Goal: Task Accomplishment & Management: Use online tool/utility

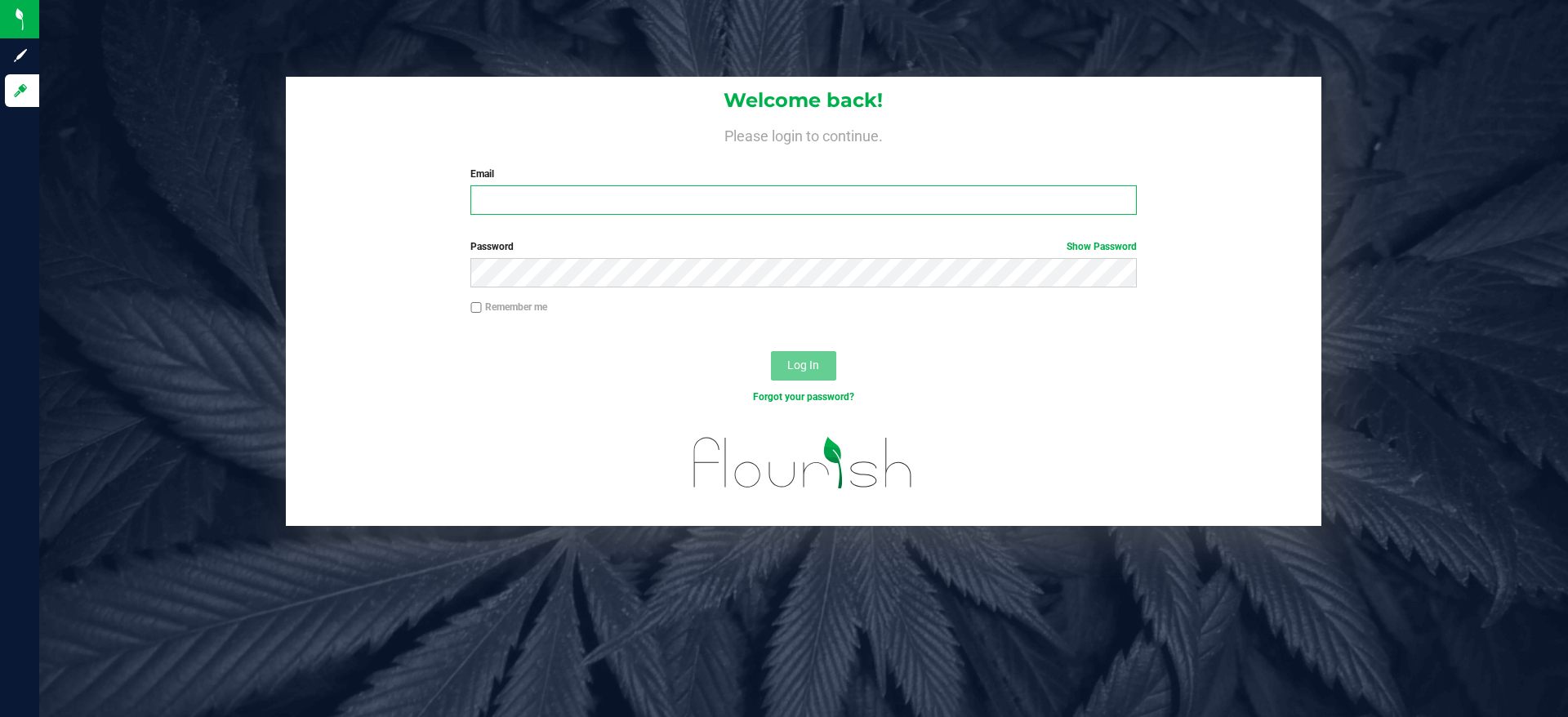
click at [569, 199] on input "Email" at bounding box center [803, 199] width 665 height 29
type input "cannabaceaellc@gmail.com"
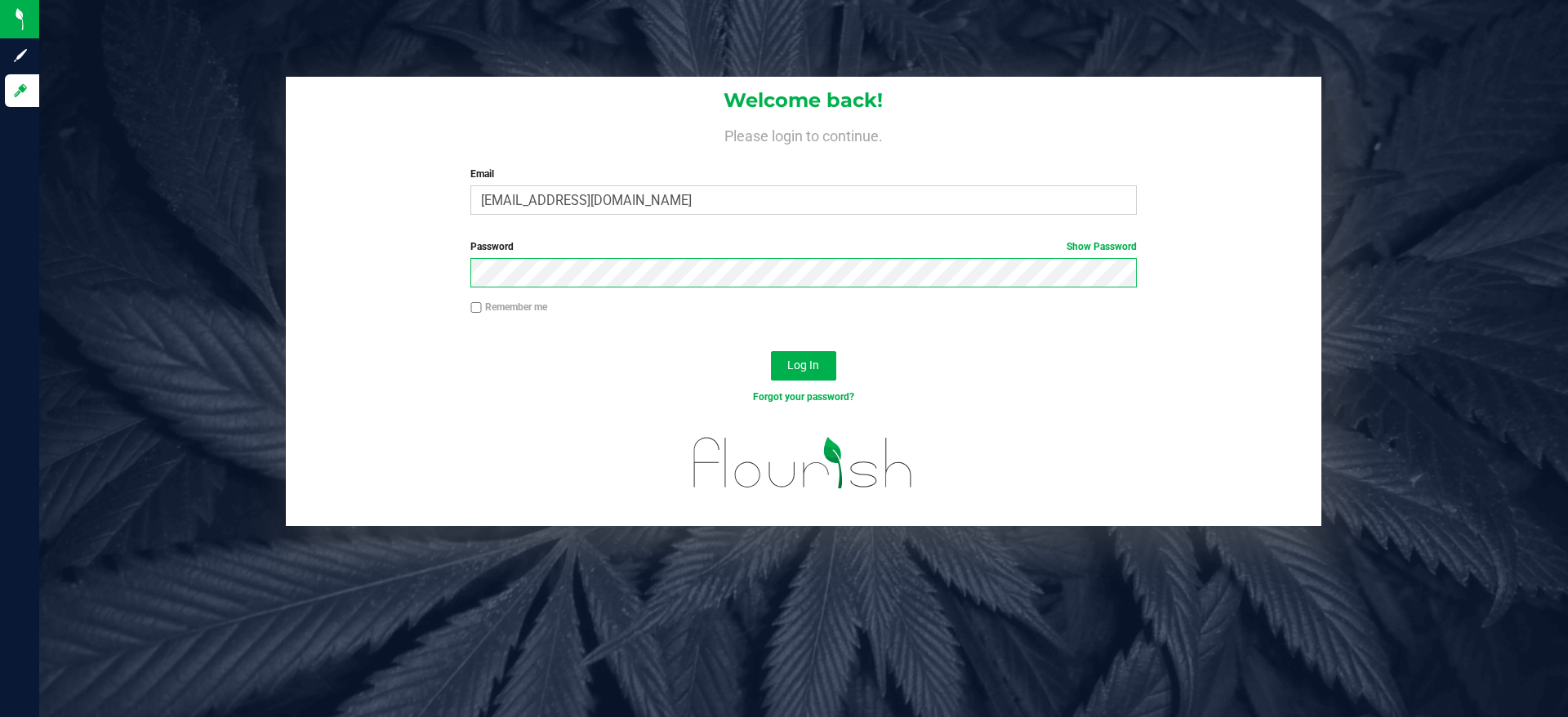
click at [771, 351] on button "Log In" at bounding box center [803, 365] width 66 height 29
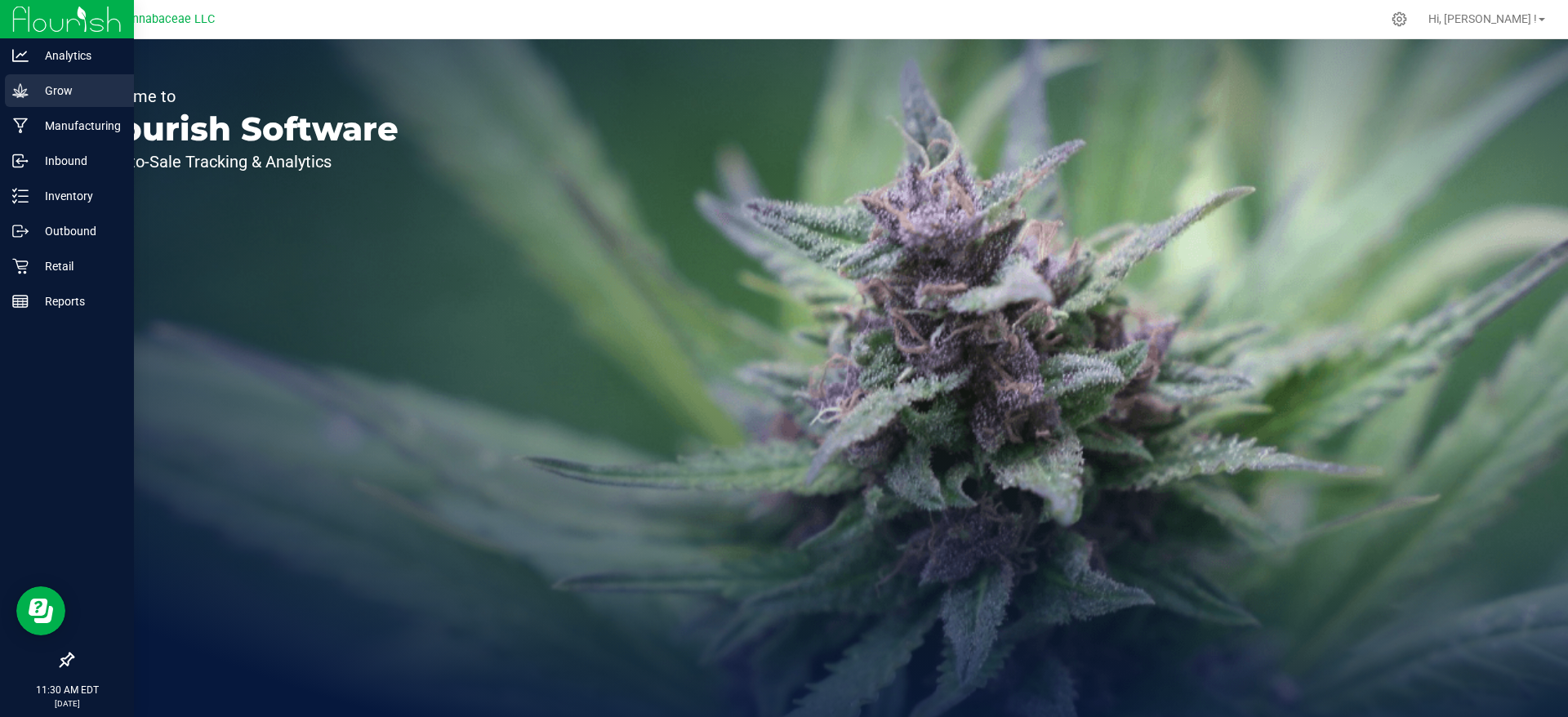
click at [40, 96] on p "Grow" at bounding box center [77, 90] width 98 height 19
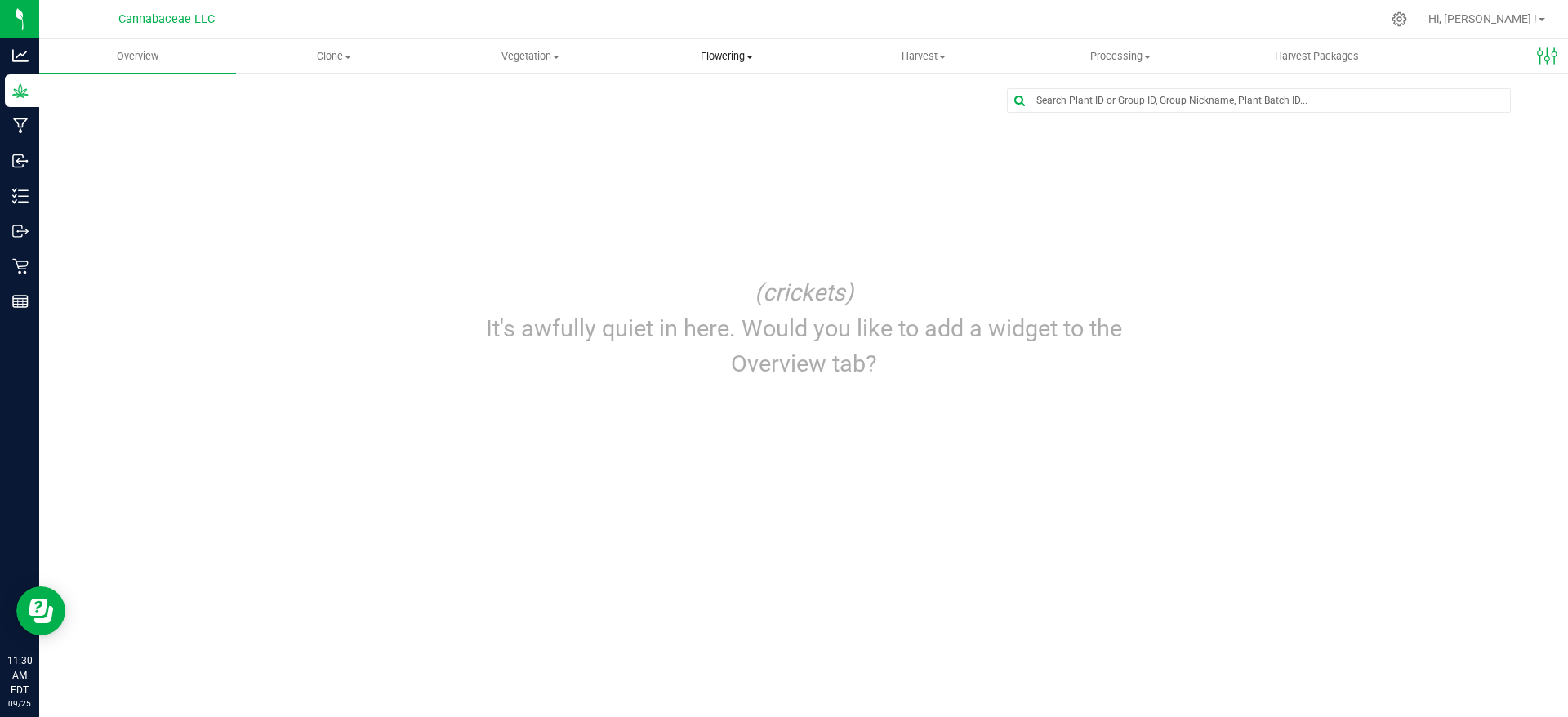
click at [730, 57] on span "Flowering" at bounding box center [727, 56] width 195 height 14
click at [725, 116] on span "Flowering groups" at bounding box center [697, 118] width 135 height 14
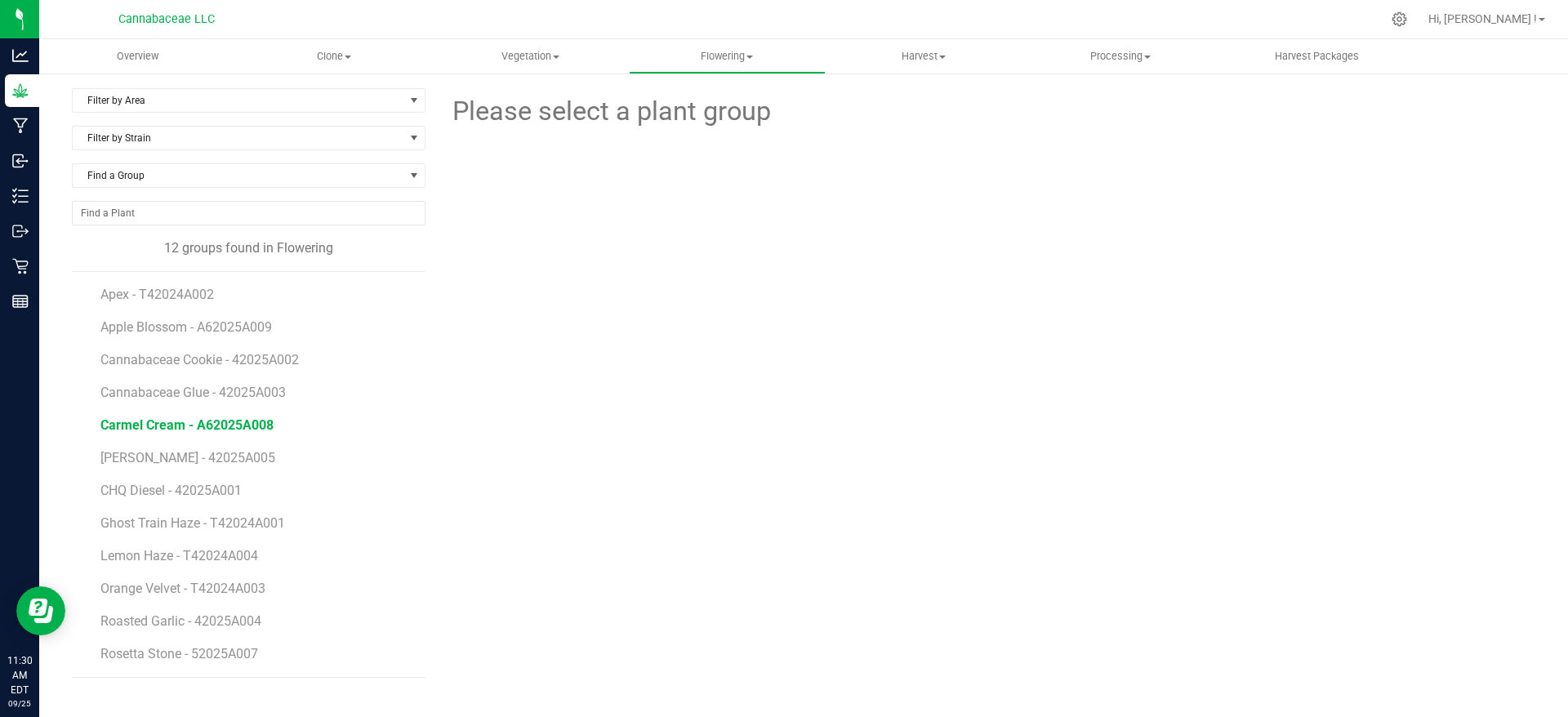
click at [257, 422] on span "Carmel Cream - A62025A008" at bounding box center [187, 425] width 173 height 15
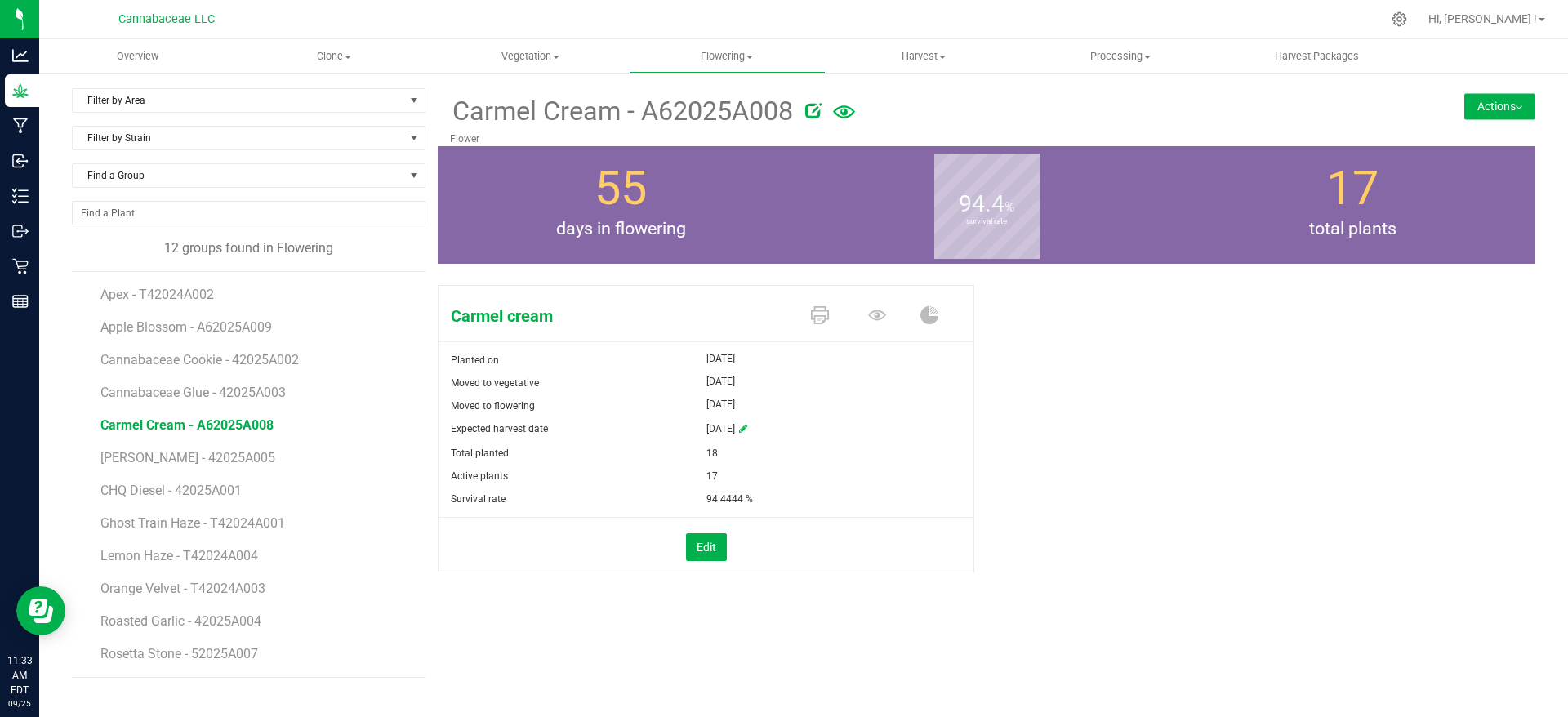
click at [1487, 106] on button "Actions" at bounding box center [1500, 106] width 71 height 26
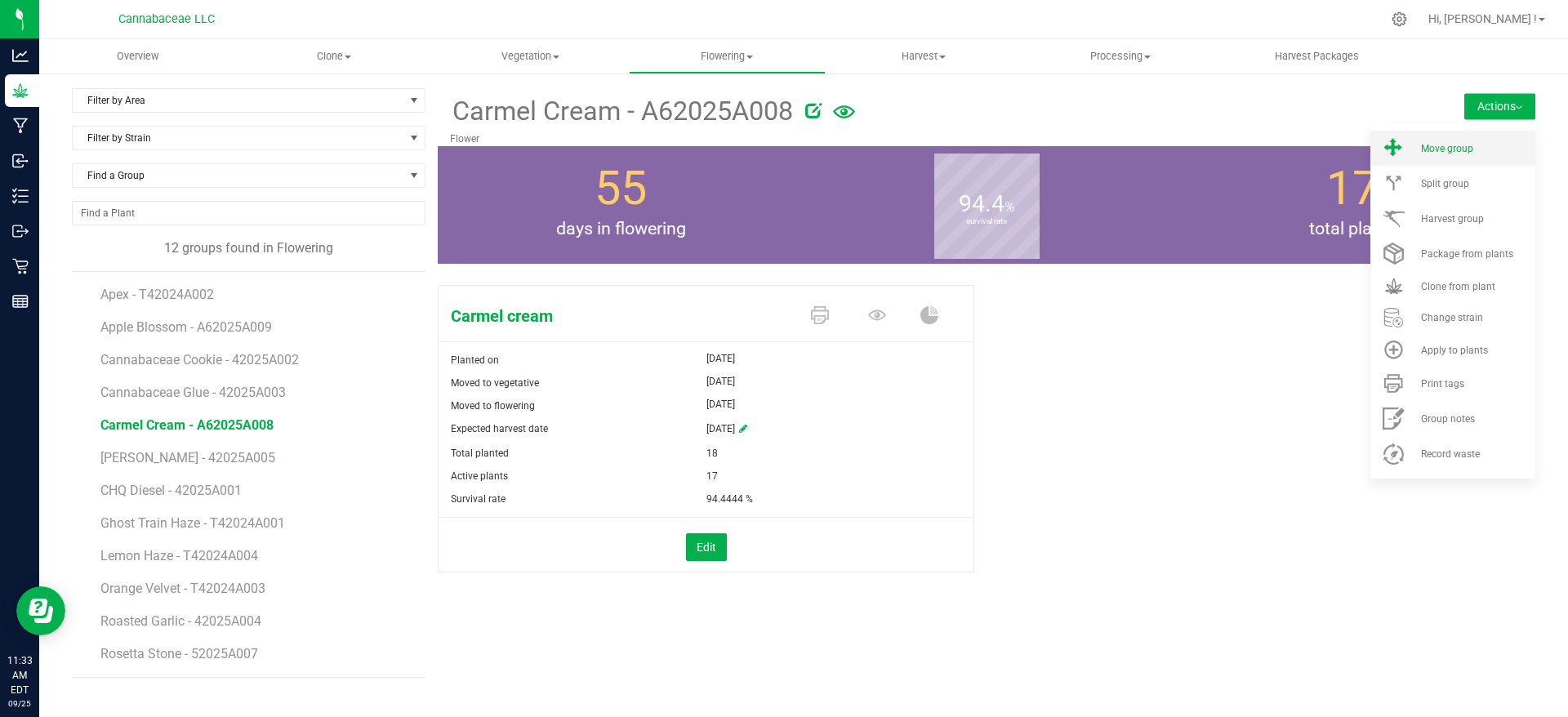
click at [1466, 149] on span "Move group" at bounding box center [1447, 149] width 52 height 12
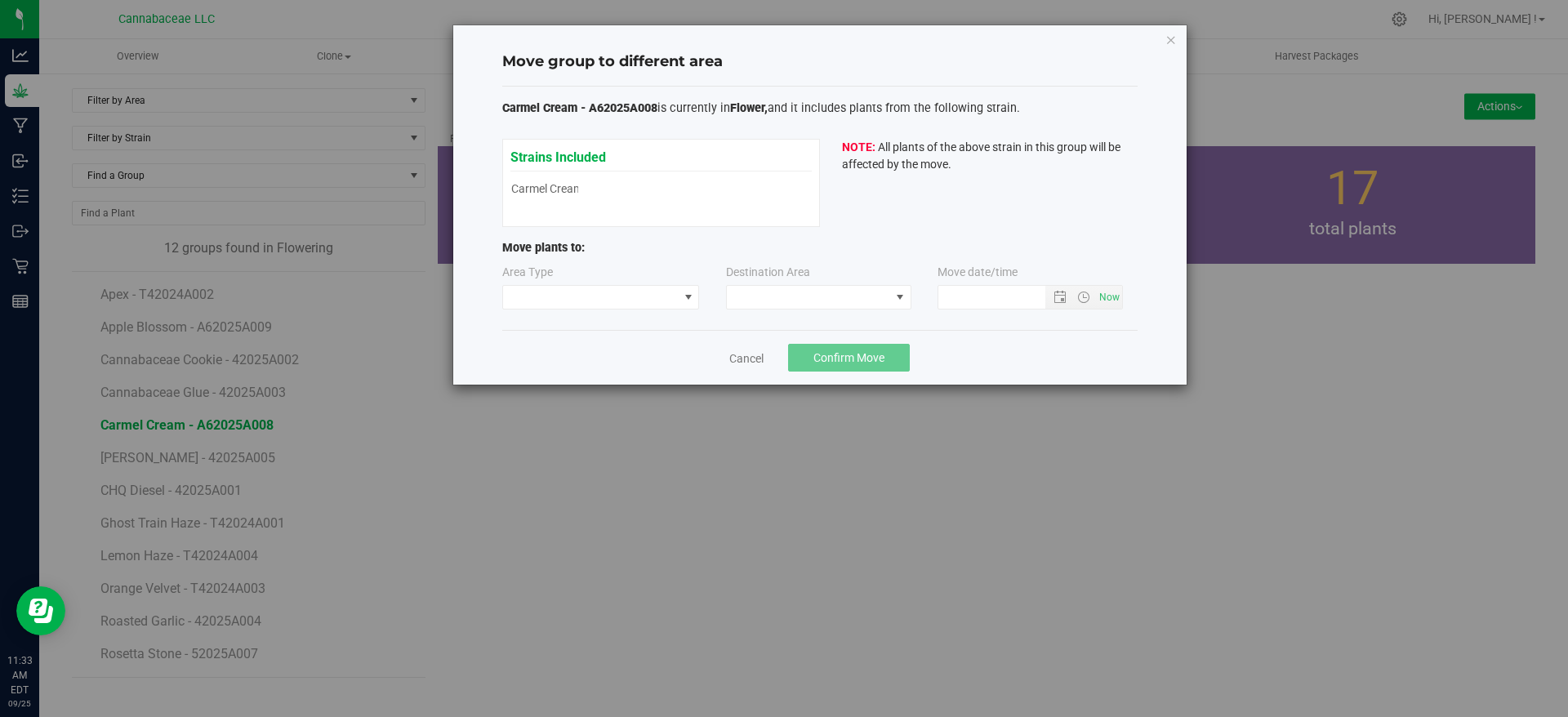
type input "9/25/2025 11:33 AM"
click at [587, 300] on span at bounding box center [591, 297] width 176 height 23
click at [784, 297] on span at bounding box center [808, 297] width 163 height 23
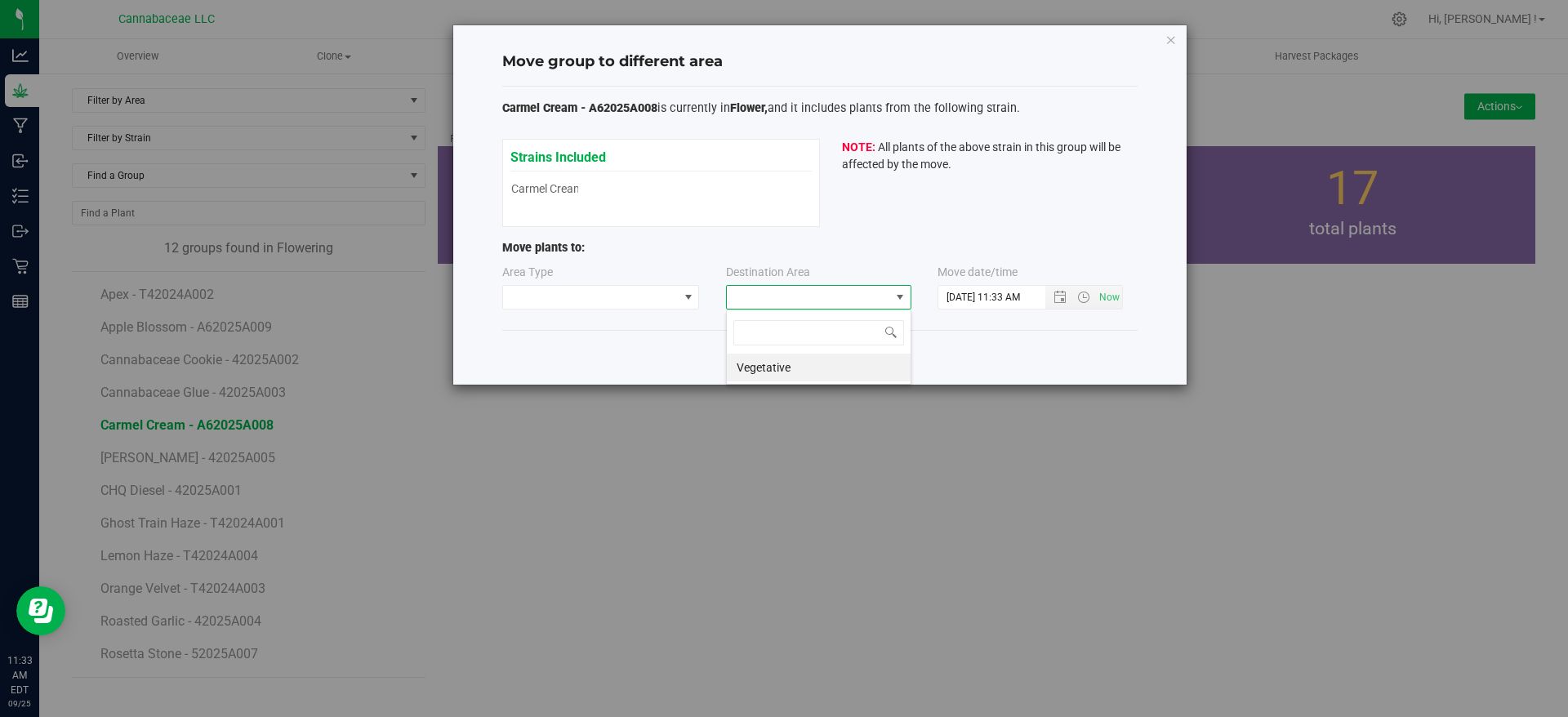
scroll to position [24, 185]
click at [784, 297] on span at bounding box center [808, 297] width 163 height 23
click at [746, 353] on link "Cancel" at bounding box center [746, 358] width 34 height 16
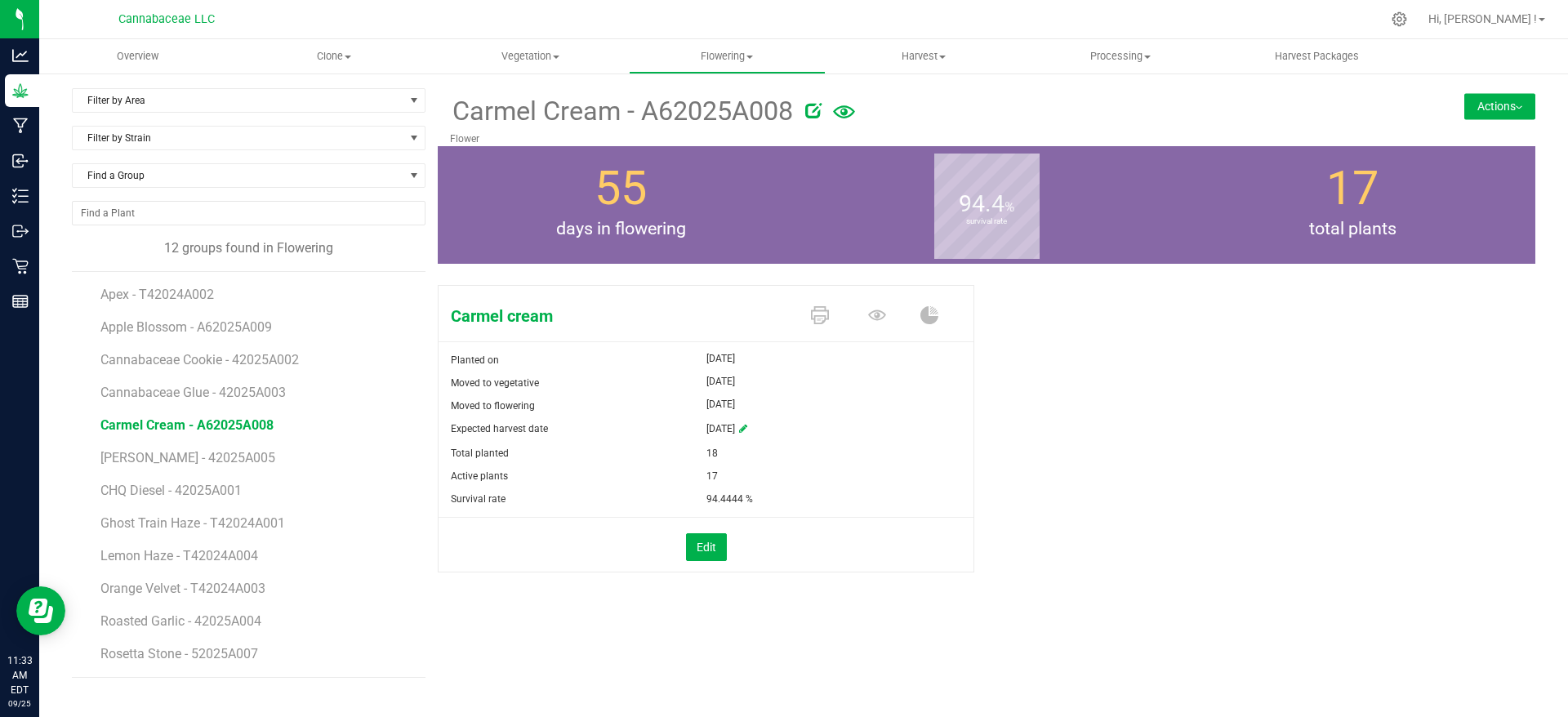
click at [1521, 103] on button "Actions" at bounding box center [1500, 106] width 71 height 26
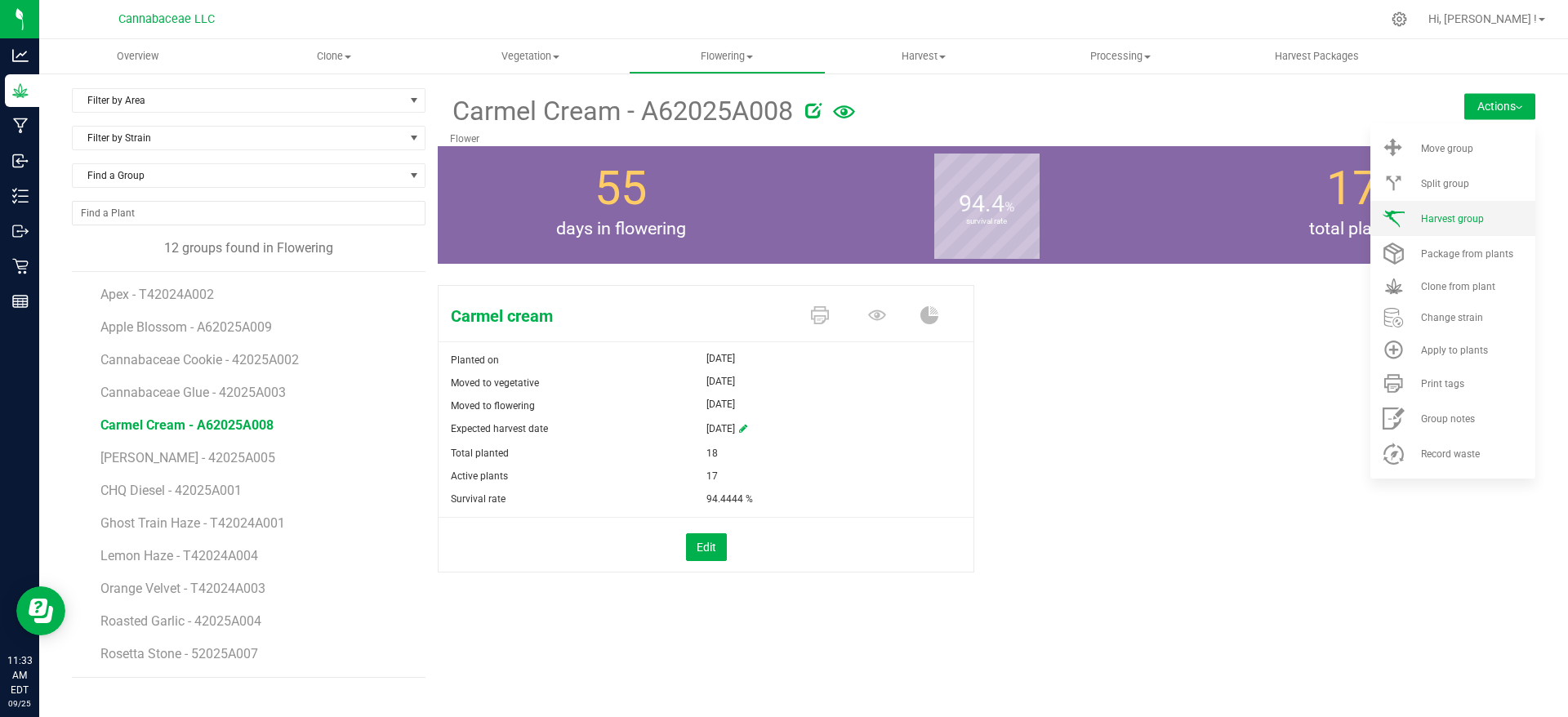
click at [1491, 210] on li "Harvest group" at bounding box center [1453, 219] width 165 height 35
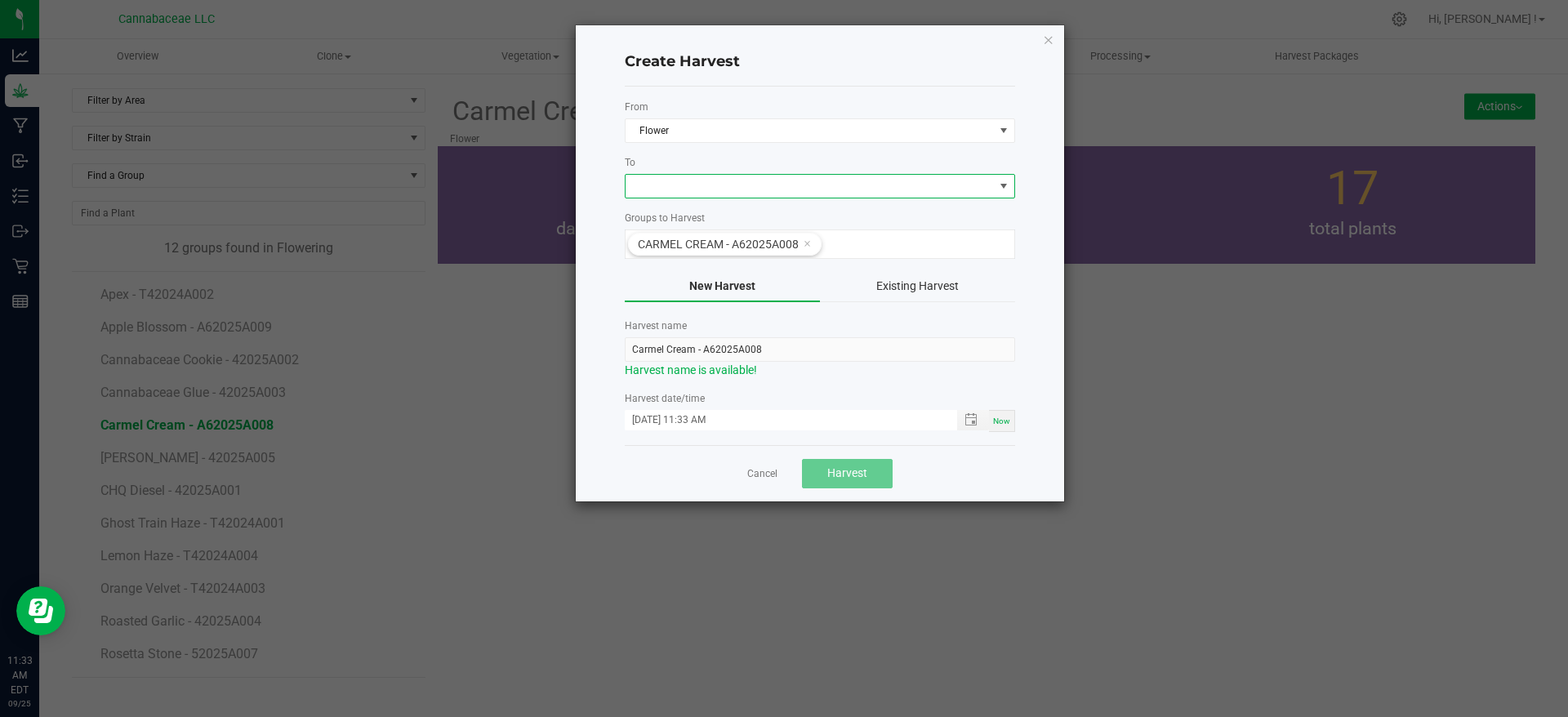
click at [1000, 181] on span at bounding box center [1004, 187] width 13 height 13
click at [965, 263] on li "Harvest" at bounding box center [820, 255] width 389 height 28
click at [970, 418] on span "Toggle popup" at bounding box center [972, 420] width 13 height 13
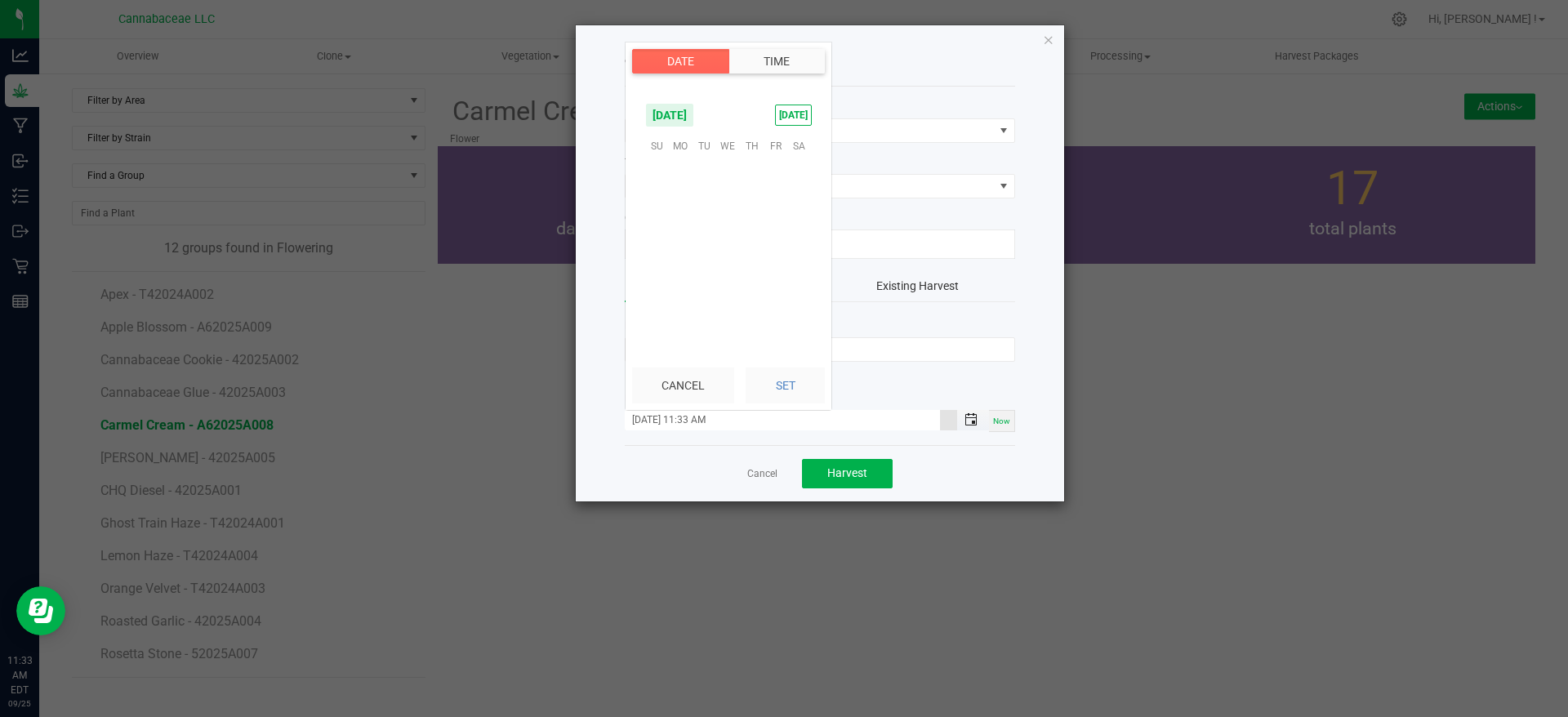
scroll to position [732, 0]
click at [729, 215] on span "17" at bounding box center [728, 220] width 24 height 25
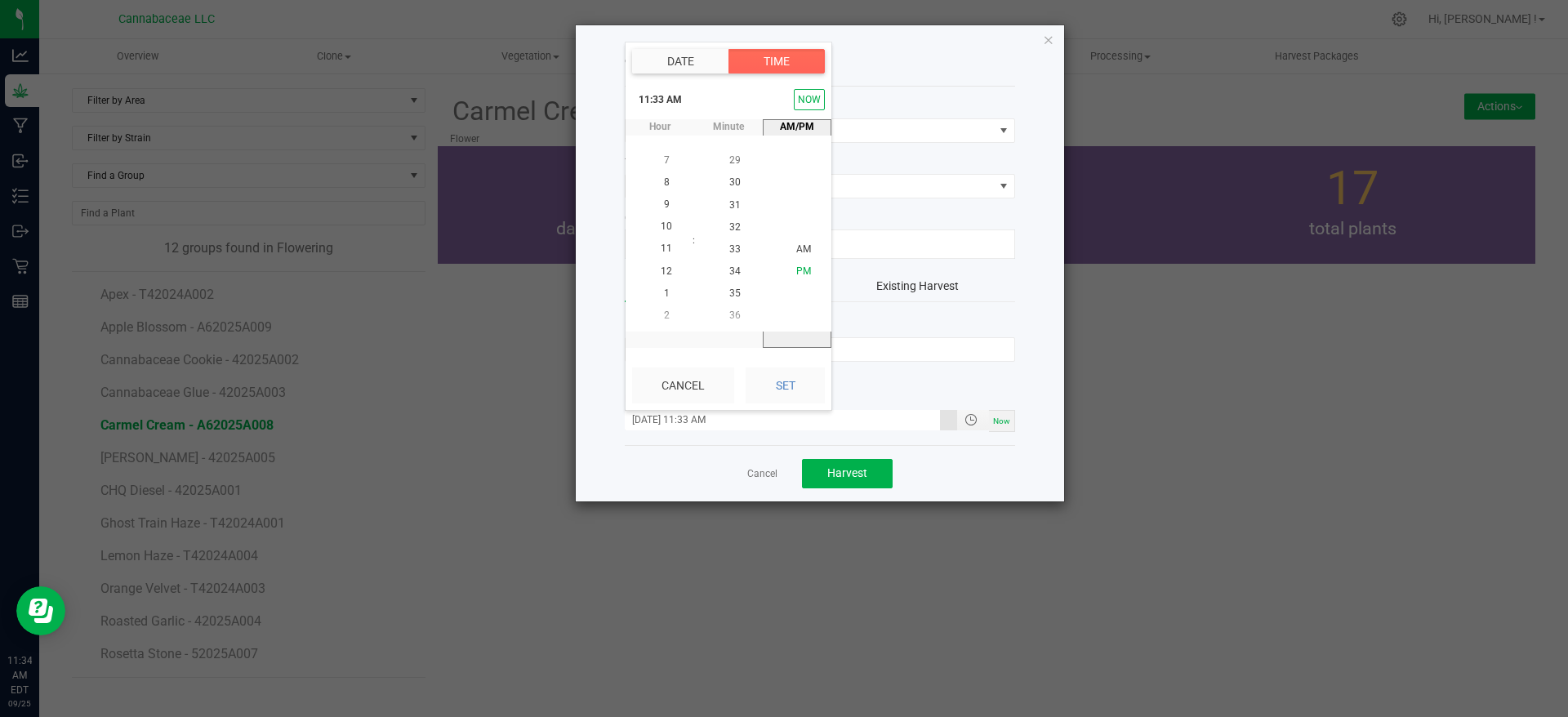
click at [801, 270] on span "PM" at bounding box center [803, 272] width 14 height 12
click at [670, 199] on li "3" at bounding box center [666, 204] width 40 height 22
click at [732, 188] on li "54" at bounding box center [734, 183] width 40 height 22
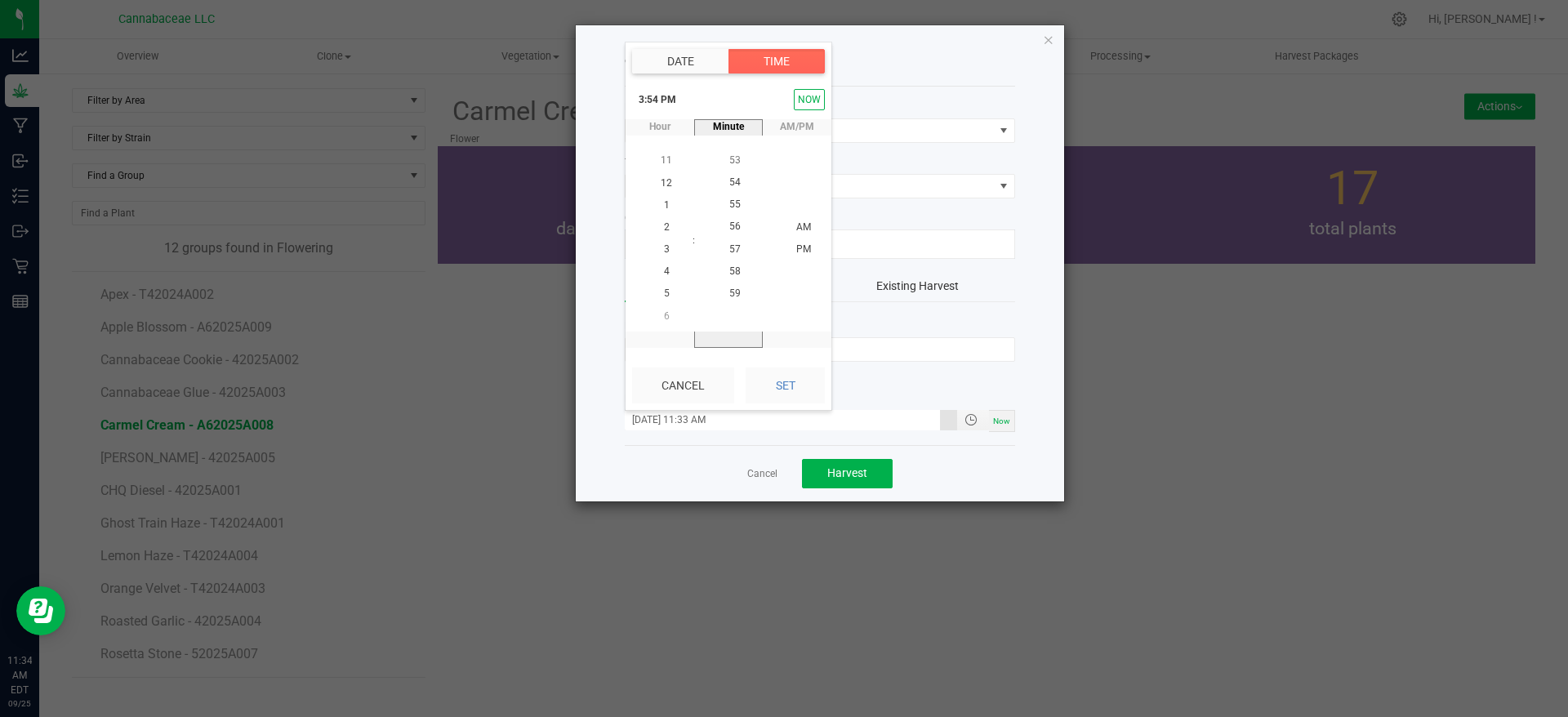
scroll to position [1198, 0]
click at [799, 386] on button "Set" at bounding box center [785, 385] width 79 height 36
type input "09/17/2025 3:54 PM"
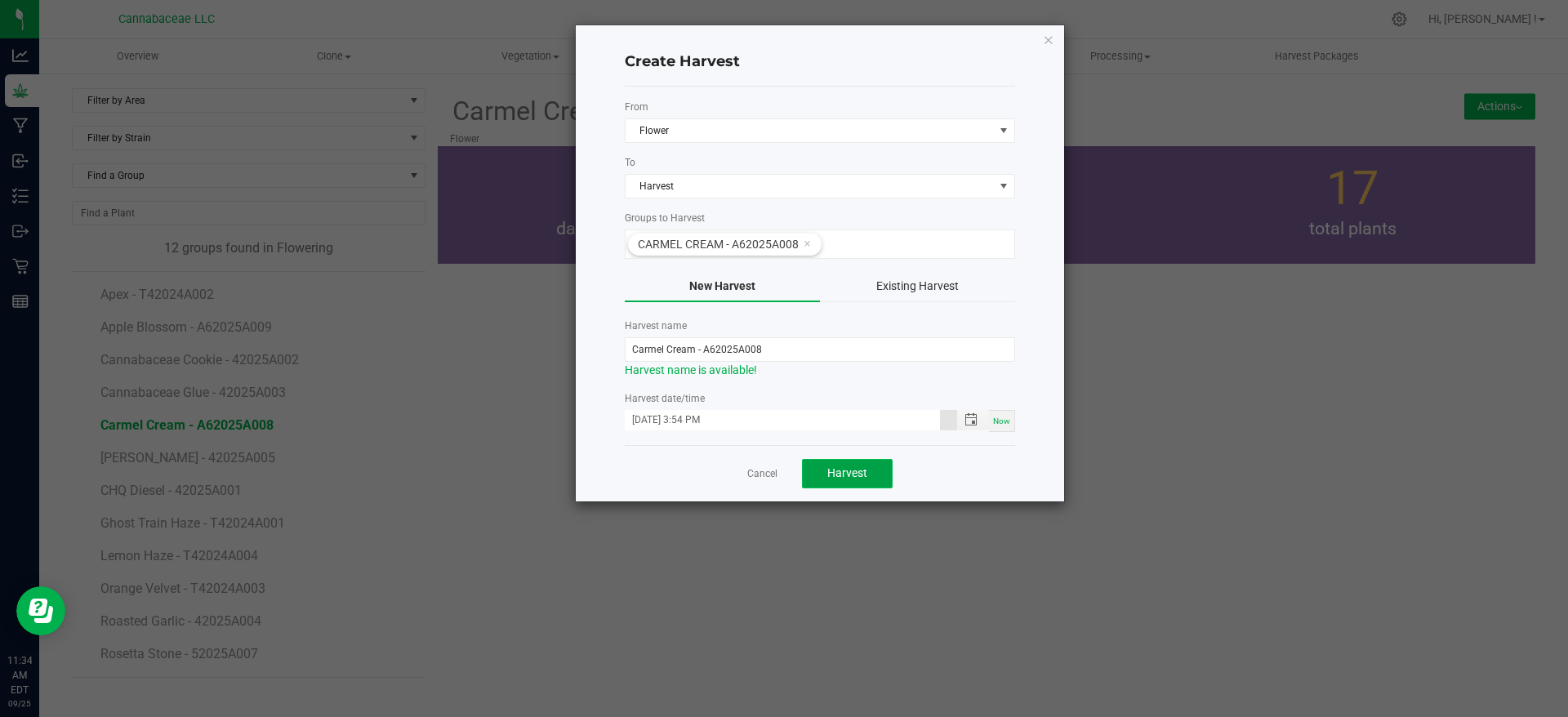
click at [853, 471] on span "Harvest" at bounding box center [847, 473] width 40 height 13
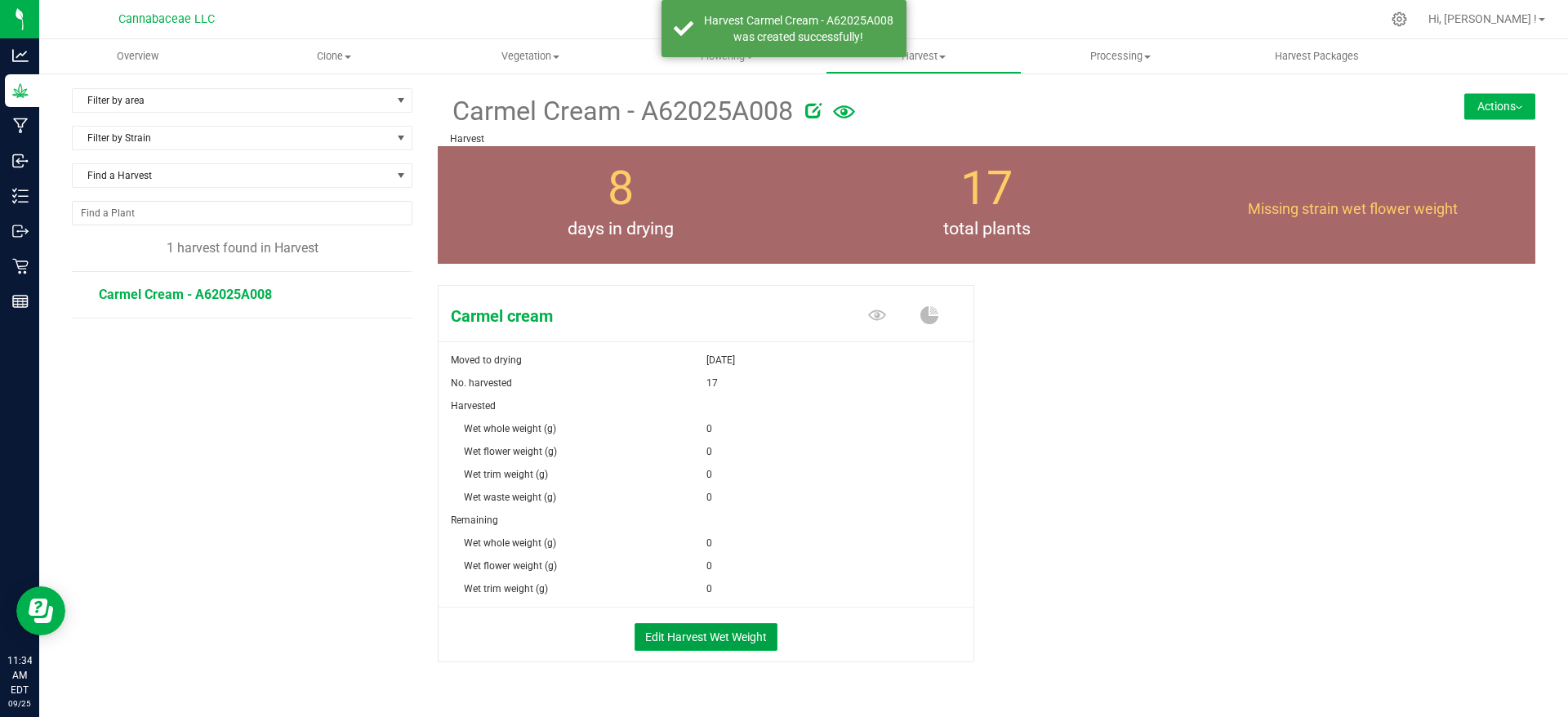
click at [691, 629] on button "Edit Harvest Wet Weight" at bounding box center [706, 637] width 143 height 28
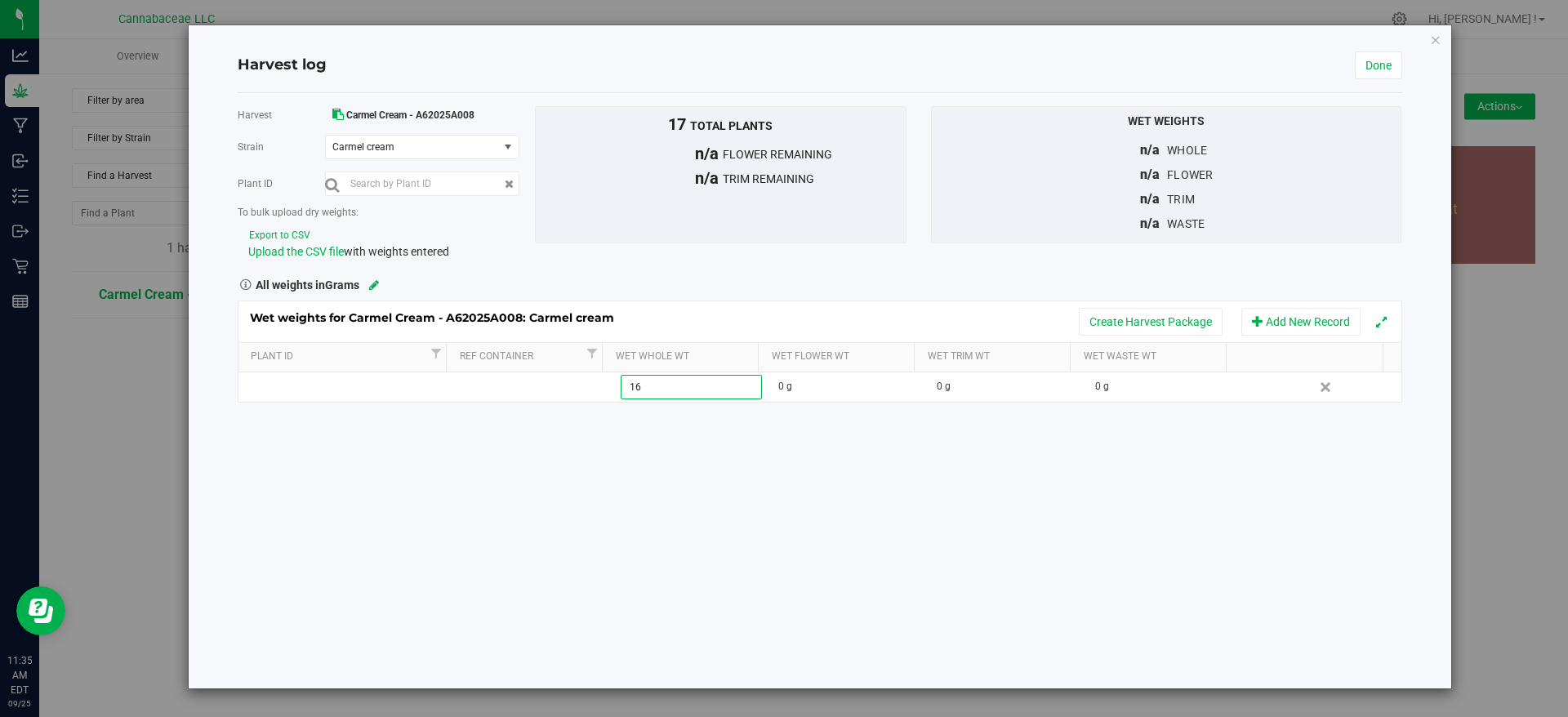
type input "1"
type input "2880312"
click at [1082, 456] on div "Harvest Carmel Cream - A62025A008 Strain Carmel cream Select strain Carmel crea…" at bounding box center [820, 391] width 1164 height 596
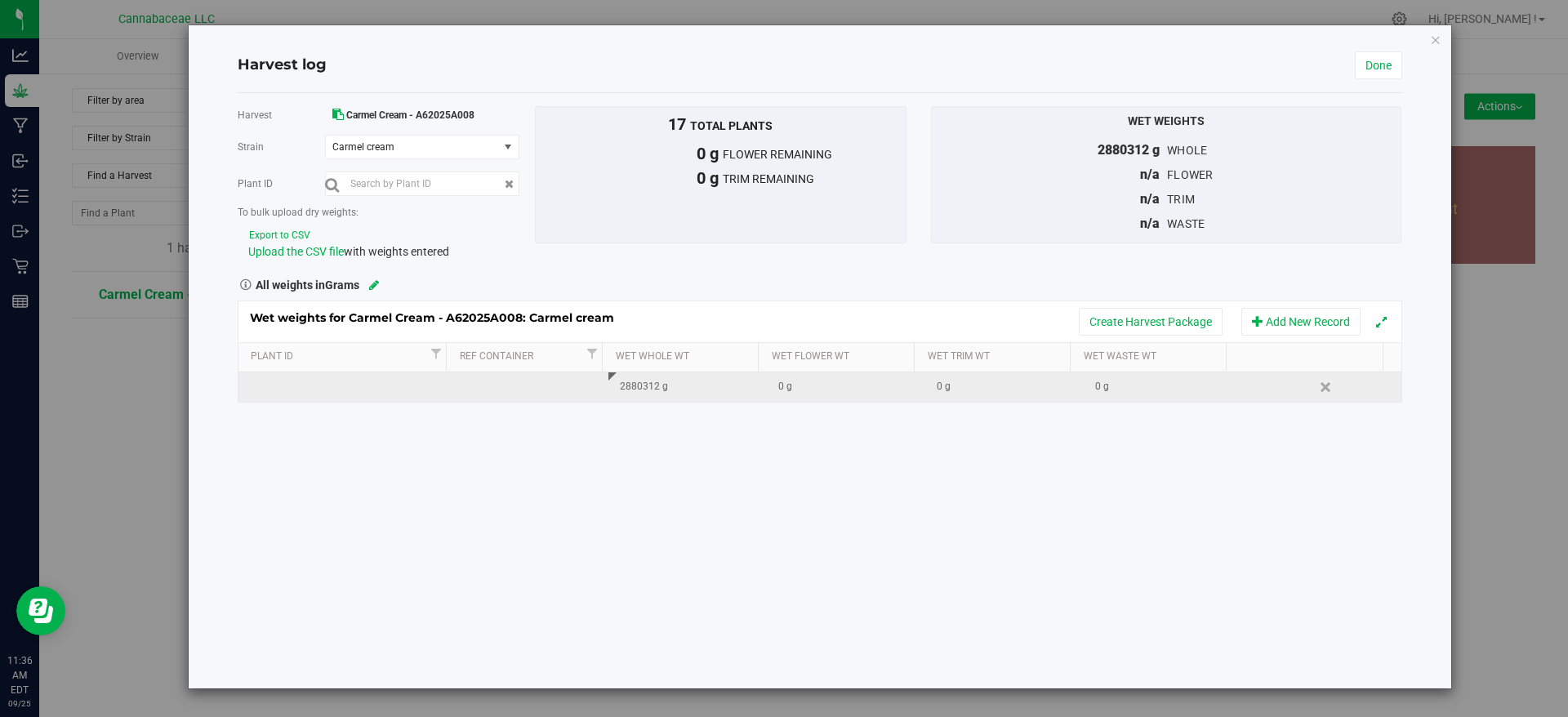
click at [1097, 390] on div "0 g" at bounding box center [1168, 386] width 146 height 15
paste input "1161.196"
type input "1161.196"
click at [1036, 477] on div "Harvest Carmel Cream - A62025A008 Strain Carmel cream Select strain Carmel crea…" at bounding box center [820, 391] width 1164 height 596
click at [655, 385] on div "2880312 g" at bounding box center [693, 386] width 146 height 15
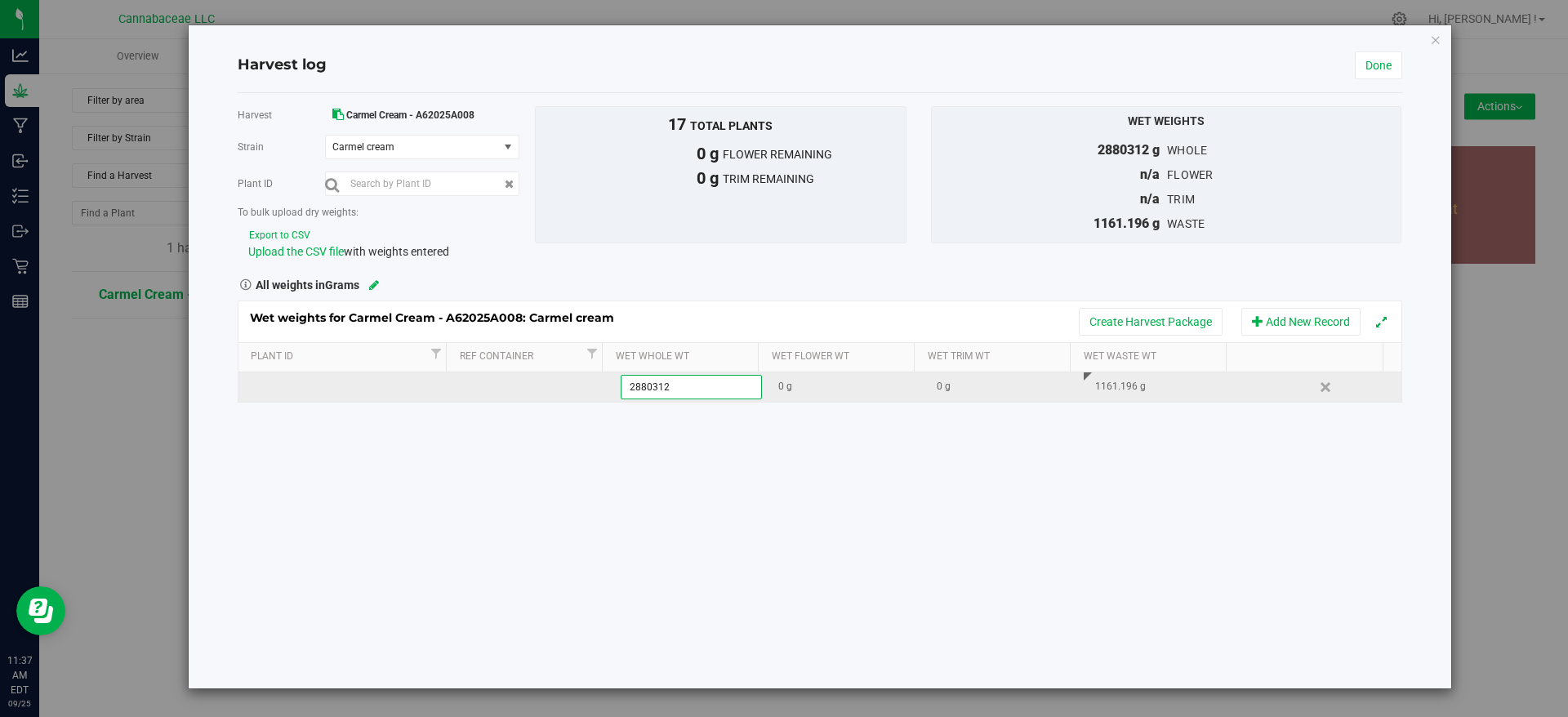
drag, startPoint x: 686, startPoint y: 390, endPoint x: 631, endPoint y: 390, distance: 55.0
click at [596, 392] on tr "2880312.0000 g 2880312 0 g 0 g 1161.196 g Delete" at bounding box center [819, 387] width 1163 height 29
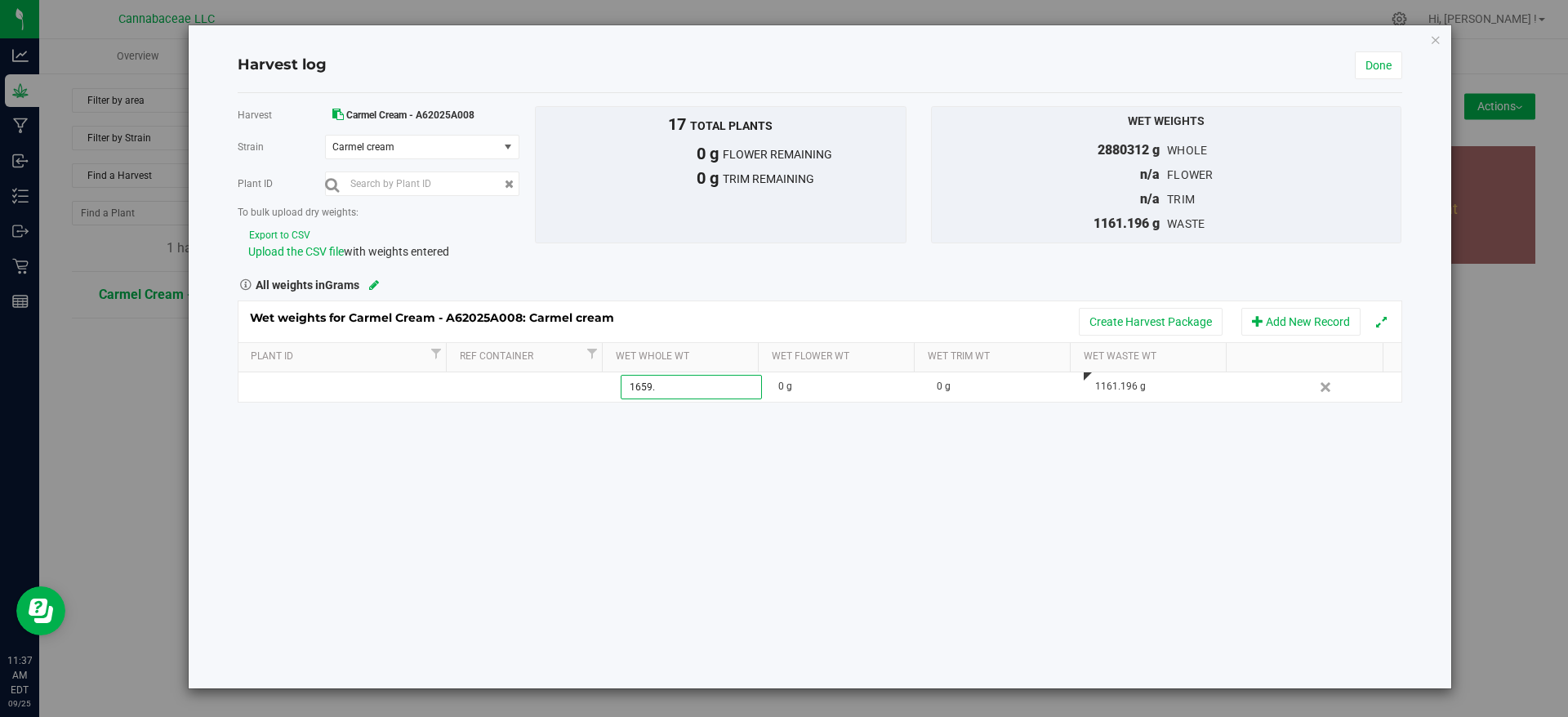
type input "1659.4"
click at [855, 535] on div "Harvest Carmel Cream - A62025A008 Strain Carmel cream Select strain Carmel crea…" at bounding box center [820, 391] width 1164 height 596
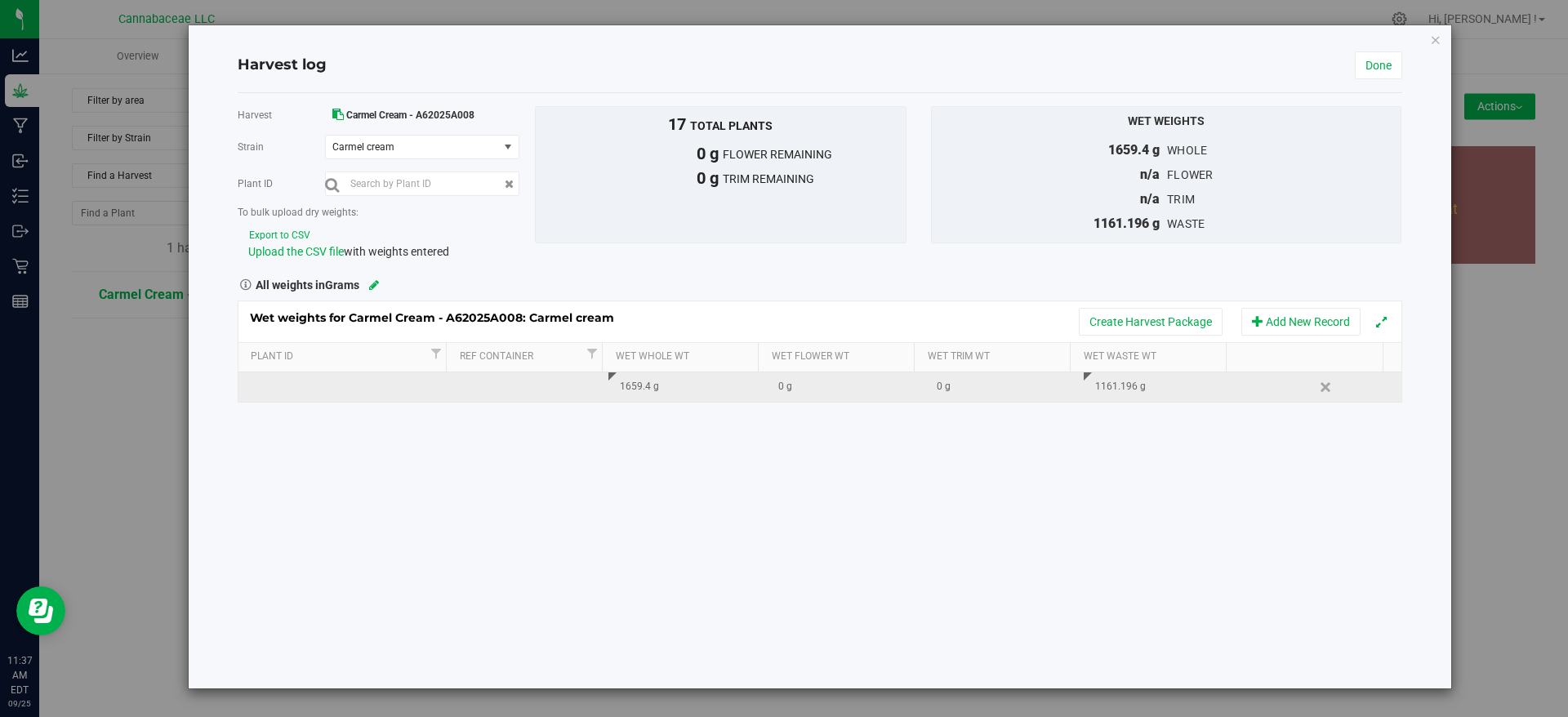
click at [653, 386] on div "1659.4 g" at bounding box center [693, 386] width 146 height 15
drag, startPoint x: 657, startPoint y: 388, endPoint x: 584, endPoint y: 385, distance: 73.1
click at [584, 385] on tr "1659.4000 g 1659.4 0 g 0 g 1161.196 g Delete" at bounding box center [819, 387] width 1163 height 29
click at [835, 383] on div "0 g" at bounding box center [851, 386] width 146 height 15
type input "1659.4"
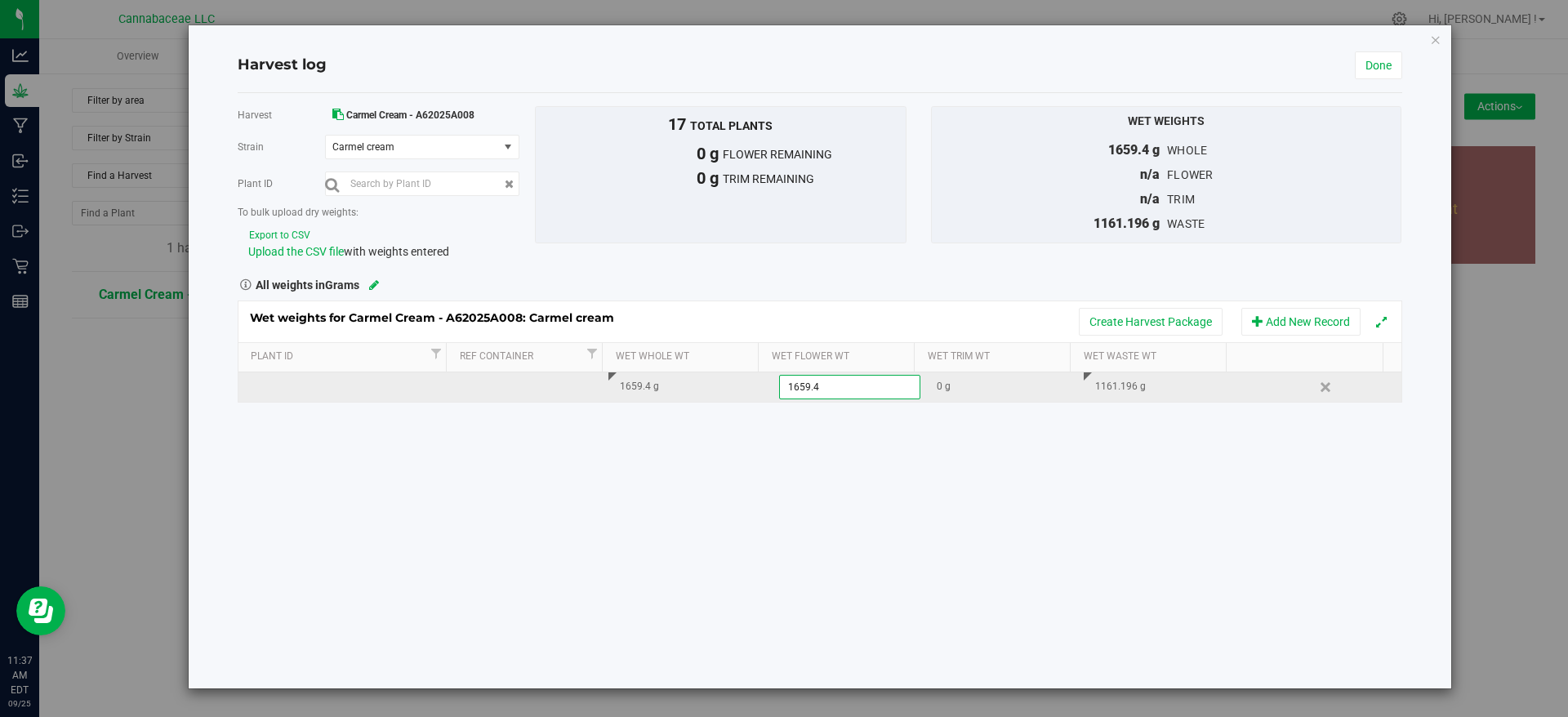
click at [690, 387] on div "Wet weights for Carmel Cream - A62025A008: Carmel cream Create Harvest Package …" at bounding box center [820, 352] width 1164 height 103
click at [662, 382] on div "1659.4 g" at bounding box center [693, 386] width 146 height 15
drag, startPoint x: 660, startPoint y: 383, endPoint x: 569, endPoint y: 384, distance: 91.0
click at [569, 384] on tr "1659.4000 g 1659.4 1659.4 g 0 g 1161.196 g Delete" at bounding box center [819, 387] width 1163 height 29
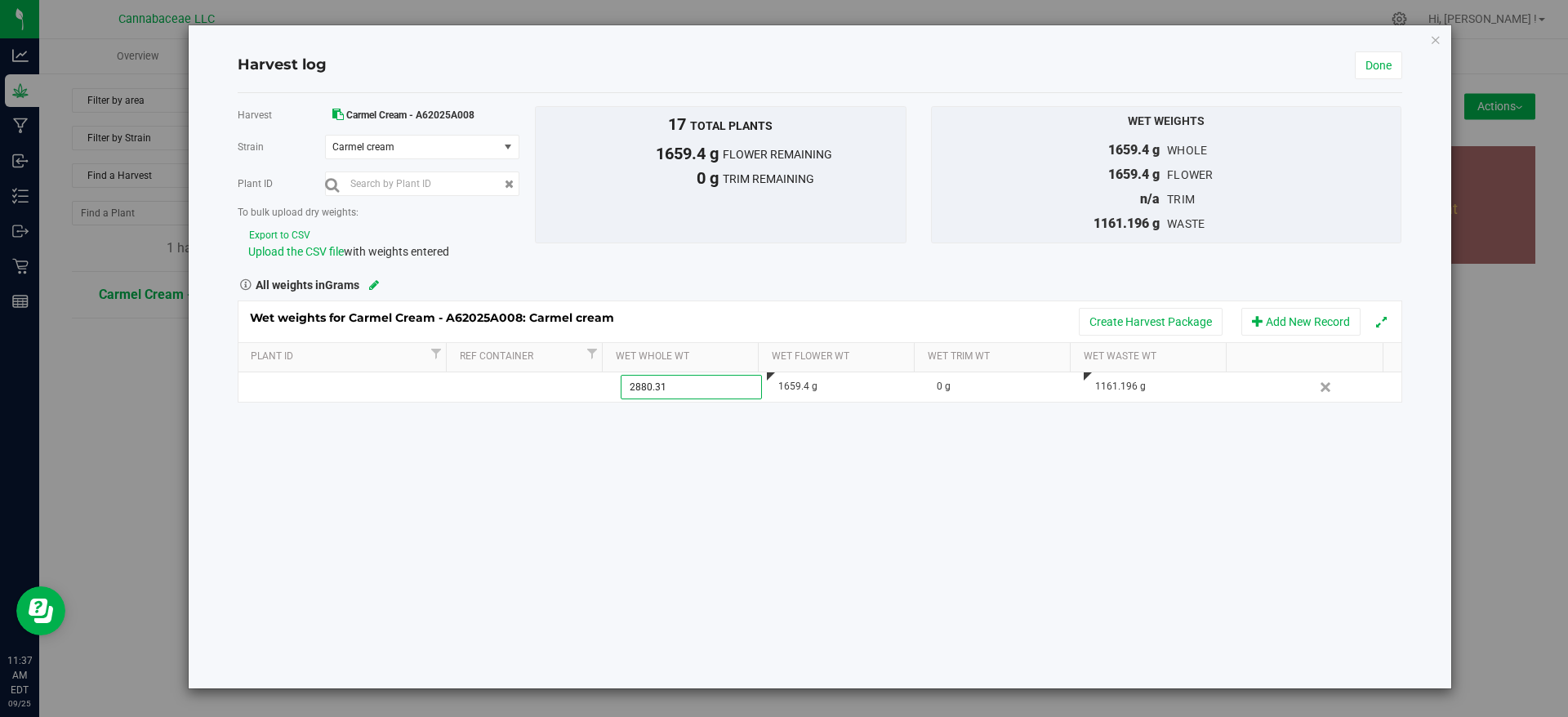
type input "2880.312"
click at [758, 484] on div "Harvest Carmel Cream - A62025A008 Strain Carmel cream Select strain Carmel crea…" at bounding box center [820, 391] width 1164 height 596
click at [1393, 59] on link "Done" at bounding box center [1379, 65] width 47 height 28
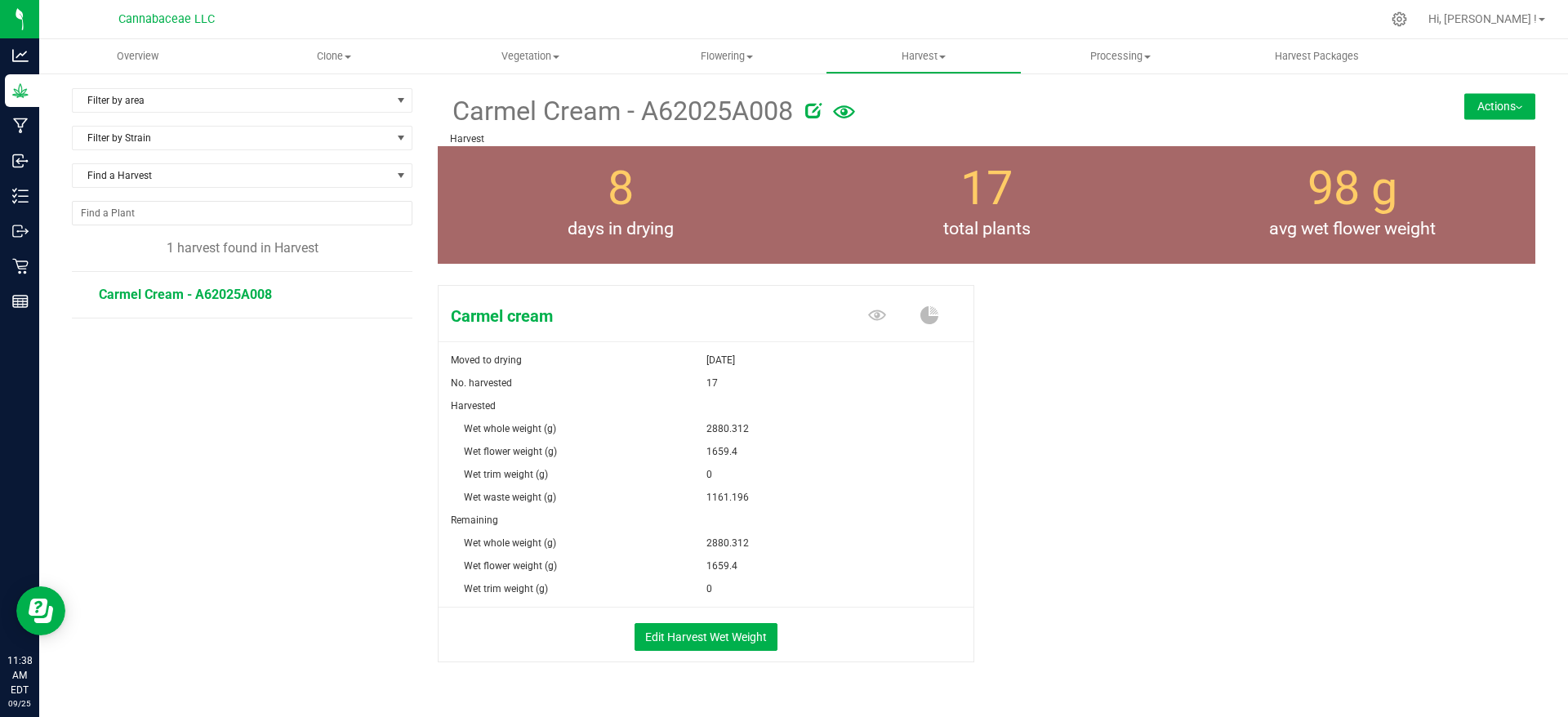
scroll to position [40, 0]
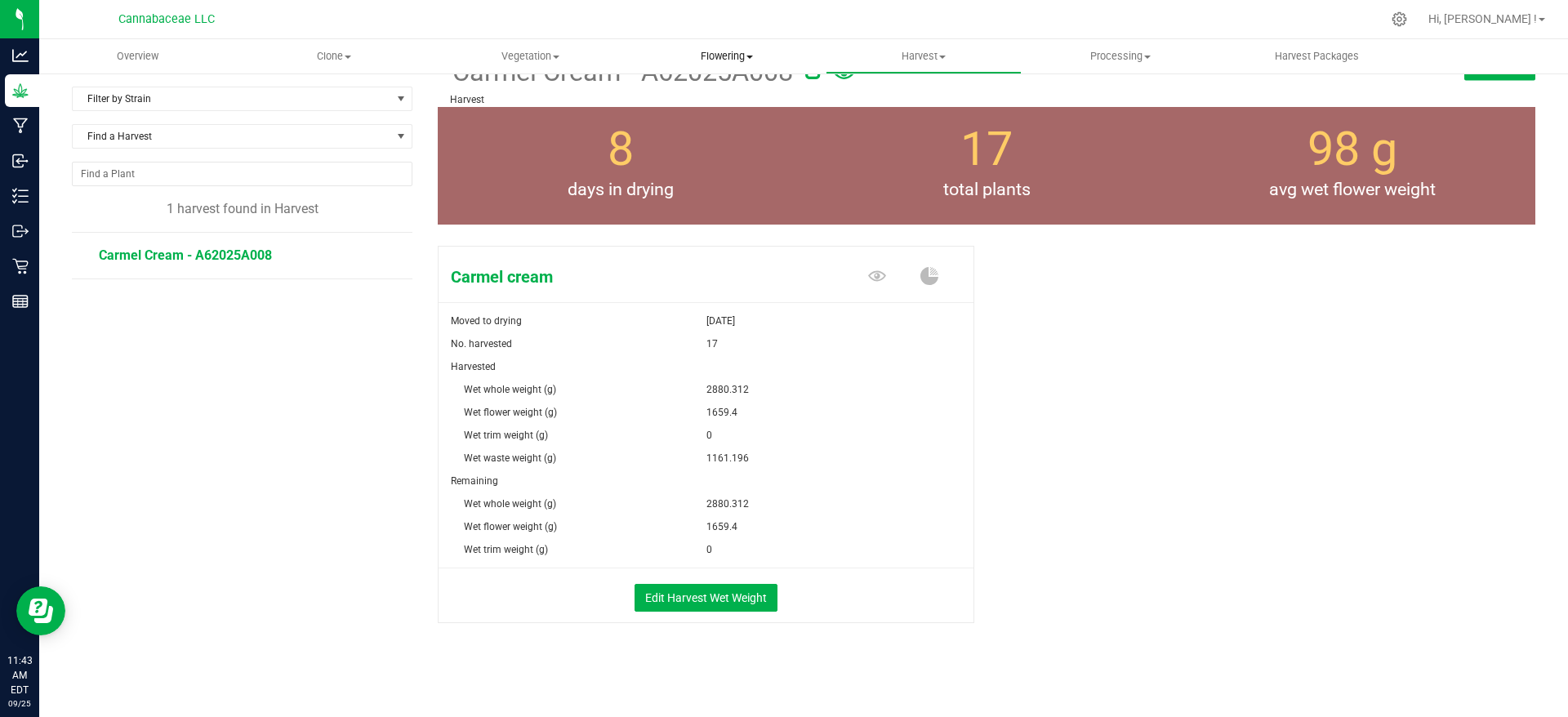
click at [723, 59] on span "Flowering" at bounding box center [727, 56] width 195 height 14
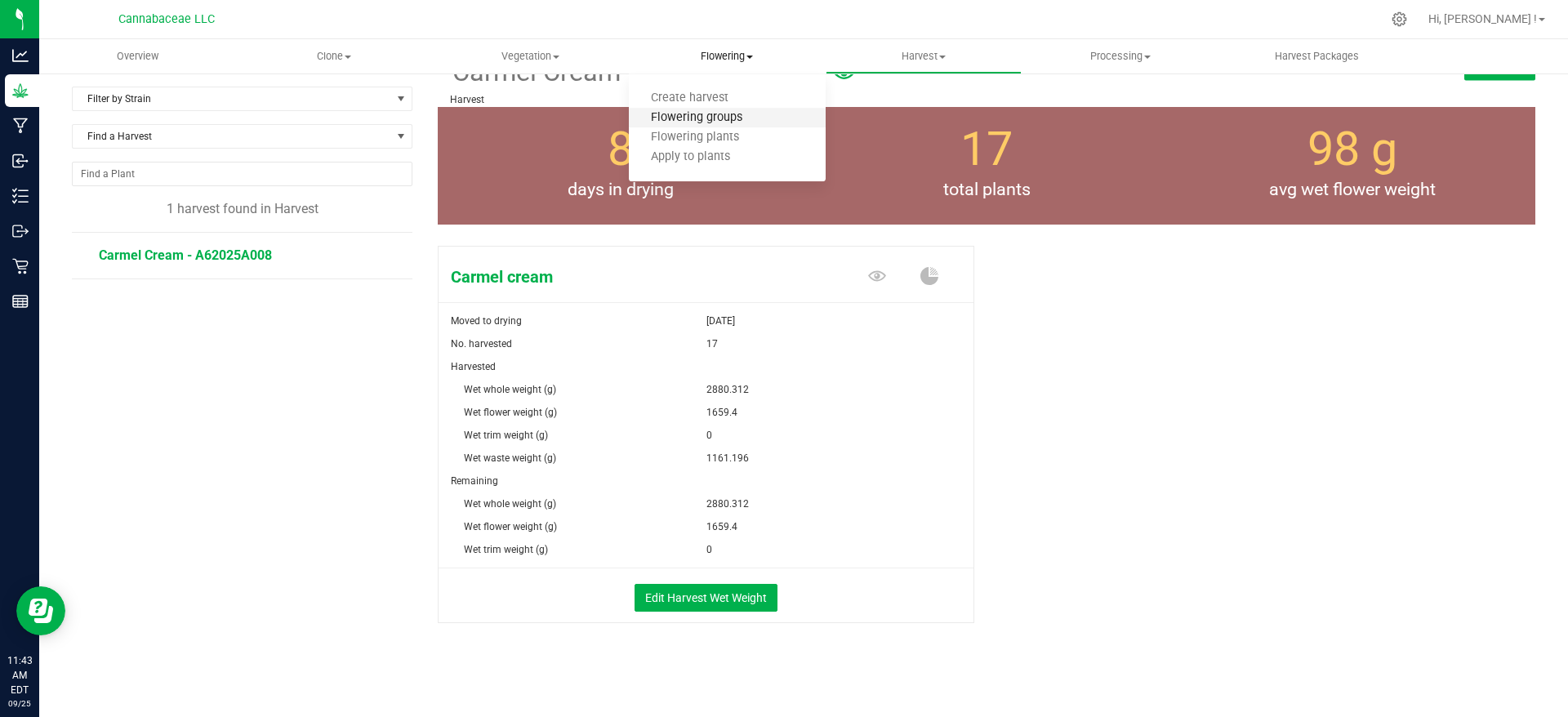
click at [686, 121] on span "Flowering groups" at bounding box center [697, 118] width 135 height 14
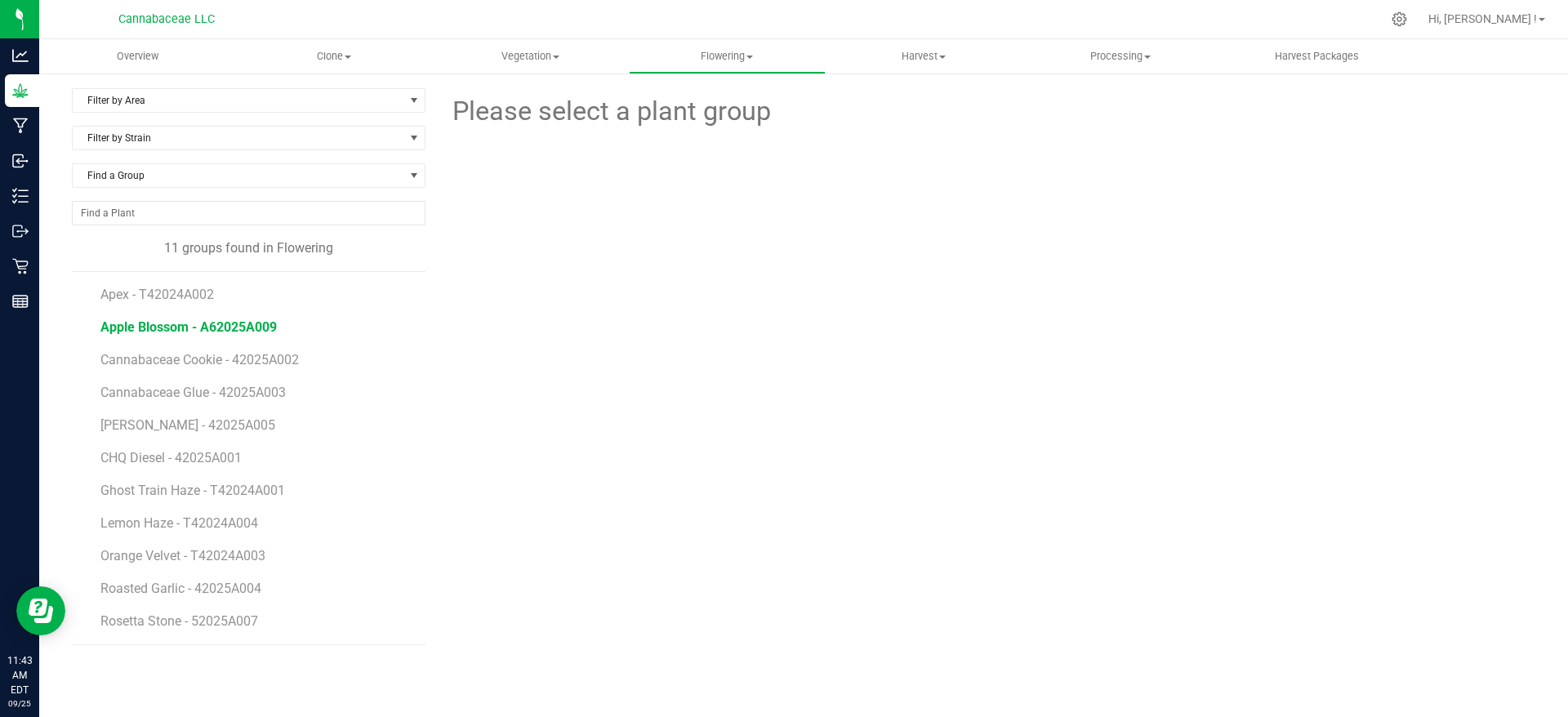
click at [230, 329] on span "Apple Blossom - A62025A009" at bounding box center [188, 327] width 177 height 15
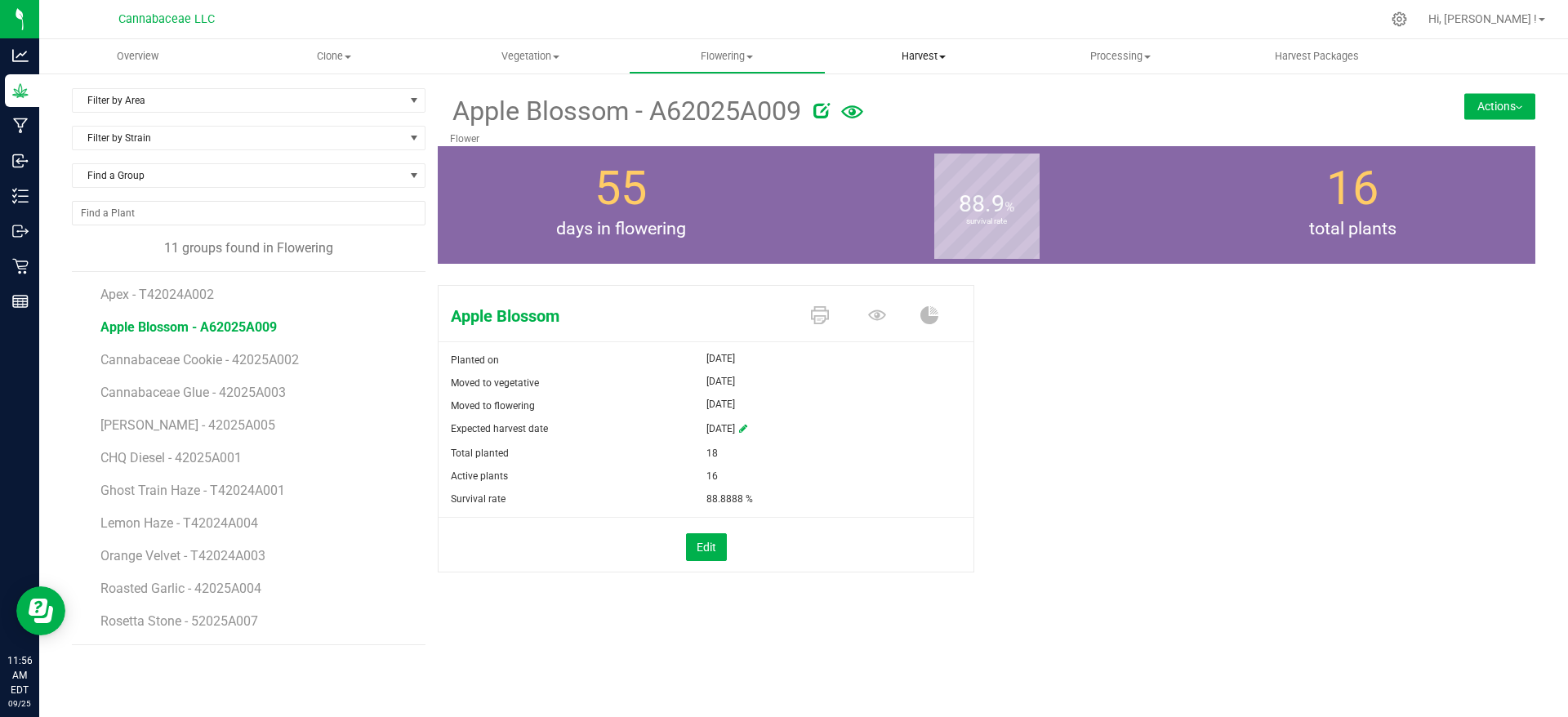
click at [937, 66] on uib-tab-heading "Harvest Harvests Harvested plants" at bounding box center [924, 56] width 195 height 33
click at [911, 90] on li "Harvests" at bounding box center [924, 98] width 197 height 19
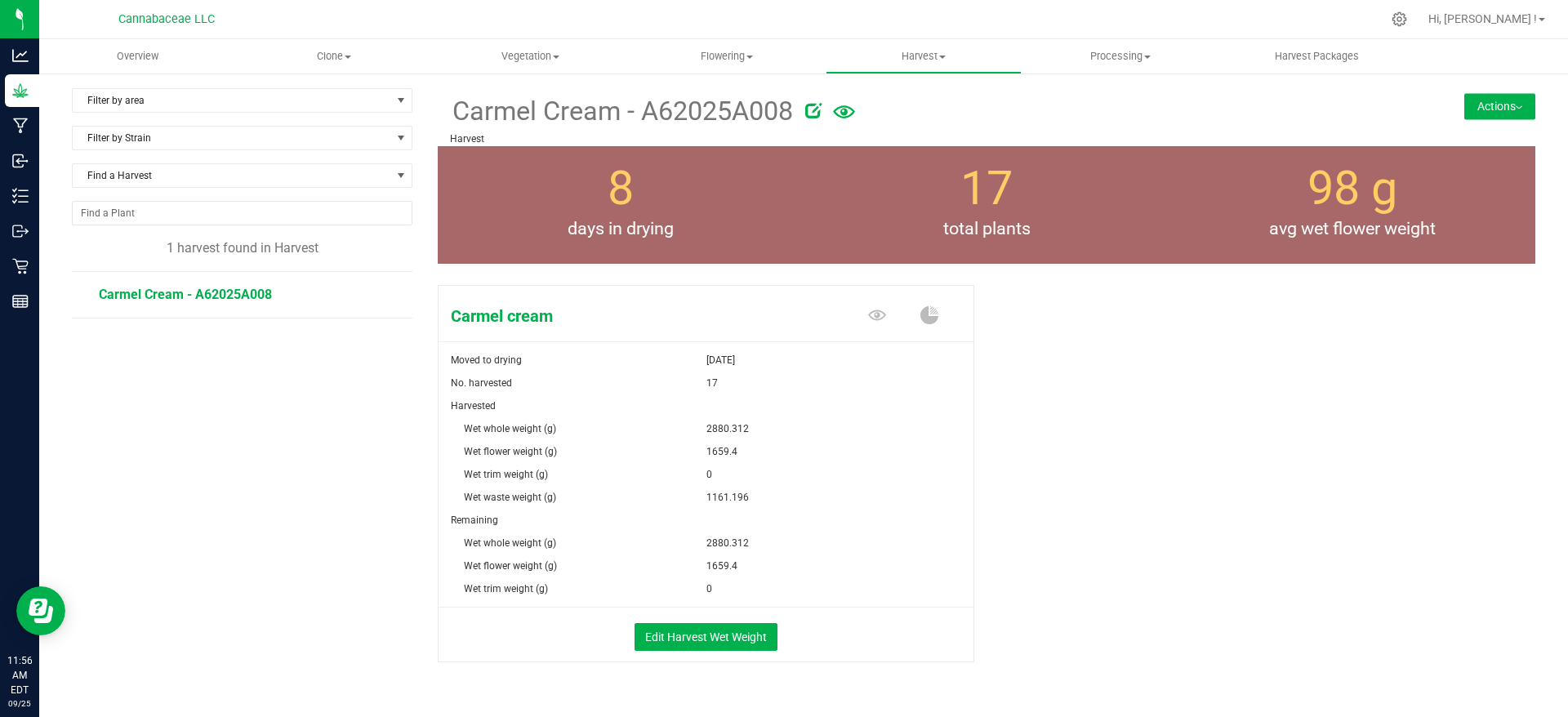
click at [1491, 98] on button "Actions" at bounding box center [1500, 106] width 71 height 26
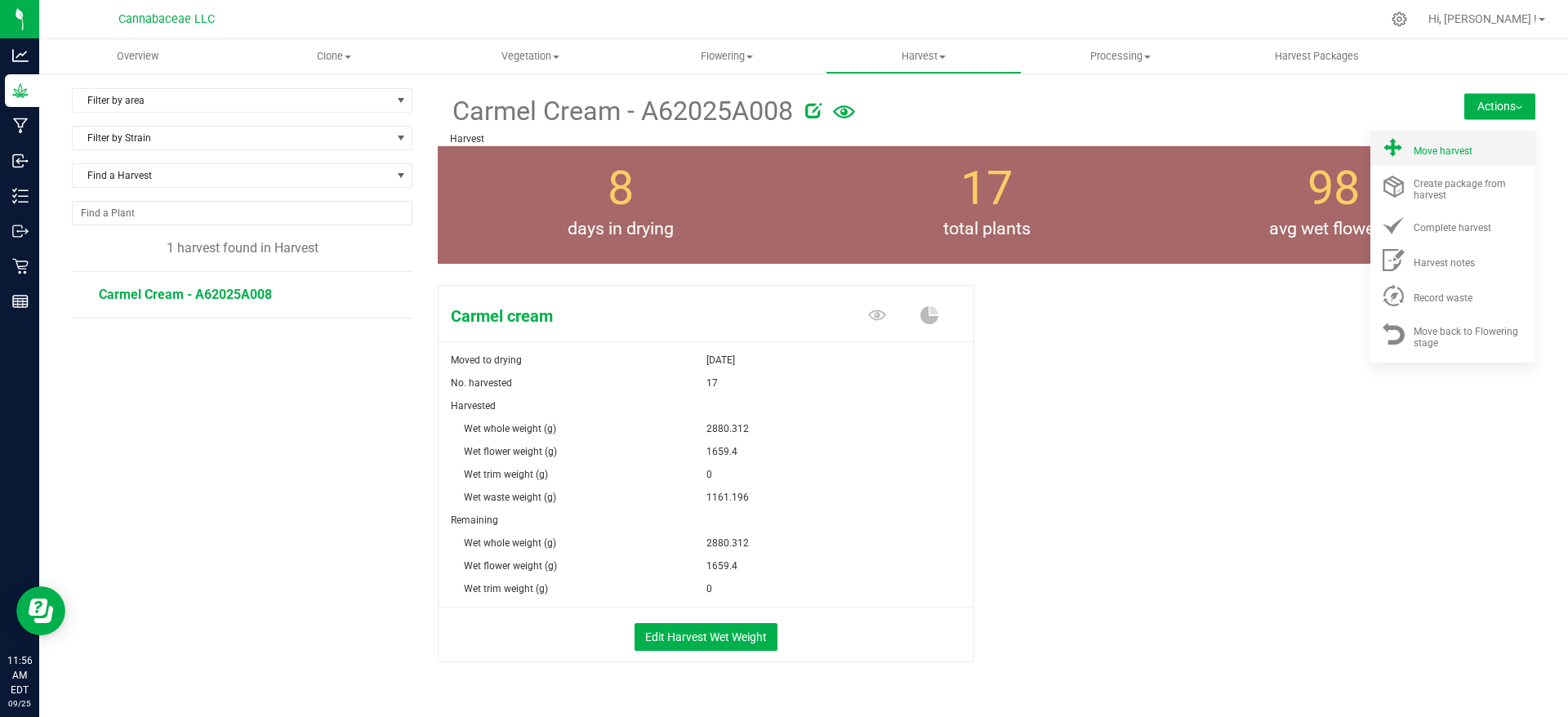
click at [1458, 143] on div "Move harvest" at bounding box center [1469, 148] width 111 height 17
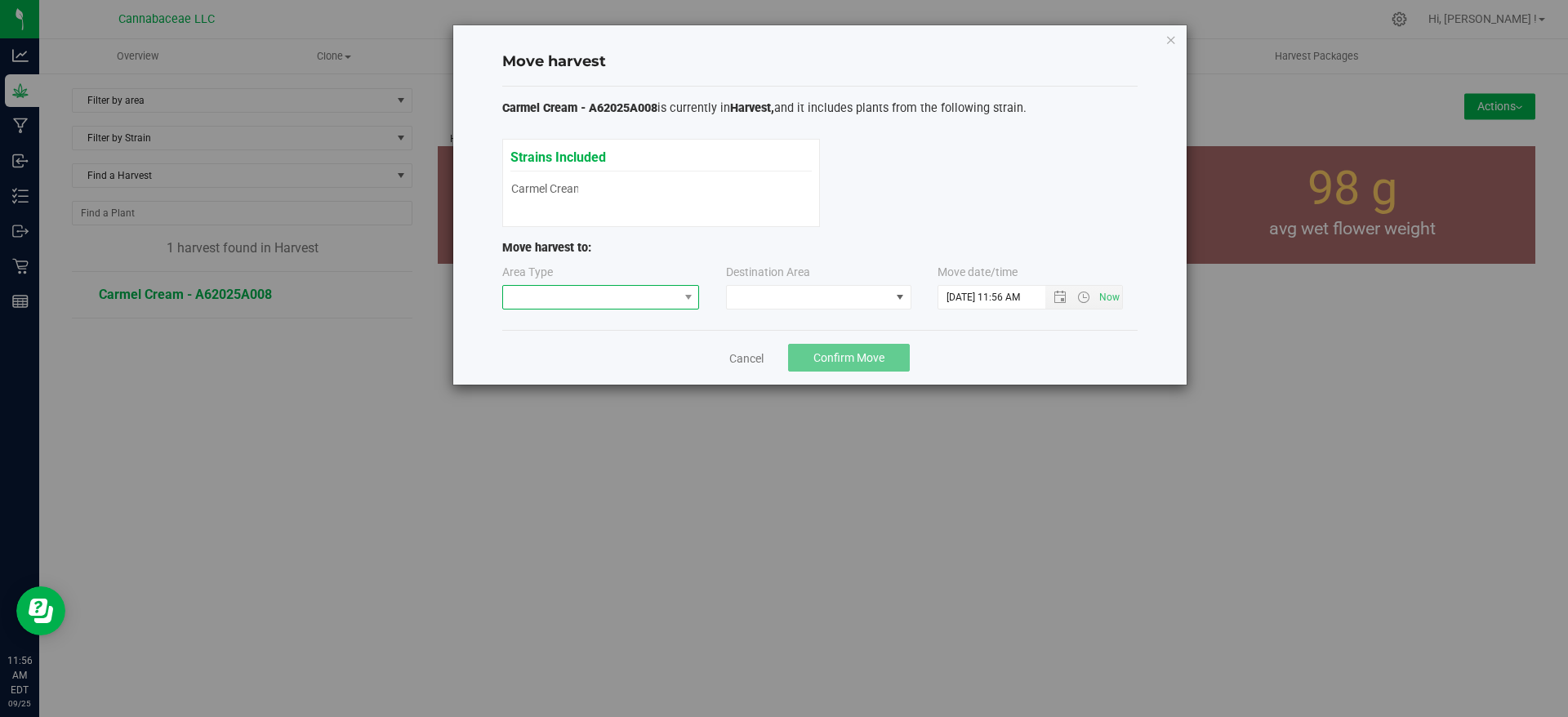
click at [606, 295] on span at bounding box center [591, 297] width 176 height 23
click at [587, 353] on li "Processing" at bounding box center [601, 355] width 196 height 28
click at [744, 301] on span at bounding box center [808, 297] width 163 height 23
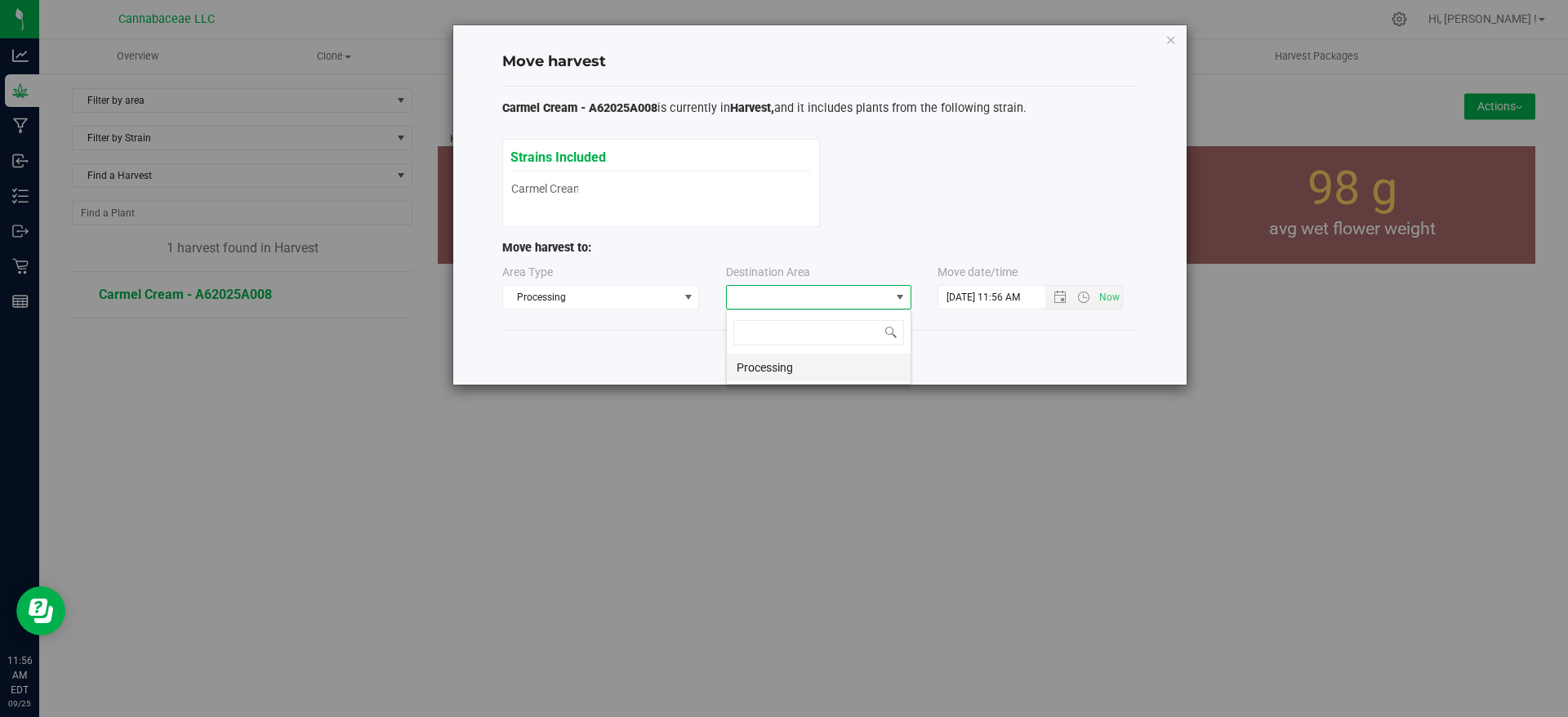
click at [748, 368] on li "Processing" at bounding box center [818, 367] width 183 height 28
click at [1062, 293] on span "Open the date view" at bounding box center [1060, 298] width 13 height 13
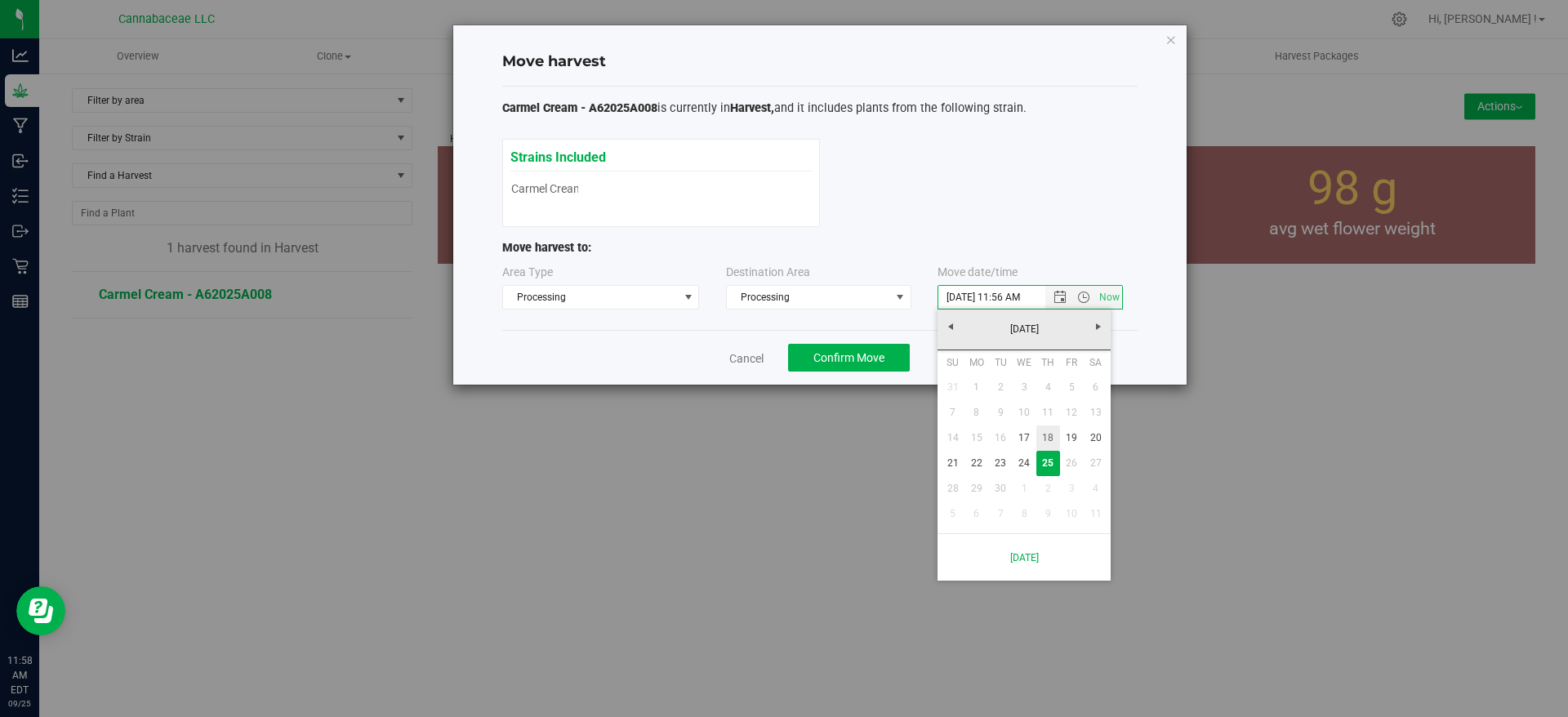
click at [1058, 436] on link "18" at bounding box center [1048, 438] width 24 height 25
type input "9/18/2025 11:56 AM"
click at [1142, 337] on div "Move harvest Carmel Cream - A62025A008 is currently in Harvest, and it includes…" at bounding box center [820, 204] width 734 height 359
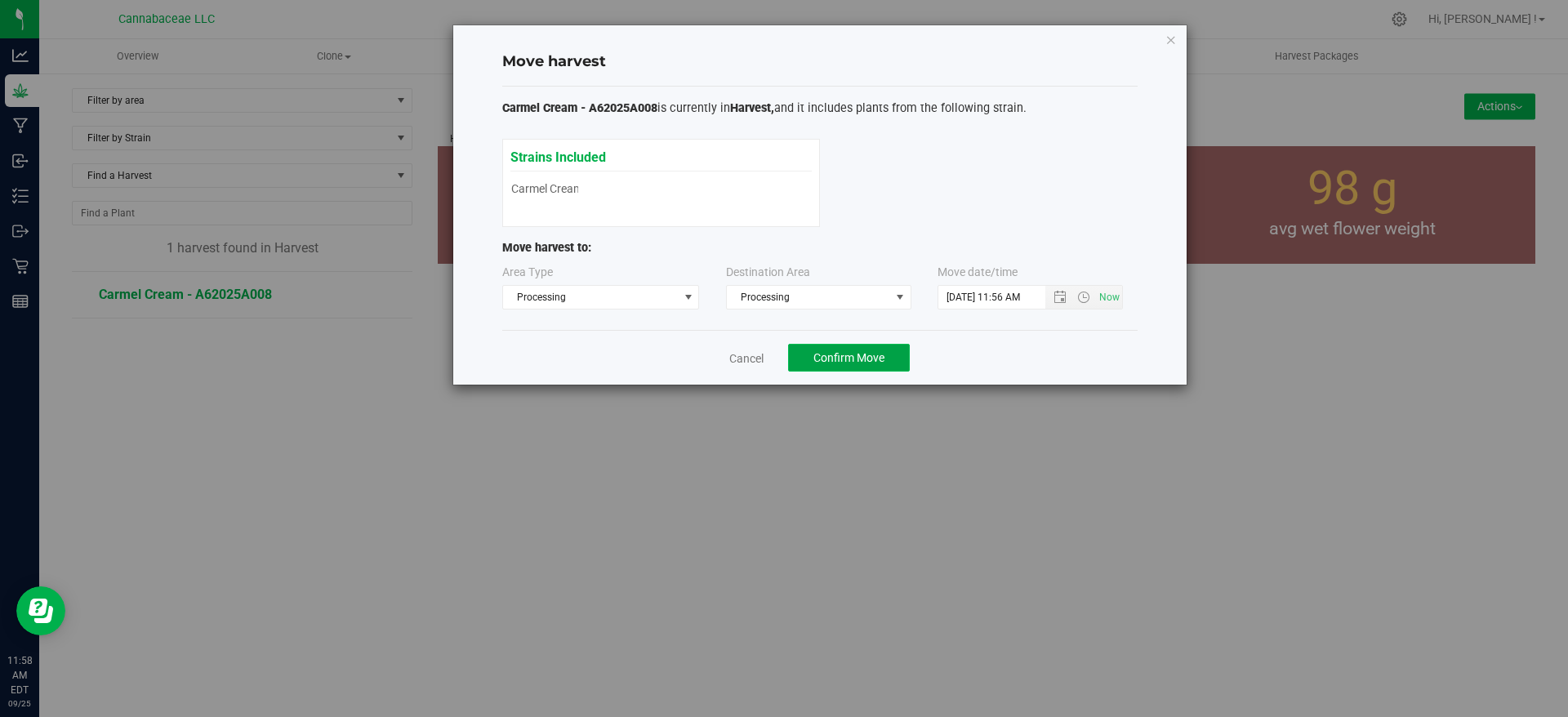
click at [893, 359] on button "Confirm Move" at bounding box center [849, 358] width 122 height 28
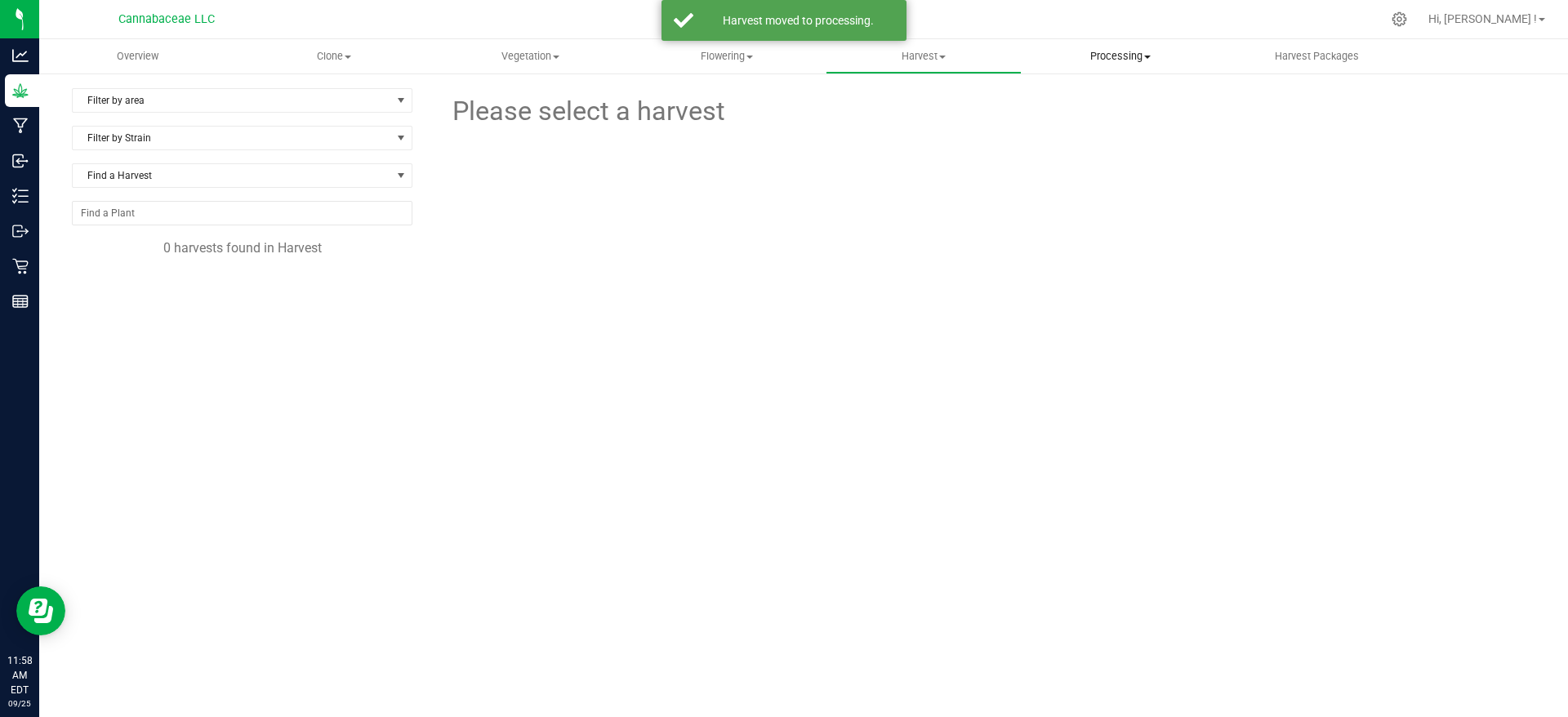
click at [1120, 60] on span "Processing" at bounding box center [1120, 56] width 195 height 14
click at [1126, 113] on span "Processing harvests" at bounding box center [1097, 118] width 151 height 14
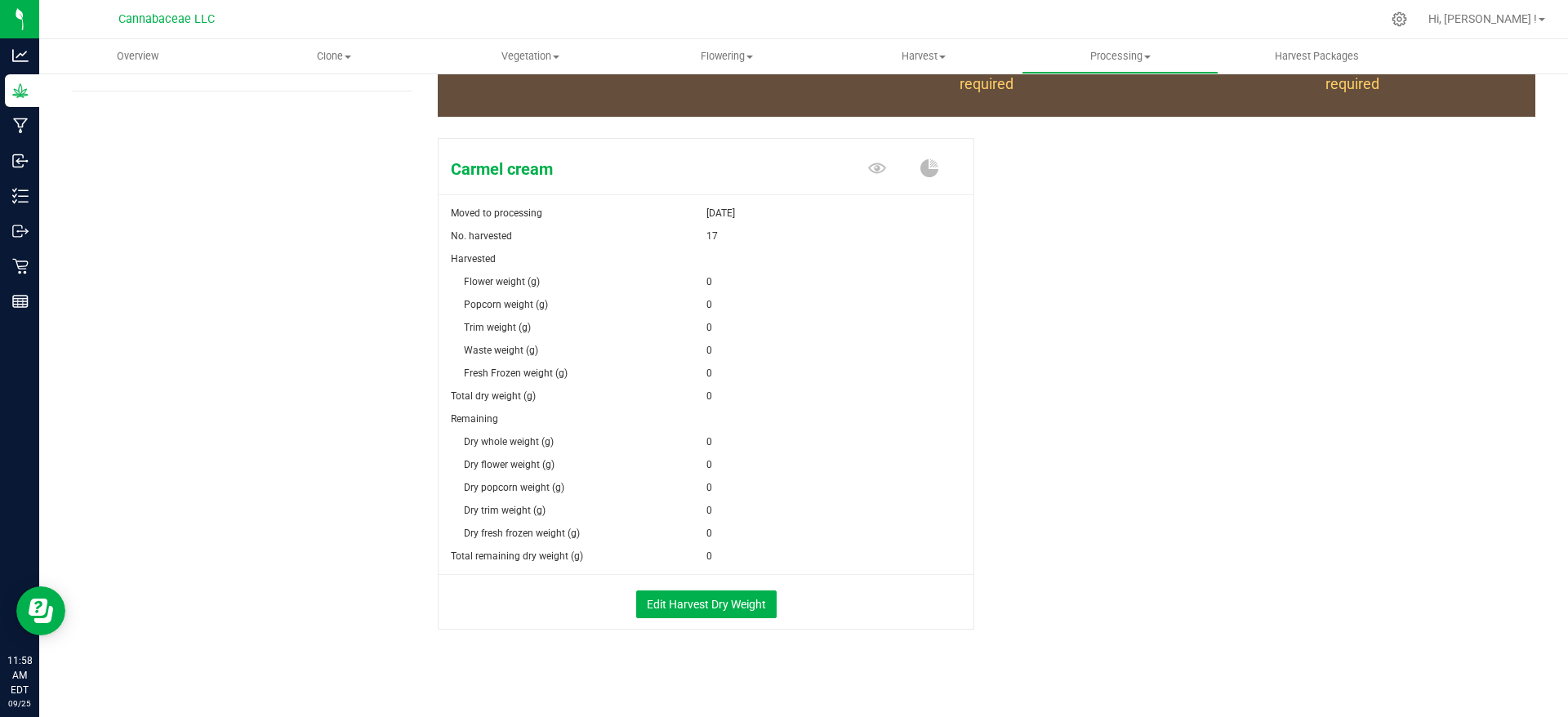
scroll to position [234, 0]
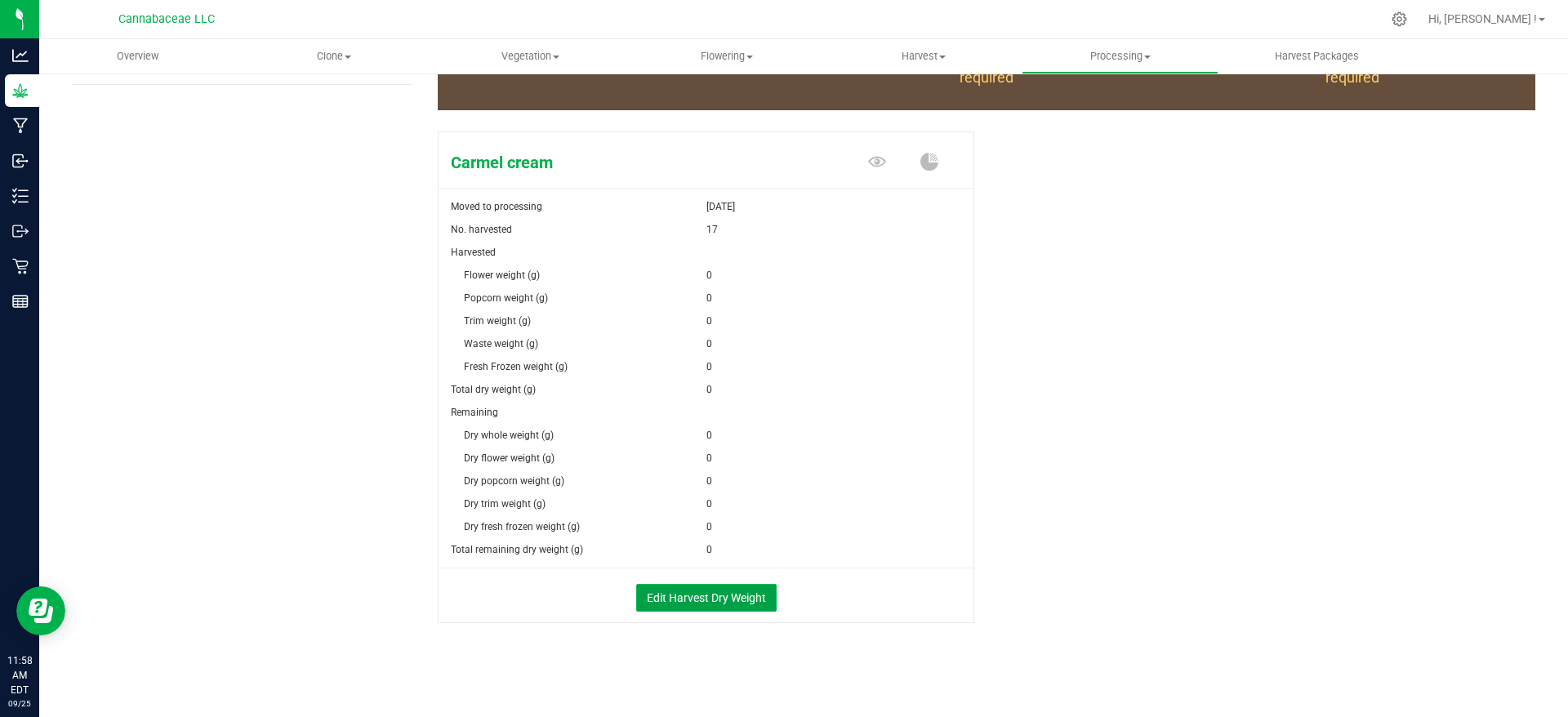
click at [663, 602] on button "Edit Harvest Dry Weight" at bounding box center [706, 598] width 140 height 28
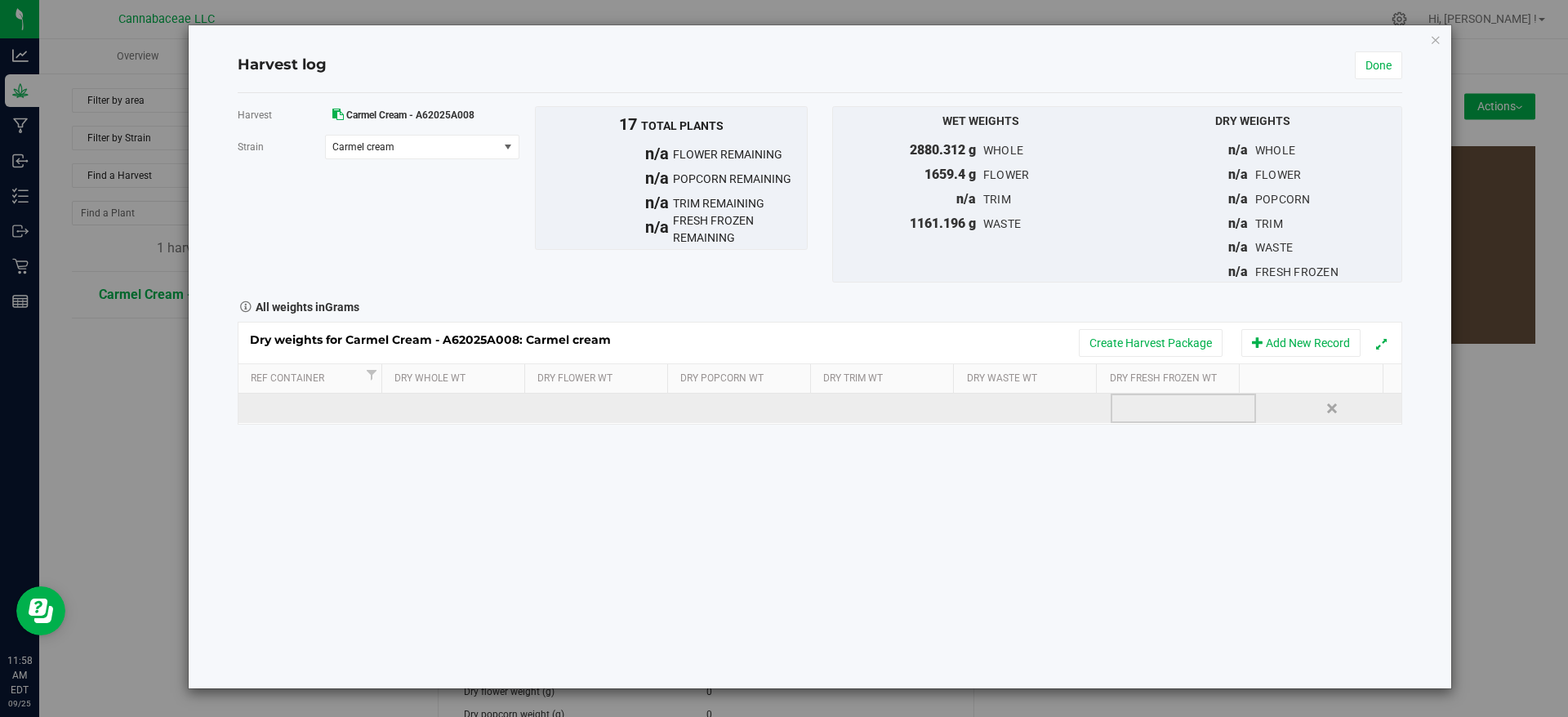
click at [1142, 401] on td at bounding box center [1183, 408] width 146 height 29
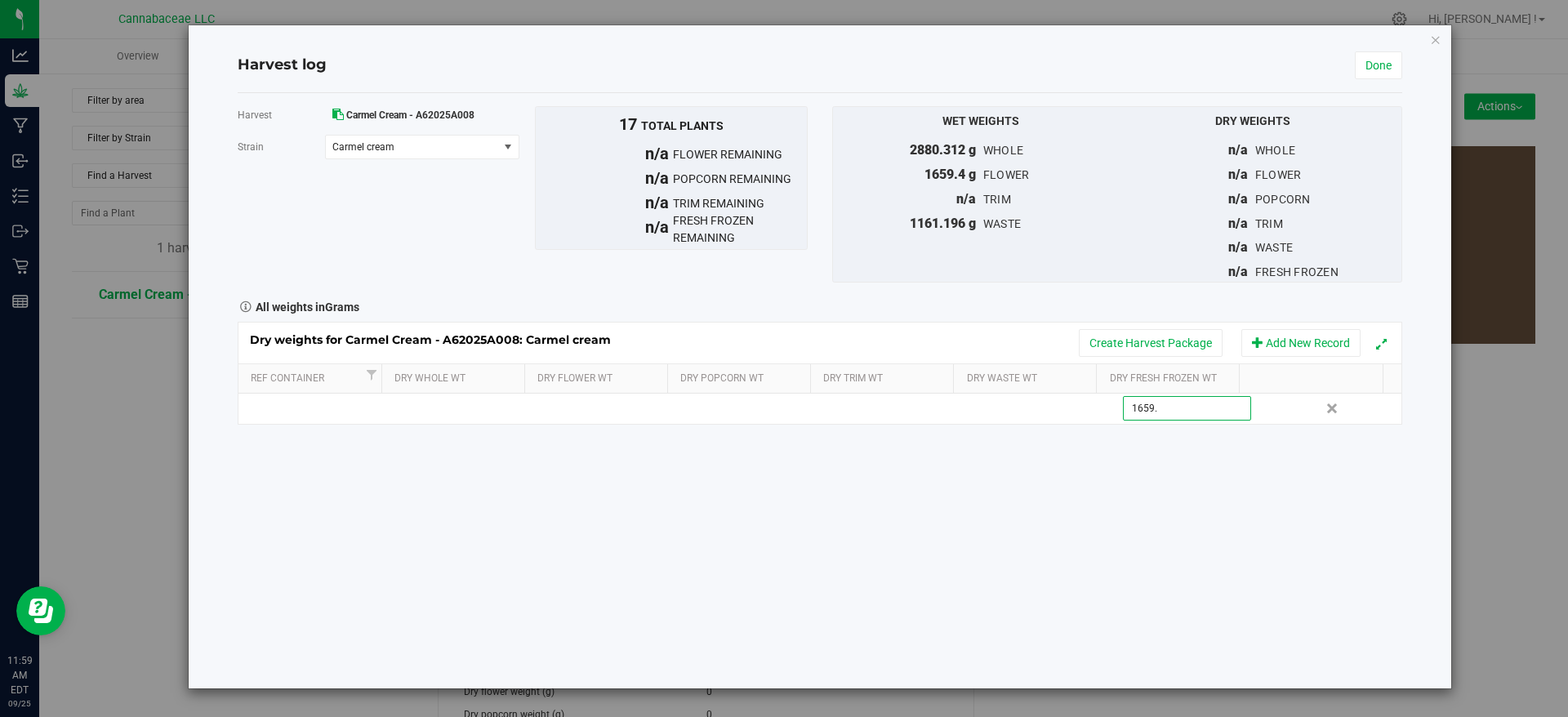
type input "1659.4"
click at [1152, 528] on div "Harvest Carmel Cream - A62025A008 [GEOGRAPHIC_DATA] Carmel cream Select strain …" at bounding box center [820, 391] width 1164 height 596
click at [1387, 70] on link "Done" at bounding box center [1379, 65] width 47 height 28
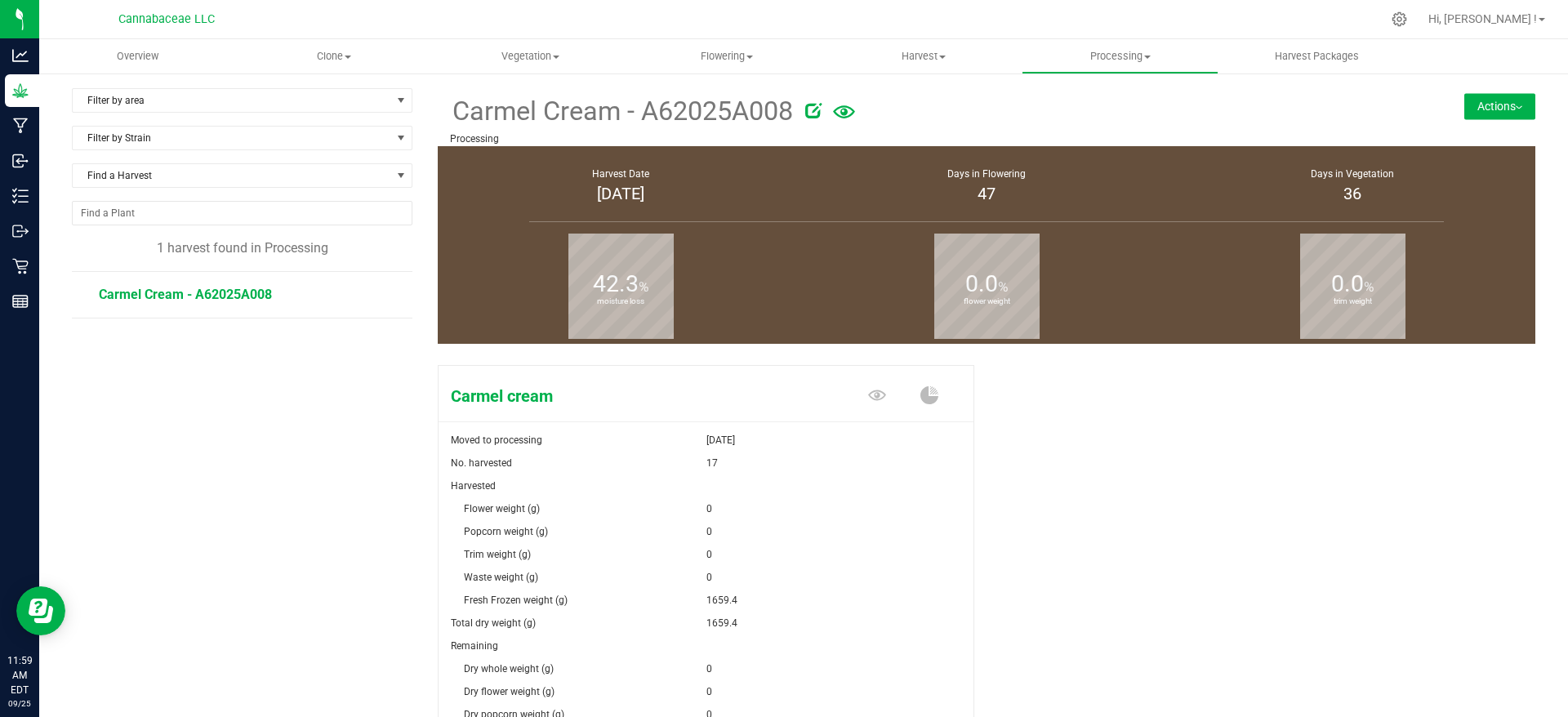
click at [1483, 119] on button "Actions" at bounding box center [1500, 106] width 71 height 26
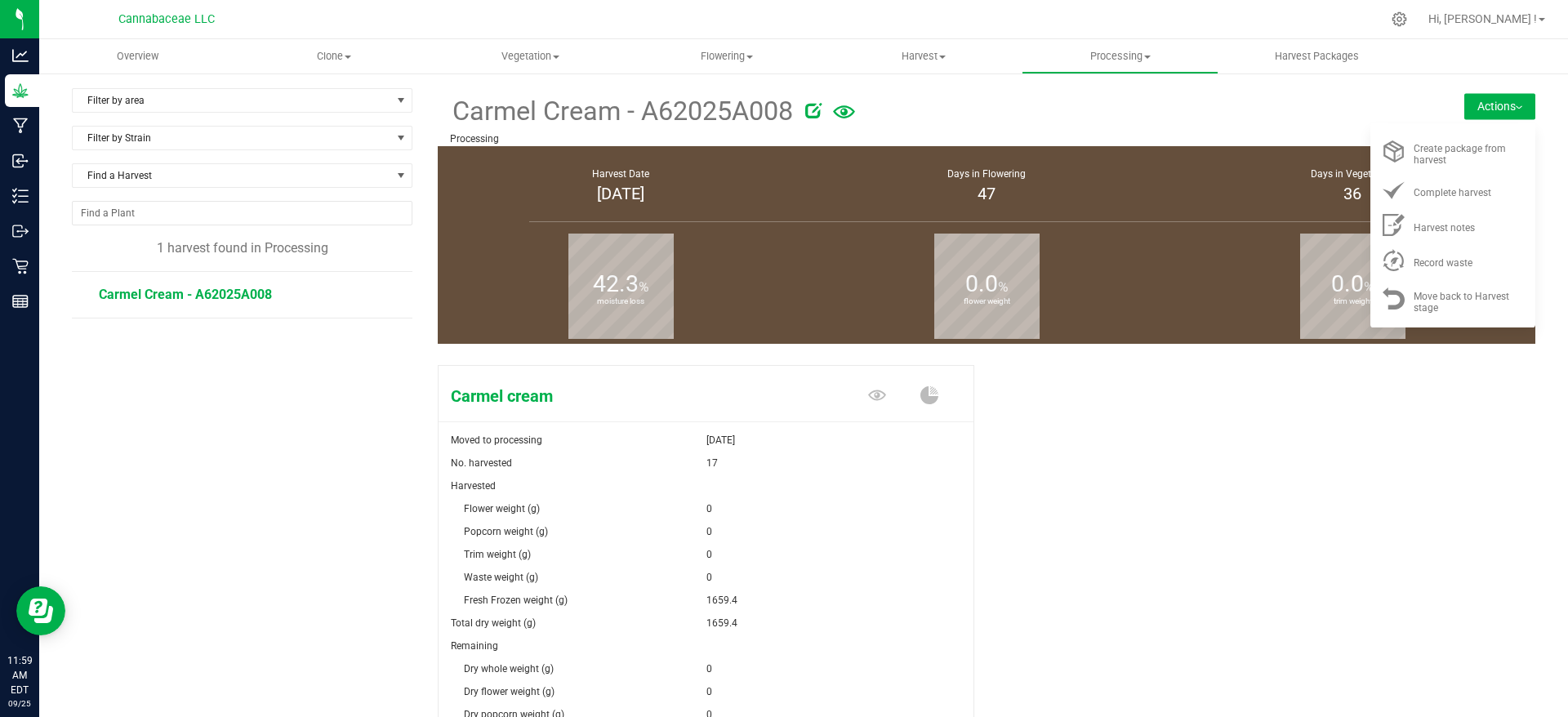
click at [1168, 105] on div at bounding box center [1078, 108] width 547 height 33
click at [1244, 515] on div "Carmel cream Moved to processing [DATE] No. harvested 17 Harvested Flower weigh…" at bounding box center [986, 628] width 1098 height 539
click at [1490, 98] on button "Actions" at bounding box center [1500, 106] width 71 height 26
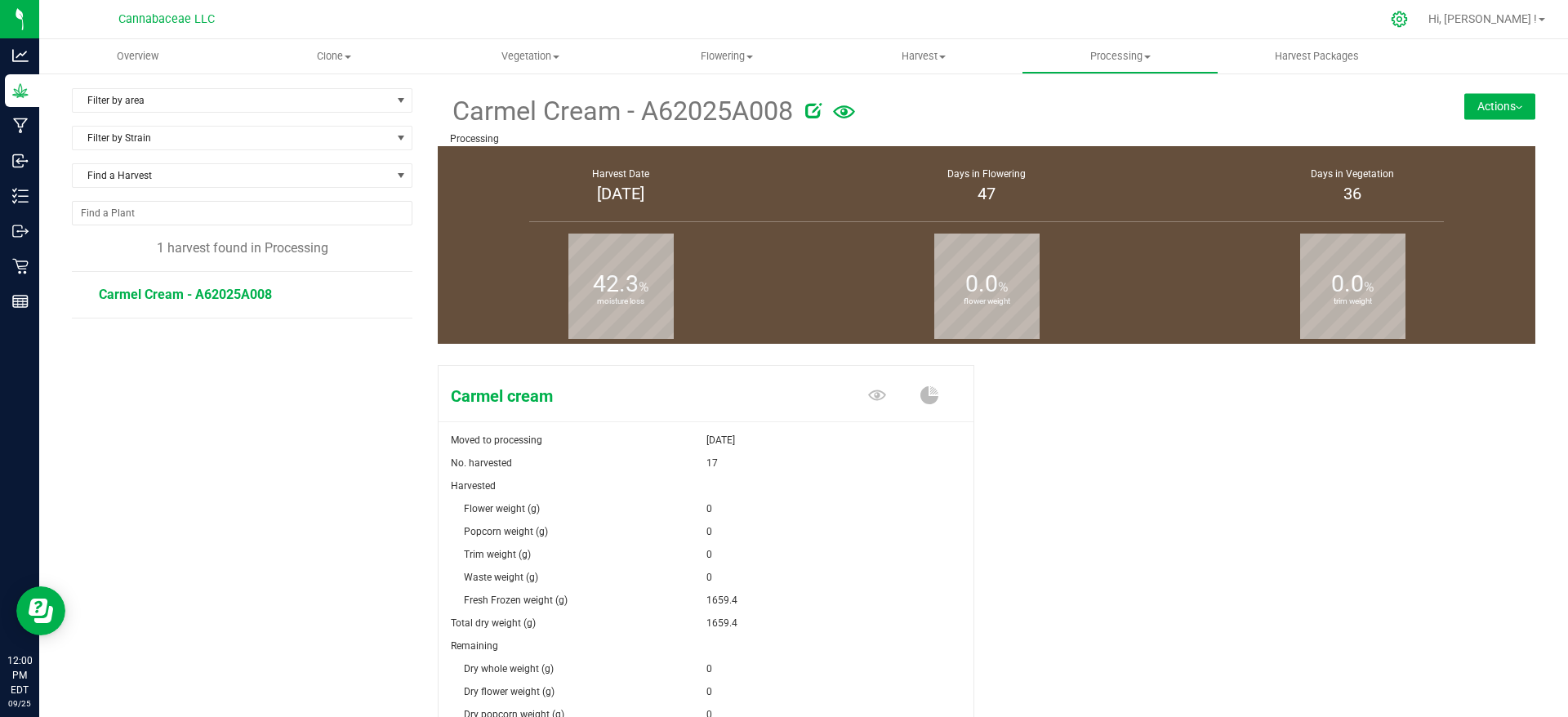
click at [1407, 21] on icon at bounding box center [1399, 19] width 15 height 15
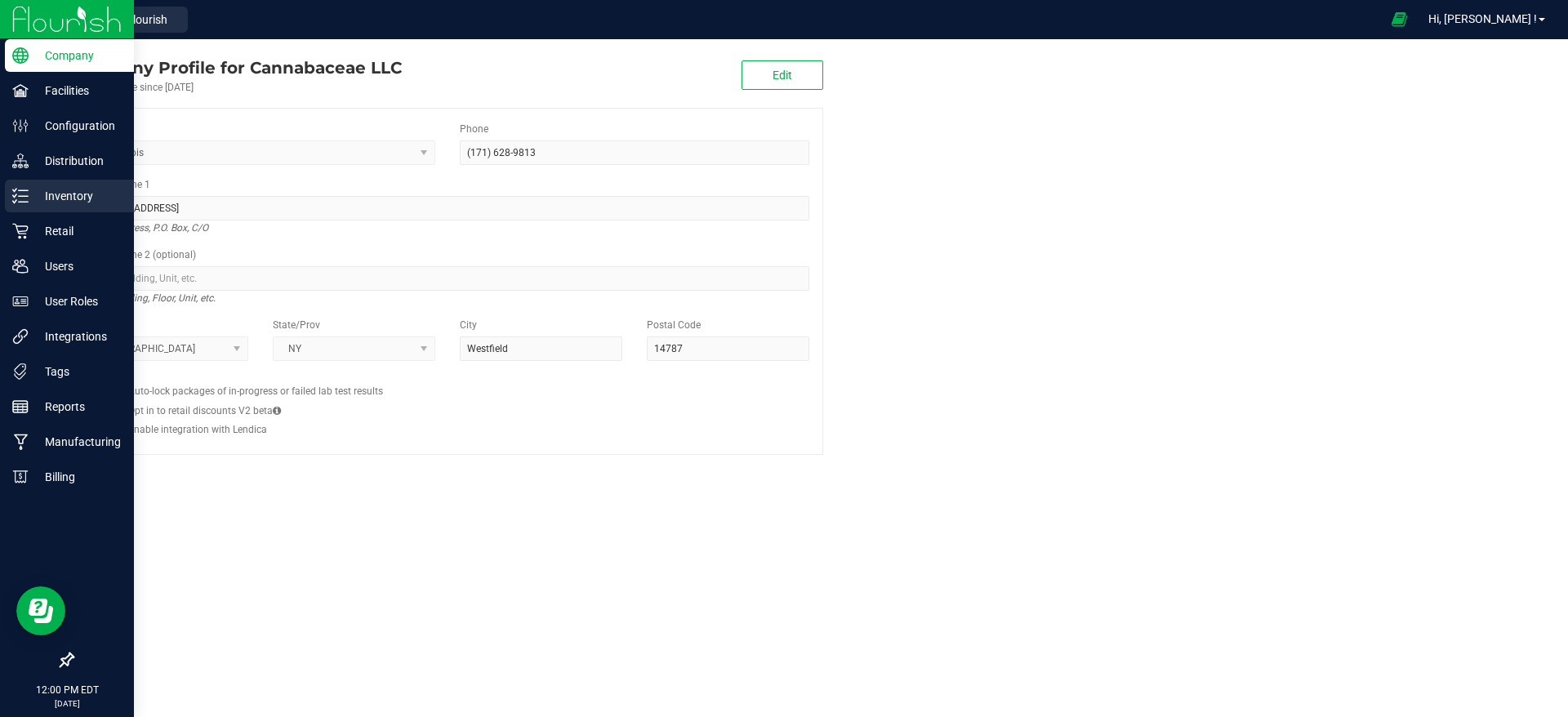
click at [77, 195] on p "Inventory" at bounding box center [77, 195] width 98 height 19
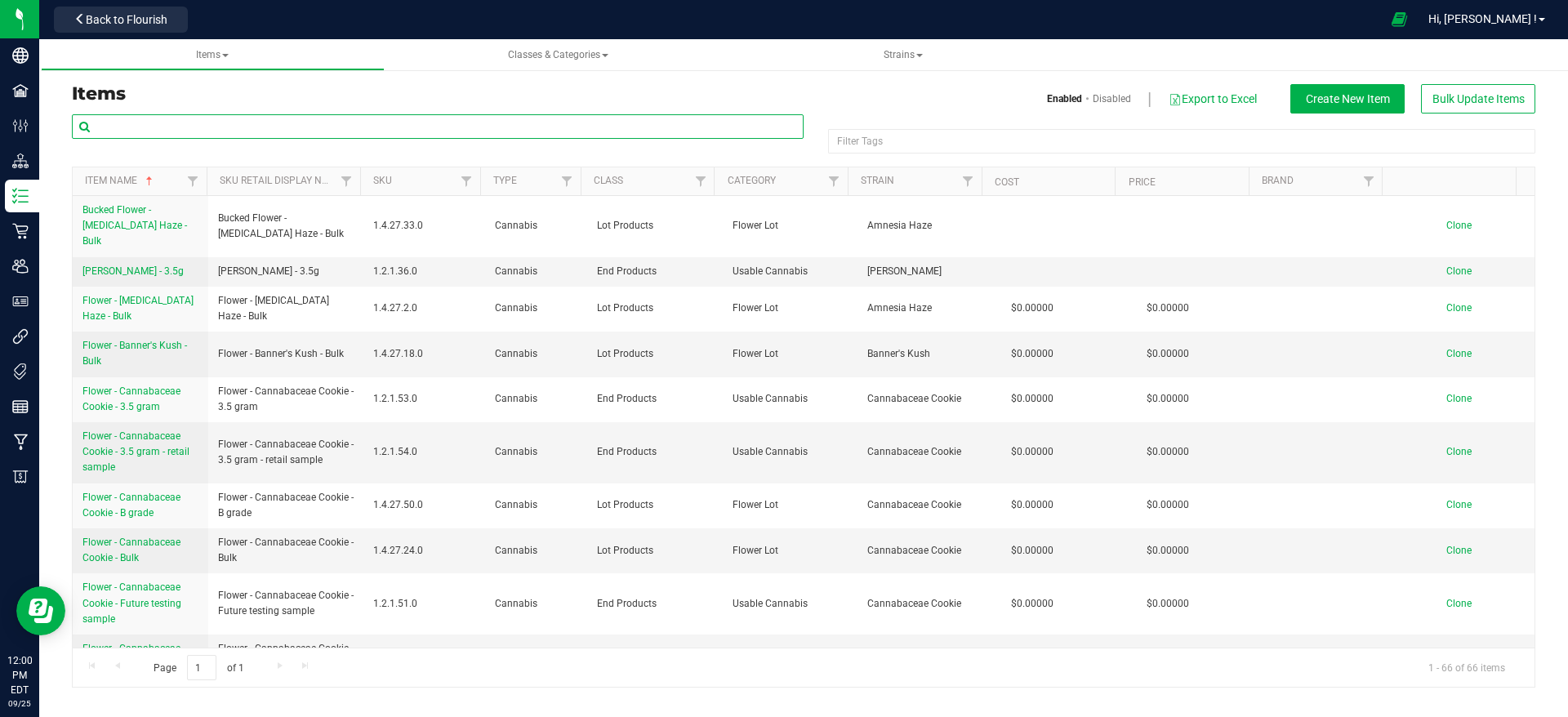
click at [190, 114] on input "text" at bounding box center [437, 126] width 732 height 24
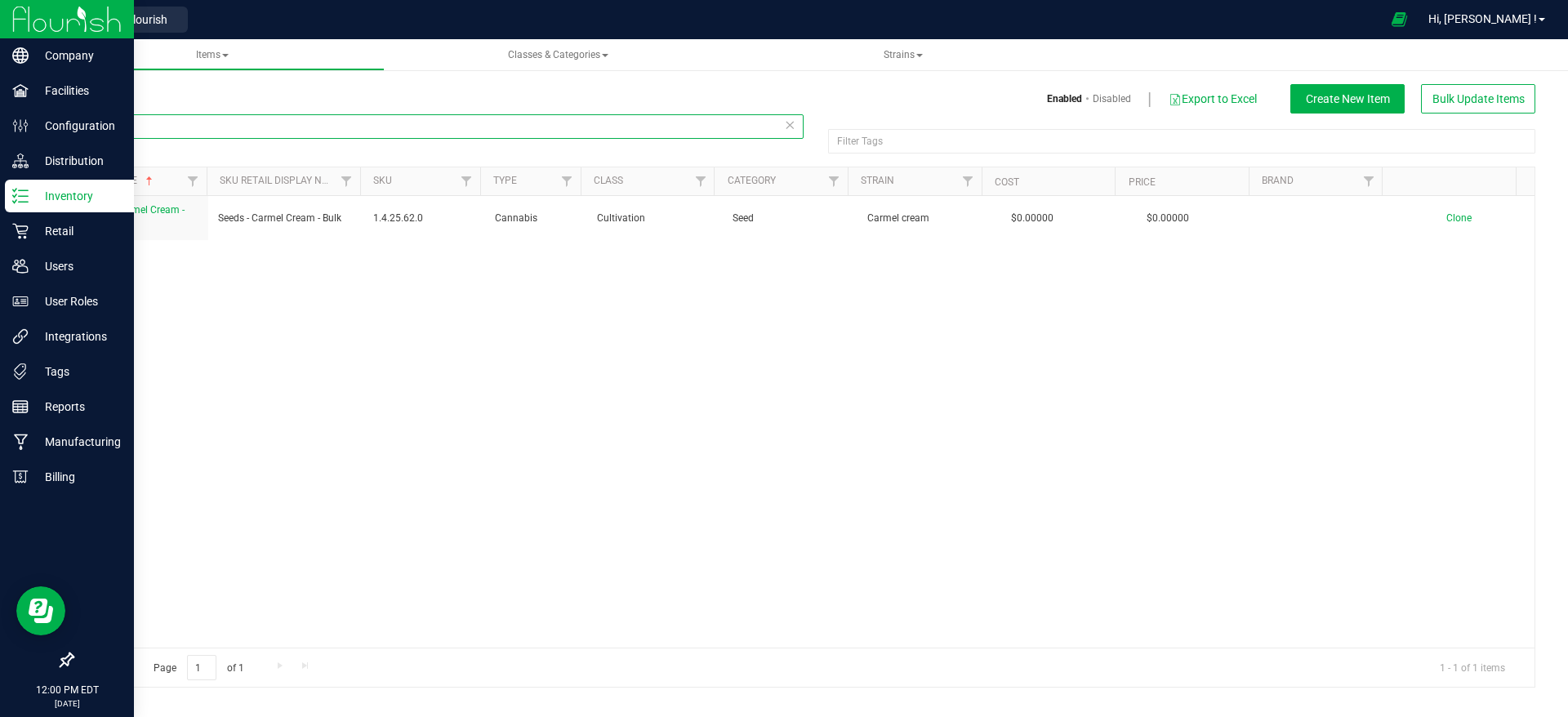
type input "carmel"
click at [15, 206] on div "Inventory" at bounding box center [69, 196] width 129 height 33
click at [39, 190] on p "Inventory" at bounding box center [77, 195] width 98 height 19
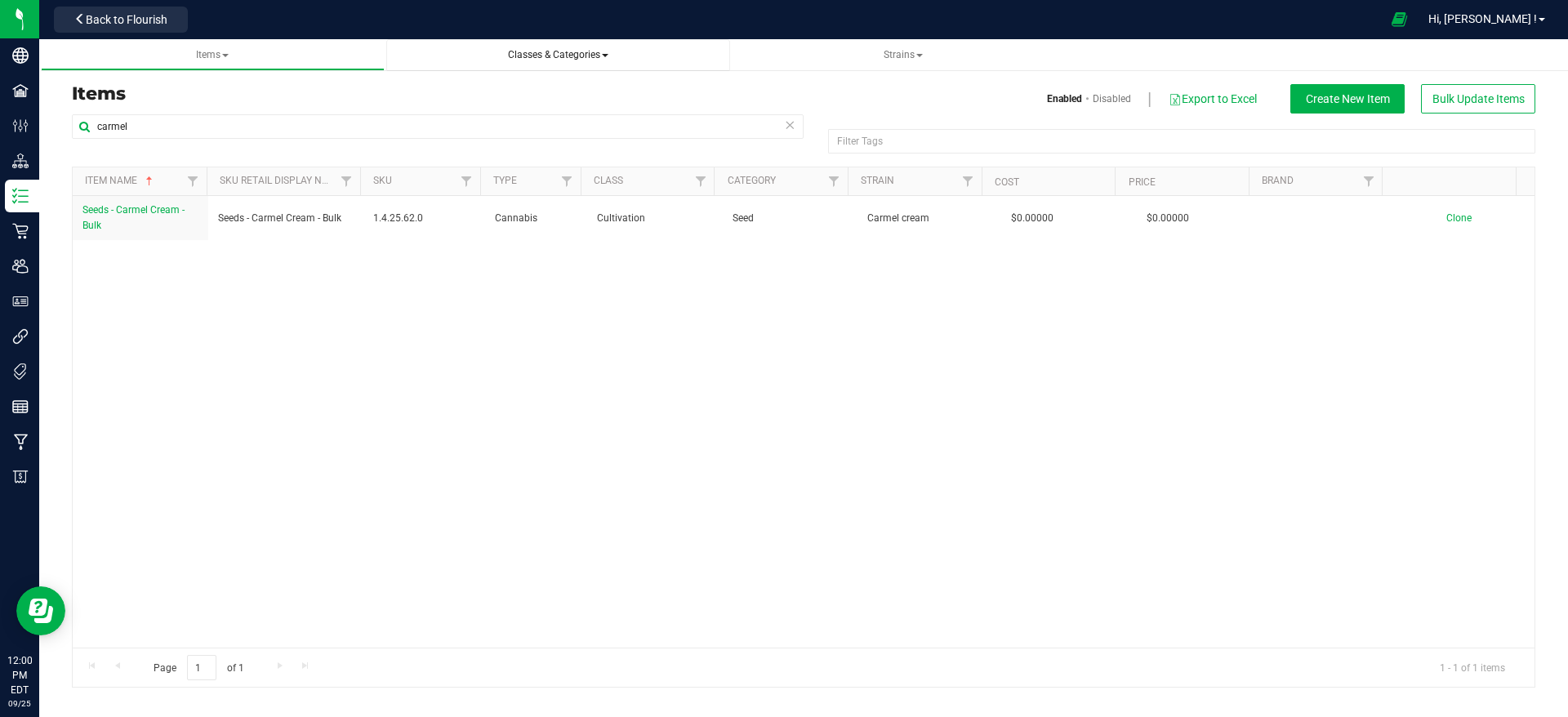
click at [534, 55] on span "Classes & Categories" at bounding box center [558, 55] width 100 height 12
click at [467, 103] on li "All classes" at bounding box center [559, 99] width 318 height 24
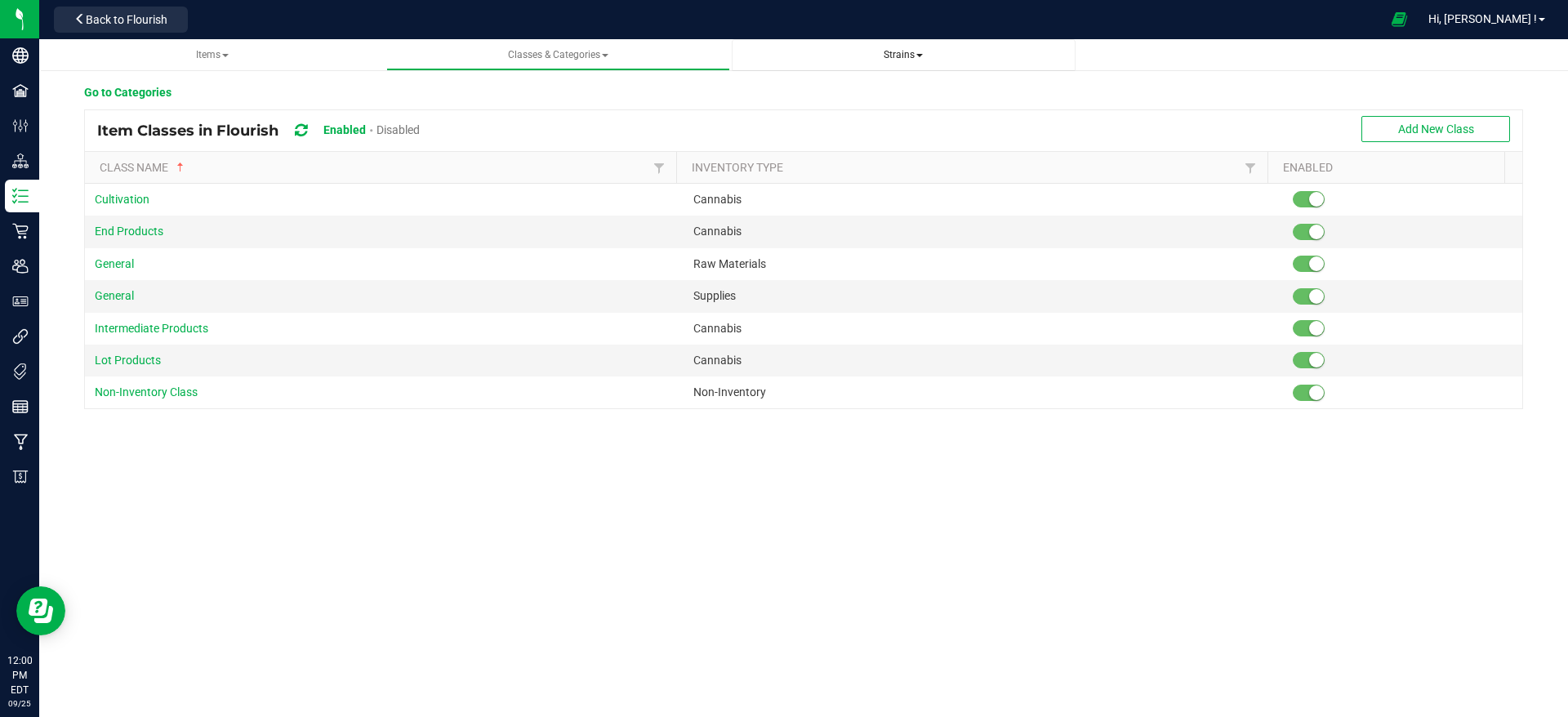
click at [905, 54] on span "Strains" at bounding box center [903, 55] width 40 height 12
click at [818, 88] on li "All strains" at bounding box center [903, 99] width 318 height 24
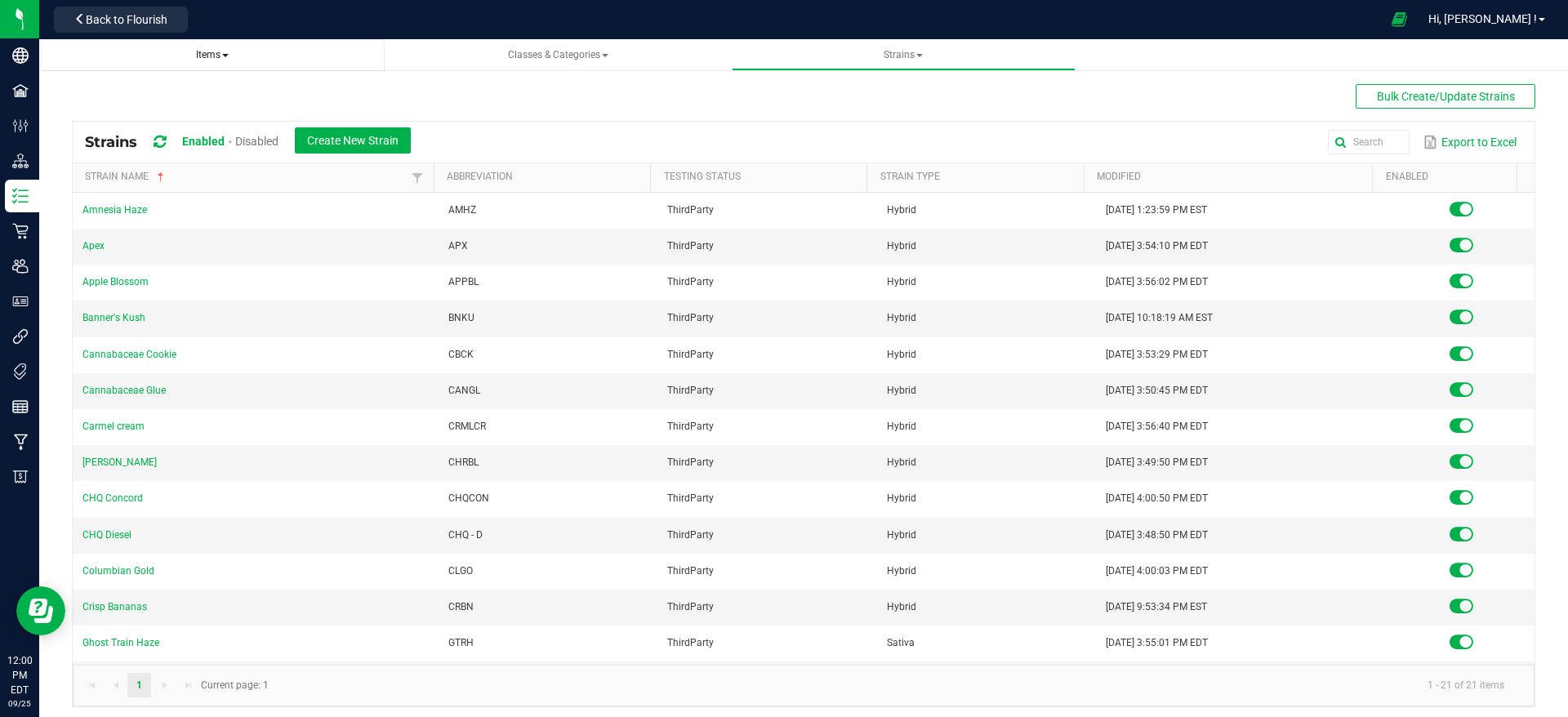
click at [203, 51] on span "Items" at bounding box center [212, 55] width 33 height 12
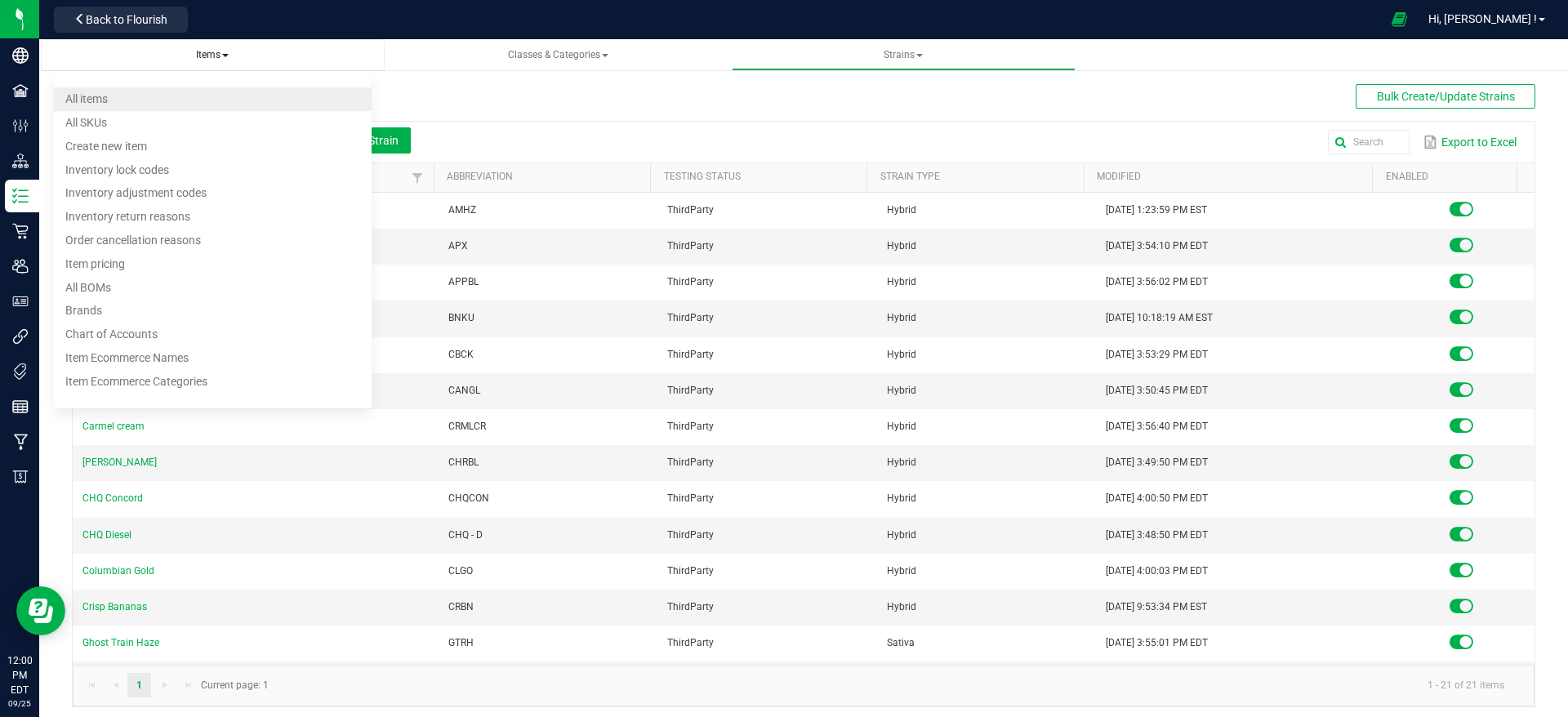
click at [162, 96] on li "All items" at bounding box center [213, 99] width 318 height 24
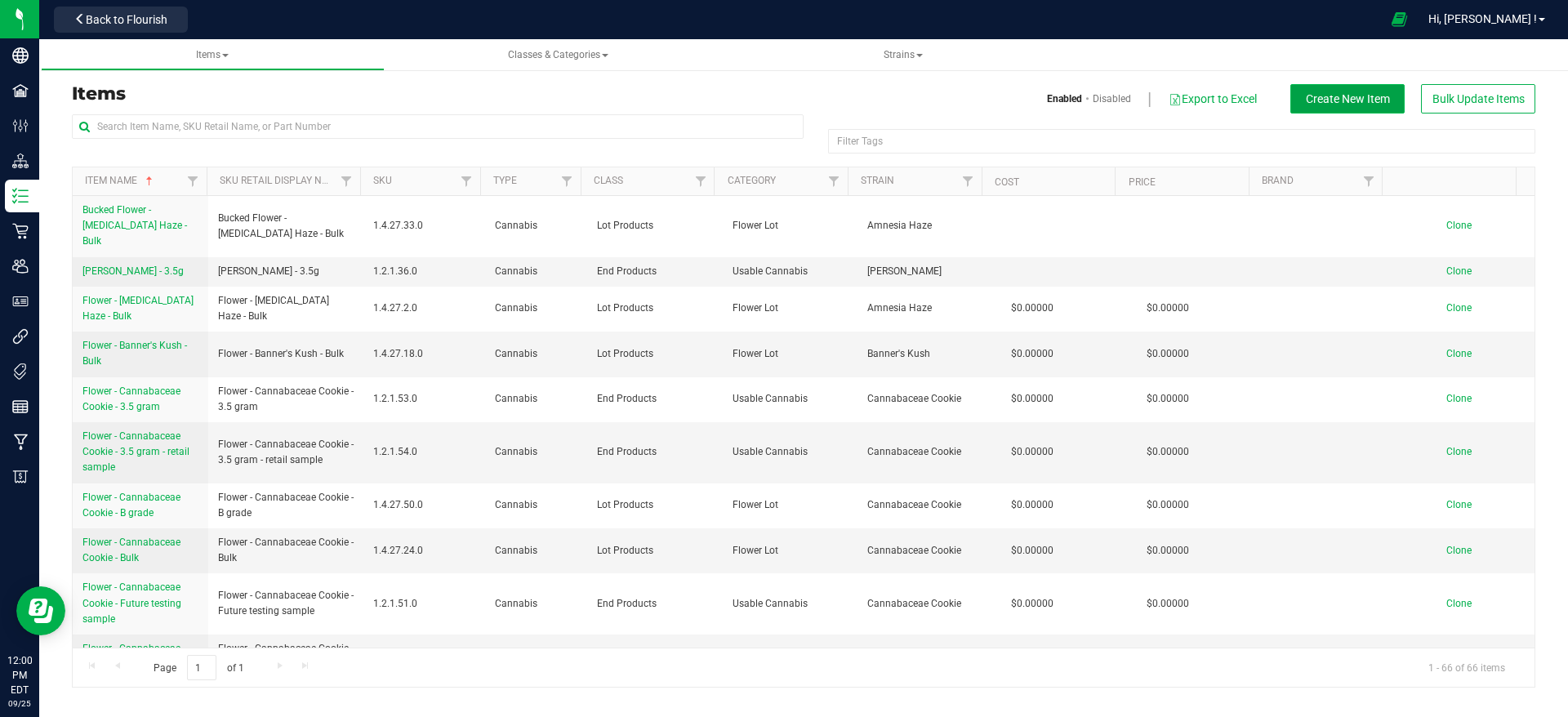
click at [1348, 91] on button "Create New Item" at bounding box center [1348, 98] width 114 height 29
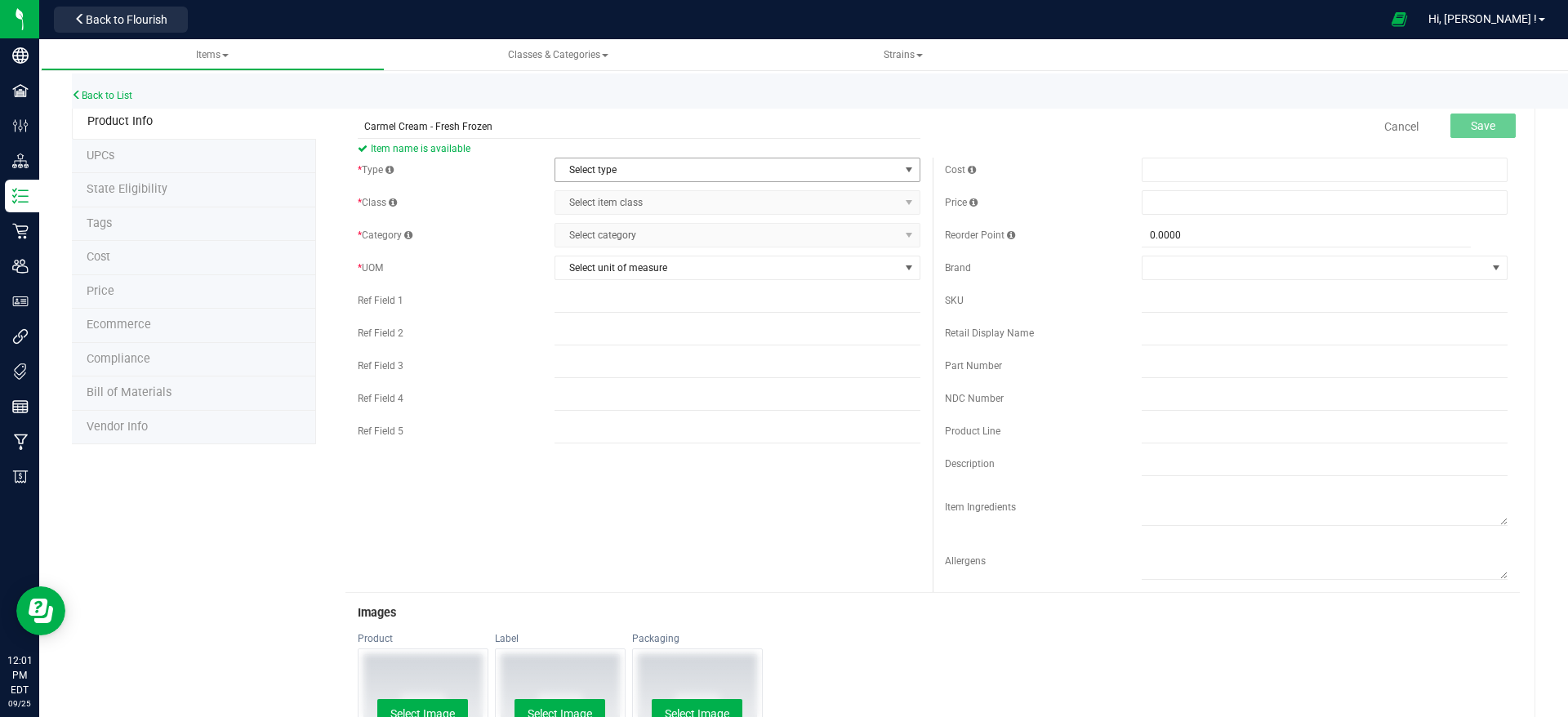
type input "Carmel Cream - Fresh Frozen"
click at [775, 167] on span "Select type" at bounding box center [727, 169] width 344 height 23
click at [729, 189] on li "Cannabis" at bounding box center [728, 197] width 359 height 24
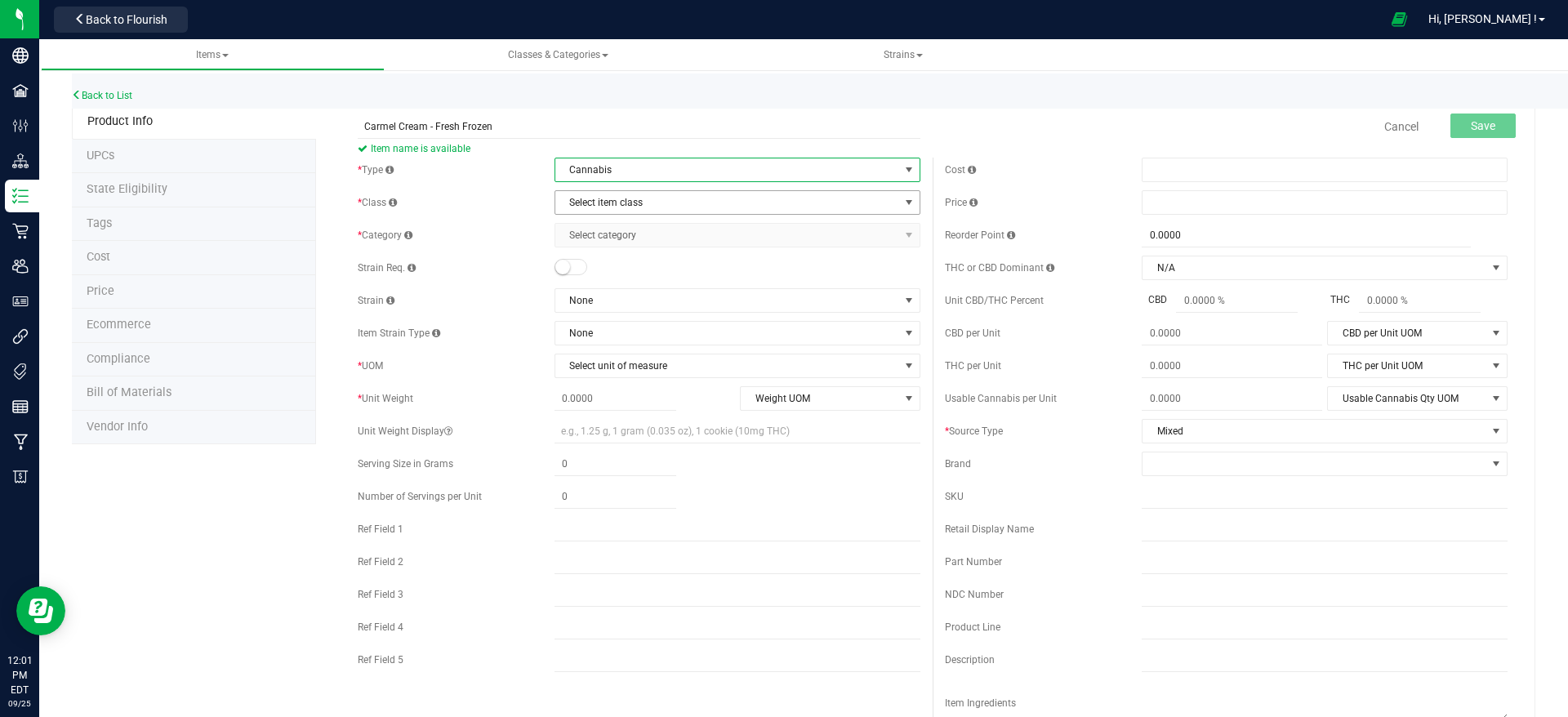
click at [727, 199] on span "Select item class" at bounding box center [727, 202] width 344 height 23
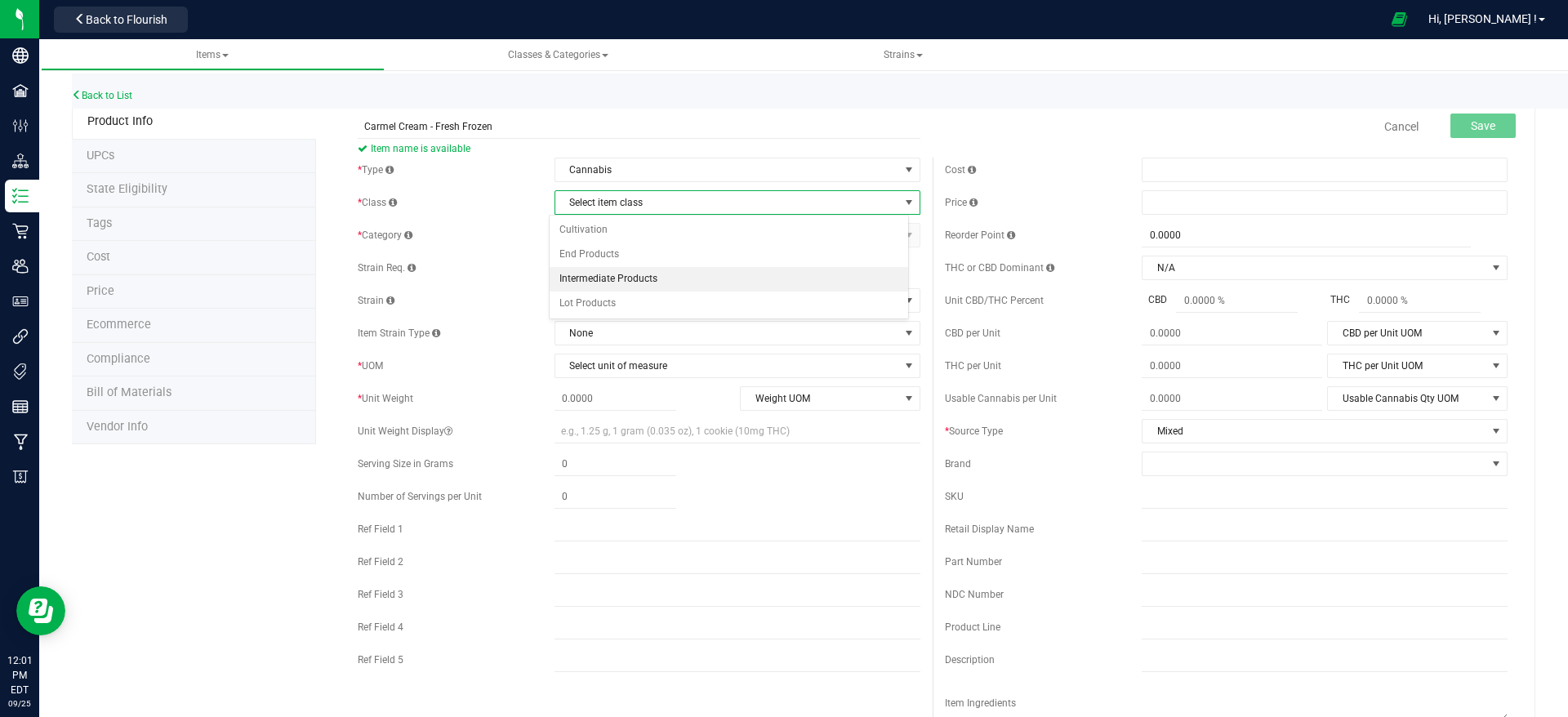
click at [700, 270] on li "Intermediate Products" at bounding box center [728, 279] width 359 height 24
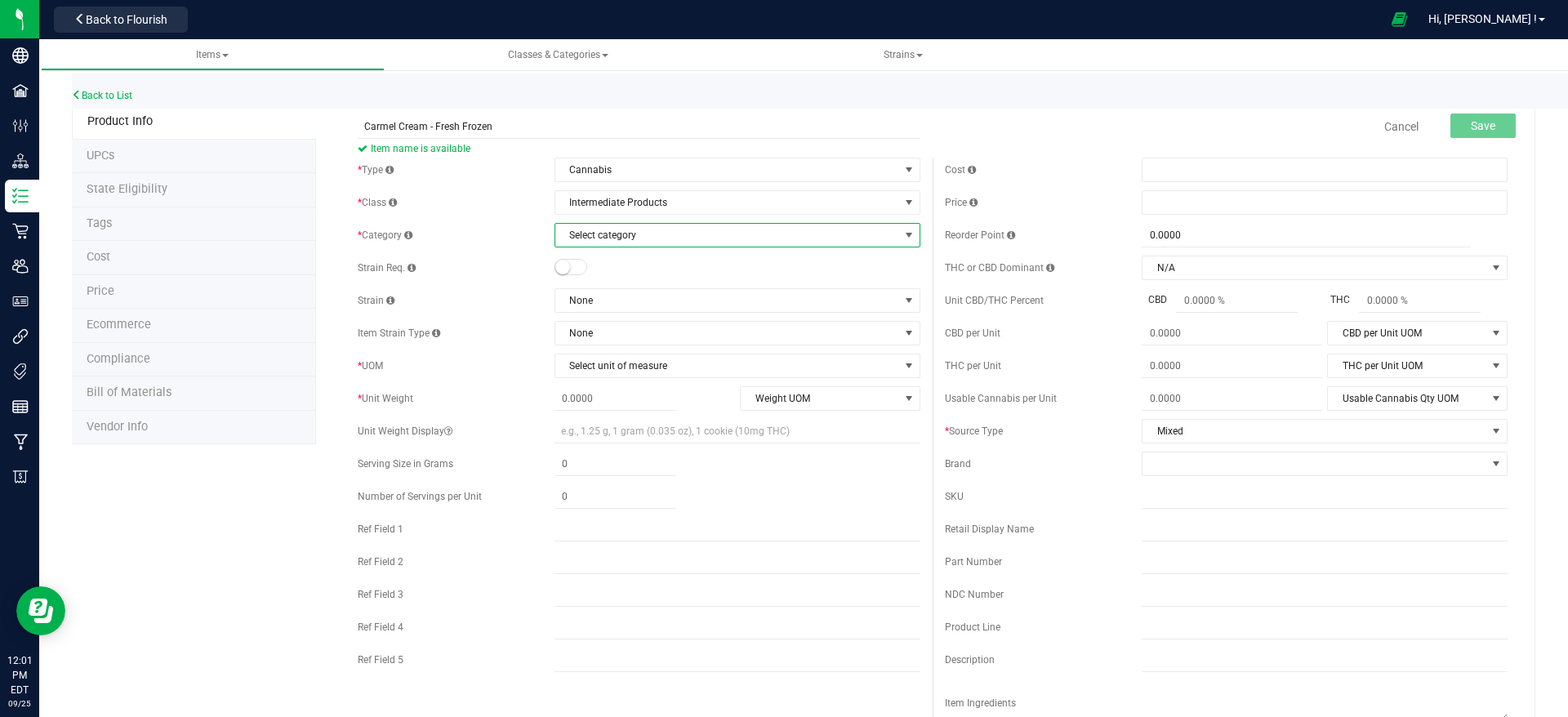
click at [700, 238] on span "Select category" at bounding box center [727, 235] width 344 height 23
click at [705, 202] on span "Intermediate Products" at bounding box center [727, 202] width 344 height 23
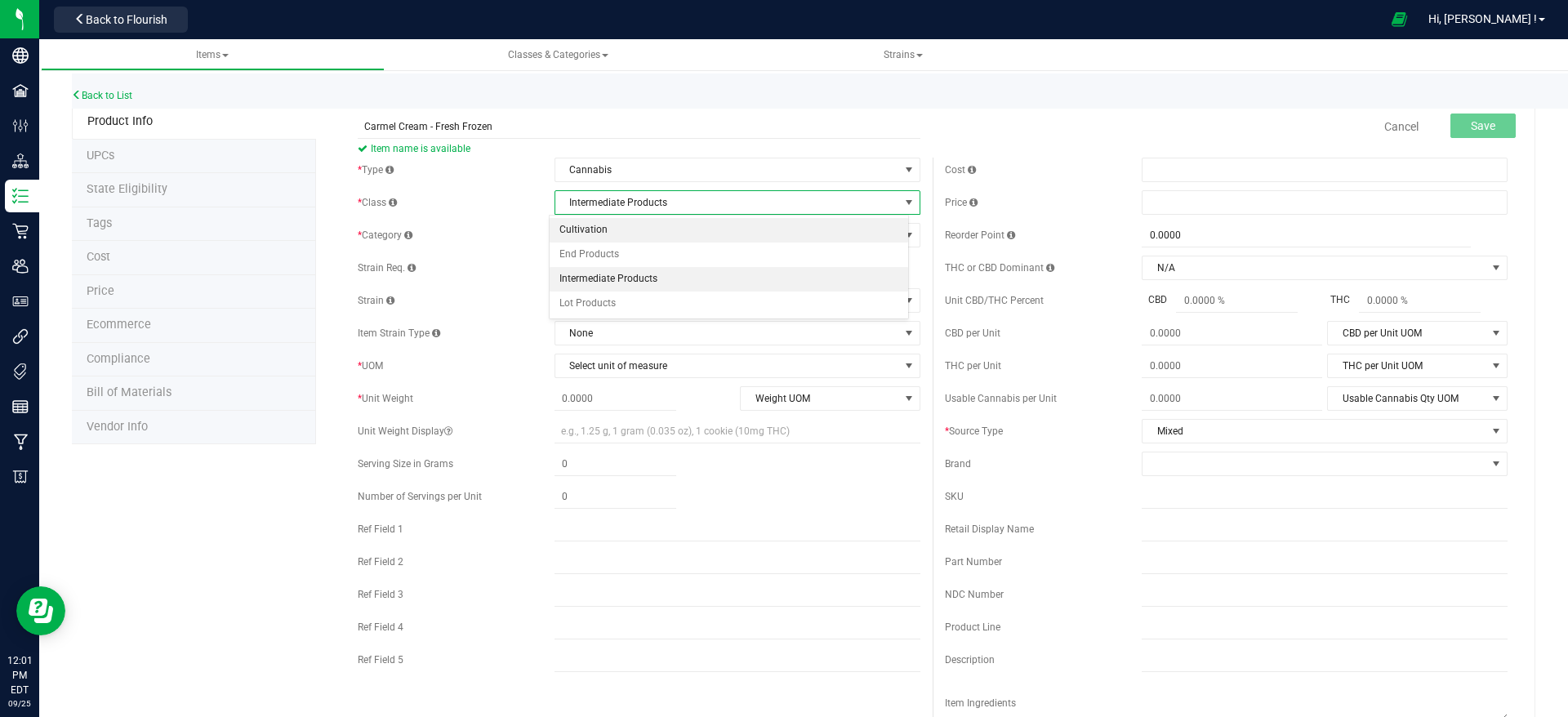
click at [697, 237] on li "Cultivation" at bounding box center [728, 230] width 359 height 24
click at [697, 237] on span "Select category" at bounding box center [727, 235] width 344 height 23
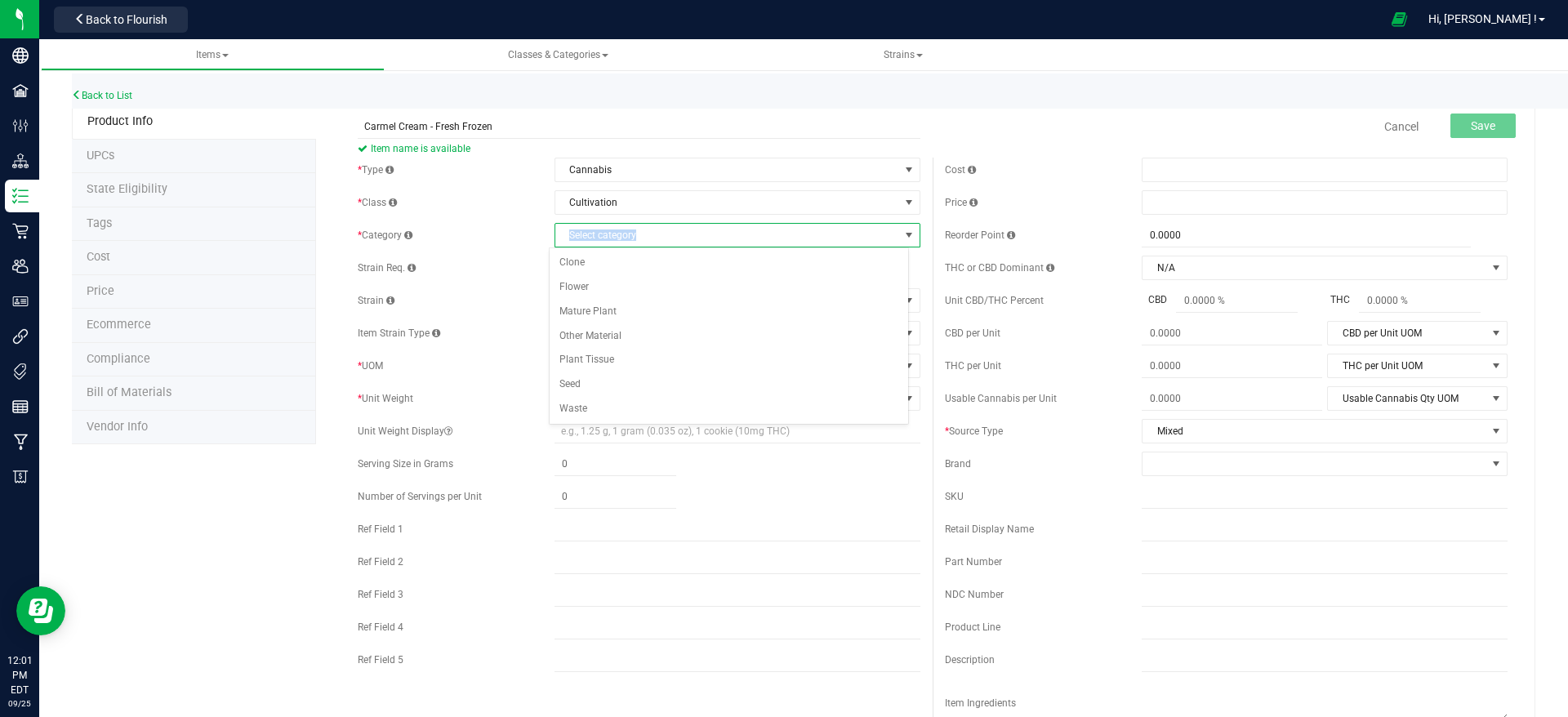
scroll to position [123, 0]
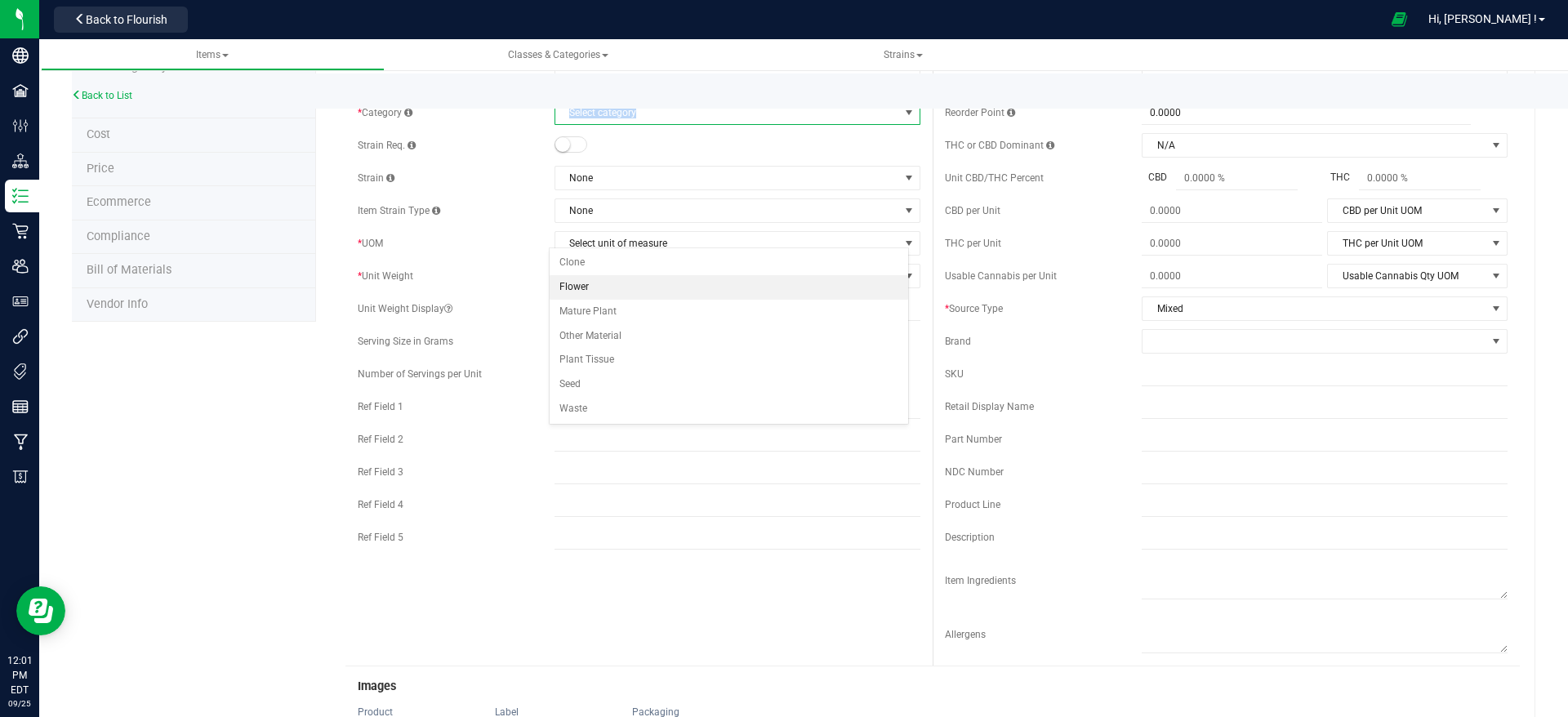
click at [660, 282] on li "Flower" at bounding box center [728, 287] width 359 height 24
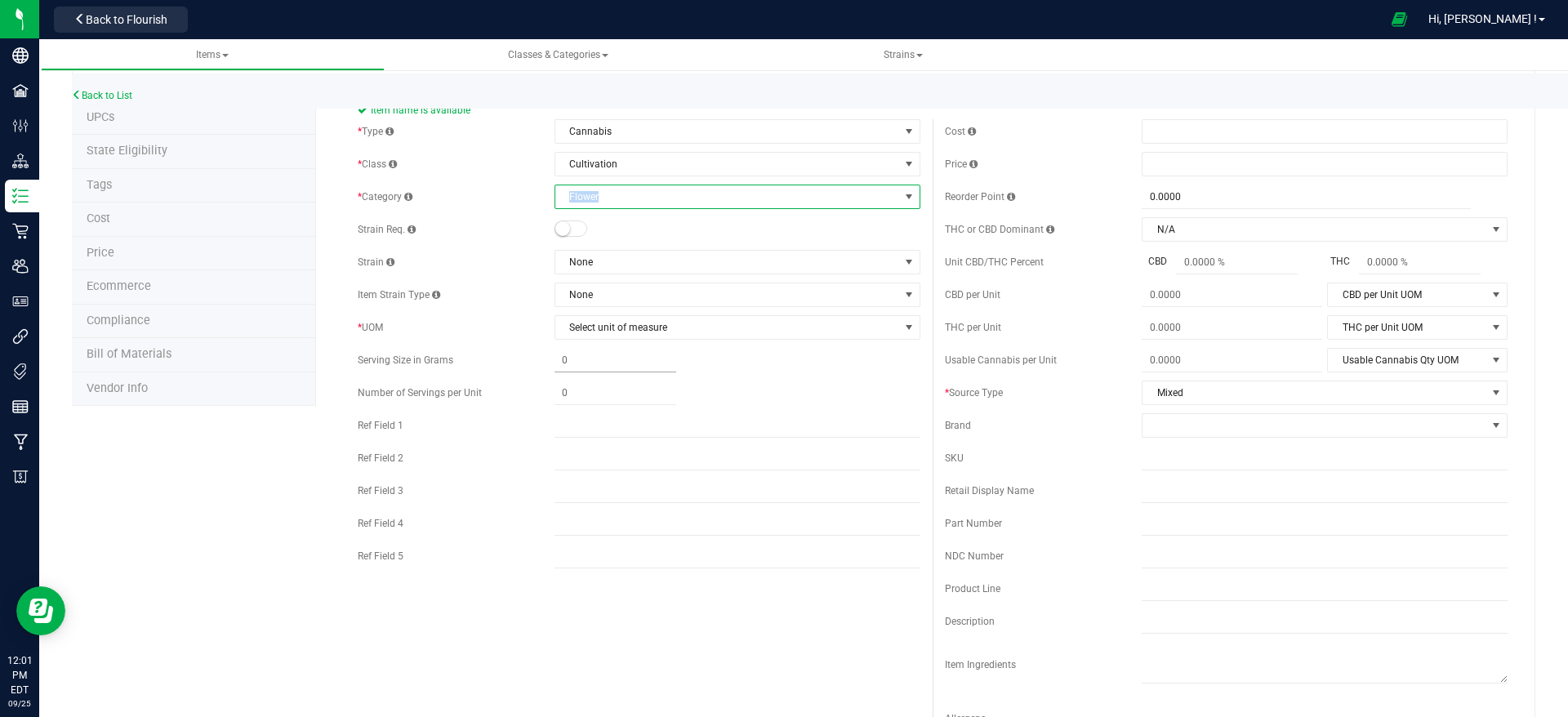
scroll to position [0, 0]
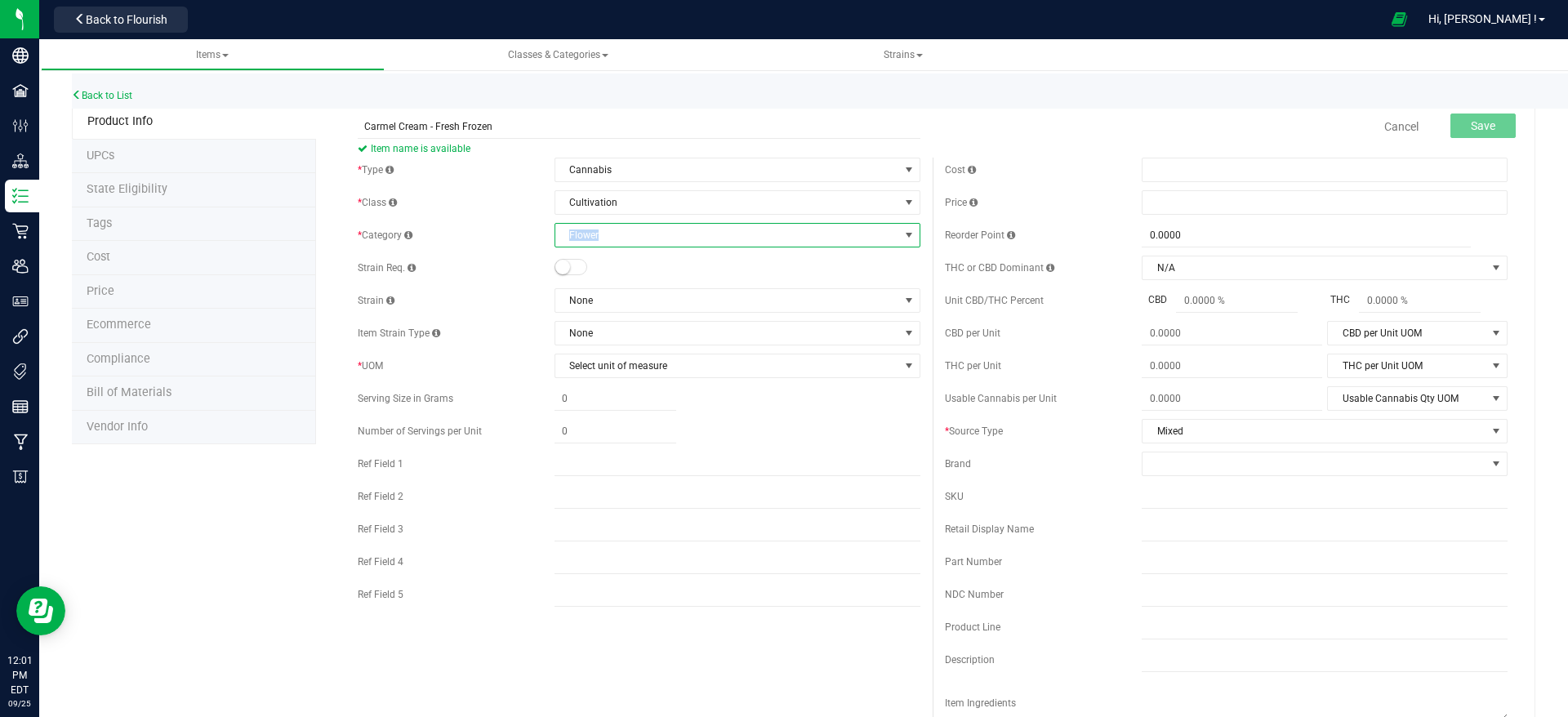
click at [674, 238] on span "Flower" at bounding box center [727, 235] width 344 height 23
click at [670, 241] on span "Flower" at bounding box center [727, 235] width 344 height 23
click at [675, 206] on span "Cultivation" at bounding box center [727, 202] width 344 height 23
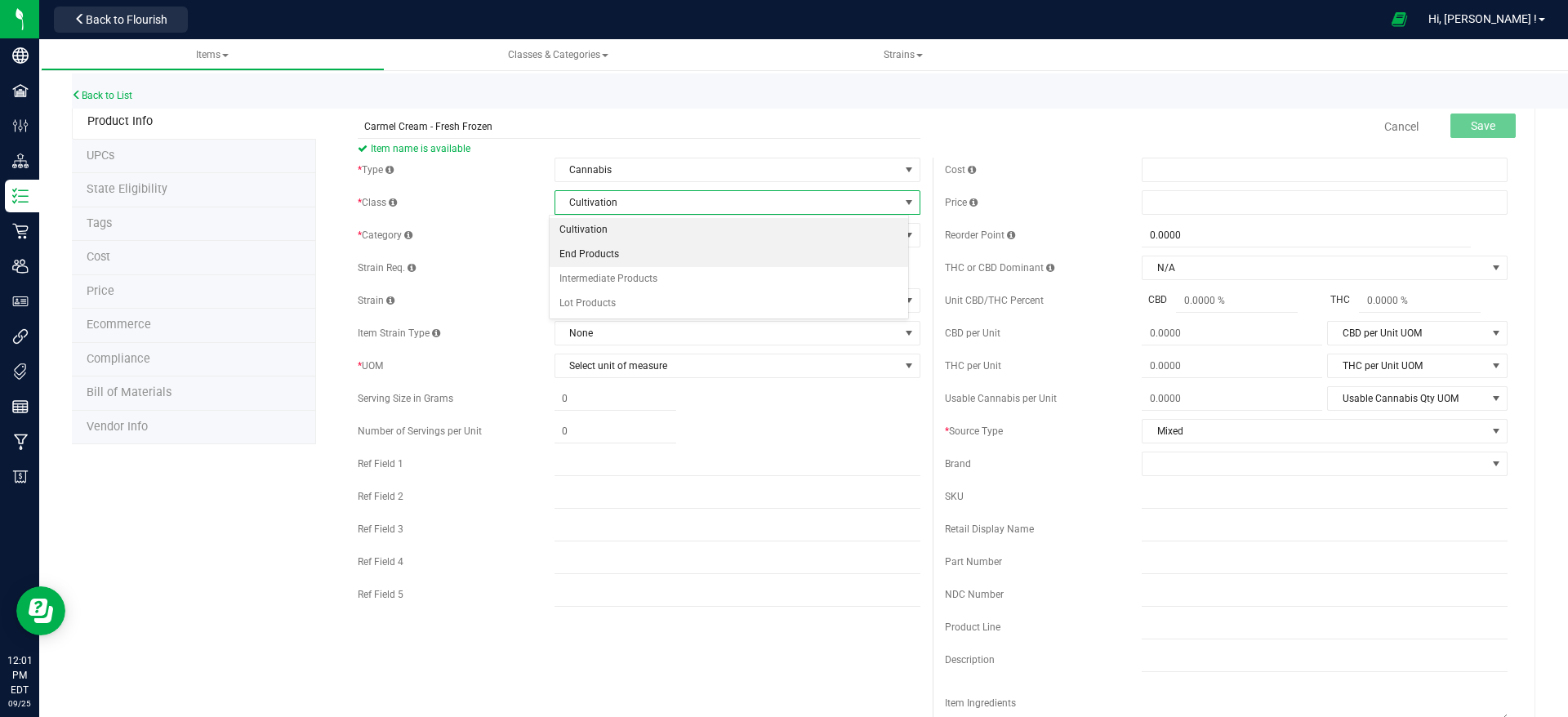
click at [645, 247] on li "End Products" at bounding box center [728, 254] width 359 height 24
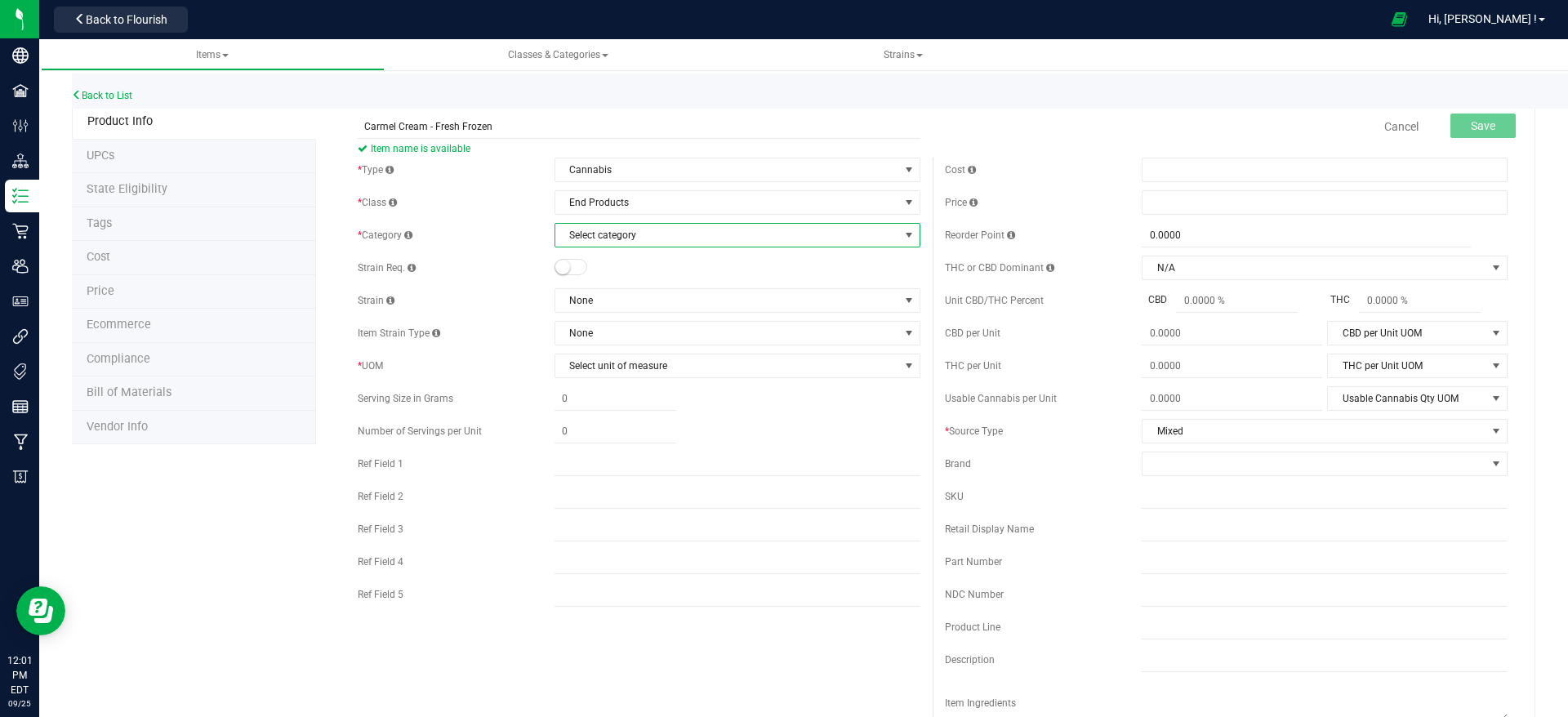
click at [648, 238] on span "Select category" at bounding box center [727, 235] width 344 height 23
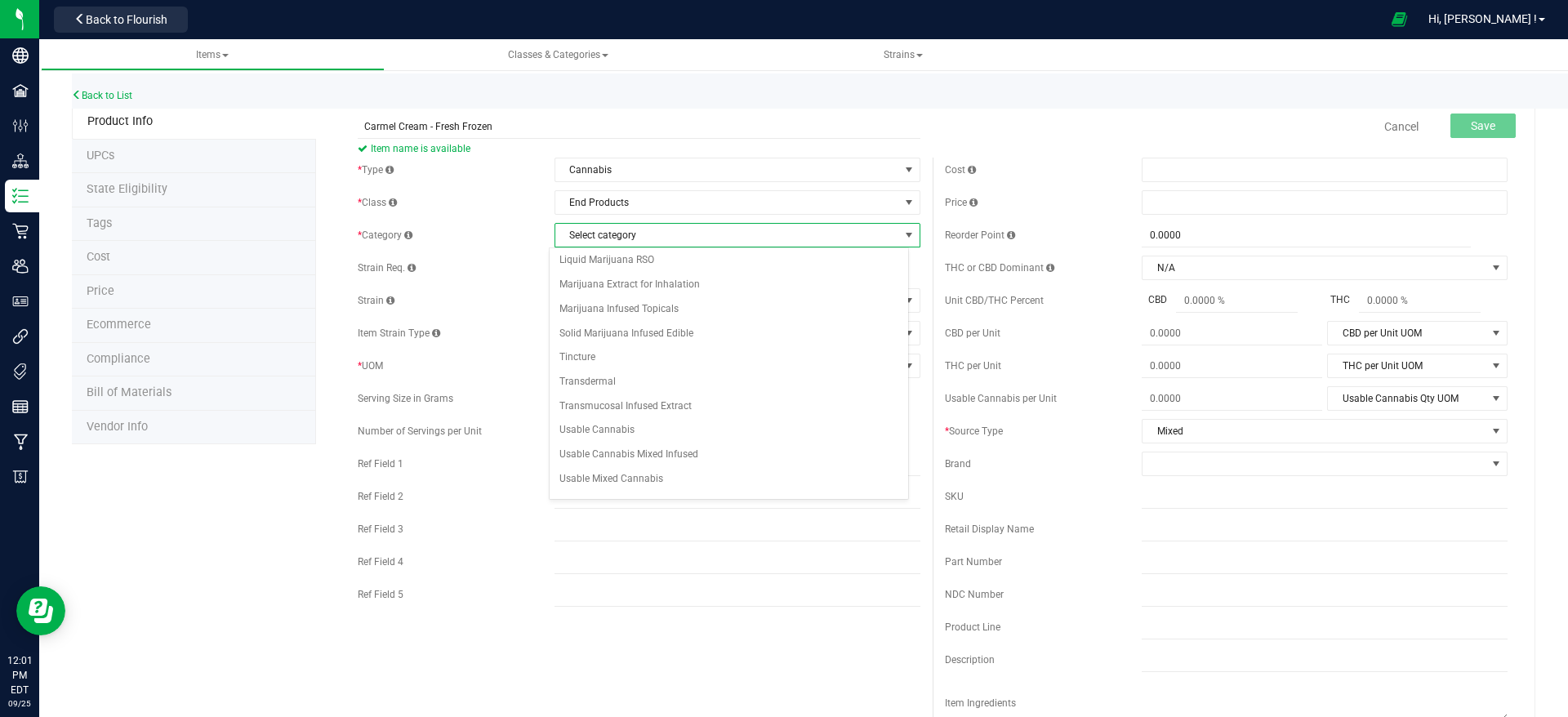
scroll to position [192, 0]
click at [697, 197] on span "End Products" at bounding box center [727, 202] width 344 height 23
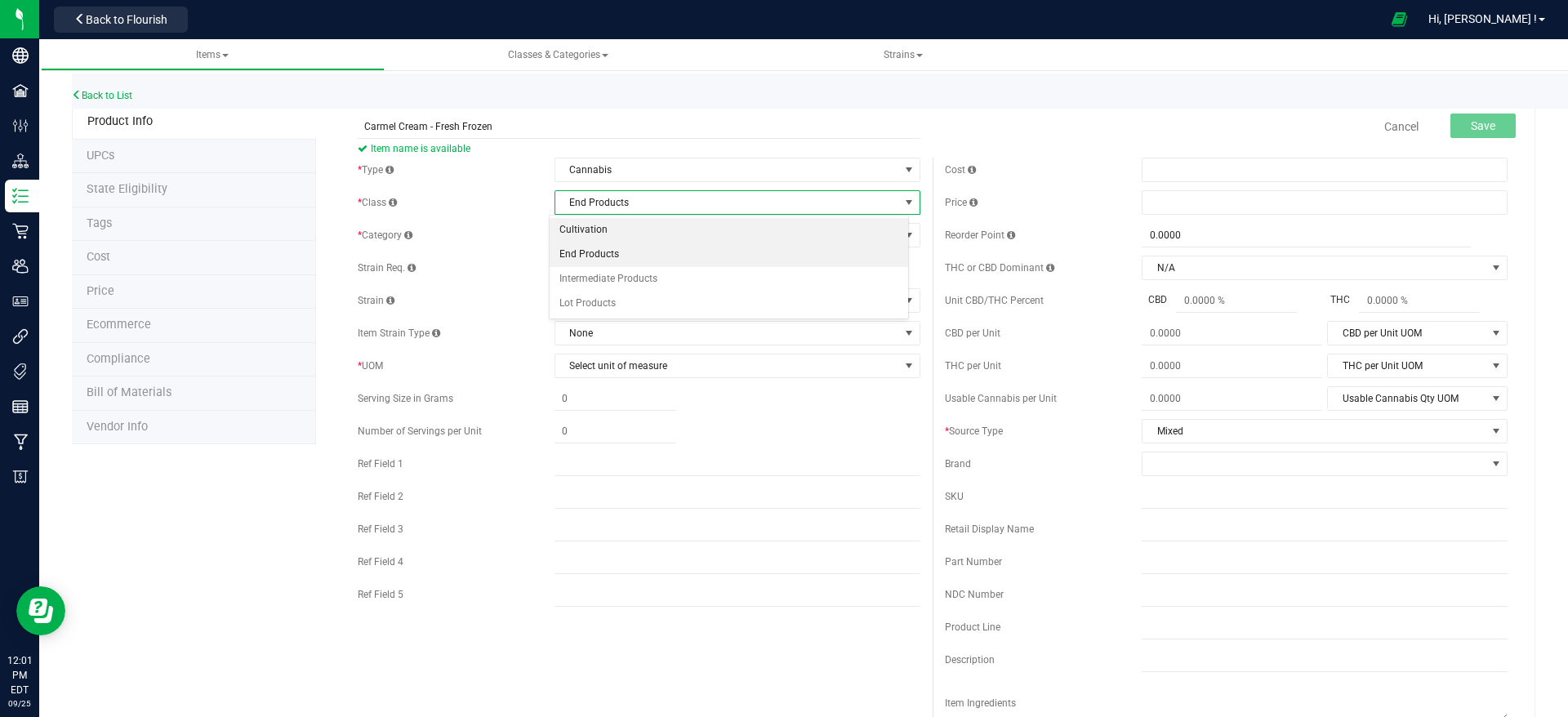
click at [685, 239] on li "Cultivation" at bounding box center [728, 230] width 359 height 24
click at [684, 246] on span "Select category" at bounding box center [727, 235] width 344 height 23
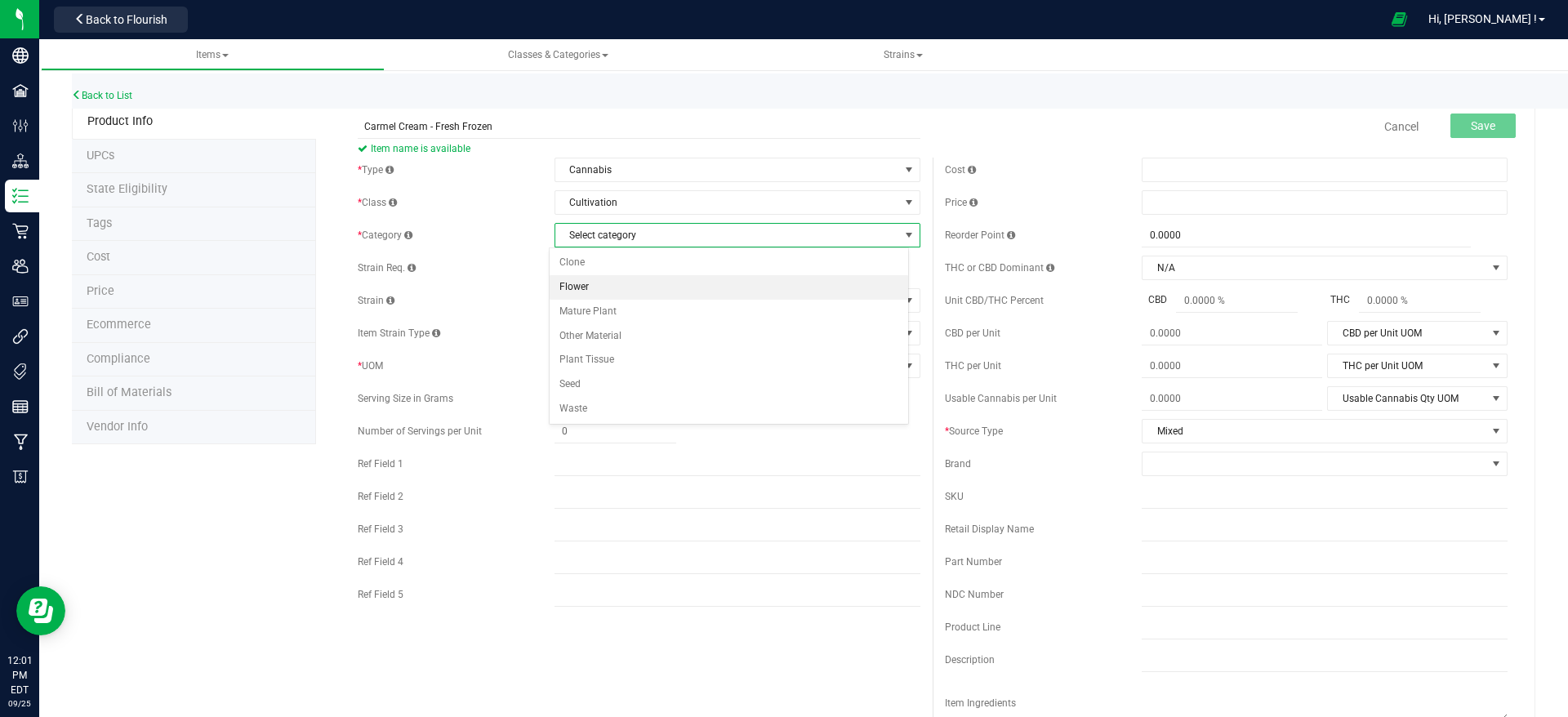
click at [675, 284] on li "Flower" at bounding box center [728, 287] width 359 height 24
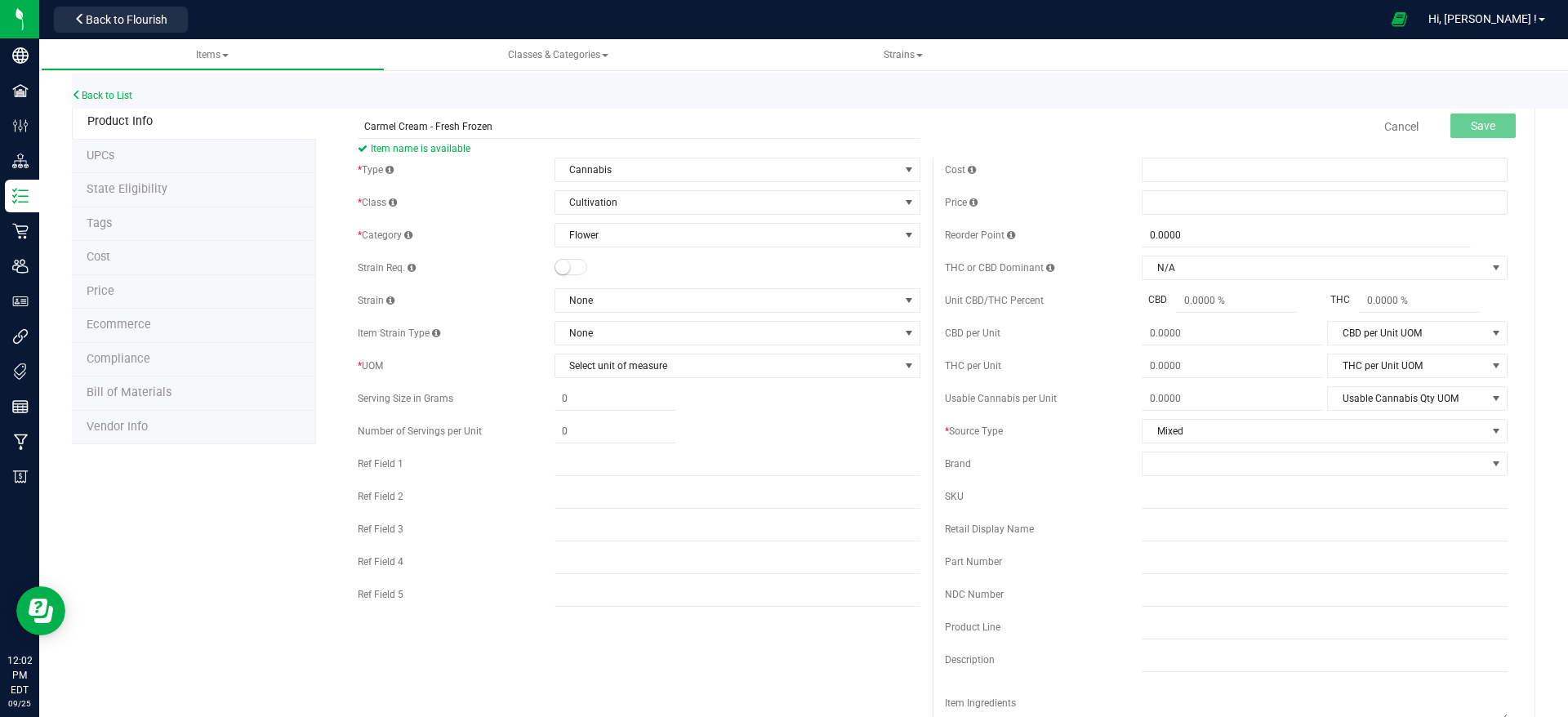
click at [574, 267] on span at bounding box center [570, 267] width 33 height 16
click at [587, 298] on span "None" at bounding box center [727, 300] width 344 height 23
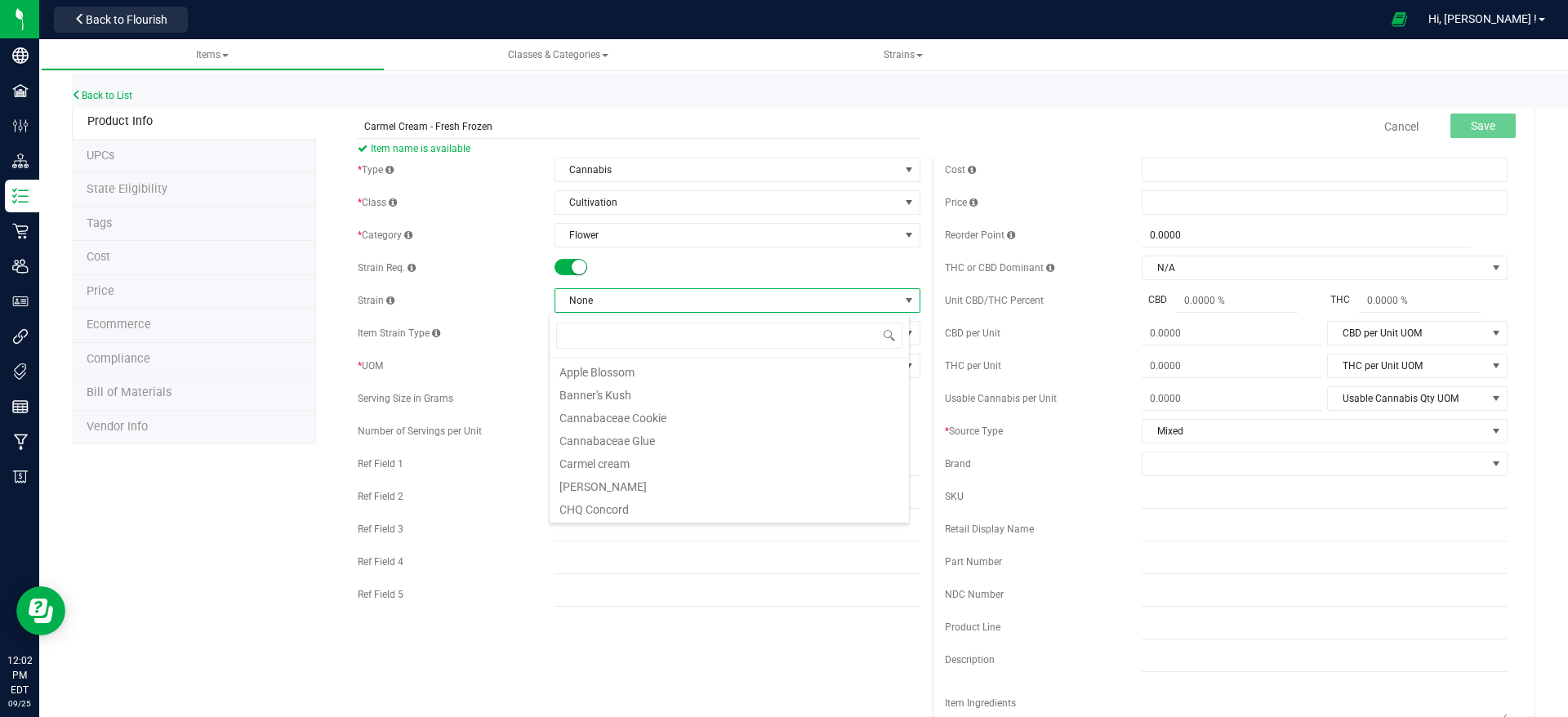
scroll to position [123, 0]
click at [660, 402] on li "Carmel cream" at bounding box center [728, 406] width 359 height 23
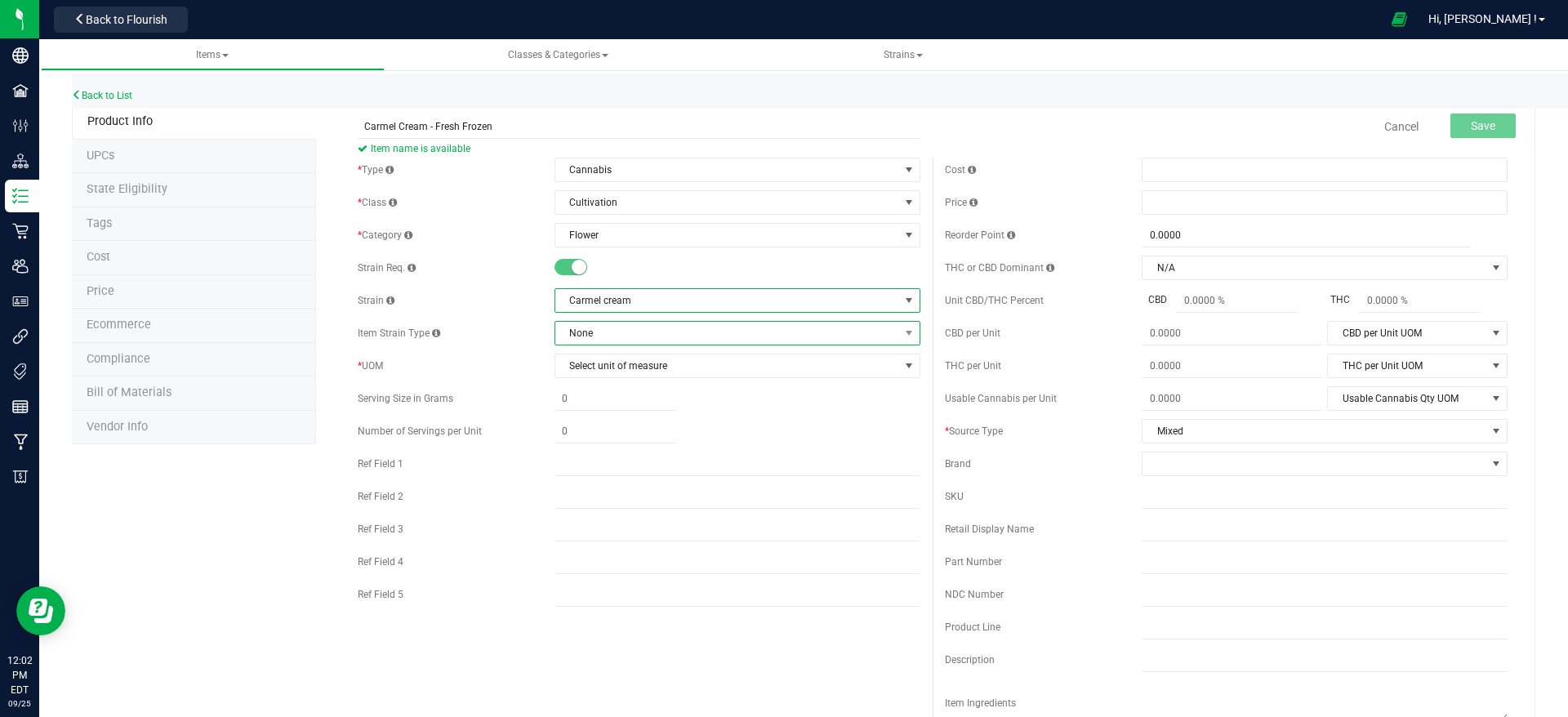
click at [650, 335] on span "None" at bounding box center [727, 332] width 344 height 23
click at [652, 365] on span "Select unit of measure" at bounding box center [727, 365] width 344 height 23
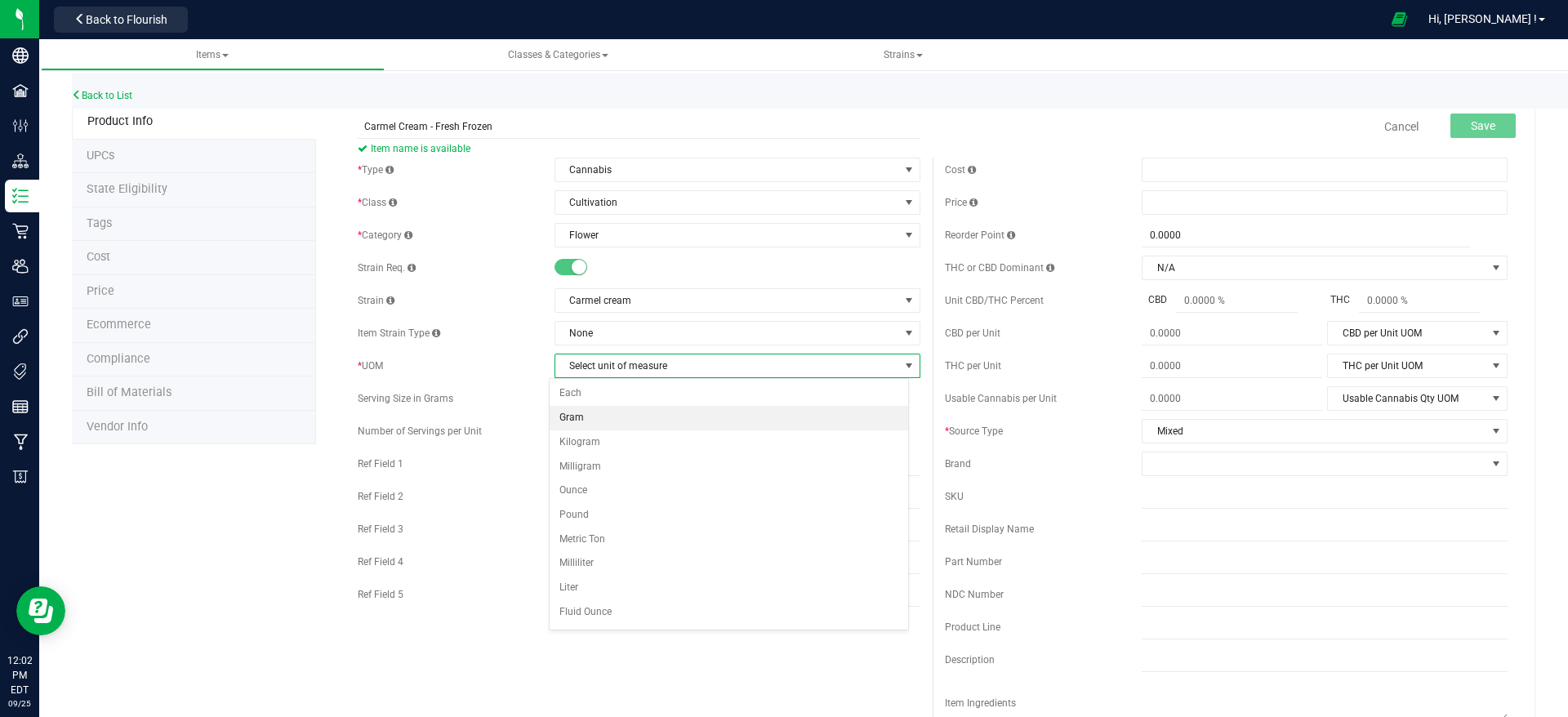
click at [646, 413] on li "Gram" at bounding box center [728, 417] width 359 height 24
click at [1236, 270] on span "N/A" at bounding box center [1314, 268] width 344 height 23
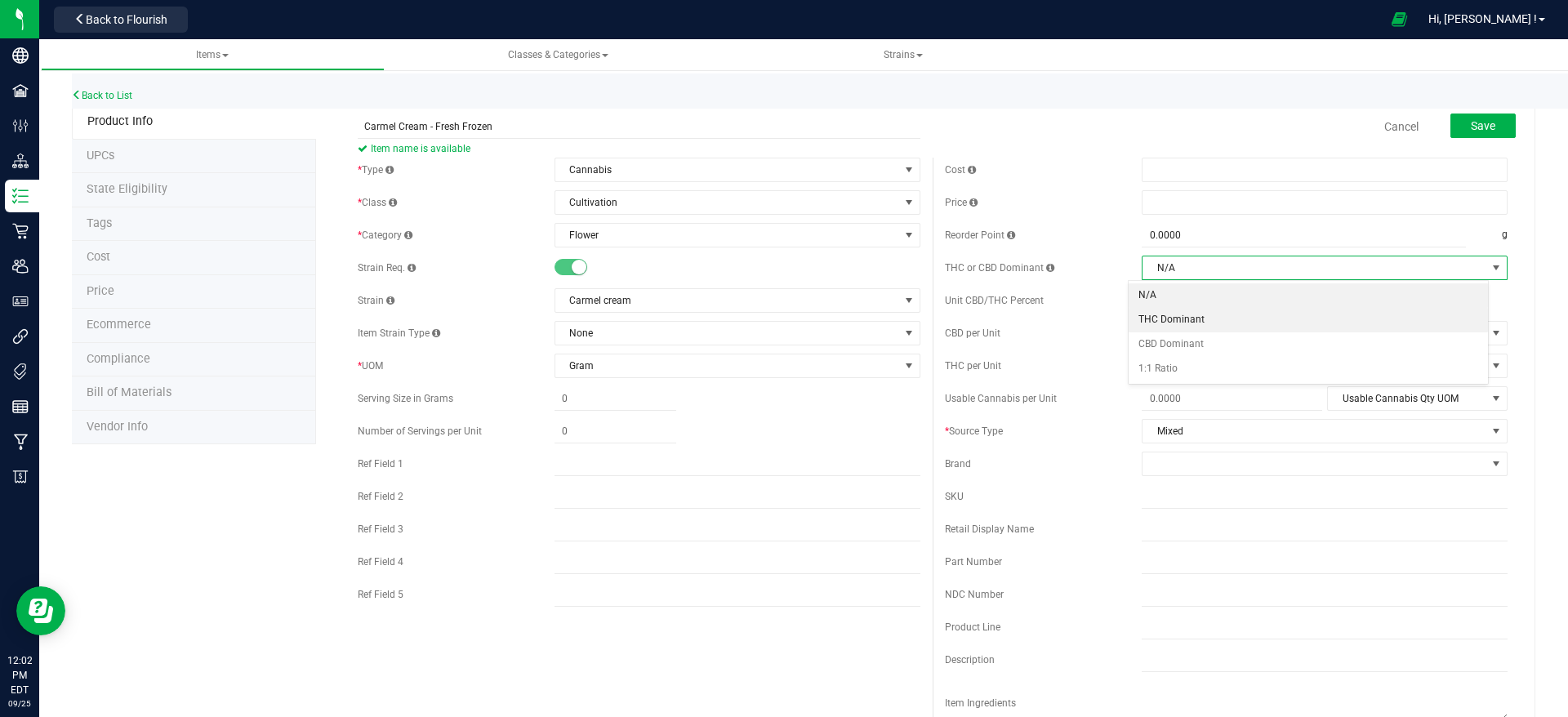
click at [1198, 314] on li "THC Dominant" at bounding box center [1308, 320] width 359 height 24
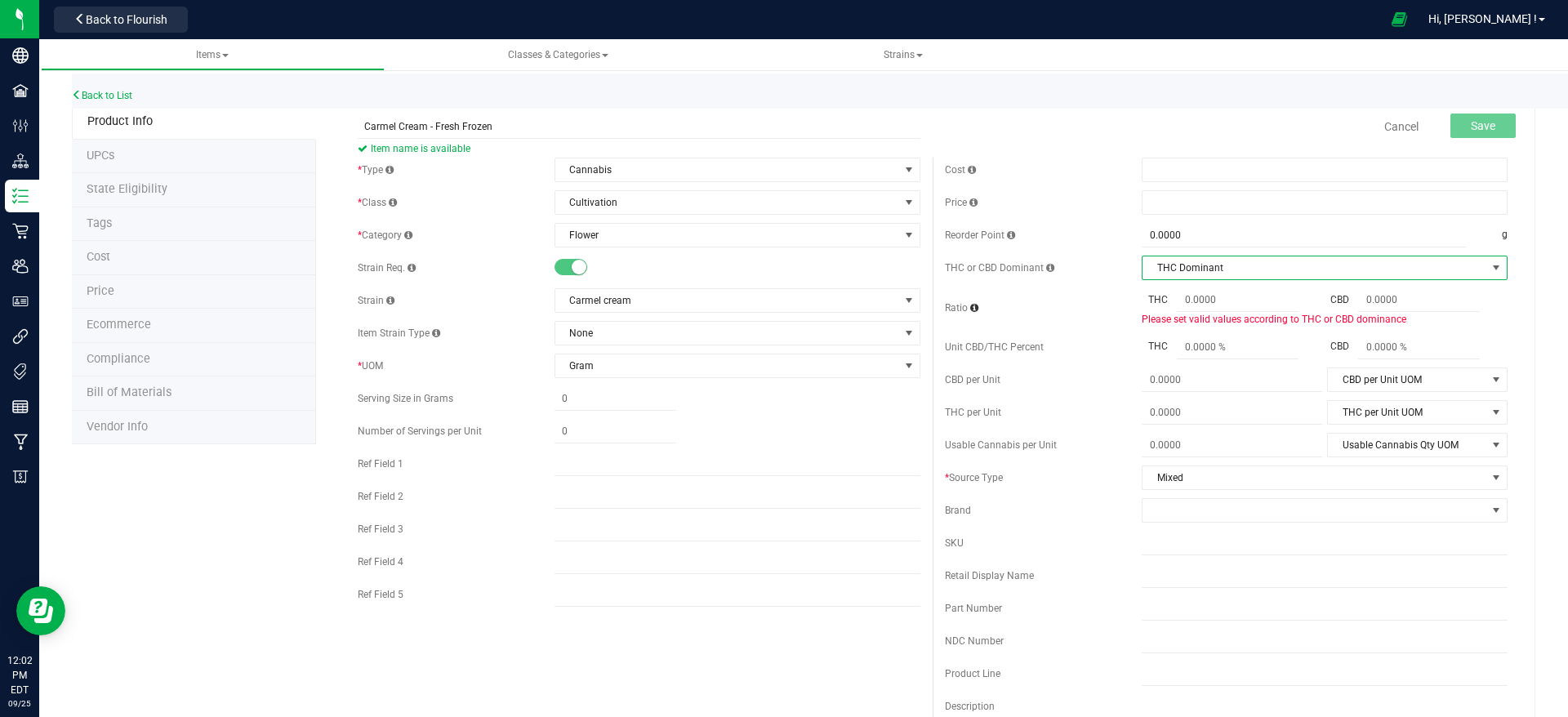
click at [1229, 269] on span "THC Dominant" at bounding box center [1314, 268] width 344 height 23
click at [1082, 220] on div "Cost Price Reorder Point 0.0000 0 g THC or CBD Dominant N/A" at bounding box center [1226, 496] width 587 height 677
click at [1198, 338] on span at bounding box center [1237, 348] width 122 height 24
type input "50"
type input "50 %"
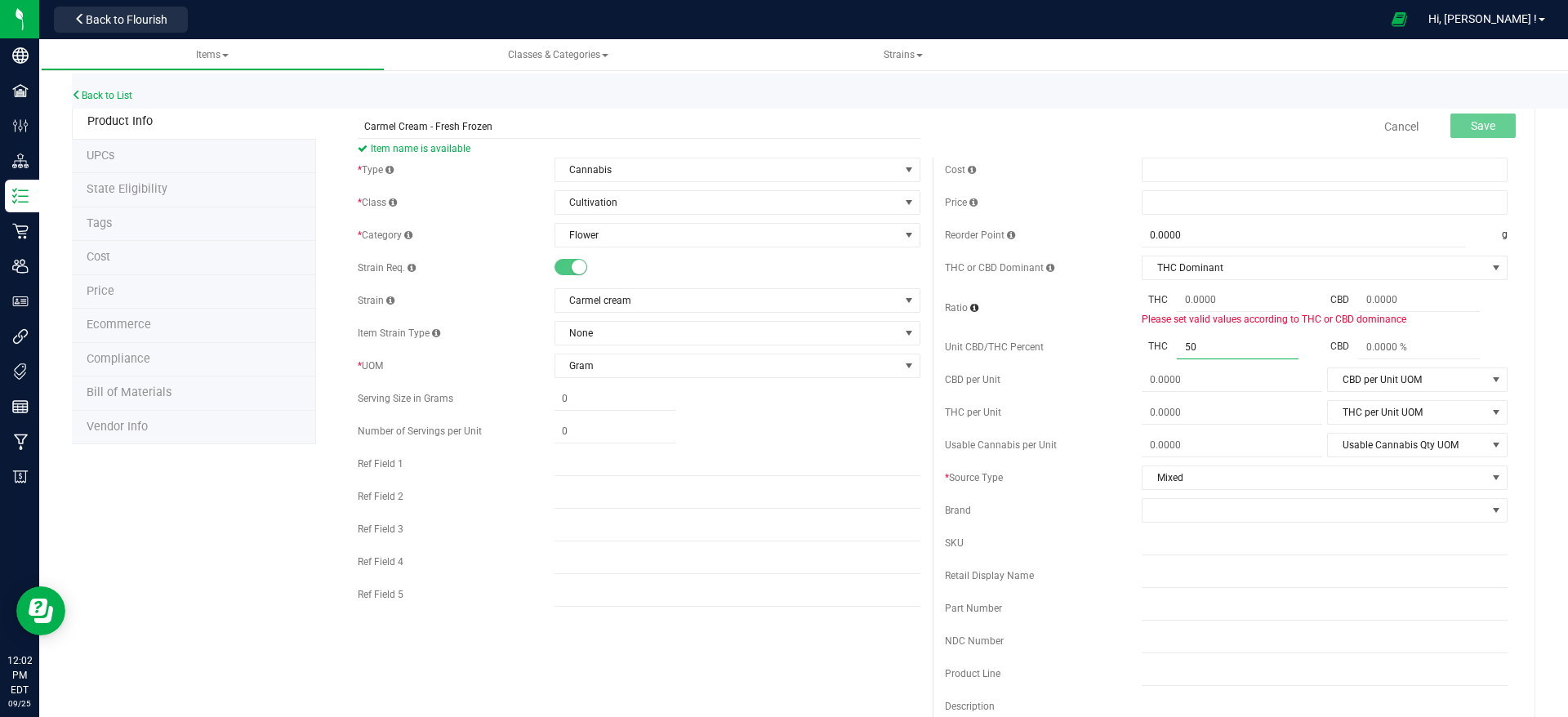
click at [1078, 194] on div "Price" at bounding box center [1226, 202] width 563 height 24
click at [1154, 263] on span "THC Dominant" at bounding box center [1314, 268] width 344 height 23
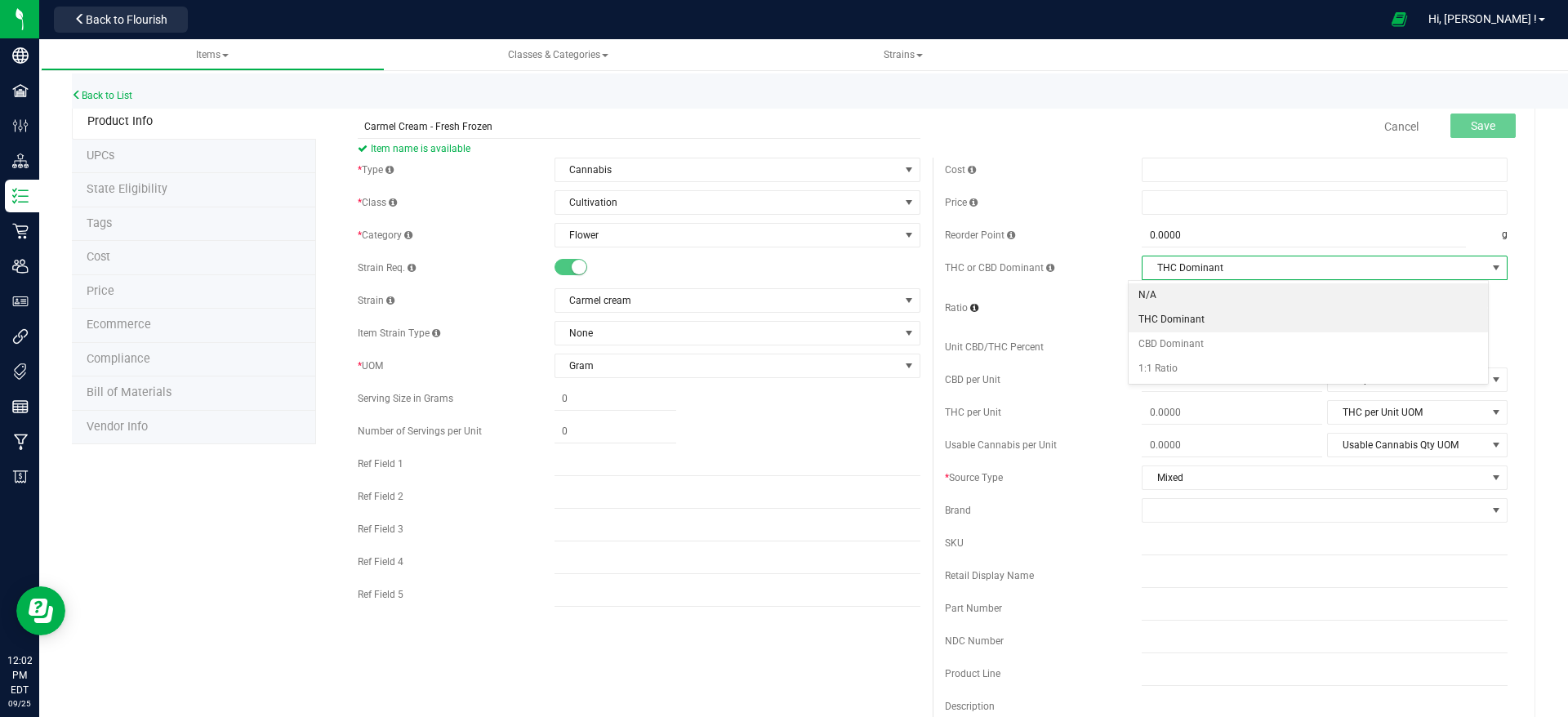
click at [1170, 289] on li "N/A" at bounding box center [1308, 295] width 359 height 24
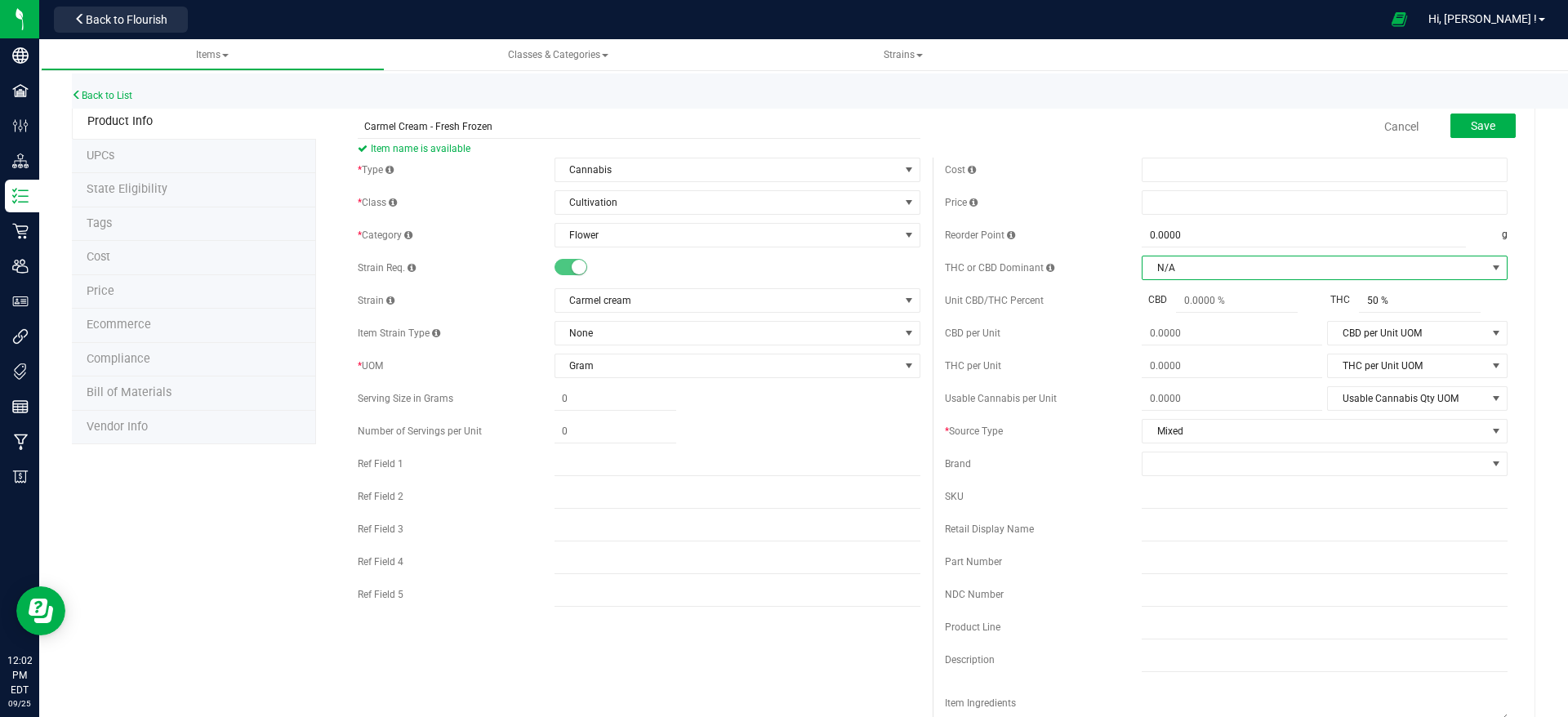
click at [1072, 223] on div "Reorder Point 0.0000 0 g" at bounding box center [1226, 235] width 563 height 24
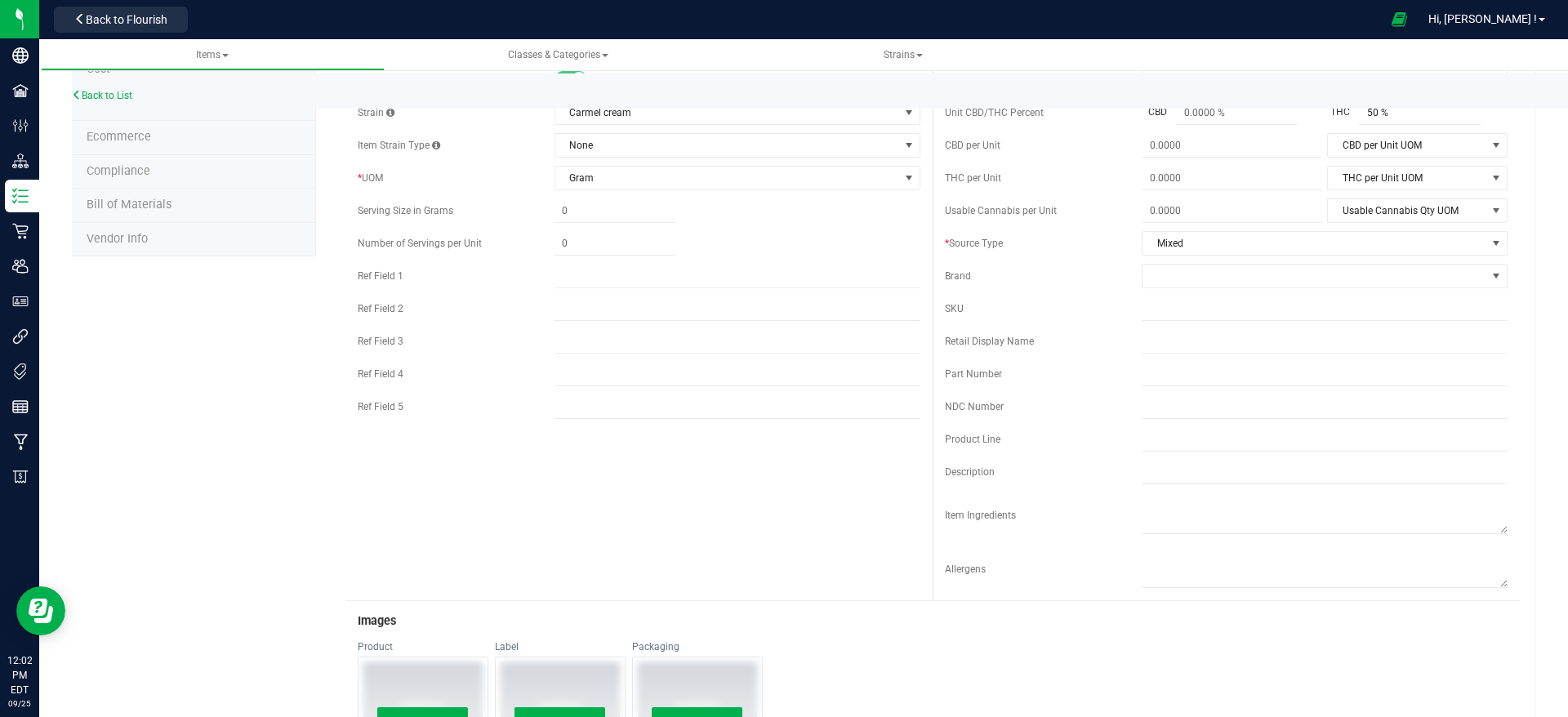
scroll to position [0, 0]
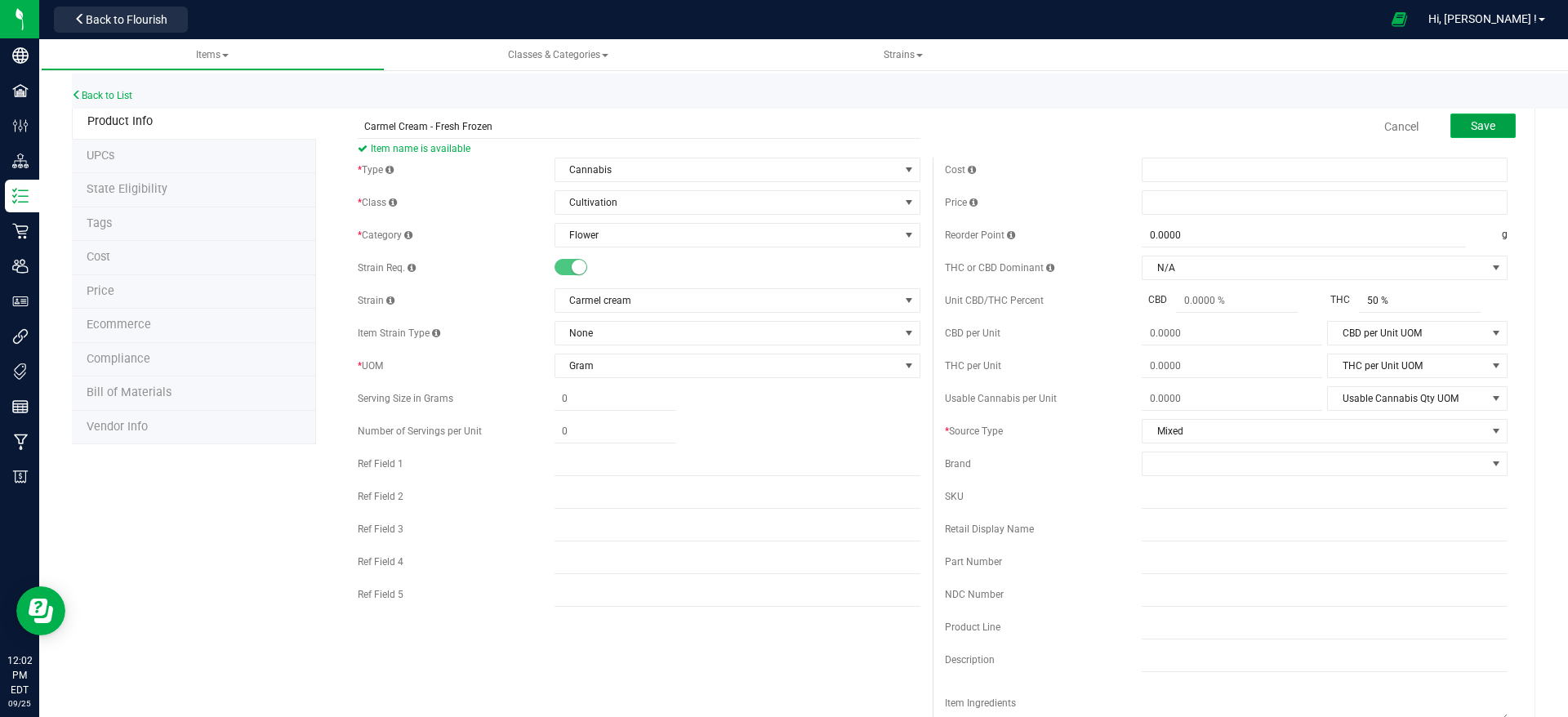
click at [1450, 130] on button "Save" at bounding box center [1483, 125] width 66 height 24
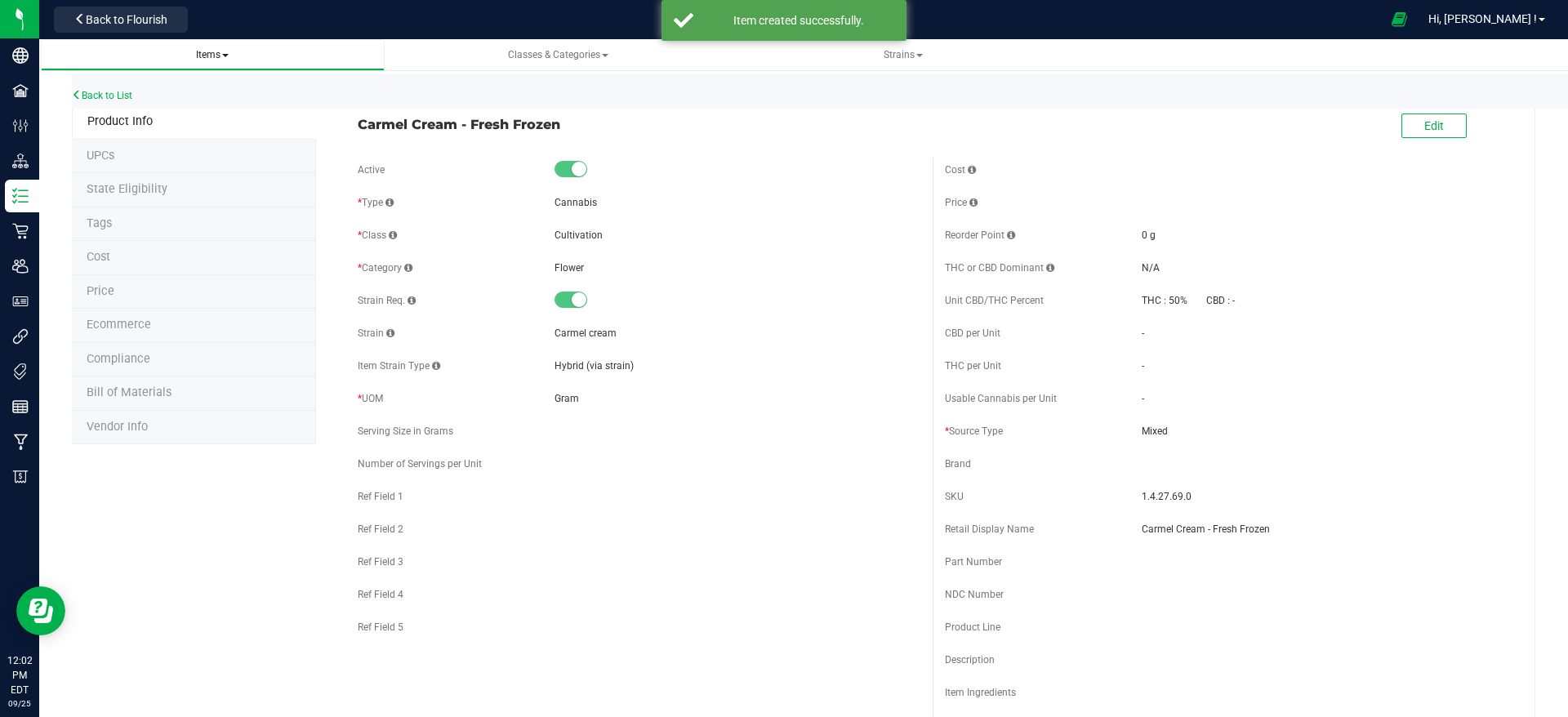
click at [214, 49] on span "Items" at bounding box center [212, 55] width 33 height 12
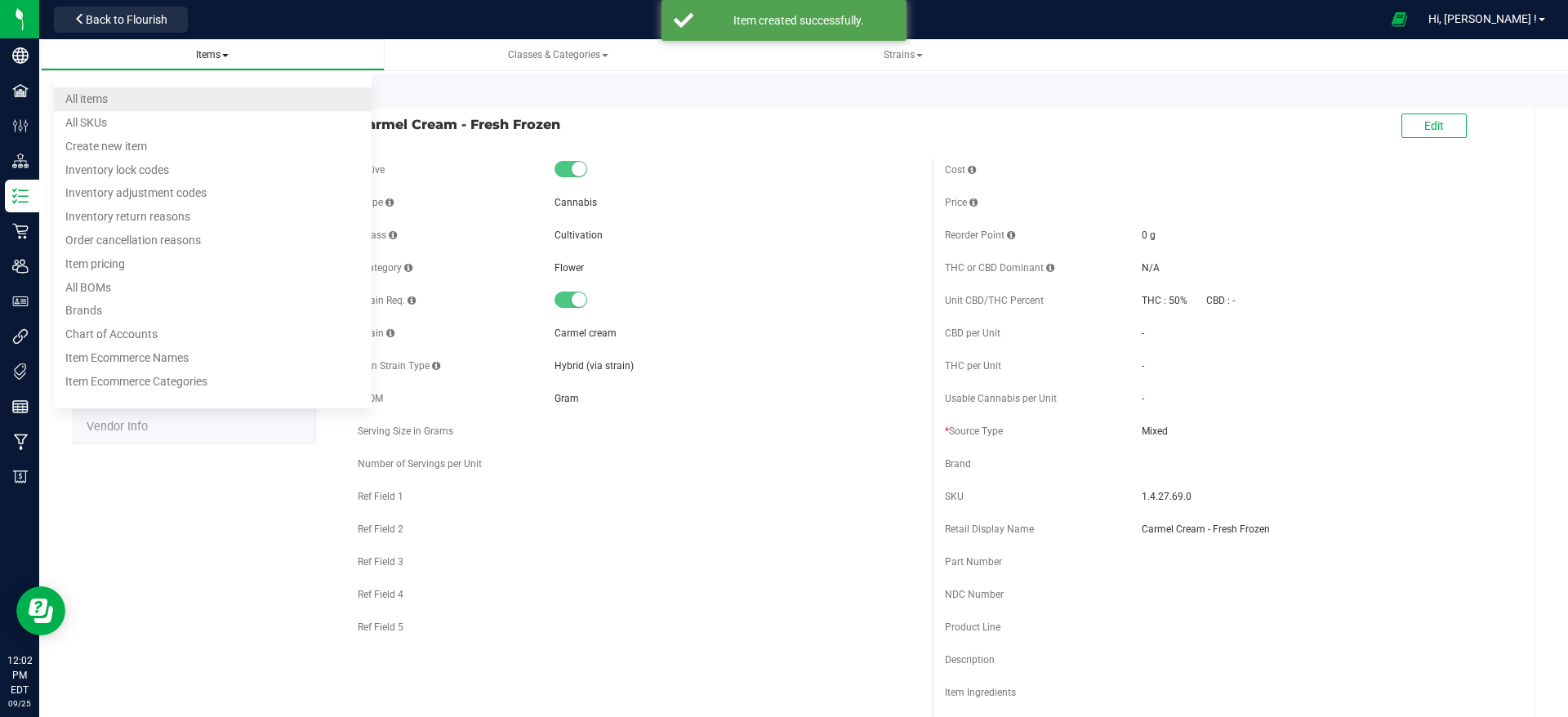
click at [194, 92] on li "All items" at bounding box center [213, 99] width 318 height 24
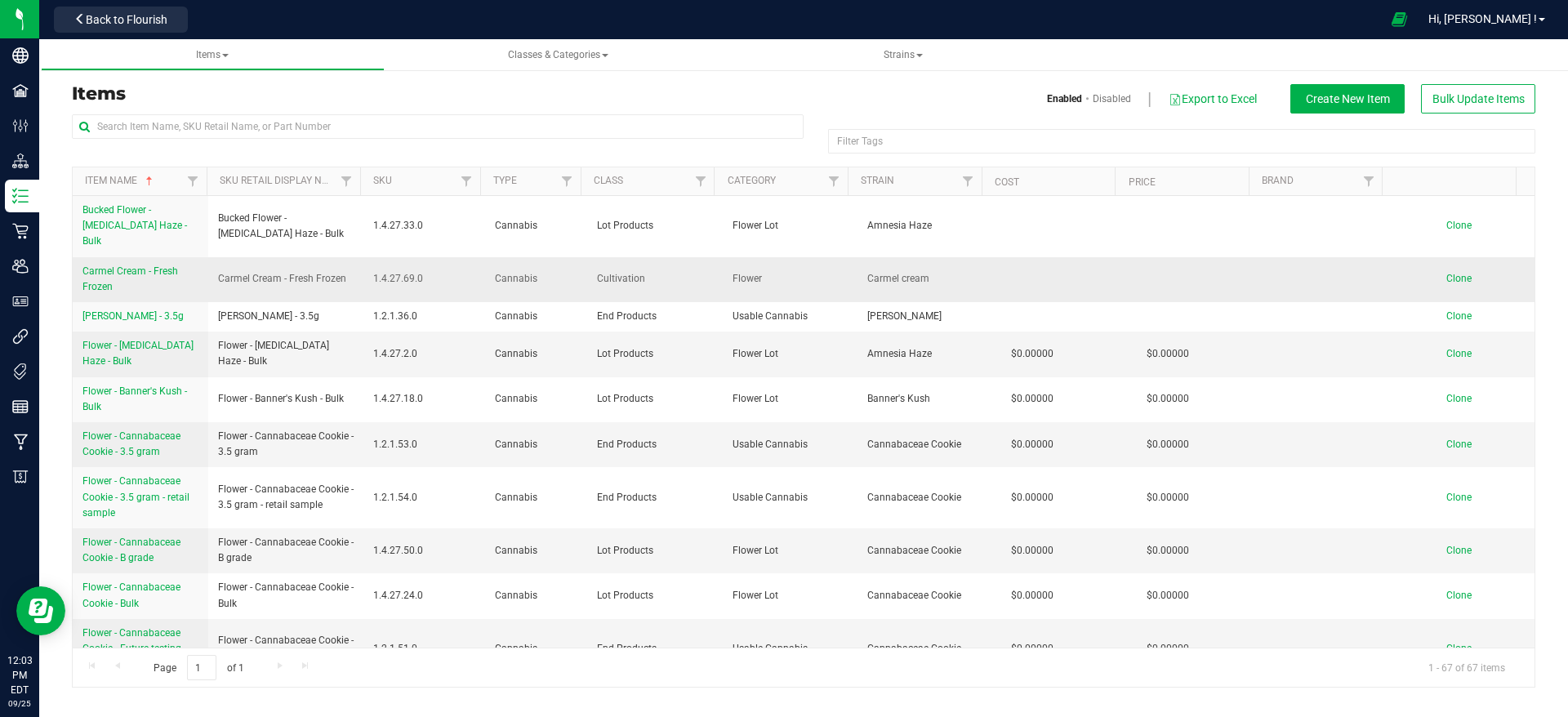
click at [1446, 273] on span "Clone" at bounding box center [1459, 279] width 25 height 12
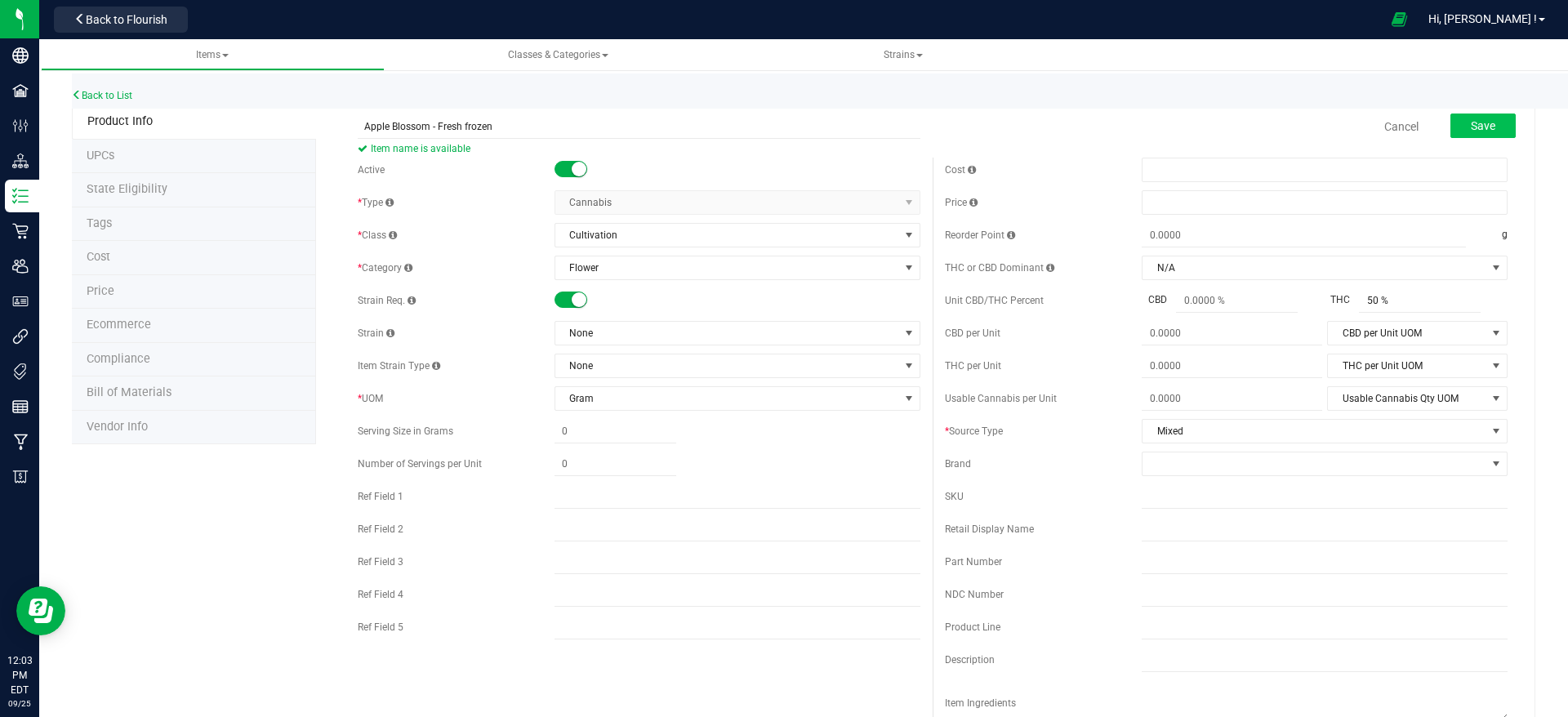
type input "Apple Blossom - Fresh frozen"
click at [1484, 131] on button "Save" at bounding box center [1483, 125] width 66 height 24
click at [709, 330] on span "None" at bounding box center [727, 332] width 344 height 23
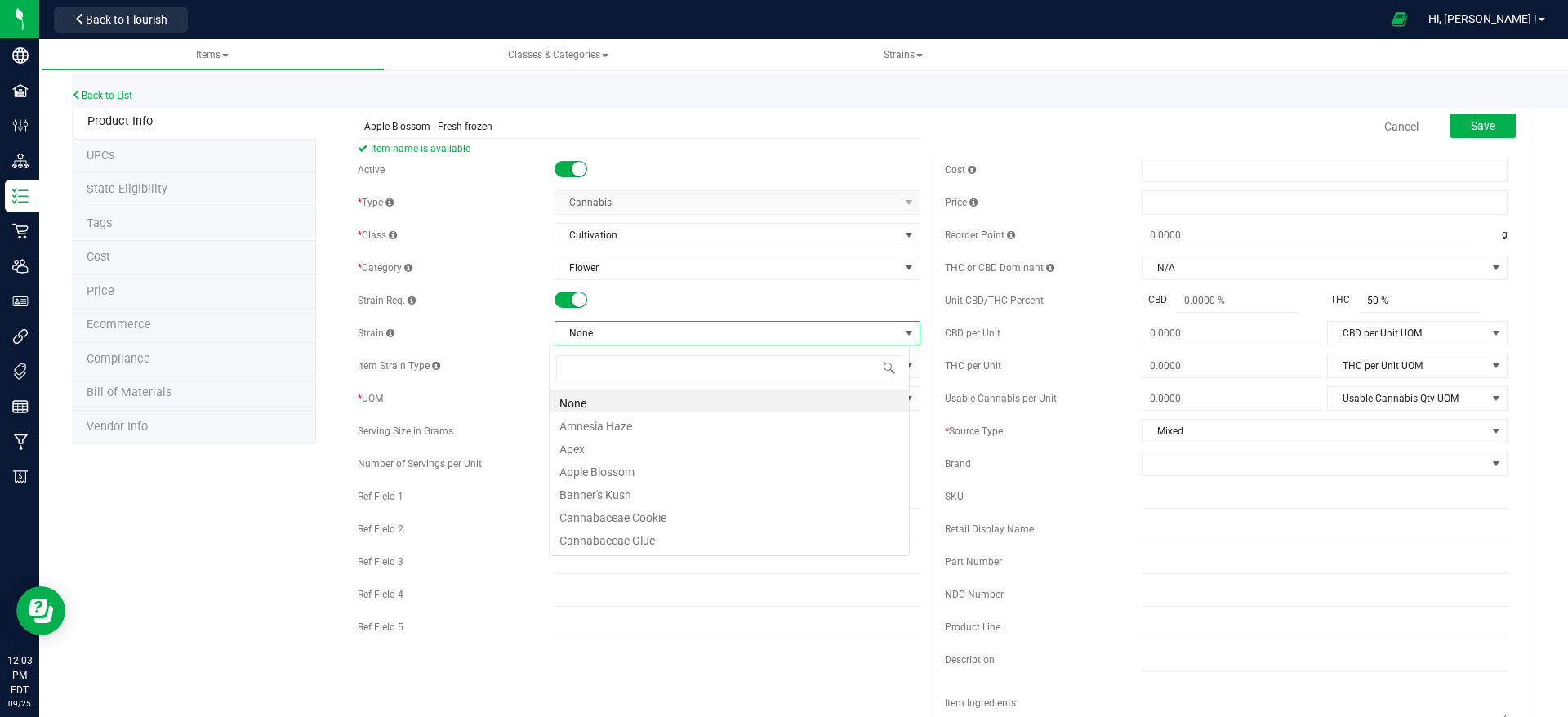
scroll to position [24, 360]
click at [698, 470] on li "Apple Blossom" at bounding box center [728, 470] width 359 height 23
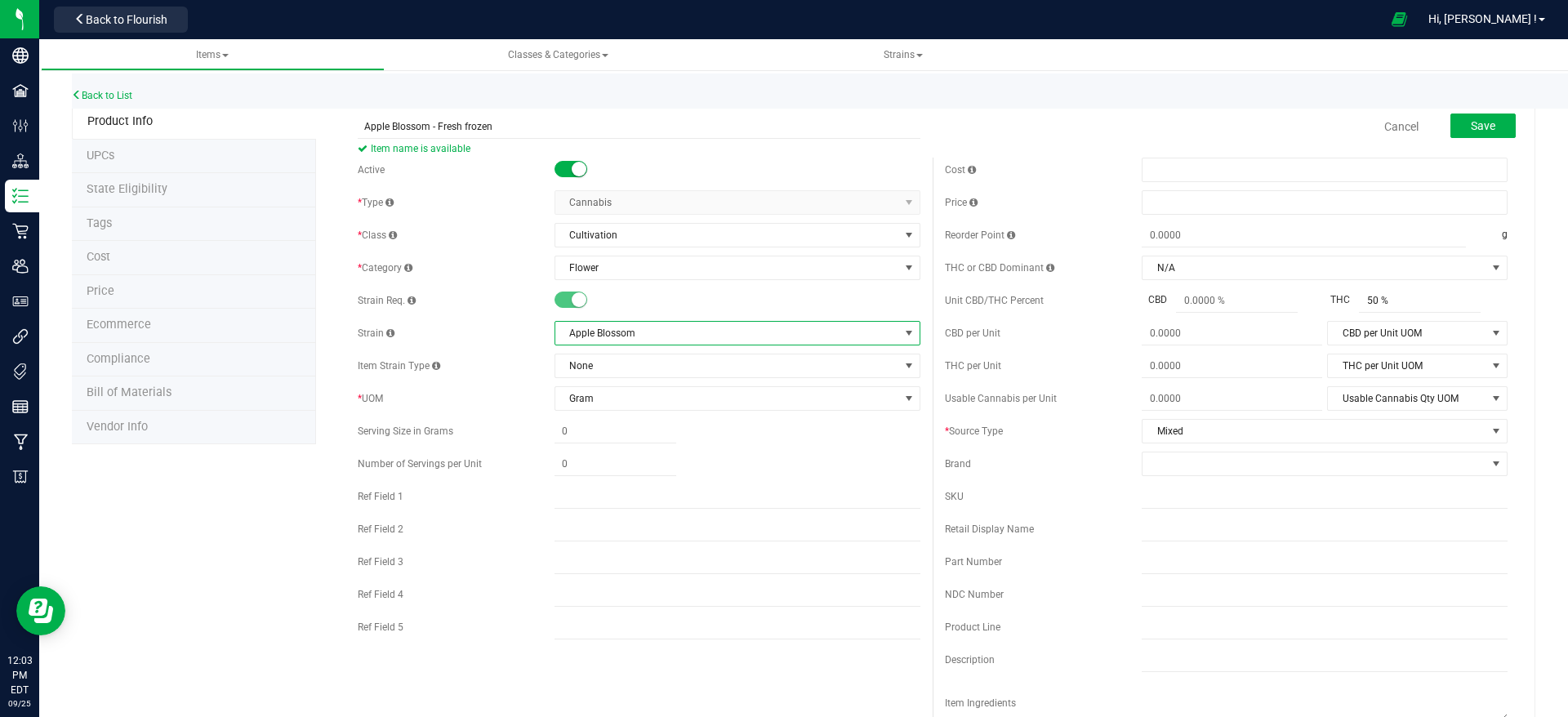
click at [485, 290] on div "Strain Req." at bounding box center [638, 300] width 563 height 24
click at [1450, 123] on button "Save" at bounding box center [1483, 125] width 66 height 24
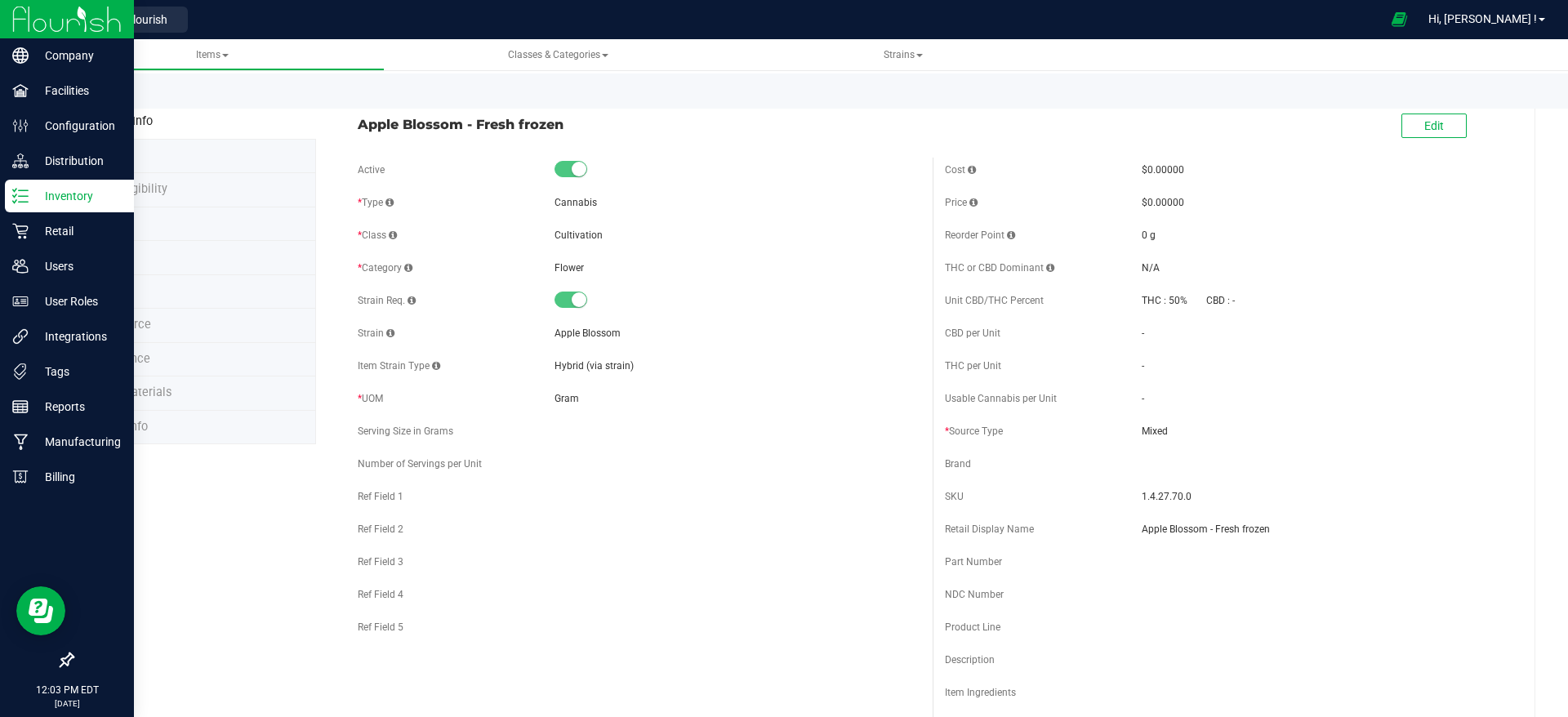
click at [59, 24] on img at bounding box center [67, 19] width 109 height 39
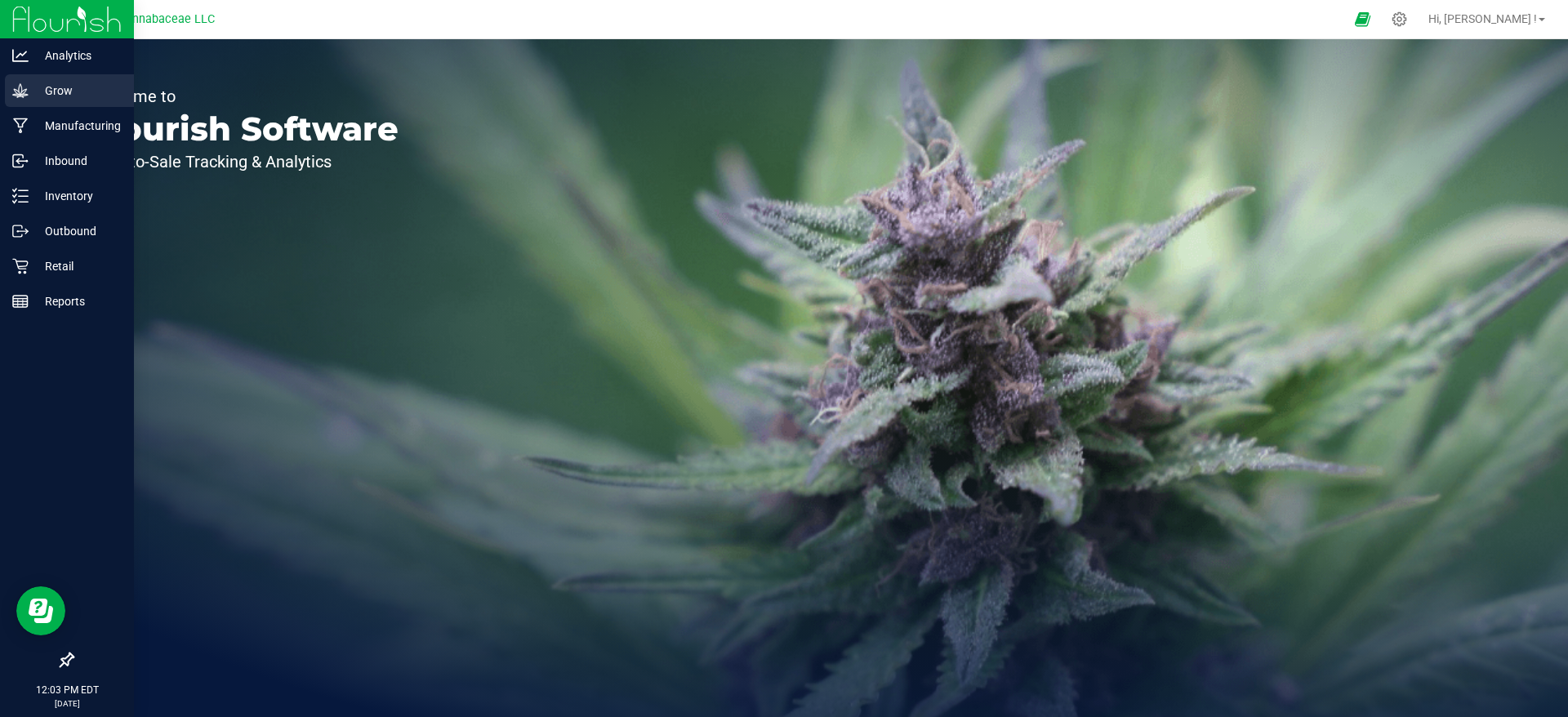
click at [30, 96] on p "Grow" at bounding box center [77, 90] width 98 height 19
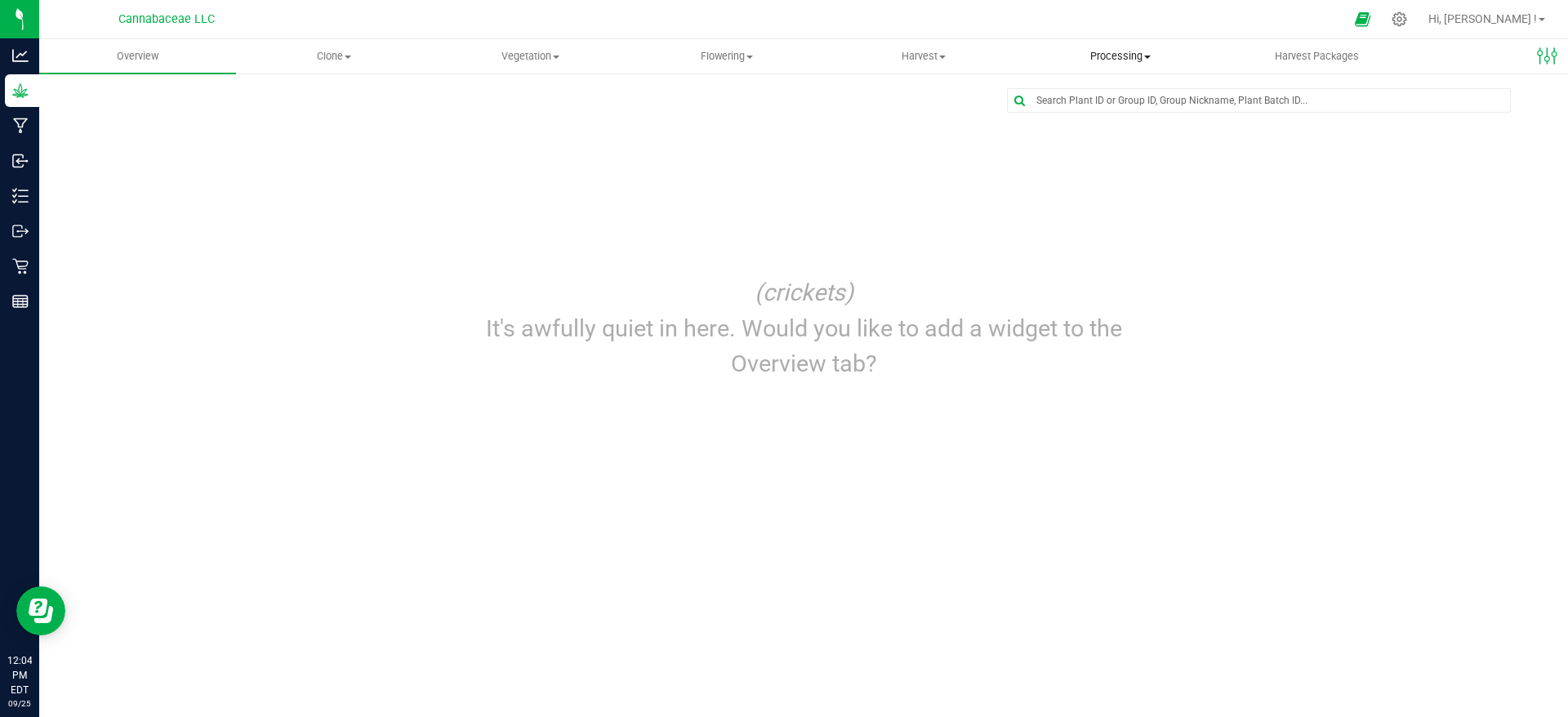
click at [1109, 50] on span "Processing" at bounding box center [1120, 56] width 195 height 14
click at [1127, 113] on span "Processing harvests" at bounding box center [1097, 118] width 151 height 14
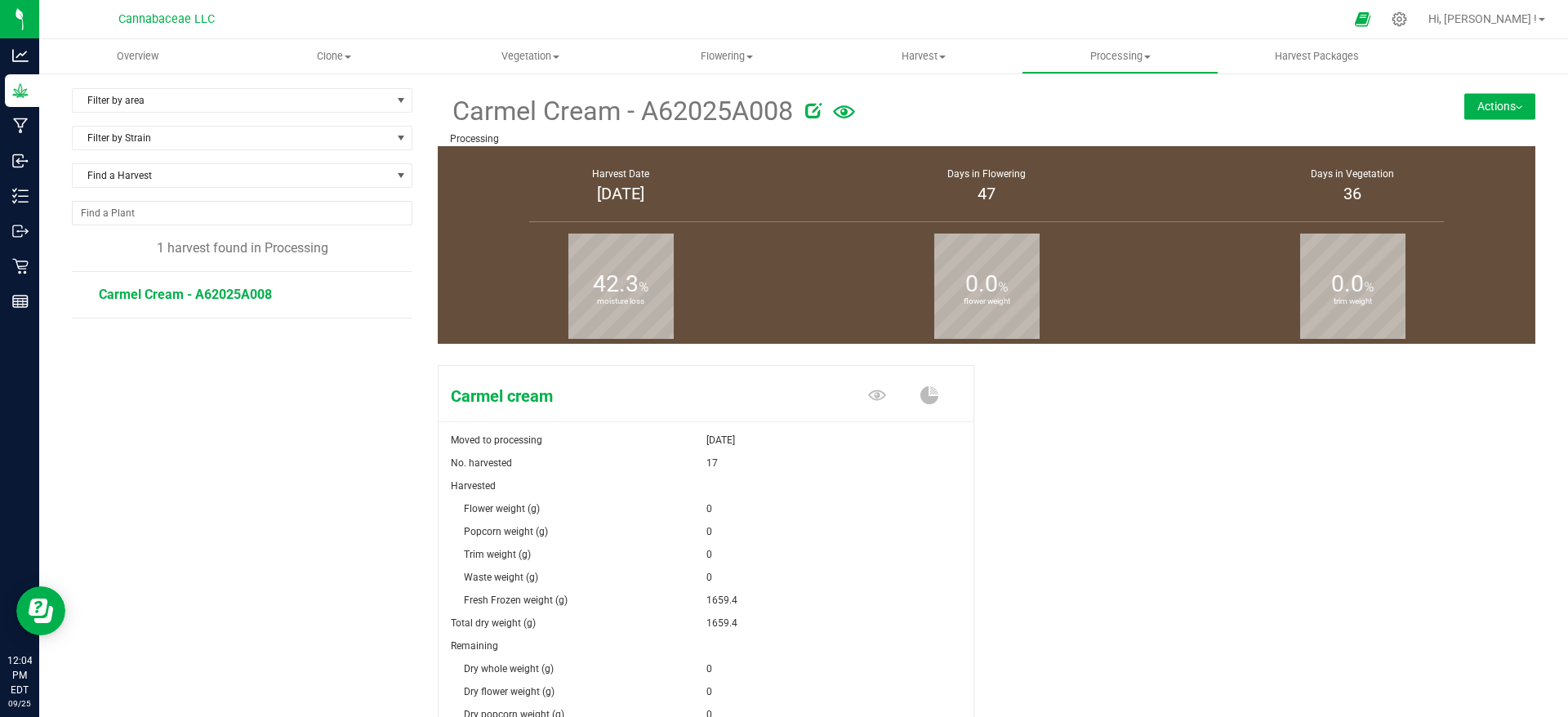
click at [813, 113] on icon at bounding box center [813, 109] width 16 height 16
drag, startPoint x: 580, startPoint y: 109, endPoint x: 521, endPoint y: 109, distance: 59.0
click at [521, 109] on input "Carmel Cream - A62025A008" at bounding box center [831, 110] width 763 height 24
click at [525, 111] on input "Carmel Cream - A62025A008" at bounding box center [831, 110] width 763 height 24
click at [596, 111] on input "Carmel Cream - A62025A008" at bounding box center [831, 110] width 763 height 24
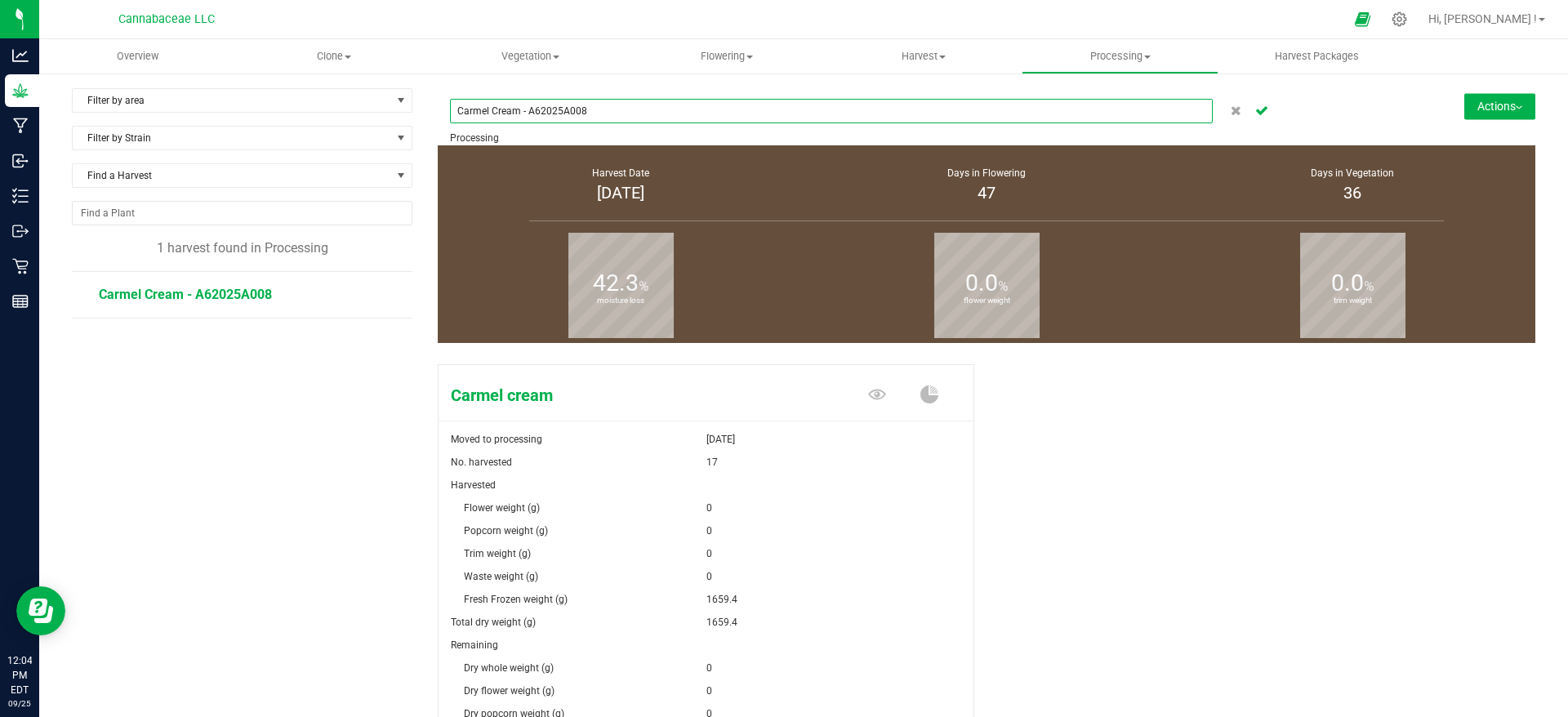
drag, startPoint x: 596, startPoint y: 111, endPoint x: 516, endPoint y: 110, distance: 80.0
click at [516, 110] on input "Carmel Cream - A62025A008" at bounding box center [831, 110] width 763 height 24
click at [1253, 527] on div "Carmel cream Moved to processing [DATE] No. harvested 17 Harvested Flower weigh…" at bounding box center [986, 627] width 1098 height 539
click at [1255, 109] on icon "Cancel button" at bounding box center [1262, 109] width 13 height 10
click at [1478, 114] on button "Actions" at bounding box center [1500, 106] width 71 height 26
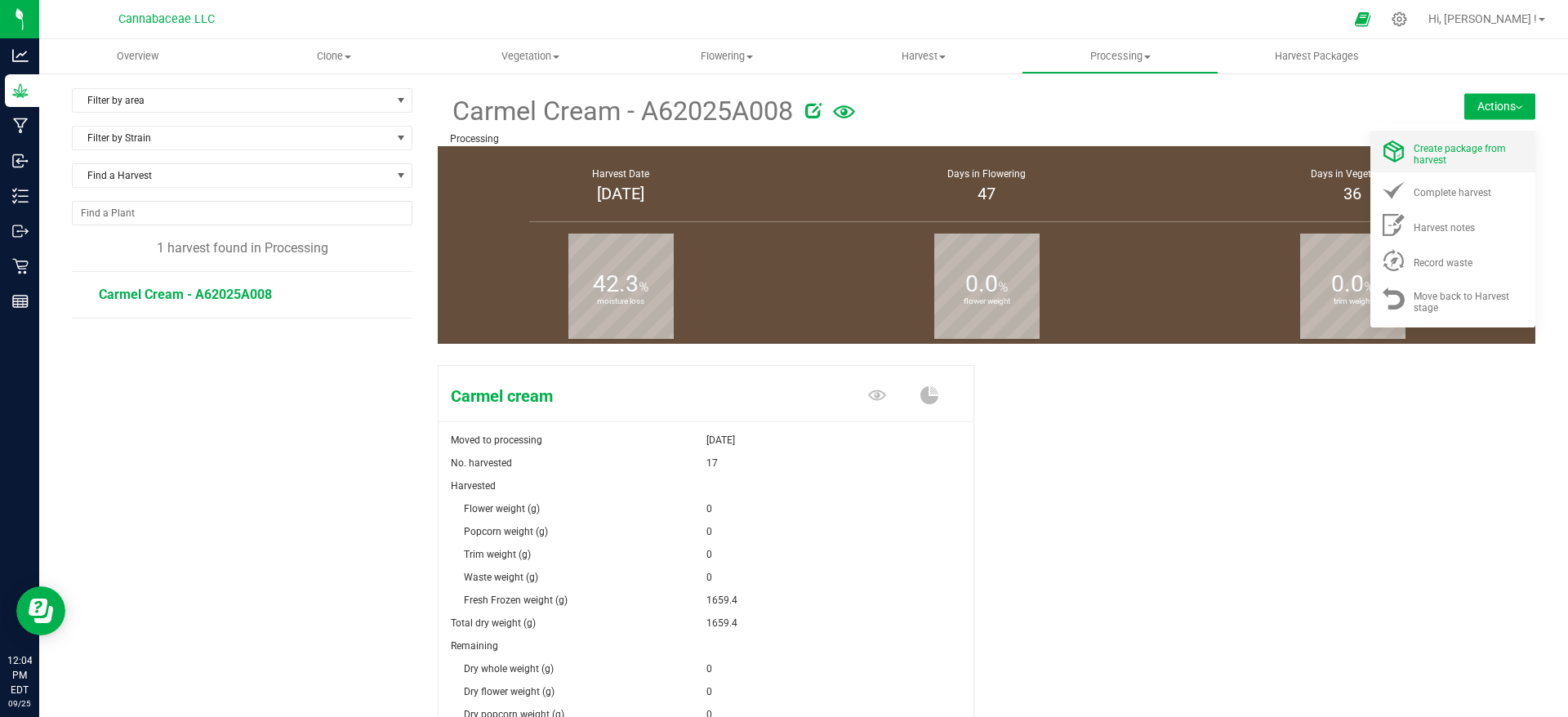
click at [1492, 150] on div "Create package from harvest" at bounding box center [1469, 151] width 111 height 29
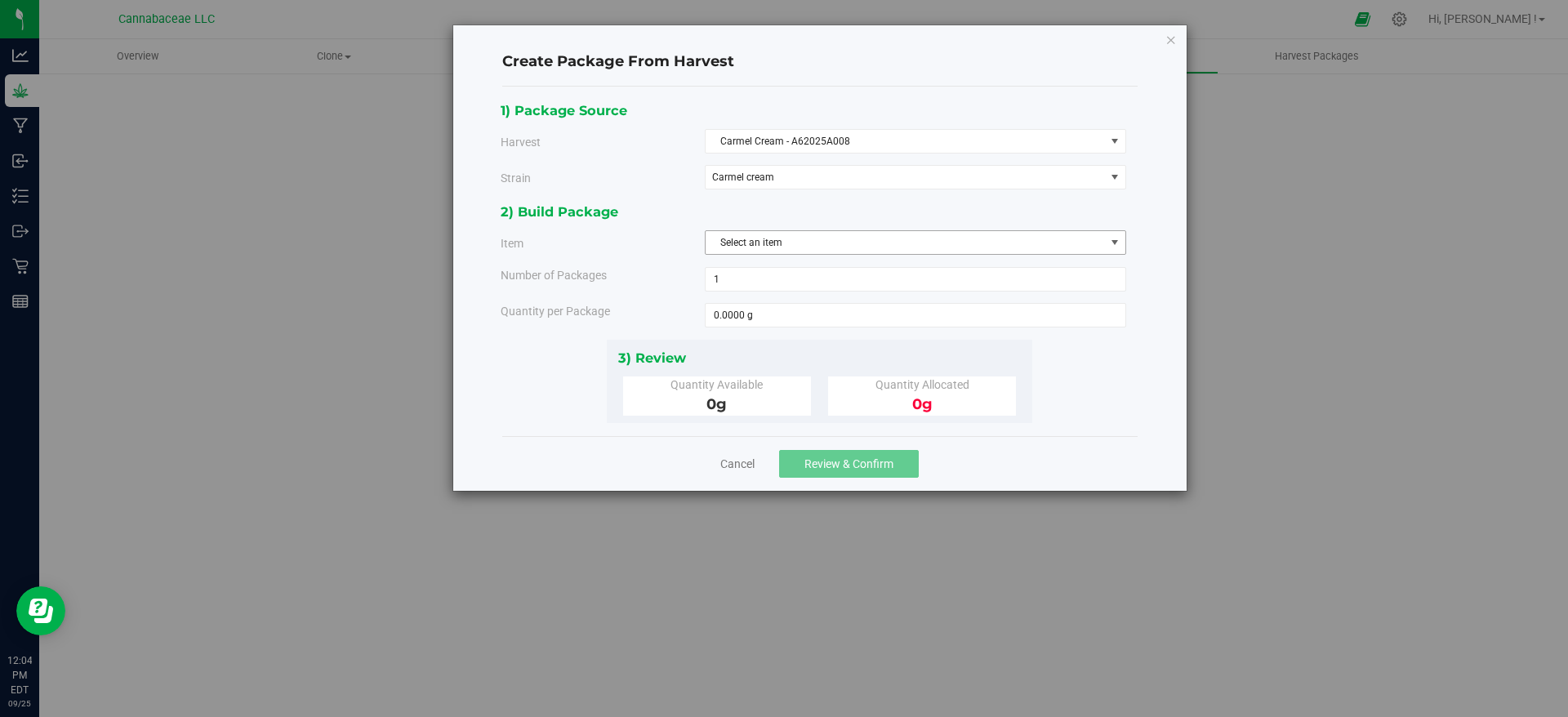
click at [914, 241] on span "Select an item" at bounding box center [905, 242] width 400 height 23
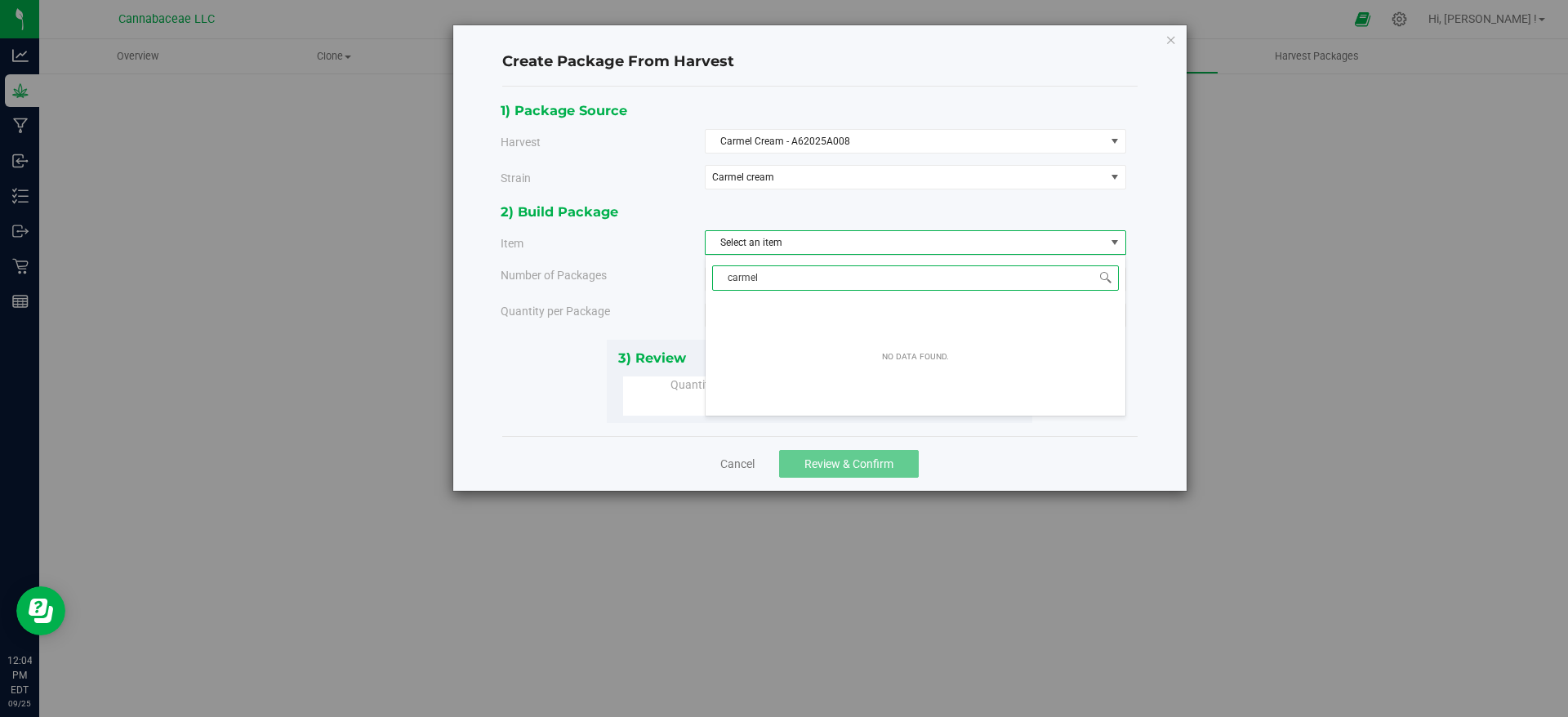
type input "carmel"
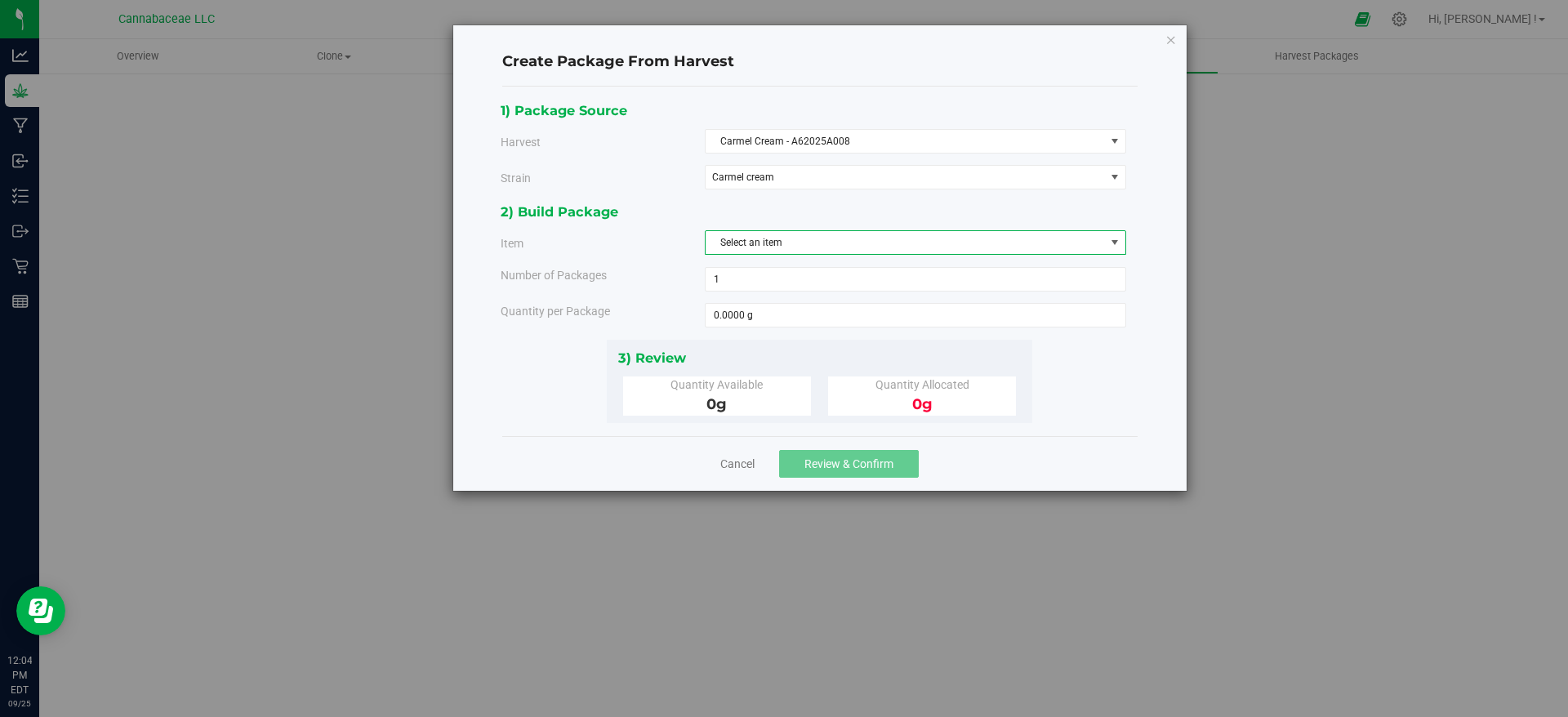
click at [916, 201] on div "2) Build Package" at bounding box center [813, 212] width 626 height 22
click at [908, 246] on span "Select an item" at bounding box center [905, 242] width 400 height 23
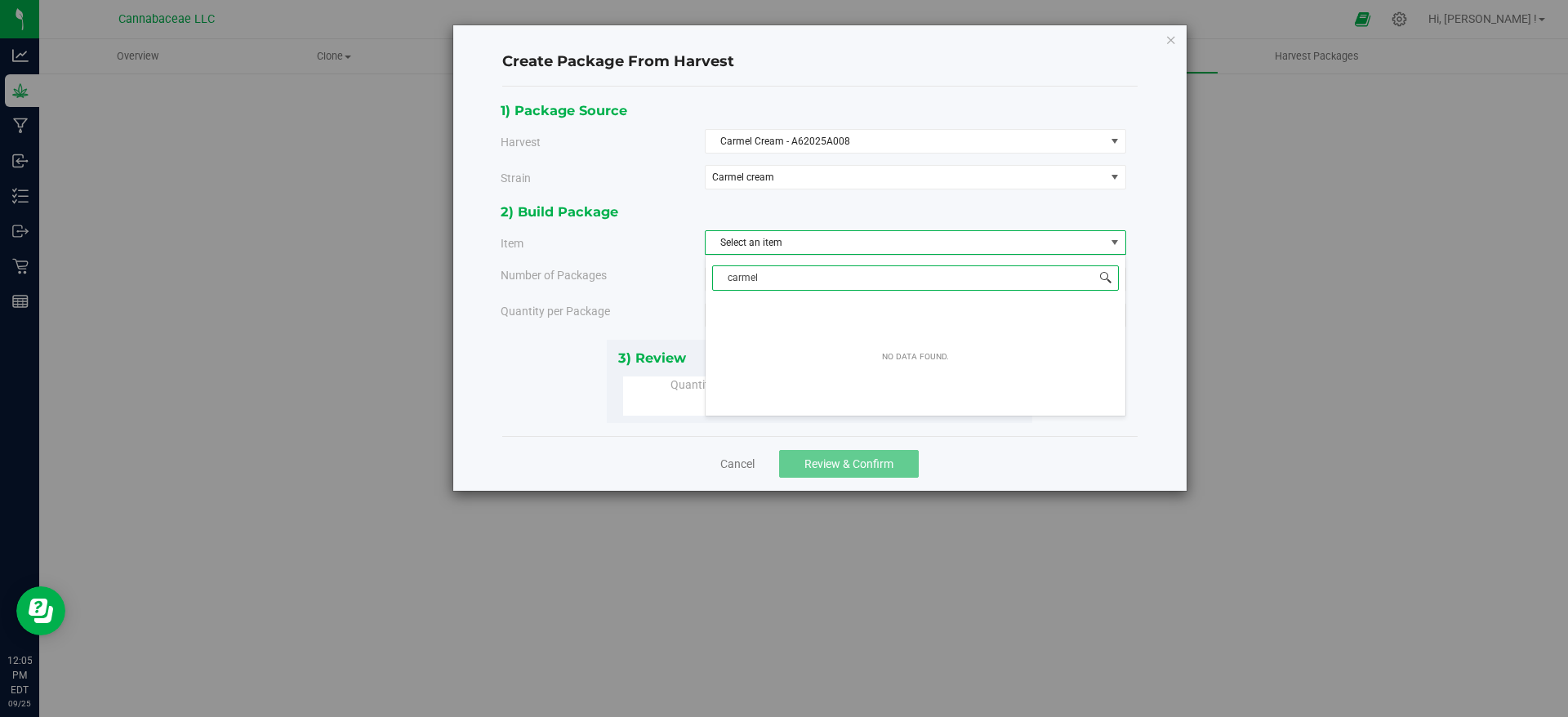
click at [1106, 277] on span at bounding box center [1106, 278] width 13 height 13
drag, startPoint x: 965, startPoint y: 286, endPoint x: 555, endPoint y: 279, distance: 410.1
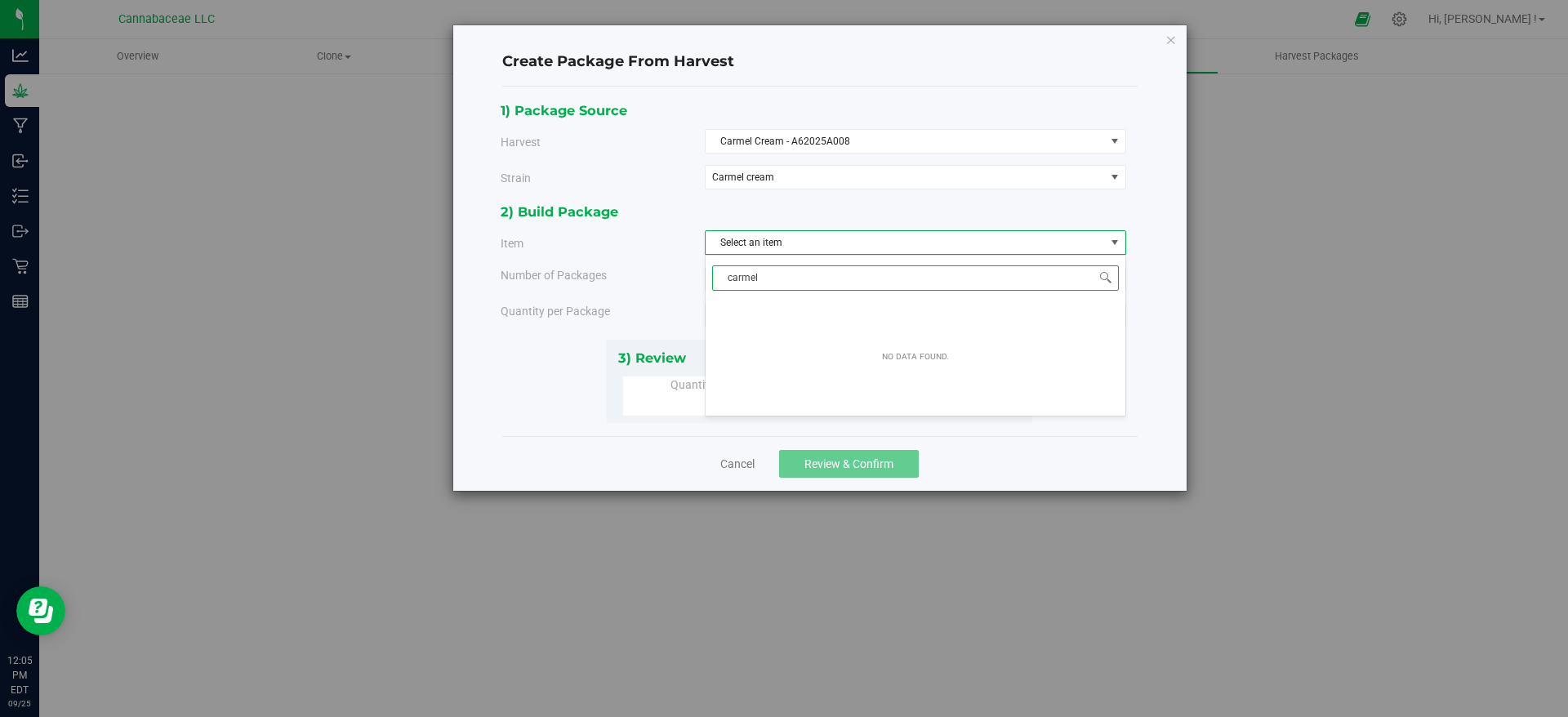
click at [555, 279] on body "Create Package From Harvest 1) Package Source Harvest Carmel Cream - A62025A008…" at bounding box center [784, 358] width 1568 height 717
type input "cream"
click at [674, 258] on div "2) Build Package Item Select an item Number of Packages 1 1 Quantity per Package" at bounding box center [819, 270] width 638 height 138
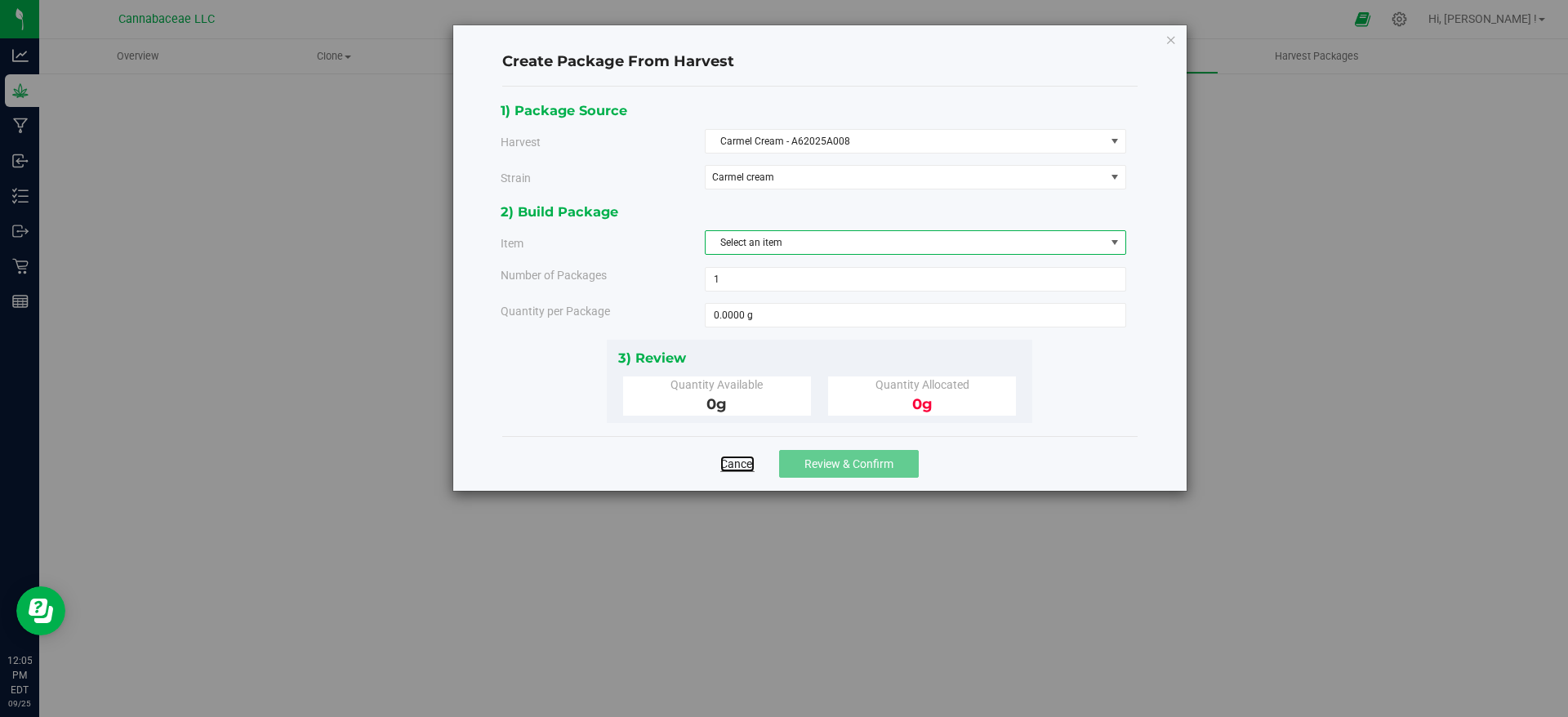
click at [743, 465] on link "Cancel" at bounding box center [737, 464] width 34 height 16
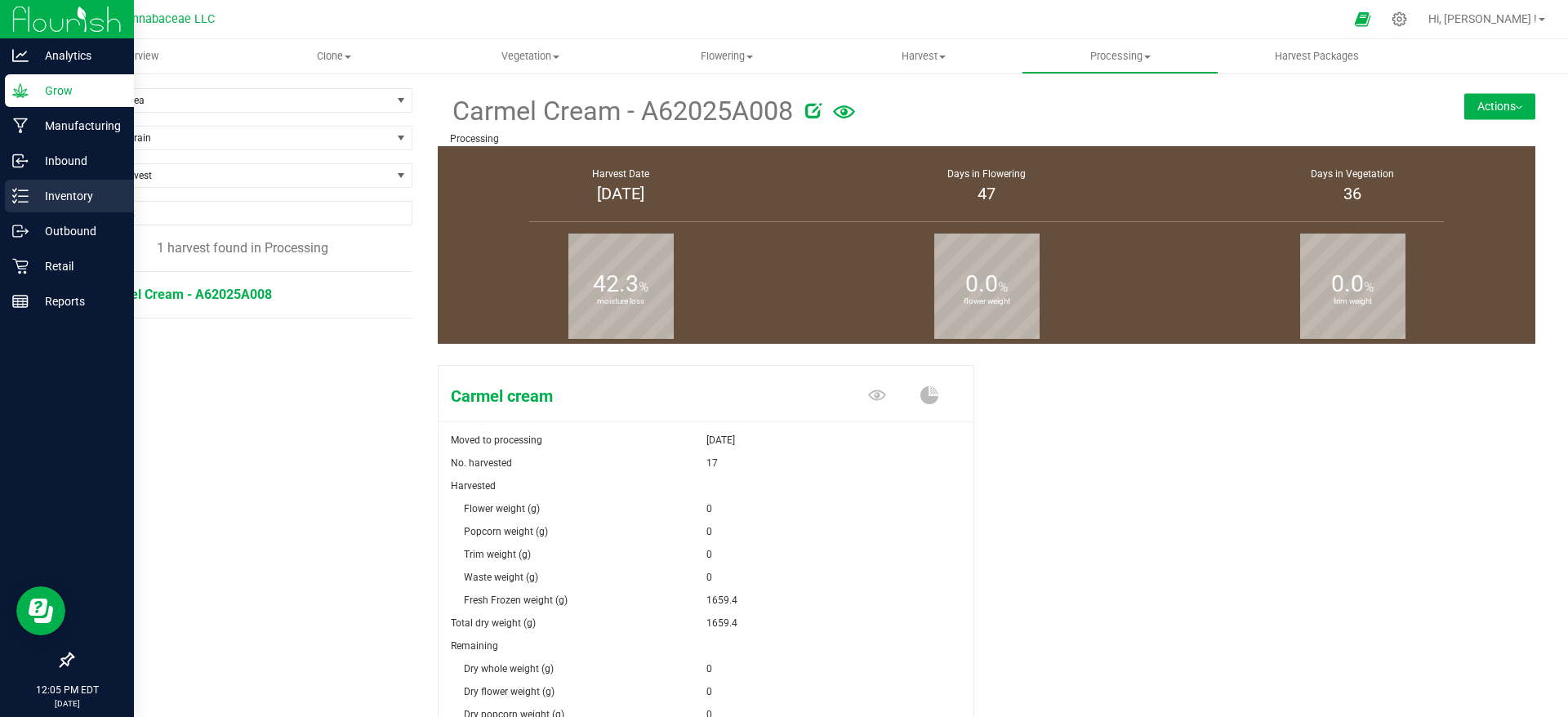
click at [23, 197] on icon at bounding box center [20, 195] width 16 height 16
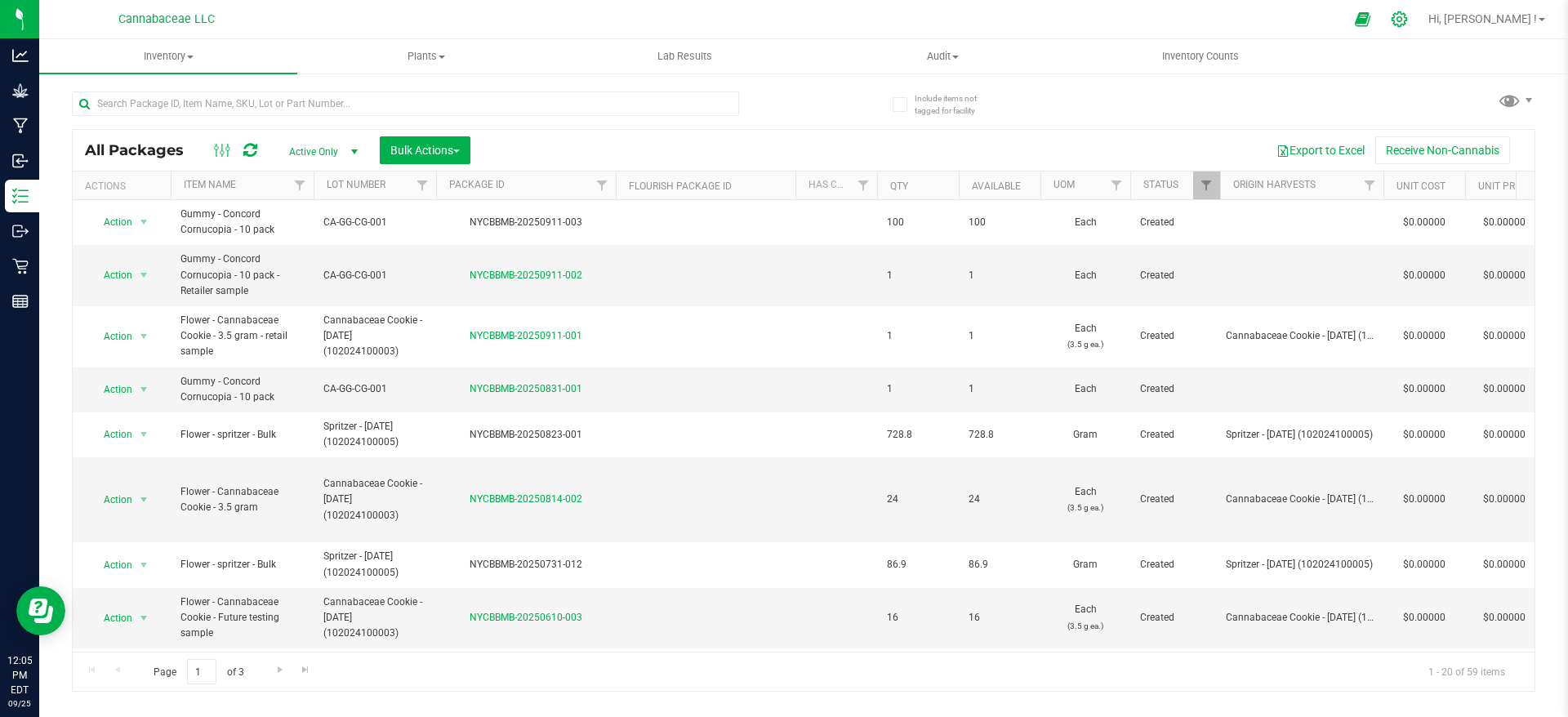
click at [1408, 18] on icon at bounding box center [1399, 19] width 17 height 17
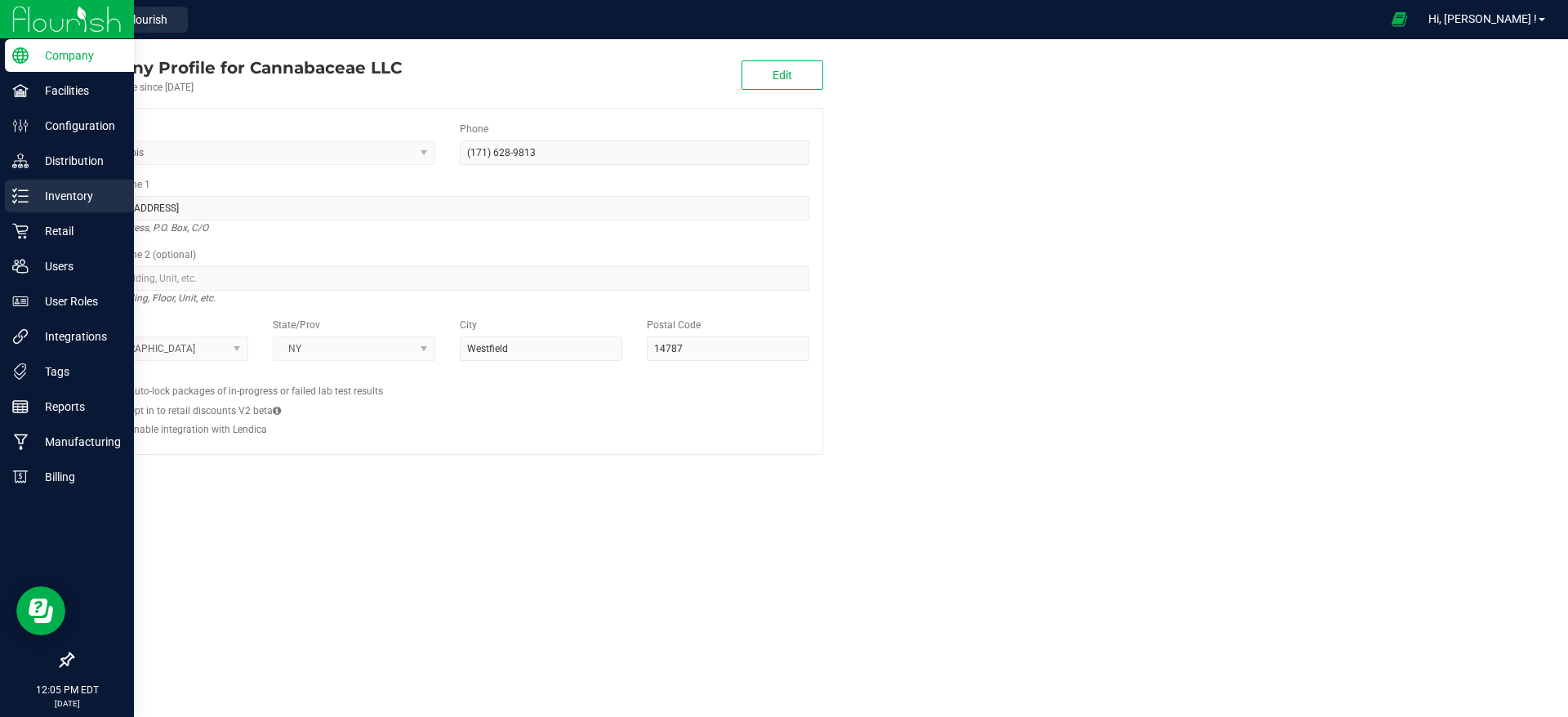
click at [78, 193] on p "Inventory" at bounding box center [77, 195] width 98 height 19
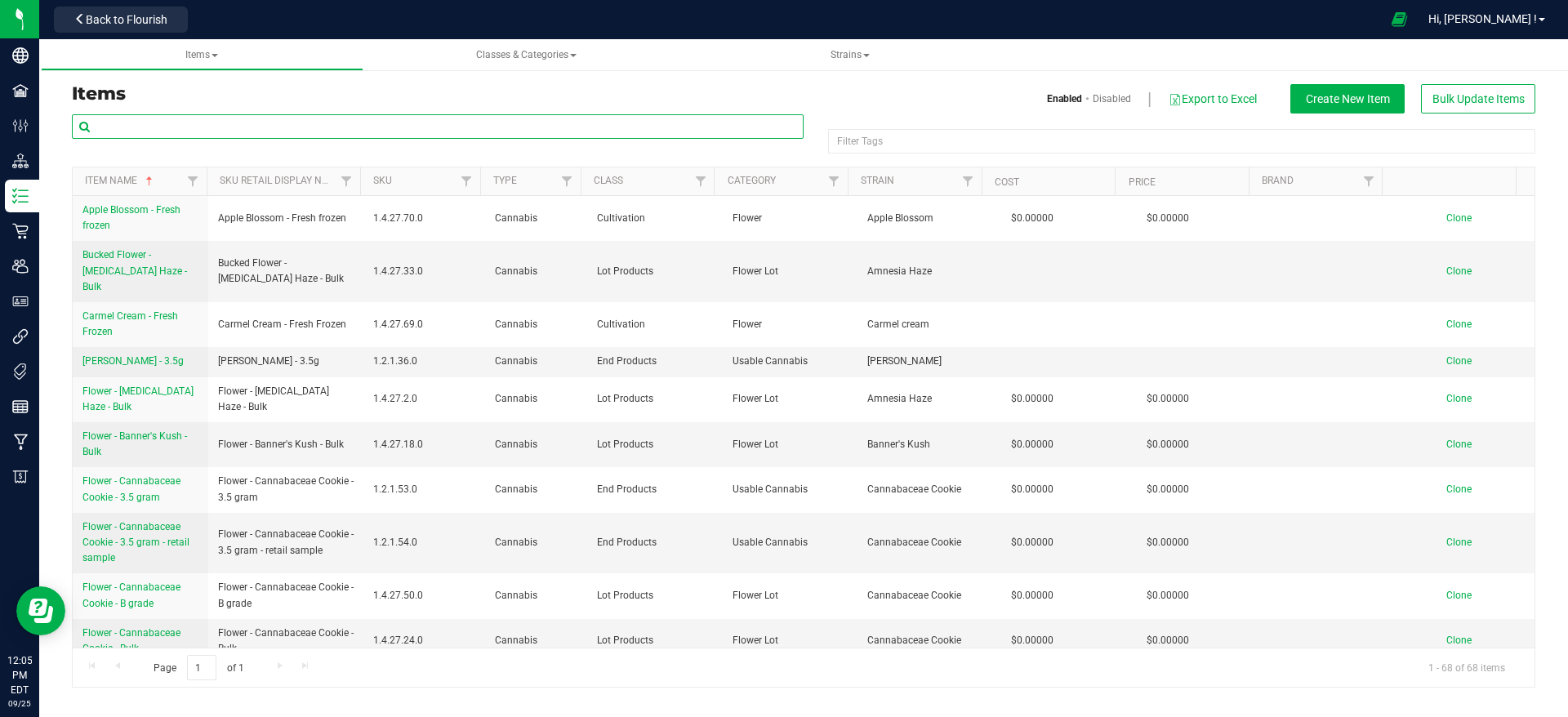
click at [365, 121] on input "text" at bounding box center [437, 126] width 732 height 24
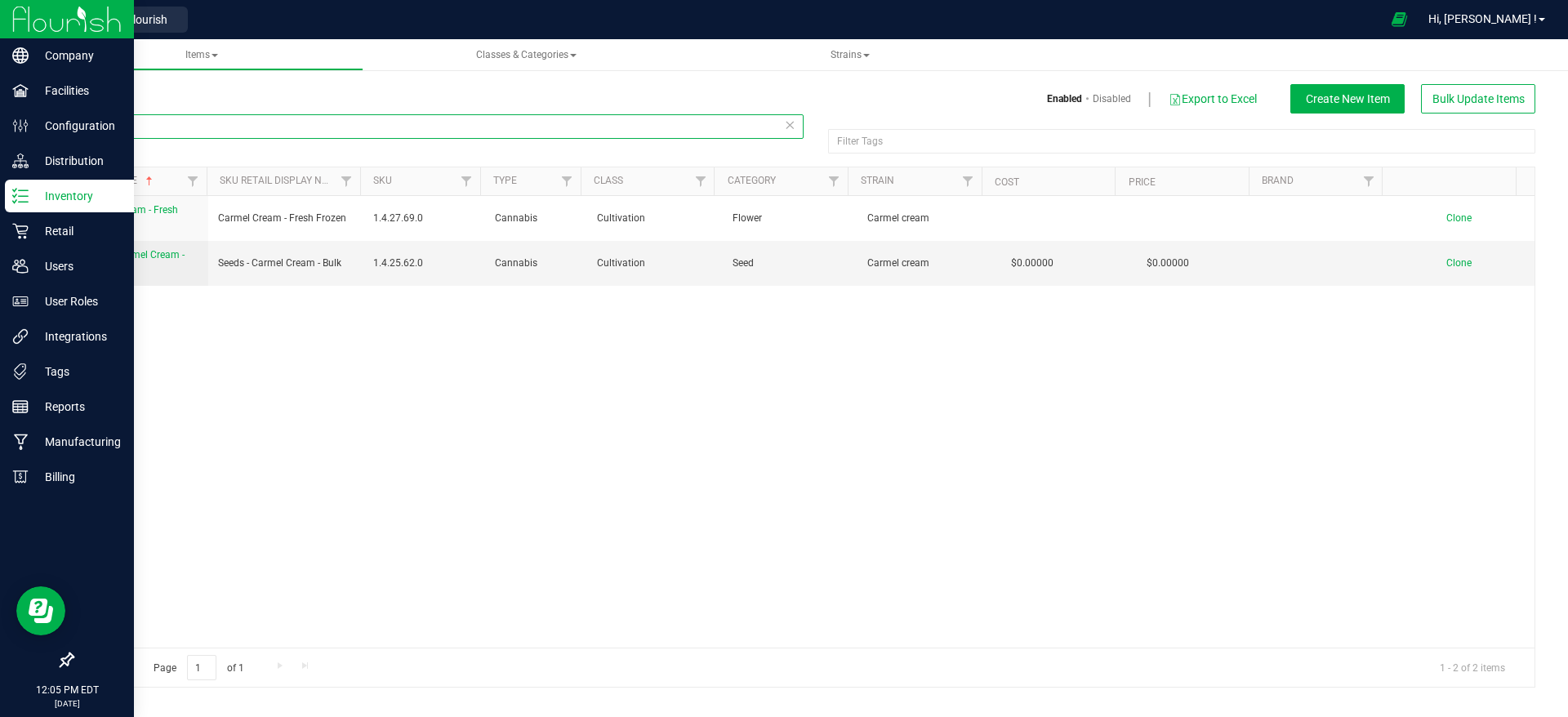
type input "cream"
click at [19, 21] on img at bounding box center [67, 19] width 109 height 39
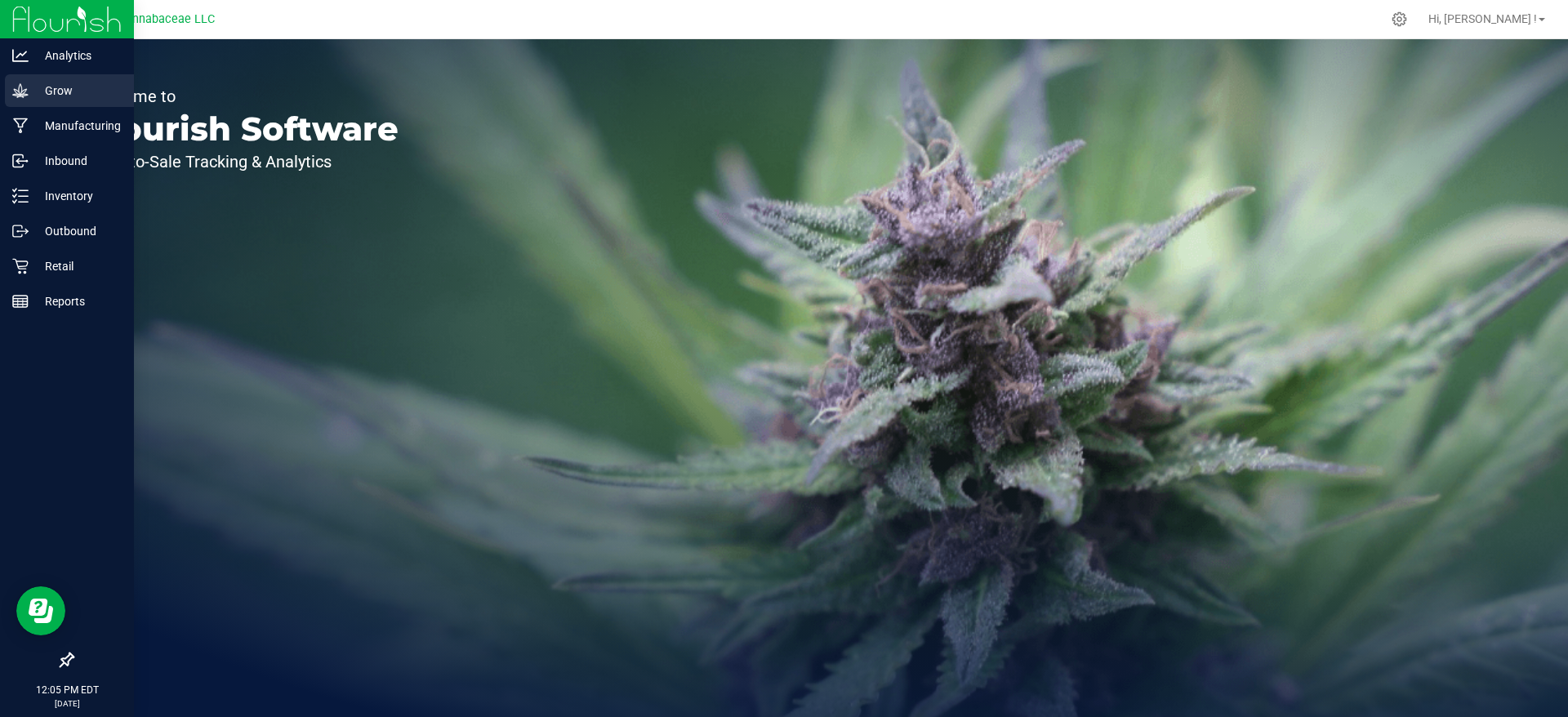
click at [21, 98] on div "Grow" at bounding box center [69, 90] width 129 height 33
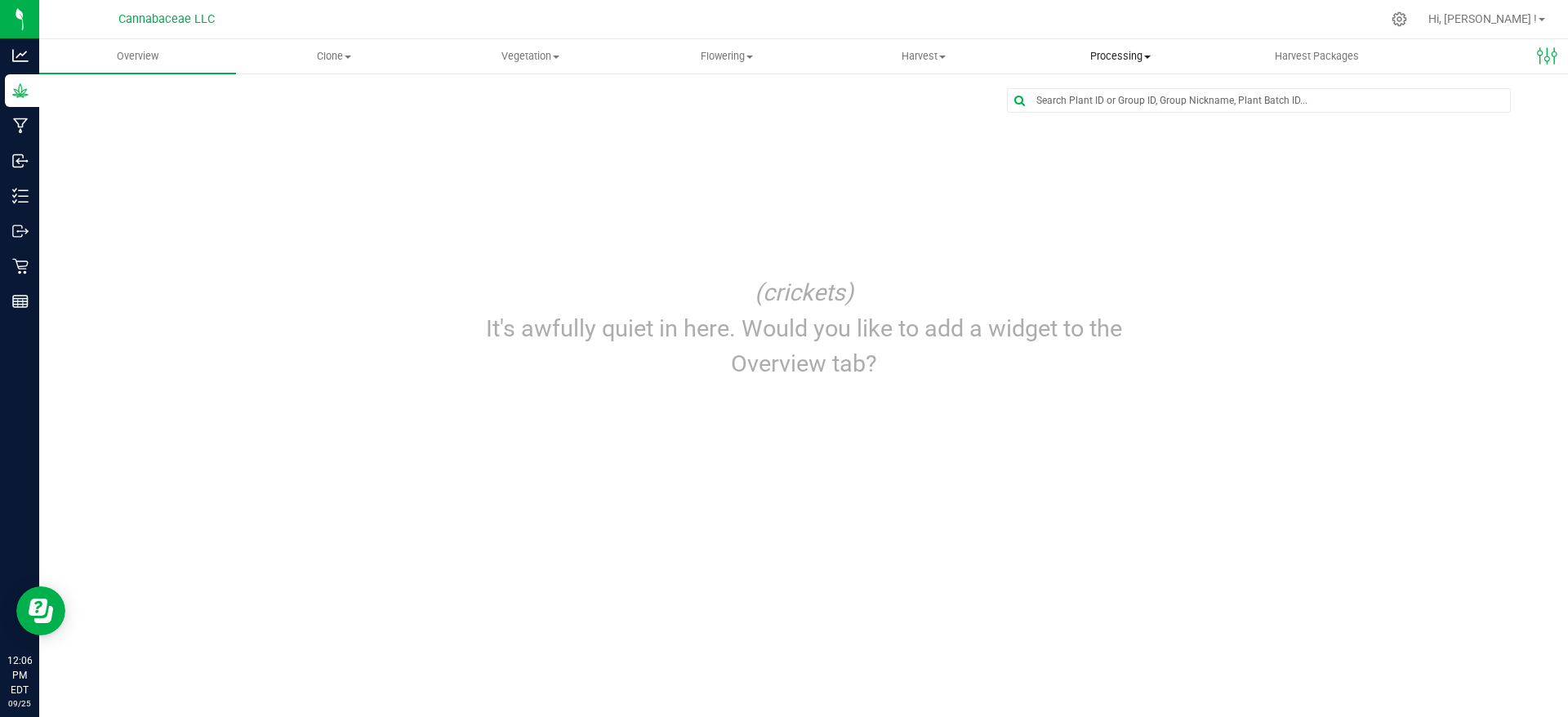
click at [1132, 59] on span "Processing" at bounding box center [1120, 56] width 195 height 14
click at [1112, 120] on span "Processing harvests" at bounding box center [1097, 118] width 151 height 14
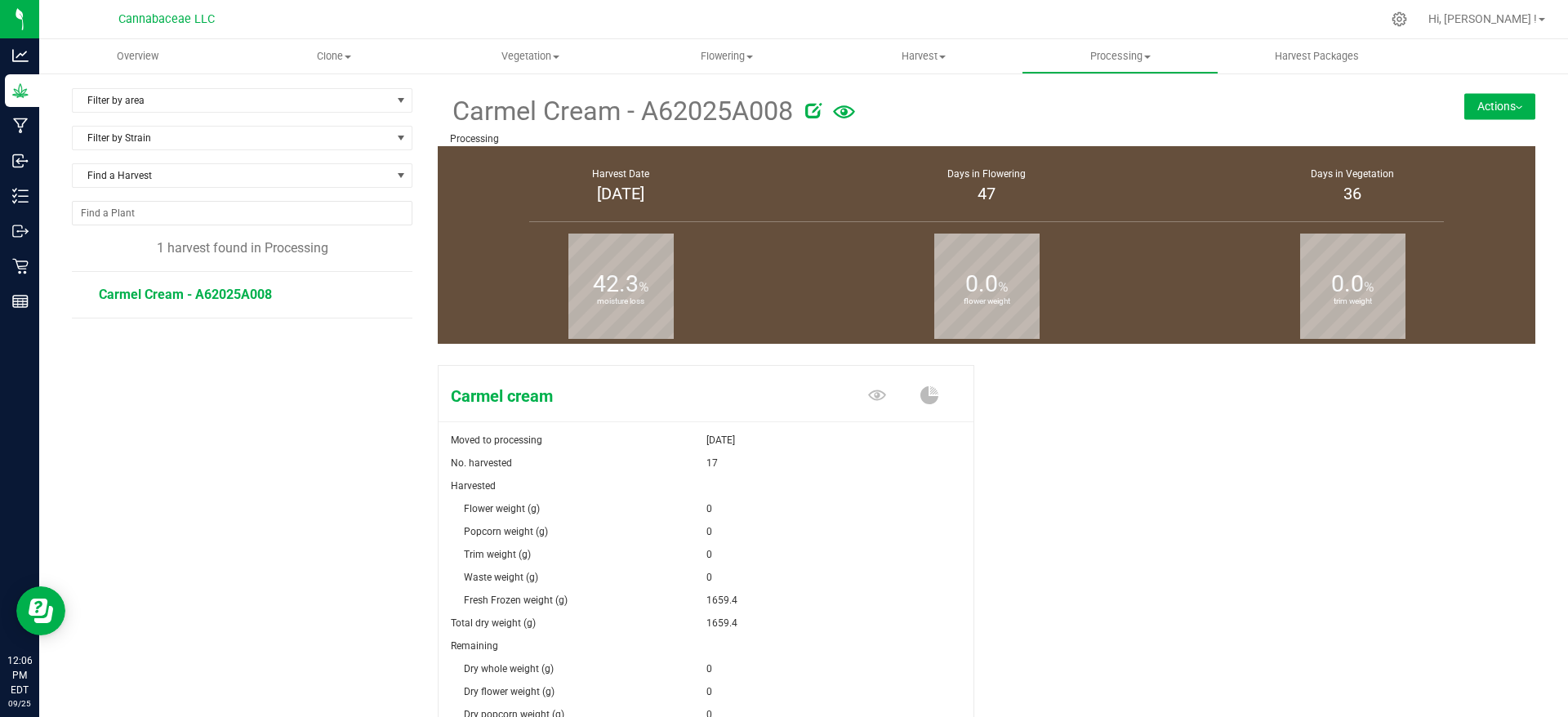
click at [1467, 105] on button "Actions" at bounding box center [1500, 106] width 71 height 26
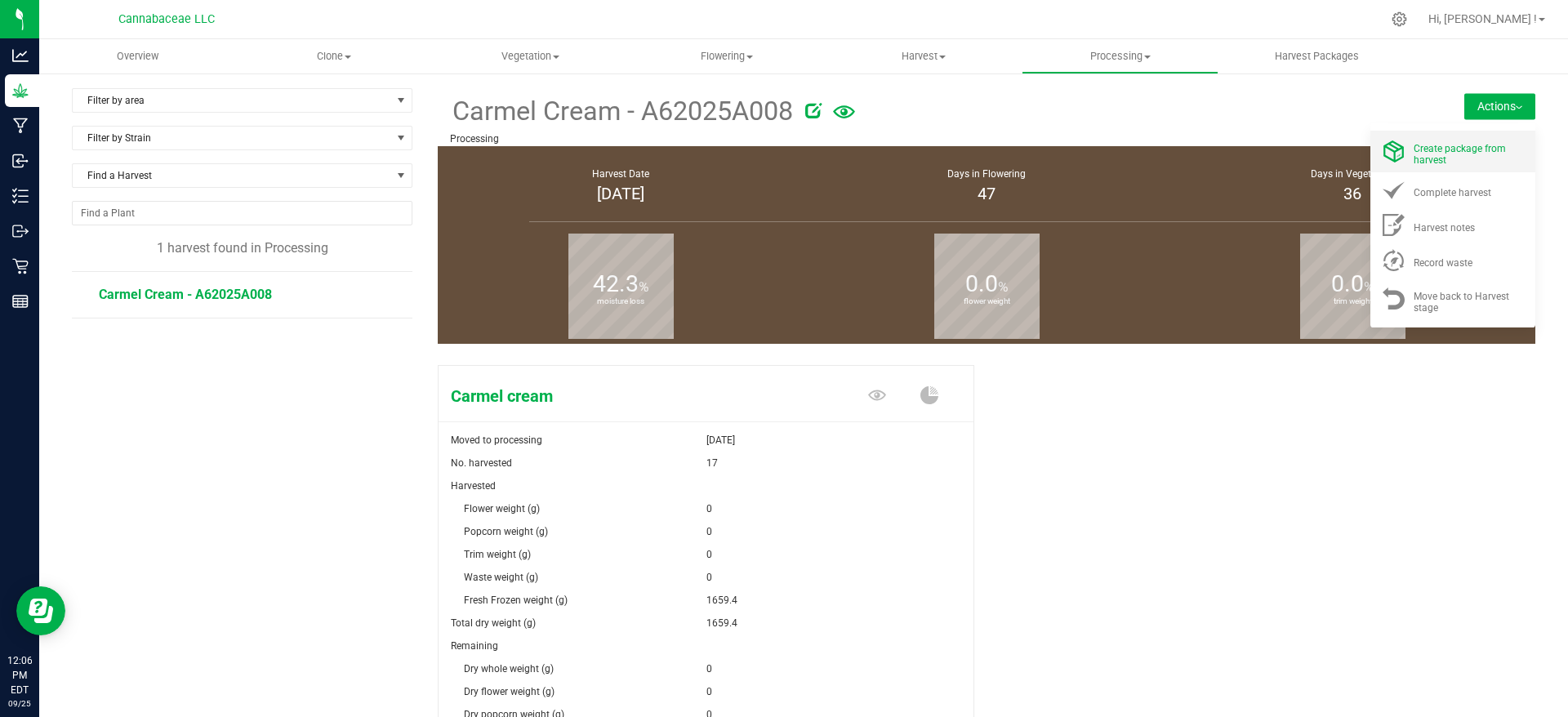
click at [1463, 151] on span "Create package from harvest" at bounding box center [1459, 154] width 93 height 23
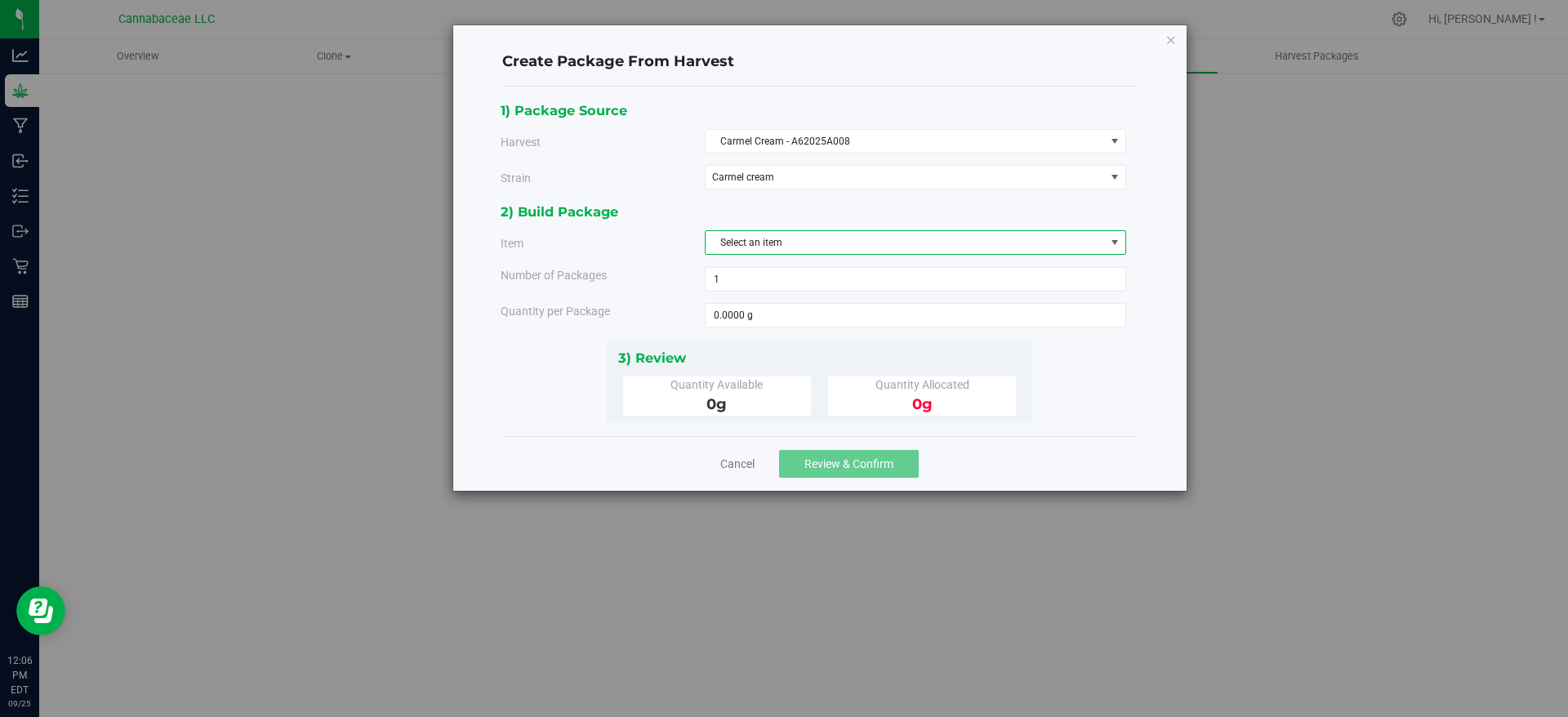
click at [1020, 234] on span "Select an item" at bounding box center [905, 242] width 400 height 23
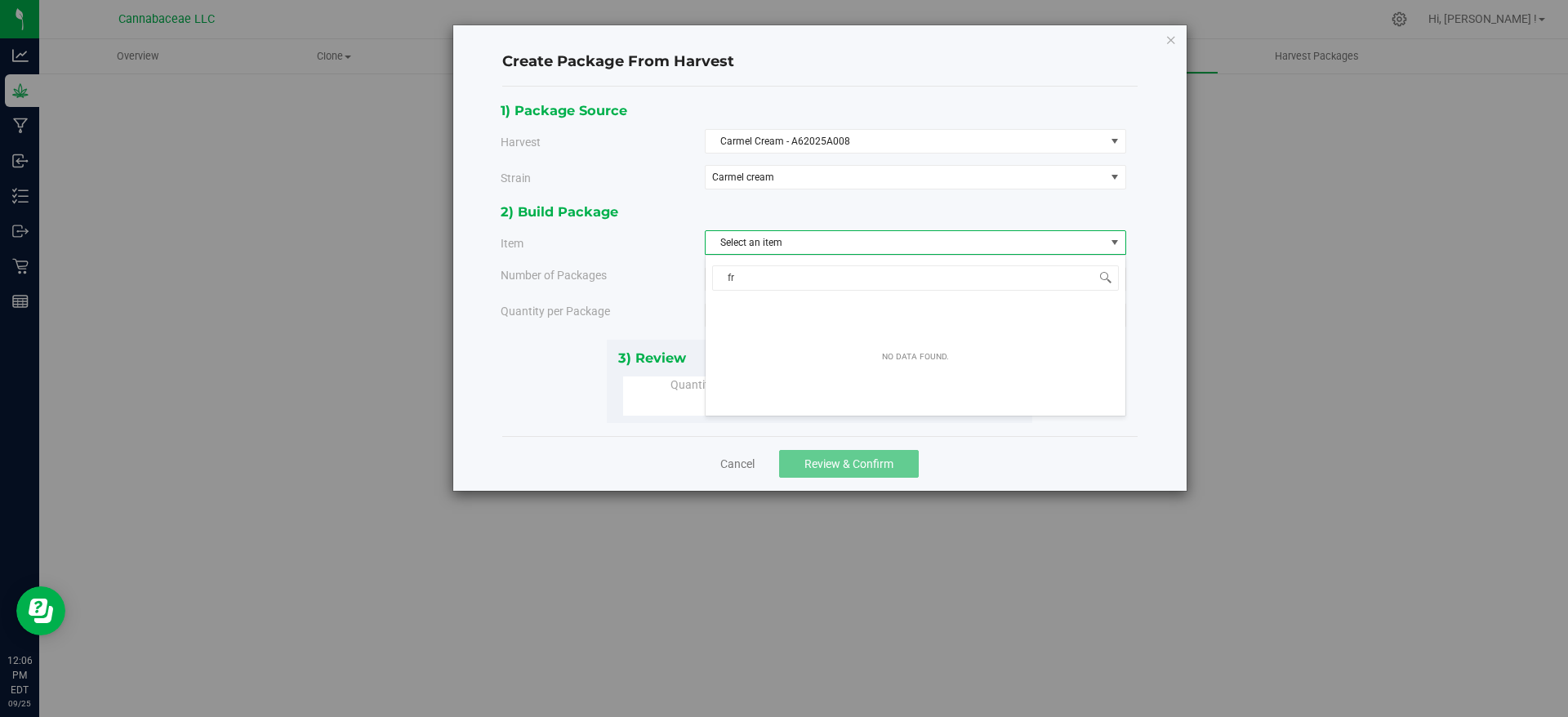
type input "f"
click at [638, 157] on div "1) Package Source Harvest Carmel Cream - A62025A008 Select Carmel Cream - A6202…" at bounding box center [819, 150] width 638 height 102
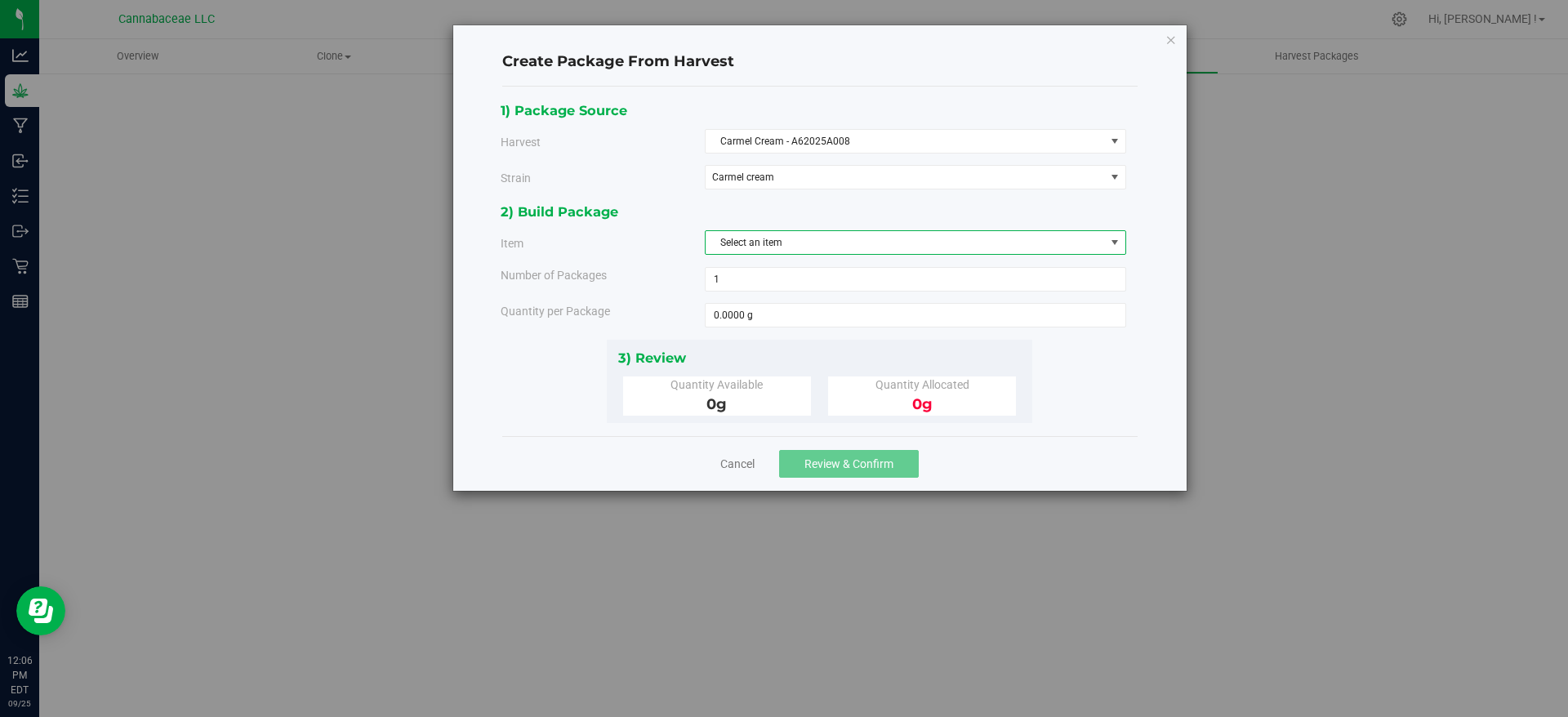
click at [786, 244] on span "Select an item" at bounding box center [905, 242] width 400 height 23
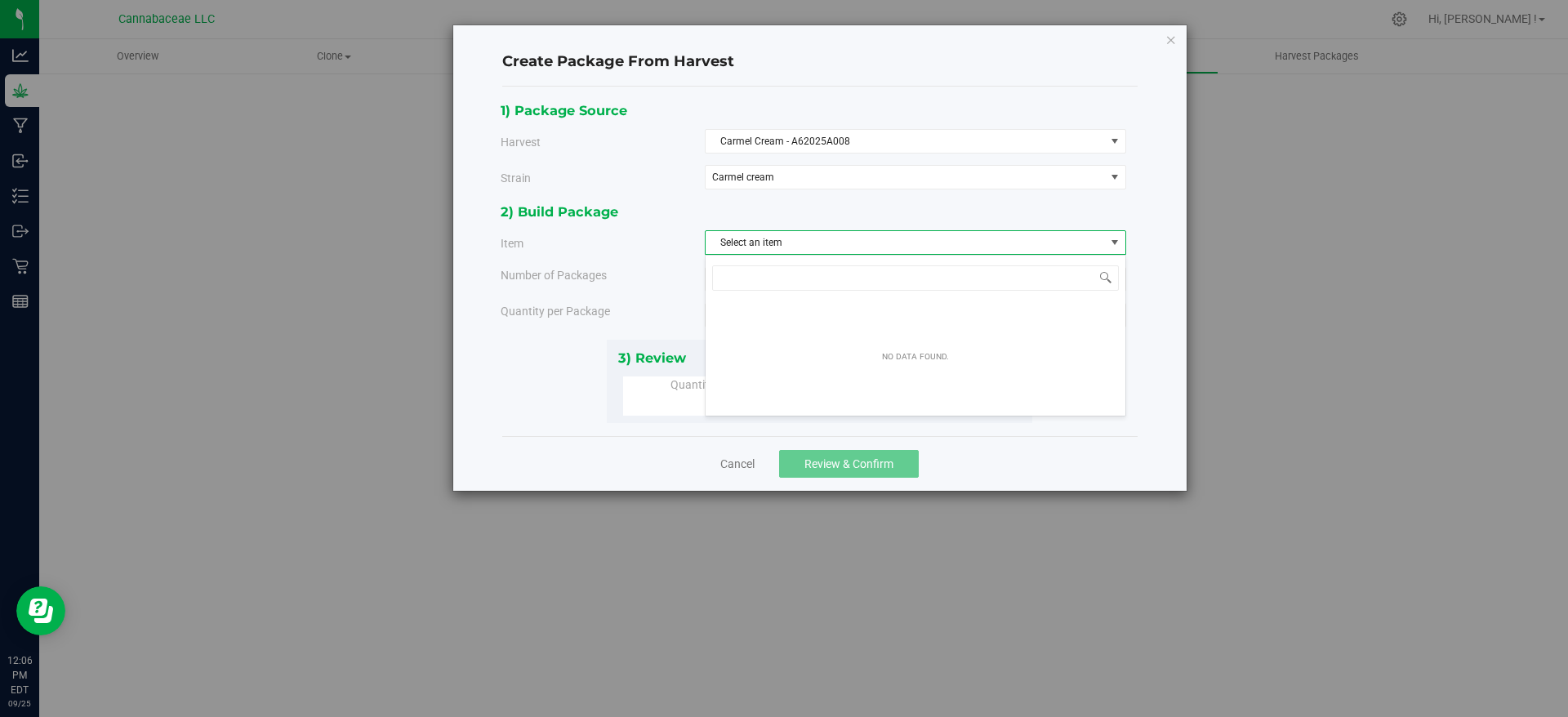
click at [655, 262] on div "2) Build Package Item Select an item Number of Packages 1 1 Quantity per Package" at bounding box center [819, 270] width 638 height 138
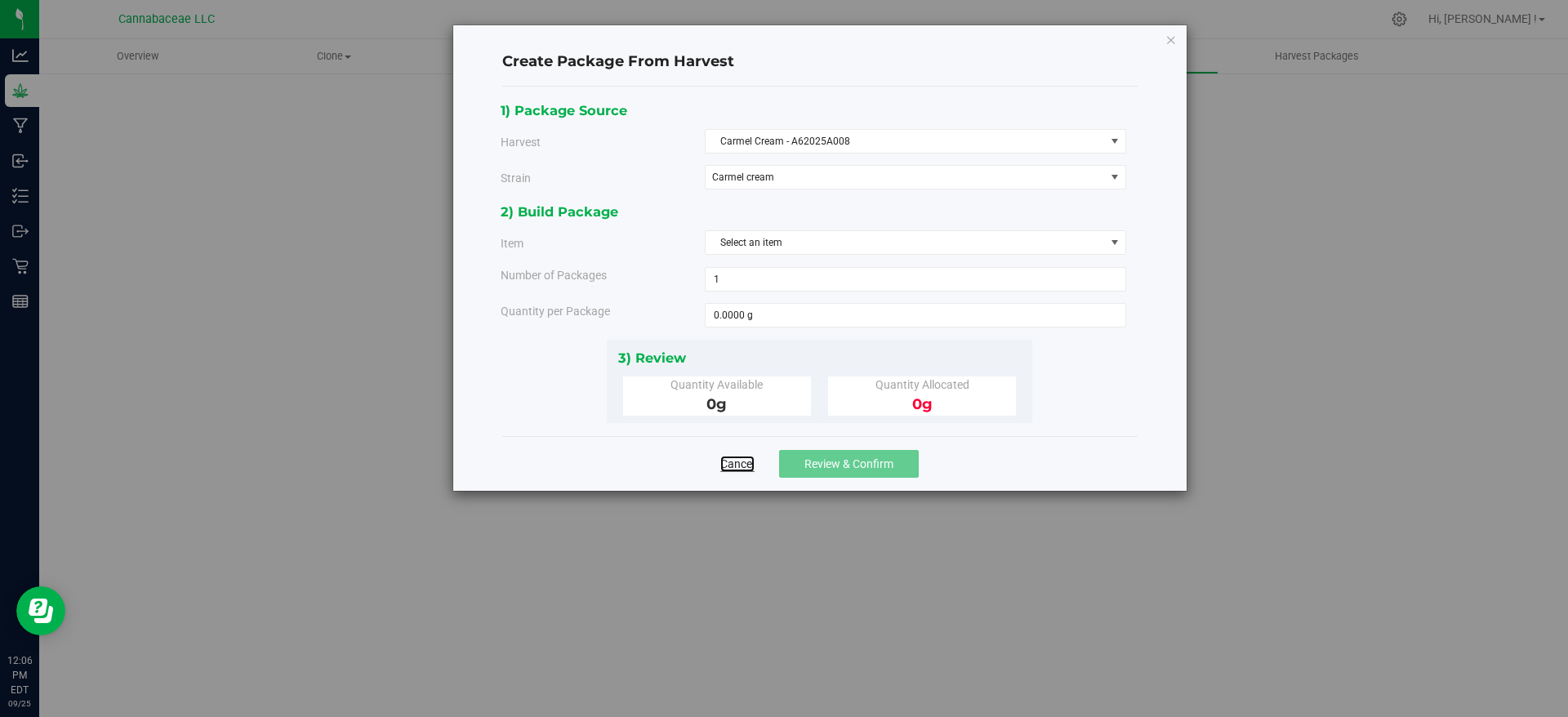
click at [750, 462] on link "Cancel" at bounding box center [737, 464] width 34 height 16
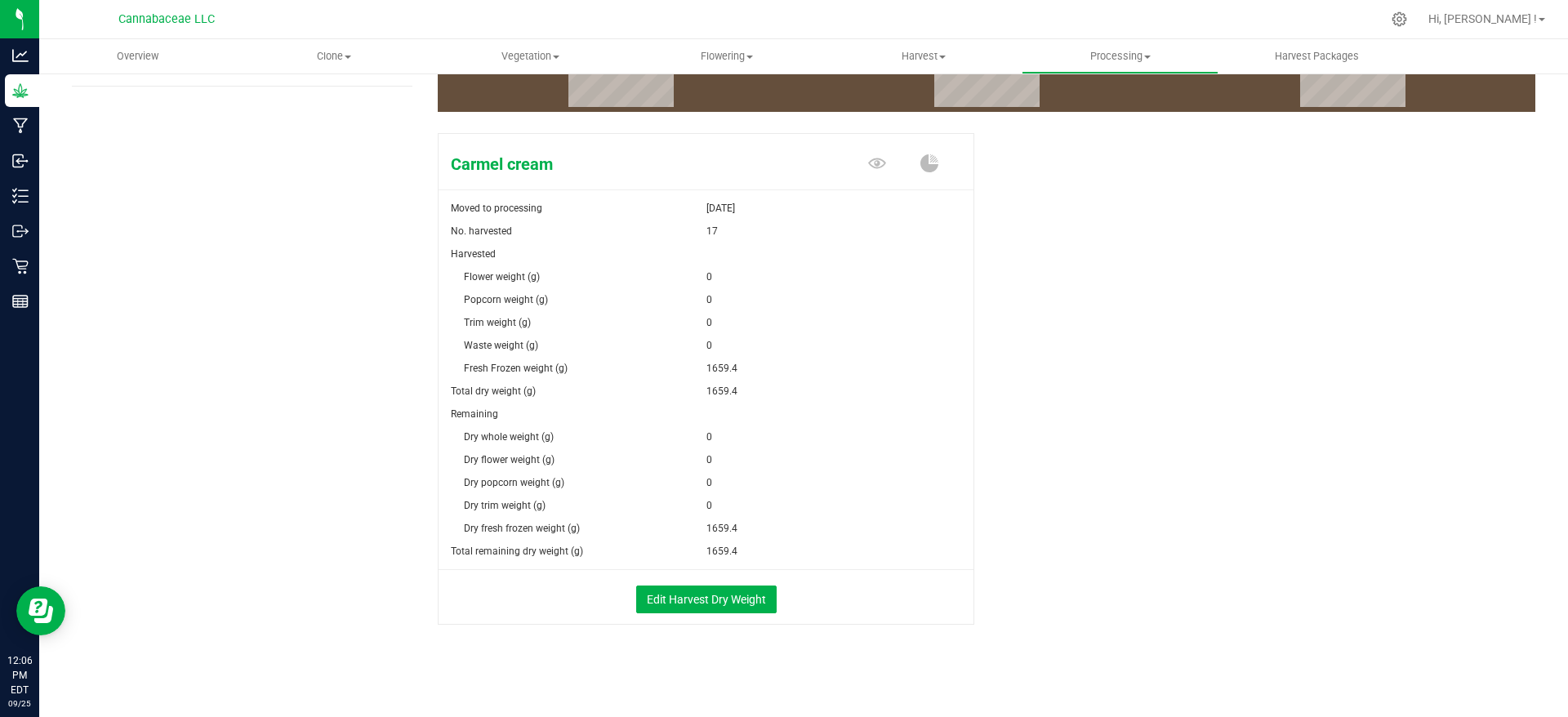
scroll to position [234, 0]
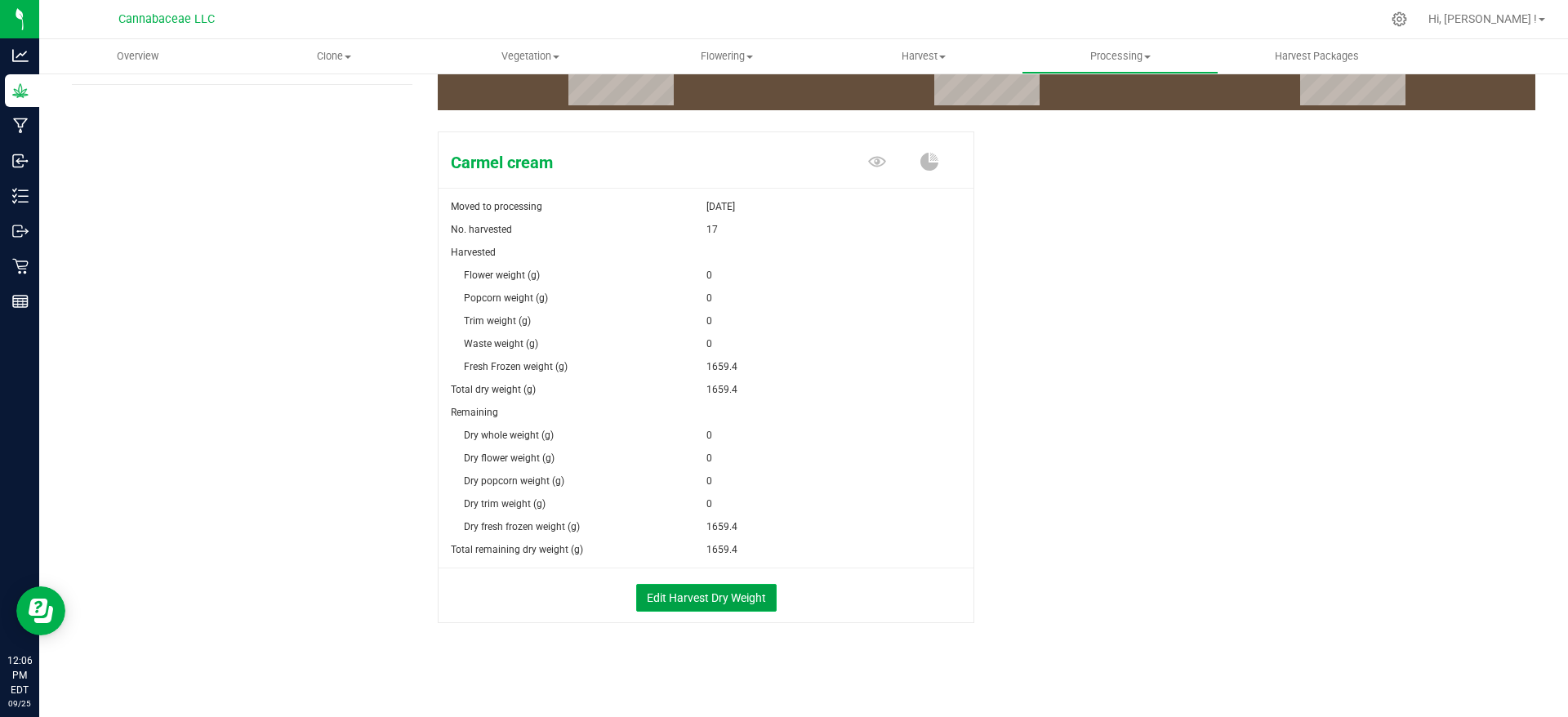
click at [717, 592] on button "Edit Harvest Dry Weight" at bounding box center [706, 598] width 140 height 28
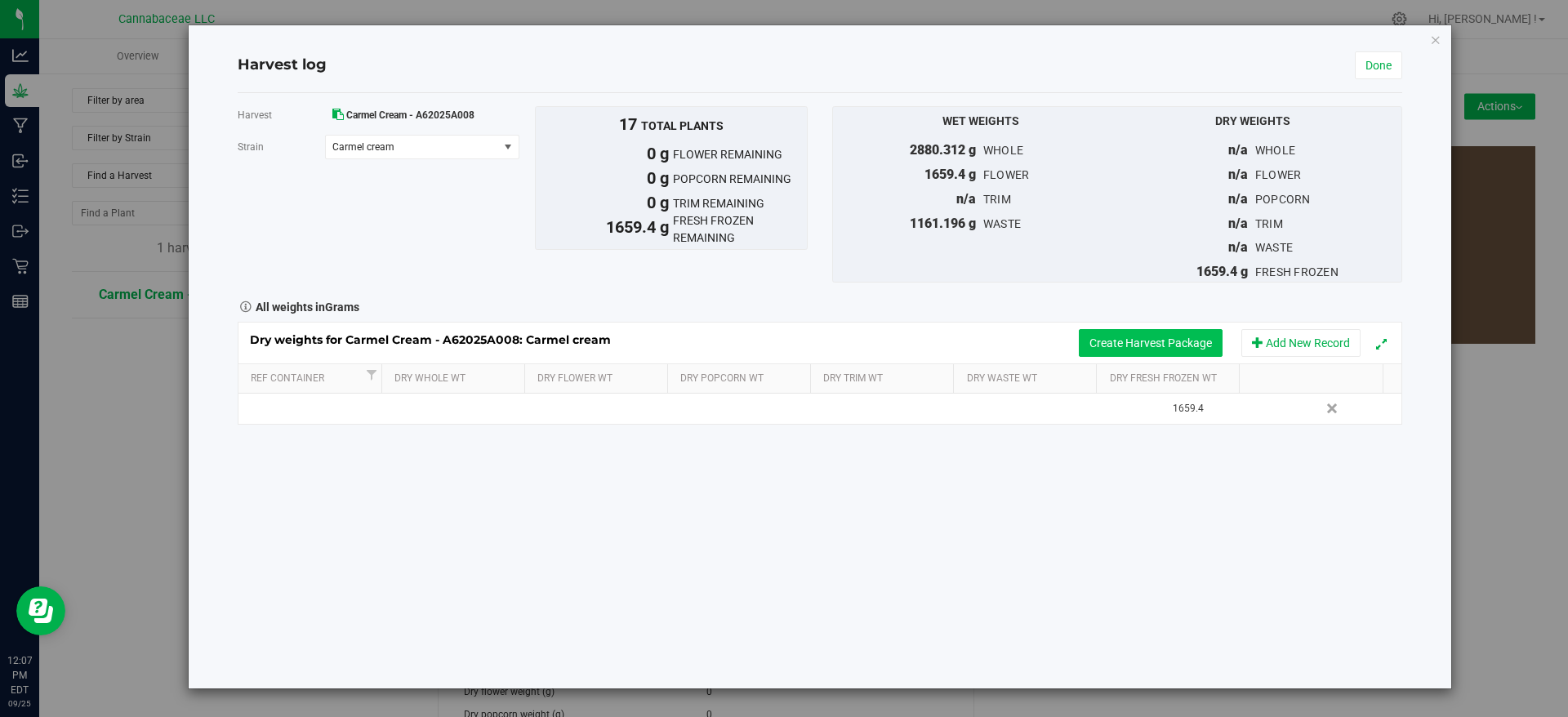
click at [1161, 343] on button "Create Harvest Package" at bounding box center [1150, 343] width 144 height 28
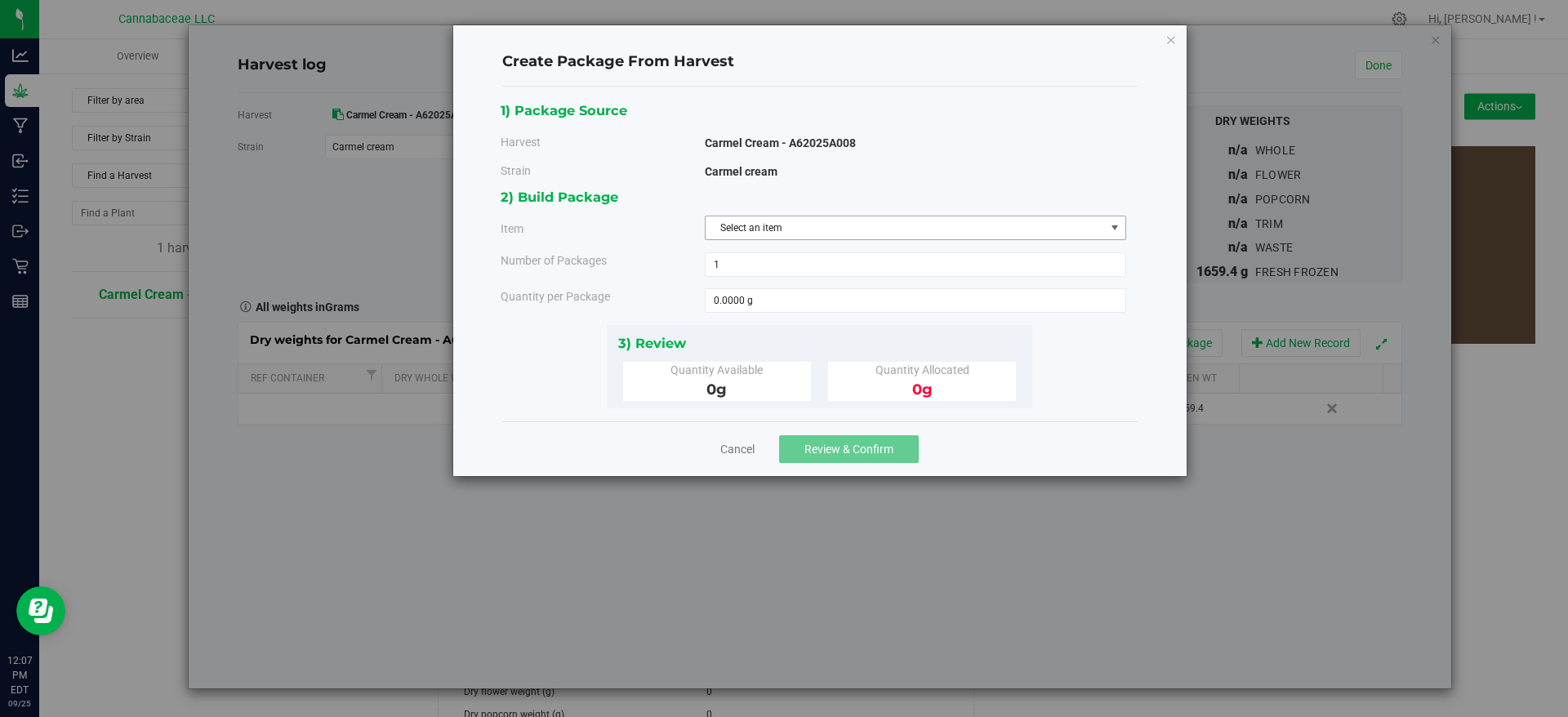
click at [803, 226] on span "Select an item" at bounding box center [905, 227] width 400 height 23
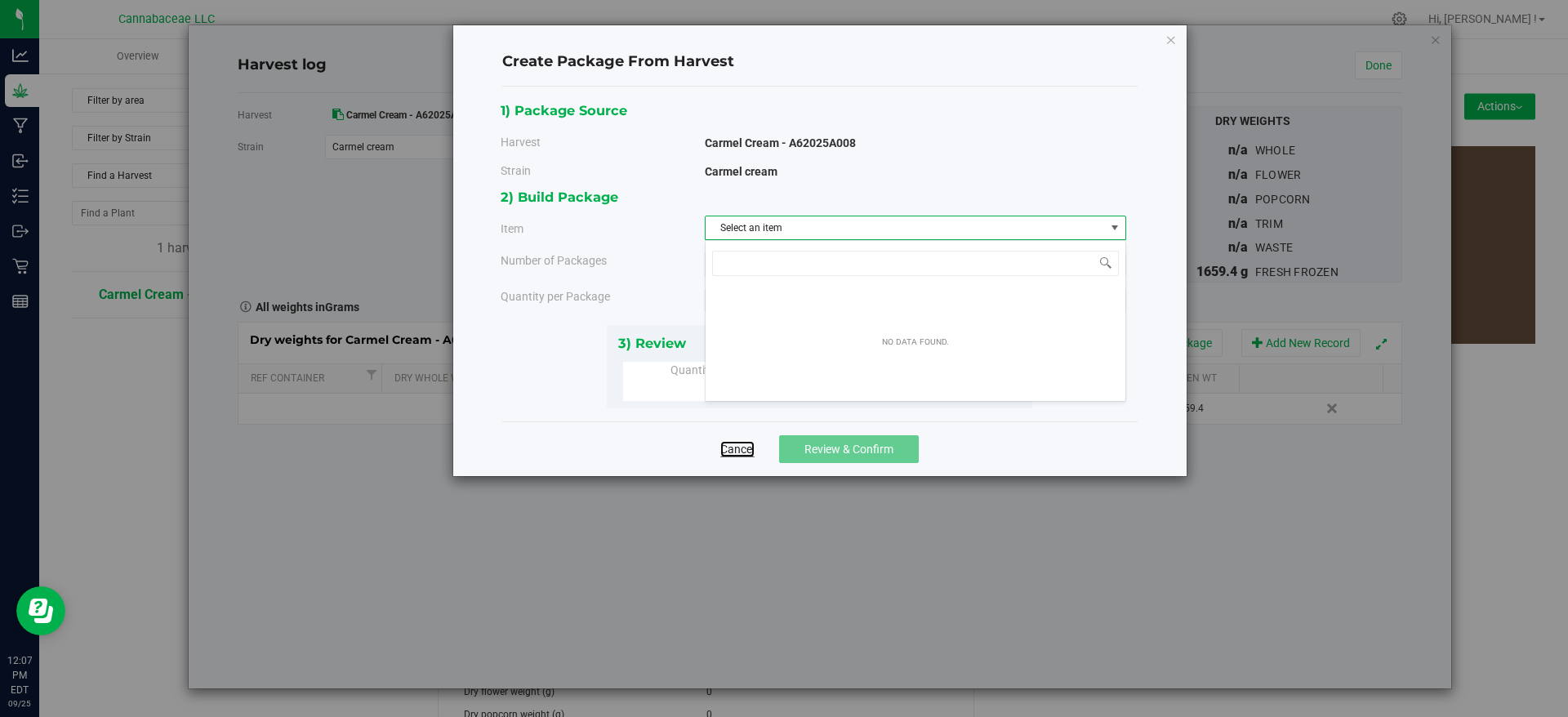
click at [746, 450] on link "Cancel" at bounding box center [737, 449] width 34 height 16
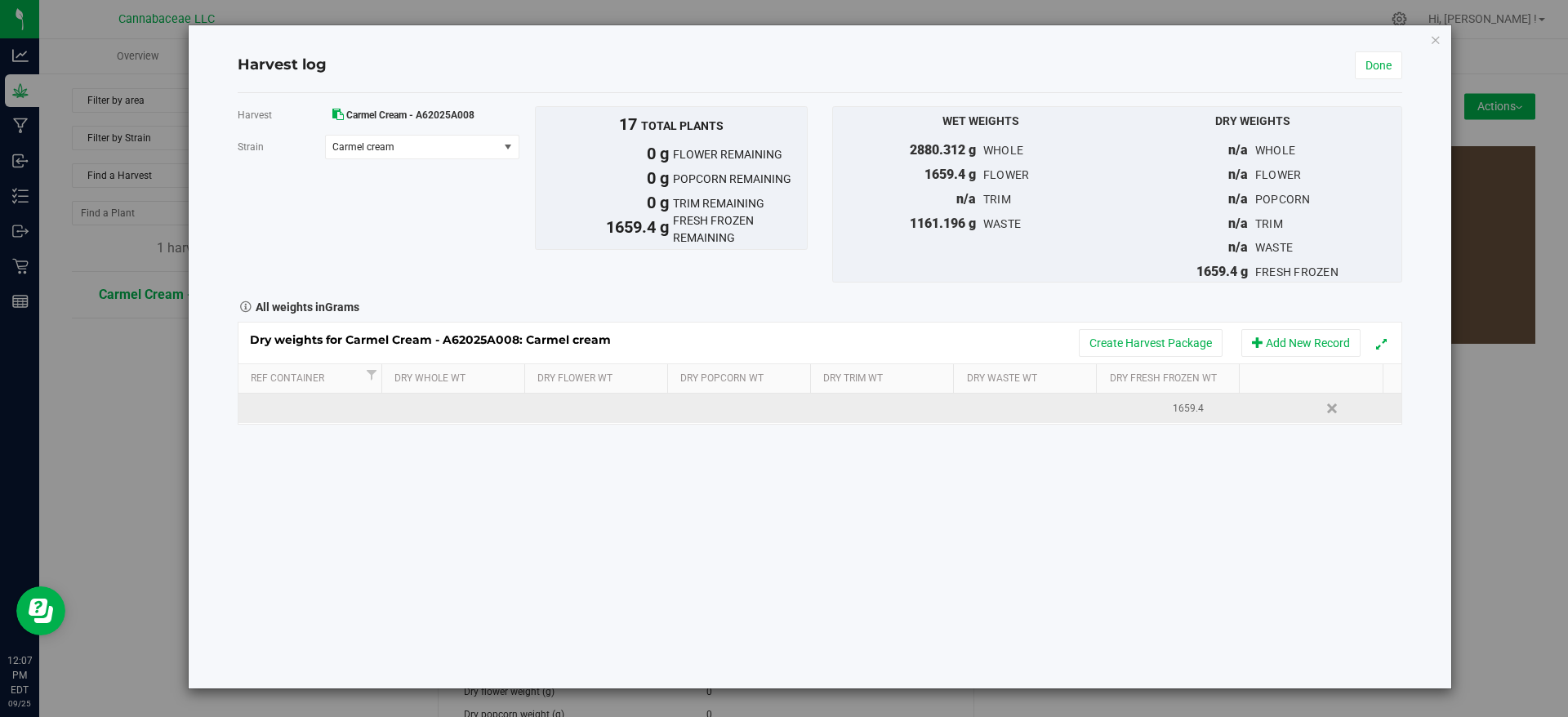
click at [588, 406] on td at bounding box center [601, 408] width 146 height 29
click at [627, 417] on input "text" at bounding box center [606, 408] width 126 height 23
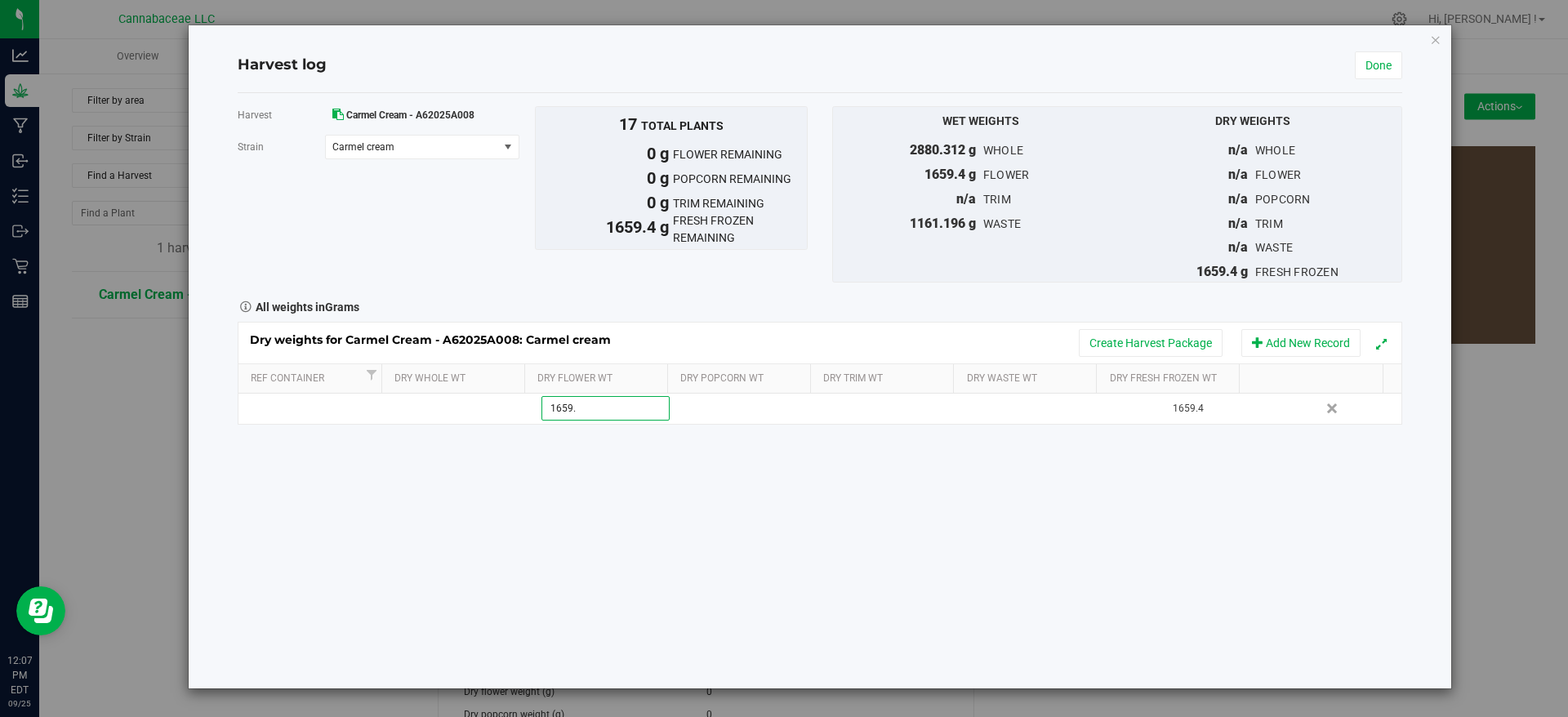
type input "1659.4"
click at [814, 513] on div "Harvest Carmel Cream - A62025A008 [GEOGRAPHIC_DATA] Carmel cream Select strain …" at bounding box center [820, 391] width 1164 height 596
click at [1386, 59] on link "Done" at bounding box center [1379, 65] width 47 height 28
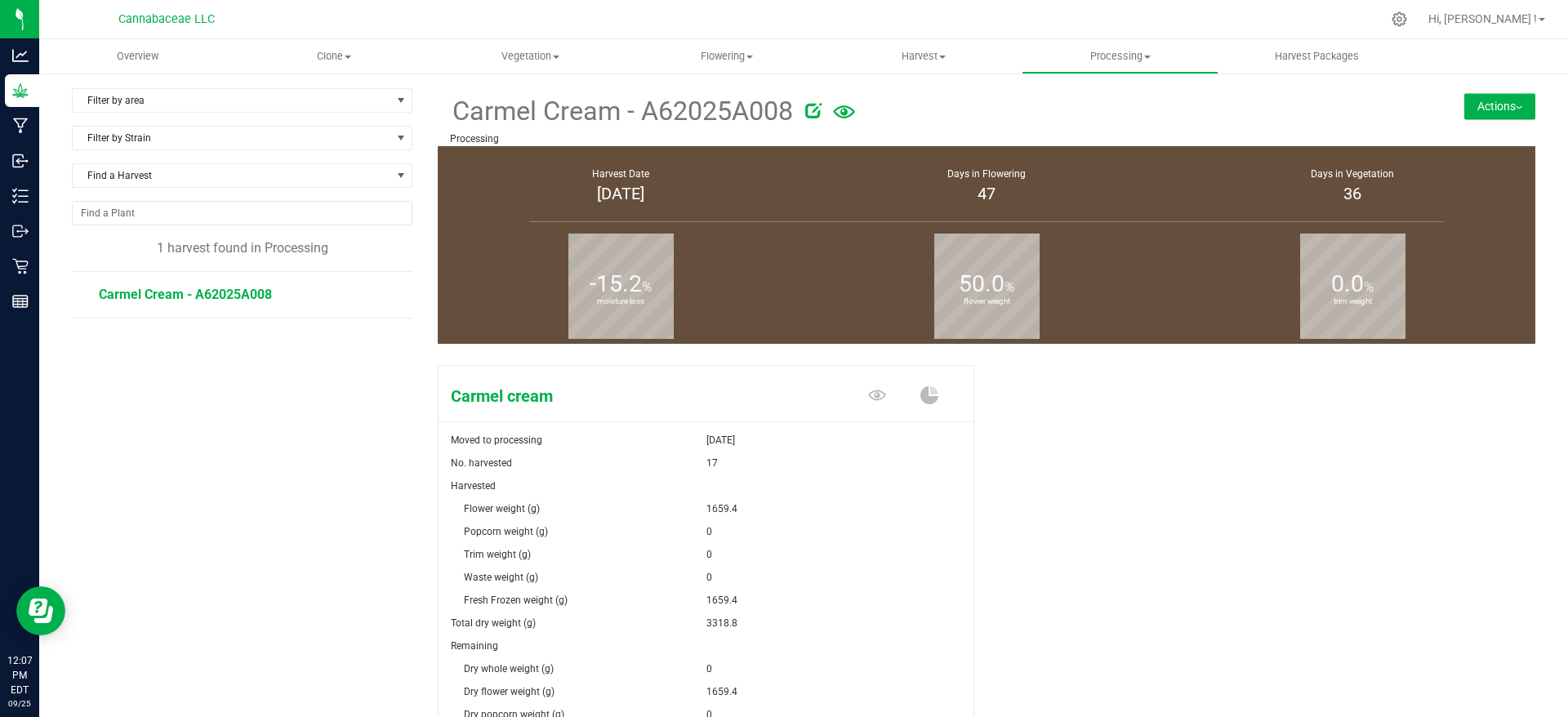
click at [1465, 101] on button "Actions" at bounding box center [1500, 106] width 71 height 26
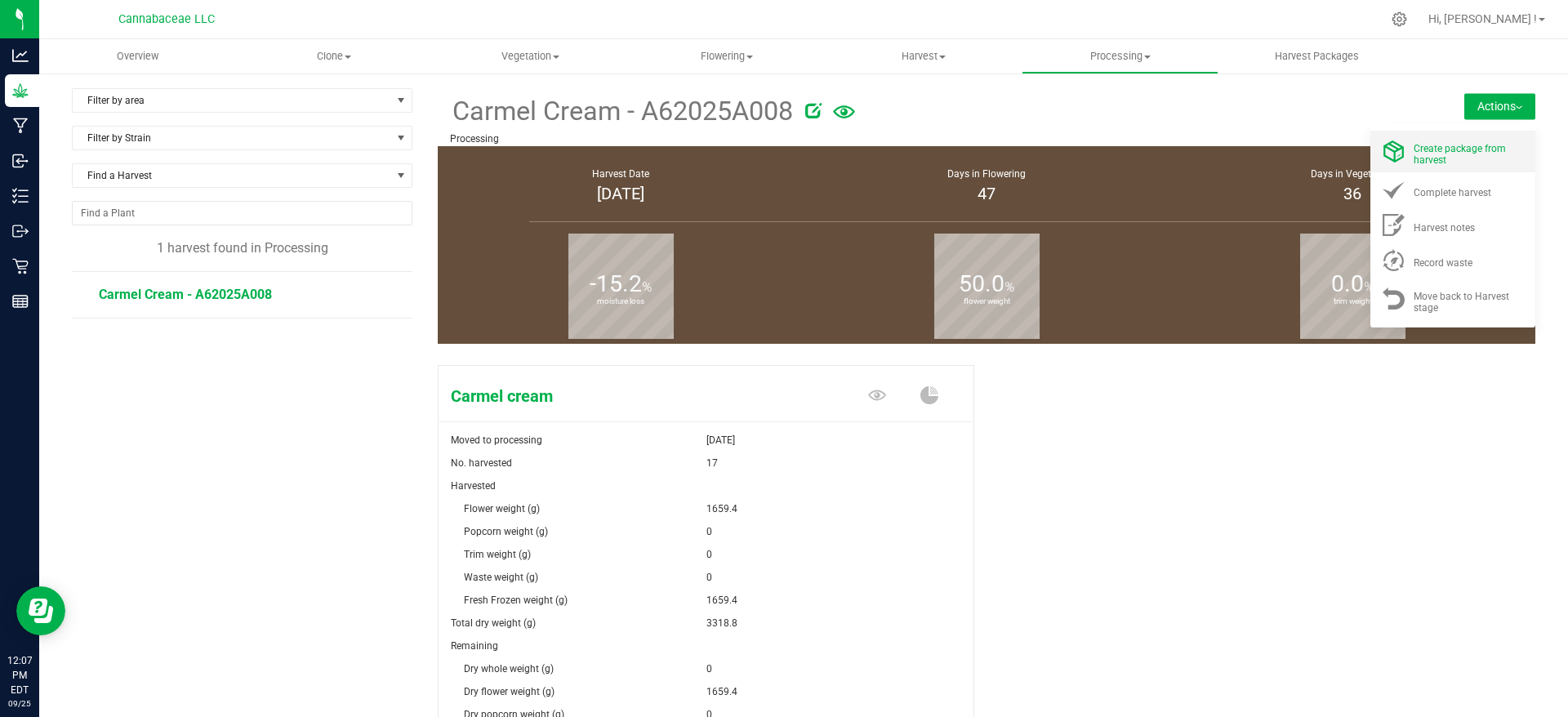
click at [1454, 154] on span "Create package from harvest" at bounding box center [1459, 154] width 93 height 23
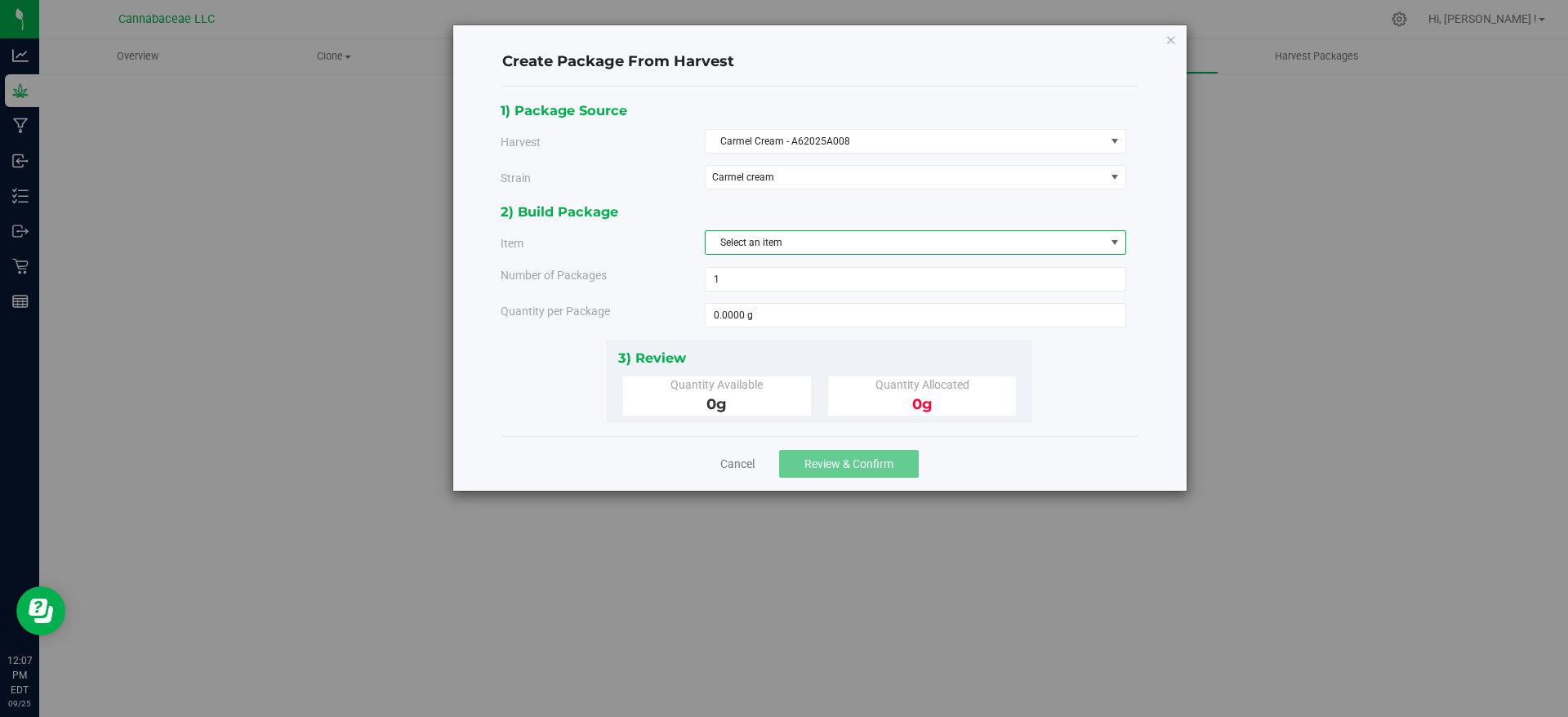
click at [950, 241] on span "Select an item" at bounding box center [905, 242] width 400 height 23
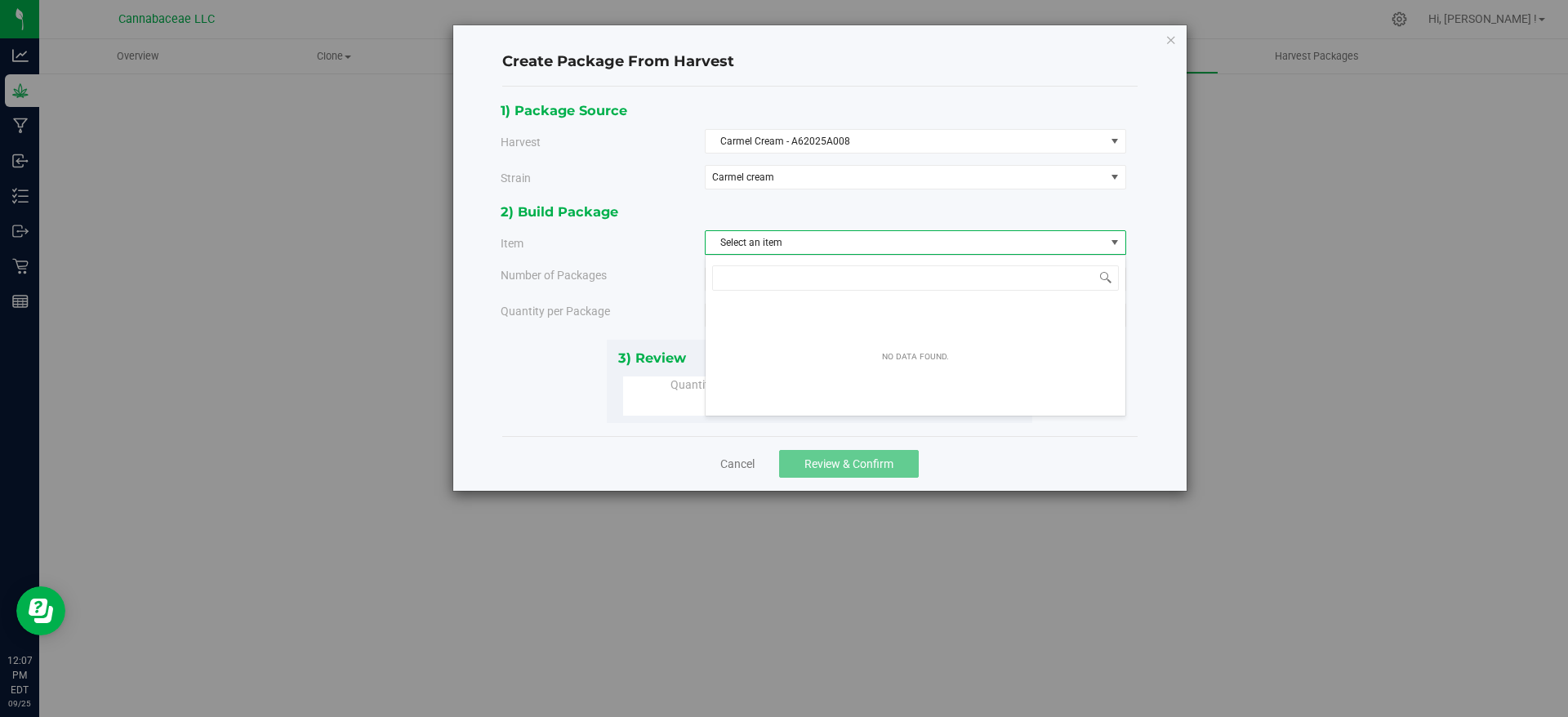
click at [643, 252] on div "Item" at bounding box center [596, 245] width 216 height 17
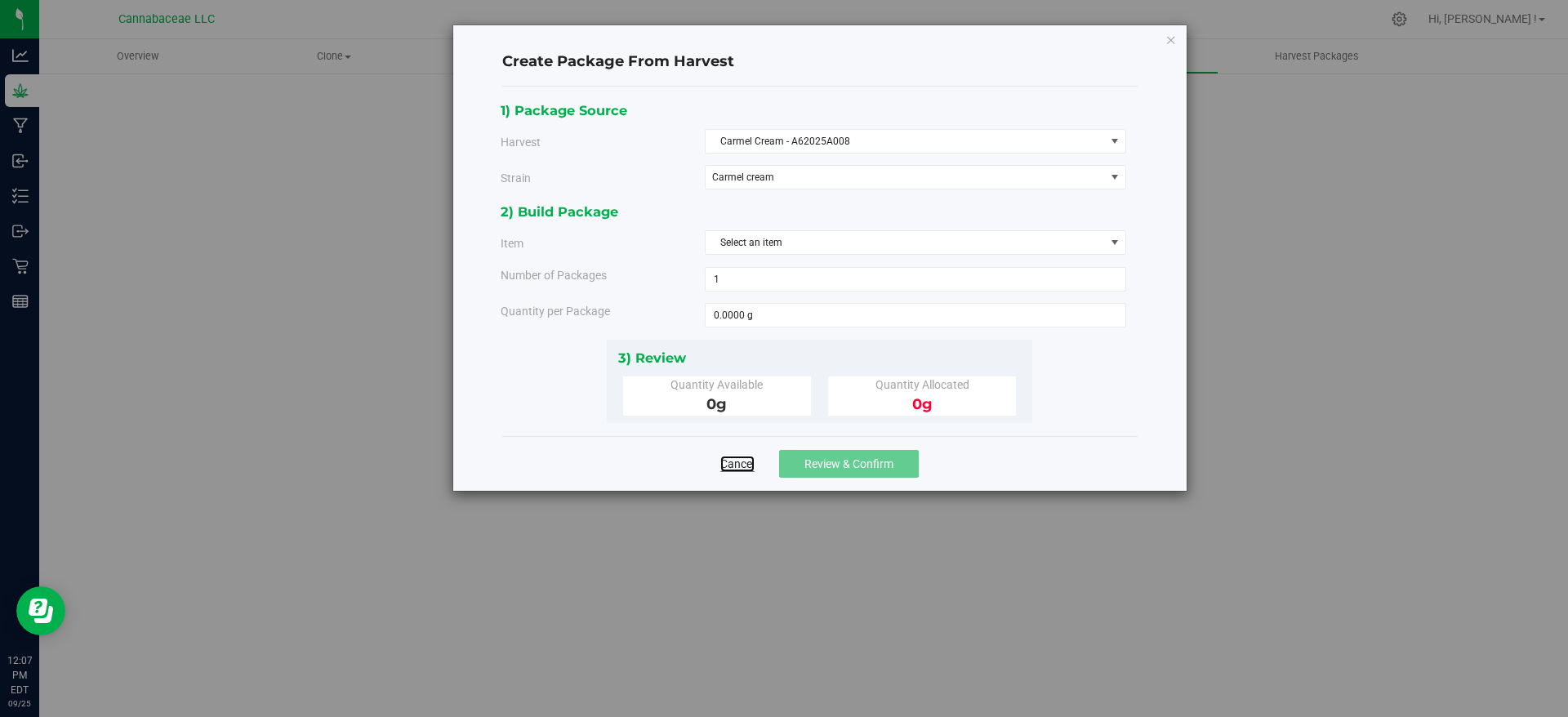
click at [744, 461] on link "Cancel" at bounding box center [737, 464] width 34 height 16
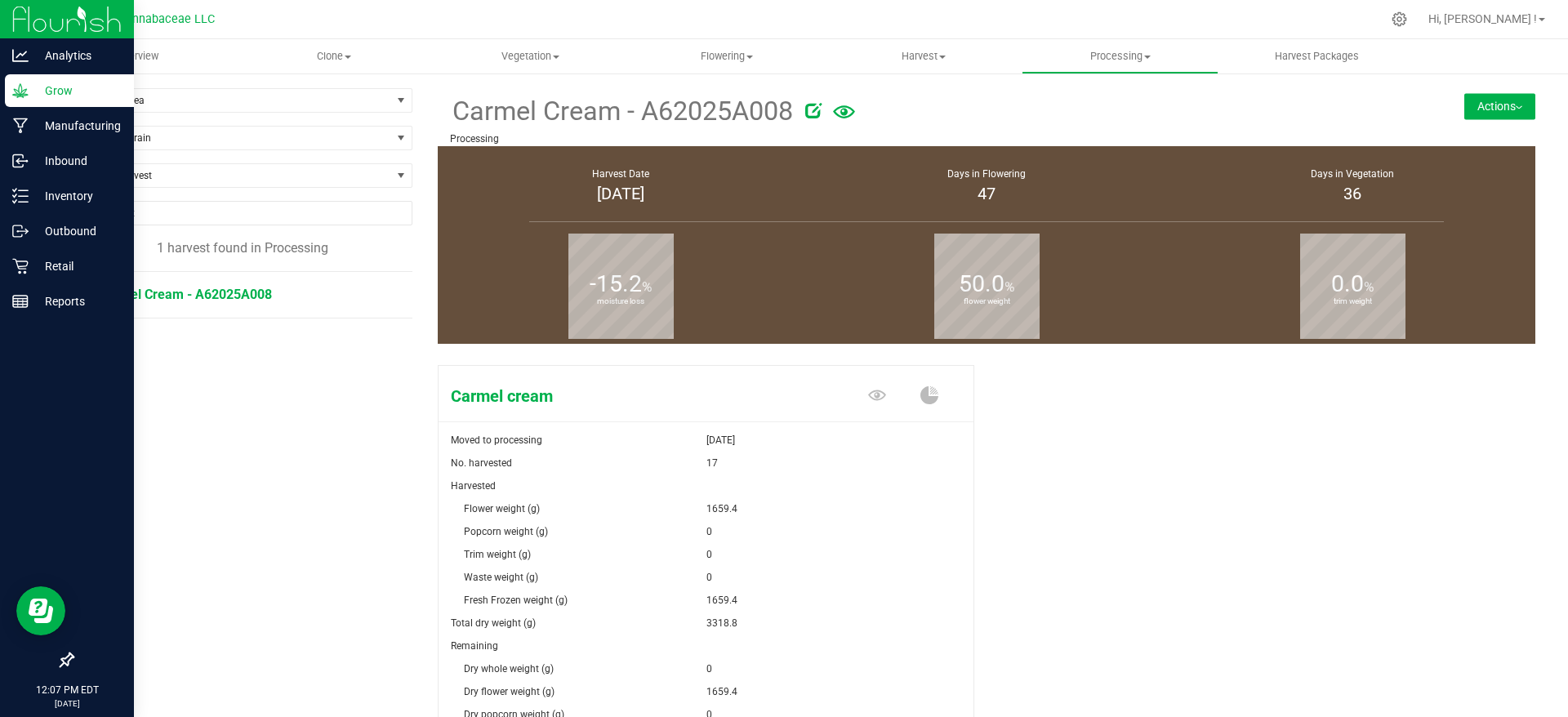
click at [50, 17] on img at bounding box center [67, 19] width 109 height 39
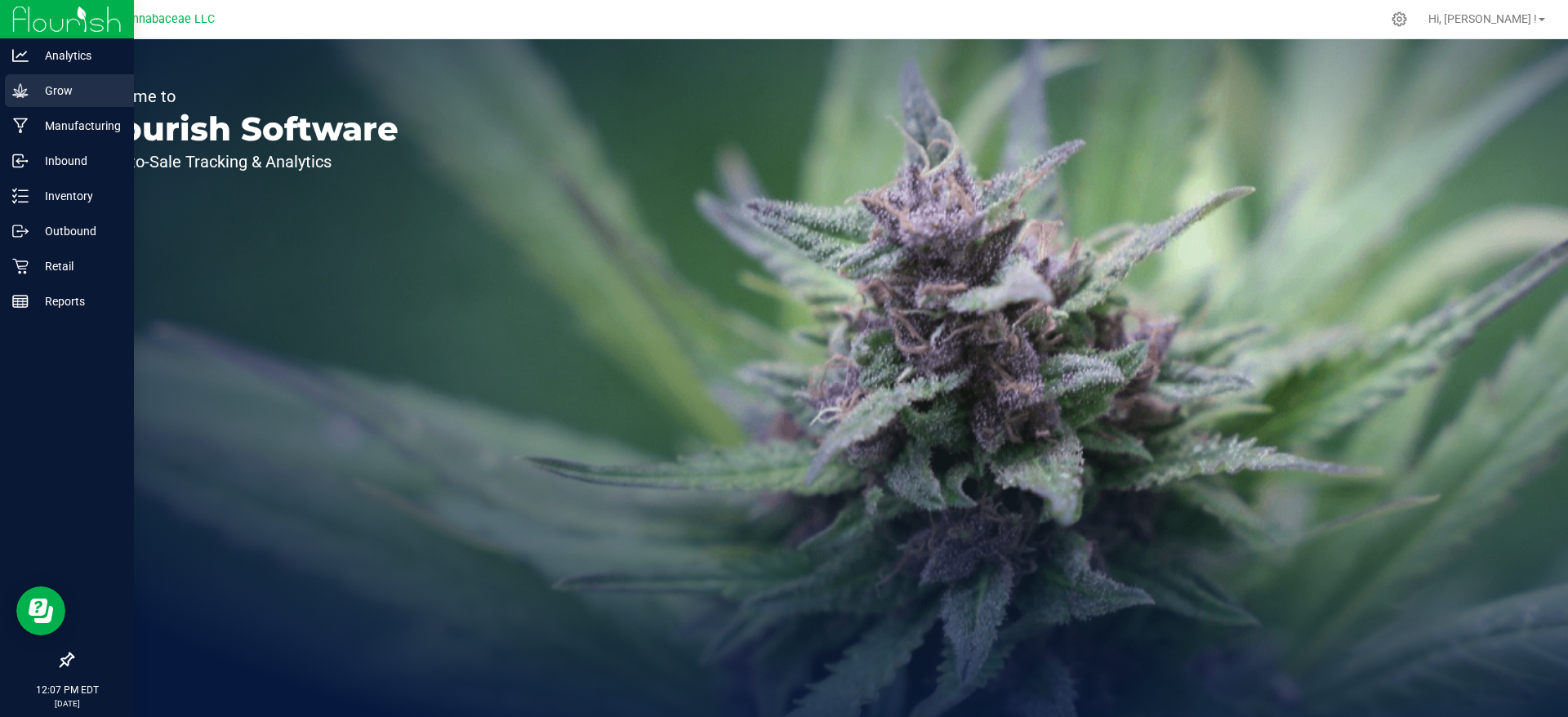
click at [56, 92] on p "Grow" at bounding box center [77, 90] width 98 height 19
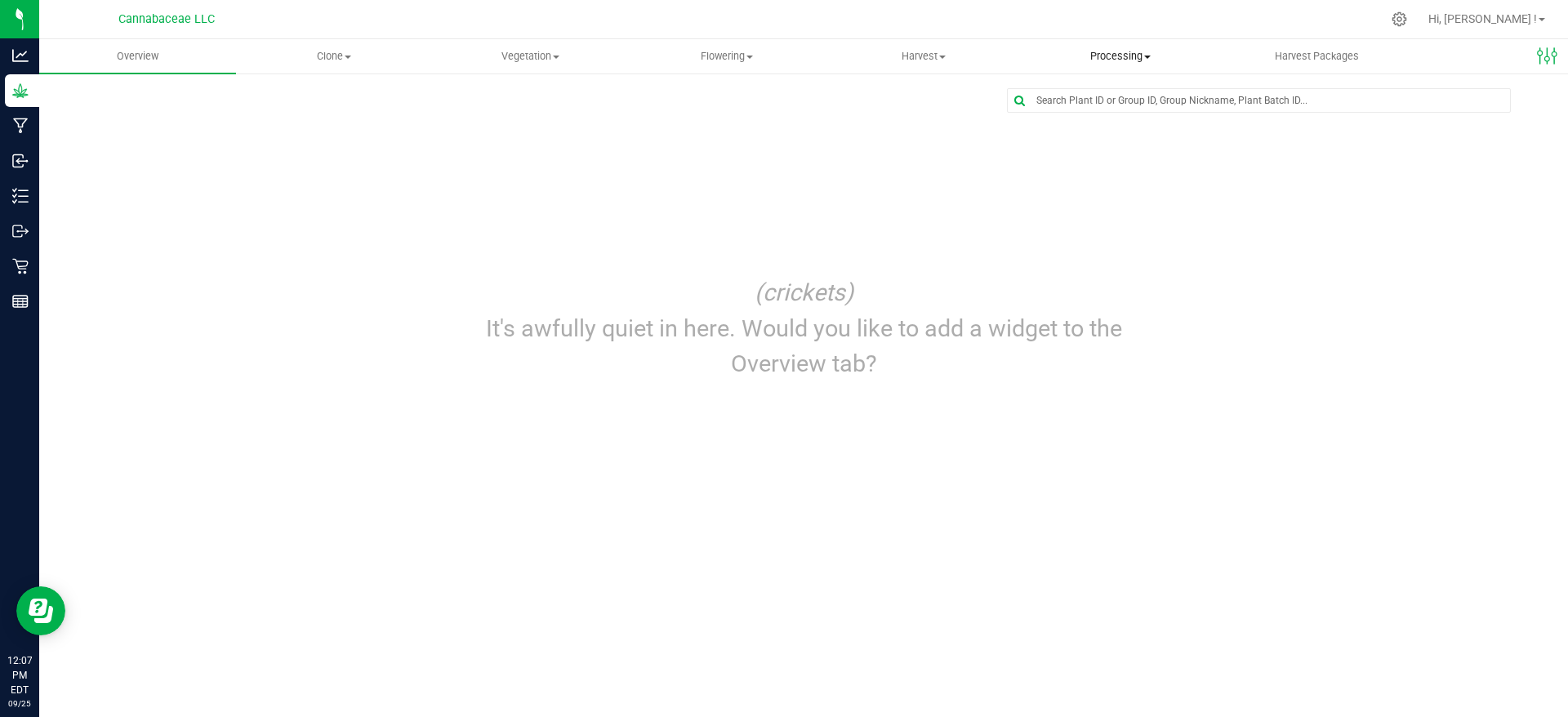
click at [1150, 60] on span "Processing" at bounding box center [1120, 56] width 195 height 14
click at [1114, 115] on span "Processing harvests" at bounding box center [1097, 118] width 151 height 14
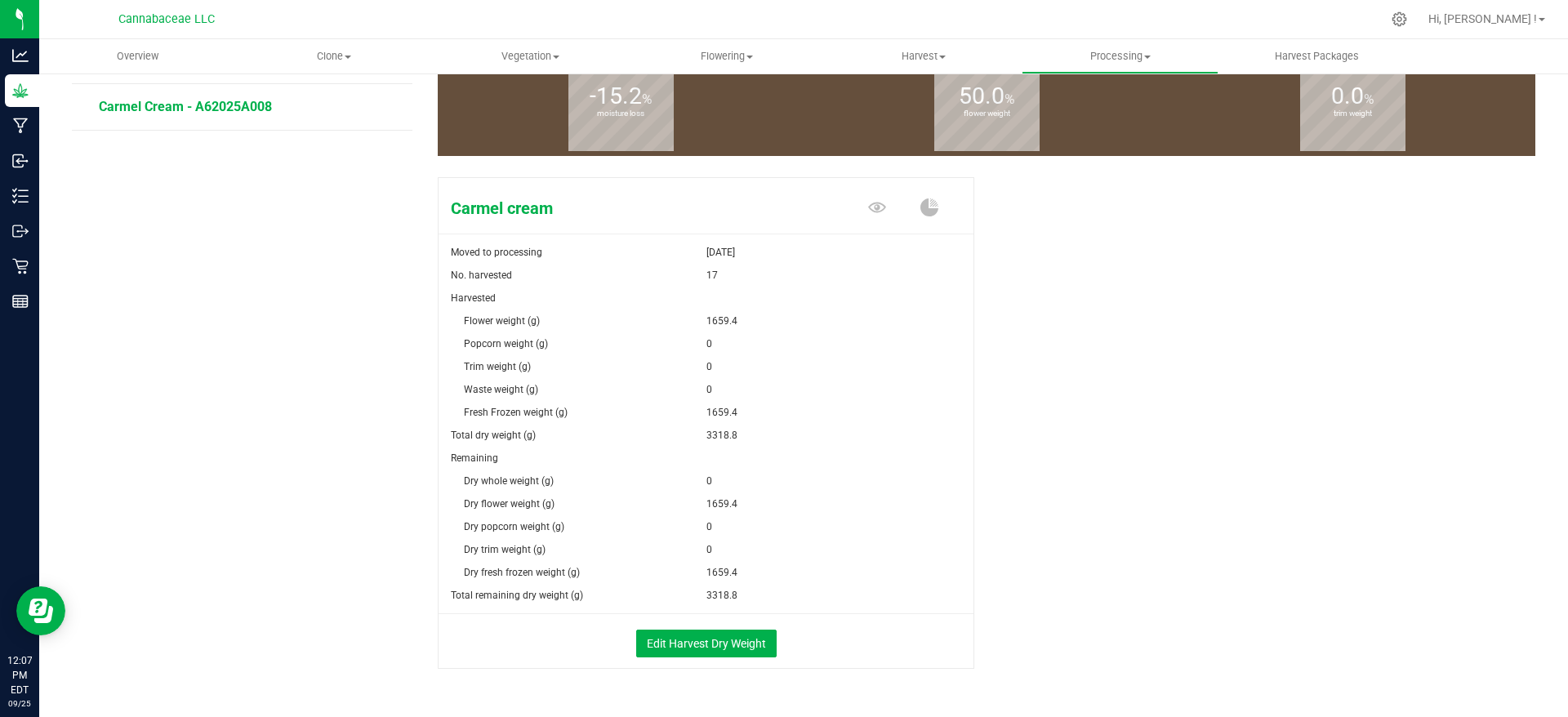
scroll to position [234, 0]
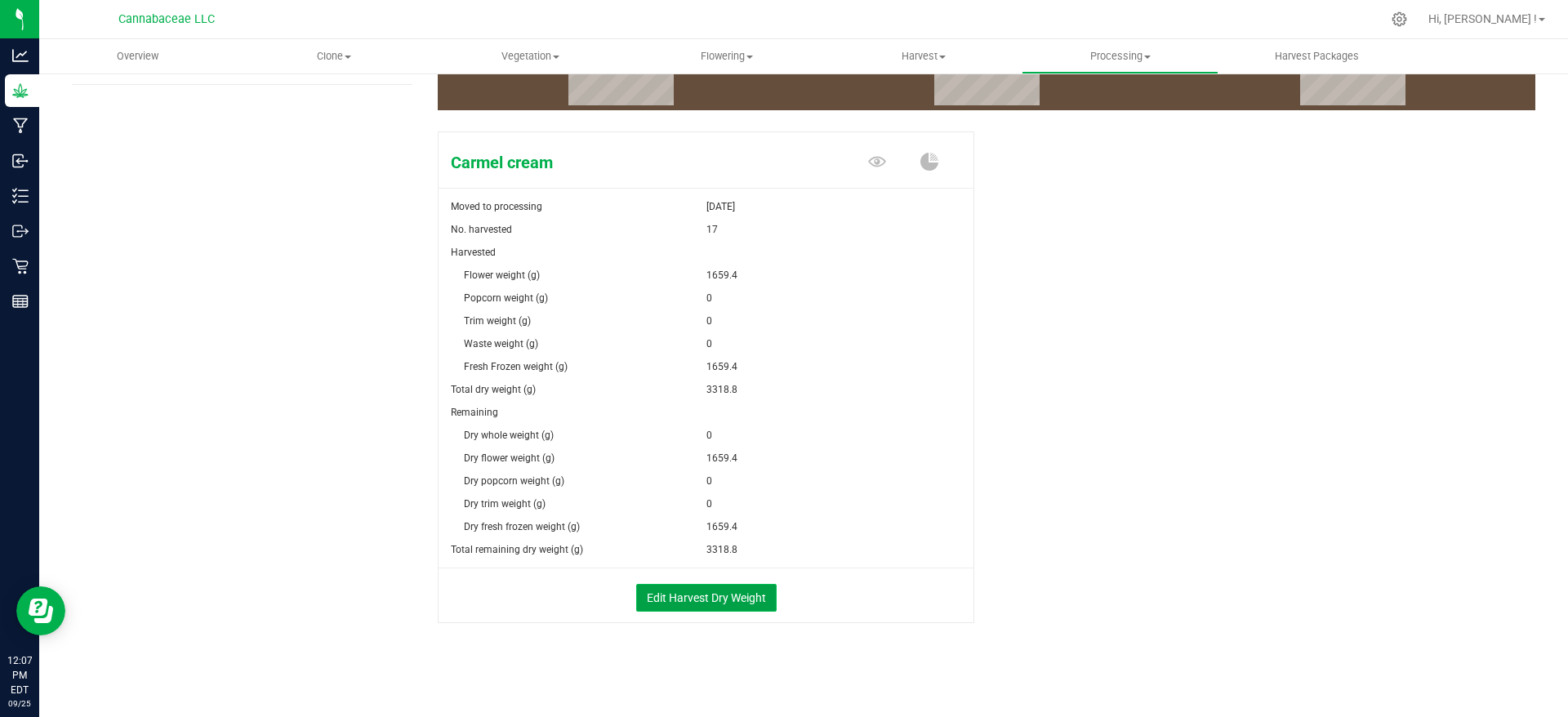
click at [723, 603] on button "Edit Harvest Dry Weight" at bounding box center [706, 598] width 140 height 28
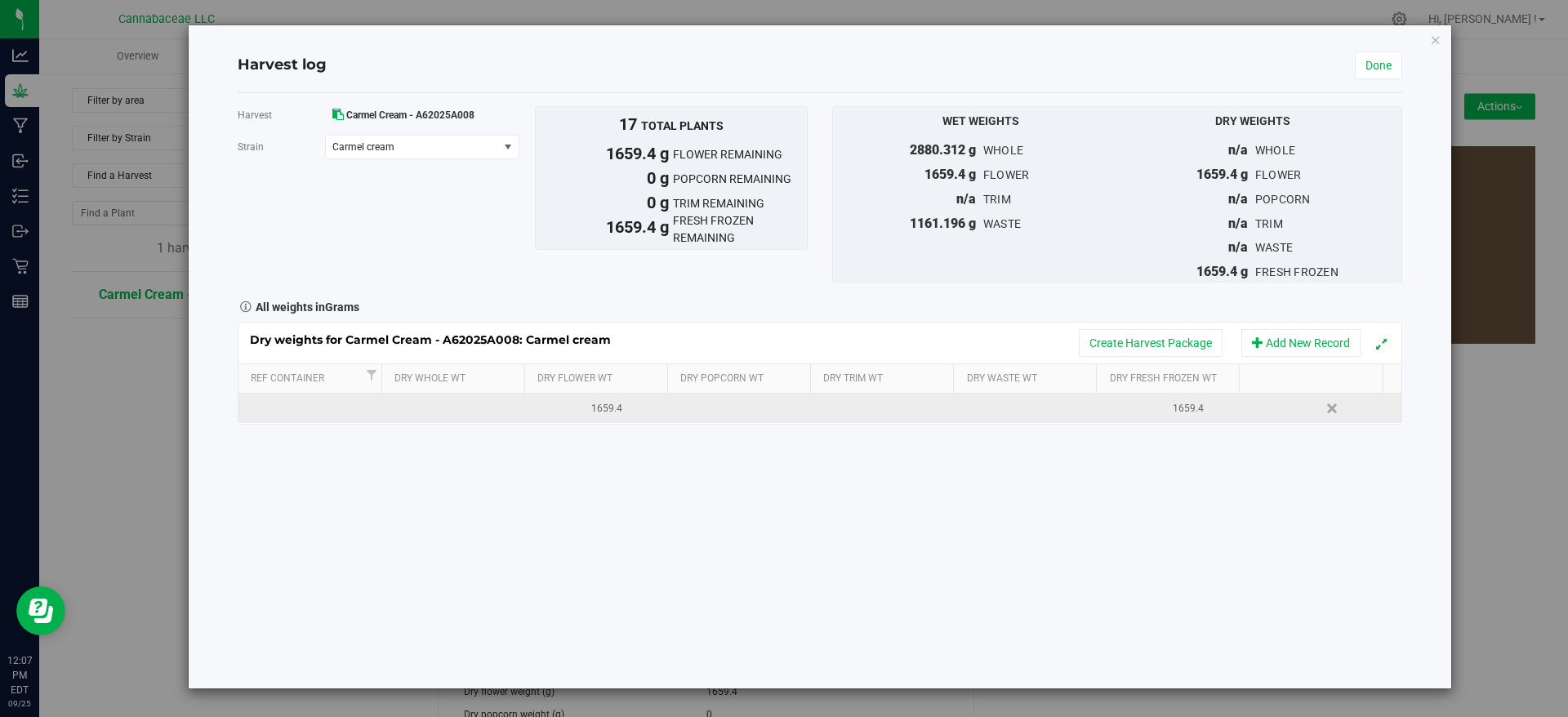
click at [616, 410] on div "1659.4" at bounding box center [607, 409] width 133 height 15
drag, startPoint x: 617, startPoint y: 411, endPoint x: 390, endPoint y: 422, distance: 227.3
click at [390, 419] on tr "1659.4000 g 1659.4 1659.4 Delete" at bounding box center [819, 408] width 1163 height 29
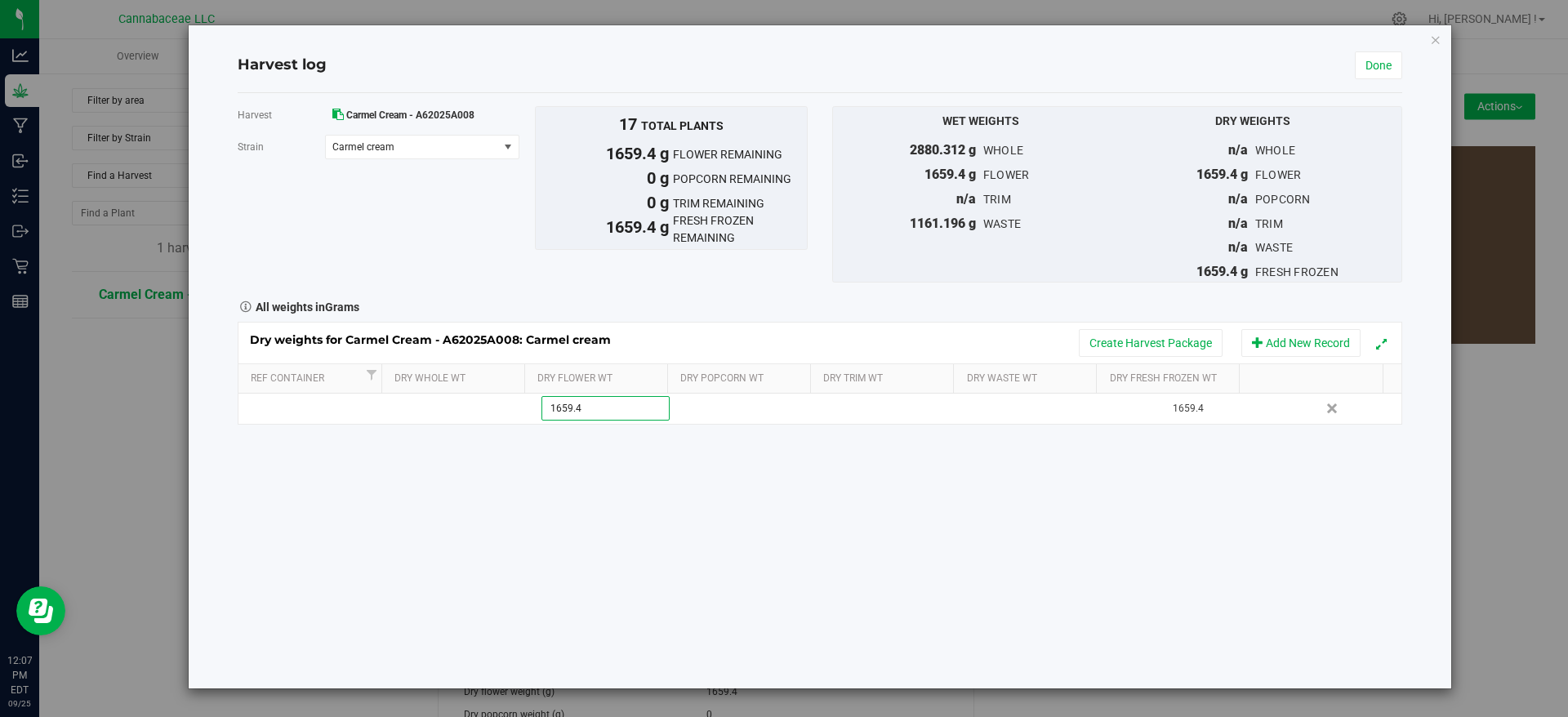
type input "0"
click at [1380, 66] on link "Done" at bounding box center [1379, 65] width 47 height 28
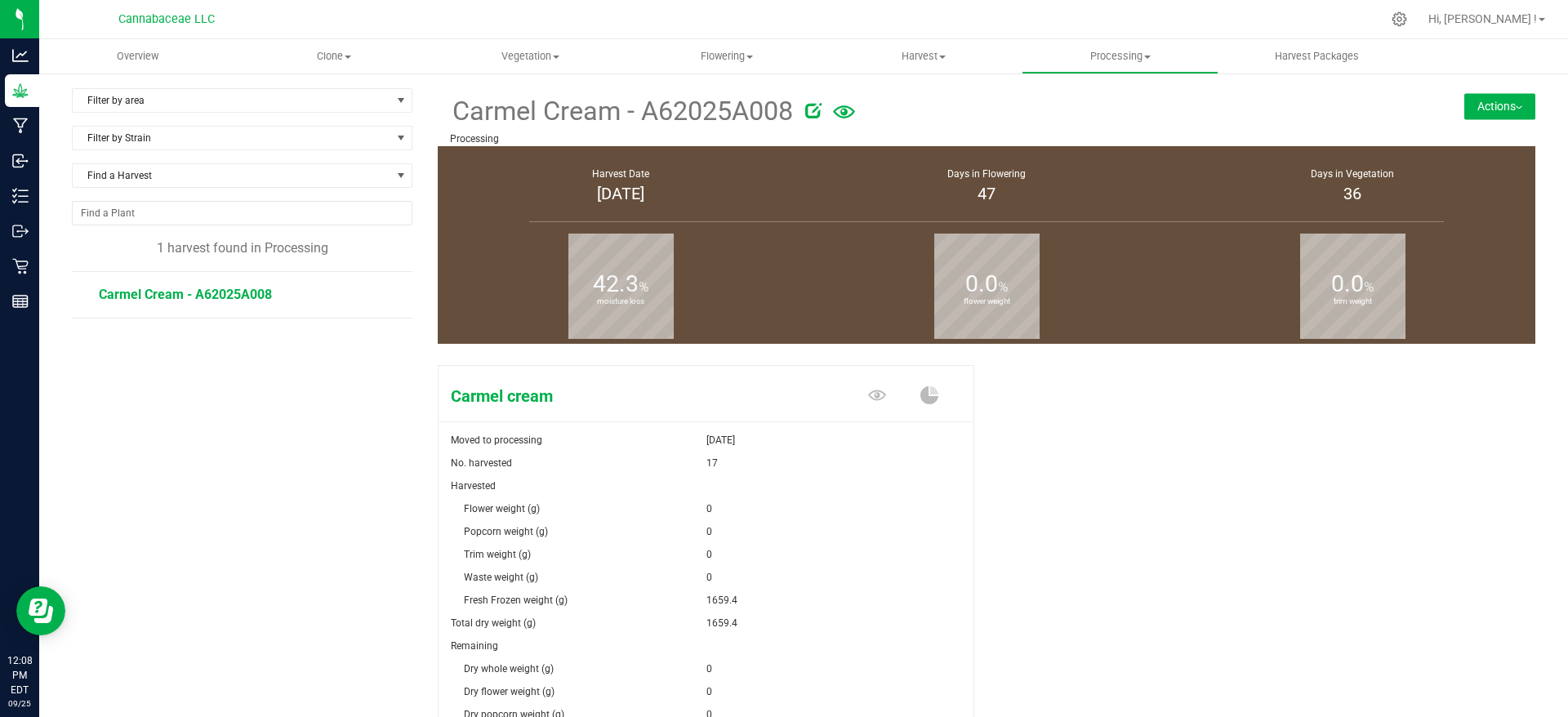
click at [1208, 451] on div "Carmel cream Moved to processing [DATE] No. harvested 17 Harvested Flower weigh…" at bounding box center [986, 628] width 1098 height 539
click at [1484, 102] on button "Actions" at bounding box center [1500, 106] width 71 height 26
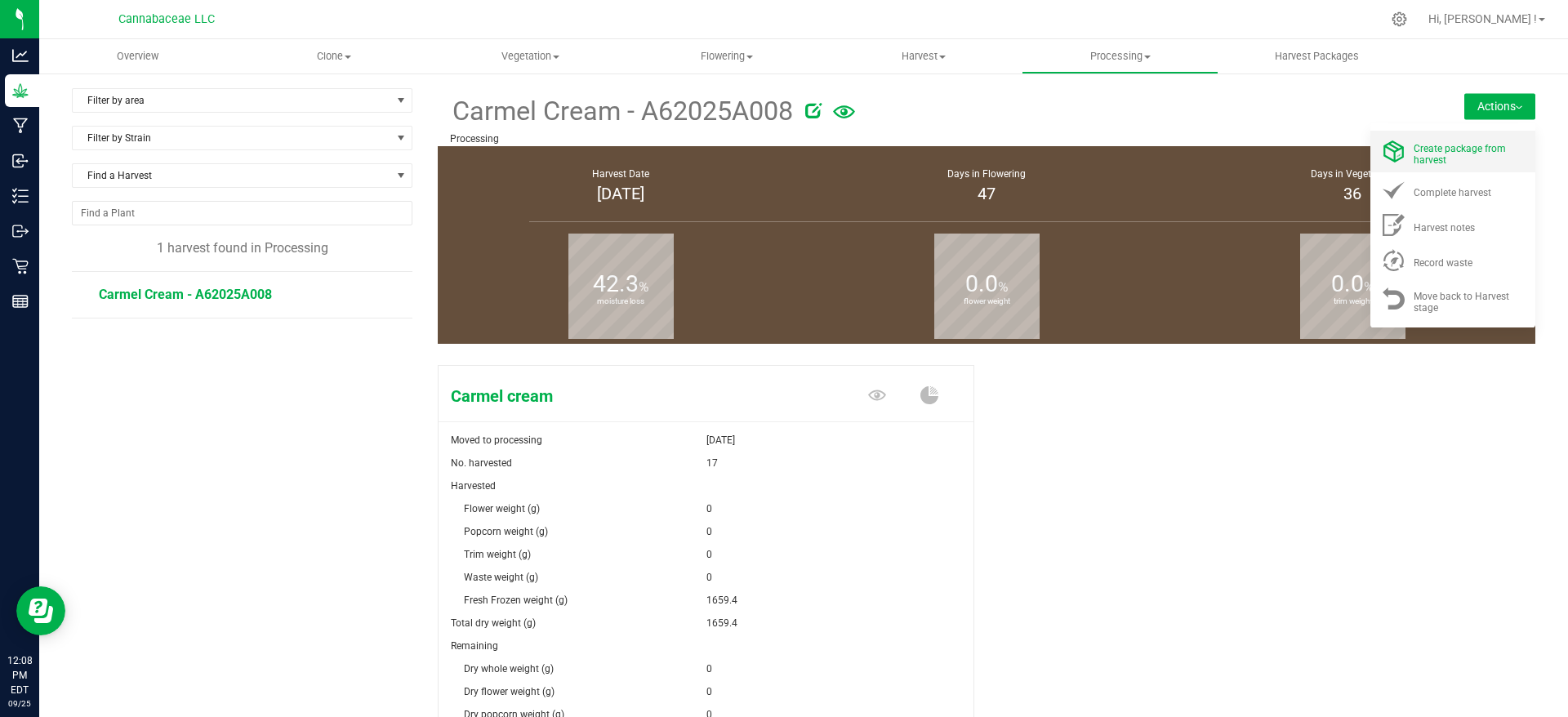
click at [1479, 147] on span "Create package from harvest" at bounding box center [1459, 154] width 93 height 23
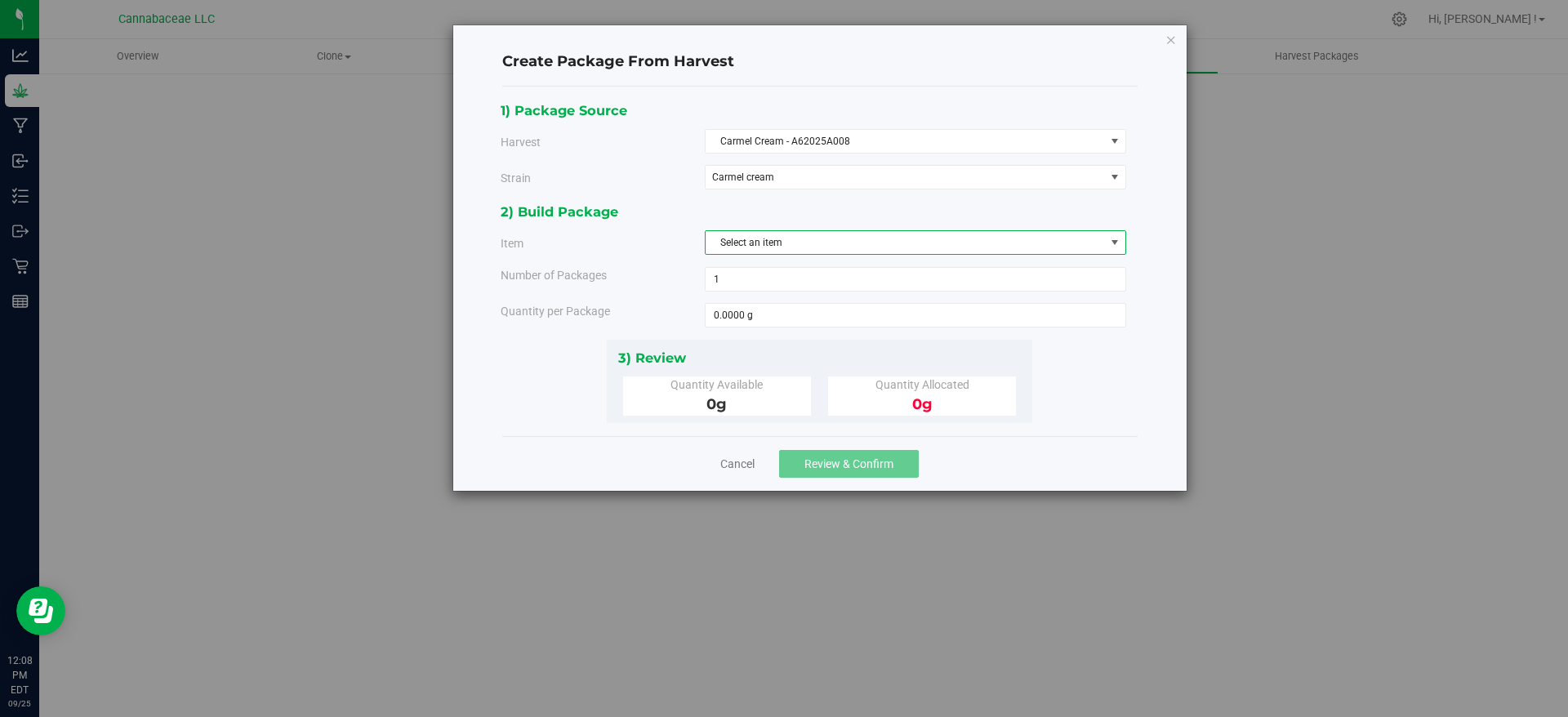
click at [883, 245] on span "Select an item" at bounding box center [905, 242] width 400 height 23
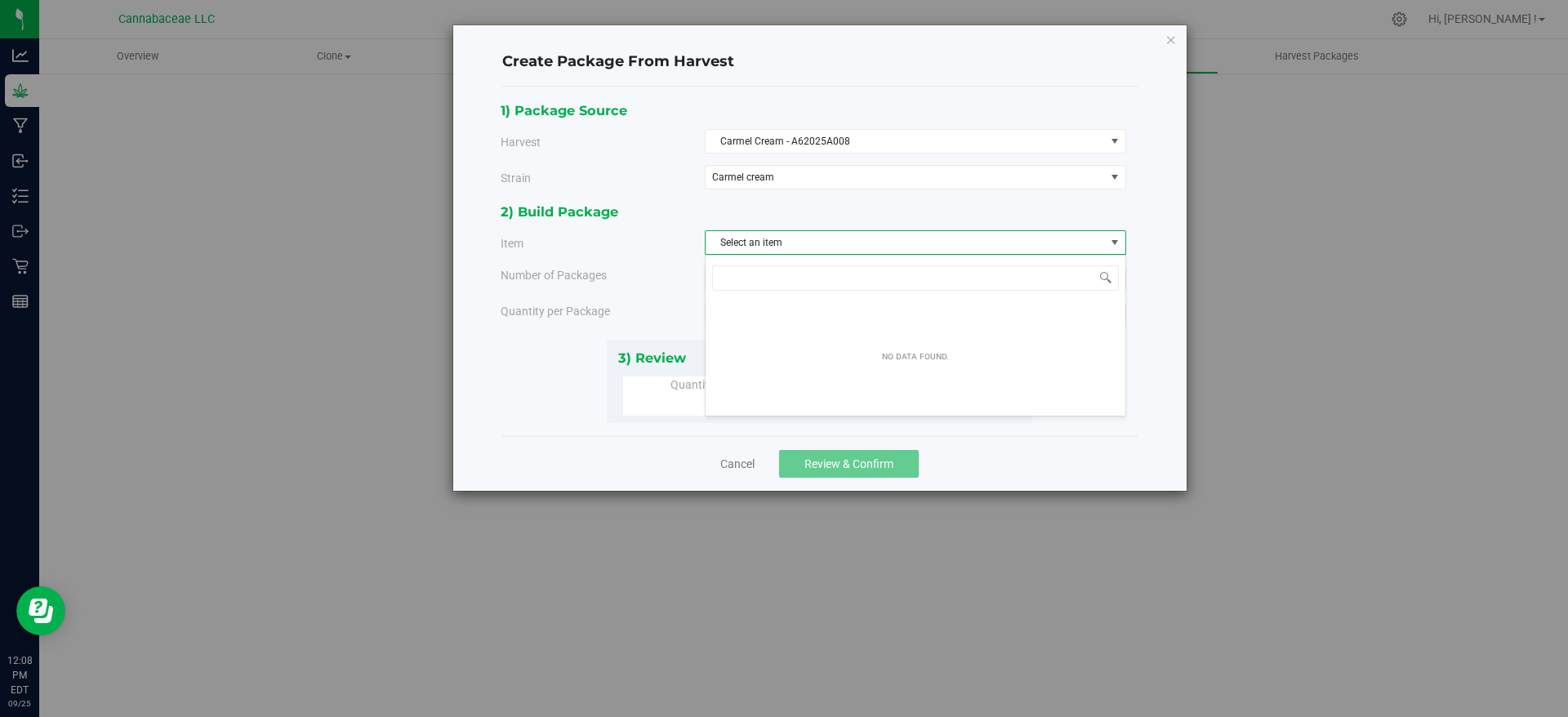
click at [883, 245] on span "Select an item" at bounding box center [905, 242] width 400 height 23
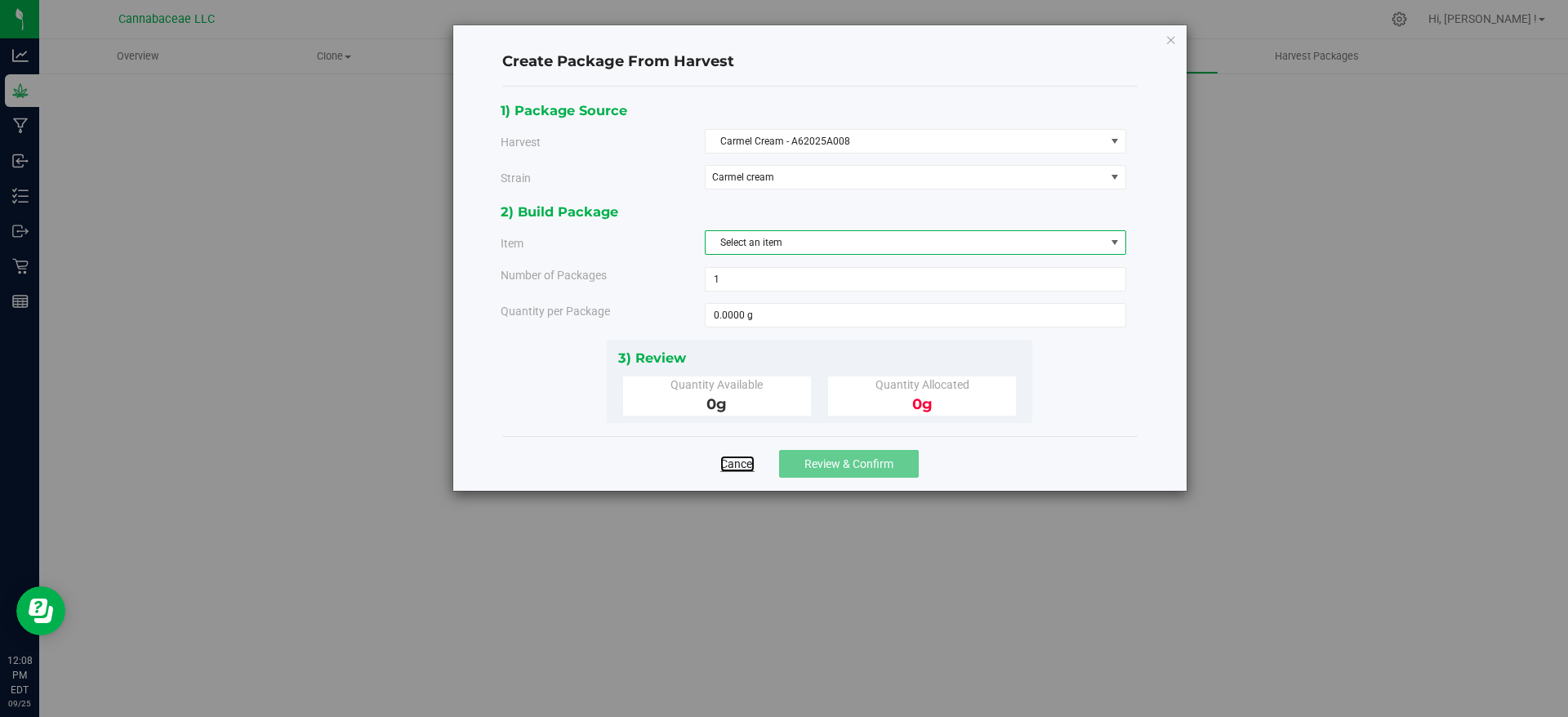
click at [734, 460] on link "Cancel" at bounding box center [737, 464] width 34 height 16
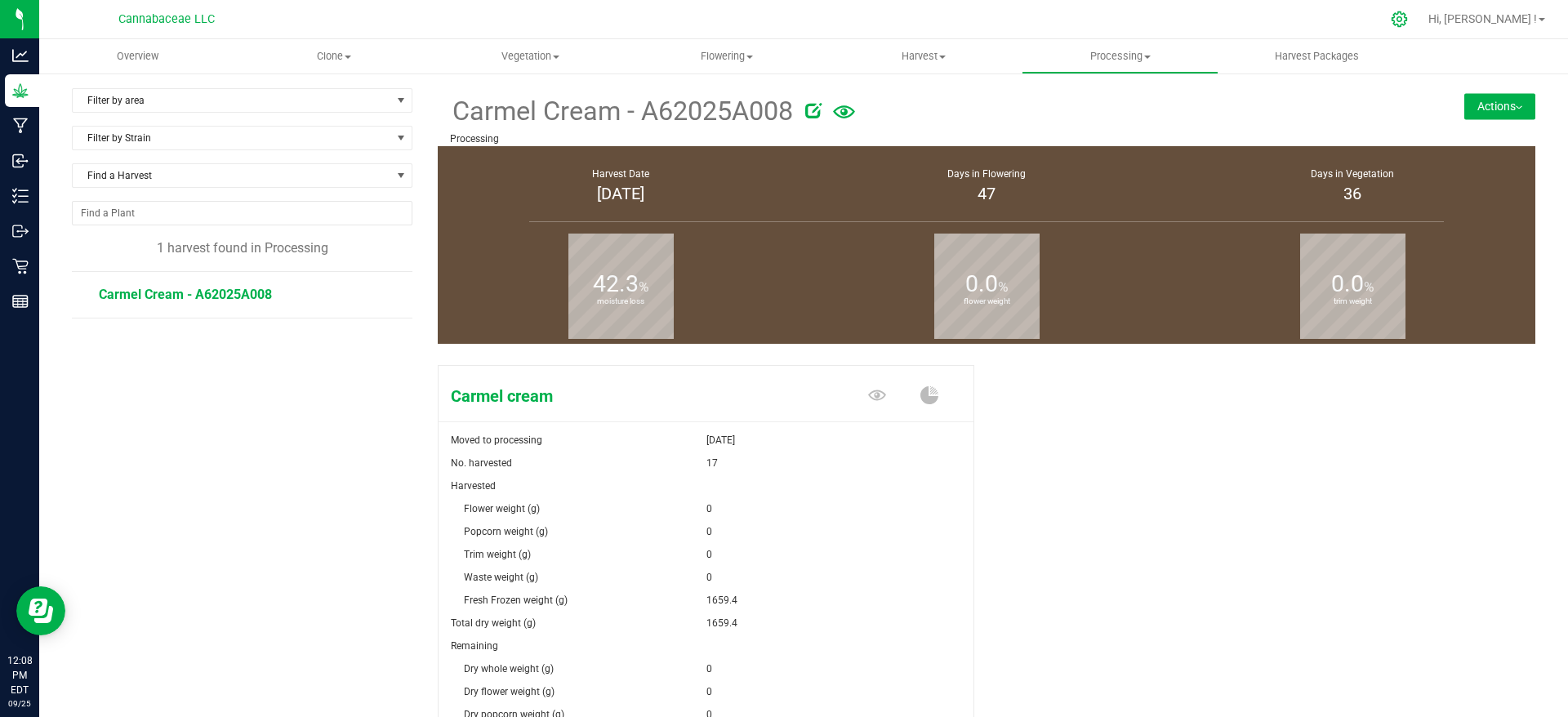
click at [1420, 24] on div at bounding box center [1400, 19] width 41 height 35
click at [1408, 18] on icon at bounding box center [1399, 19] width 17 height 17
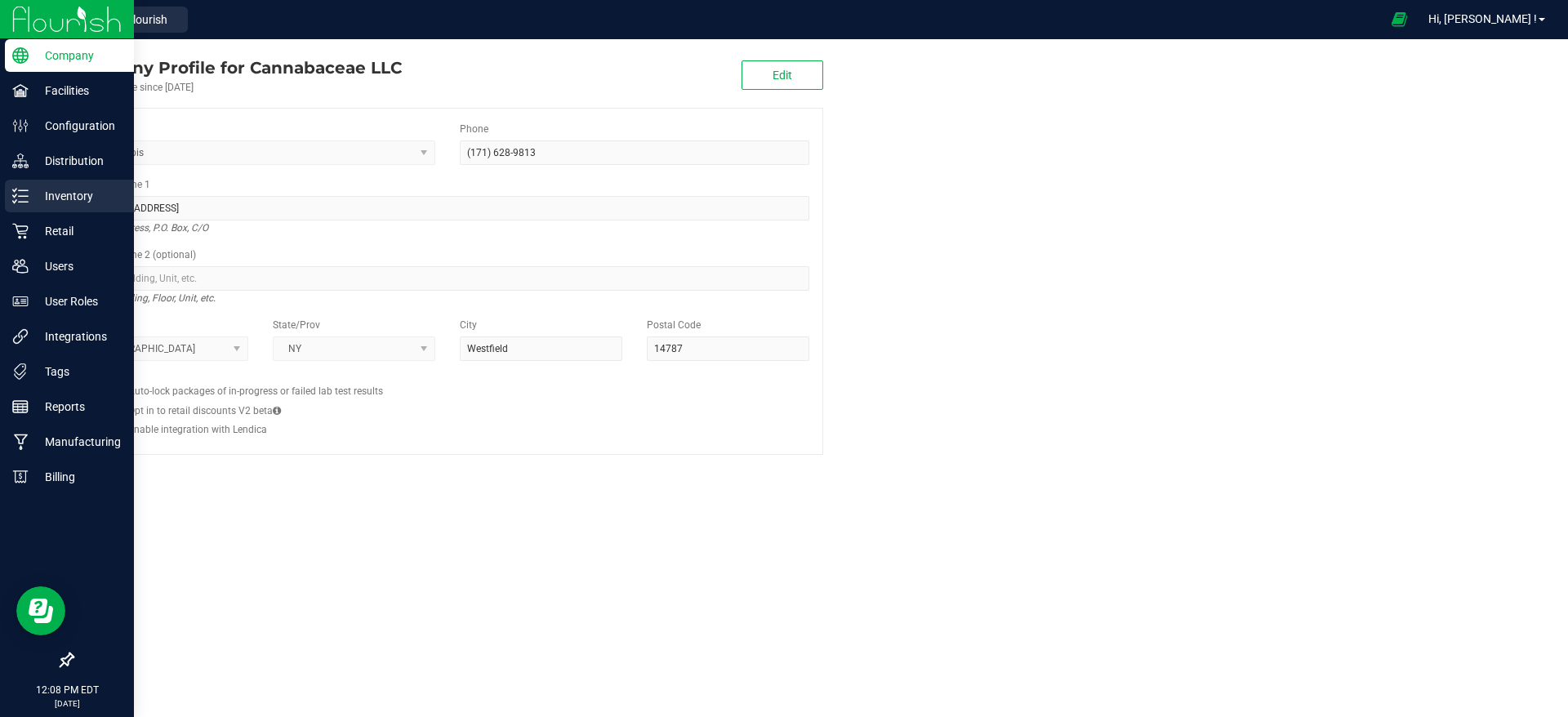
click at [40, 190] on p "Inventory" at bounding box center [77, 195] width 98 height 19
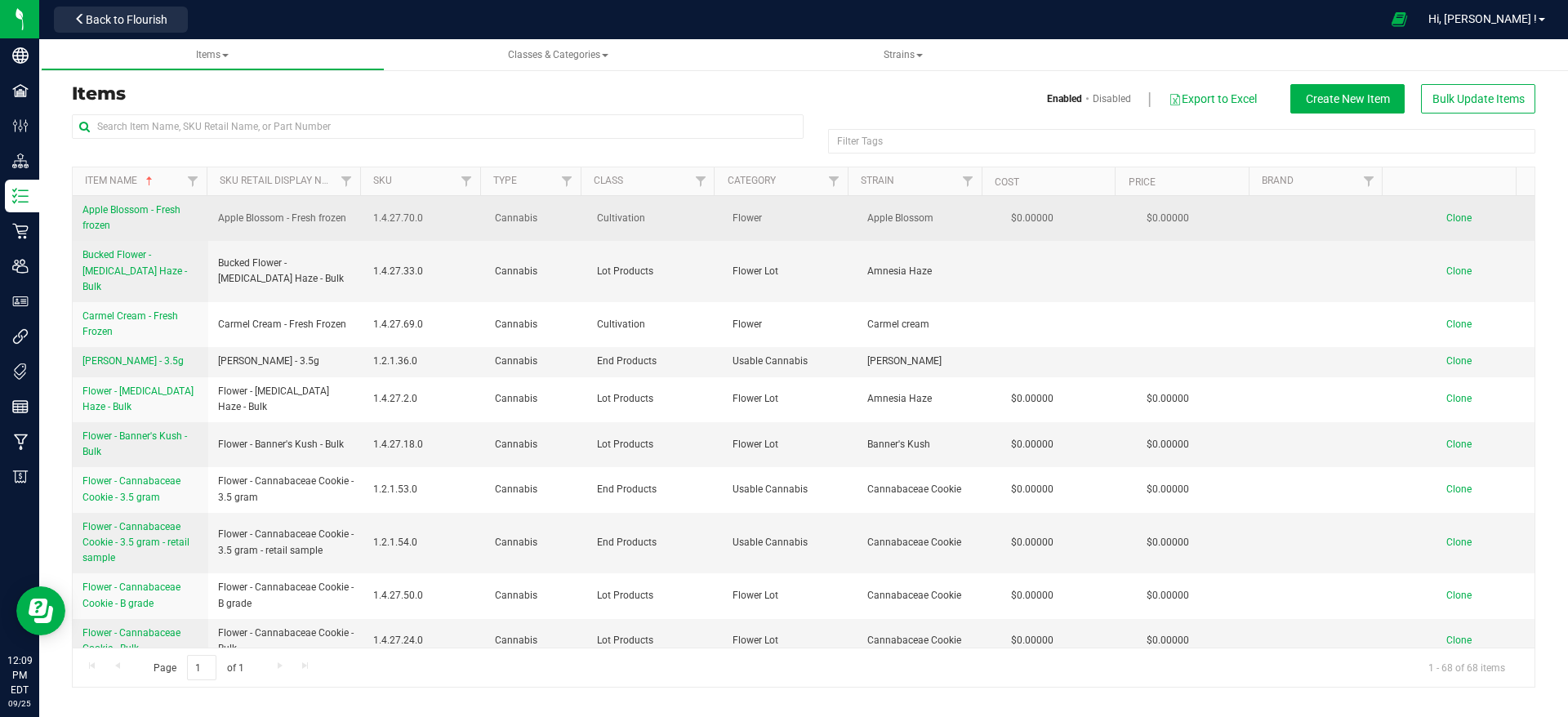
click at [107, 204] on span "Apple Blossom - Fresh frozen" at bounding box center [131, 218] width 98 height 27
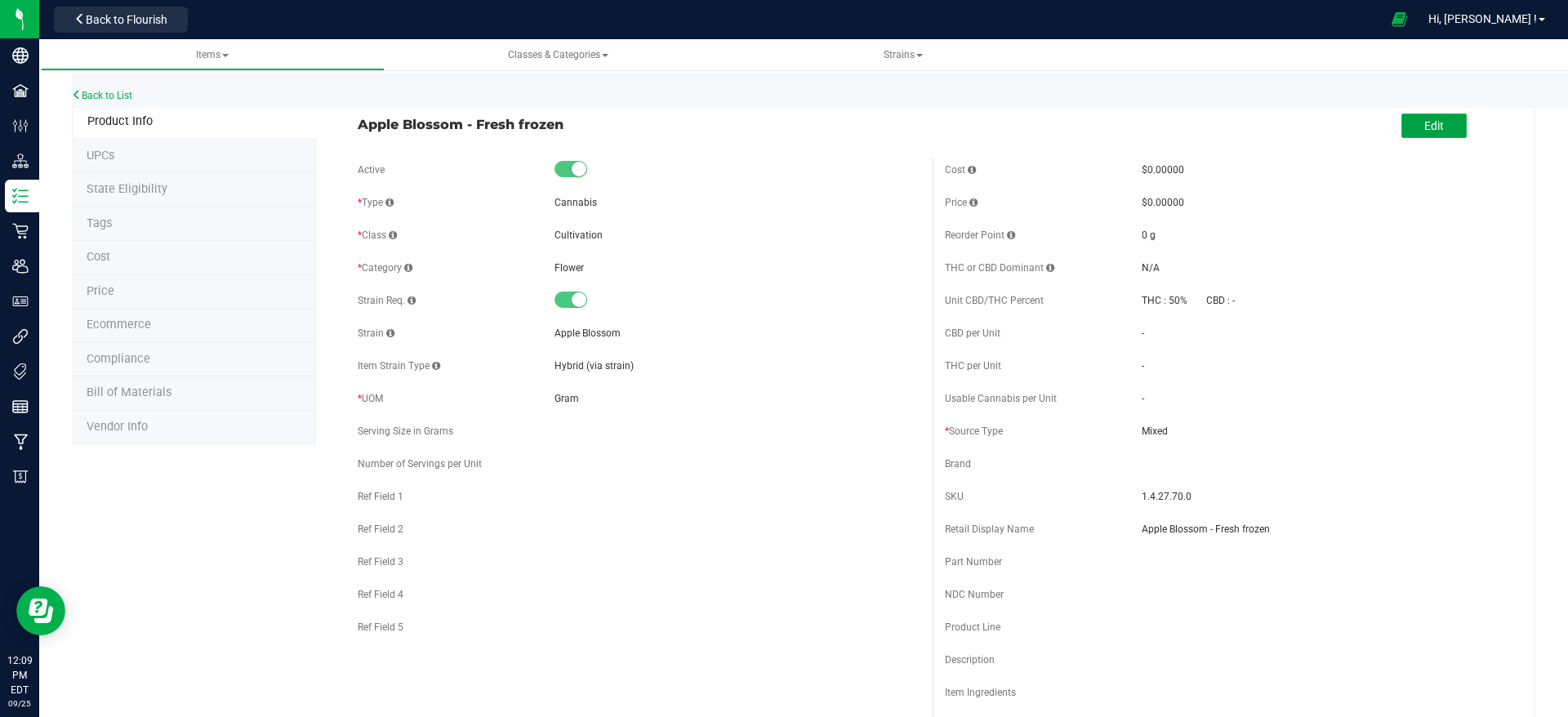
click at [1424, 123] on span "Edit" at bounding box center [1433, 126] width 19 height 13
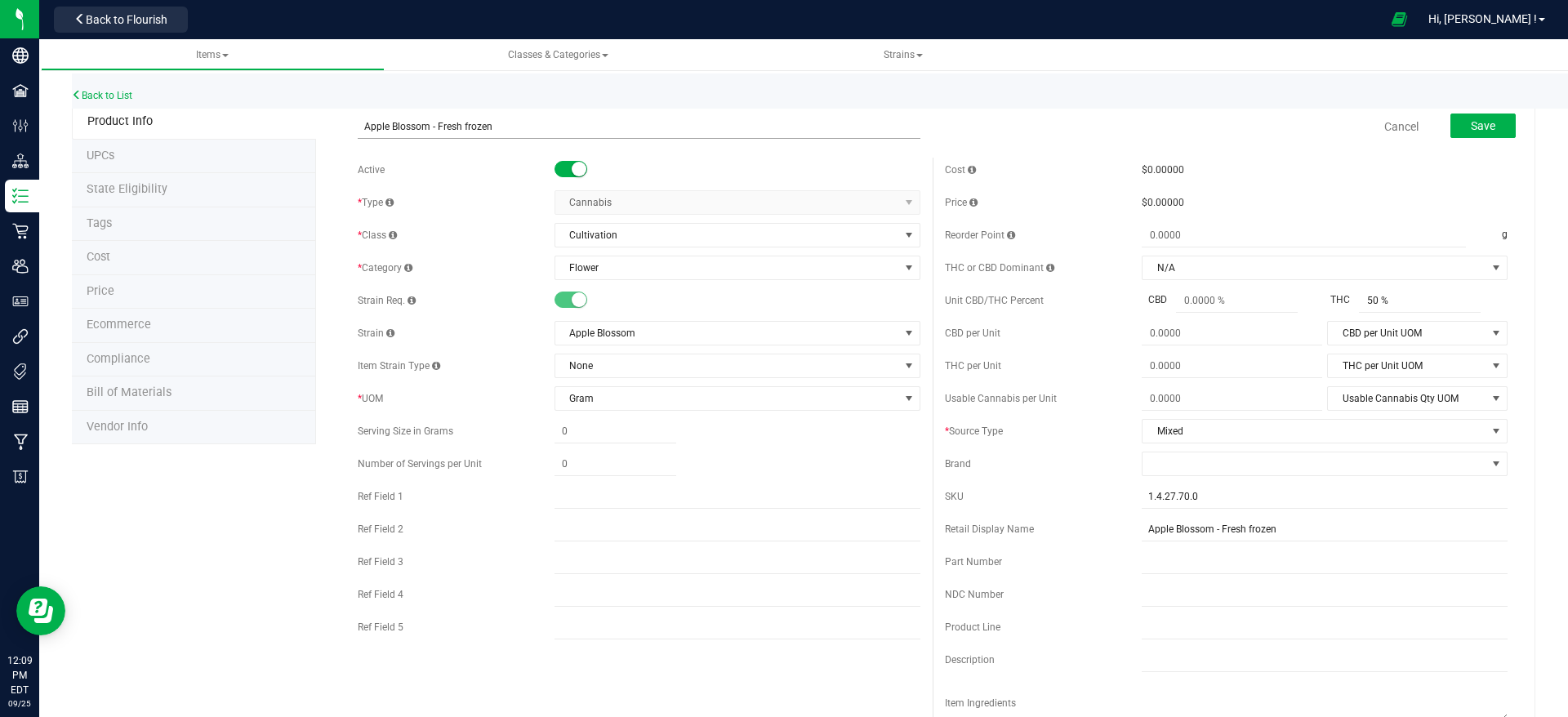
click at [358, 126] on input "Apple Blossom - Fresh frozen" at bounding box center [638, 126] width 563 height 24
click at [607, 124] on input "Flower - Apple Blossom - Fresh frozen" at bounding box center [638, 126] width 563 height 24
type input "Flower - Apple Blossom - Fresh frozen"
click at [1470, 121] on span "Save" at bounding box center [1482, 126] width 24 height 13
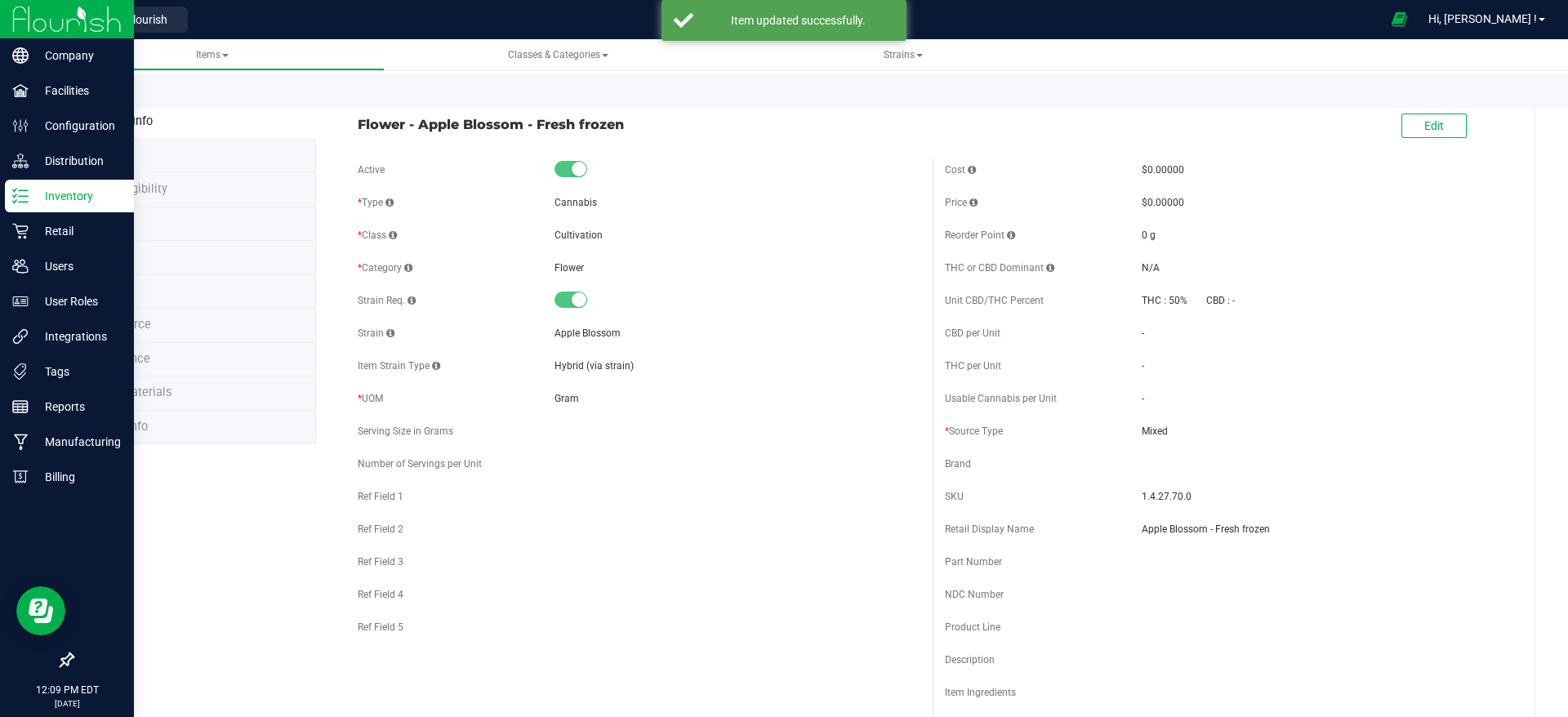
click at [56, 199] on p "Inventory" at bounding box center [77, 195] width 98 height 19
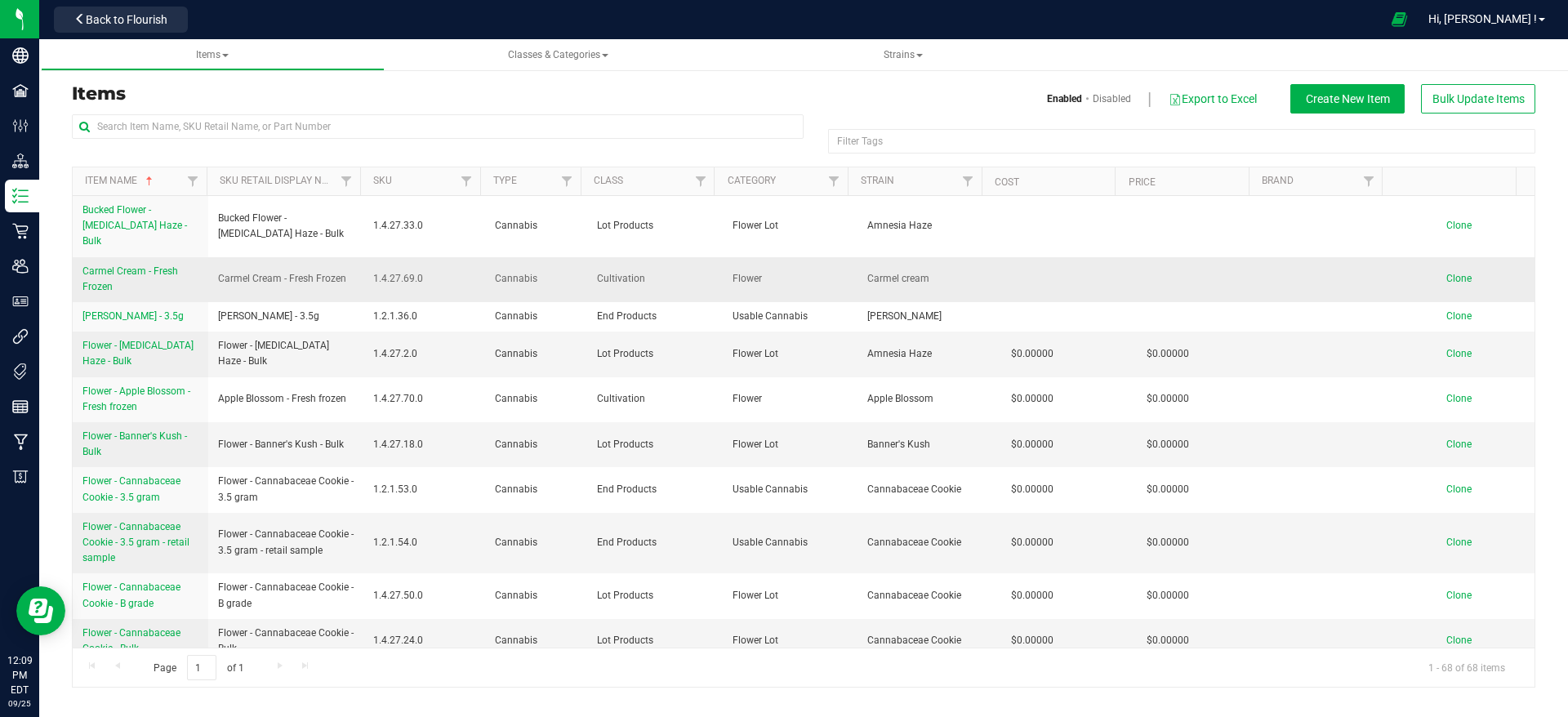
click at [146, 266] on span "Carmel Cream - Fresh Frozen" at bounding box center [130, 279] width 96 height 27
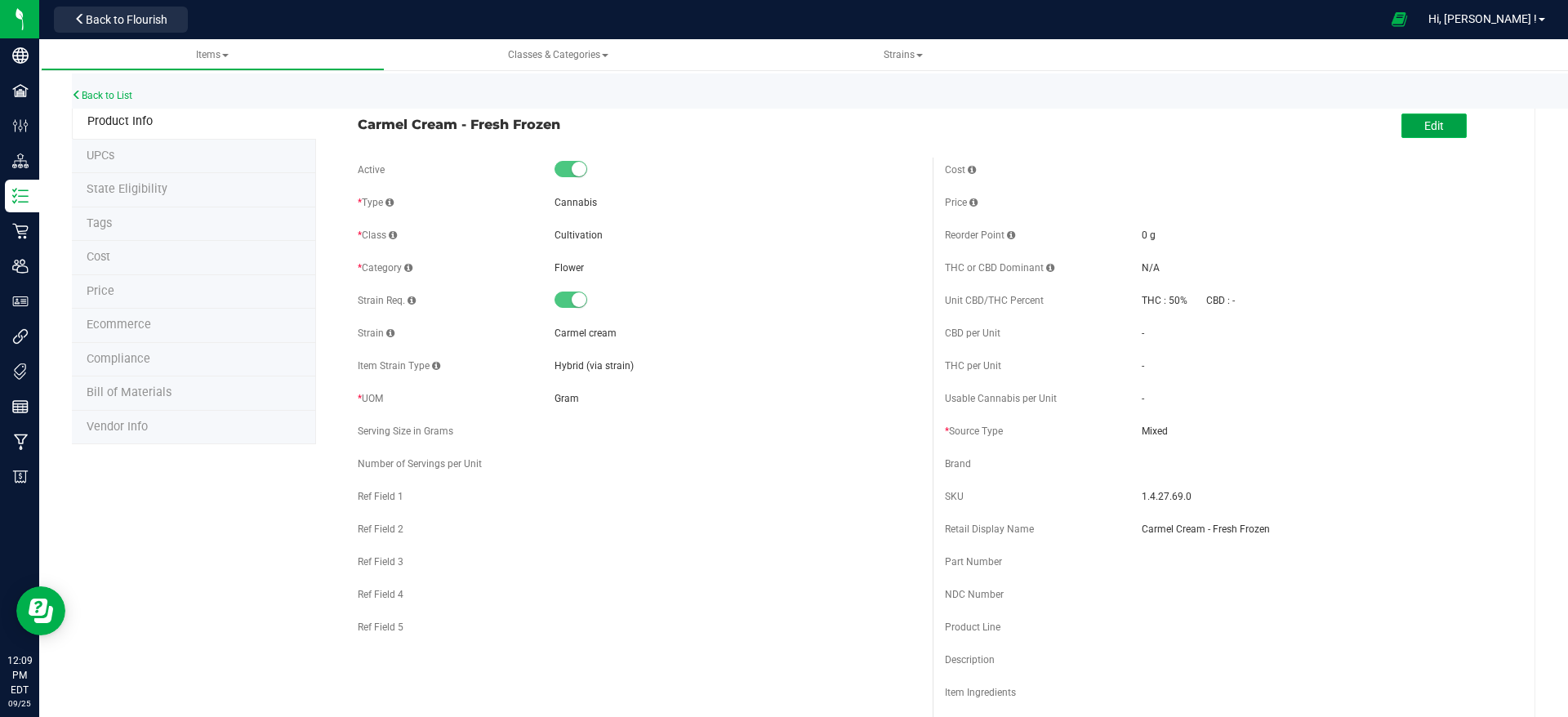
click at [1424, 125] on span "Edit" at bounding box center [1433, 126] width 19 height 13
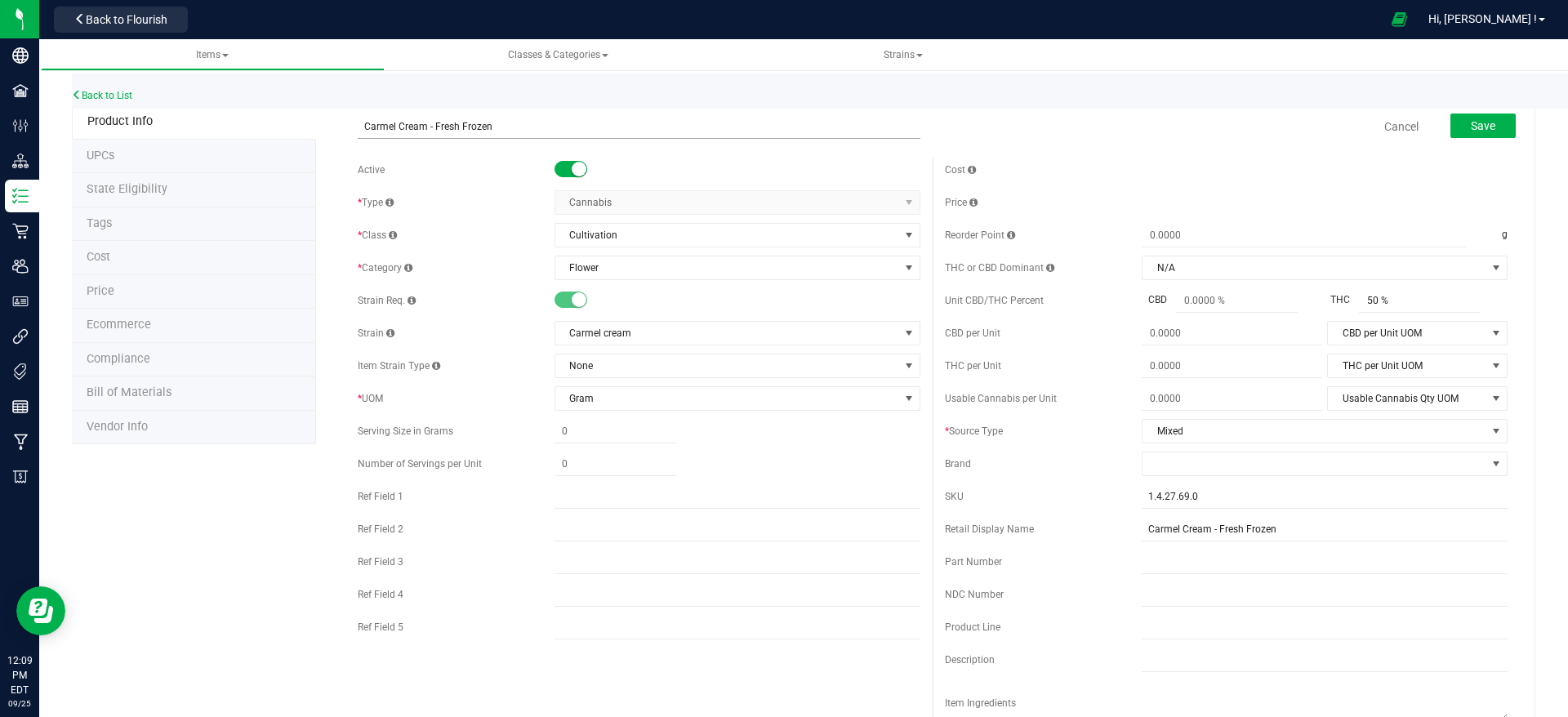
click at [359, 128] on input "Carmel Cream - Fresh Frozen" at bounding box center [638, 126] width 563 height 24
type input "Flower - Carmel Cream - Fresh Frozen"
click at [1168, 140] on div "Cancel Save" at bounding box center [1226, 126] width 587 height 41
click at [1472, 133] on button "Save" at bounding box center [1483, 125] width 66 height 24
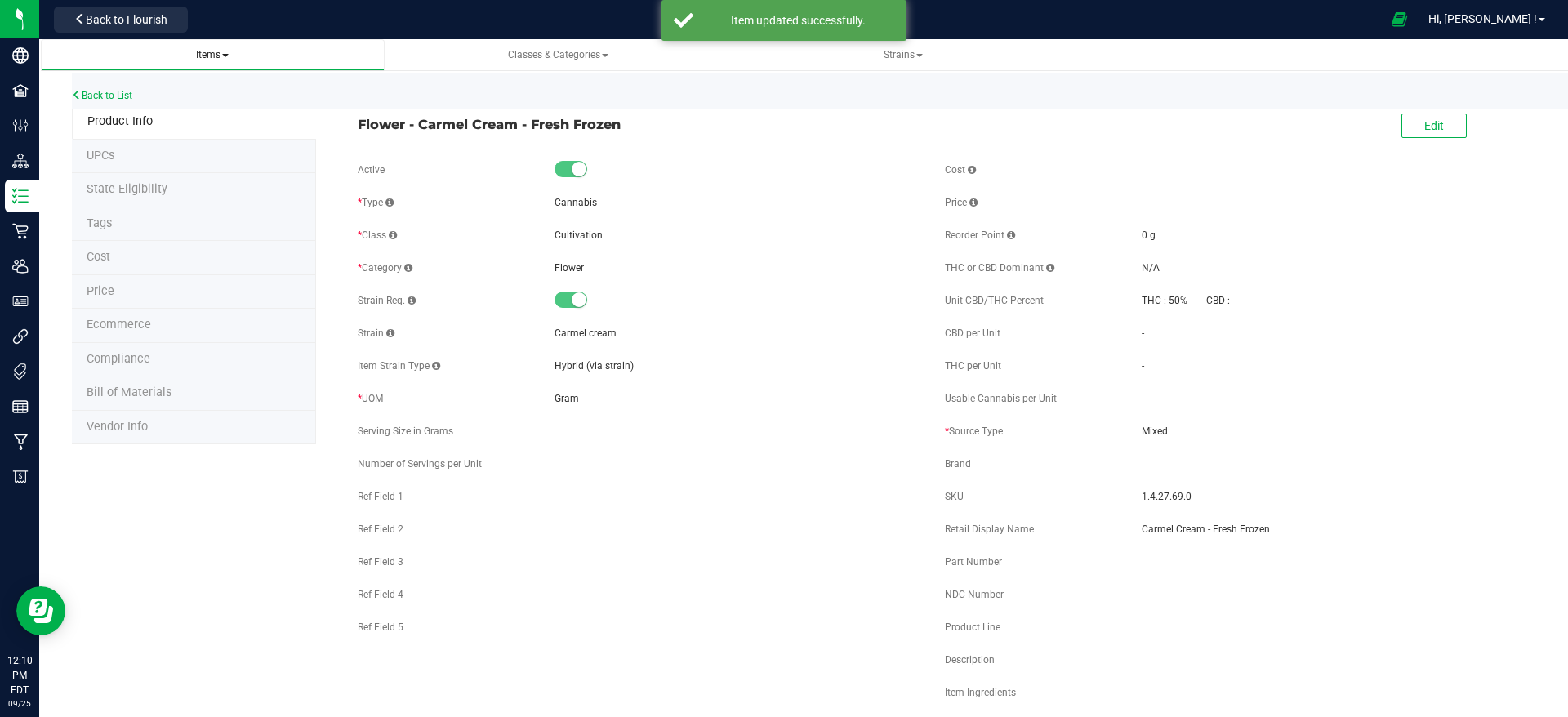
click at [209, 49] on span "Items" at bounding box center [212, 55] width 33 height 12
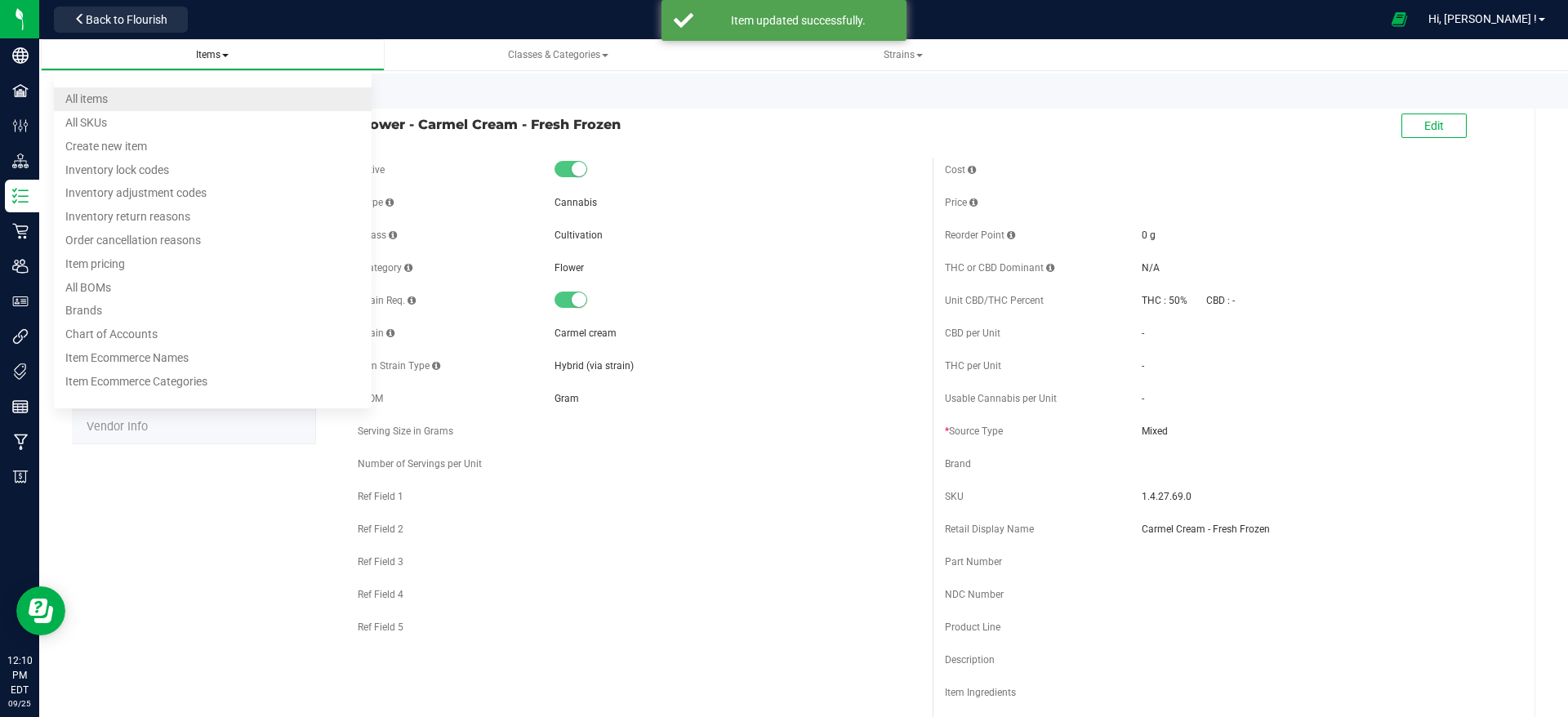
click at [225, 98] on li "All items" at bounding box center [213, 99] width 318 height 24
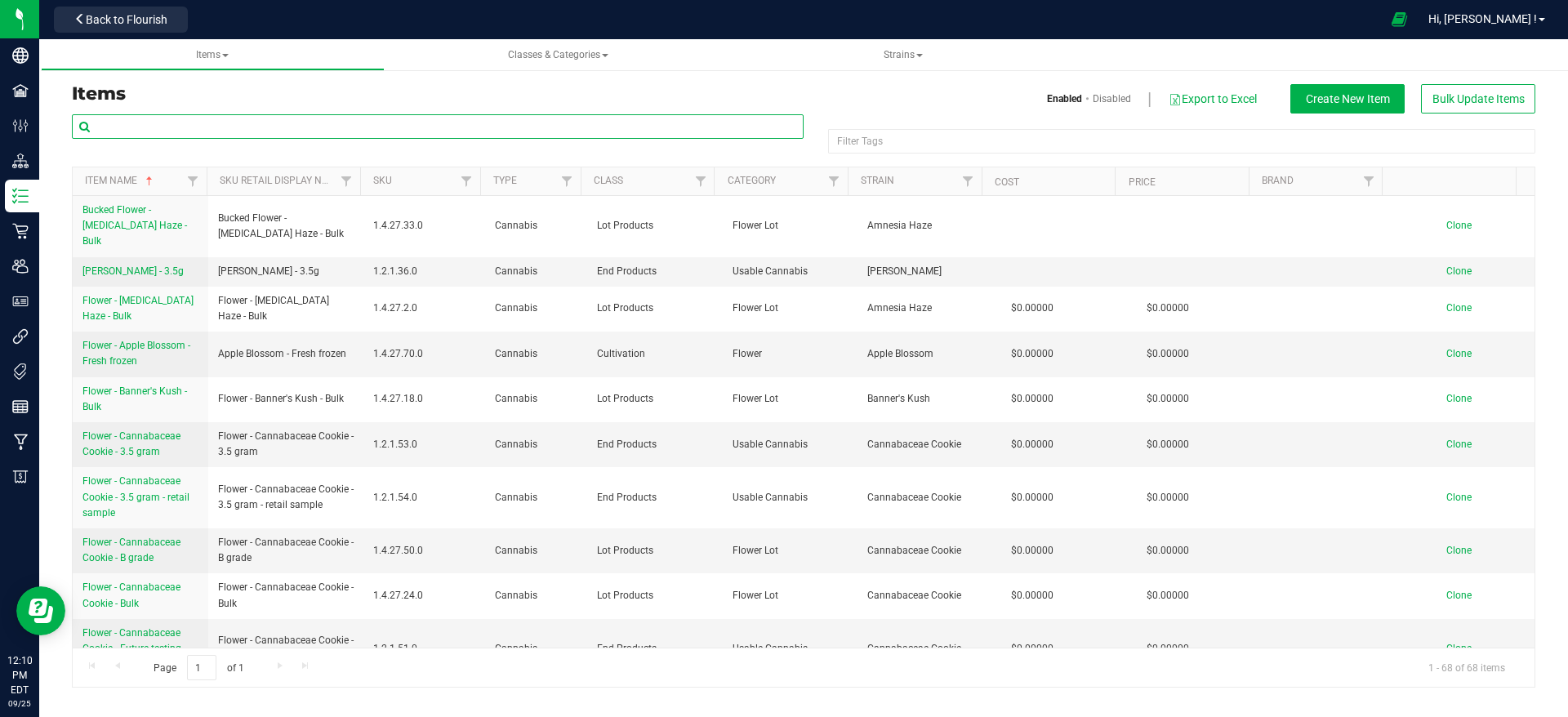
drag, startPoint x: 312, startPoint y: 122, endPoint x: 326, endPoint y: 131, distance: 16.6
click at [312, 122] on input "text" at bounding box center [437, 126] width 732 height 24
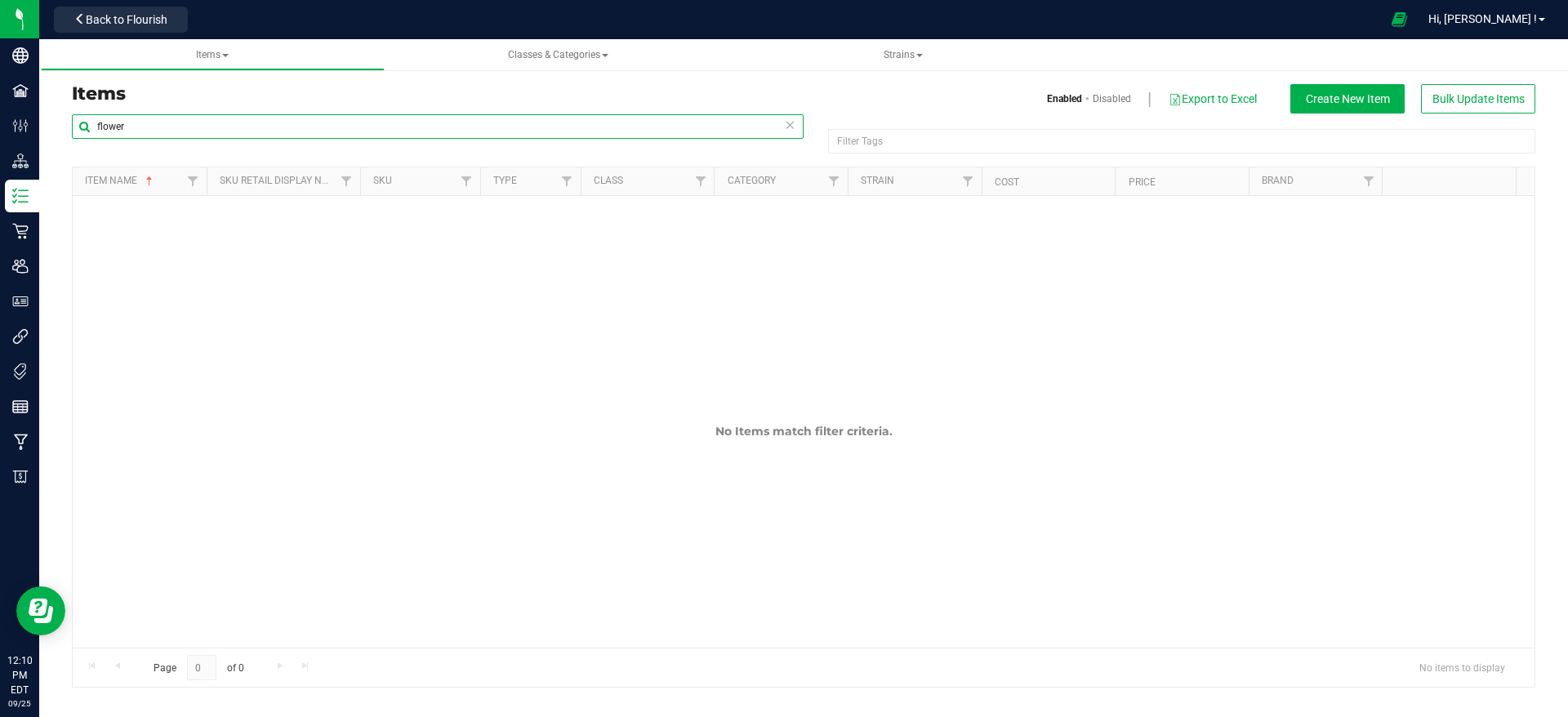
type input "flower"
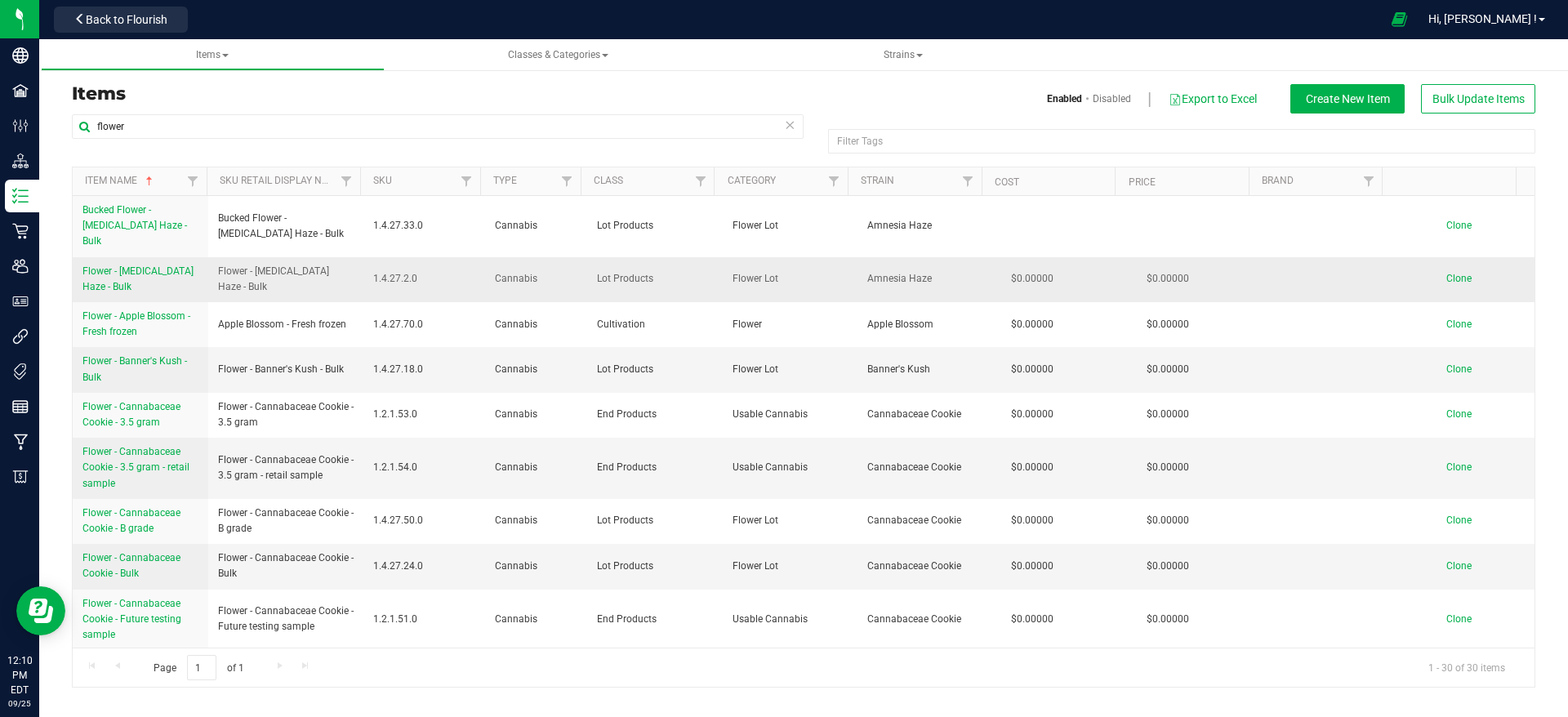
click at [129, 266] on span "Flower - [MEDICAL_DATA] Haze - Bulk" at bounding box center [138, 279] width 111 height 27
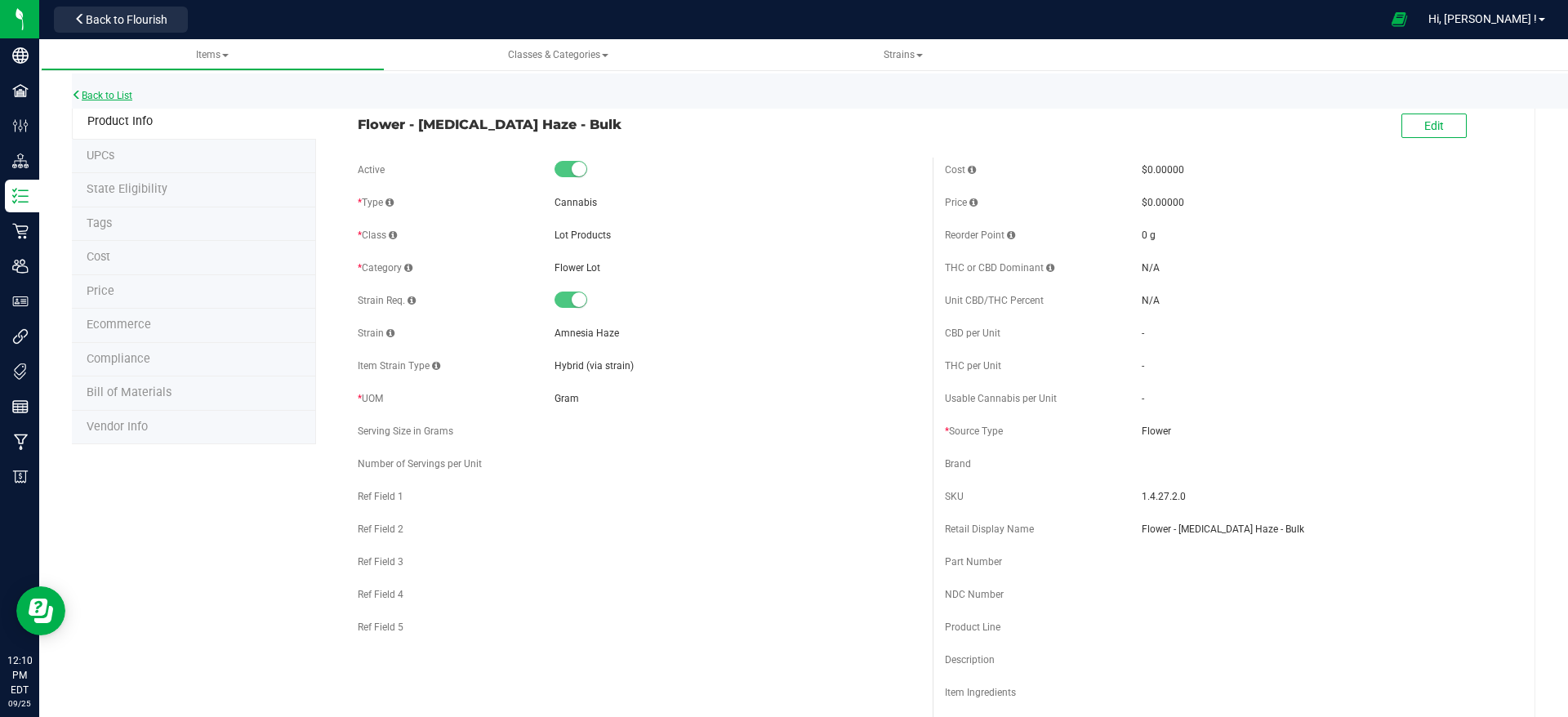
click at [103, 90] on link "Back to List" at bounding box center [102, 96] width 61 height 12
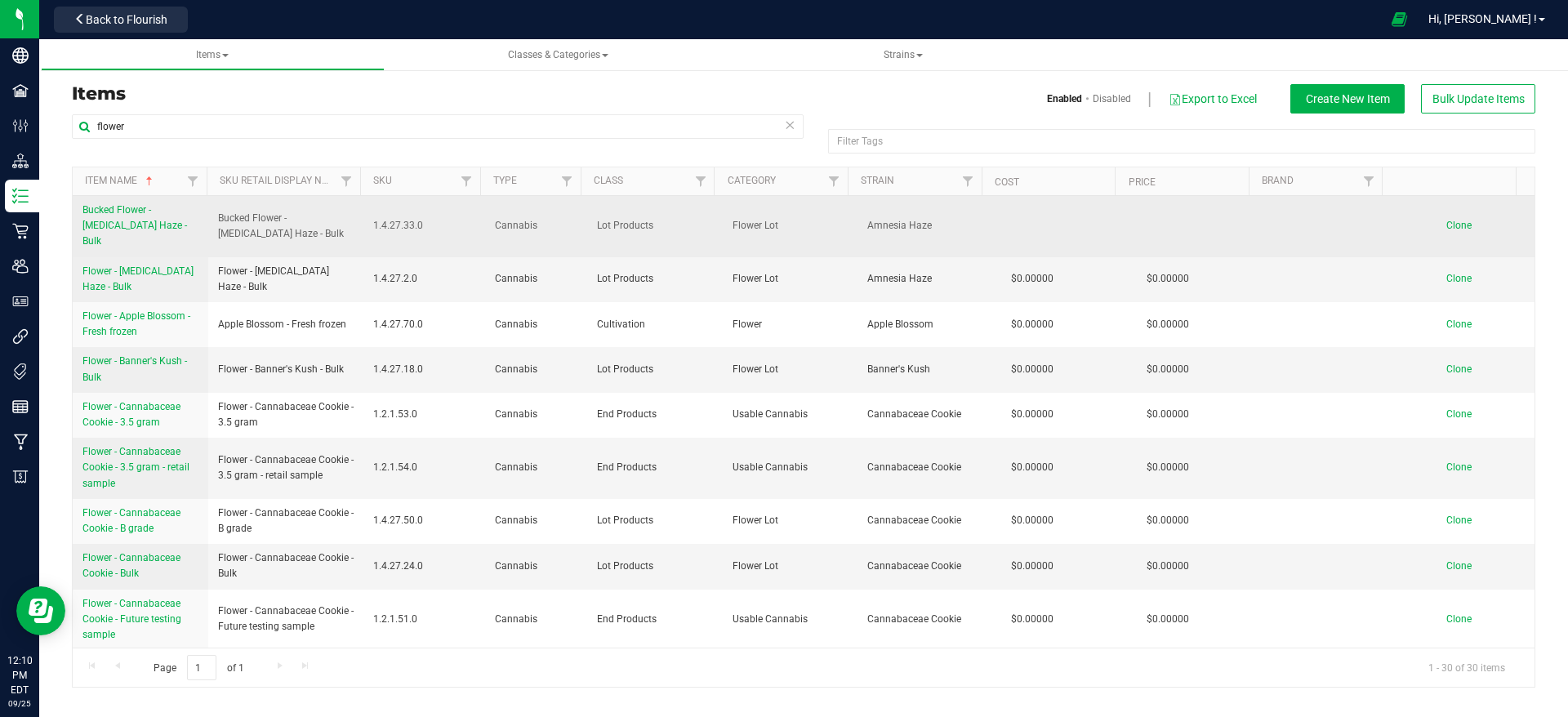
click at [294, 210] on span "Bucked Flower - [MEDICAL_DATA] Haze - Bulk" at bounding box center [286, 226] width 136 height 31
click at [162, 215] on link "Bucked Flower - [MEDICAL_DATA] Haze - Bulk" at bounding box center [140, 226] width 116 height 47
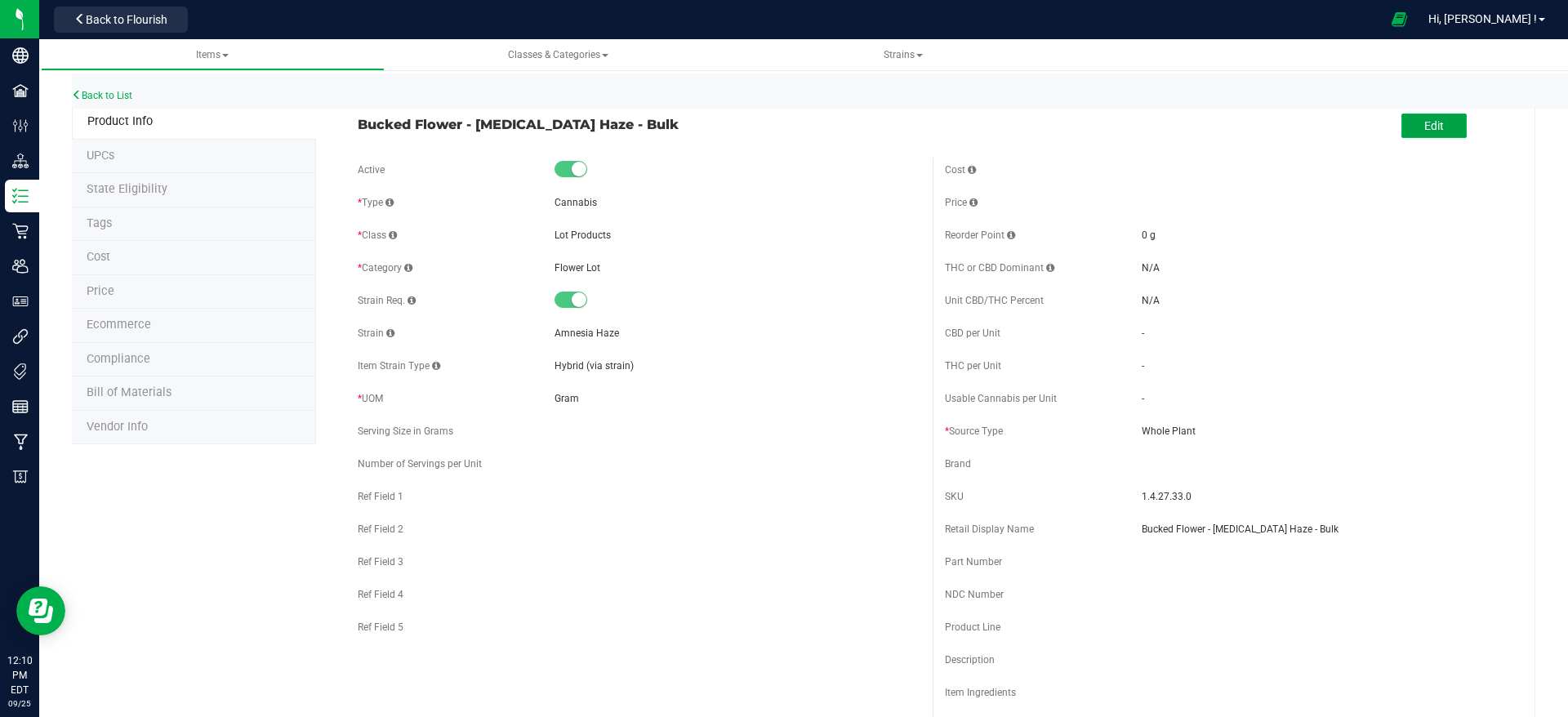
click at [1401, 127] on button "Edit" at bounding box center [1434, 125] width 66 height 24
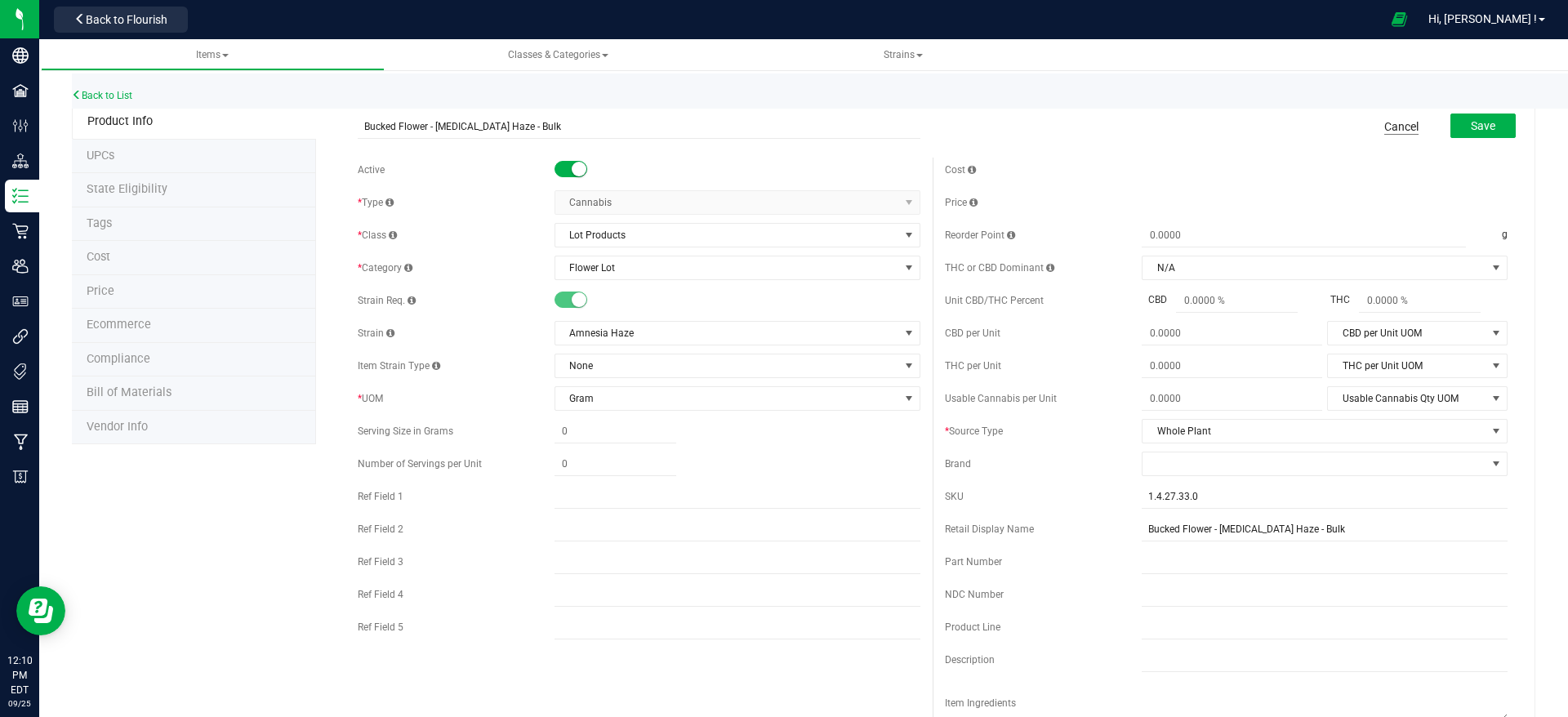
click at [1385, 125] on link "Cancel" at bounding box center [1401, 126] width 34 height 16
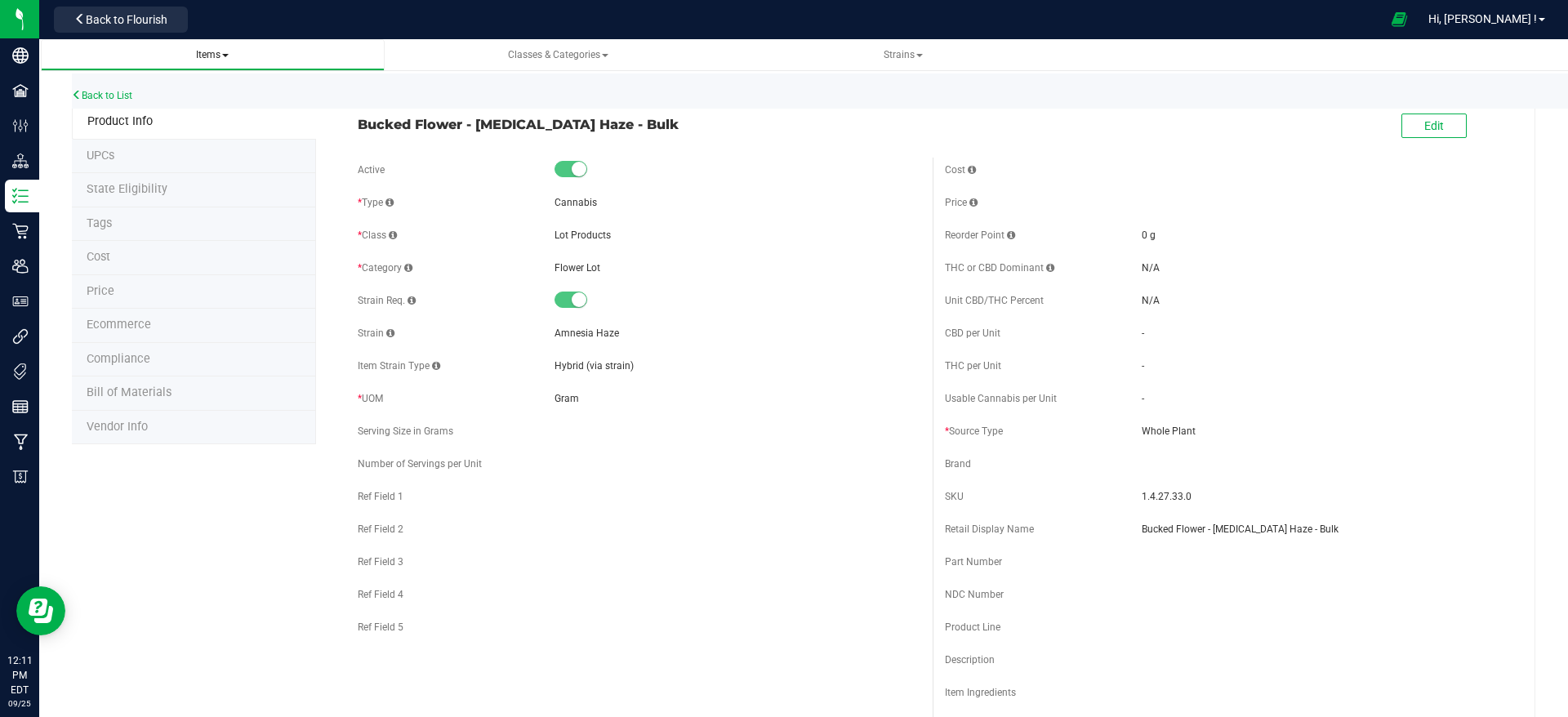
click at [222, 49] on span "Items" at bounding box center [212, 55] width 33 height 12
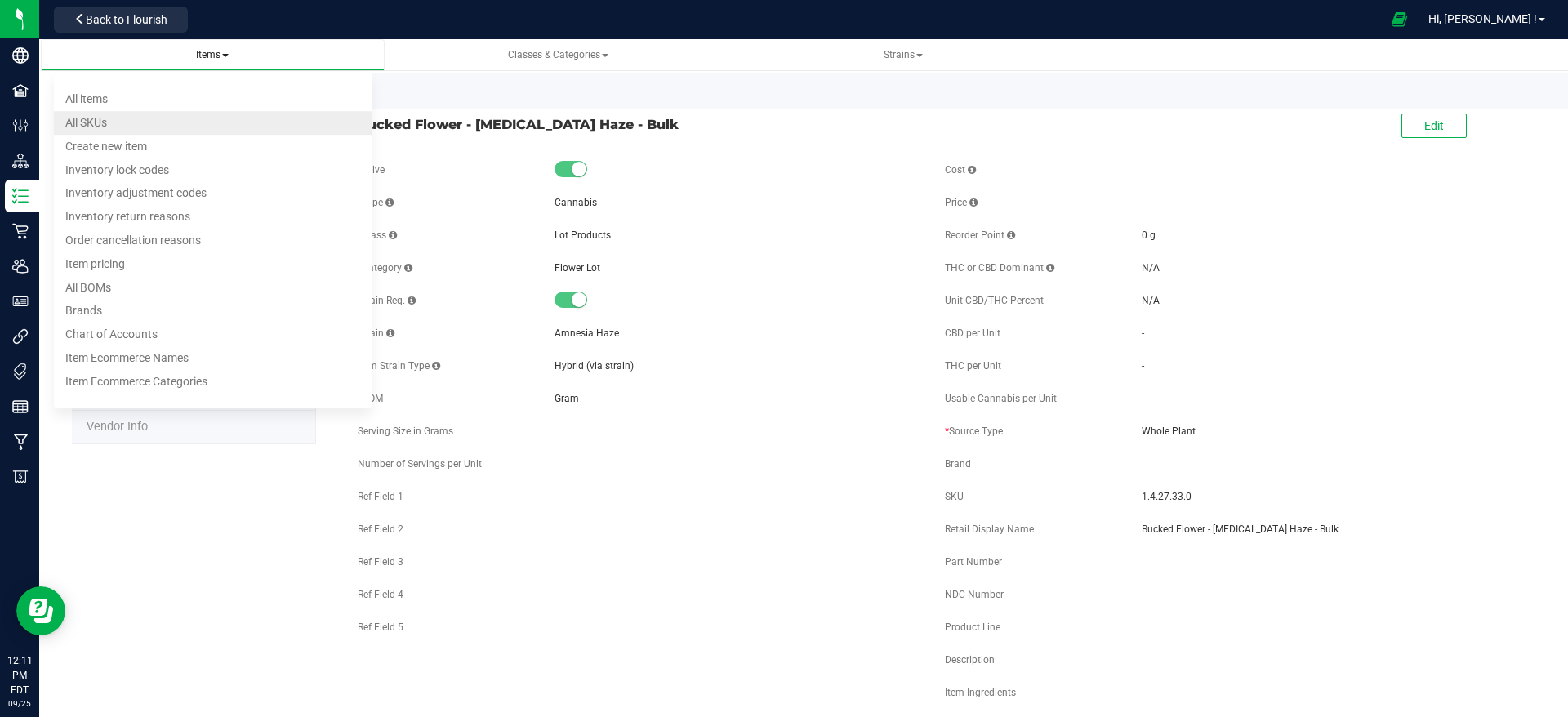
click at [219, 131] on li "All SKUs" at bounding box center [213, 123] width 318 height 24
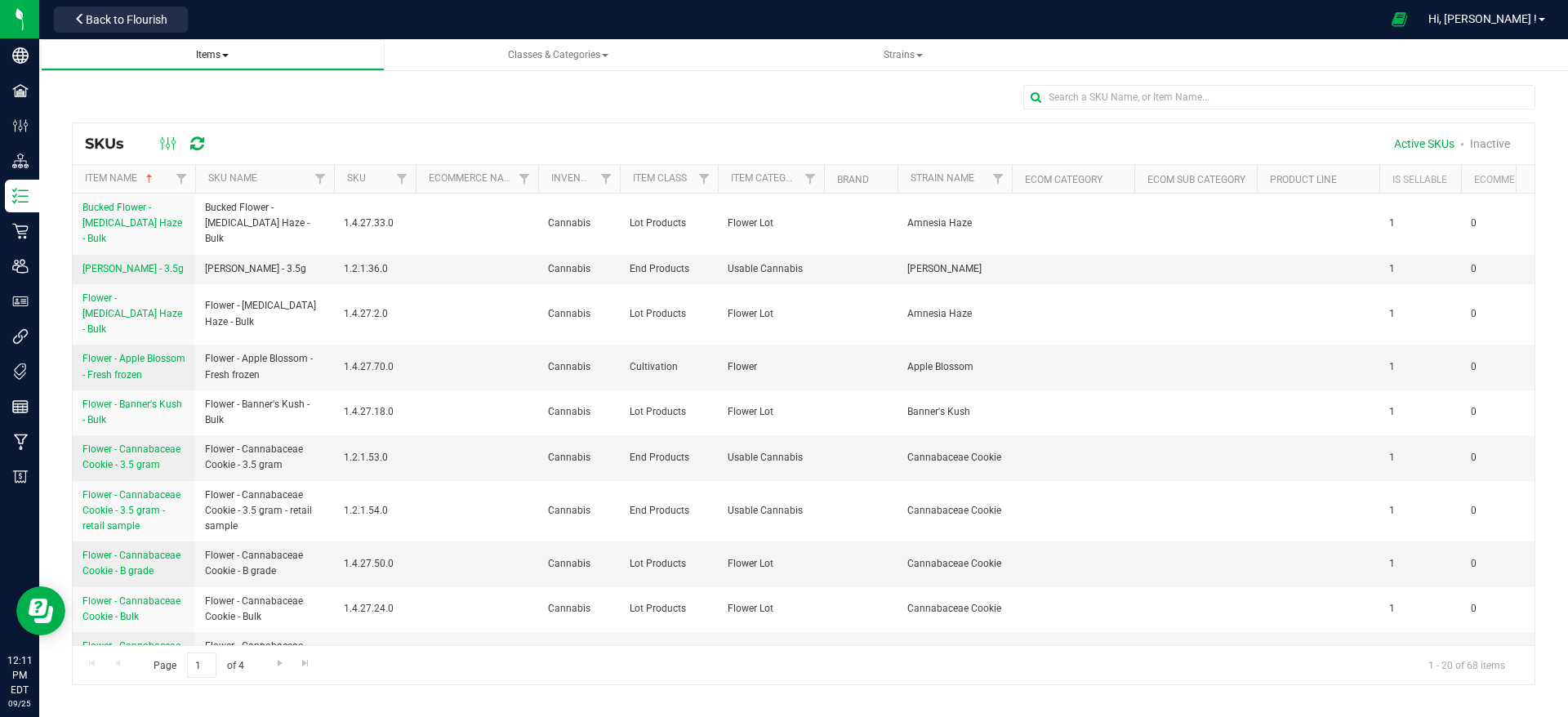
click at [216, 51] on span "Items" at bounding box center [212, 55] width 33 height 12
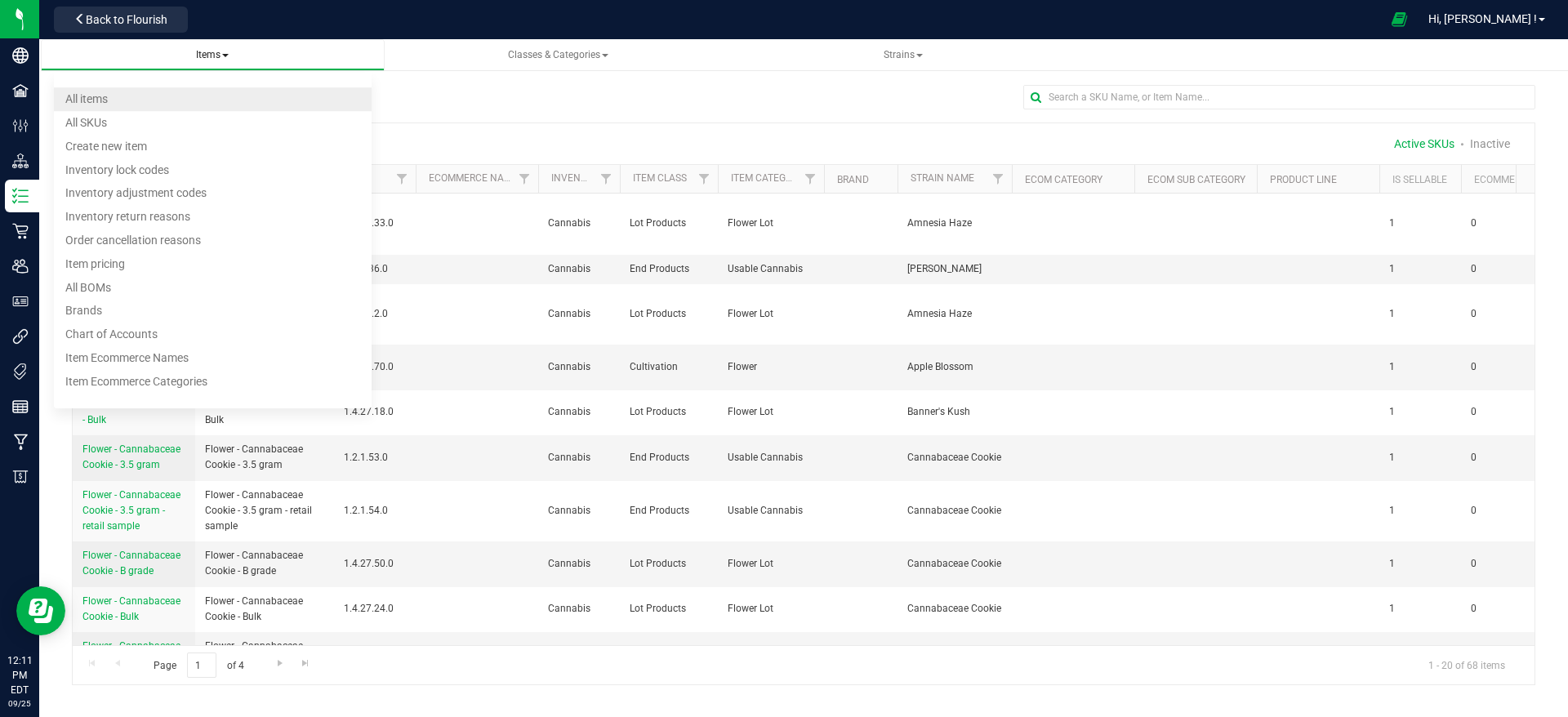
click at [199, 101] on li "All items" at bounding box center [213, 99] width 318 height 24
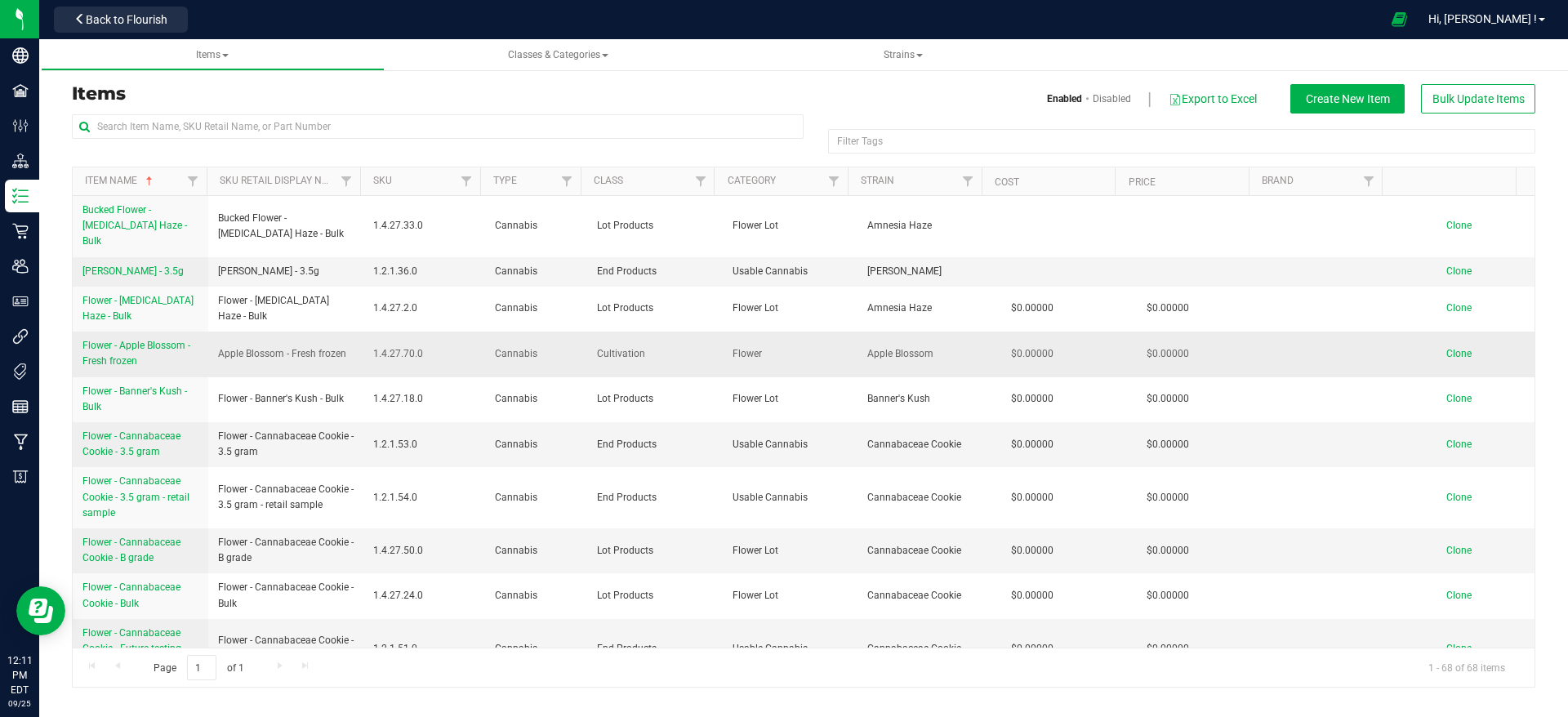
click at [148, 340] on span "Flower - Apple Blossom - Fresh frozen" at bounding box center [136, 353] width 108 height 27
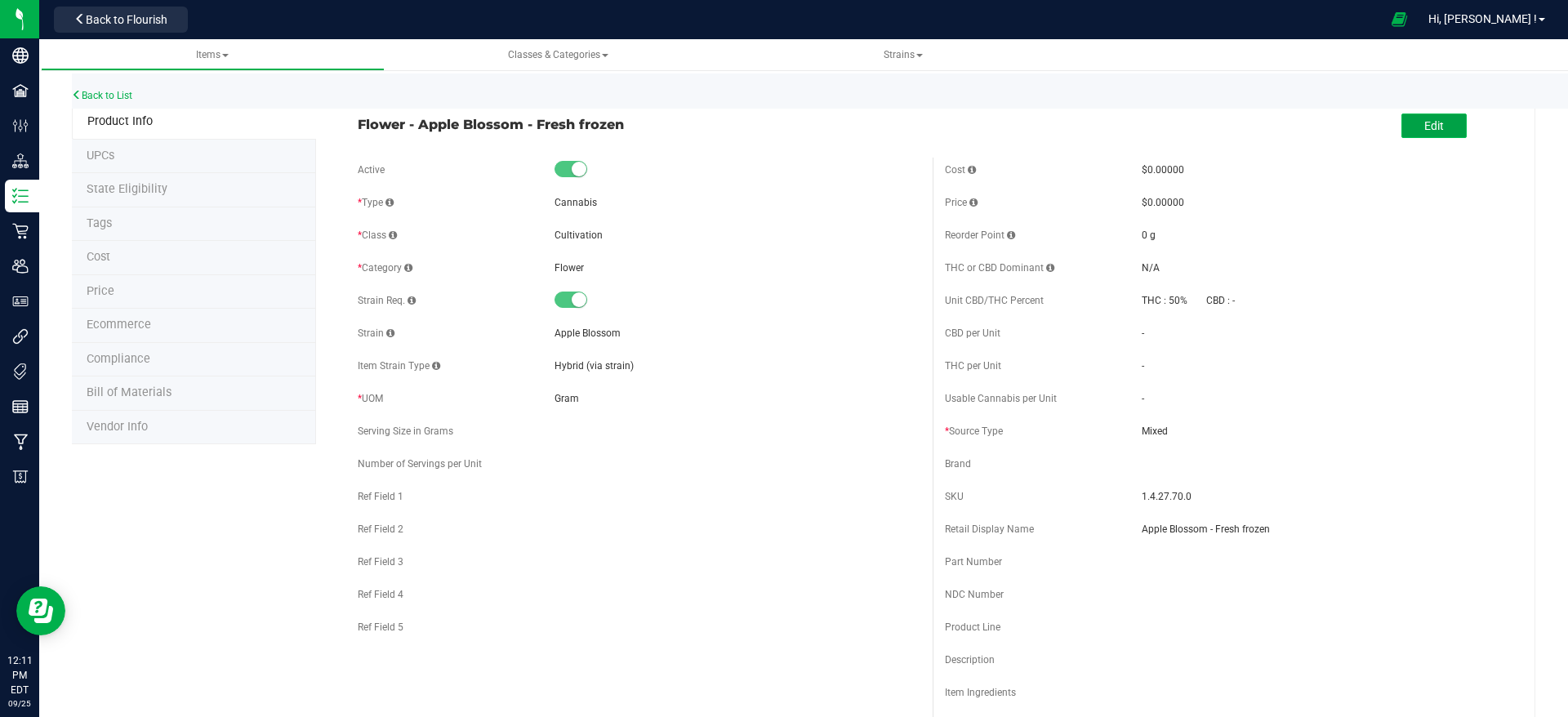
click at [1428, 132] on button "Edit" at bounding box center [1434, 125] width 66 height 24
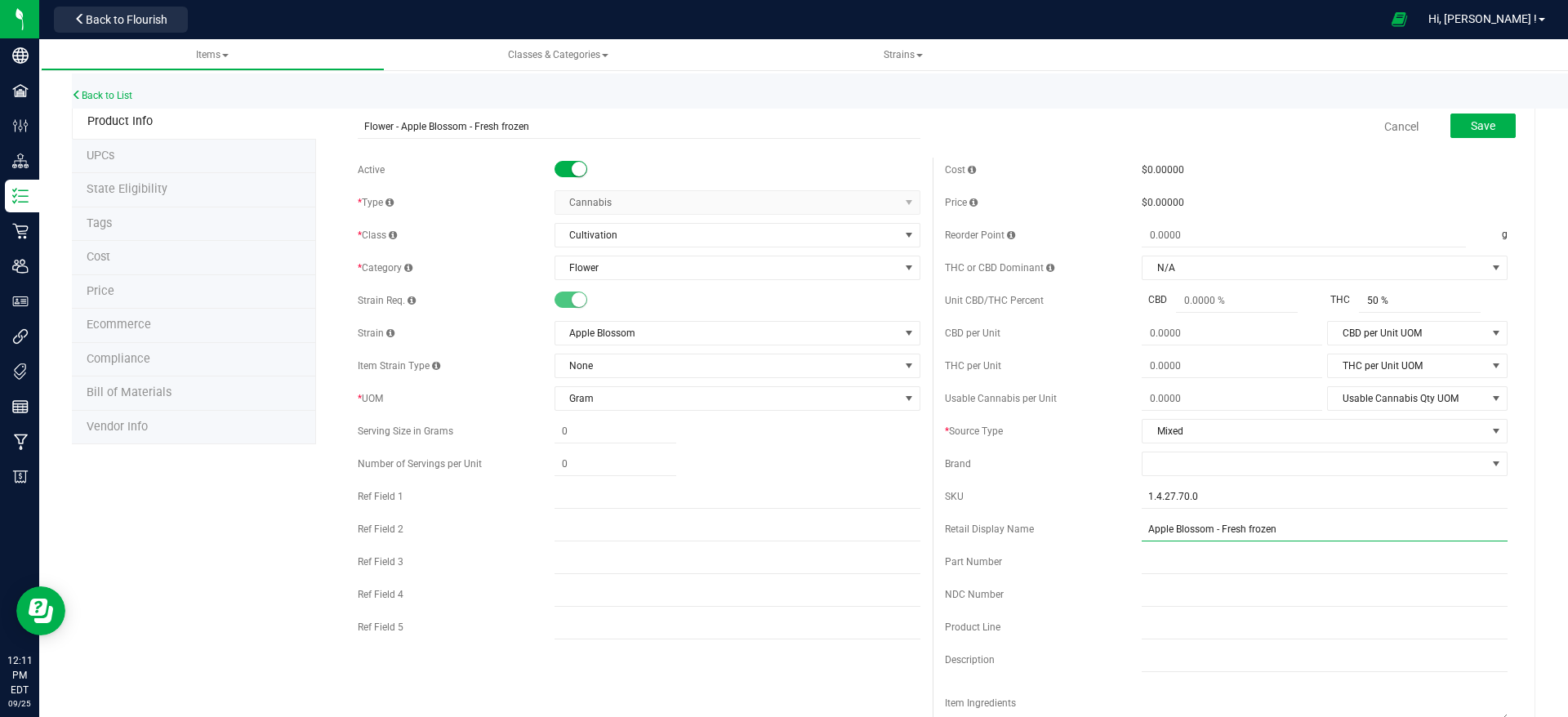
click at [1142, 534] on input "Apple Blossom - Fresh frozen" at bounding box center [1324, 529] width 366 height 24
type input "Flower - Apple Blossom - Fresh frozen"
click at [1471, 116] on button "Save" at bounding box center [1483, 125] width 66 height 24
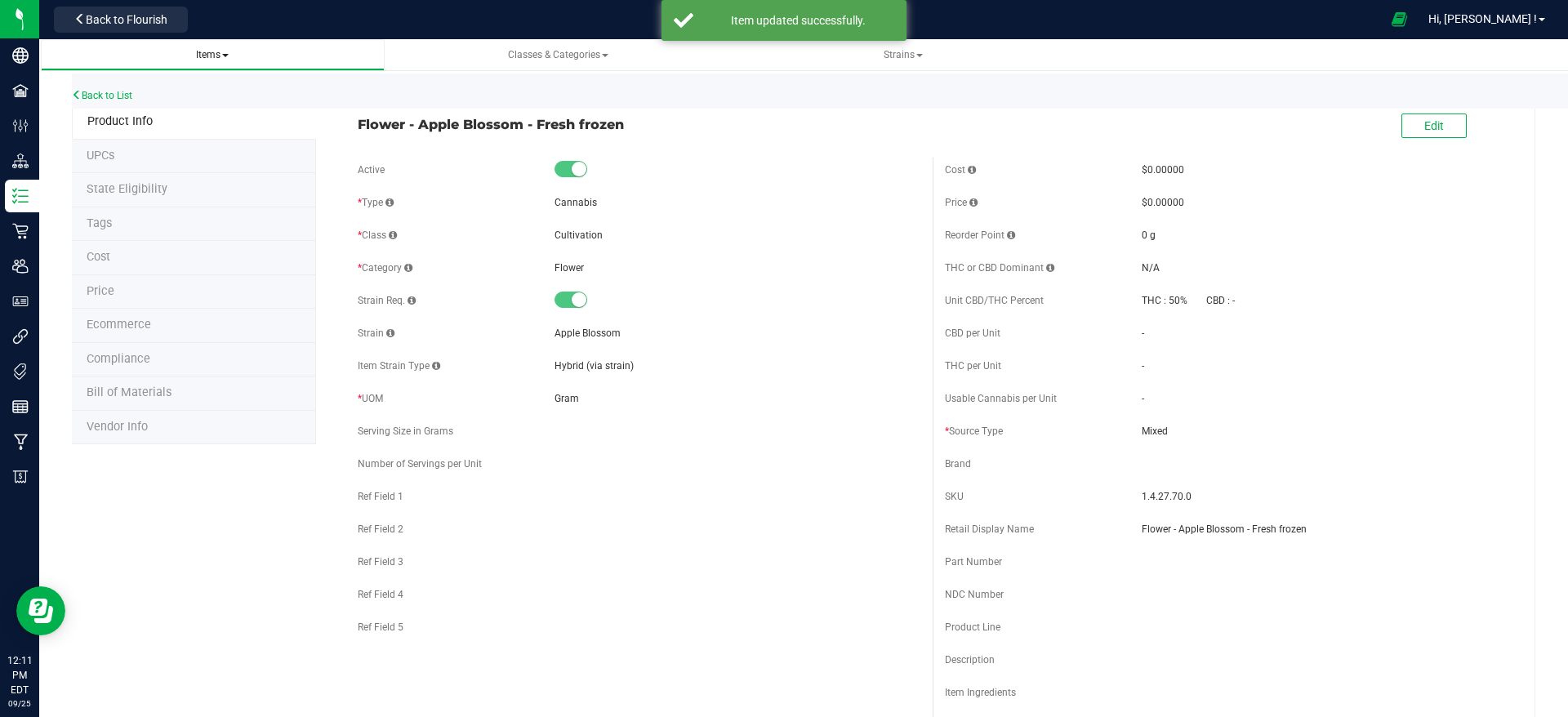
click at [223, 56] on span at bounding box center [225, 56] width 7 height 3
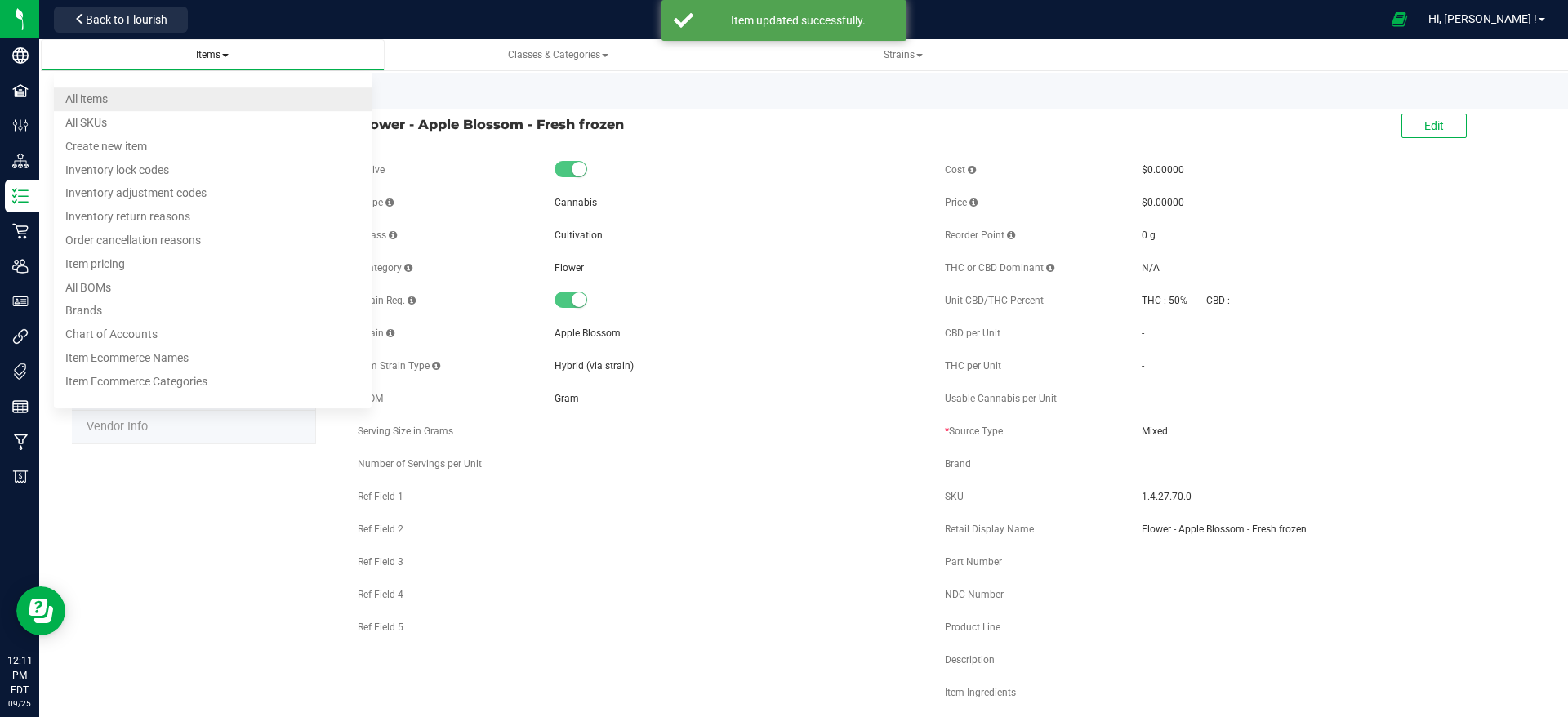
click at [196, 101] on li "All items" at bounding box center [213, 99] width 318 height 24
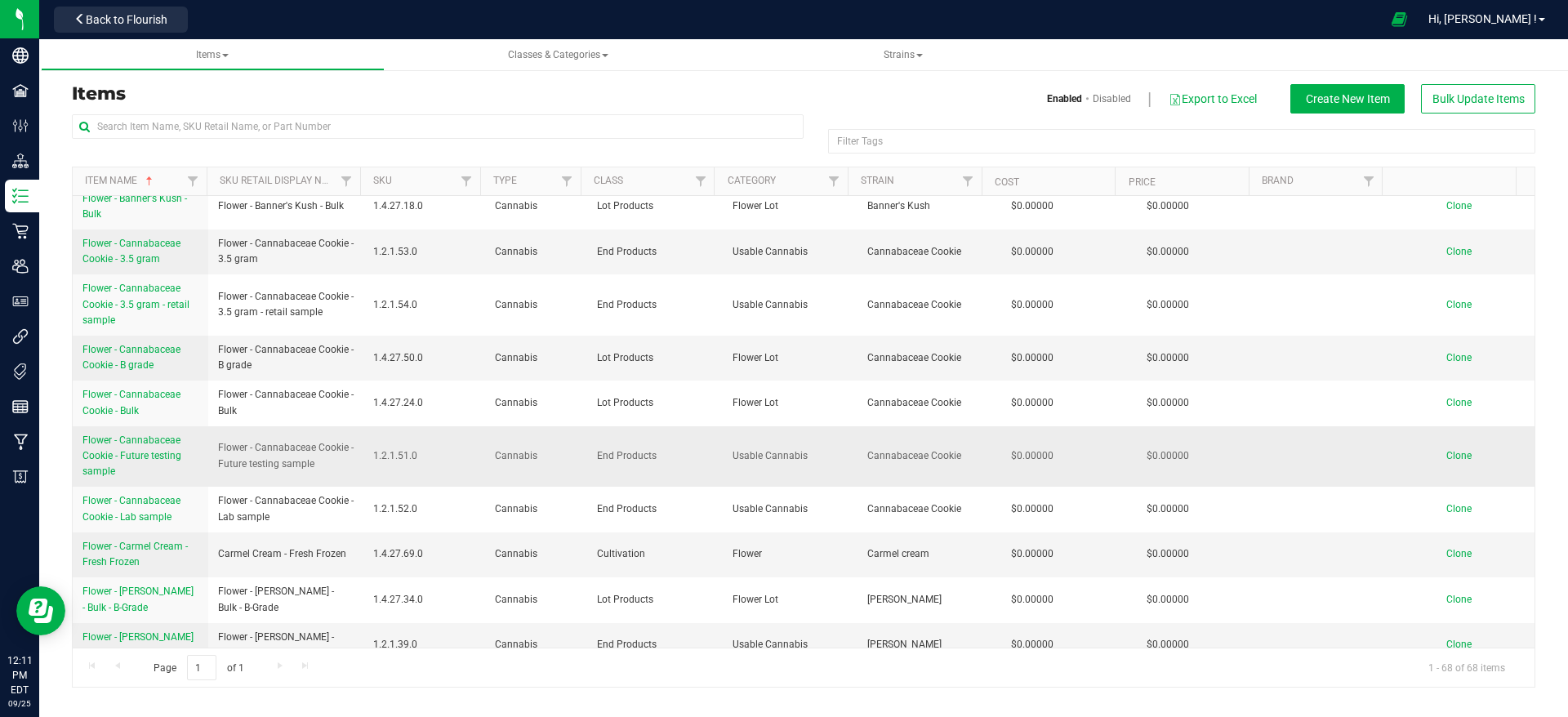
scroll to position [245, 0]
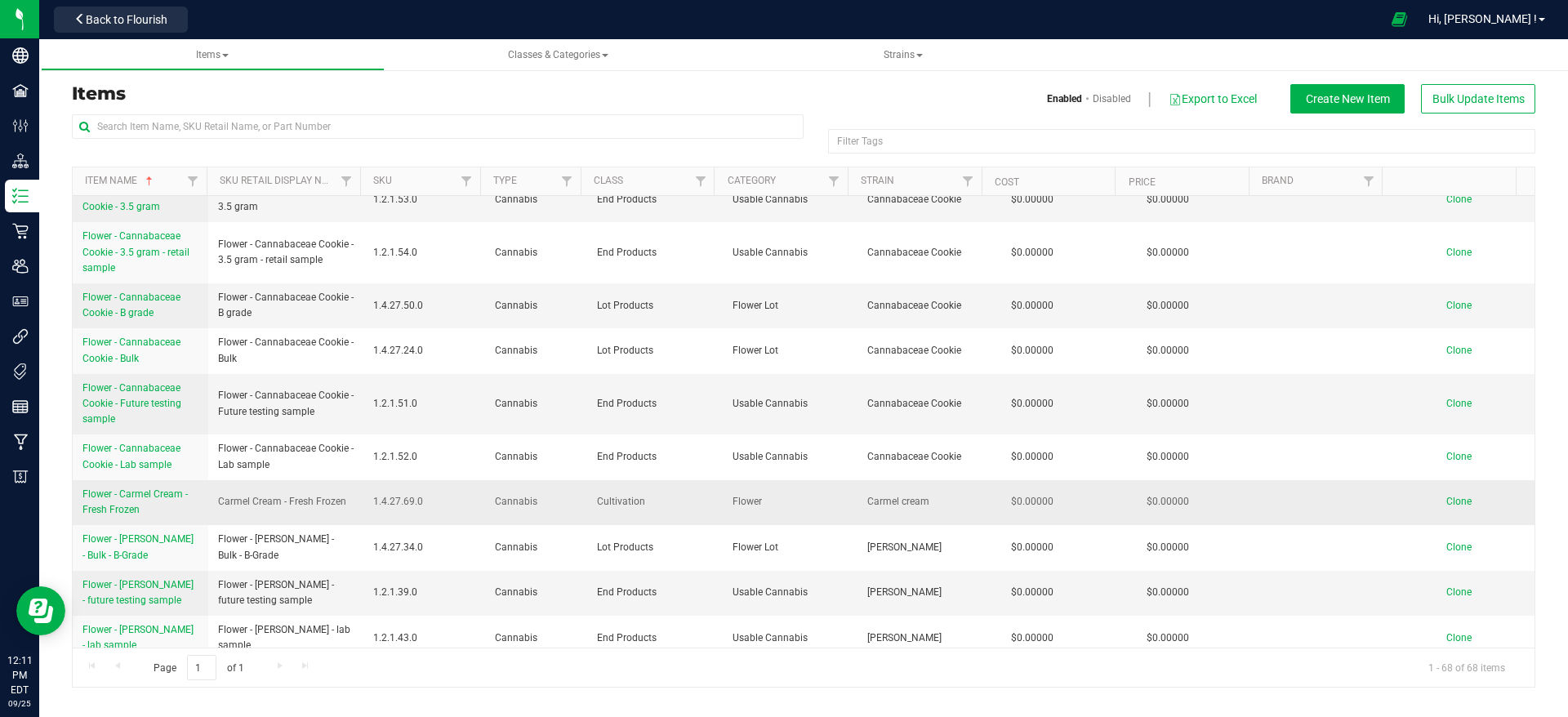
click at [177, 489] on span "Flower - Carmel Cream - Fresh Frozen" at bounding box center [135, 502] width 105 height 27
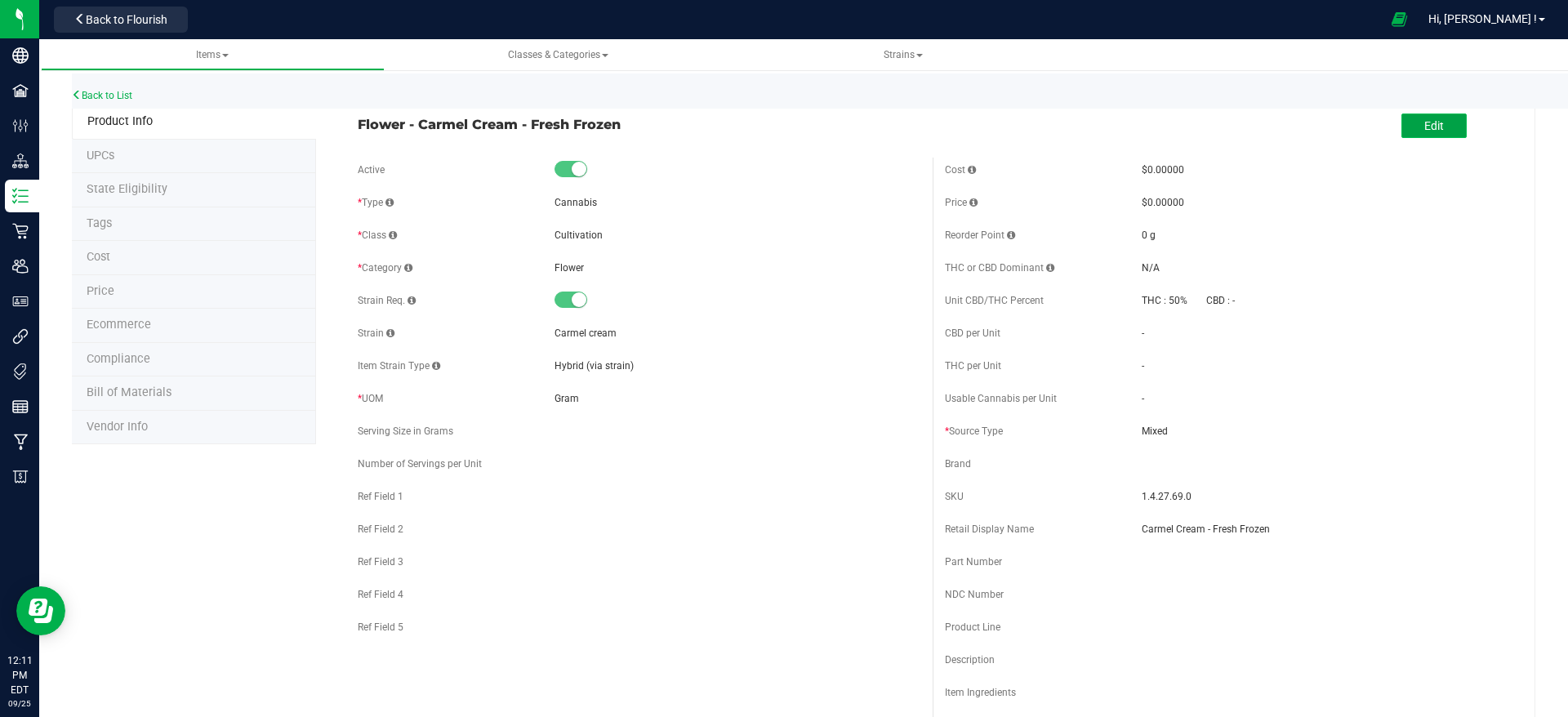
click at [1424, 130] on span "Edit" at bounding box center [1433, 126] width 19 height 13
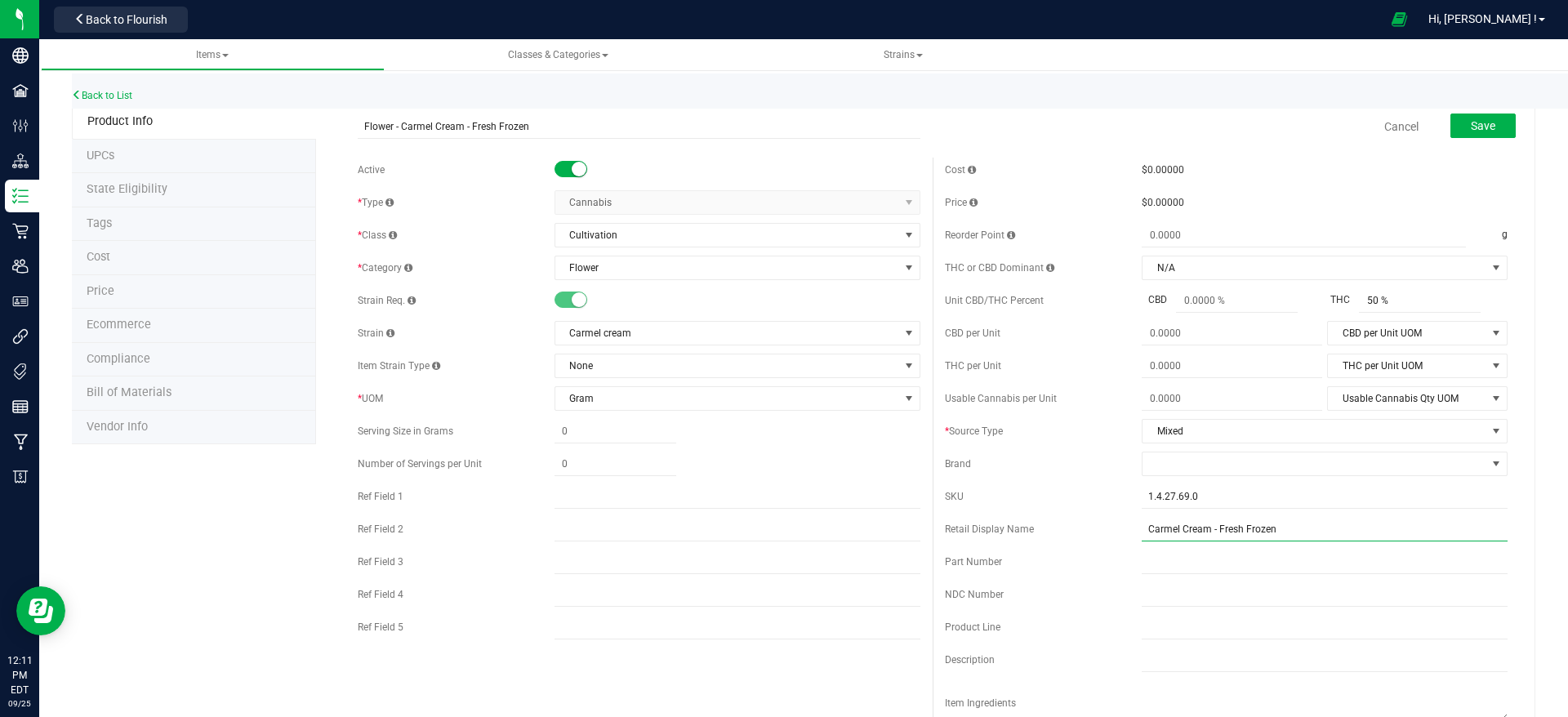
click at [1142, 530] on input "Carmel Cream - Fresh Frozen" at bounding box center [1324, 529] width 366 height 24
type input "Flower - Carmel Cream - Fresh Frozen"
click at [1470, 121] on span "Save" at bounding box center [1482, 126] width 24 height 13
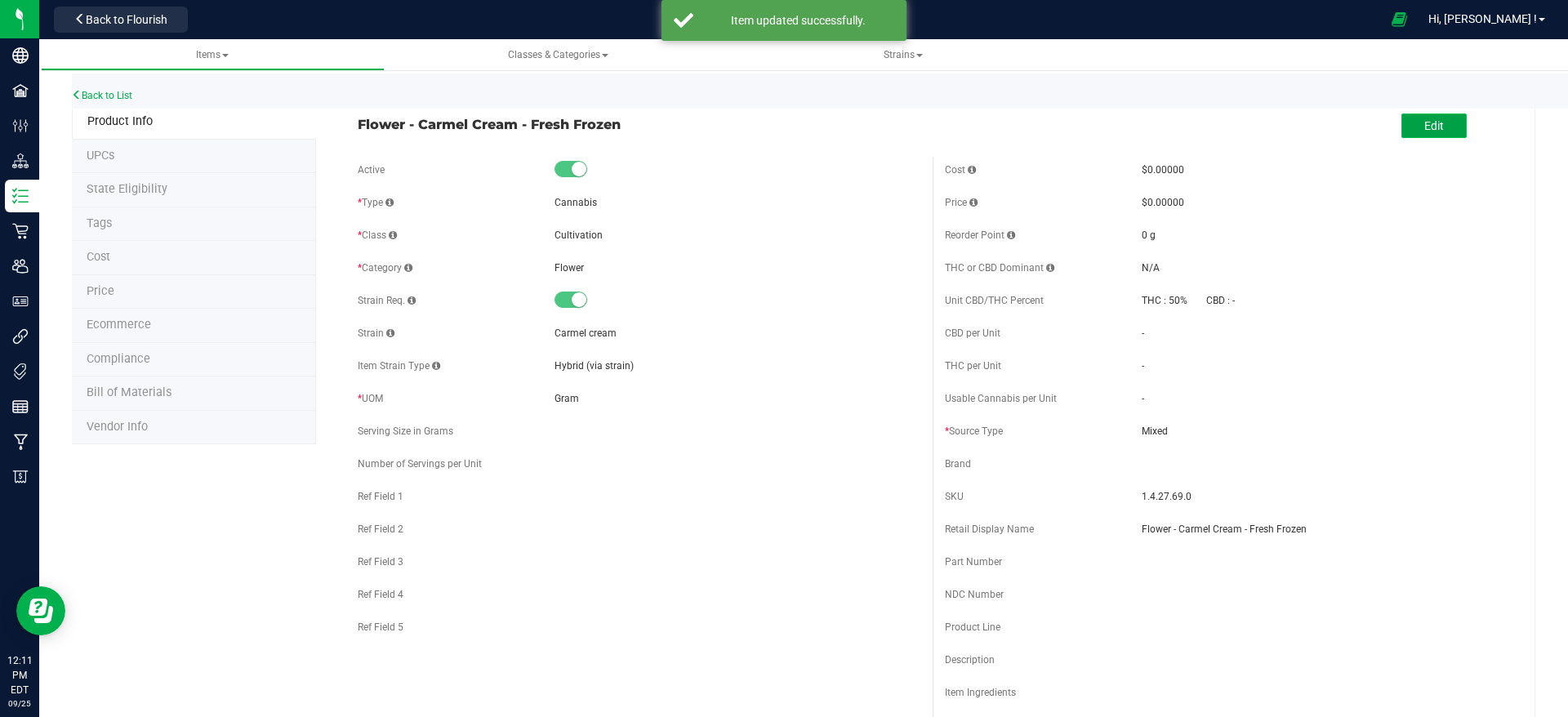
click at [1424, 123] on span "Edit" at bounding box center [1433, 126] width 19 height 13
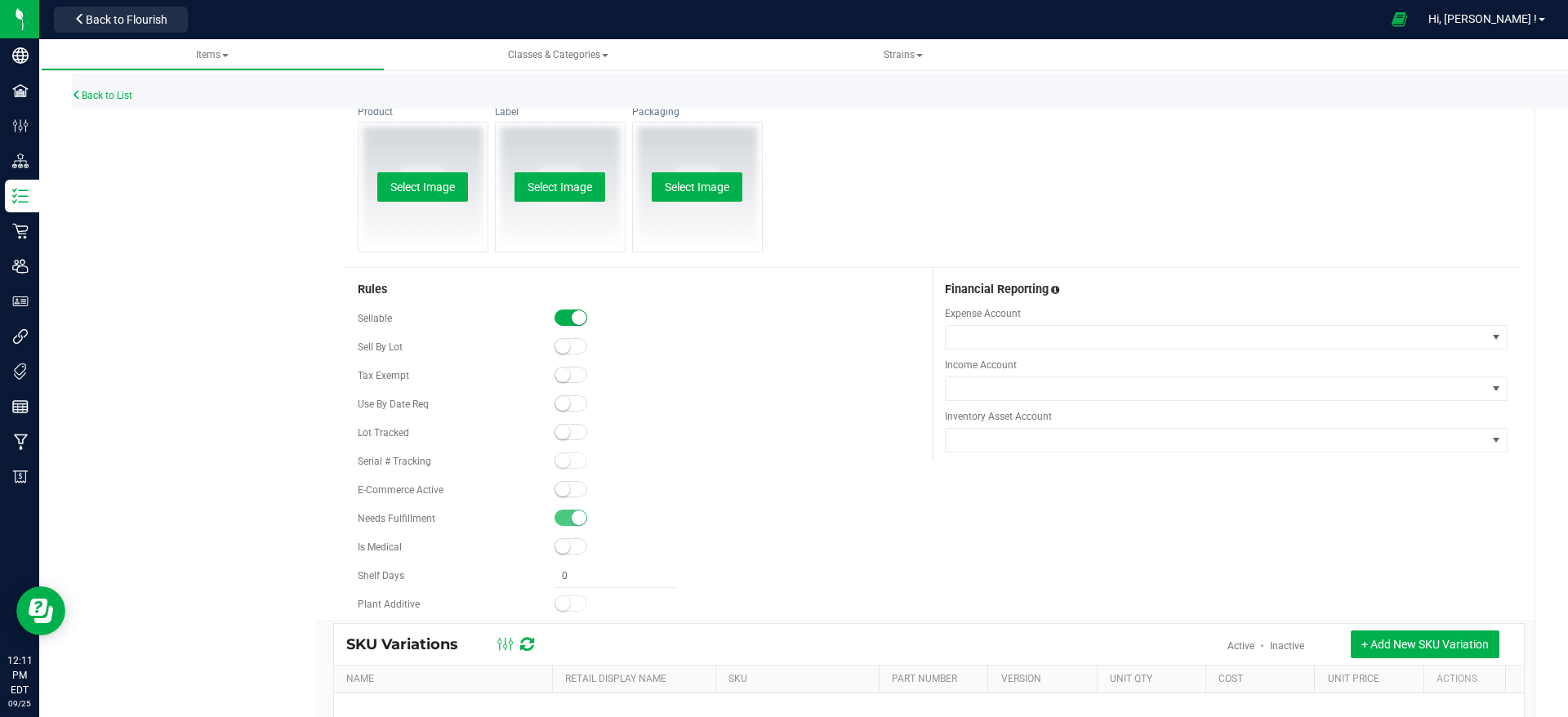
scroll to position [858, 0]
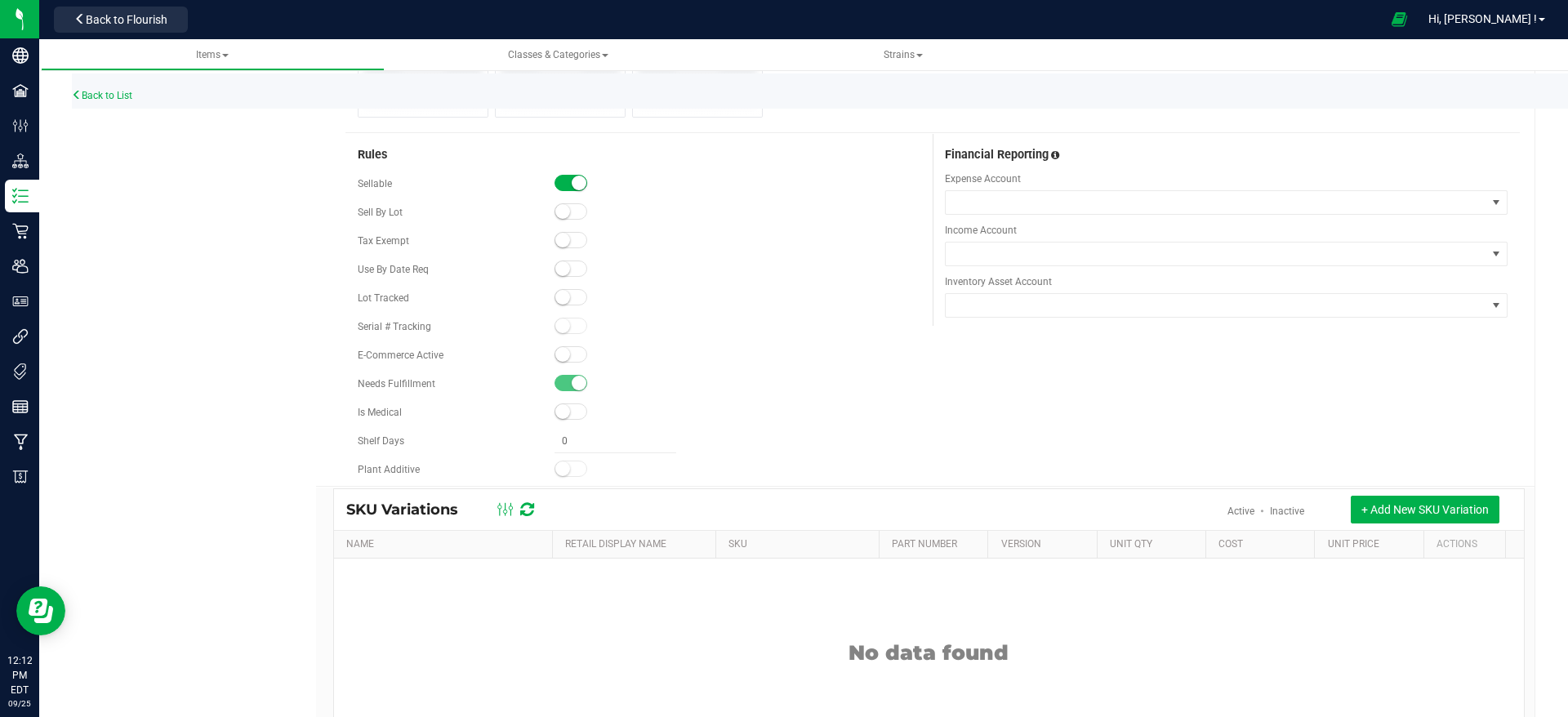
click at [565, 297] on span at bounding box center [570, 297] width 33 height 16
click at [797, 354] on div at bounding box center [737, 355] width 366 height 16
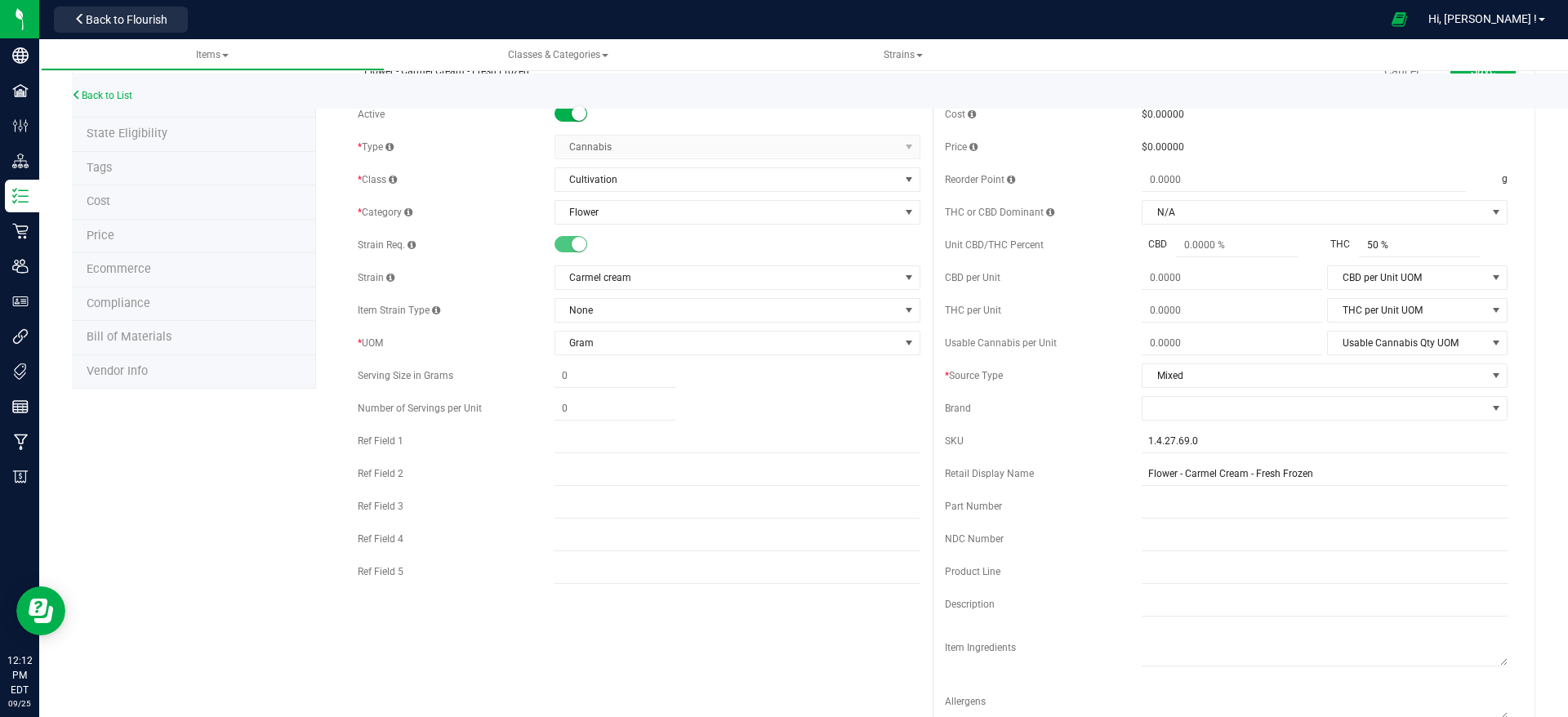
scroll to position [0, 0]
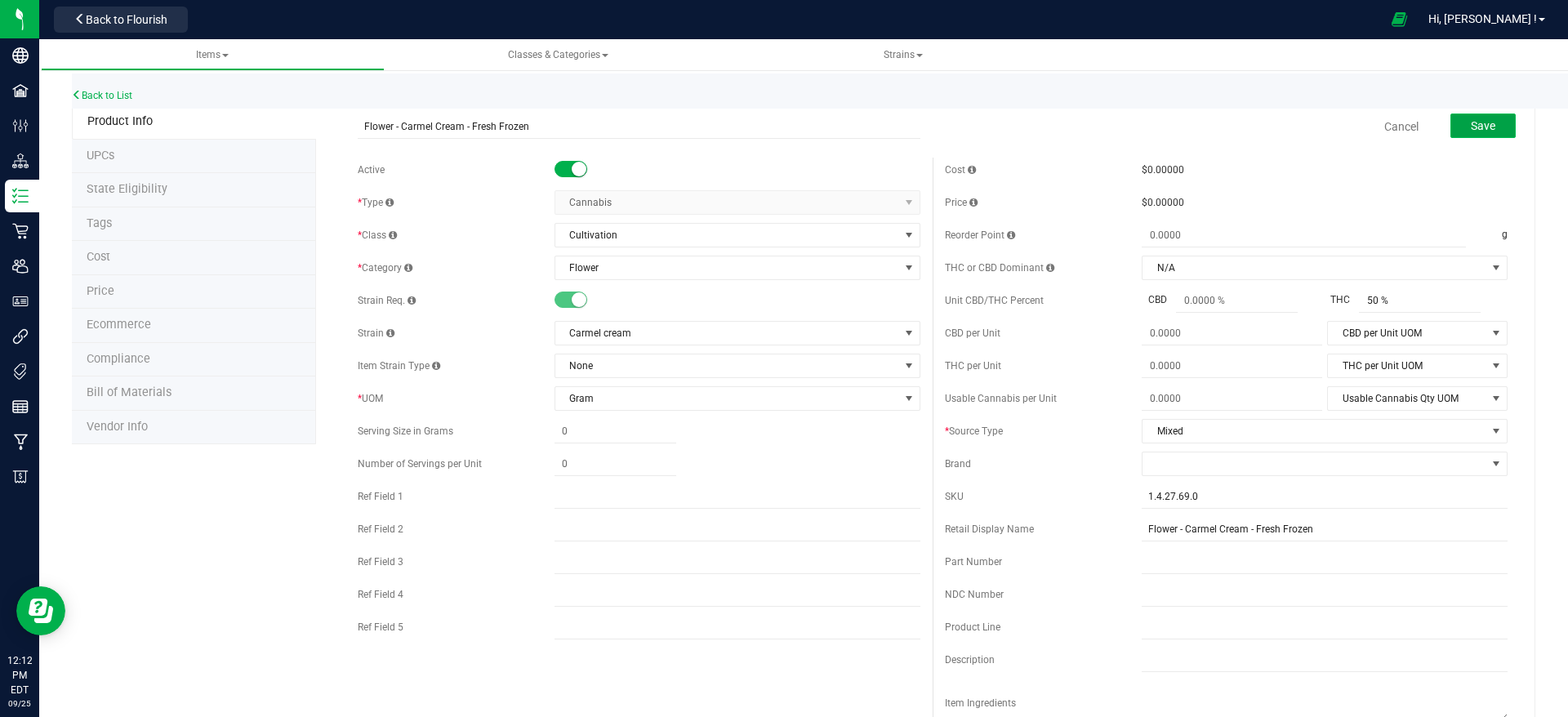
click at [1480, 129] on button "Save" at bounding box center [1483, 125] width 66 height 24
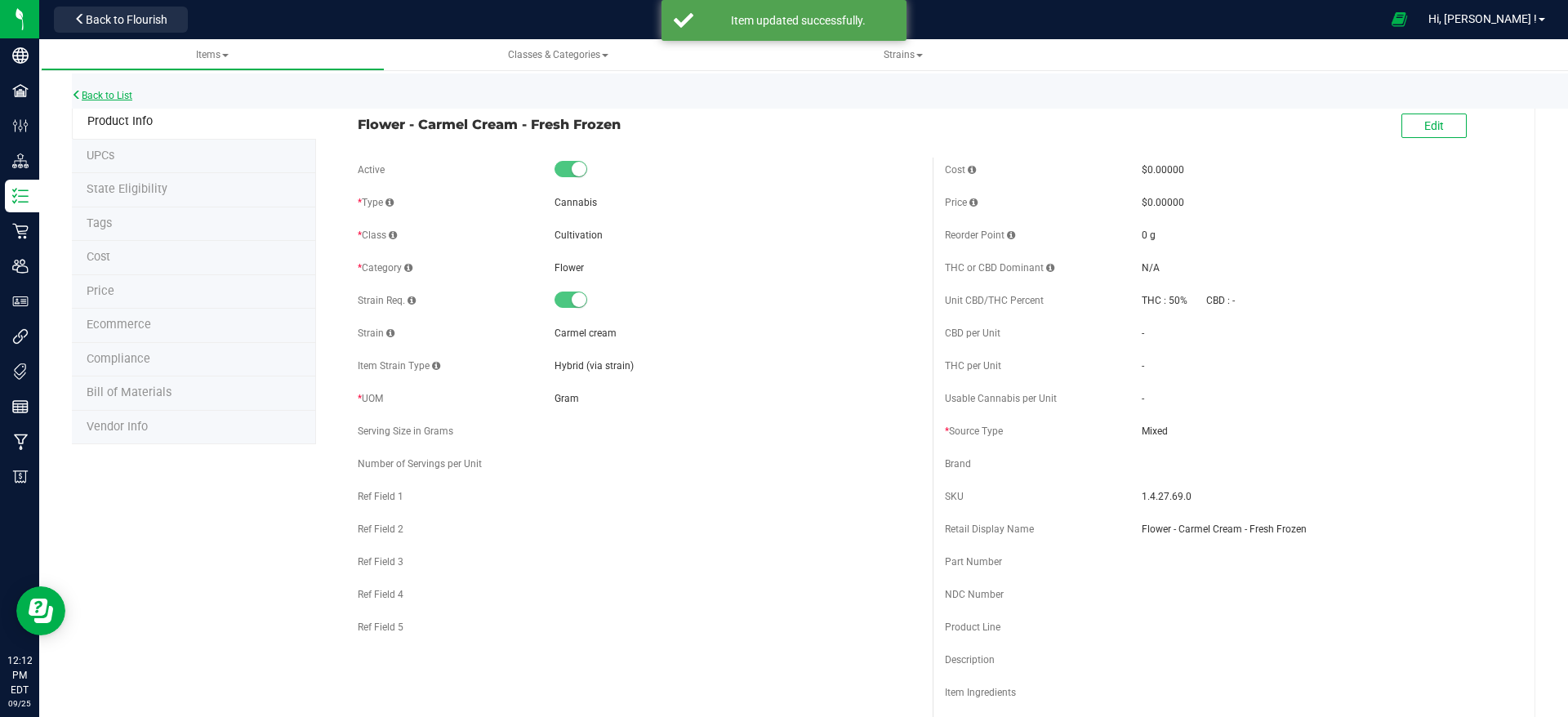
click at [87, 98] on link "Back to List" at bounding box center [102, 96] width 61 height 12
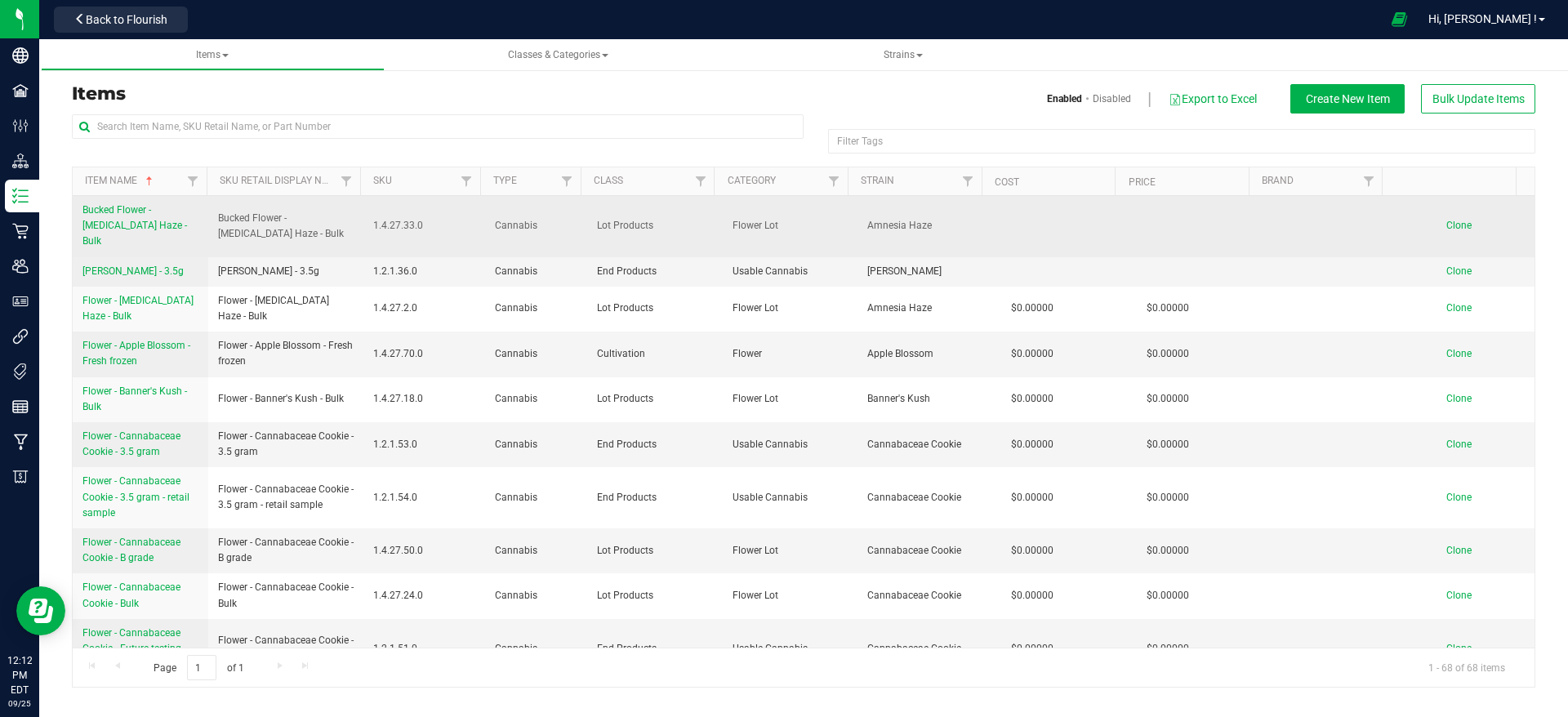
click at [154, 210] on span "Bucked Flower - [MEDICAL_DATA] Haze - Bulk" at bounding box center [135, 226] width 104 height 42
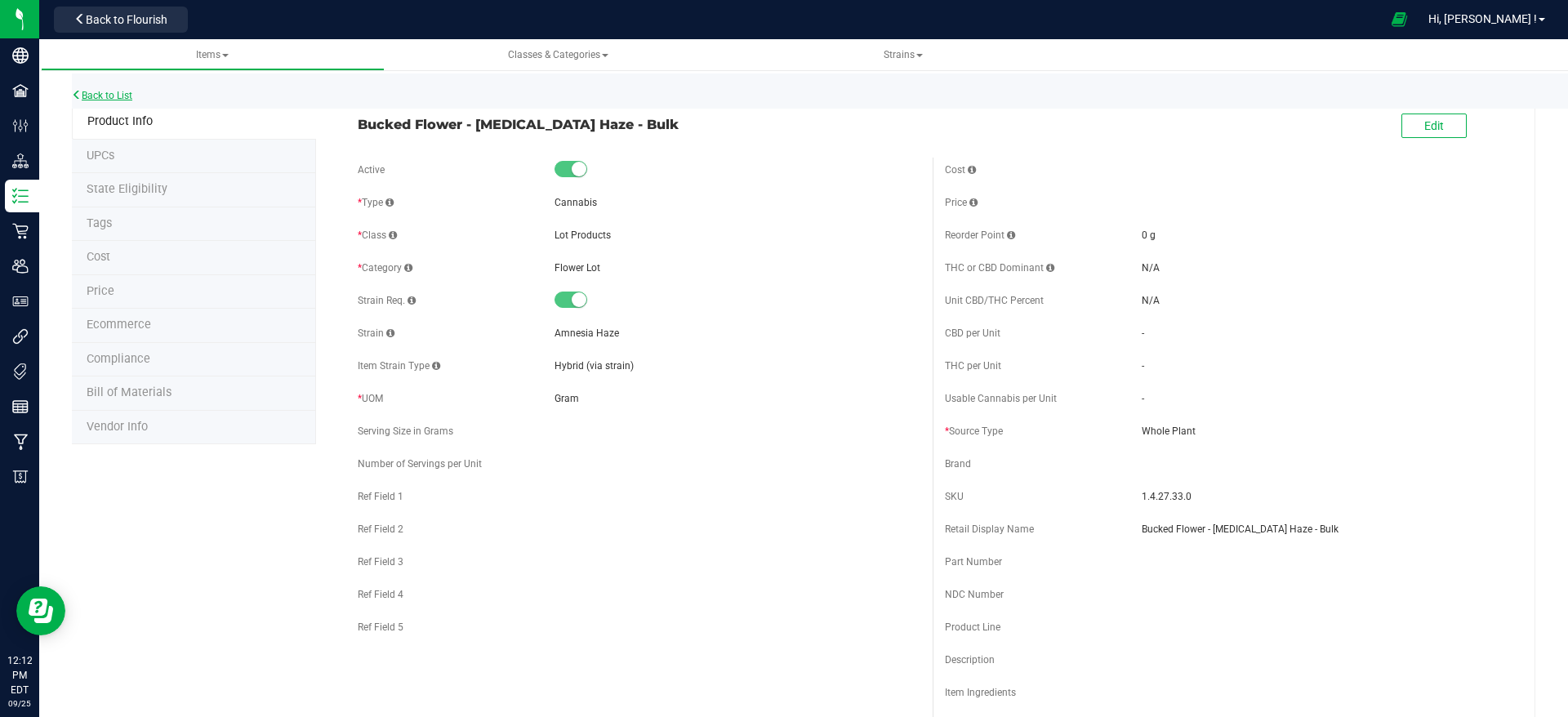
click at [124, 91] on link "Back to List" at bounding box center [102, 96] width 61 height 12
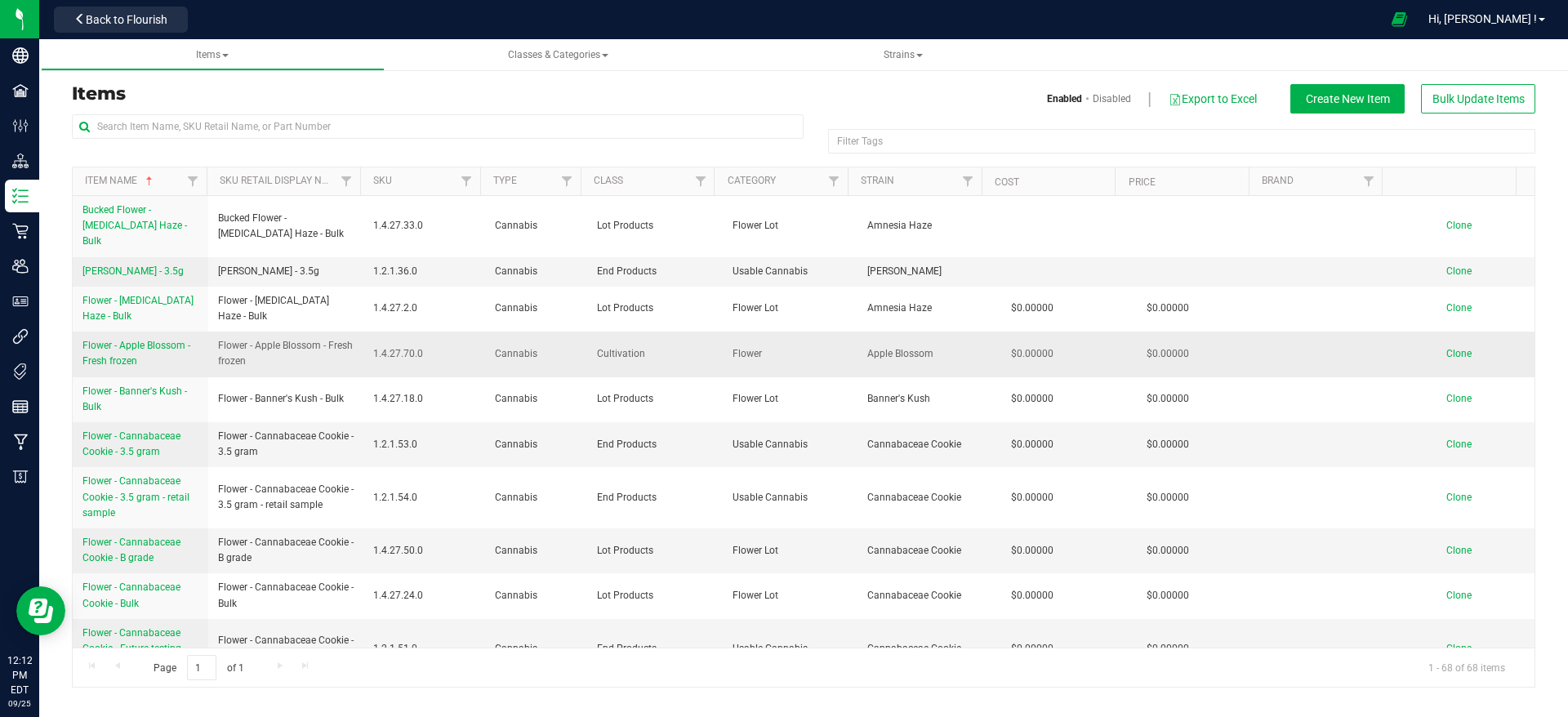
click at [178, 340] on span "Flower - Apple Blossom - Fresh frozen" at bounding box center [136, 353] width 108 height 27
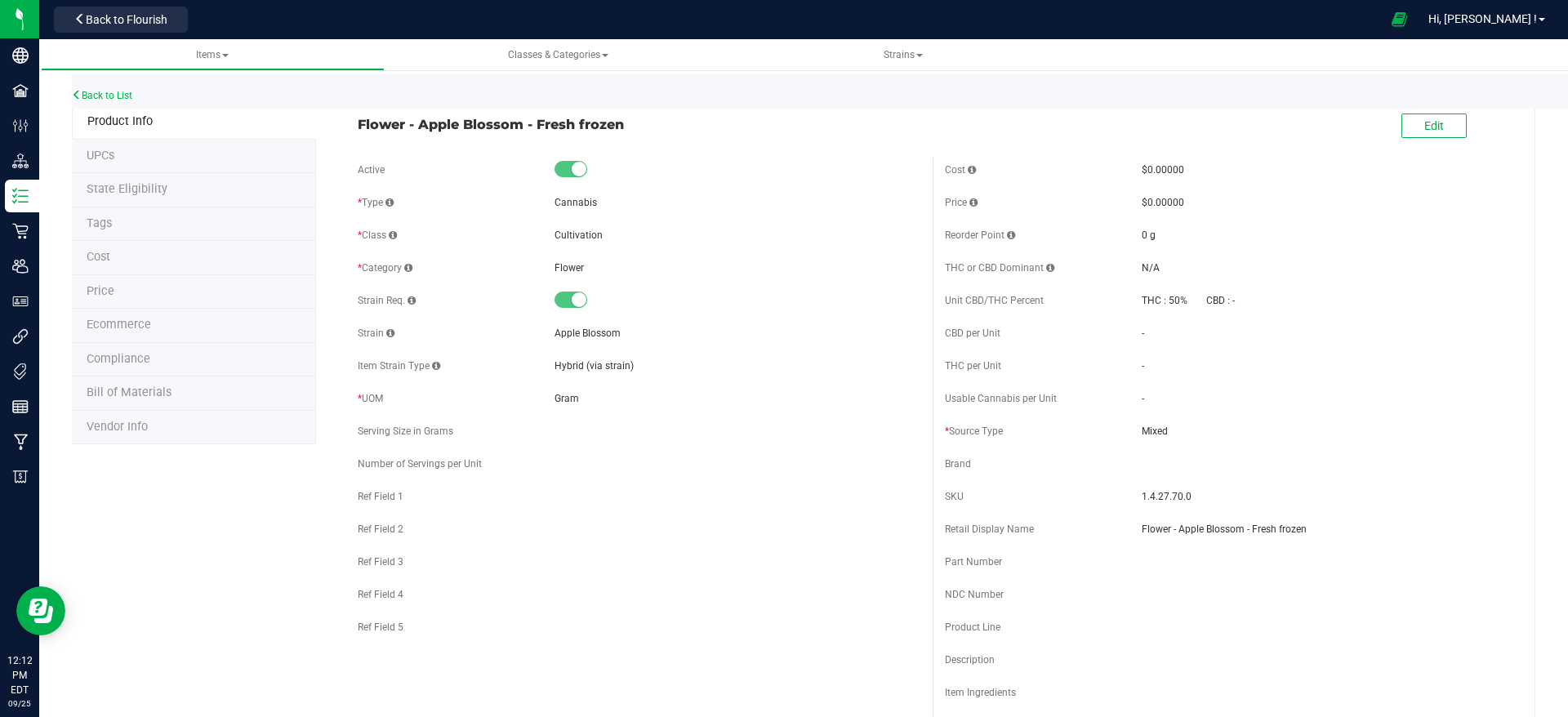
click at [1467, 124] on span at bounding box center [1491, 127] width 49 height 34
click at [1401, 126] on button "Edit" at bounding box center [1434, 125] width 66 height 24
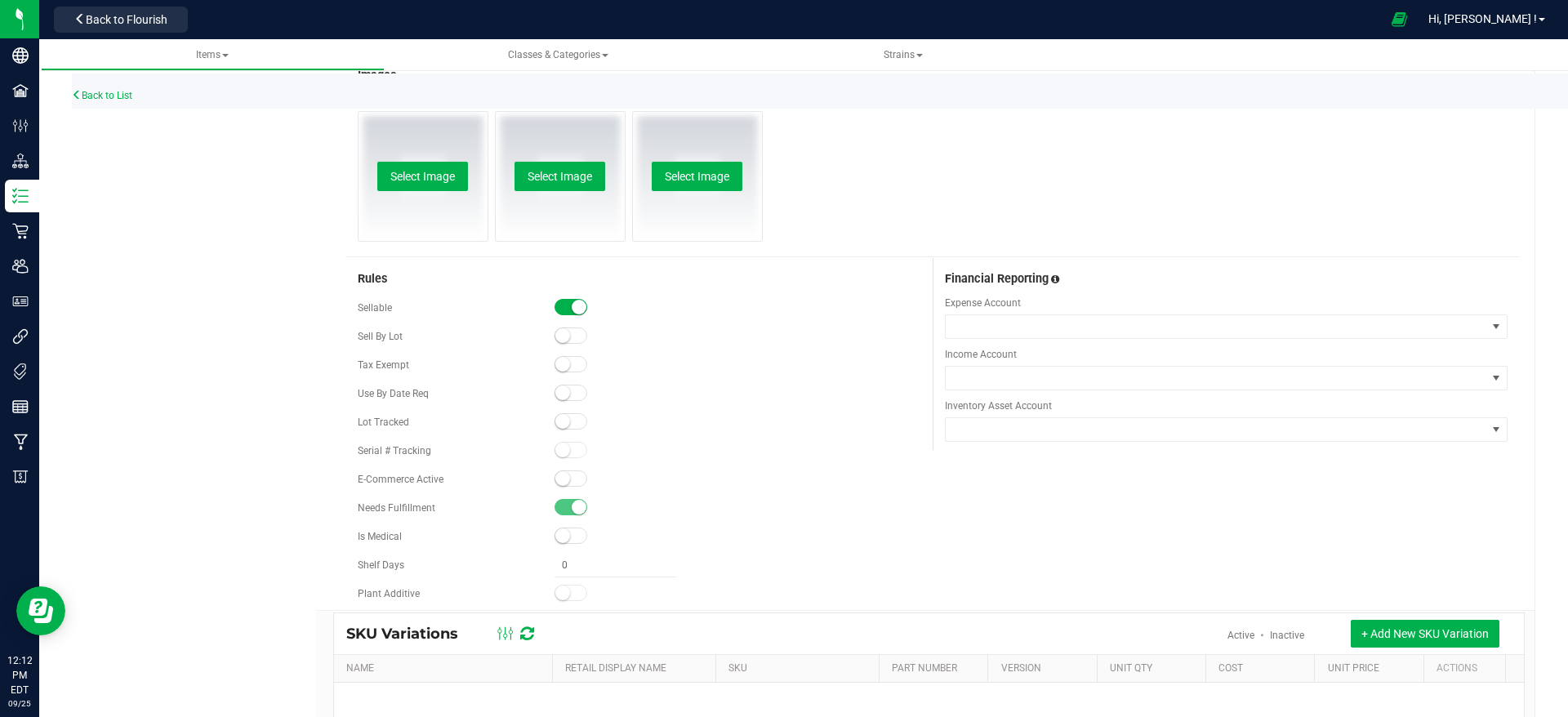
scroll to position [736, 0]
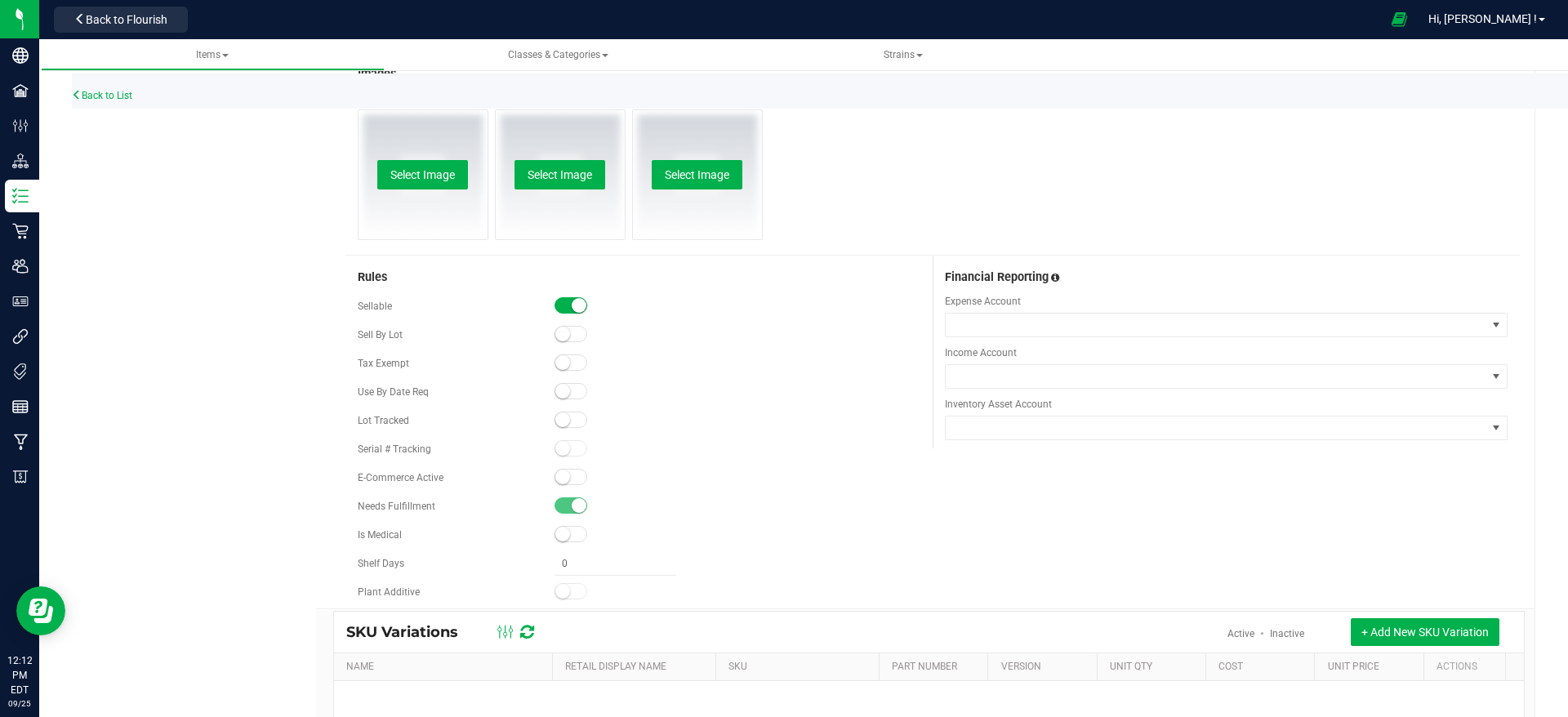
click at [563, 419] on small at bounding box center [562, 419] width 14 height 14
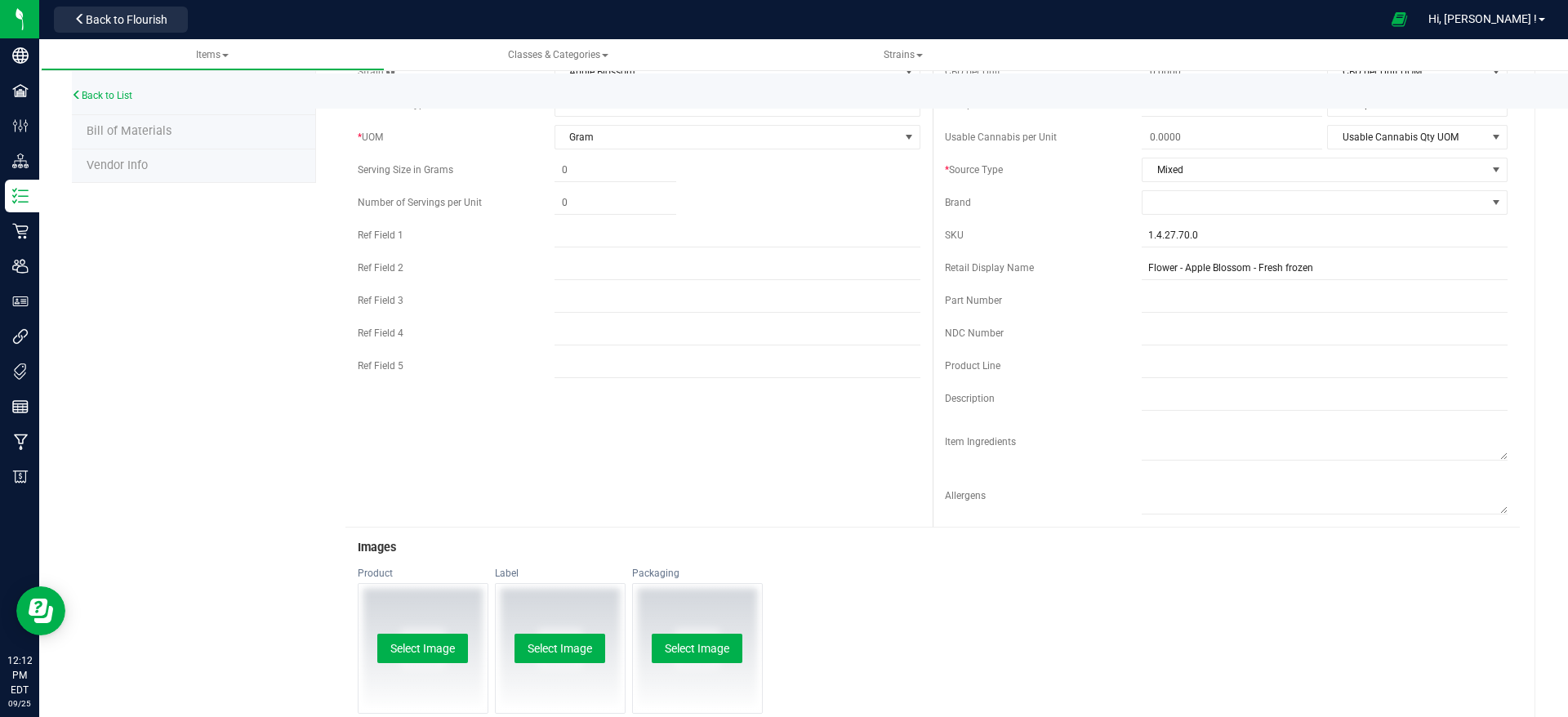
scroll to position [0, 0]
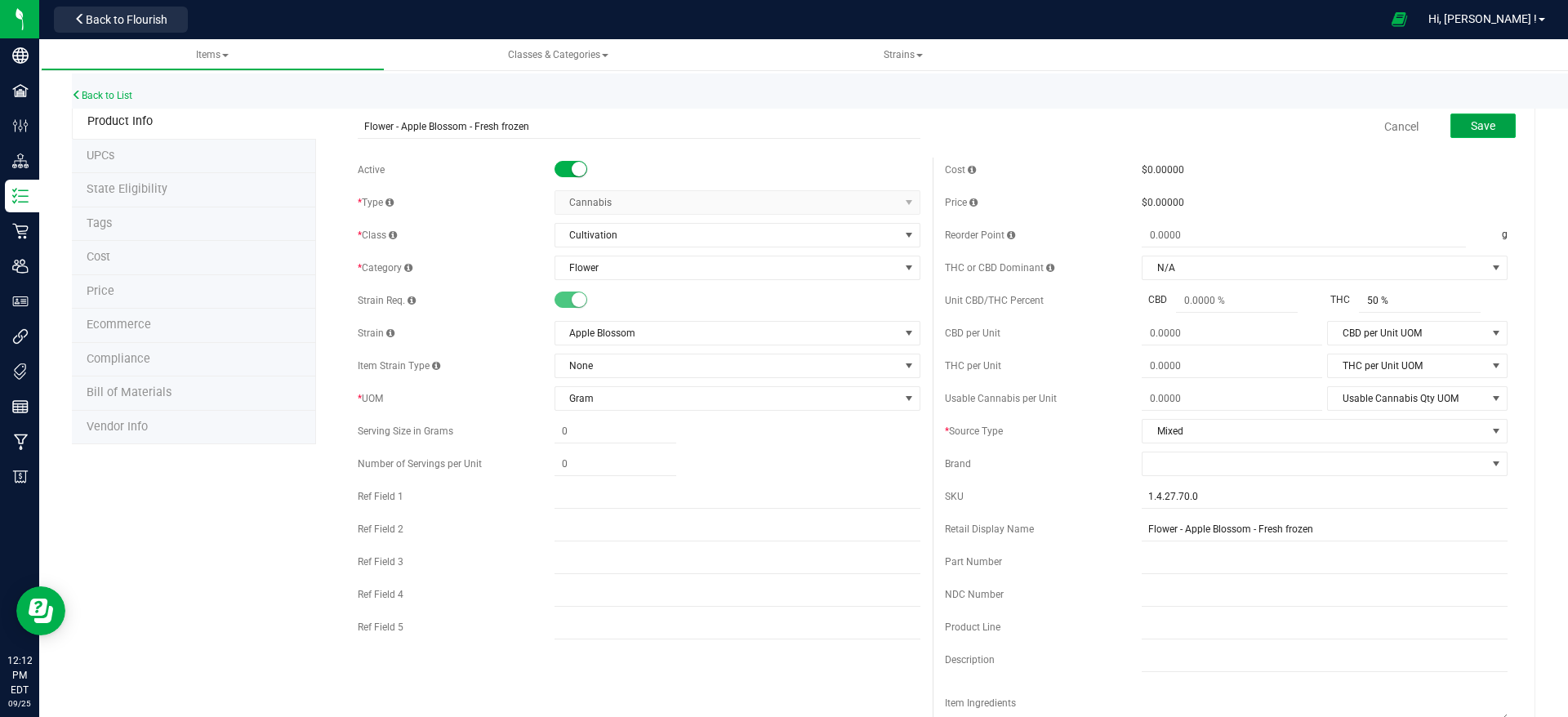
click at [1470, 127] on span "Save" at bounding box center [1482, 126] width 24 height 13
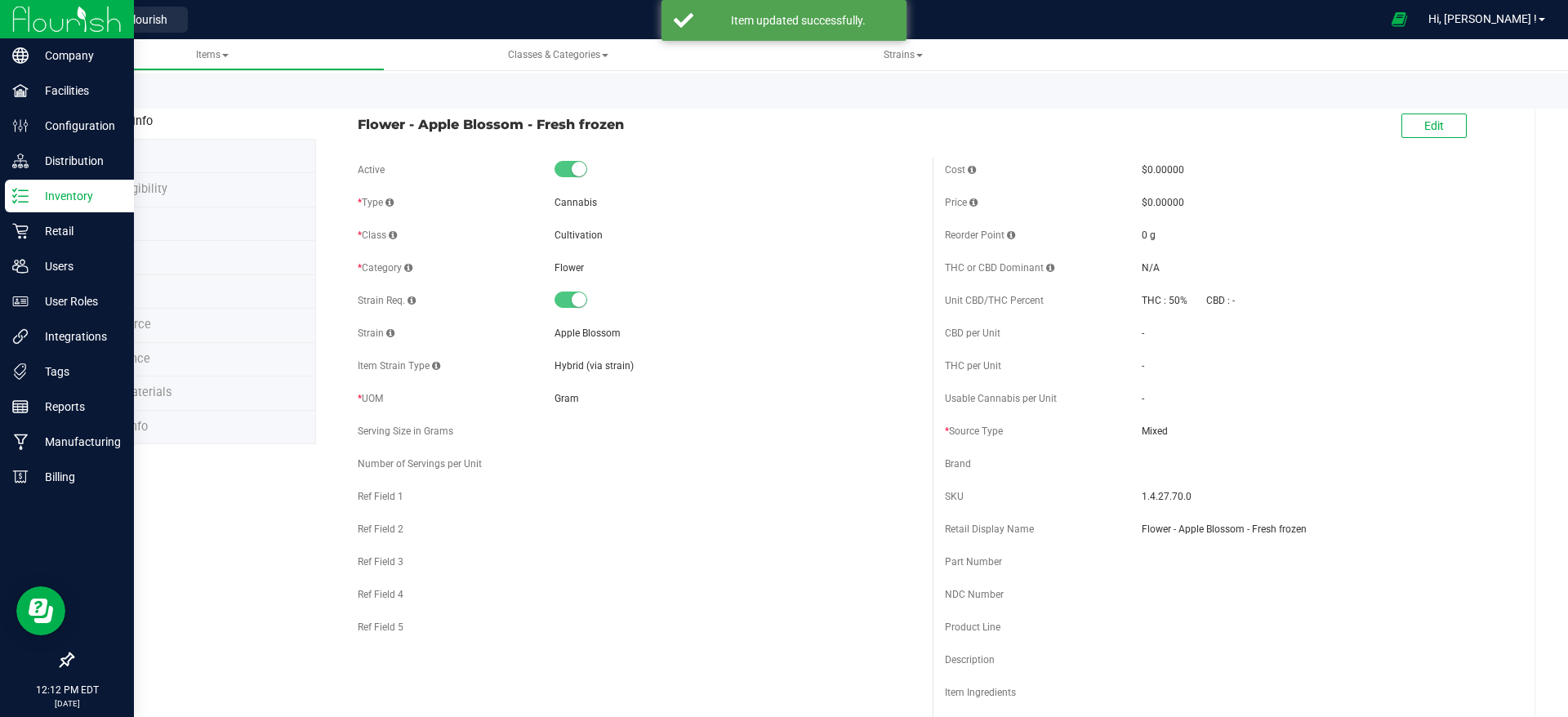
click at [45, 198] on p "Inventory" at bounding box center [77, 195] width 98 height 19
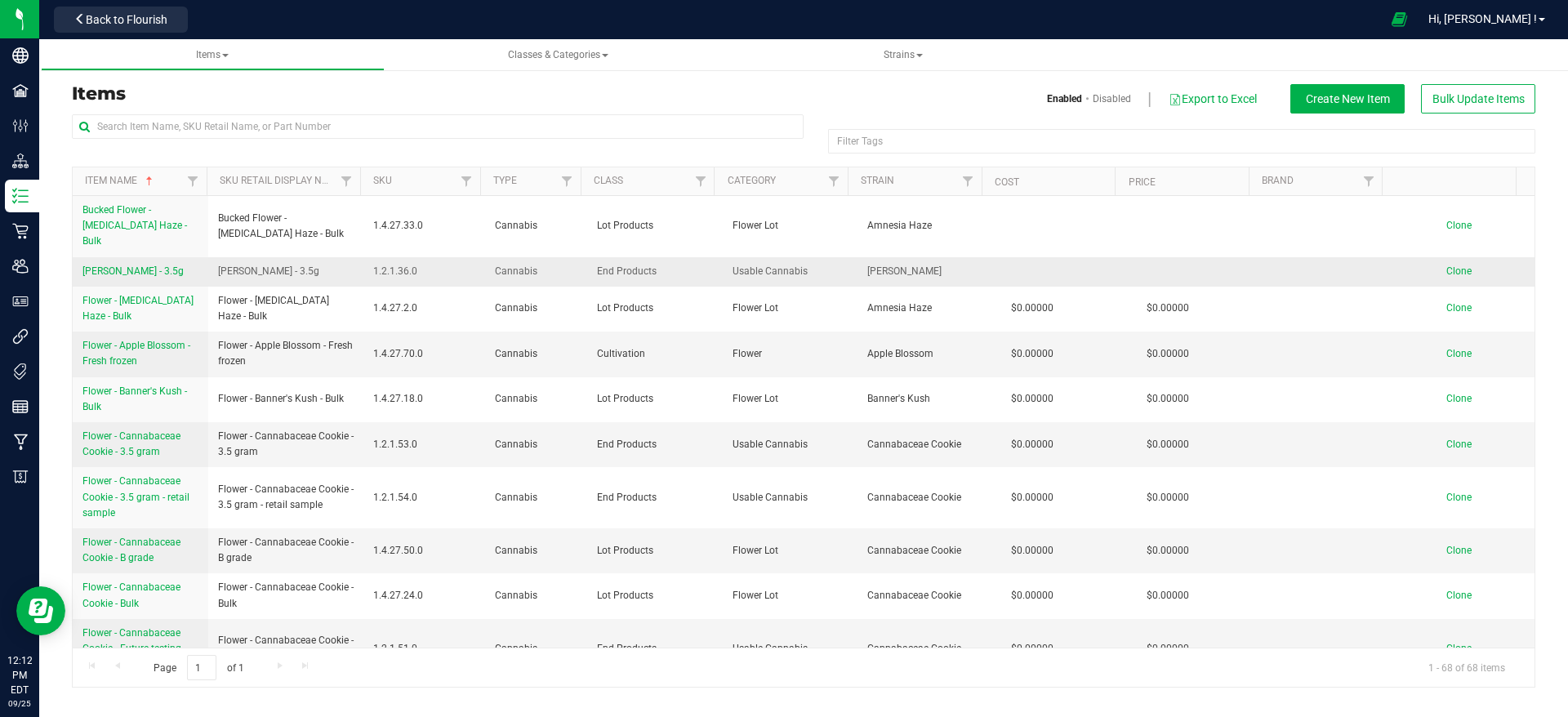
click at [107, 266] on span "[PERSON_NAME] - 3.5g" at bounding box center [133, 272] width 101 height 12
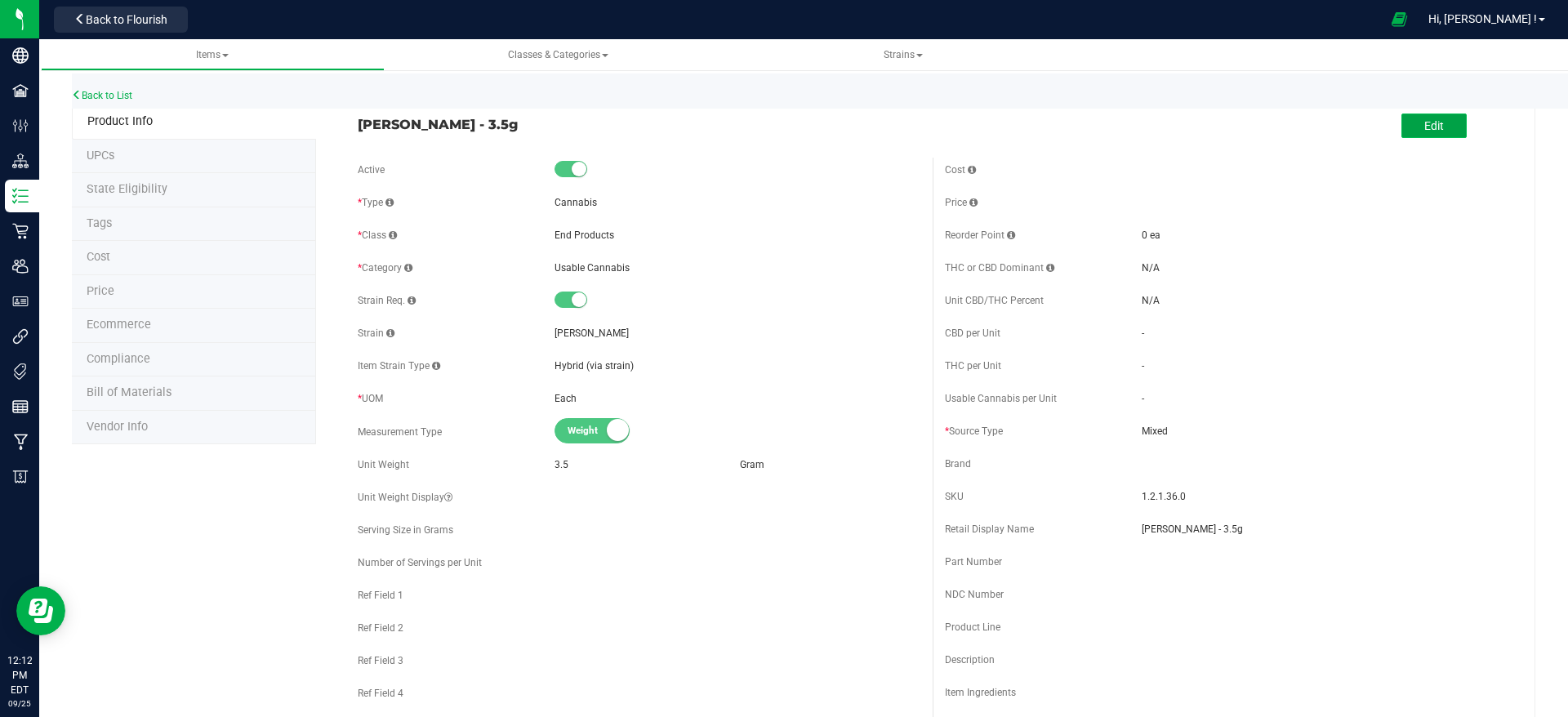
click at [1438, 130] on button "Edit" at bounding box center [1434, 125] width 66 height 24
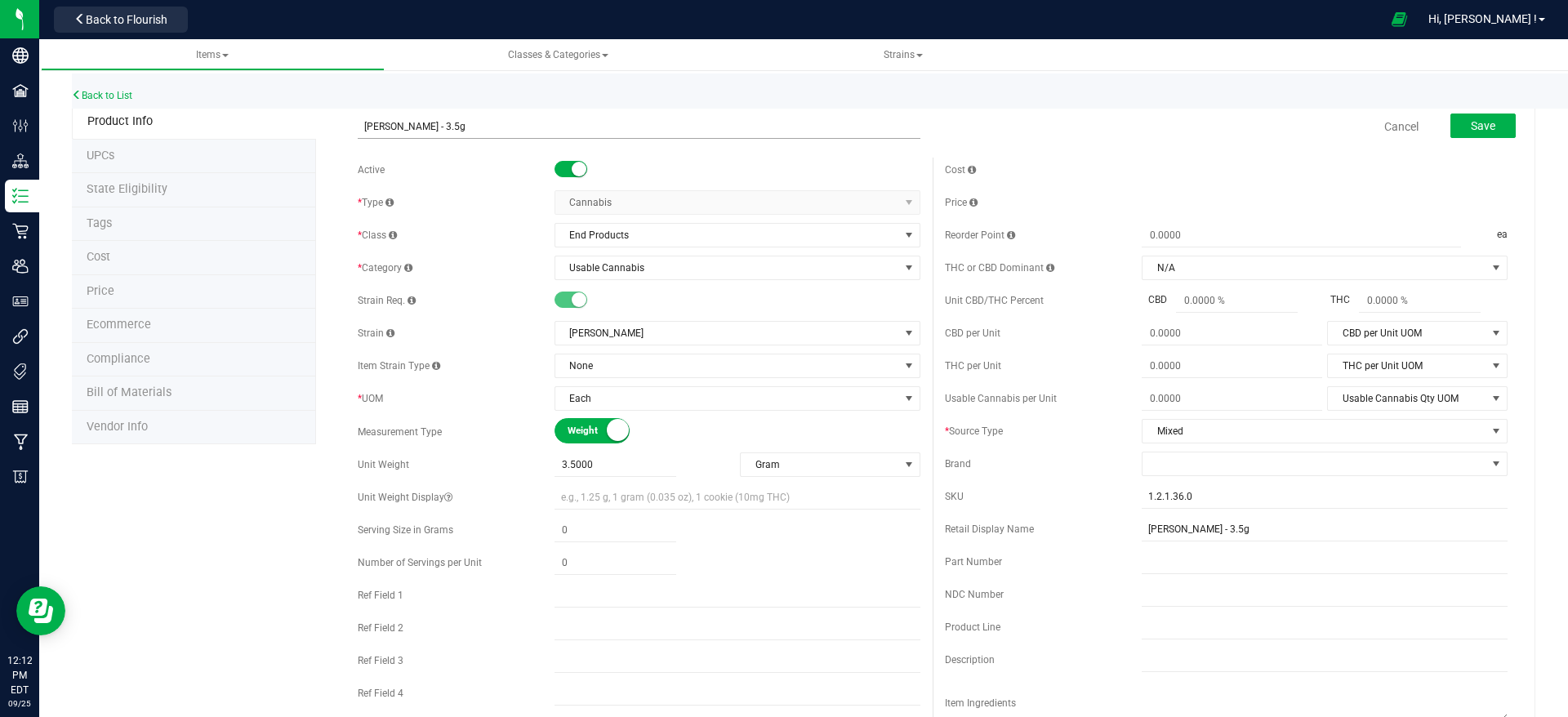
click at [358, 125] on input "[PERSON_NAME] - 3.5g" at bounding box center [638, 126] width 563 height 24
type input "Flower - [PERSON_NAME] - 3.5g"
click at [1142, 528] on input "[PERSON_NAME] - 3.5g" at bounding box center [1324, 529] width 366 height 24
type input "Flower - [PERSON_NAME] - 3.5g"
click at [1470, 125] on span "Save" at bounding box center [1482, 126] width 24 height 13
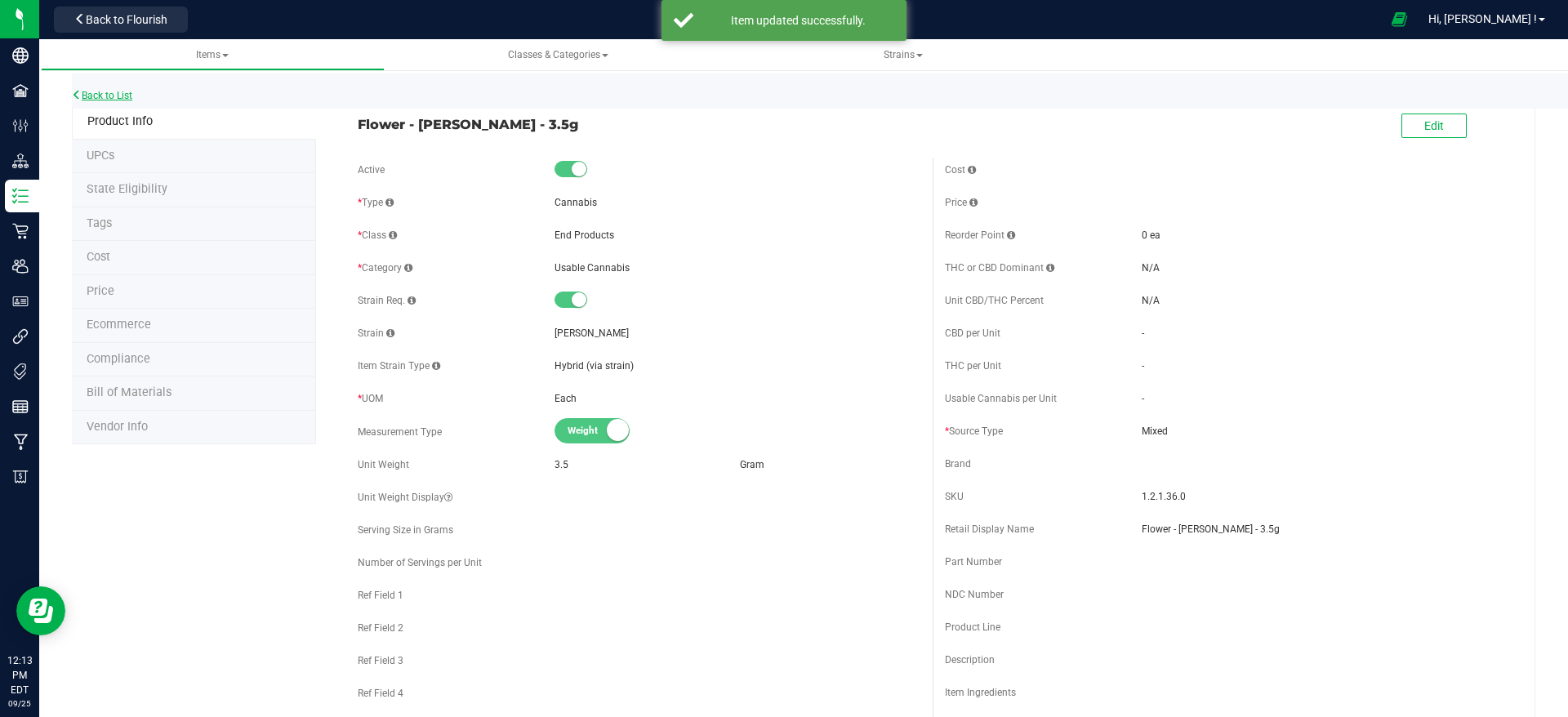
click at [112, 92] on link "Back to List" at bounding box center [102, 96] width 61 height 12
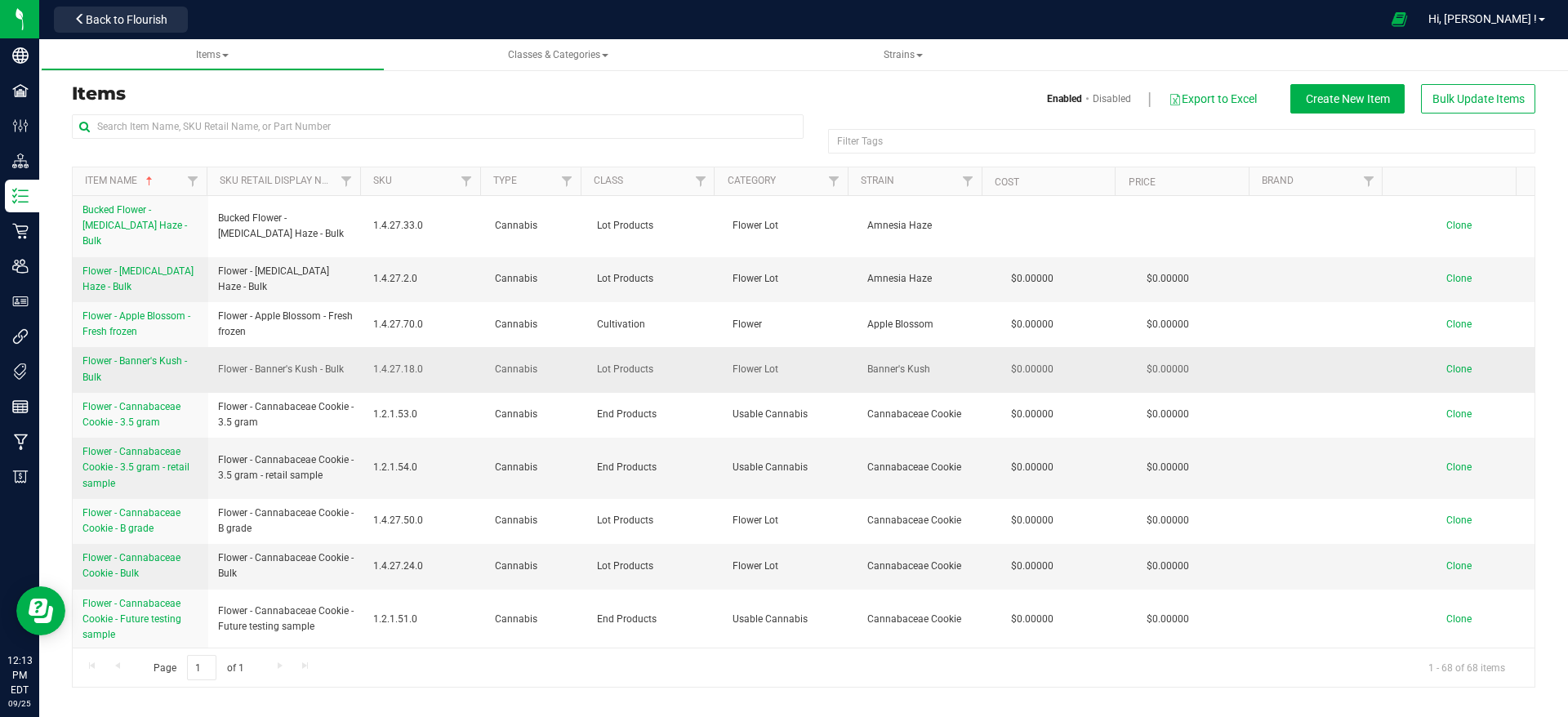
click at [175, 355] on span "Flower - Banner's Kush - Bulk" at bounding box center [135, 369] width 104 height 27
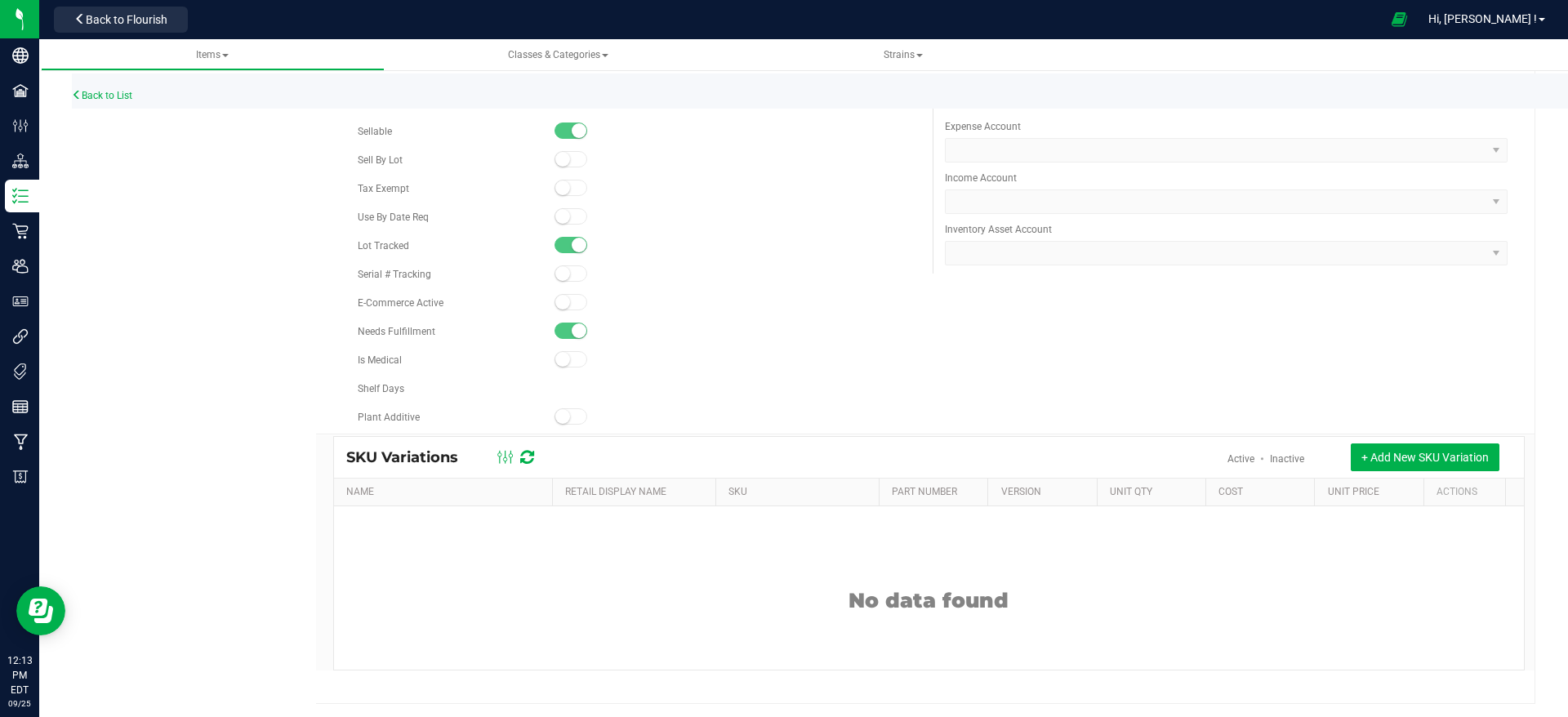
scroll to position [871, 0]
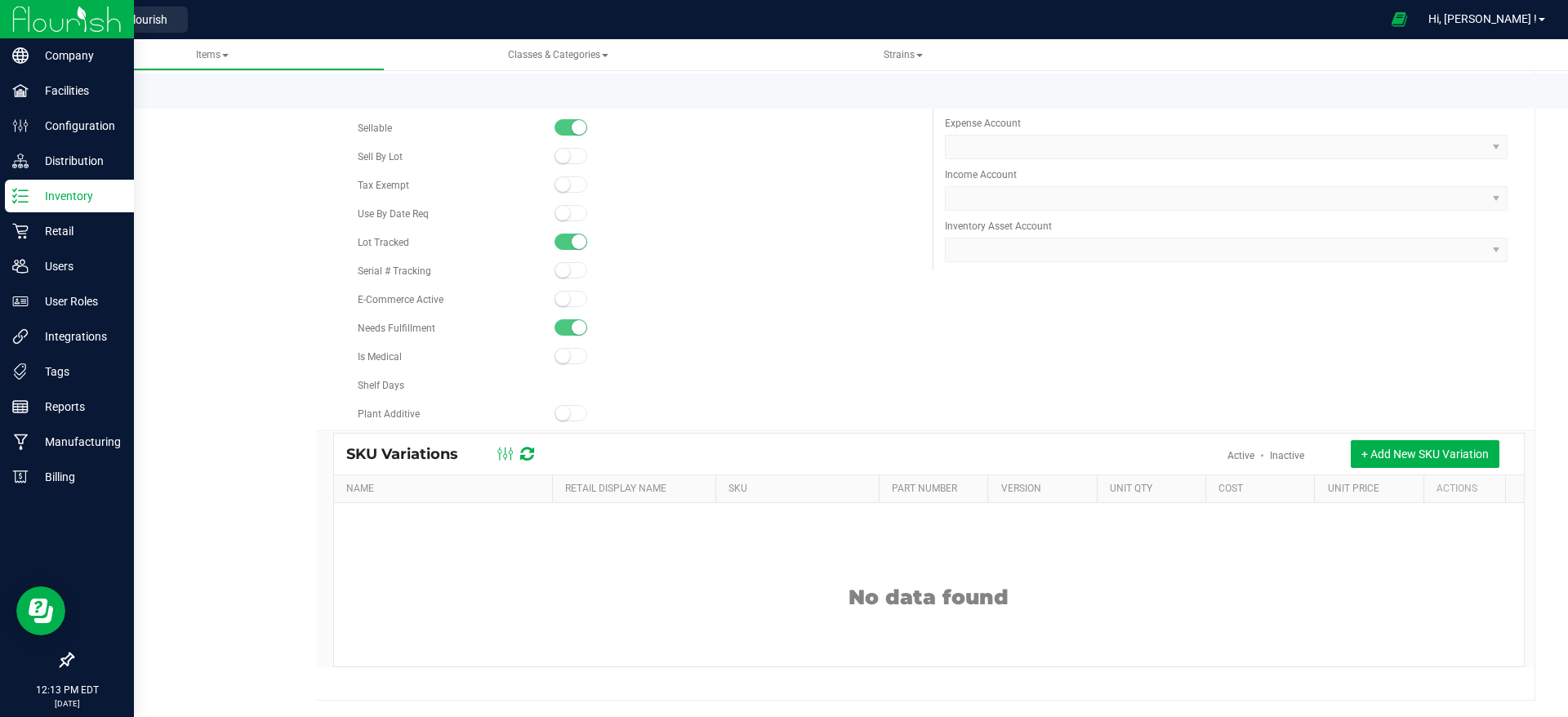
click at [19, 189] on icon at bounding box center [20, 195] width 16 height 16
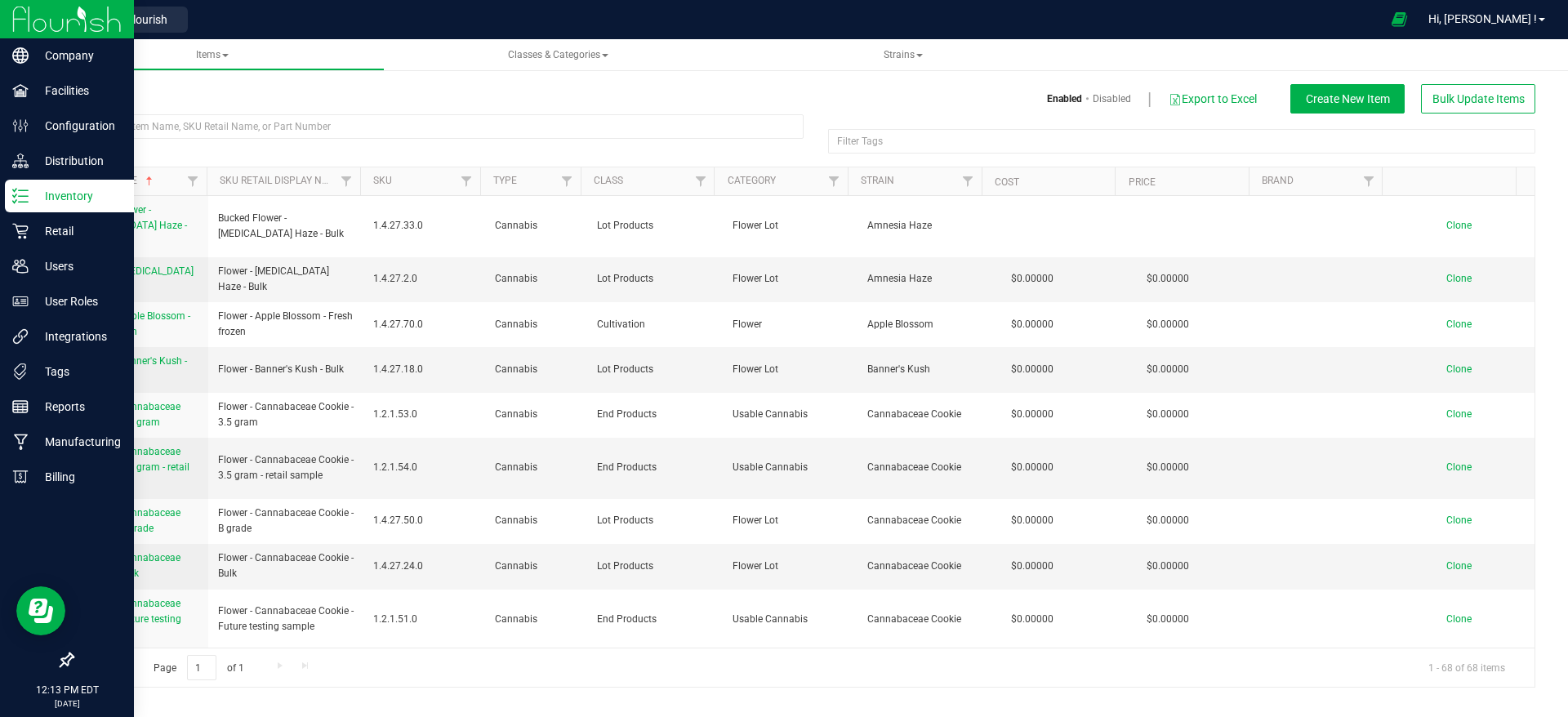
click at [47, 31] on img at bounding box center [67, 19] width 109 height 39
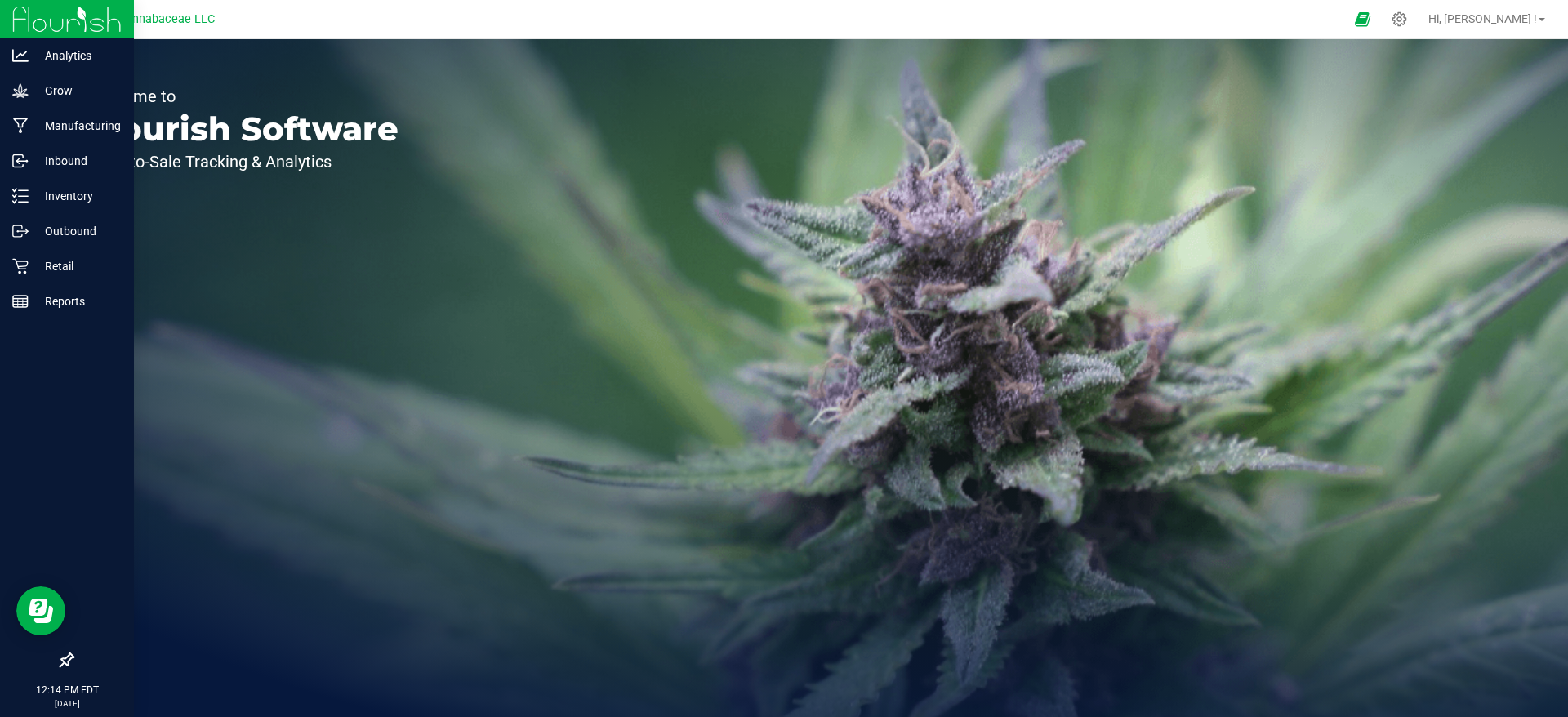
drag, startPoint x: 54, startPoint y: 19, endPoint x: 55, endPoint y: 29, distance: 10.0
click at [55, 19] on img at bounding box center [67, 19] width 109 height 39
click at [56, 90] on p "Grow" at bounding box center [77, 90] width 98 height 19
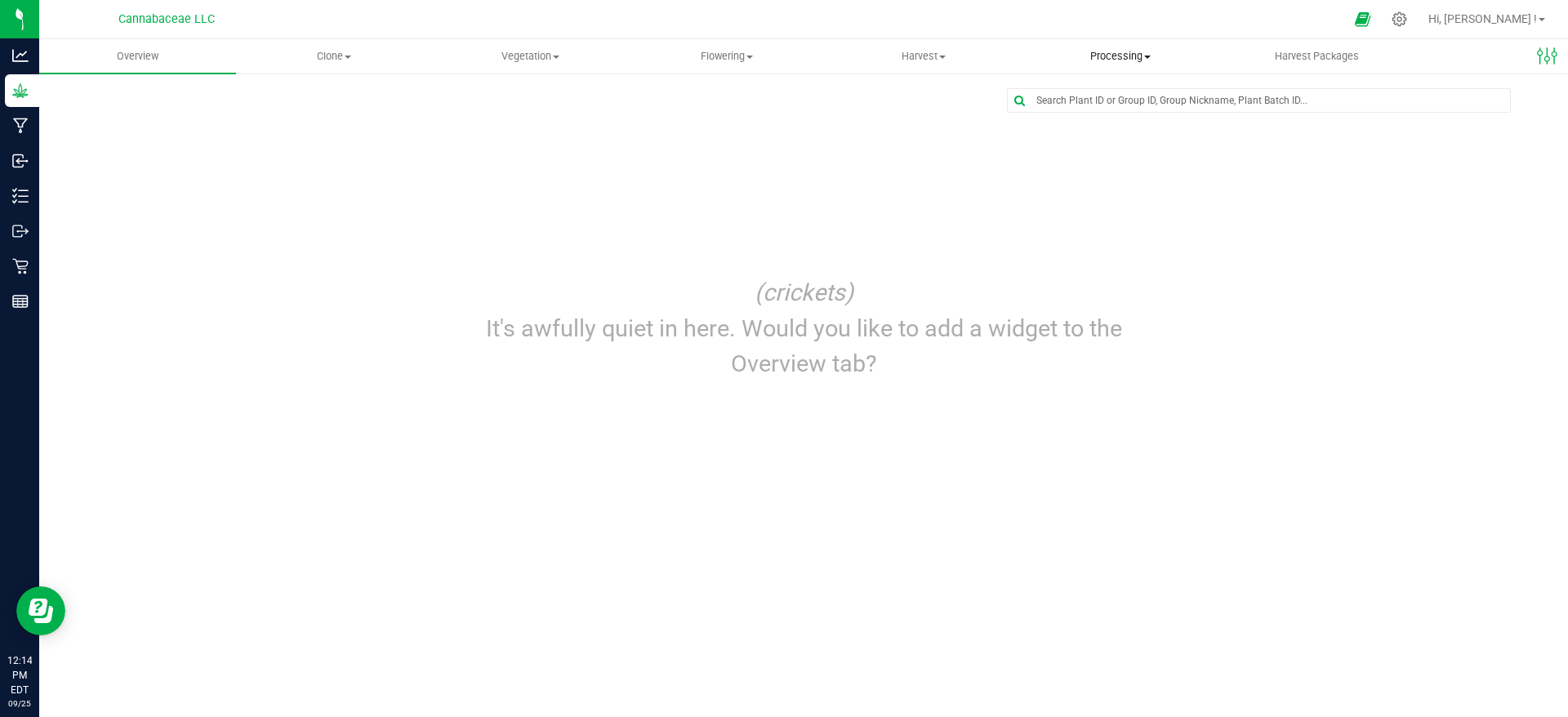
click at [1142, 49] on span "Processing" at bounding box center [1120, 56] width 195 height 14
click at [1128, 119] on span "Processing harvests" at bounding box center [1097, 118] width 151 height 14
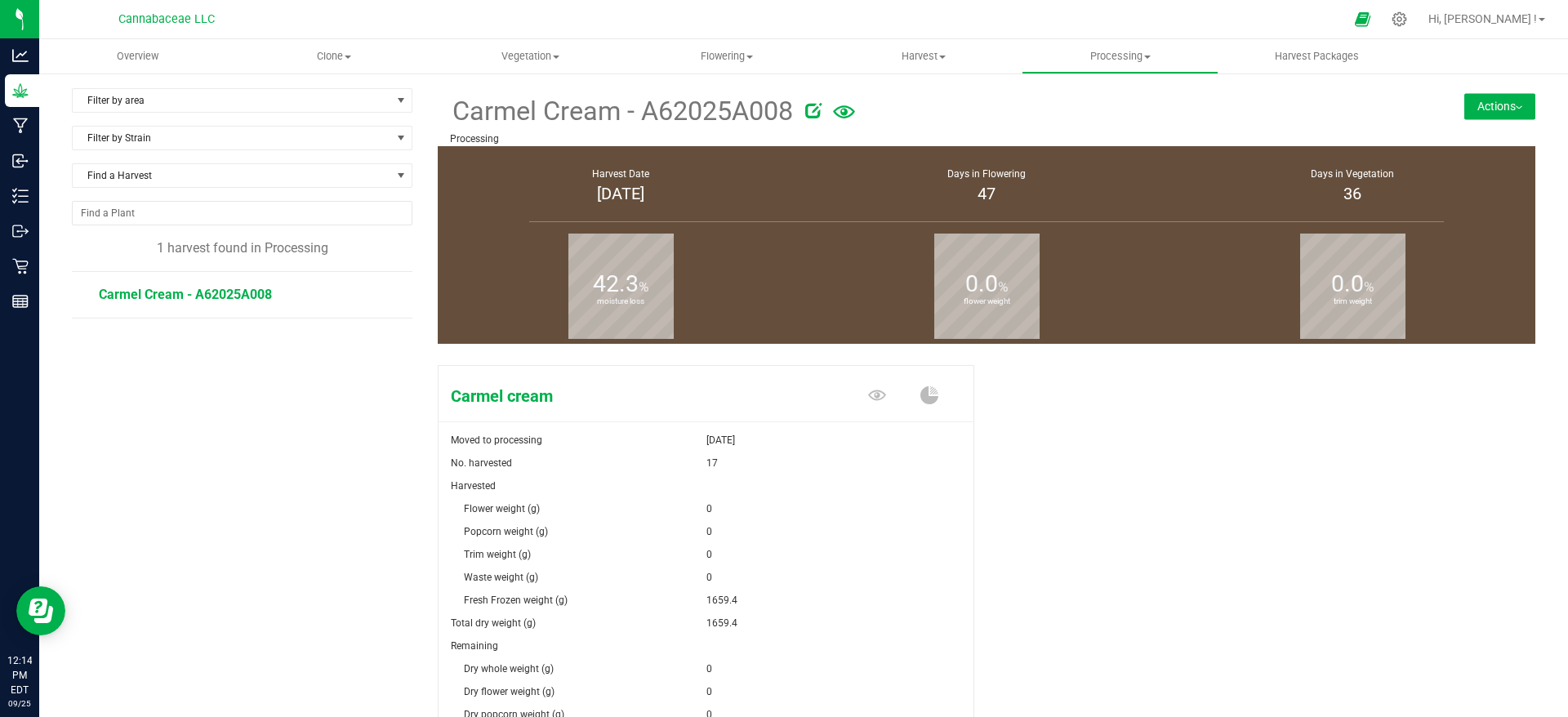
click at [1465, 101] on button "Actions" at bounding box center [1500, 106] width 71 height 26
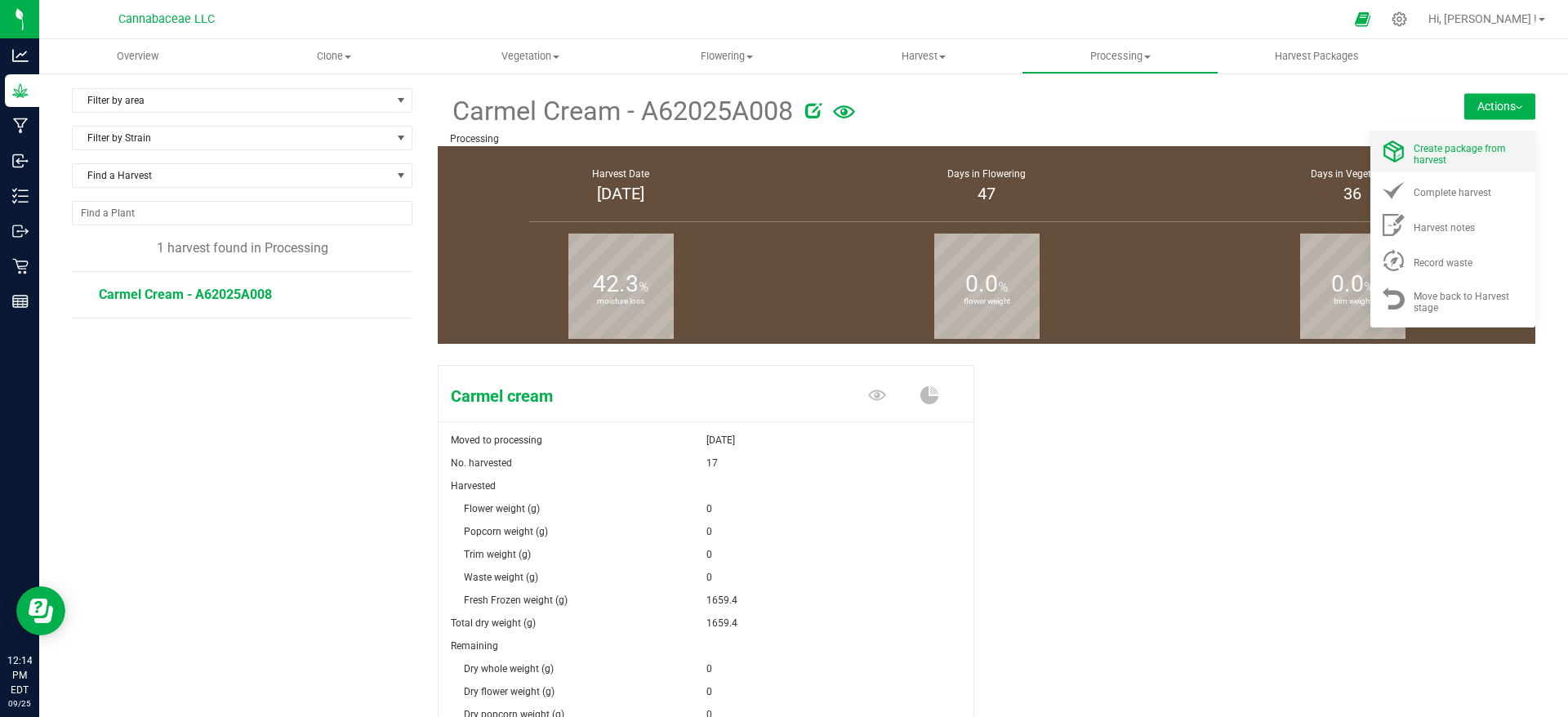
click at [1458, 157] on div "Create package from harvest" at bounding box center [1469, 151] width 111 height 29
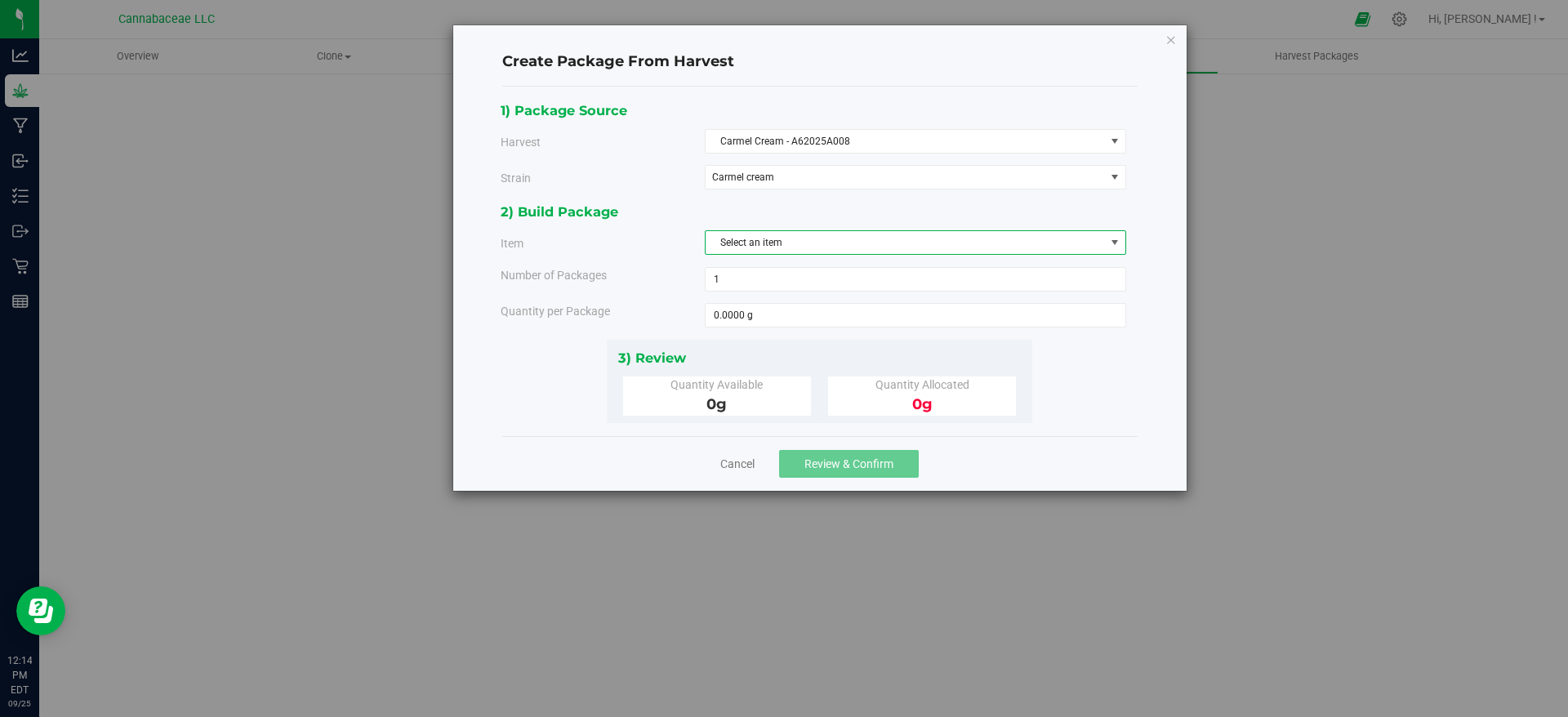
click at [950, 238] on span "Select an item" at bounding box center [905, 242] width 400 height 23
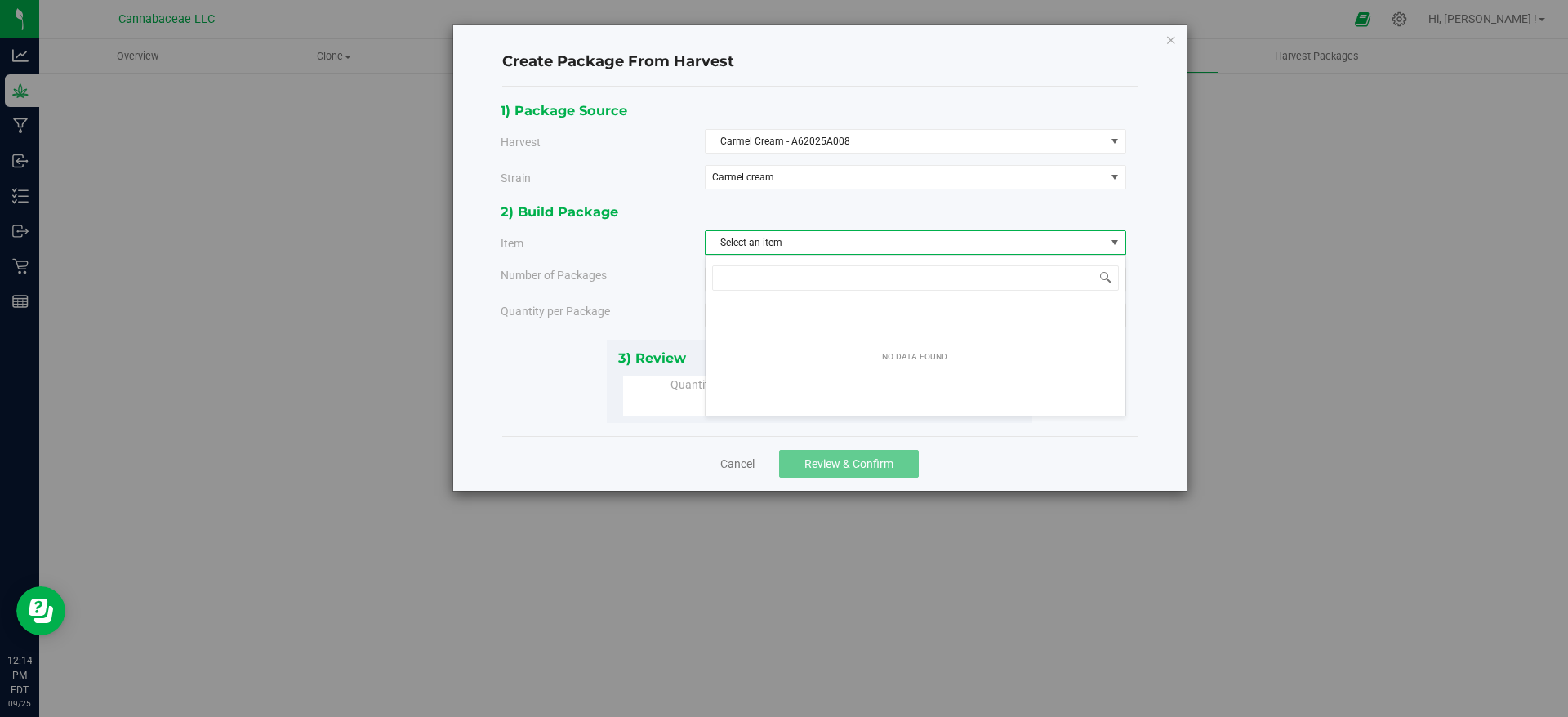
click at [684, 216] on div "2) Build Package" at bounding box center [813, 212] width 626 height 22
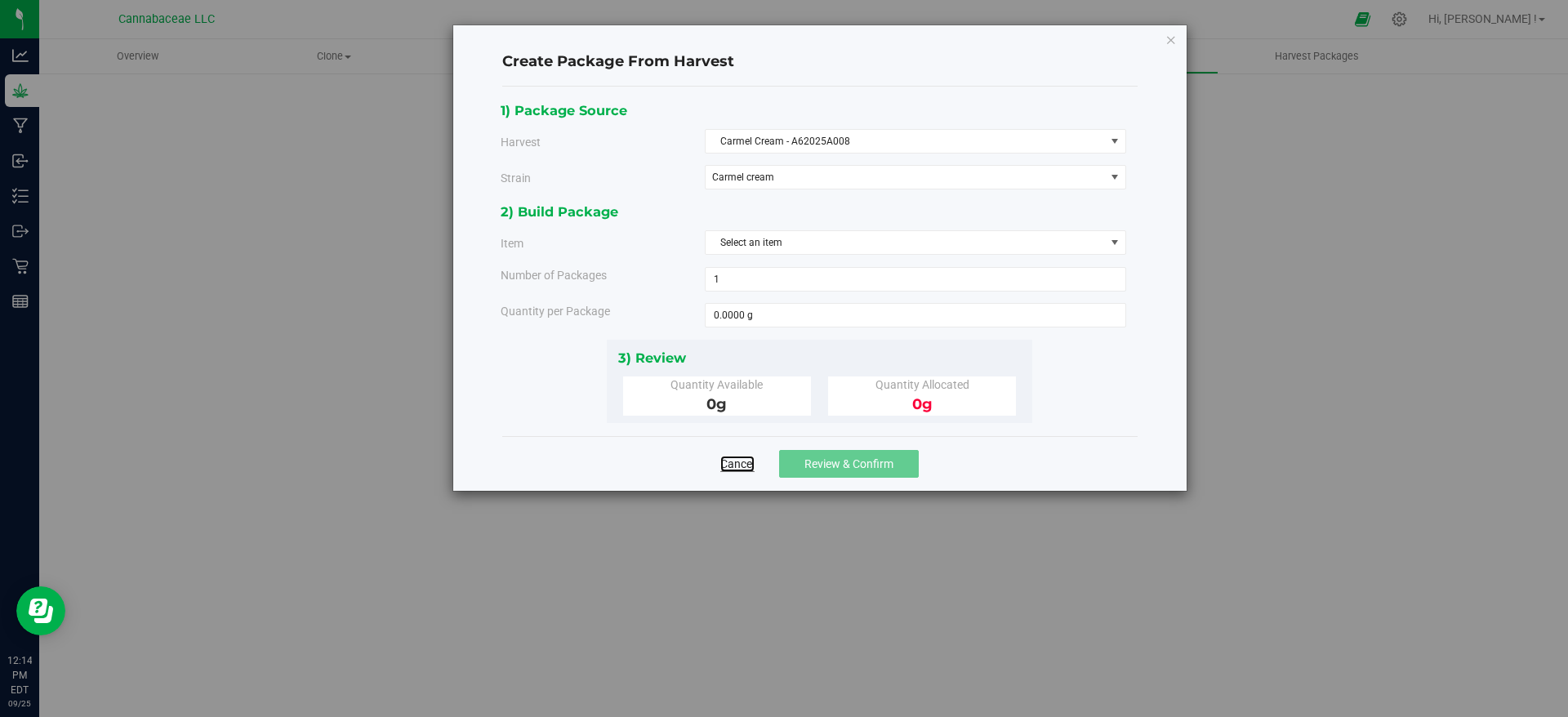
click at [730, 464] on link "Cancel" at bounding box center [737, 464] width 34 height 16
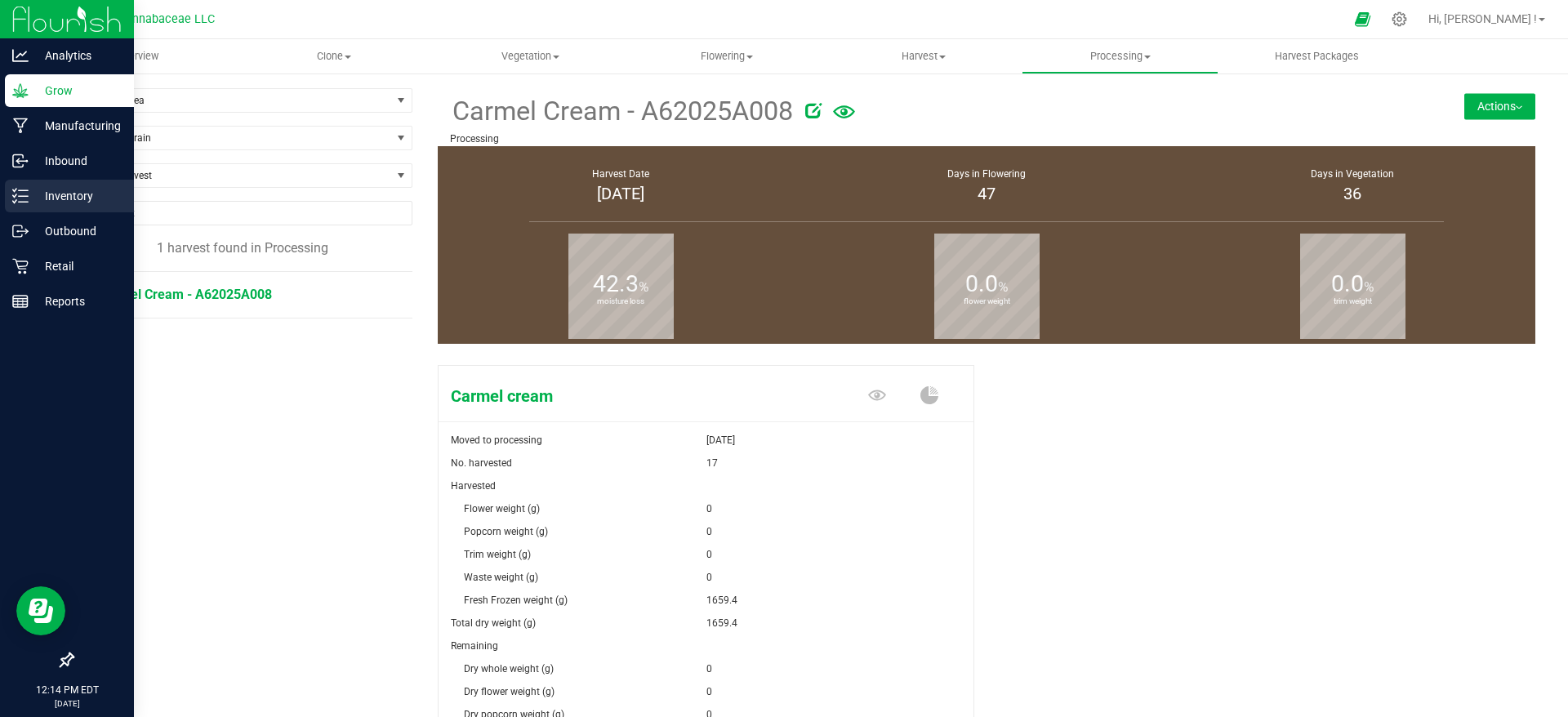
click at [50, 206] on div "Inventory" at bounding box center [69, 196] width 129 height 33
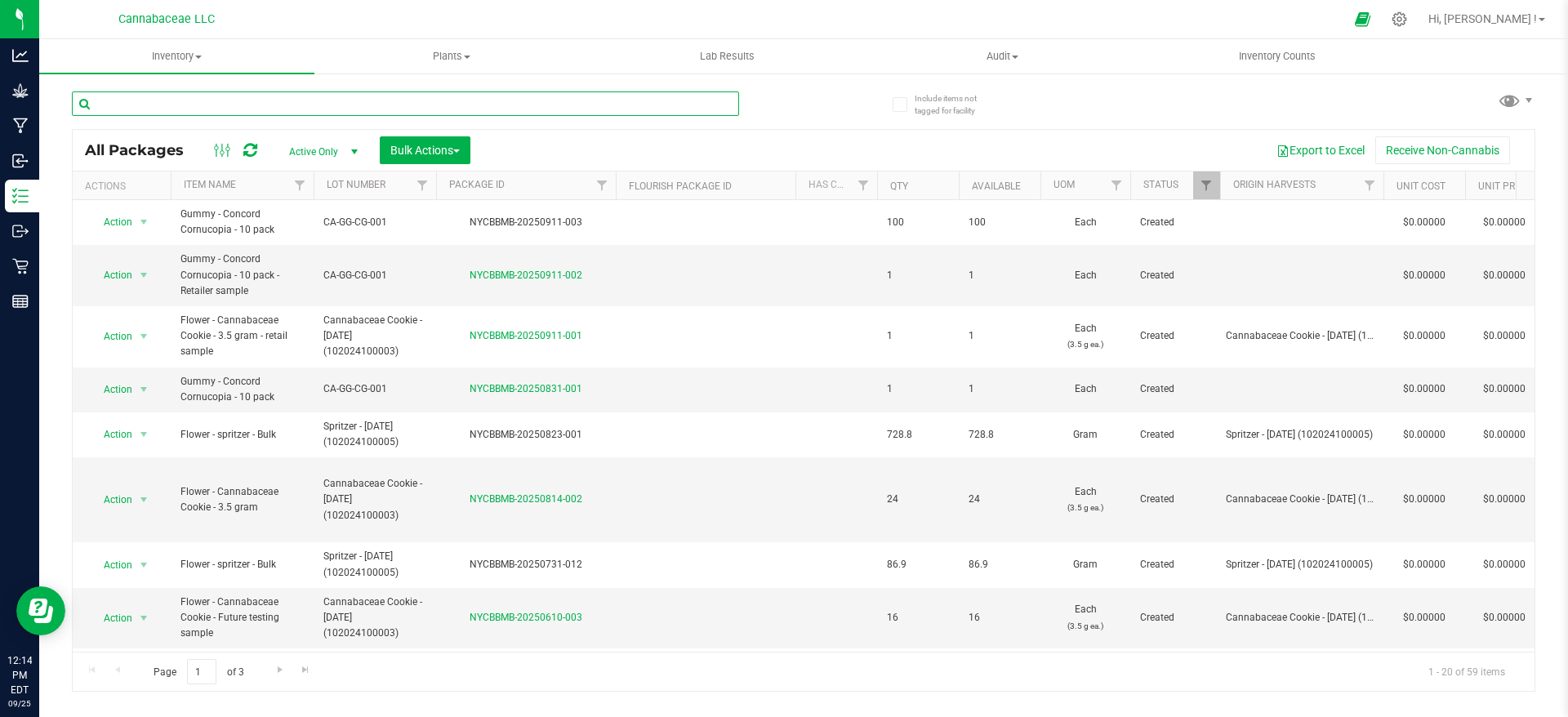
click at [240, 98] on input "text" at bounding box center [405, 104] width 667 height 24
type input "frozen"
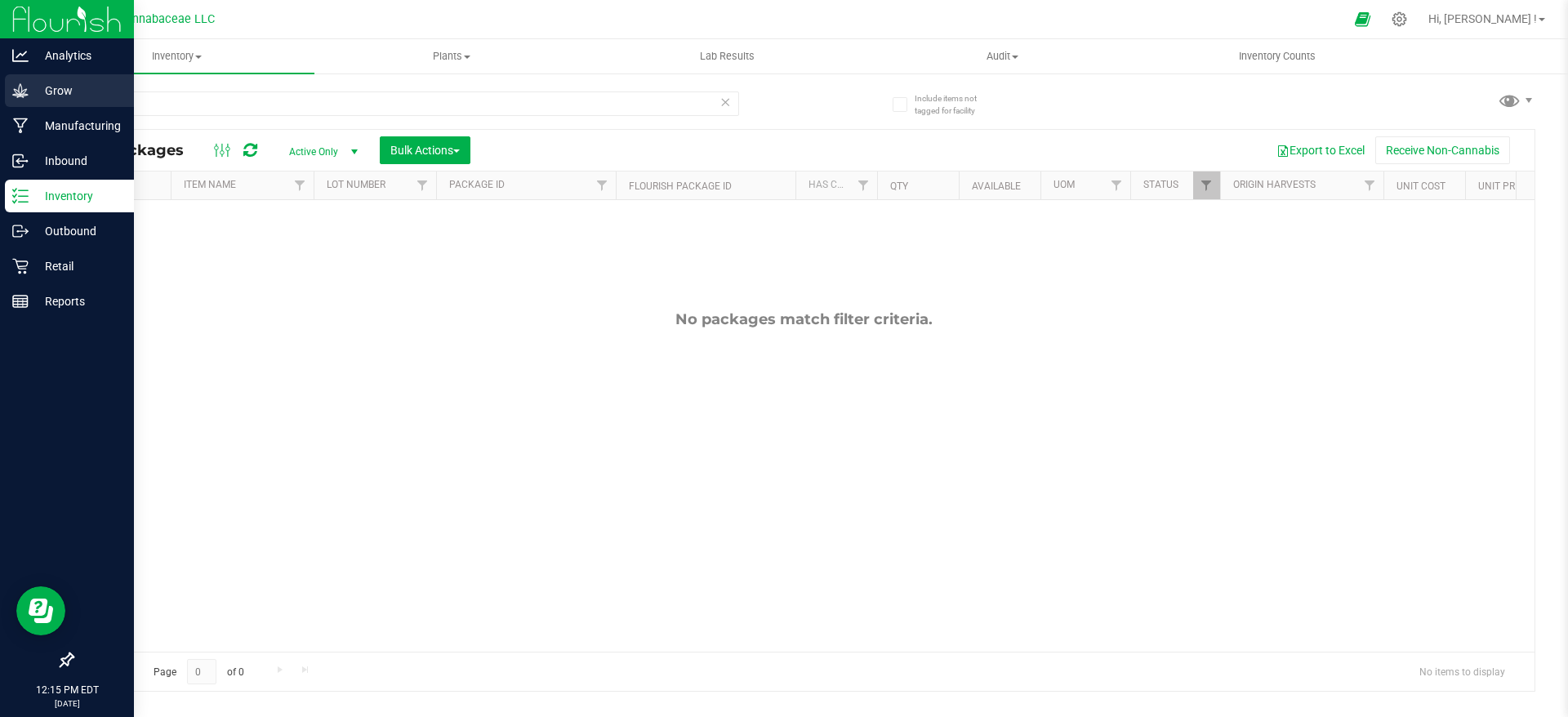
click at [32, 87] on p "Grow" at bounding box center [77, 90] width 98 height 19
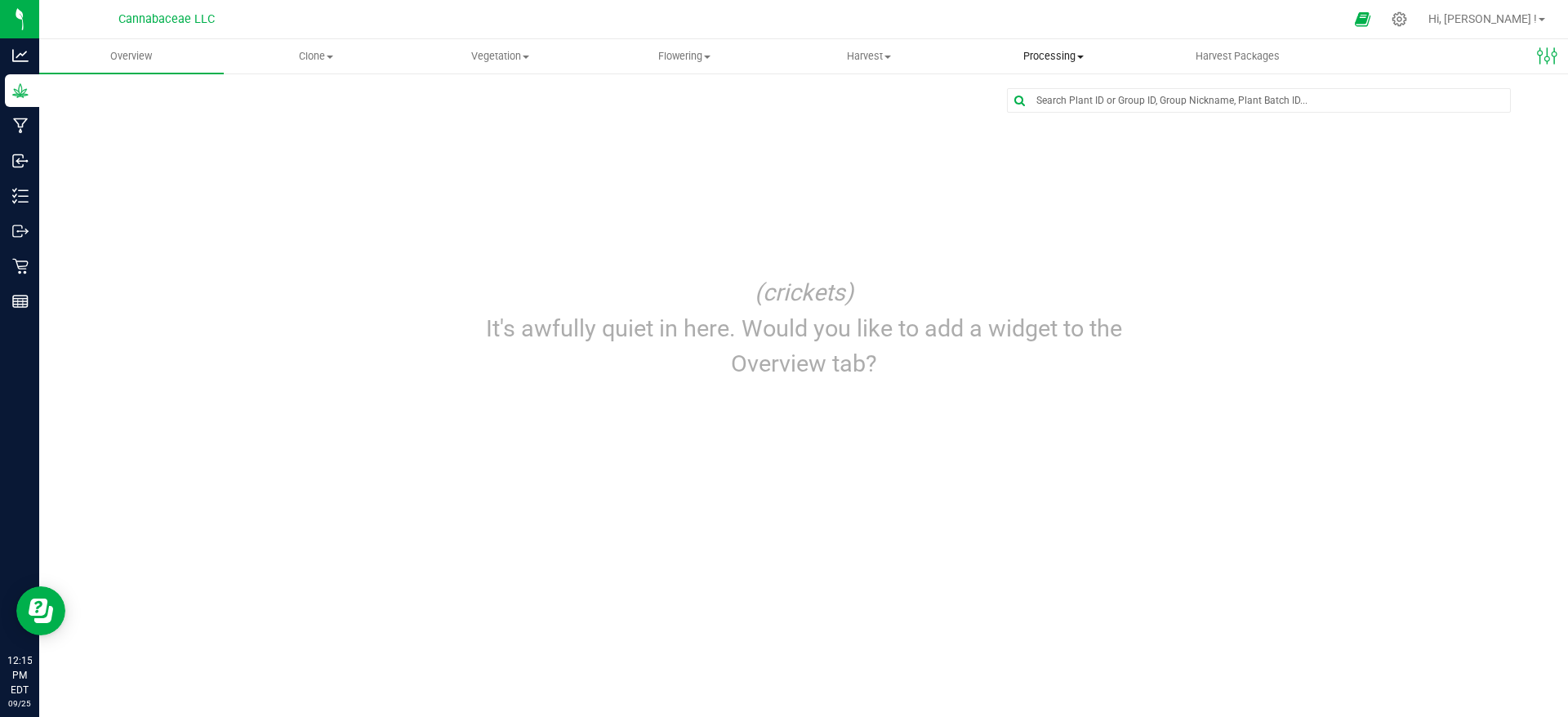
click at [1061, 61] on span "Processing" at bounding box center [1053, 56] width 183 height 14
click at [1068, 112] on span "Processing harvests" at bounding box center [1037, 118] width 151 height 14
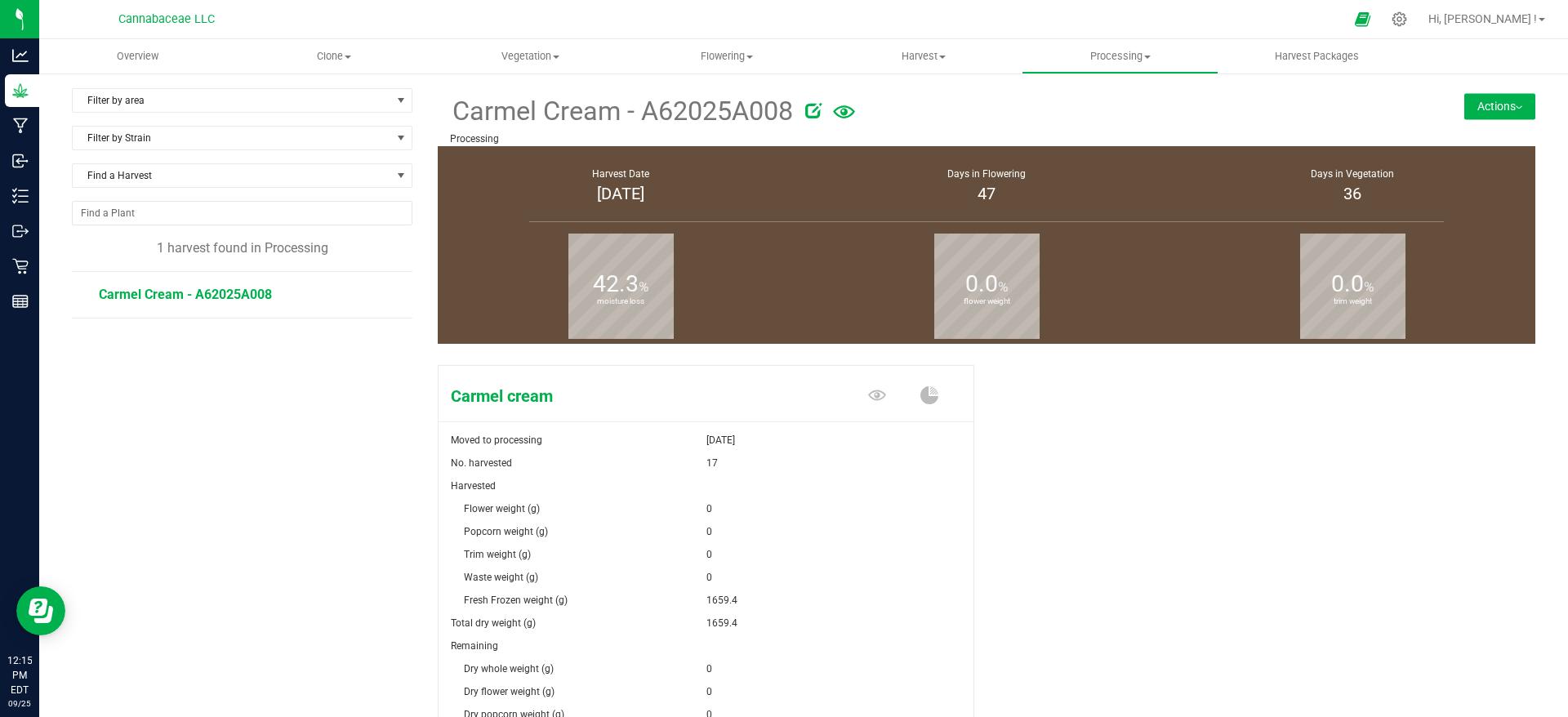
scroll to position [234, 0]
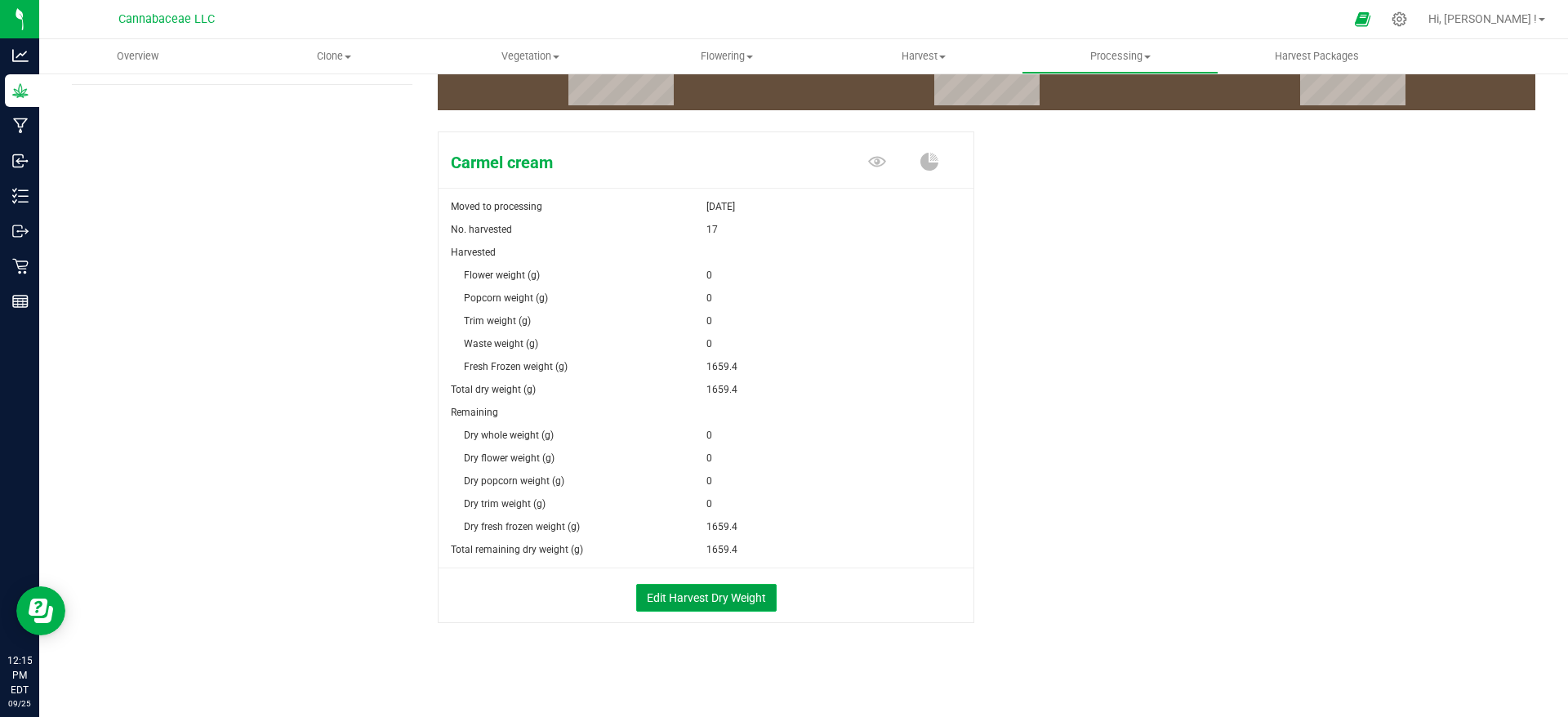
click at [755, 593] on button "Edit Harvest Dry Weight" at bounding box center [706, 598] width 140 height 28
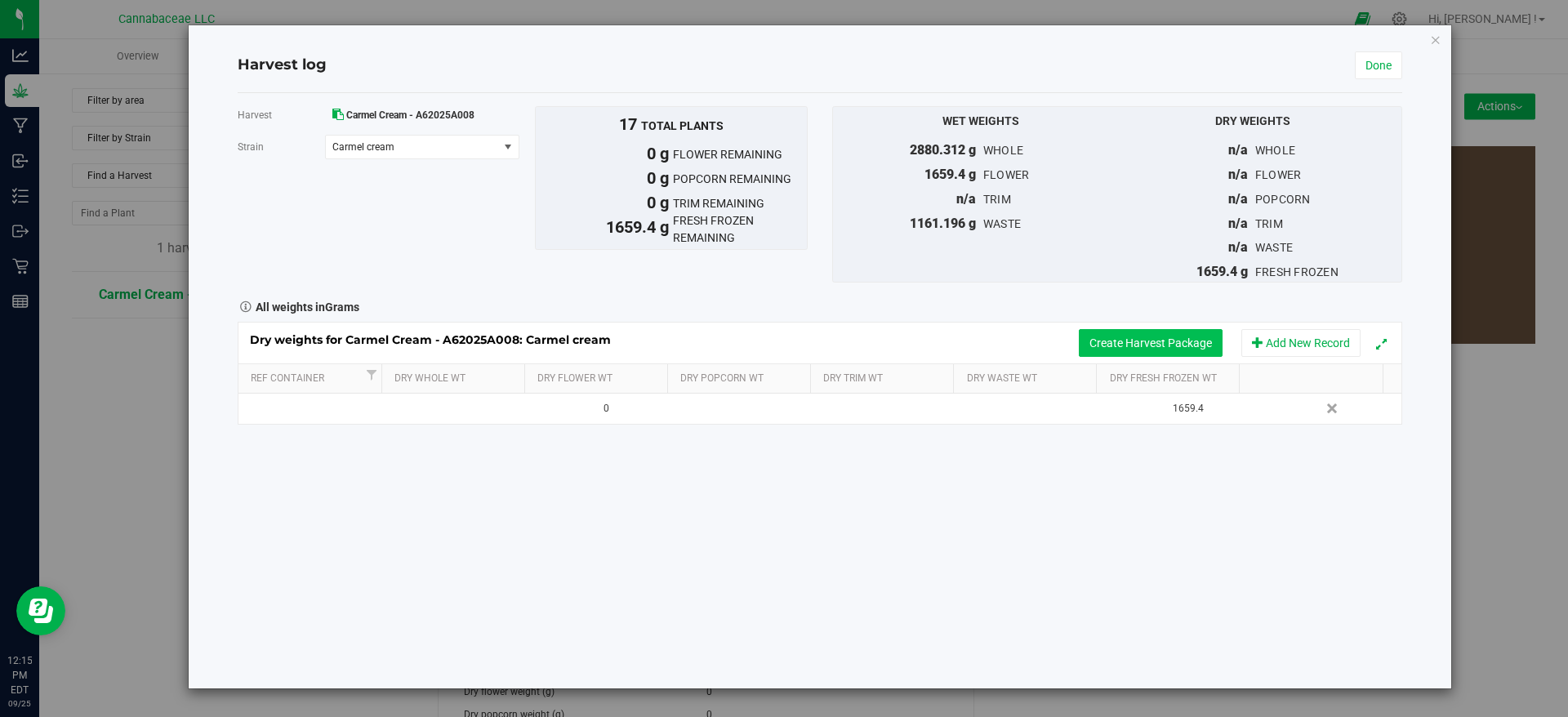
click at [1105, 337] on button "Create Harvest Package" at bounding box center [1150, 343] width 144 height 28
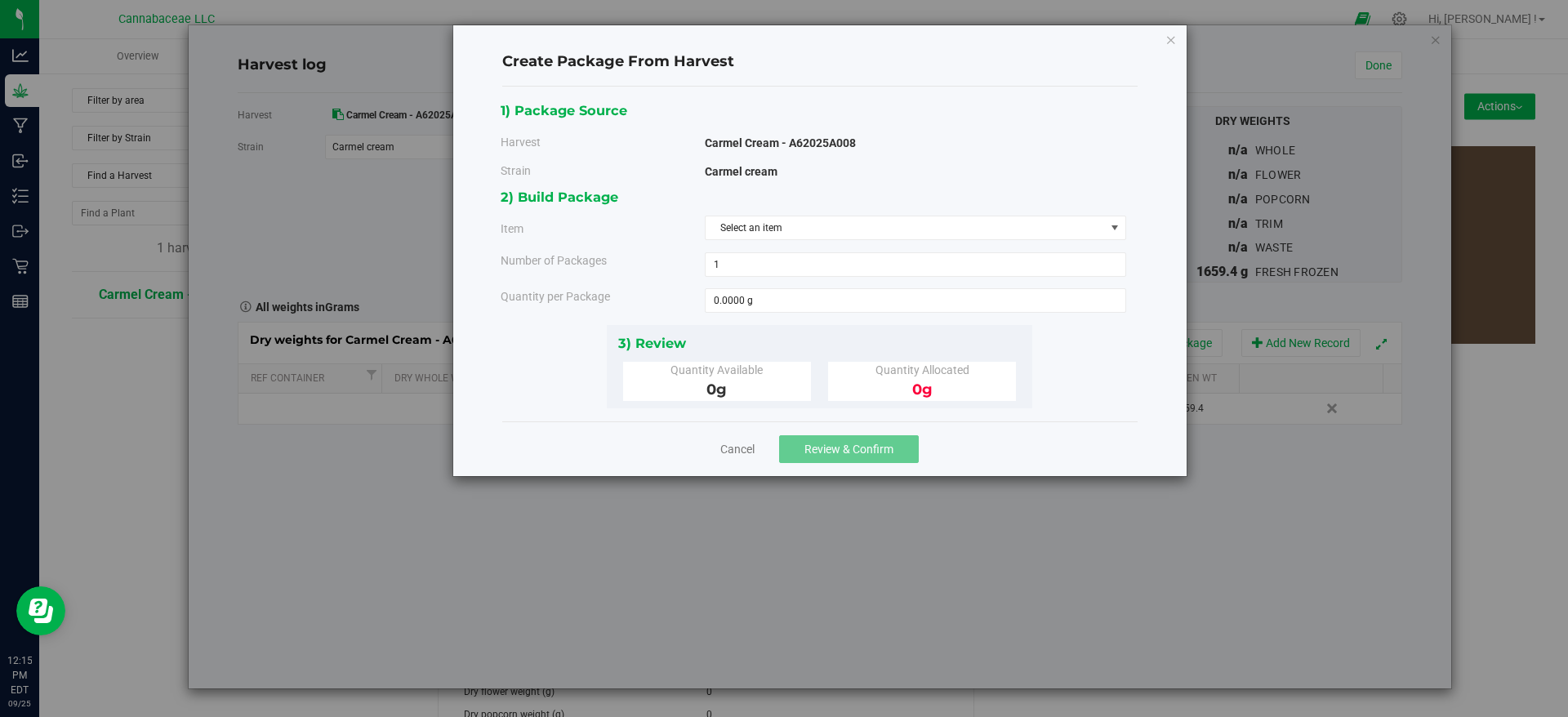
click at [712, 389] on span "0 g" at bounding box center [717, 389] width 20 height 18
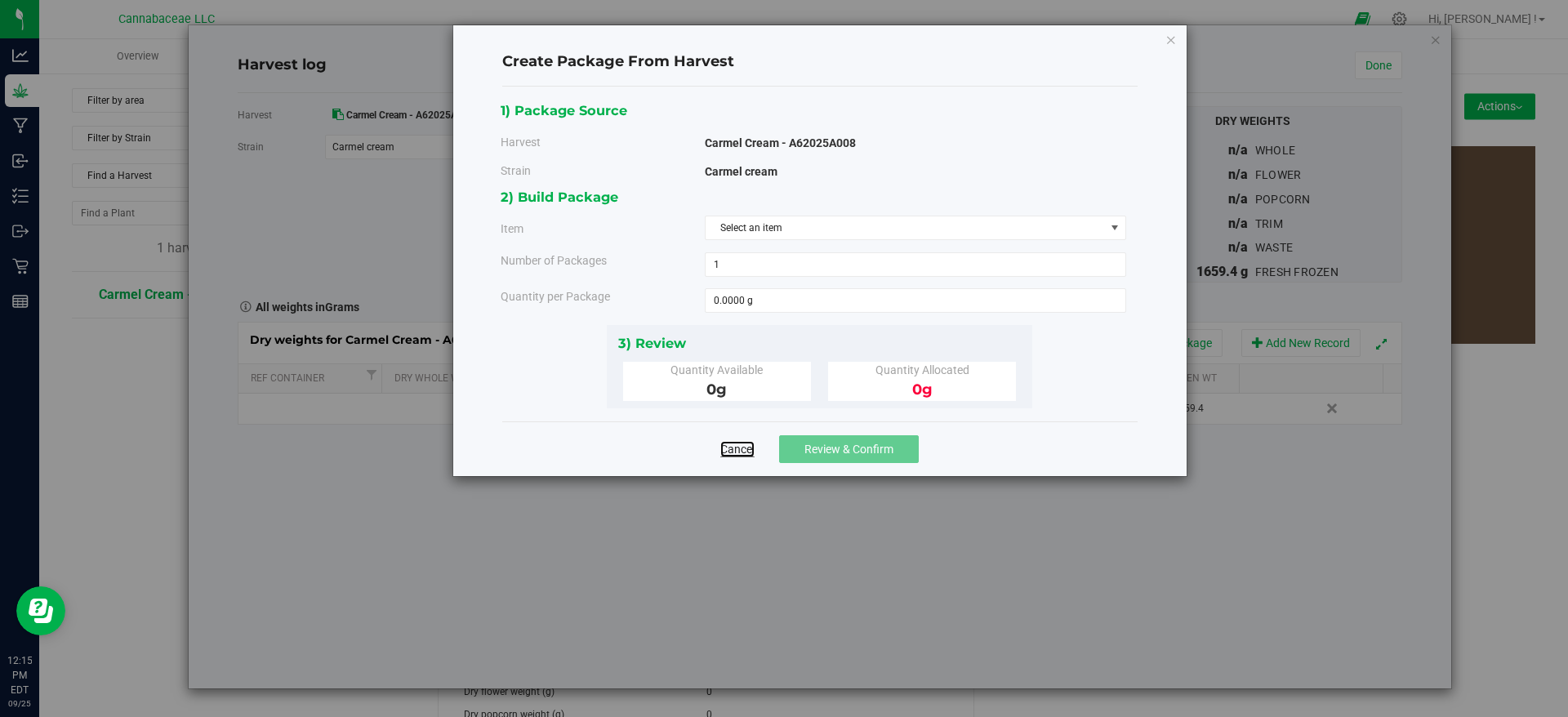
click at [743, 451] on link "Cancel" at bounding box center [737, 449] width 34 height 16
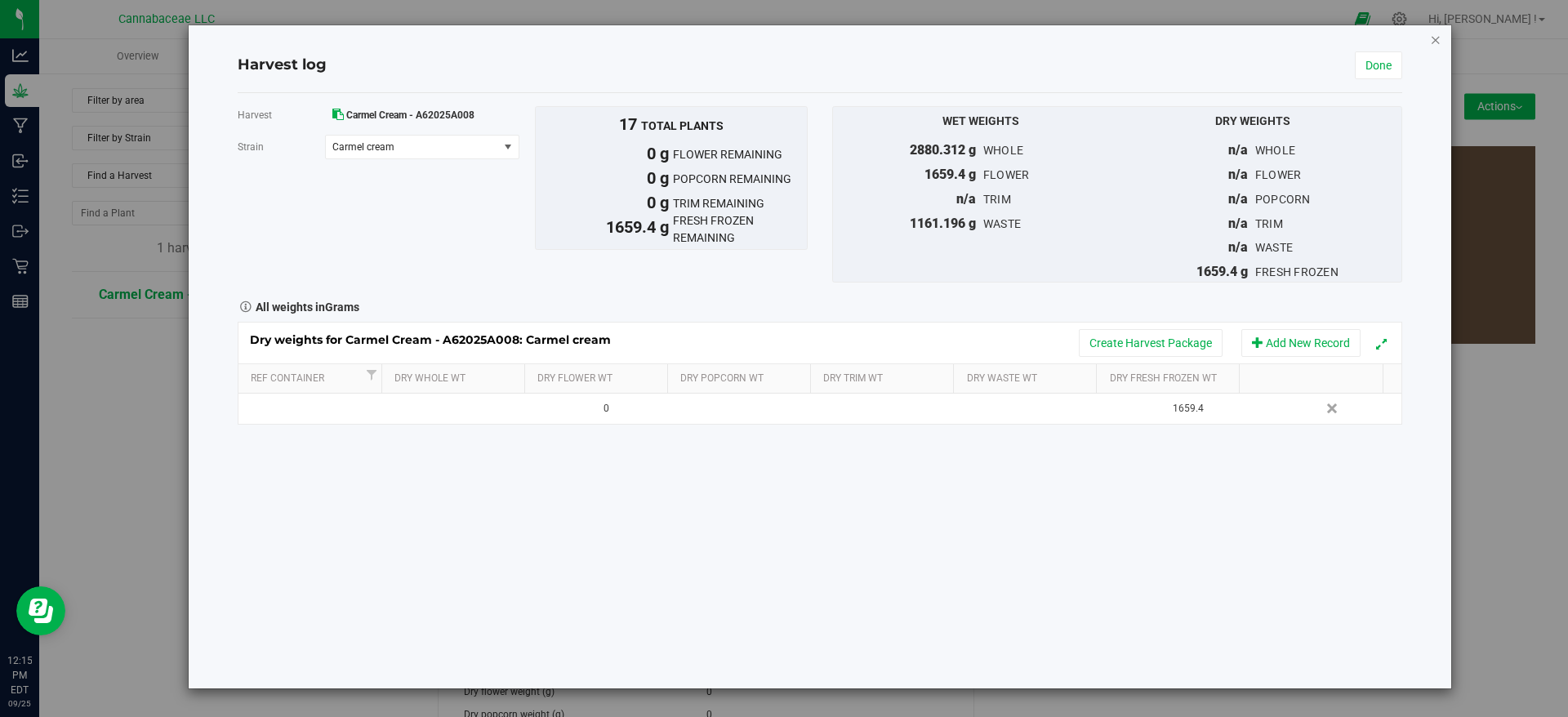
click at [1435, 39] on icon "button" at bounding box center [1436, 39] width 12 height 19
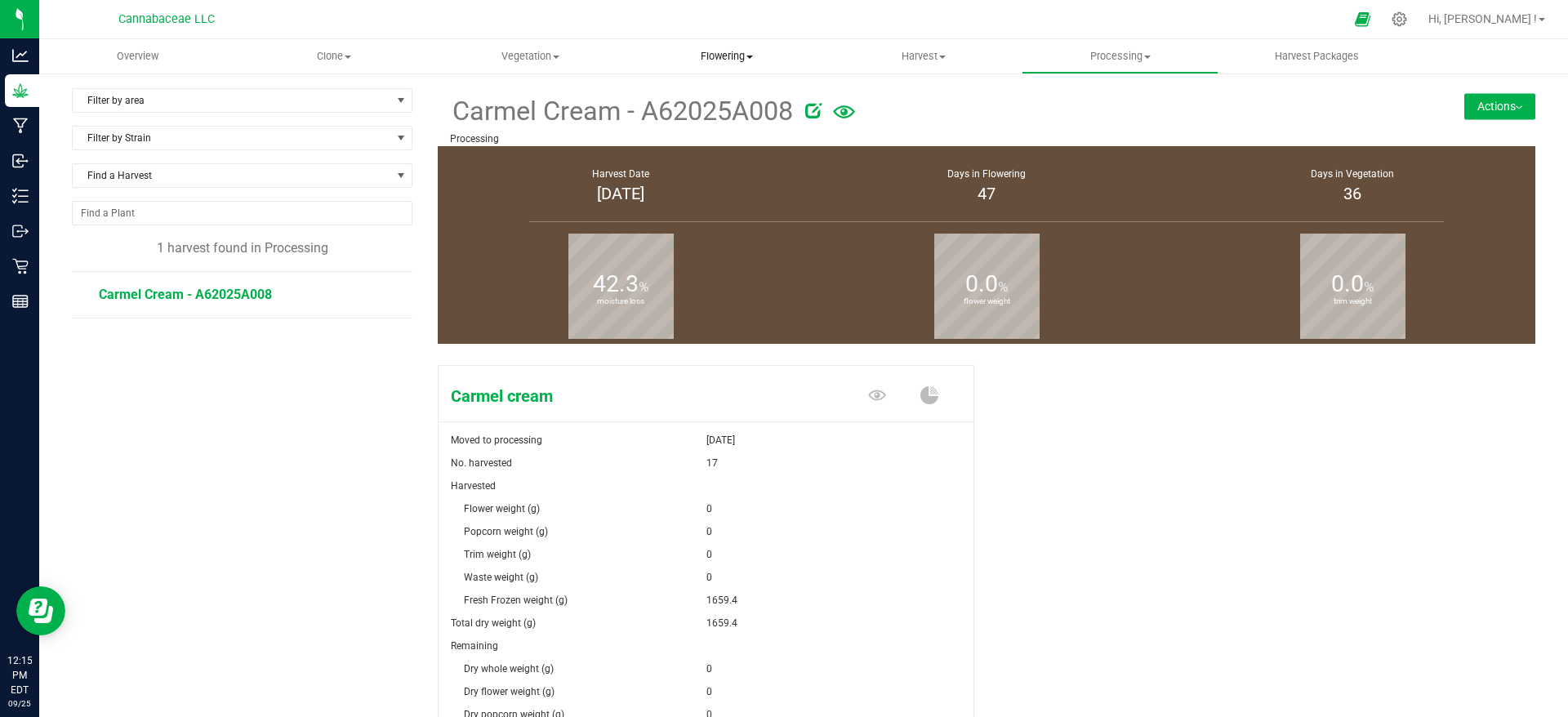
click at [739, 53] on span "Flowering" at bounding box center [727, 56] width 195 height 14
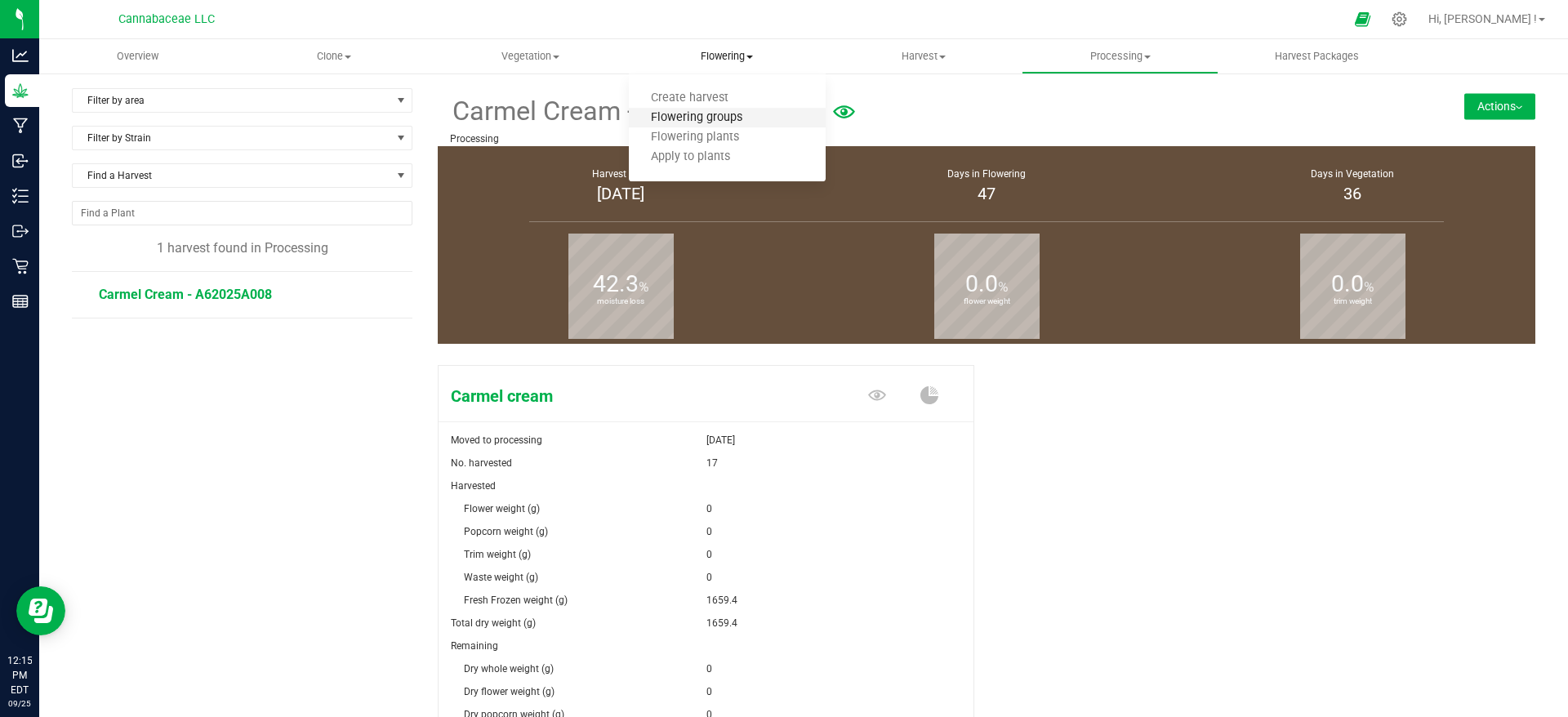
click at [739, 115] on span "Flowering groups" at bounding box center [697, 118] width 135 height 14
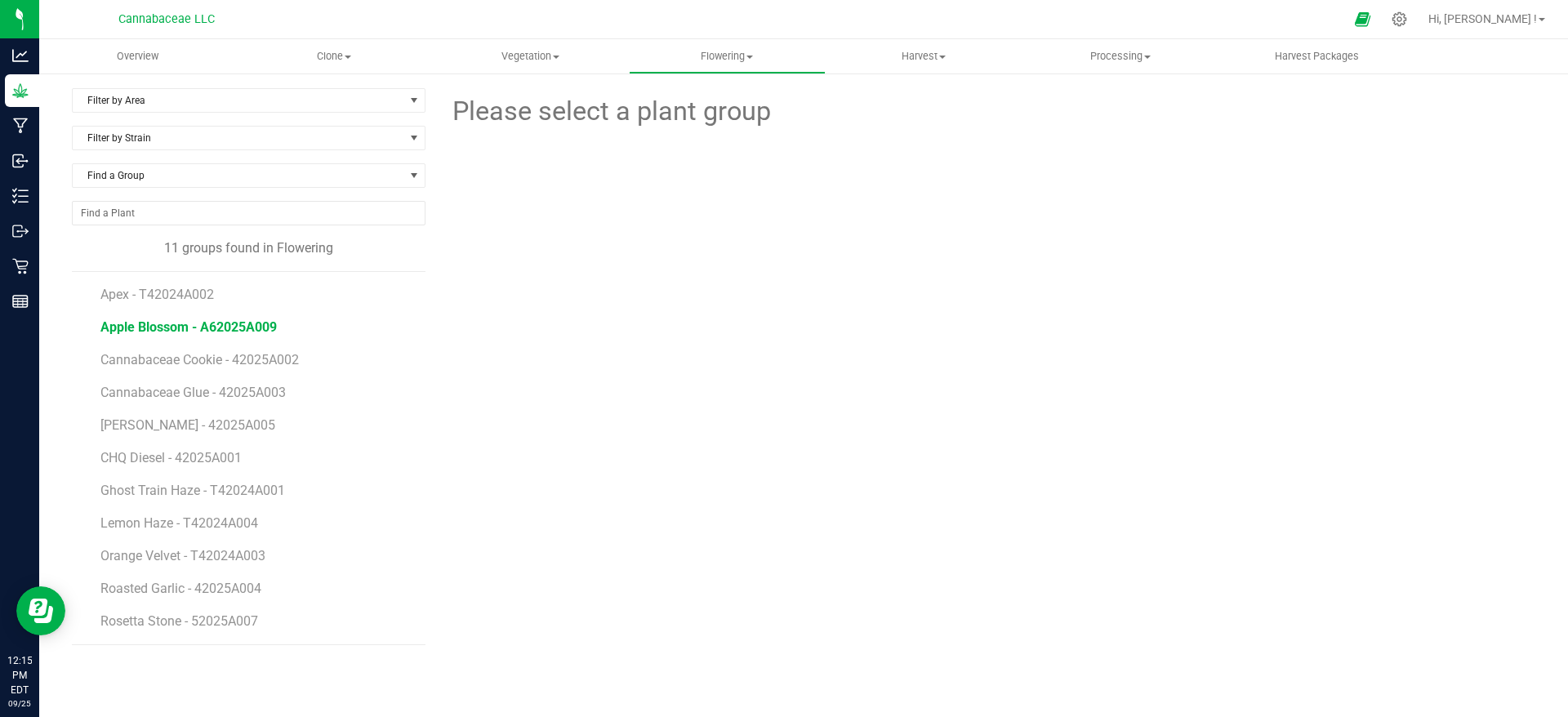
click at [232, 322] on span "Apple Blossom - A62025A009" at bounding box center [188, 327] width 177 height 15
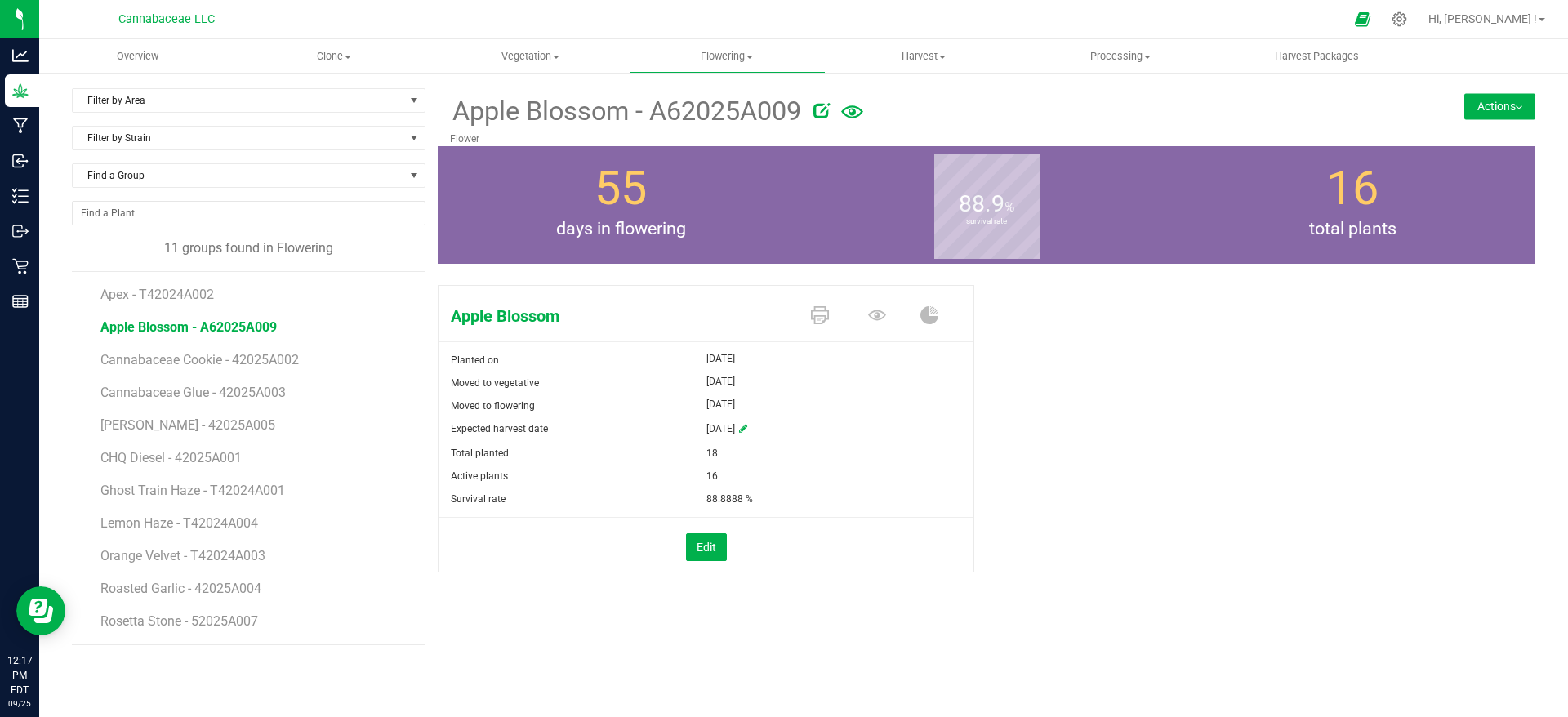
click at [1488, 109] on button "Actions" at bounding box center [1500, 106] width 71 height 26
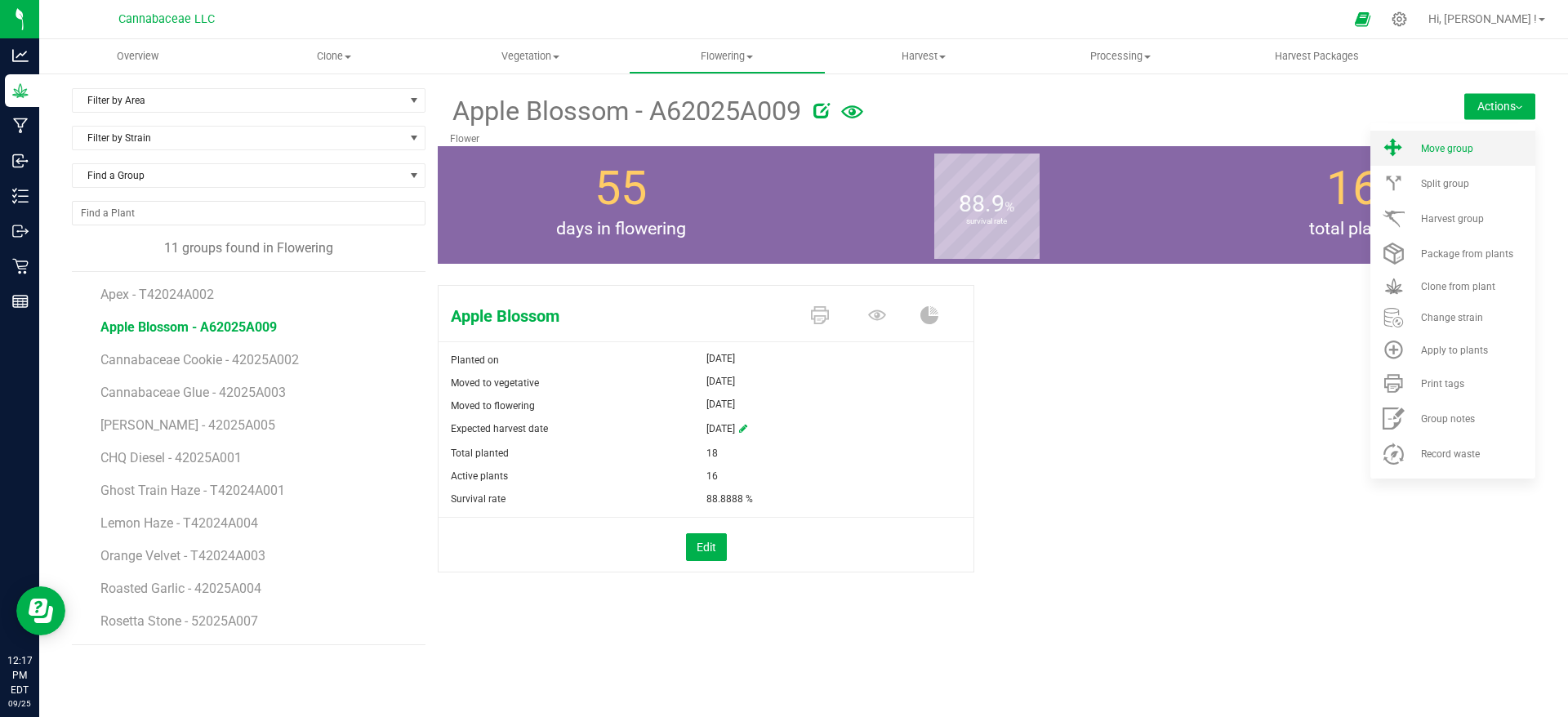
click at [1481, 150] on div "Move group" at bounding box center [1476, 149] width 111 height 12
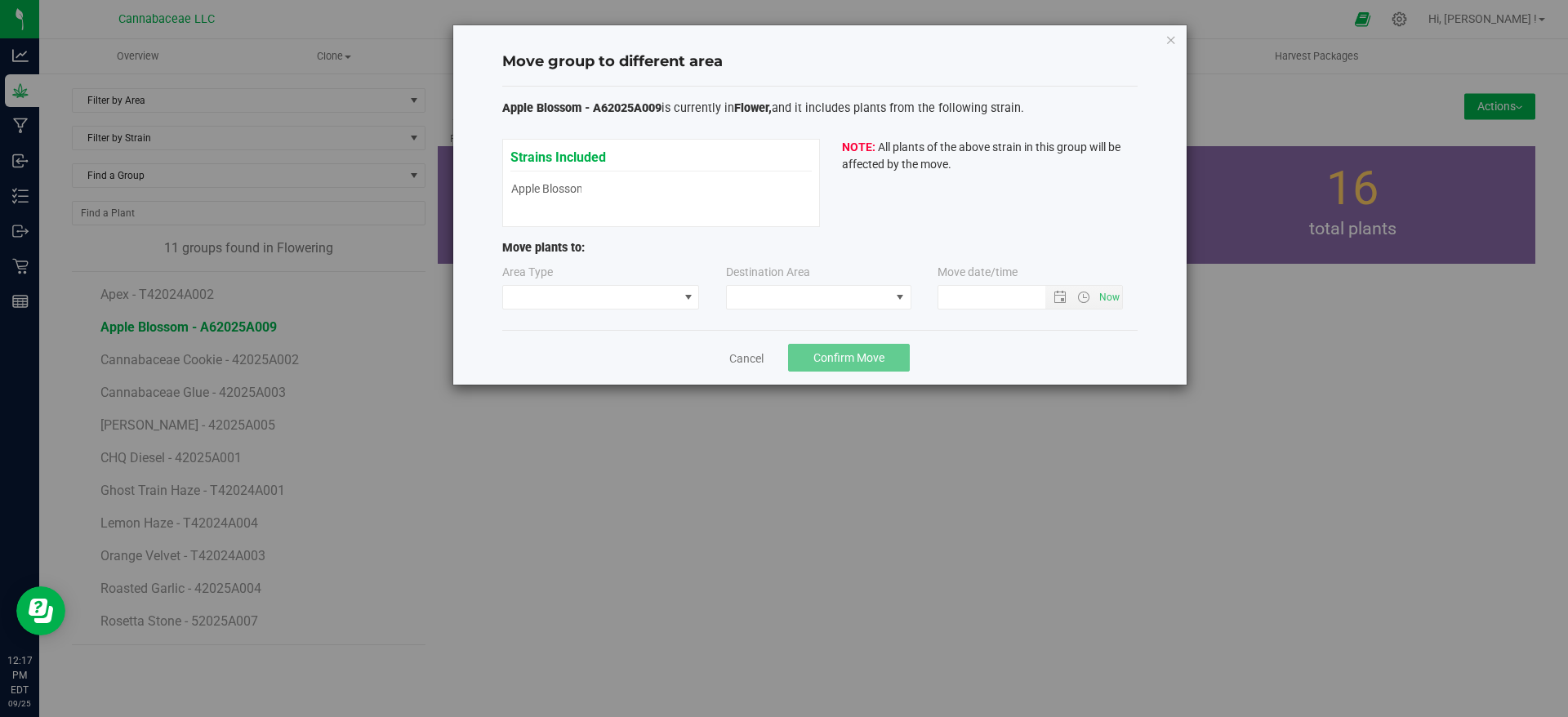
type input "[DATE] 12:17 PM"
click at [687, 297] on span at bounding box center [689, 298] width 13 height 13
click at [755, 358] on link "Cancel" at bounding box center [746, 358] width 34 height 16
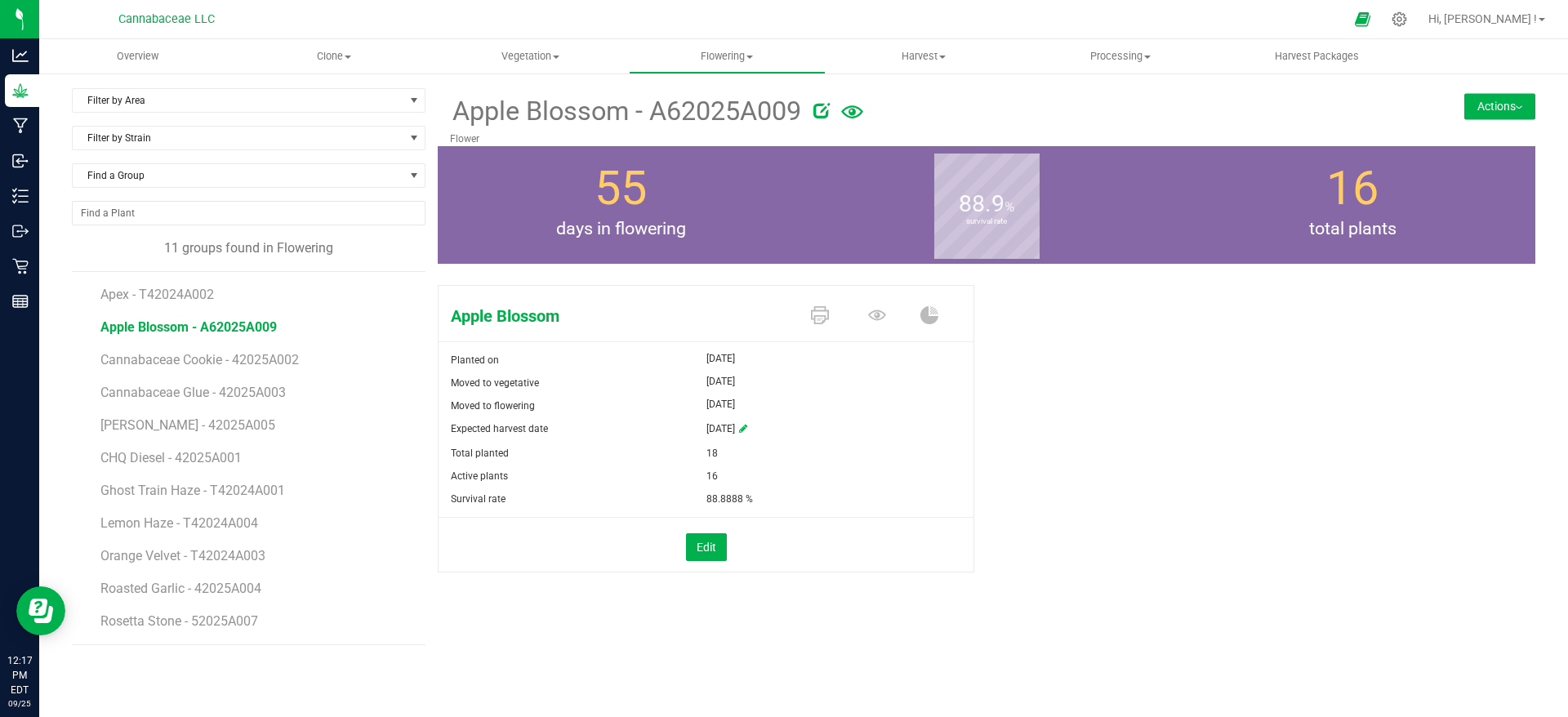
click at [1486, 116] on button "Actions" at bounding box center [1500, 106] width 71 height 26
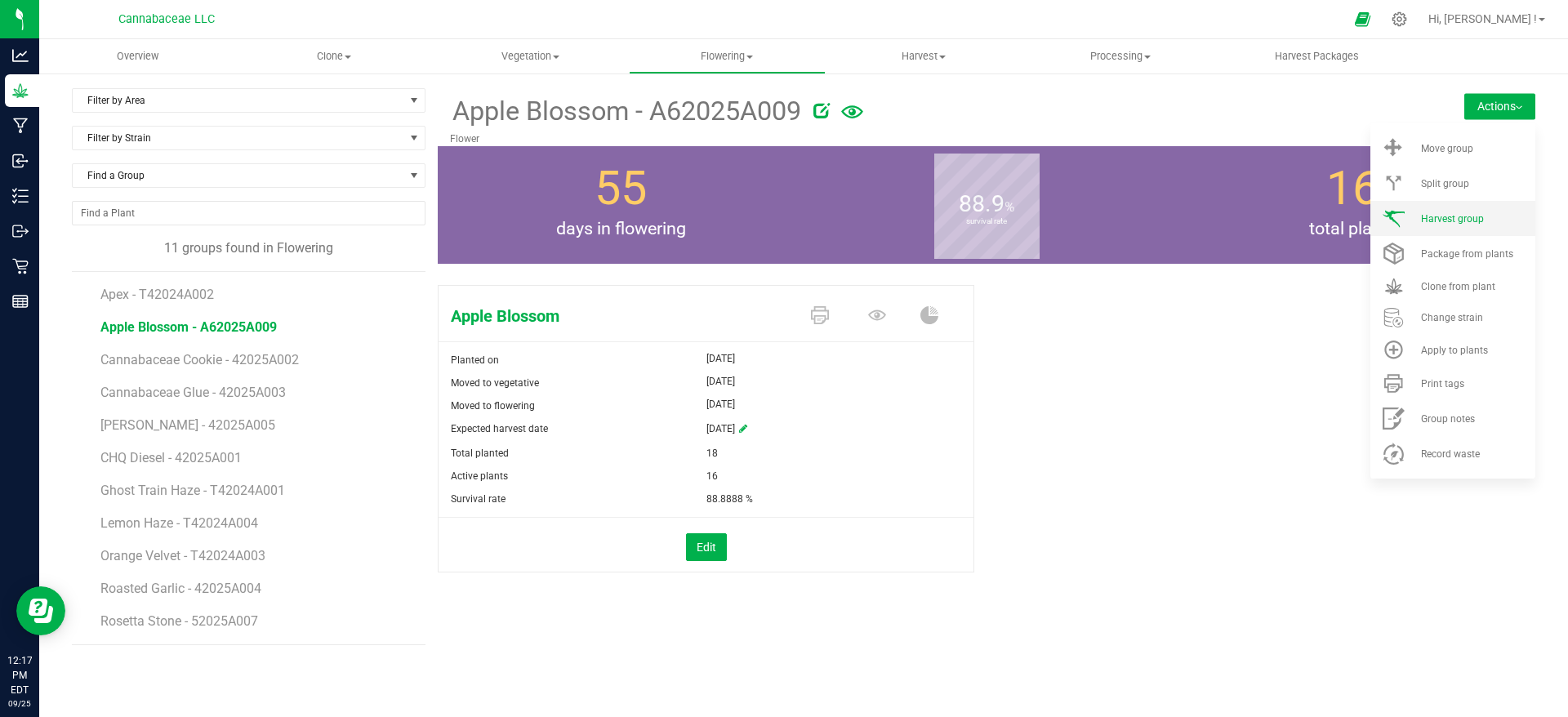
click at [1459, 211] on li "Harvest group" at bounding box center [1453, 219] width 165 height 35
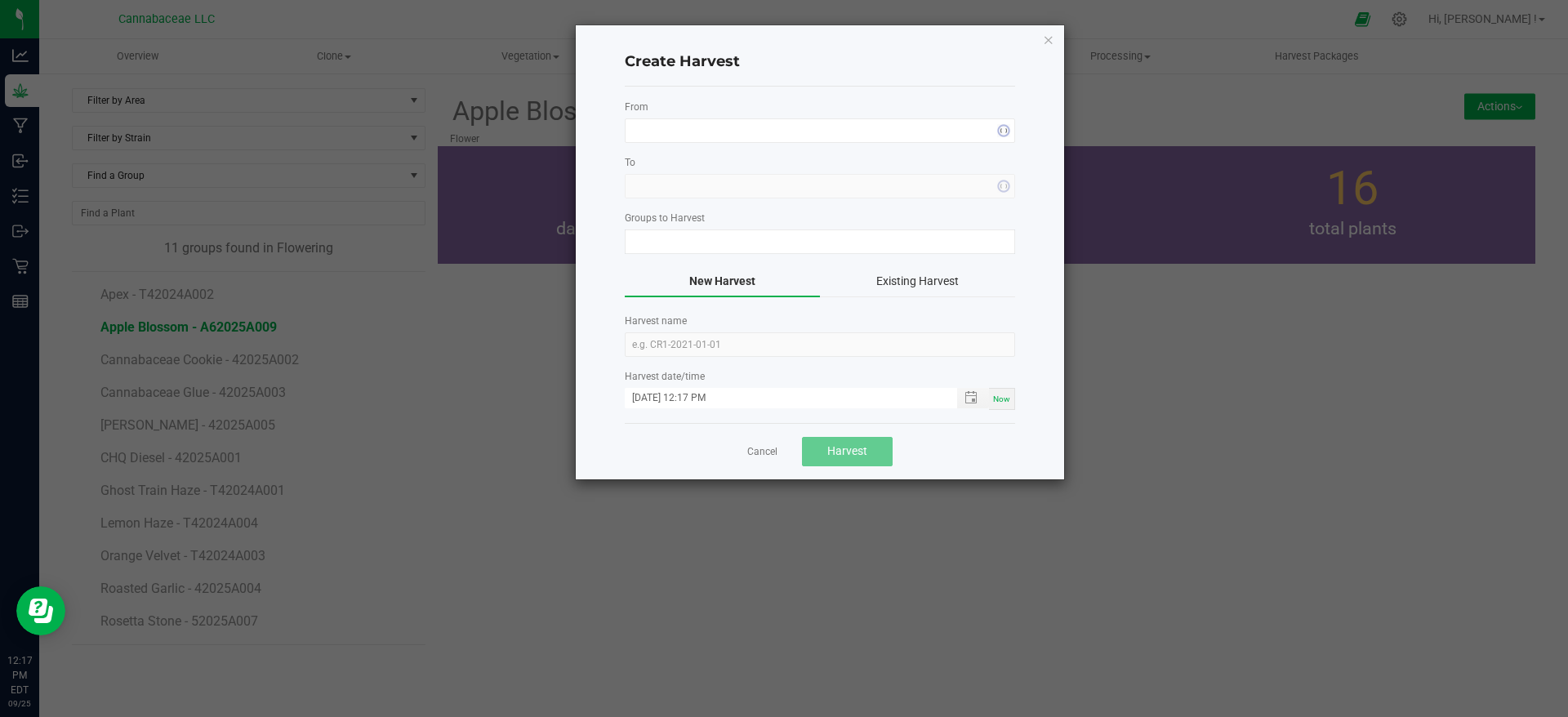
type input "Apple Blossom - A62025A009"
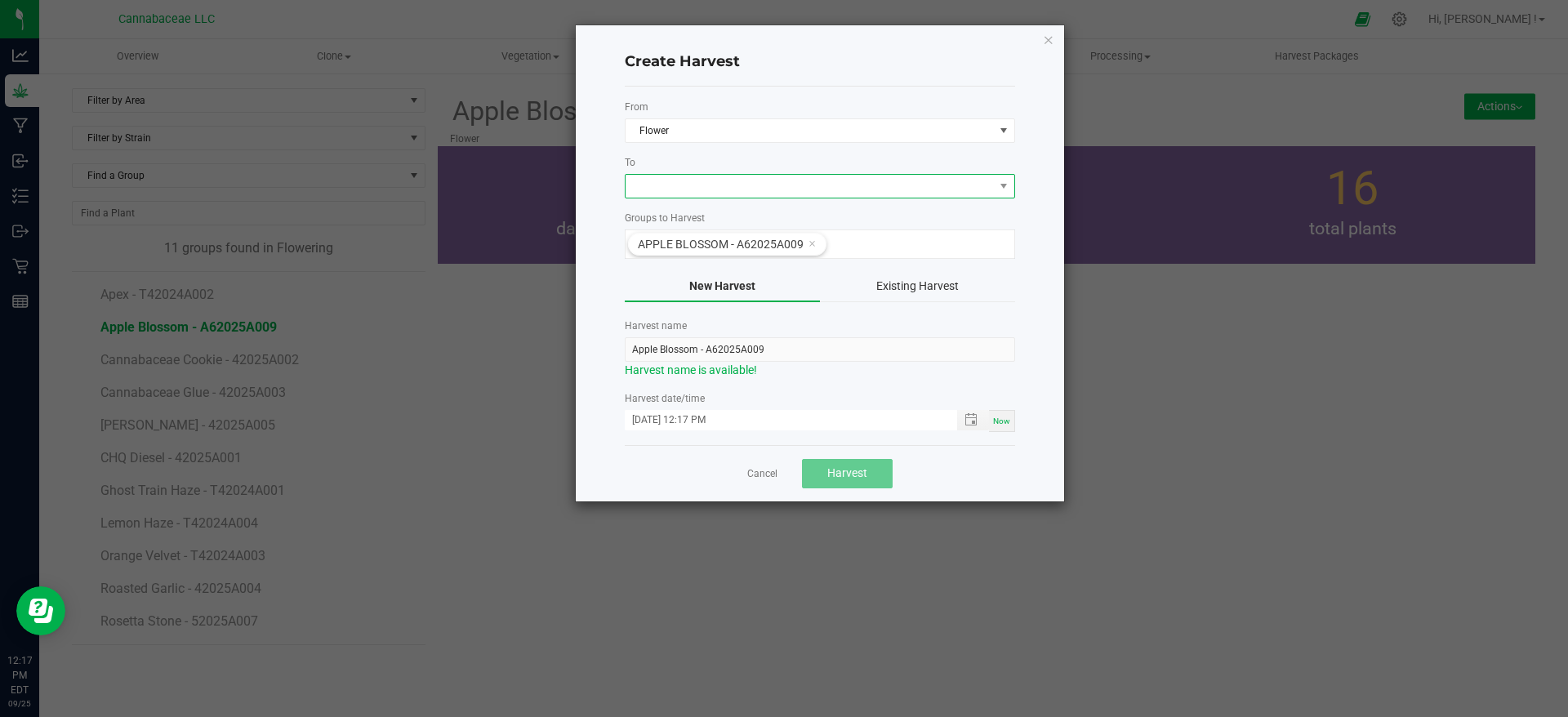
click at [734, 184] on span at bounding box center [810, 186] width 368 height 23
click at [729, 251] on li "Harvest" at bounding box center [820, 255] width 389 height 28
click at [977, 419] on span "Toggle popup" at bounding box center [972, 420] width 13 height 13
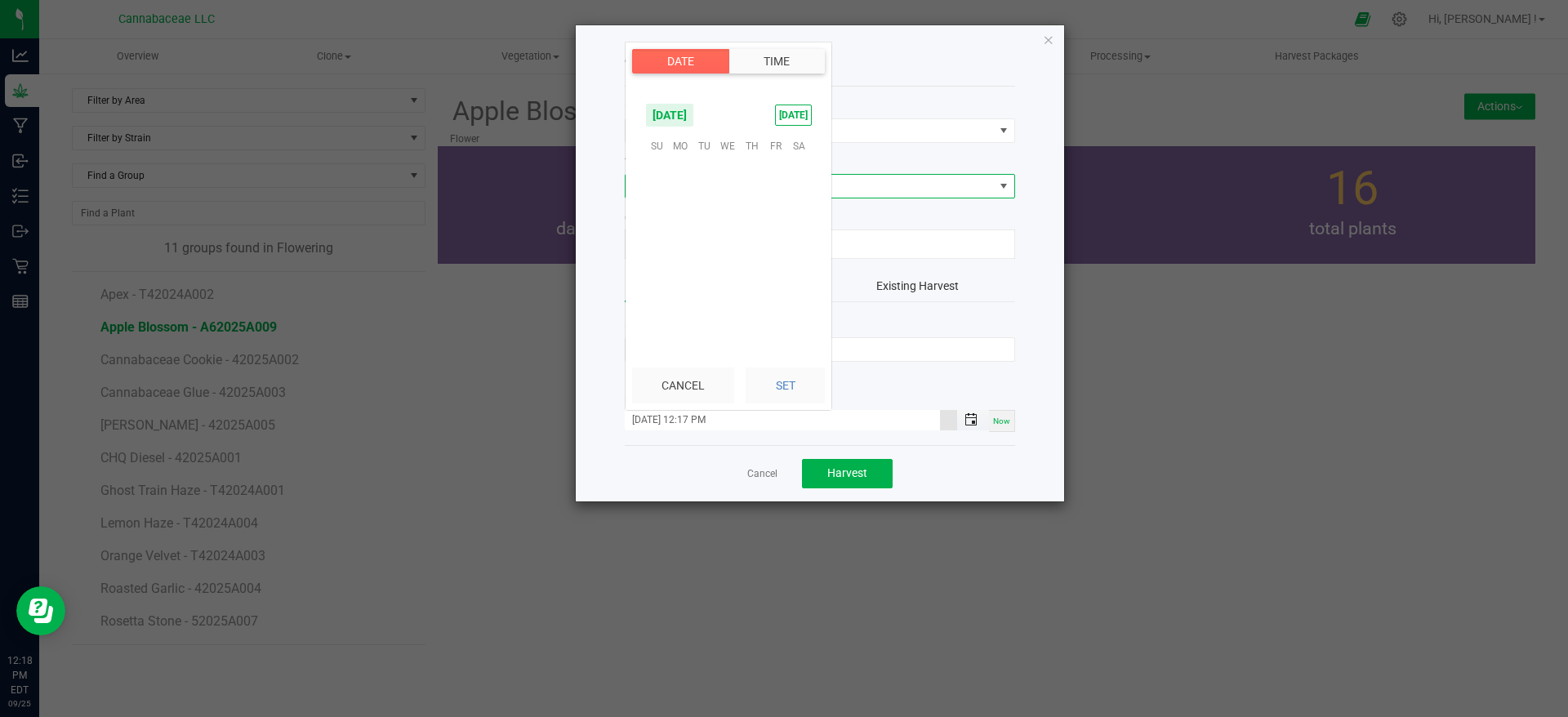
scroll to position [22, 0]
click at [683, 239] on span "22" at bounding box center [681, 246] width 24 height 25
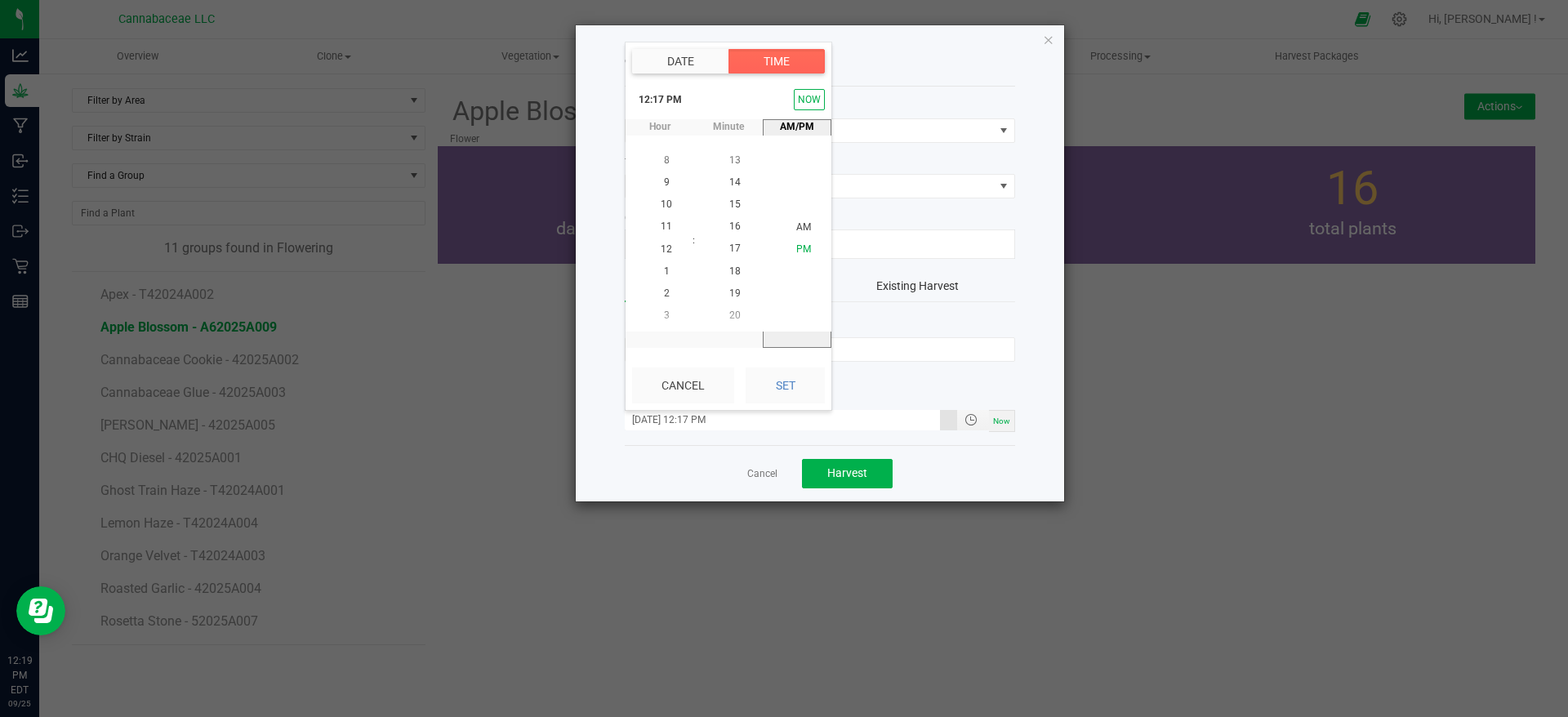
click at [797, 244] on span "PM" at bounding box center [803, 249] width 14 height 12
click at [664, 311] on span "3" at bounding box center [666, 316] width 6 height 12
click at [731, 286] on li "43" at bounding box center [734, 295] width 40 height 22
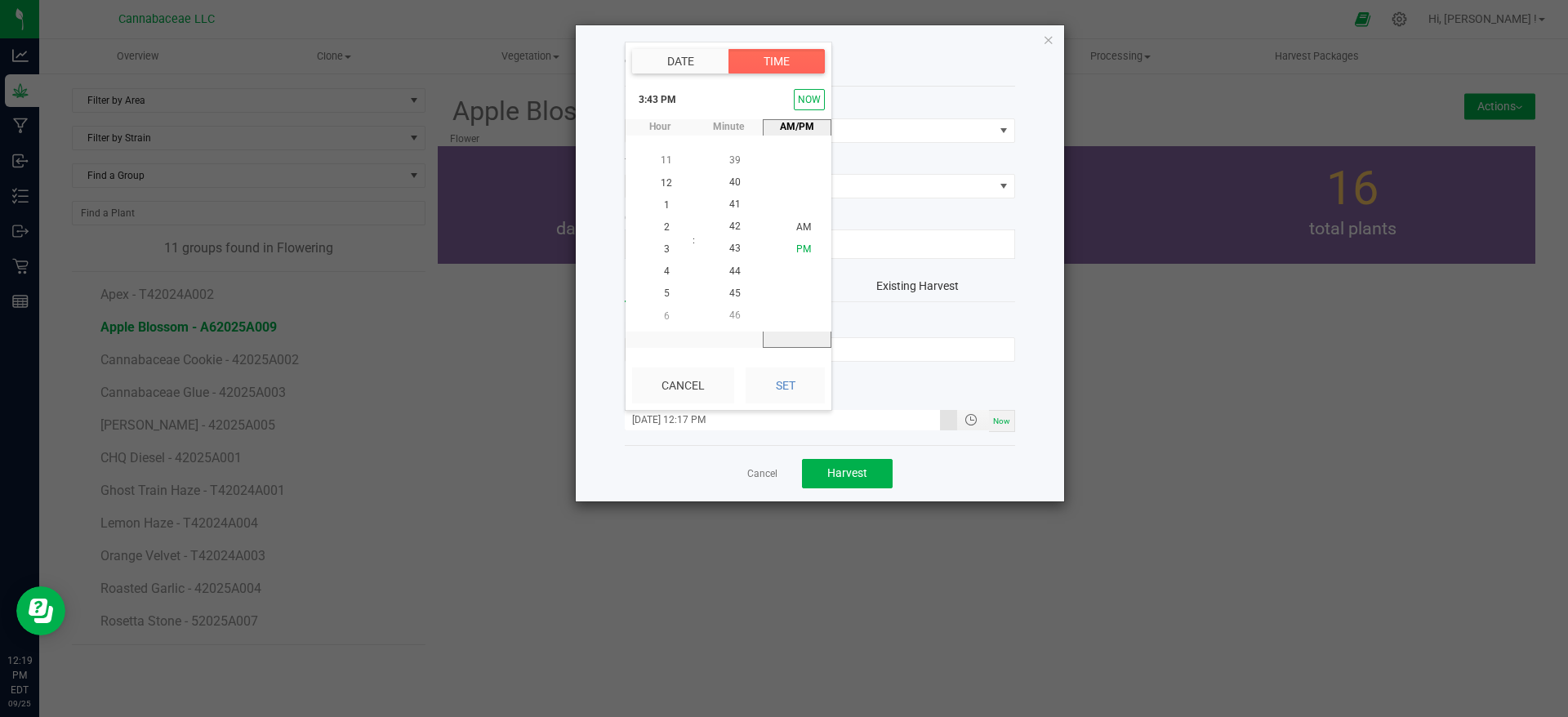
click at [797, 247] on span "PM" at bounding box center [803, 249] width 14 height 12
click at [797, 395] on button "Set" at bounding box center [785, 385] width 79 height 36
type input "[DATE] 3:43 PM"
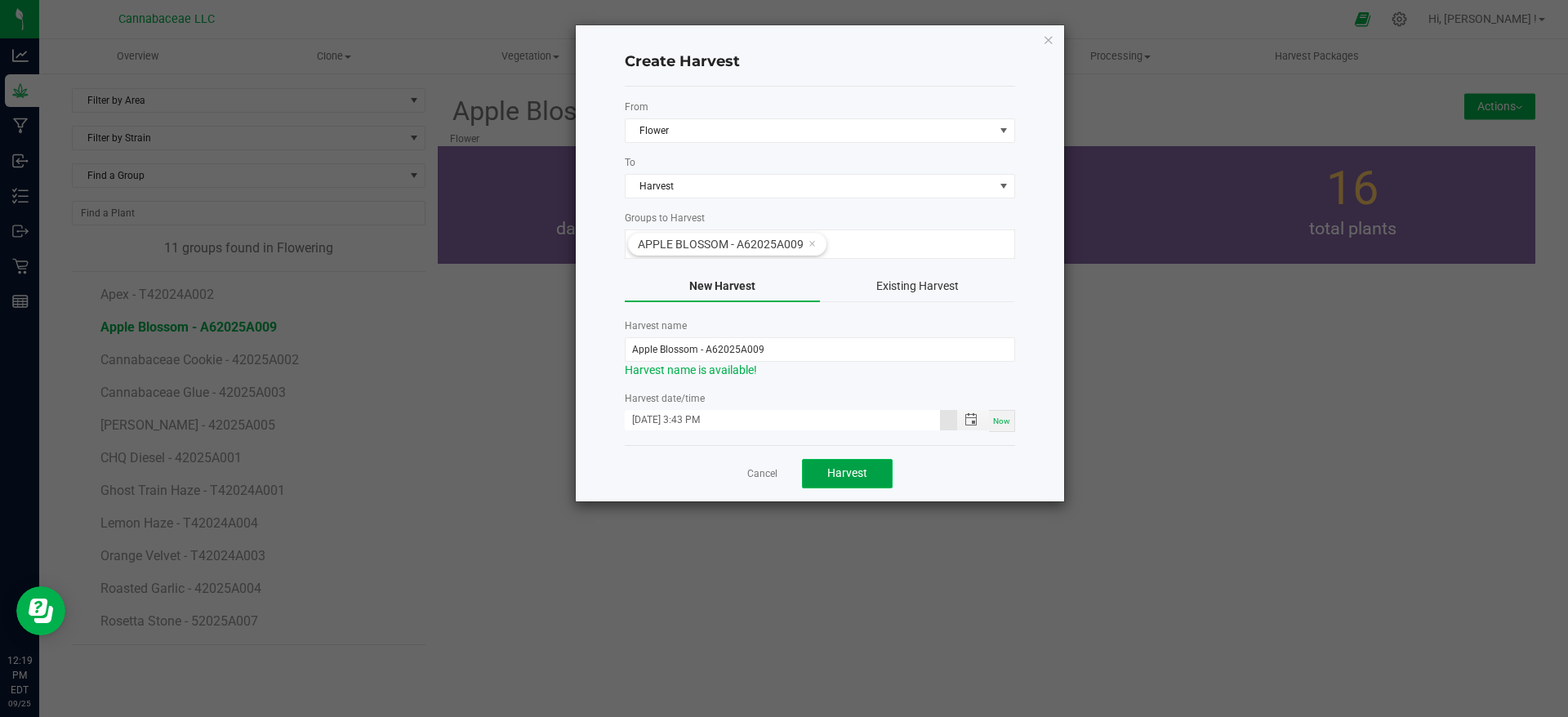
click at [864, 471] on span "Harvest" at bounding box center [847, 473] width 40 height 13
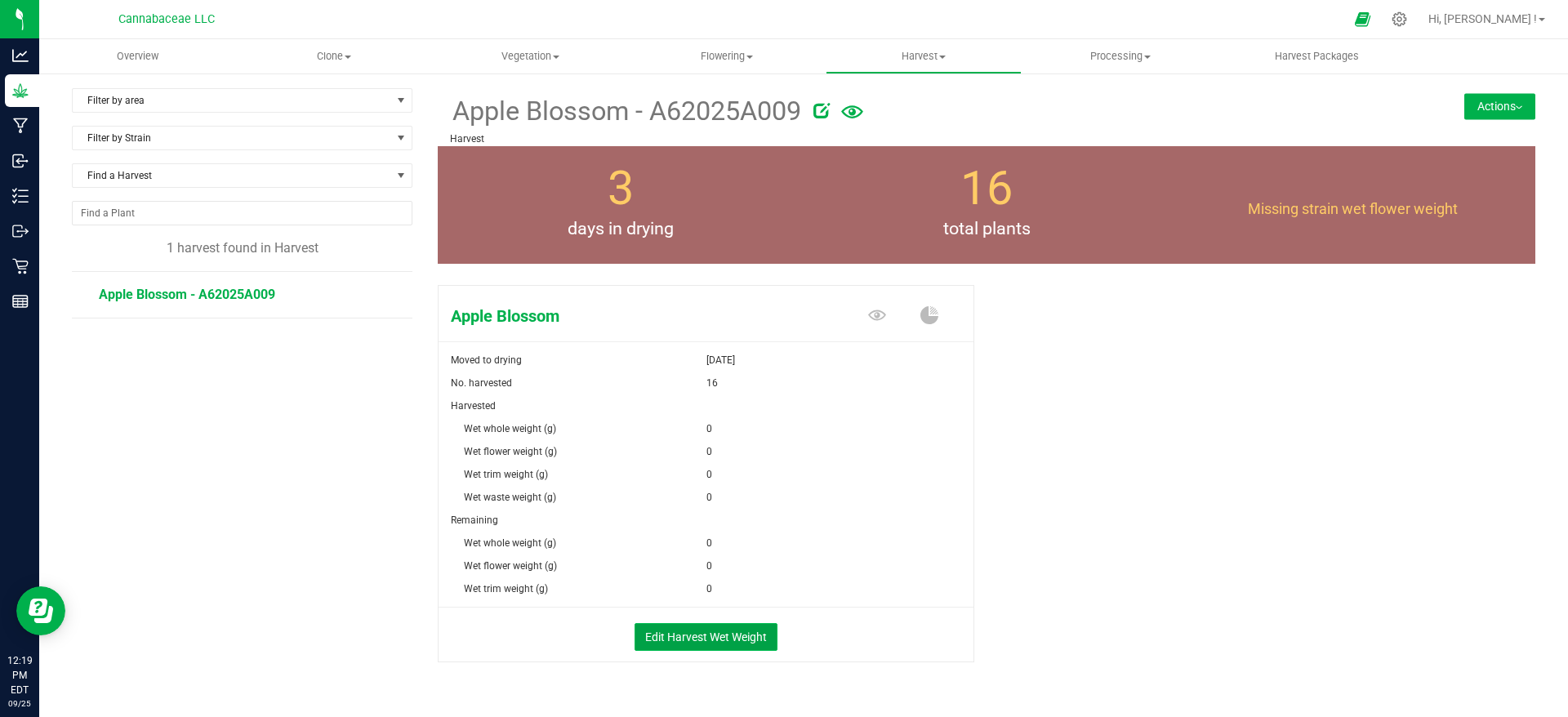
click at [710, 636] on button "Edit Harvest Wet Weight" at bounding box center [706, 637] width 143 height 28
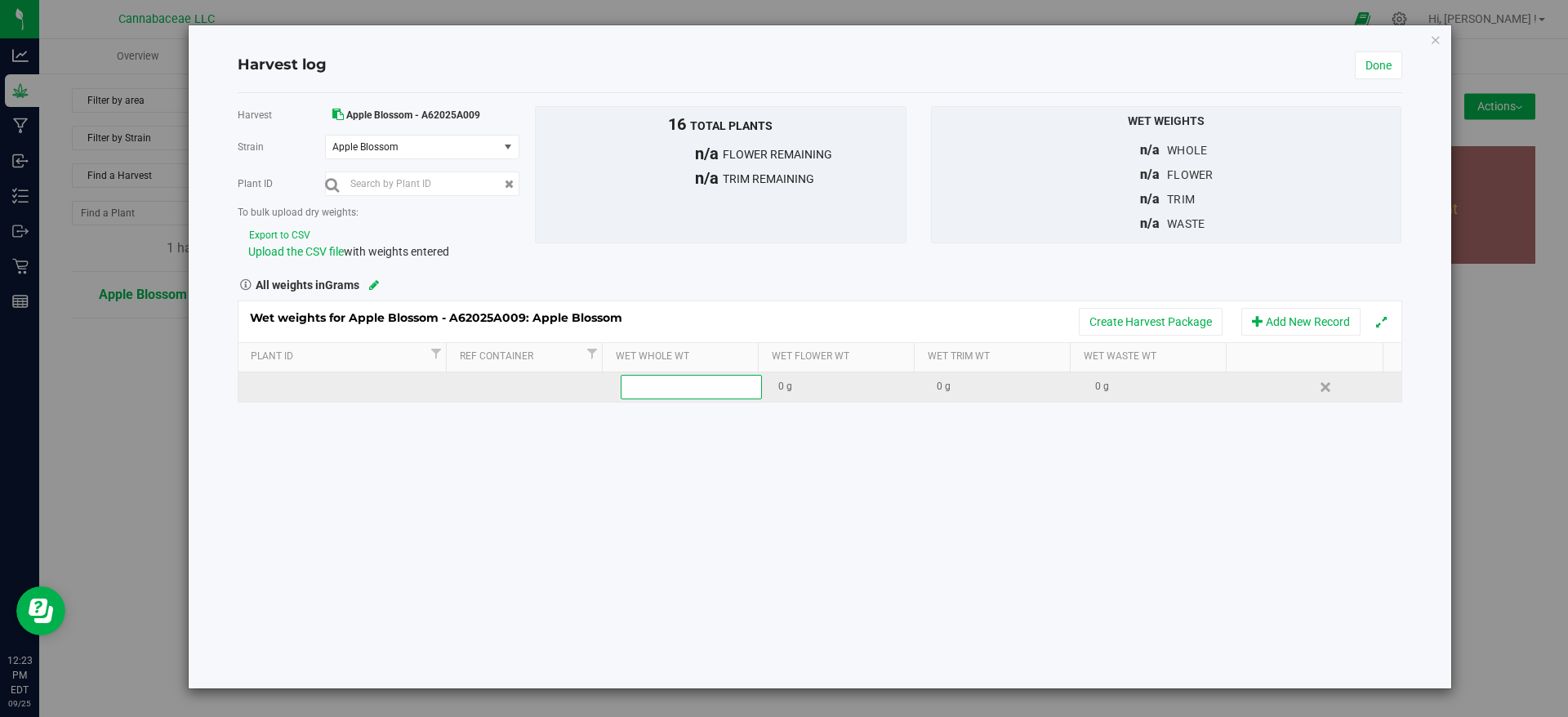
click at [684, 391] on span at bounding box center [691, 387] width 141 height 24
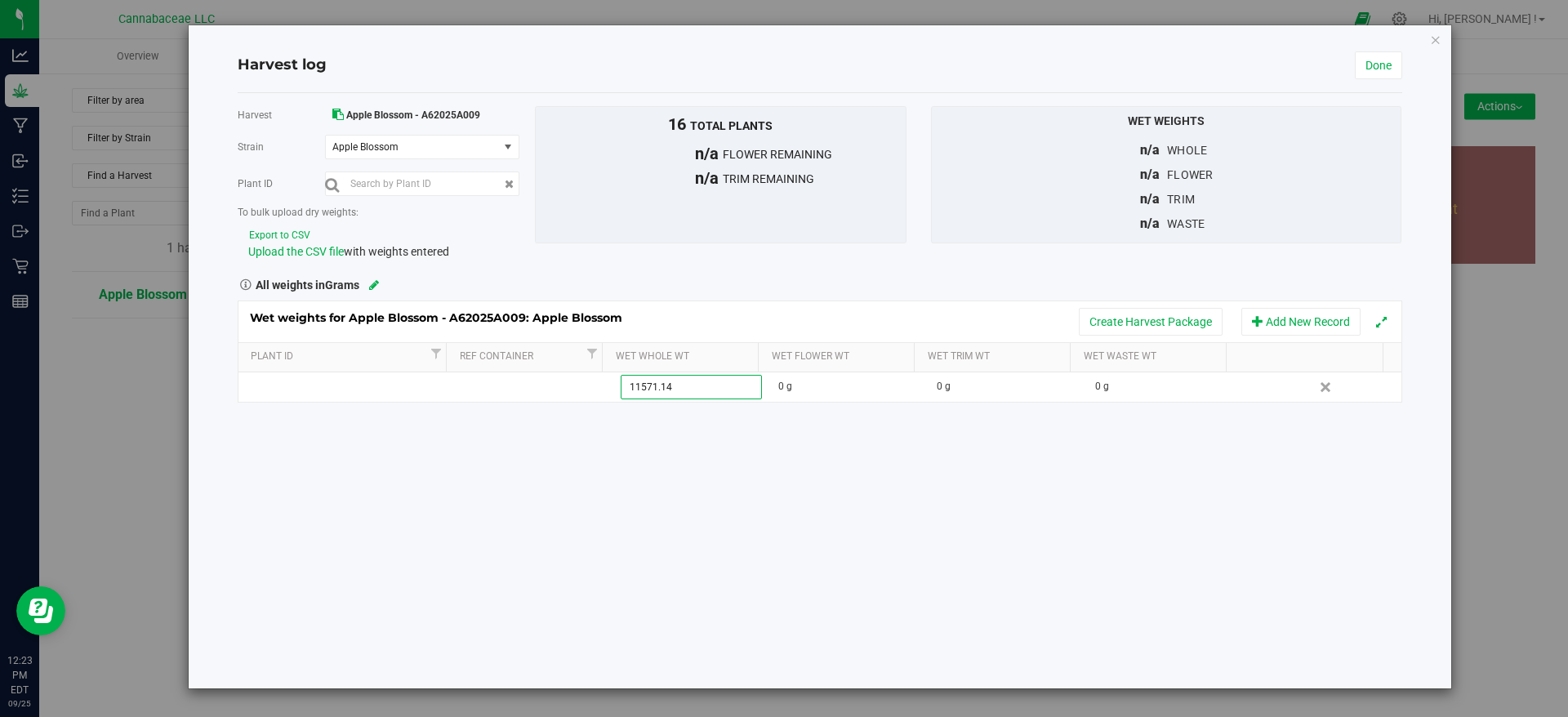
type input "11571.141"
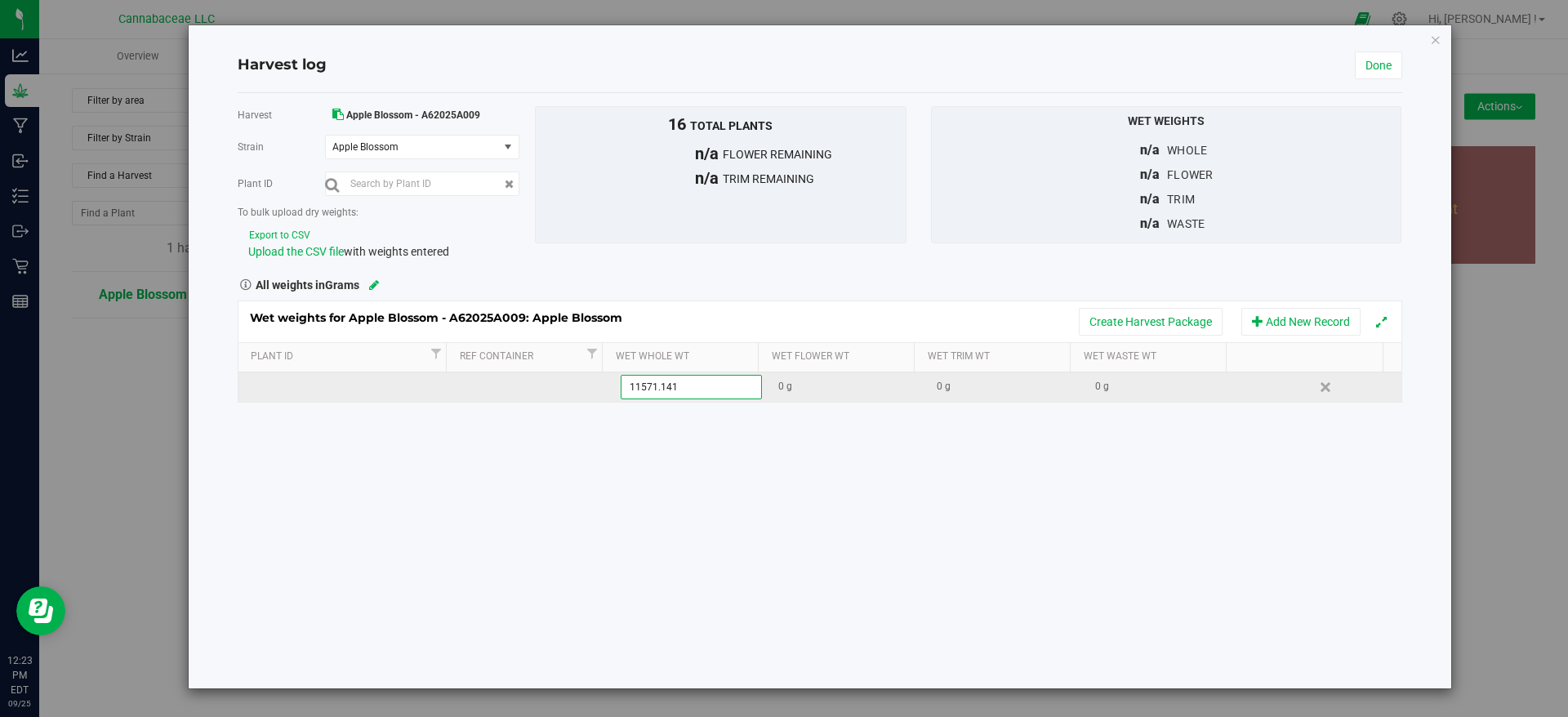
click at [846, 385] on div "Wet weights for Apple Blossom - A62025A009: Apple Blossom Create Harvest Packag…" at bounding box center [820, 352] width 1164 height 103
click at [812, 390] on div "0 g" at bounding box center [851, 386] width 146 height 15
type input "6159.4"
click at [1205, 560] on div "Harvest Apple Blossom - A62025A009 [GEOGRAPHIC_DATA] Apple Blossom Select strai…" at bounding box center [820, 391] width 1164 height 596
click at [1100, 385] on div "0 g" at bounding box center [1168, 386] width 146 height 15
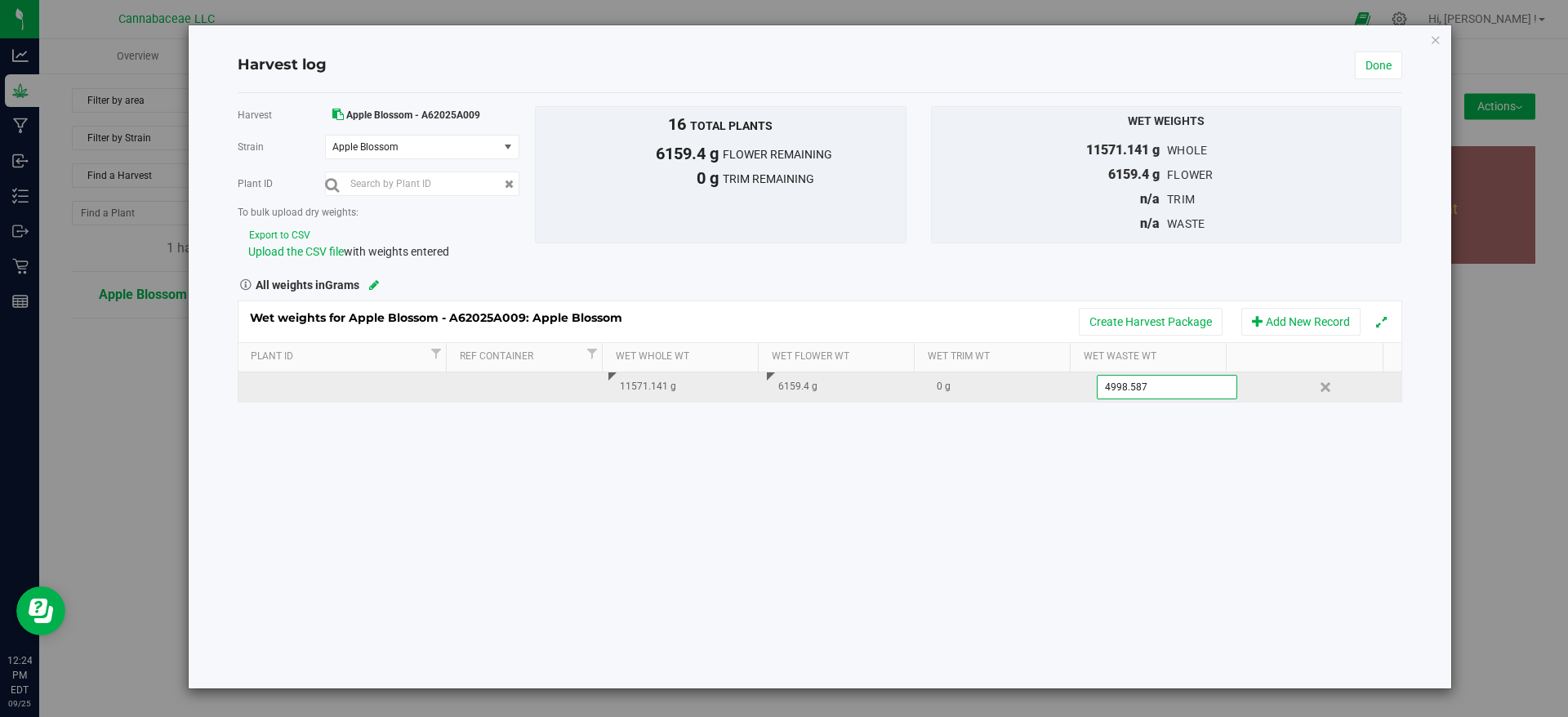
type input "4998.5879"
click at [950, 491] on div "Harvest Apple Blossom - A62025A009 [GEOGRAPHIC_DATA] Apple Blossom Select strai…" at bounding box center [820, 391] width 1164 height 596
click at [1376, 63] on link "Done" at bounding box center [1379, 65] width 47 height 28
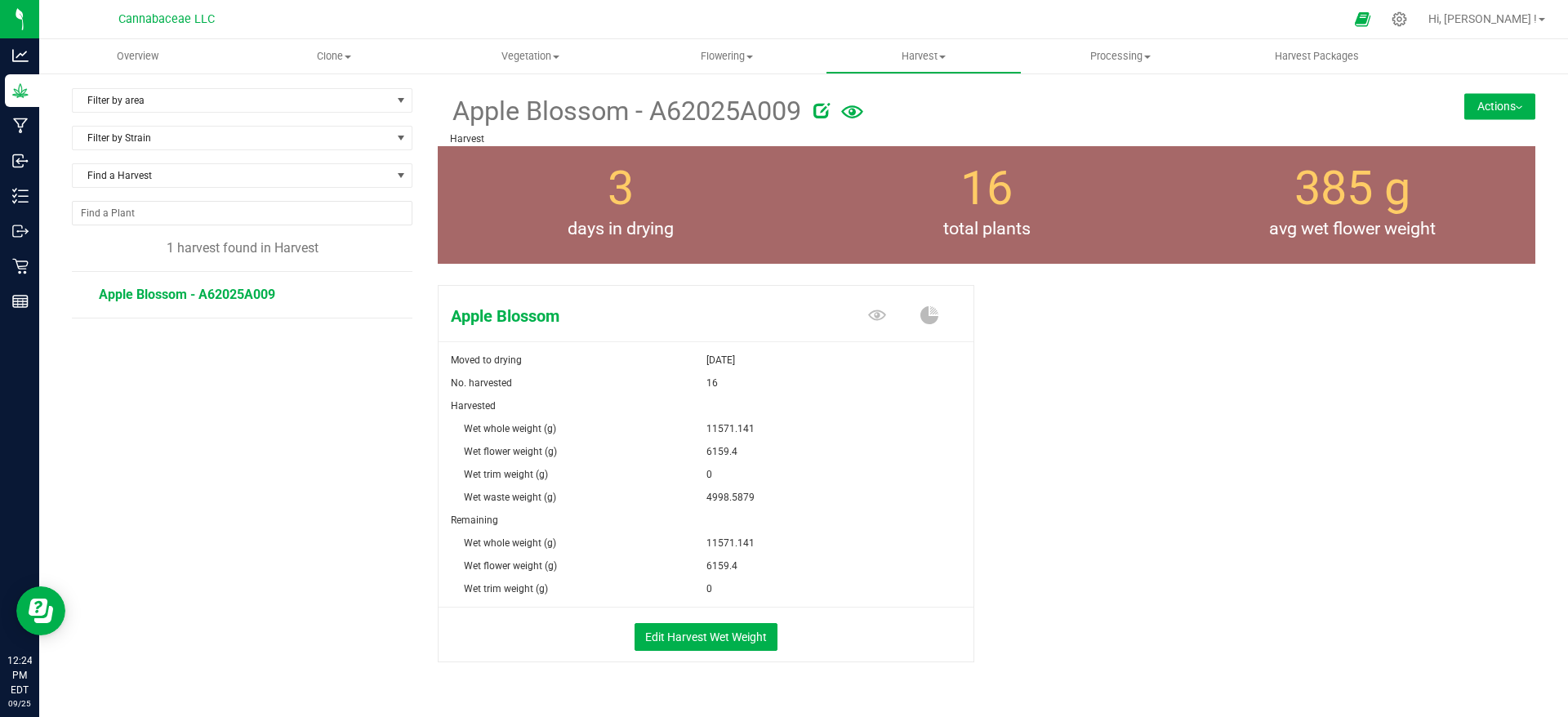
click at [1470, 104] on button "Actions" at bounding box center [1500, 106] width 71 height 26
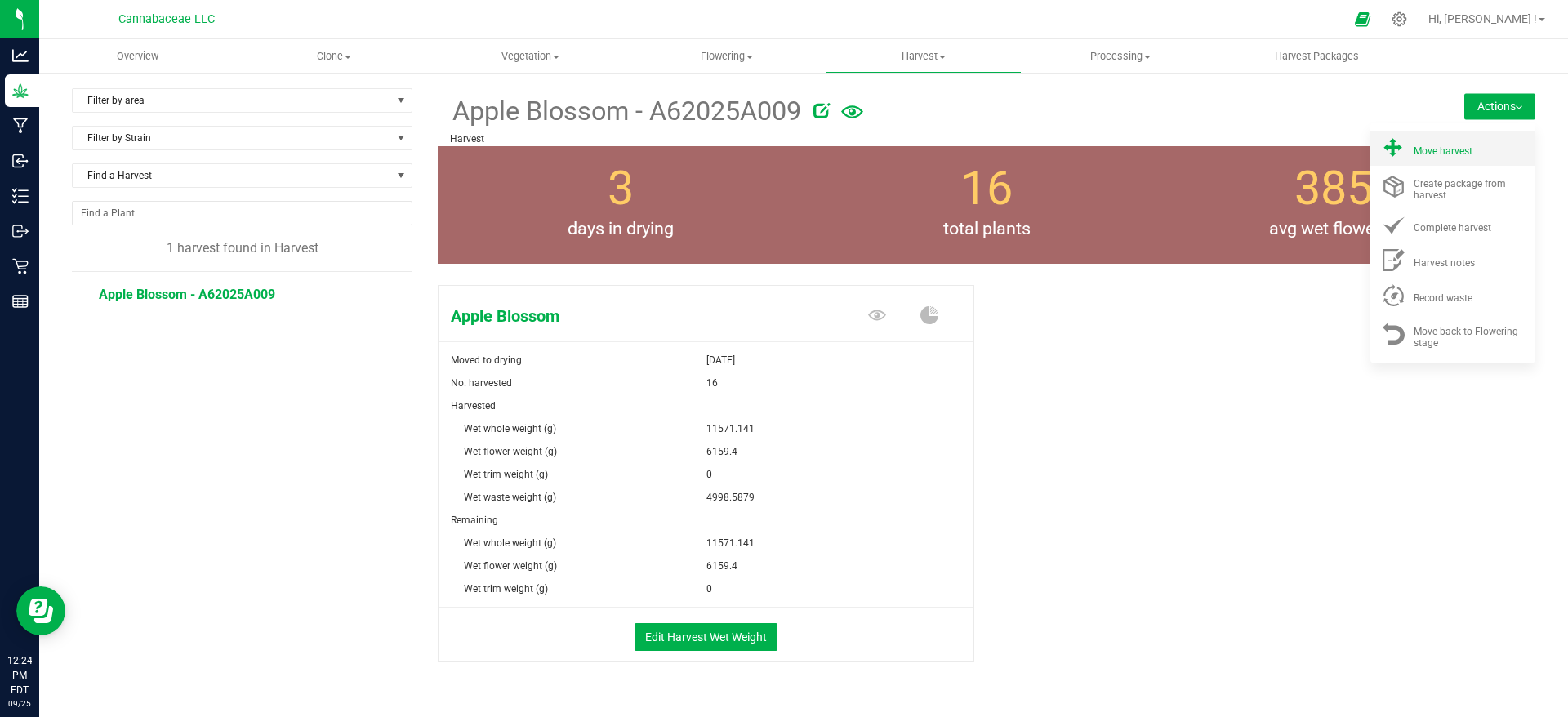
click at [1457, 159] on li "Move harvest" at bounding box center [1453, 148] width 165 height 35
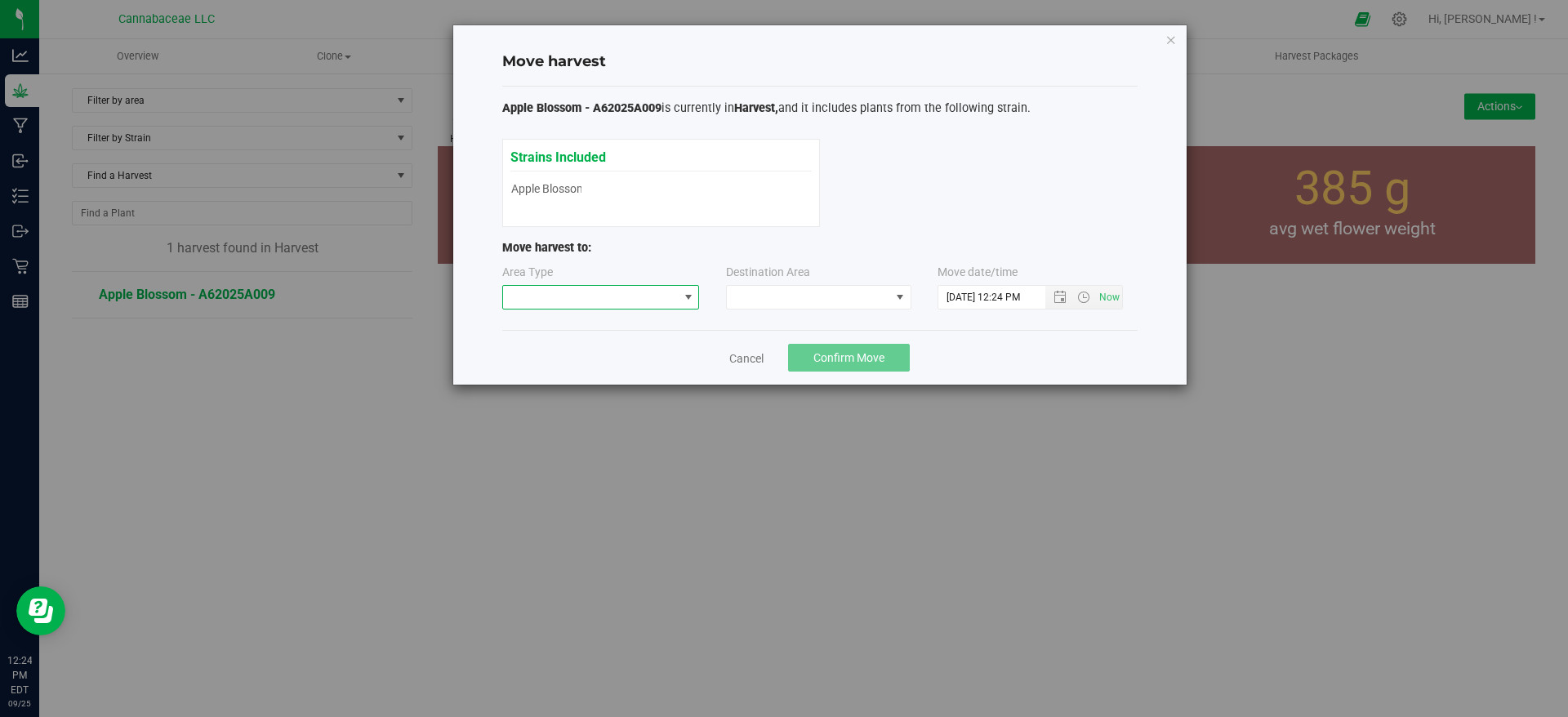
click at [685, 299] on span at bounding box center [689, 298] width 13 height 13
click at [655, 353] on li "Processing" at bounding box center [601, 355] width 196 height 28
click at [764, 295] on span at bounding box center [808, 297] width 163 height 23
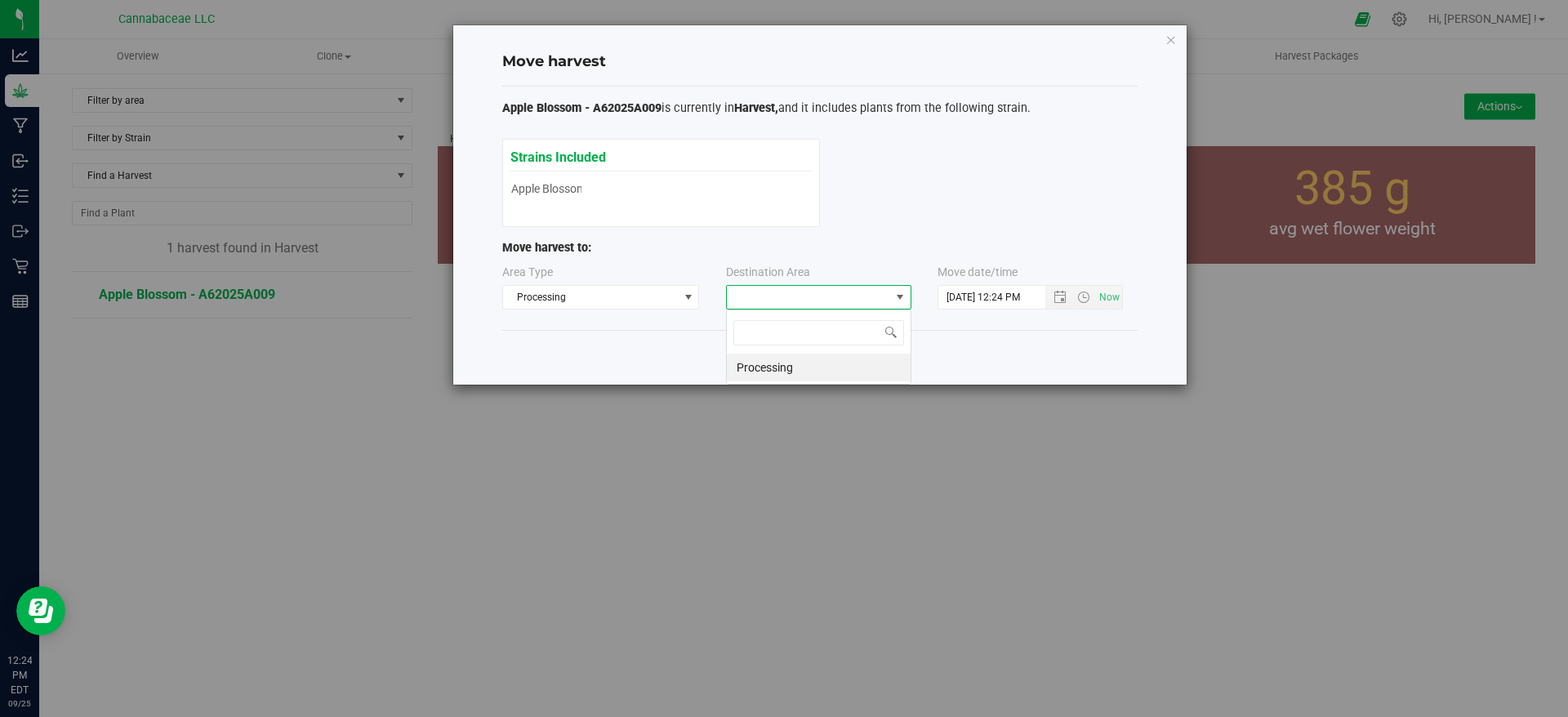
scroll to position [24, 185]
click at [777, 366] on li "Processing" at bounding box center [818, 367] width 183 height 28
click at [1063, 295] on span "Open the date view" at bounding box center [1060, 298] width 13 height 13
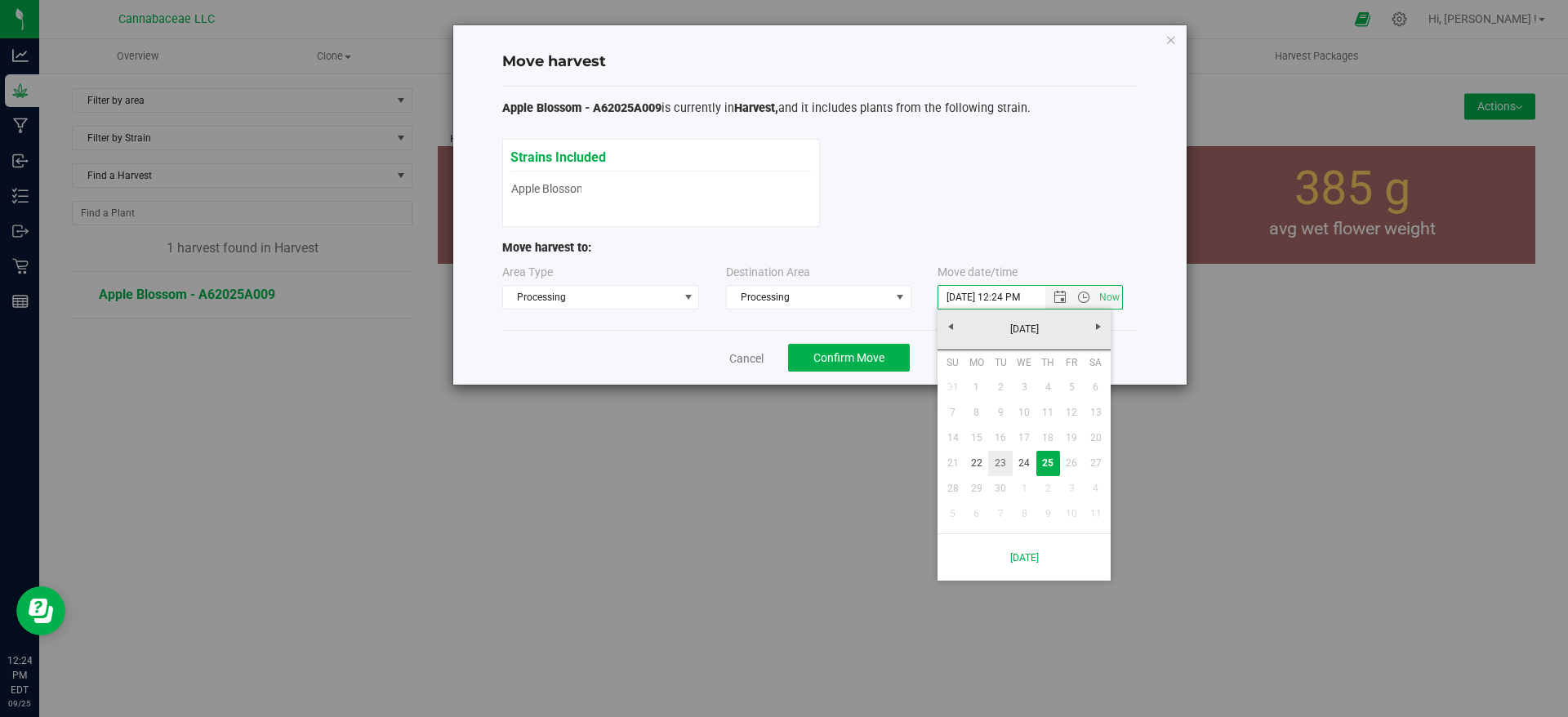
click at [1001, 462] on link "23" at bounding box center [1000, 464] width 24 height 25
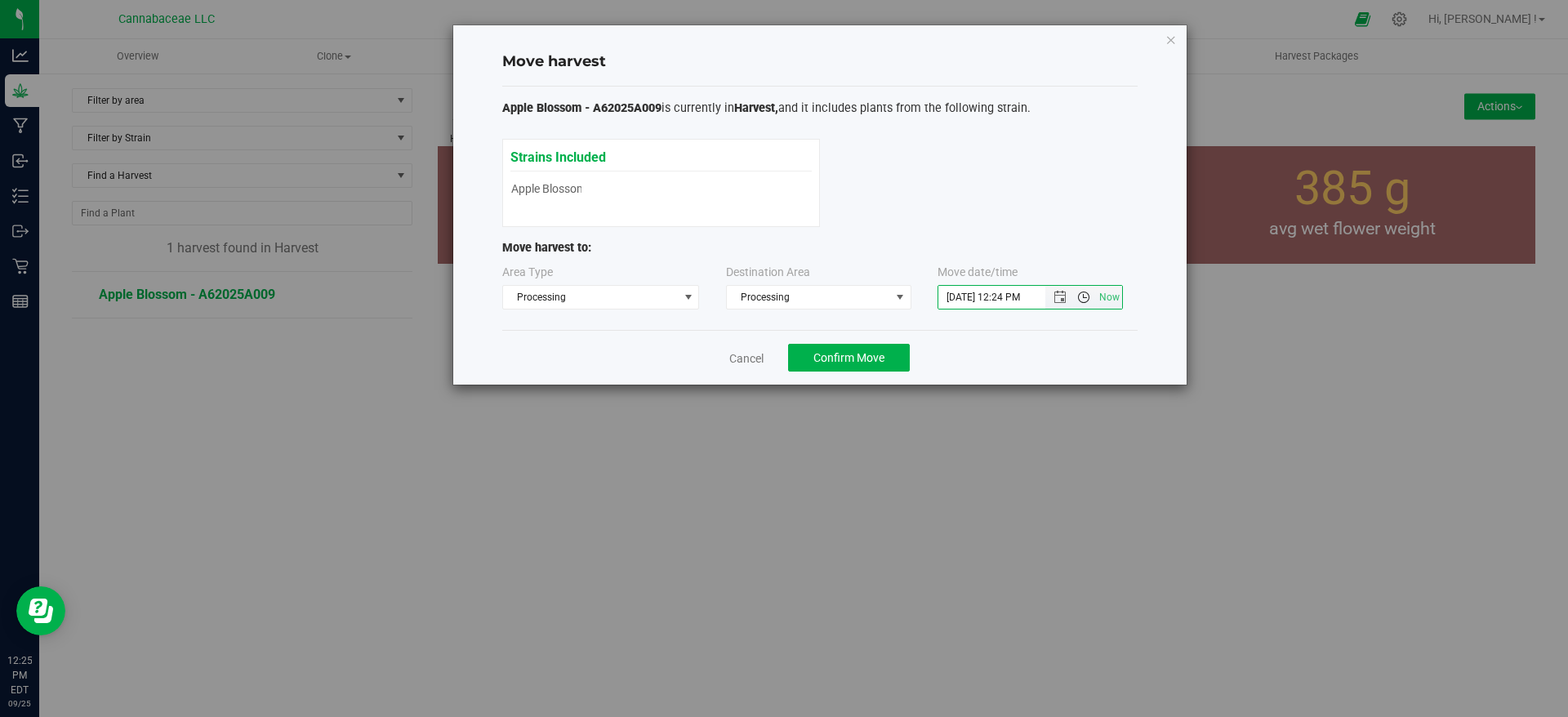
click at [1083, 299] on span "Open the time view" at bounding box center [1083, 298] width 13 height 13
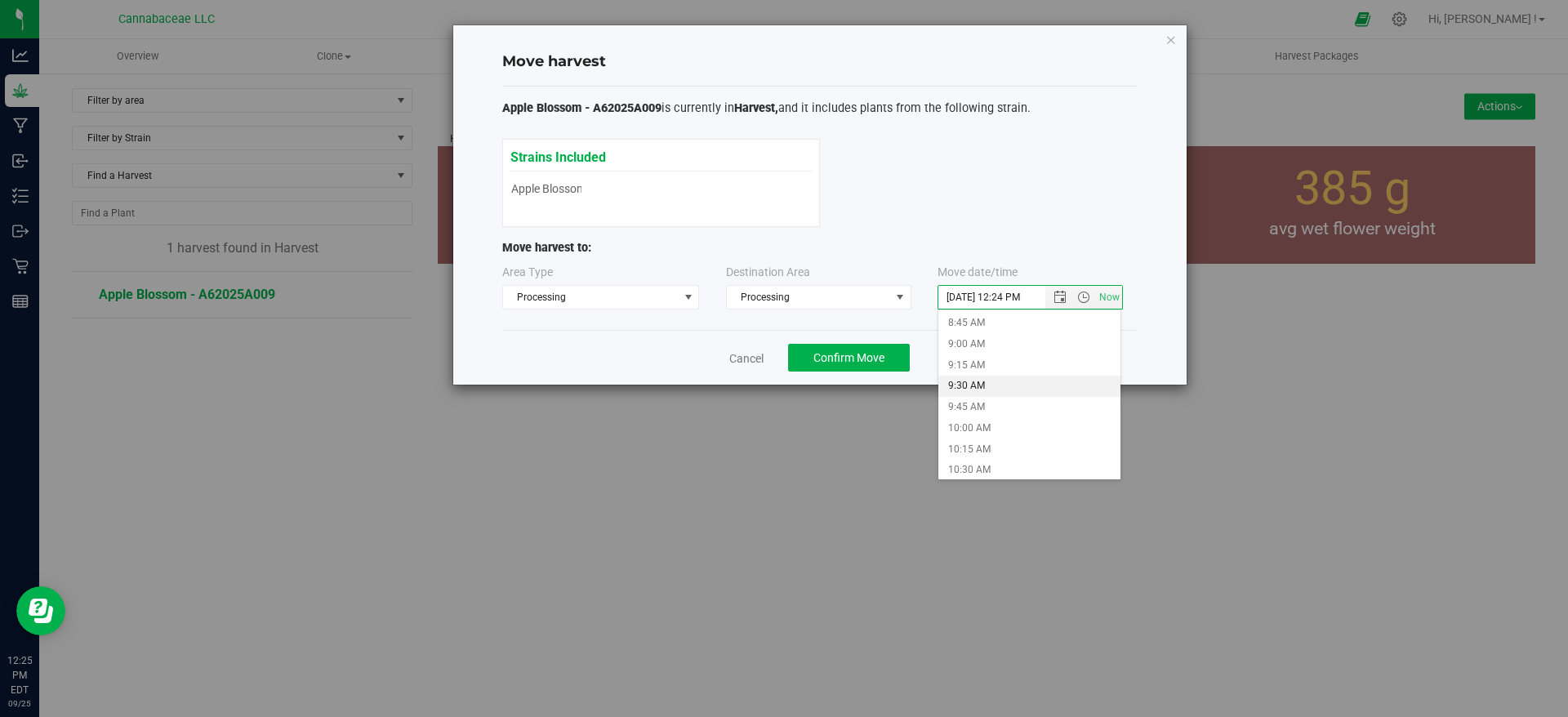
scroll to position [858, 0]
click at [1036, 447] on li "11:45 AM" at bounding box center [1029, 453] width 182 height 21
type input "[DATE] 11:45 AM"
click at [1136, 323] on div "Apple Blossom - A62025A009 is currently in Harvest, and it includes plants from…" at bounding box center [819, 209] width 635 height 244
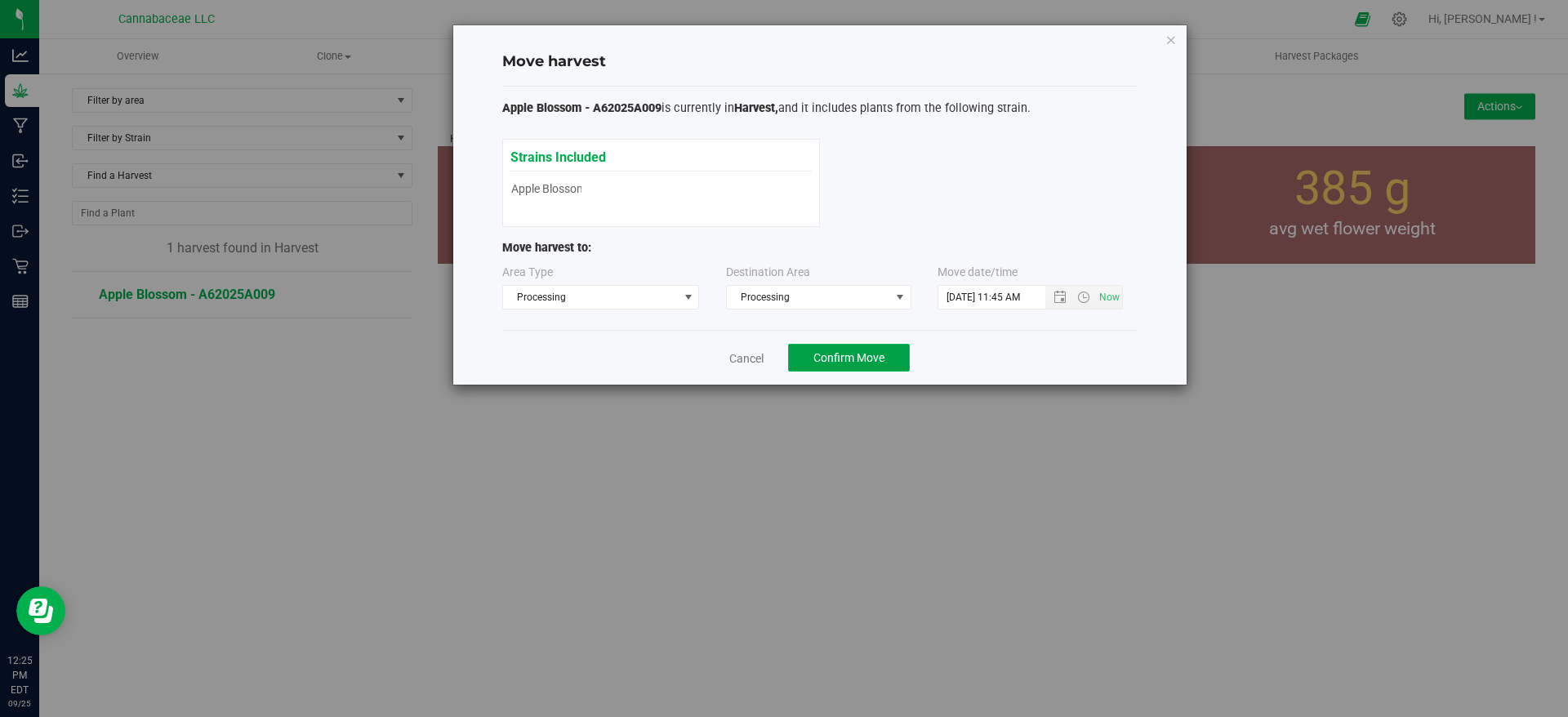
click at [869, 358] on span "Confirm Move" at bounding box center [849, 358] width 71 height 13
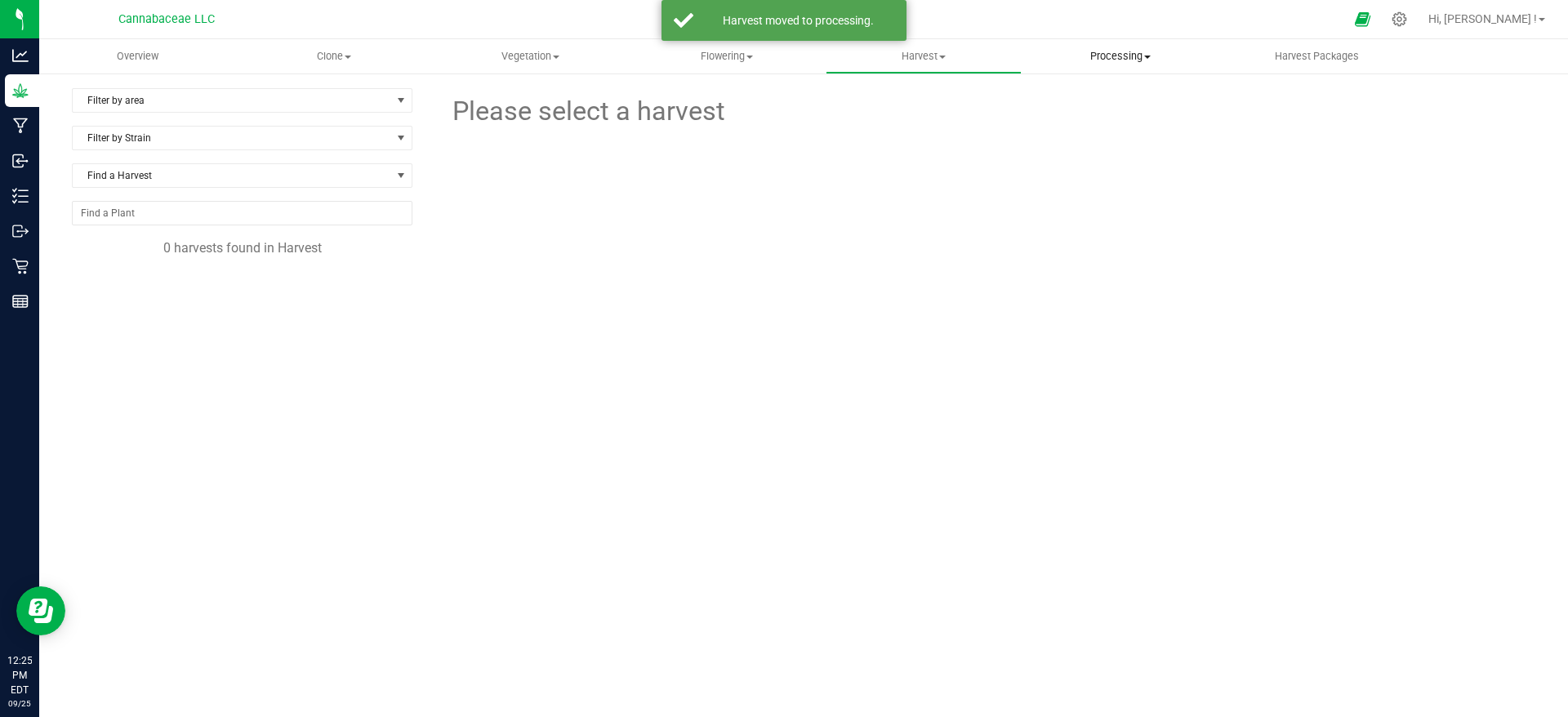
click at [1112, 49] on span "Processing" at bounding box center [1120, 56] width 195 height 14
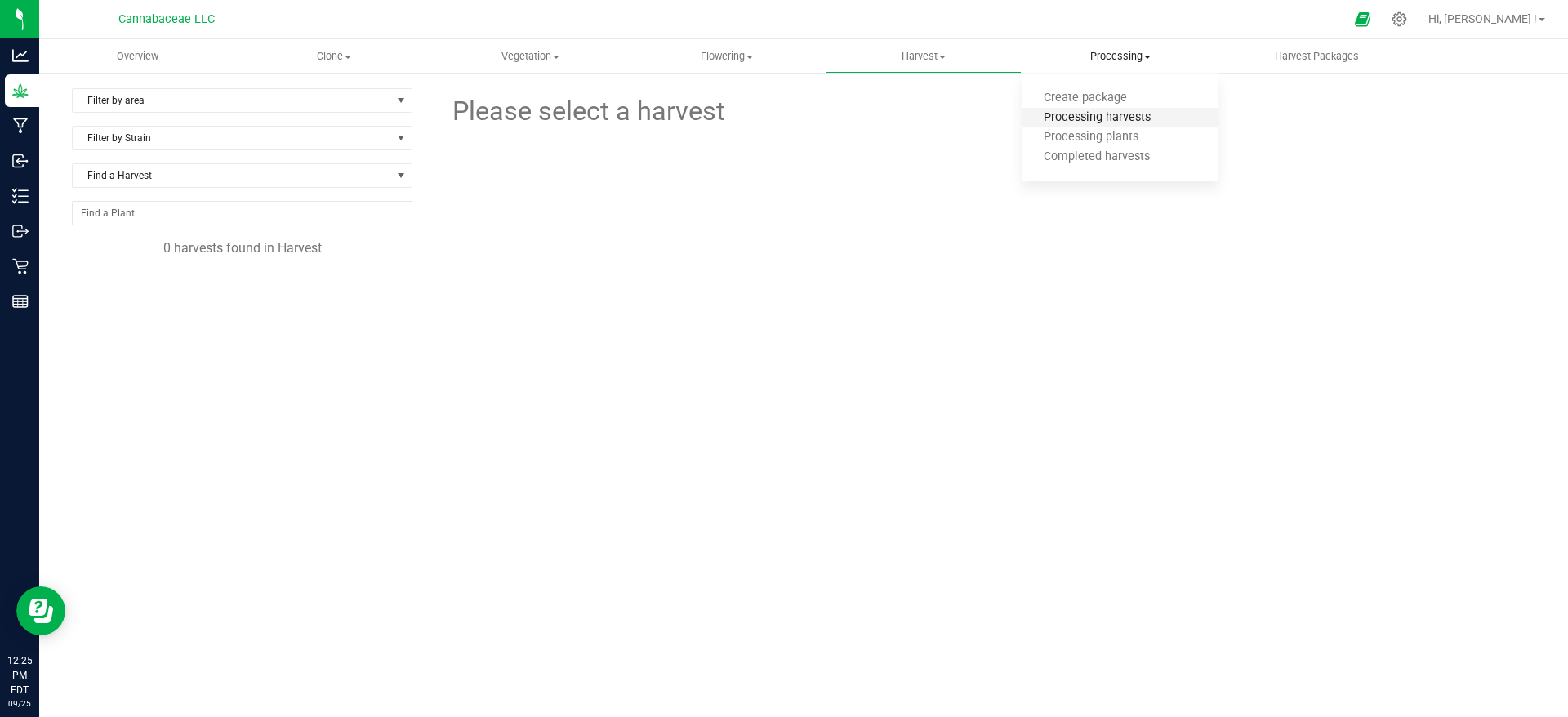
click at [1131, 119] on span "Processing harvests" at bounding box center [1097, 118] width 151 height 14
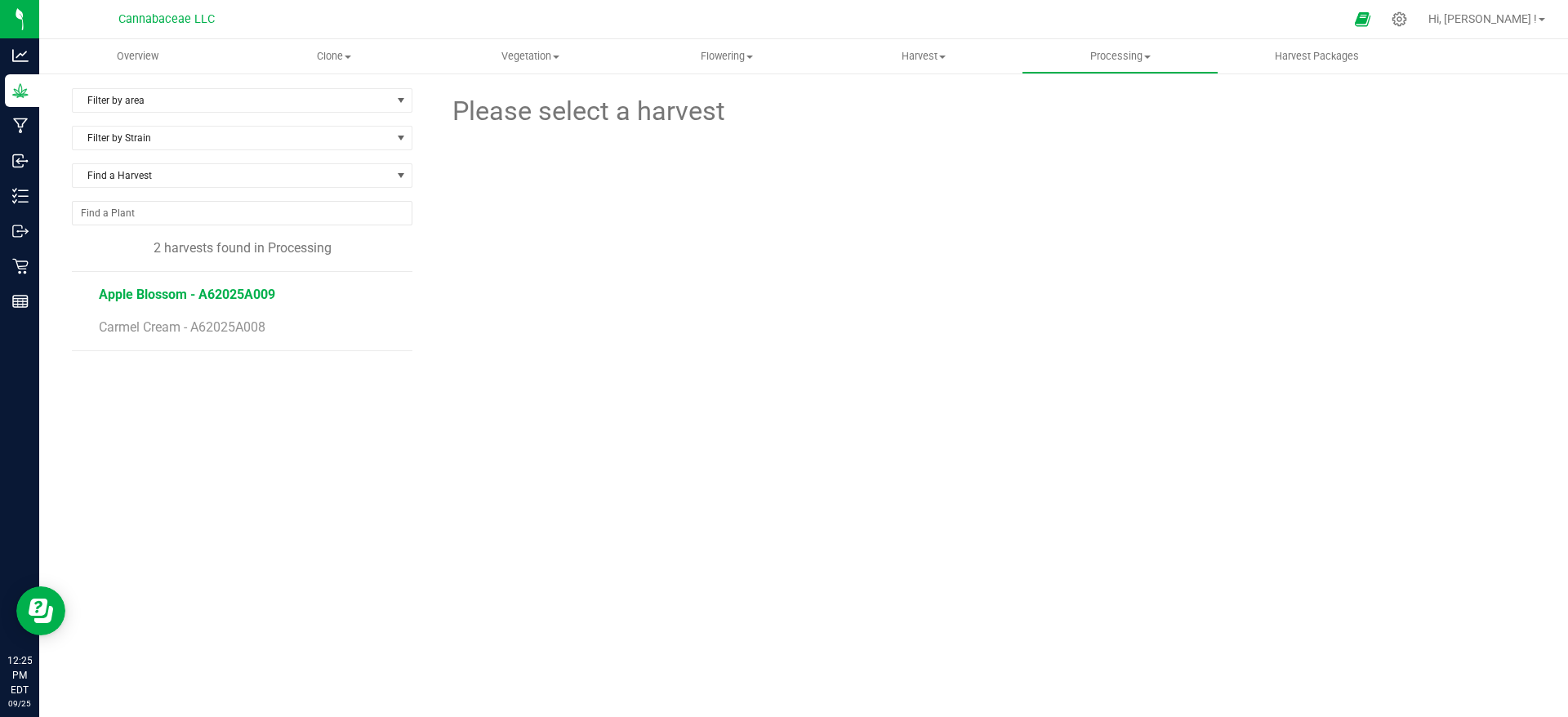
click at [229, 296] on span "Apple Blossom - A62025A009" at bounding box center [187, 295] width 177 height 15
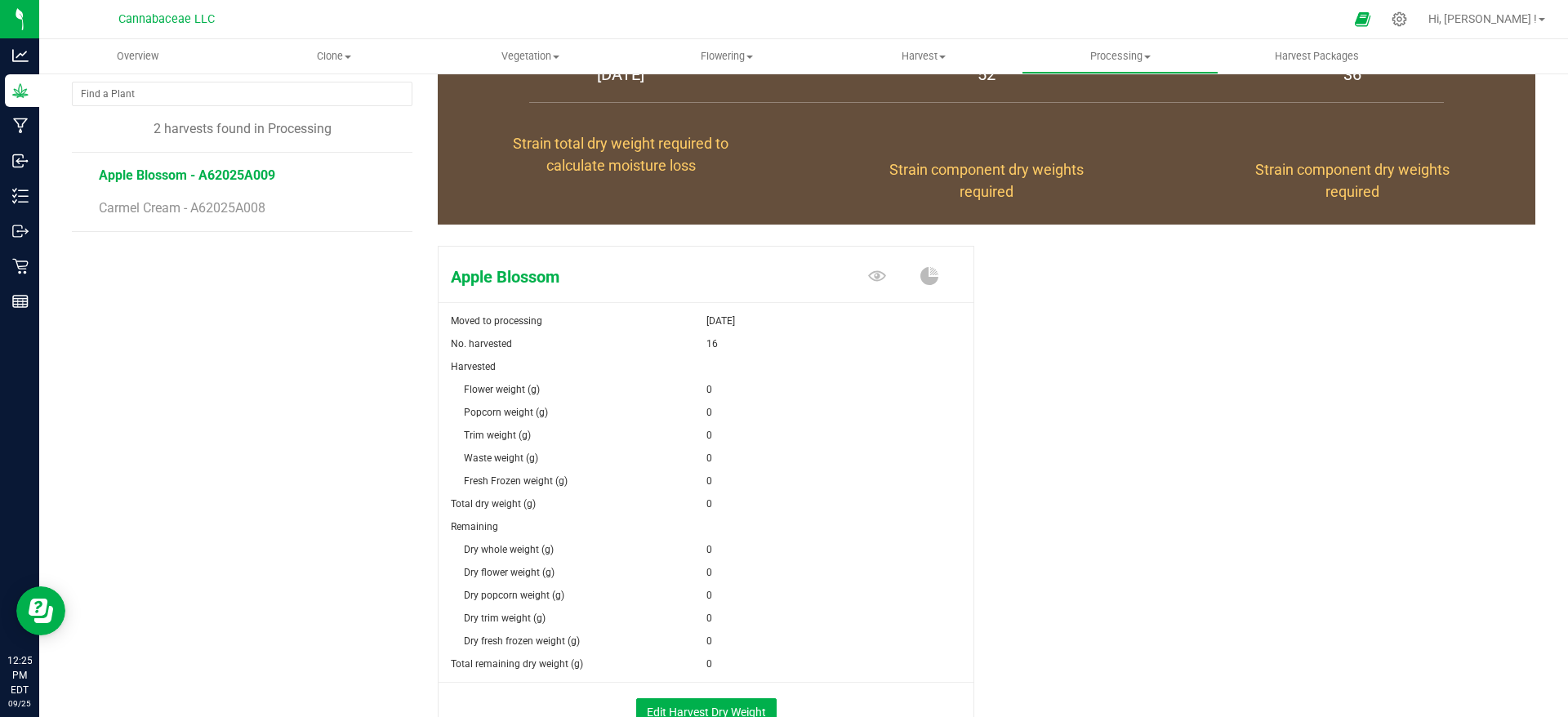
scroll to position [234, 0]
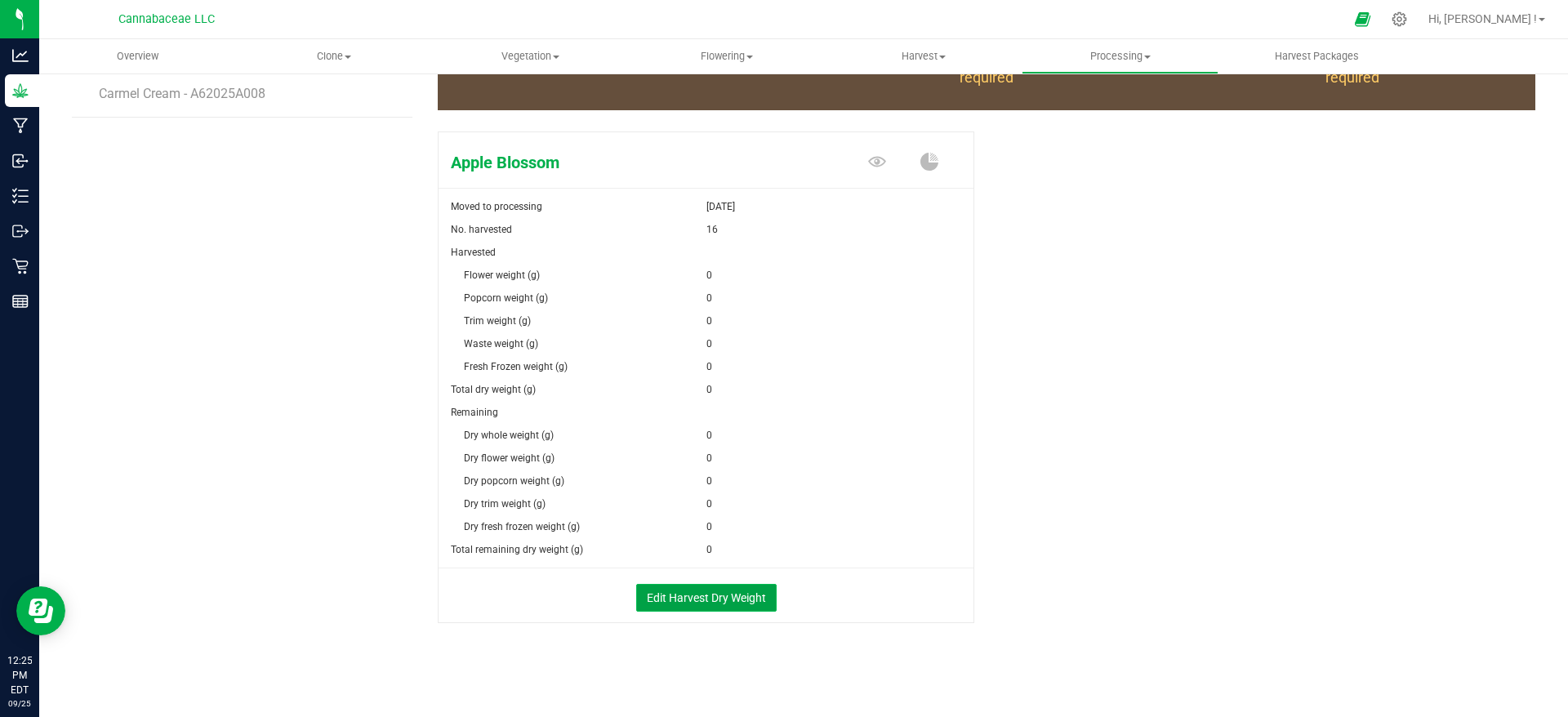
click at [728, 596] on button "Edit Harvest Dry Weight" at bounding box center [706, 598] width 140 height 28
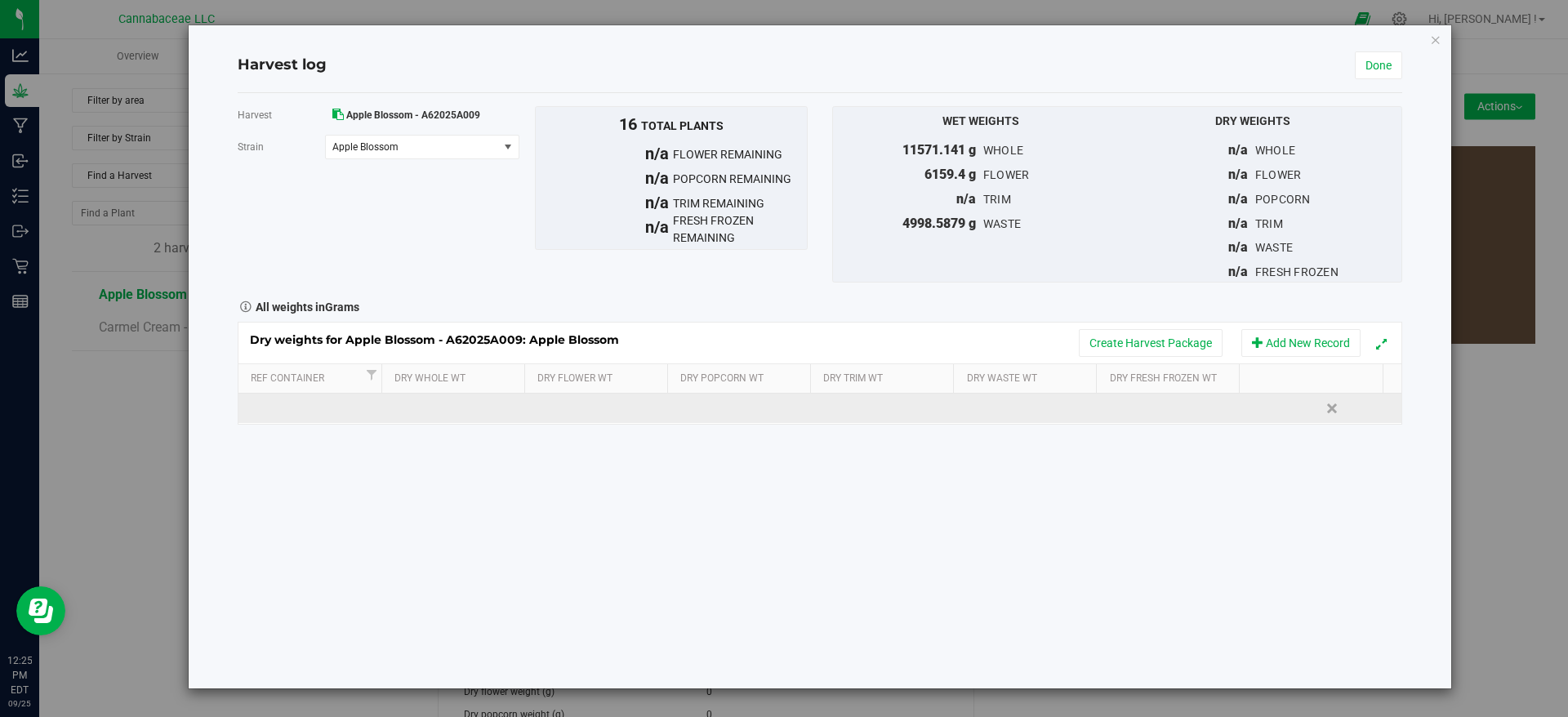
click at [1167, 409] on td at bounding box center [1183, 408] width 146 height 29
type input "6159.4"
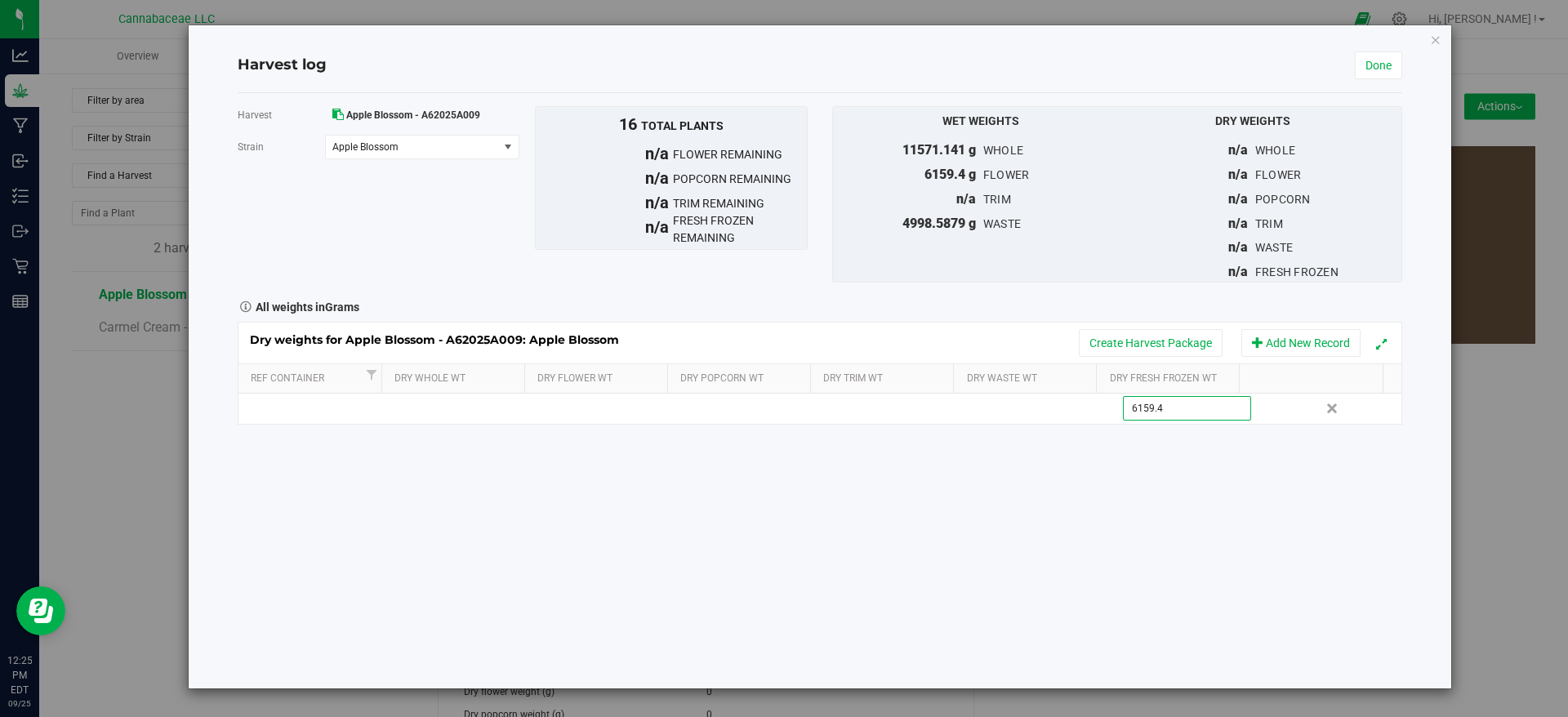
click at [1237, 534] on div "Harvest Apple Blossom - A62025A009 [GEOGRAPHIC_DATA] Apple Blossom Select strai…" at bounding box center [820, 391] width 1164 height 596
click at [1378, 60] on link "Done" at bounding box center [1379, 65] width 47 height 28
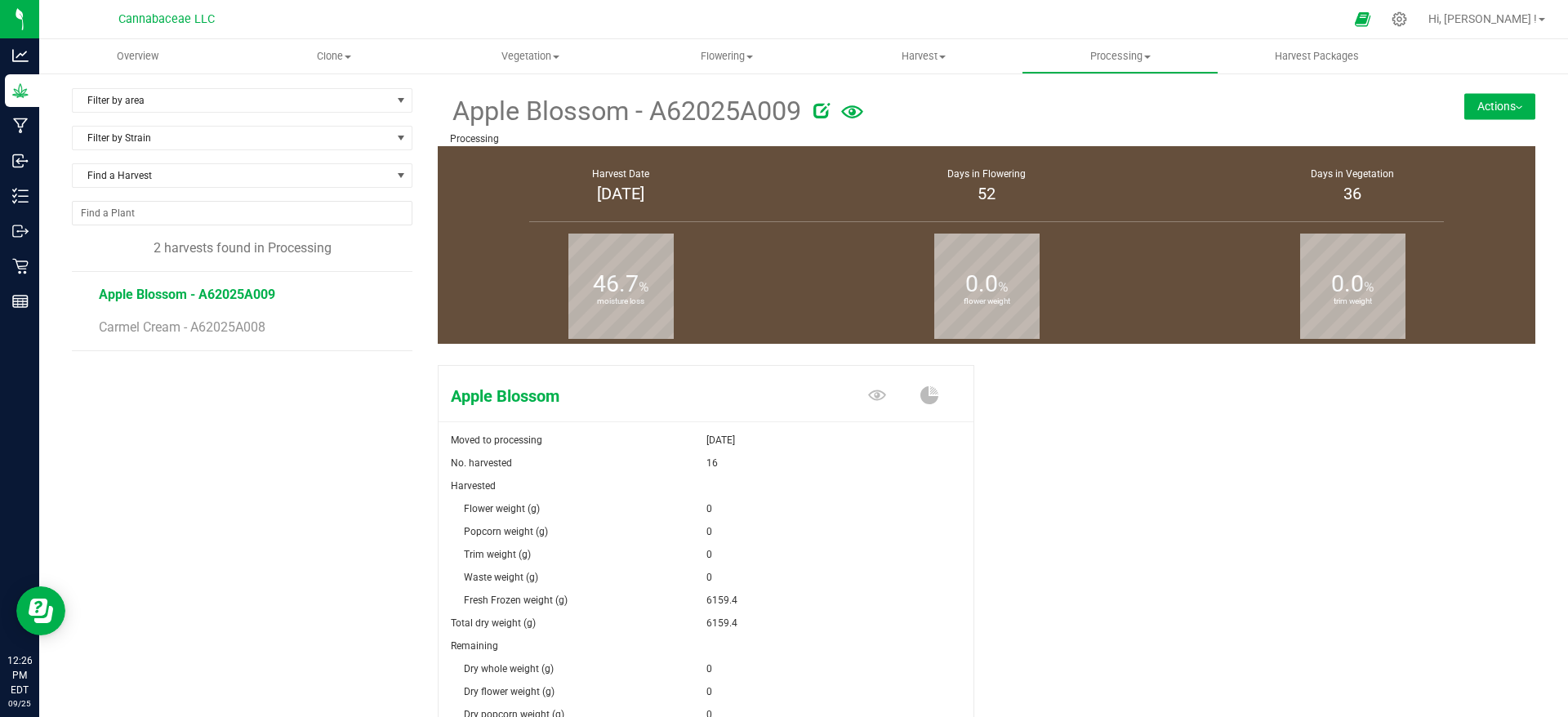
click at [1465, 109] on button "Actions" at bounding box center [1500, 106] width 71 height 26
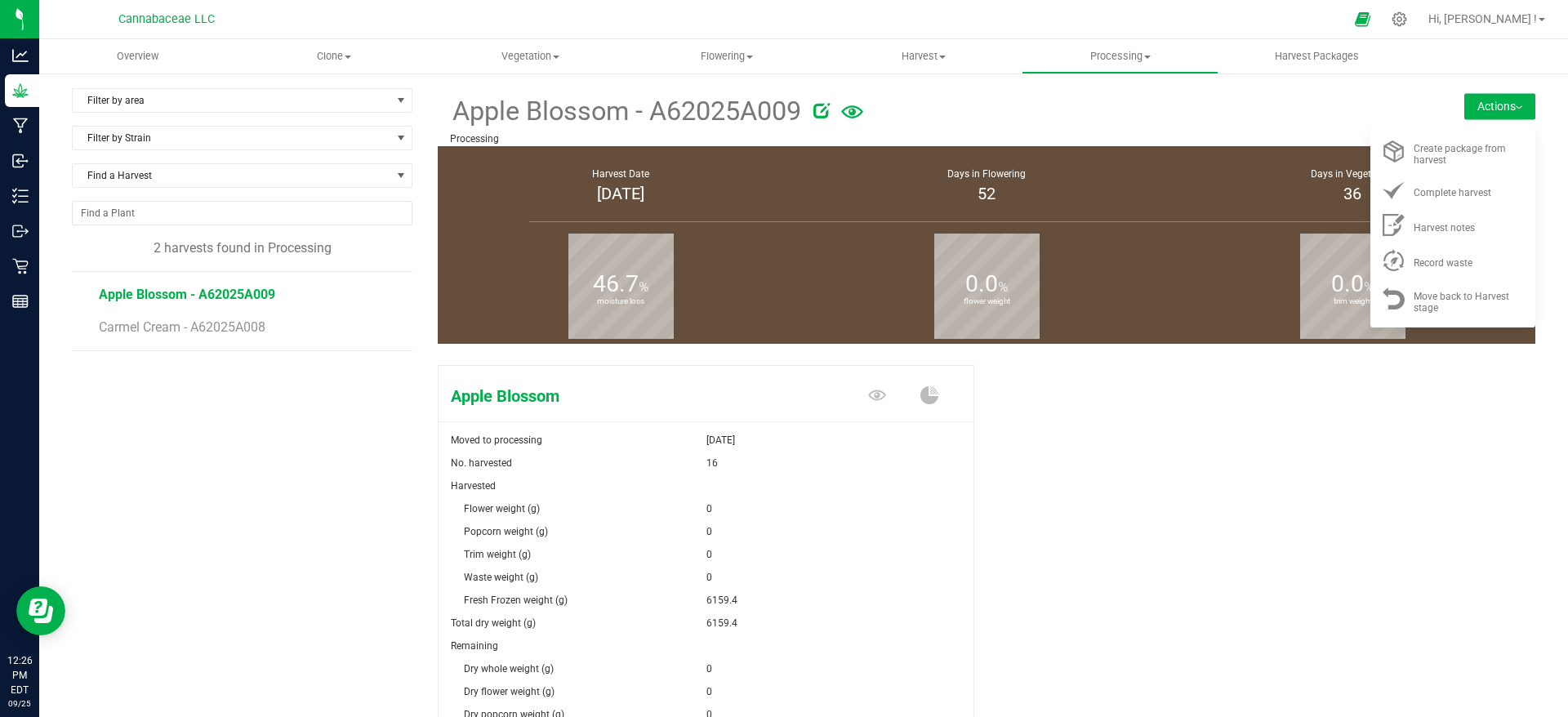
click at [1221, 512] on div "Apple Blossom Moved to processing [DATE] No. harvested 16 Harvested Flower weig…" at bounding box center [986, 628] width 1098 height 539
click at [1431, 162] on div "Create package from harvest" at bounding box center [1469, 151] width 111 height 29
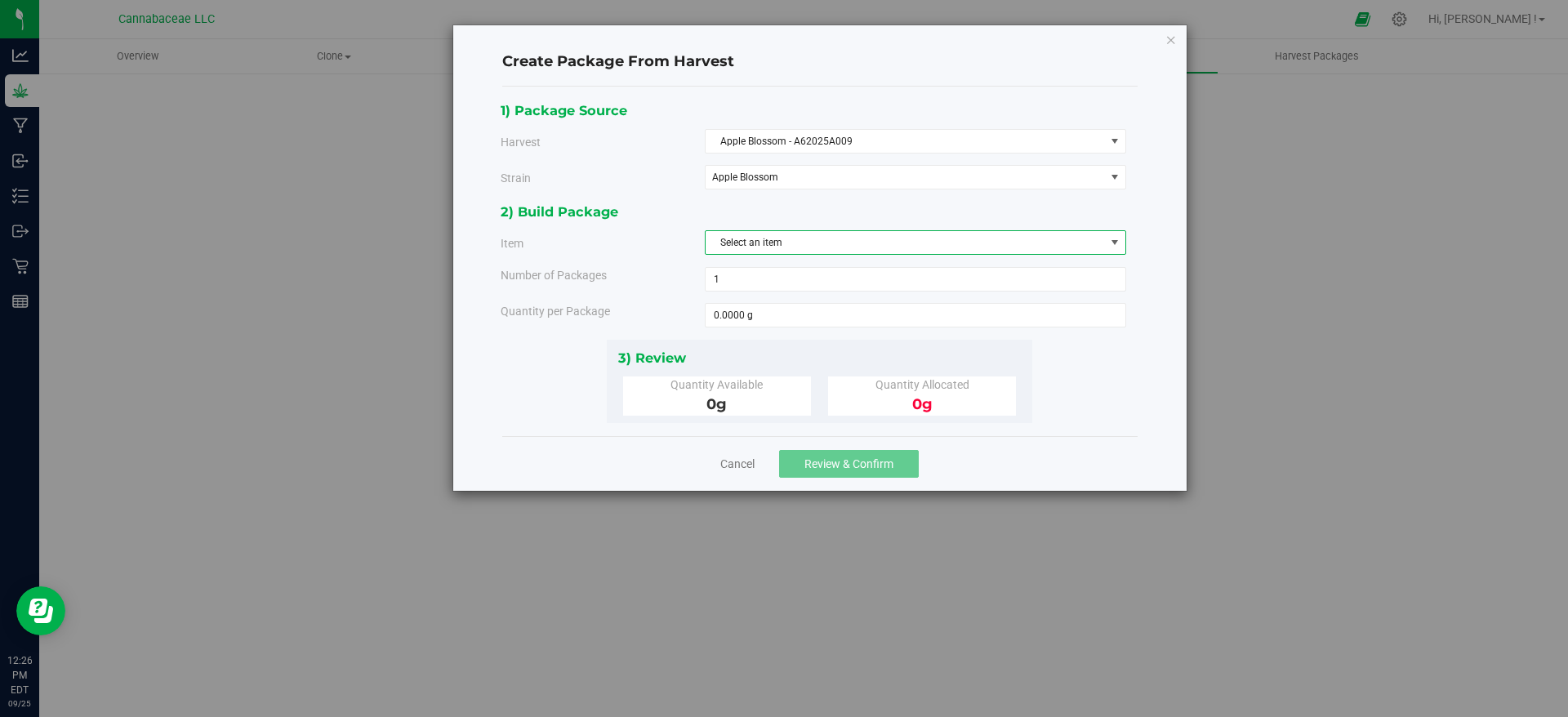
click at [1056, 240] on span "Select an item" at bounding box center [905, 242] width 400 height 23
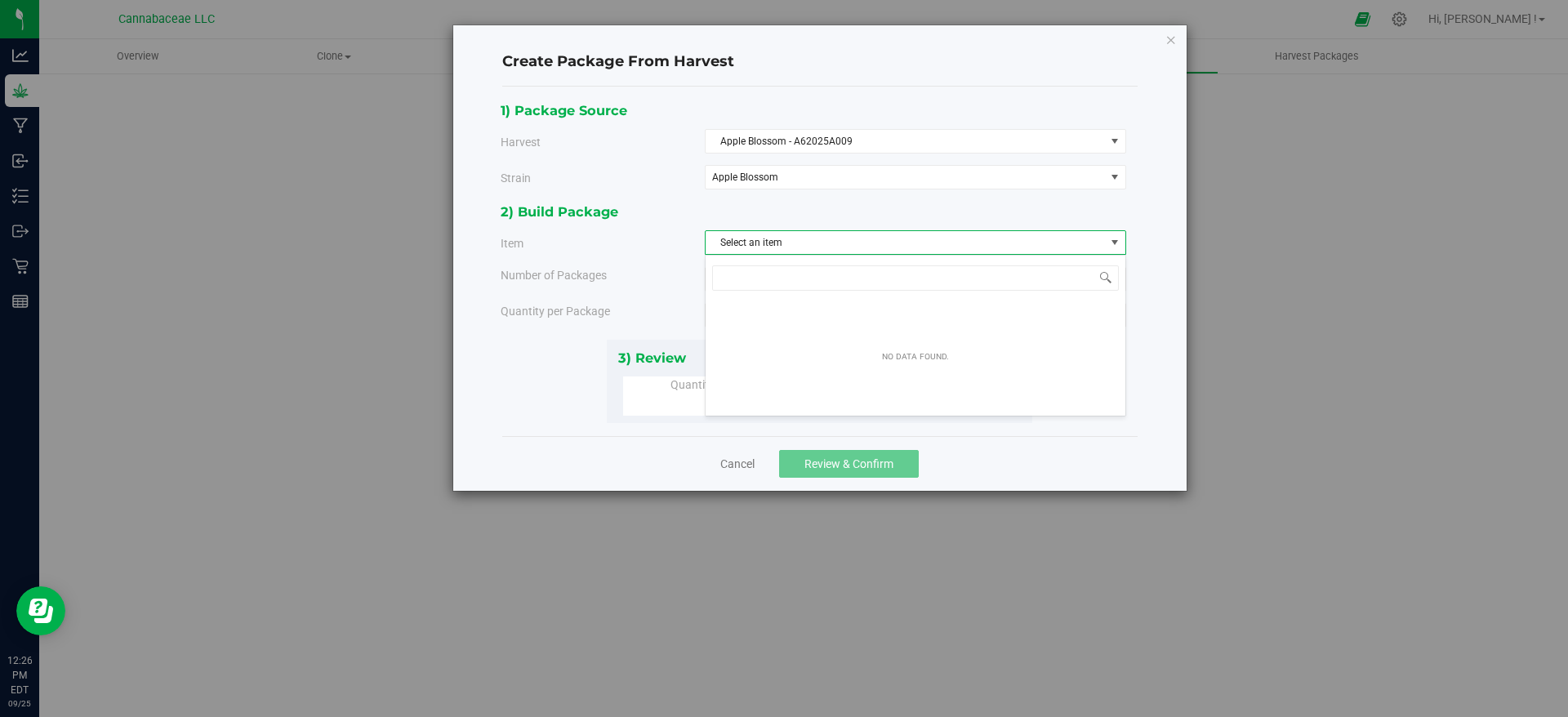
click at [1056, 240] on span "Select an item" at bounding box center [905, 242] width 400 height 23
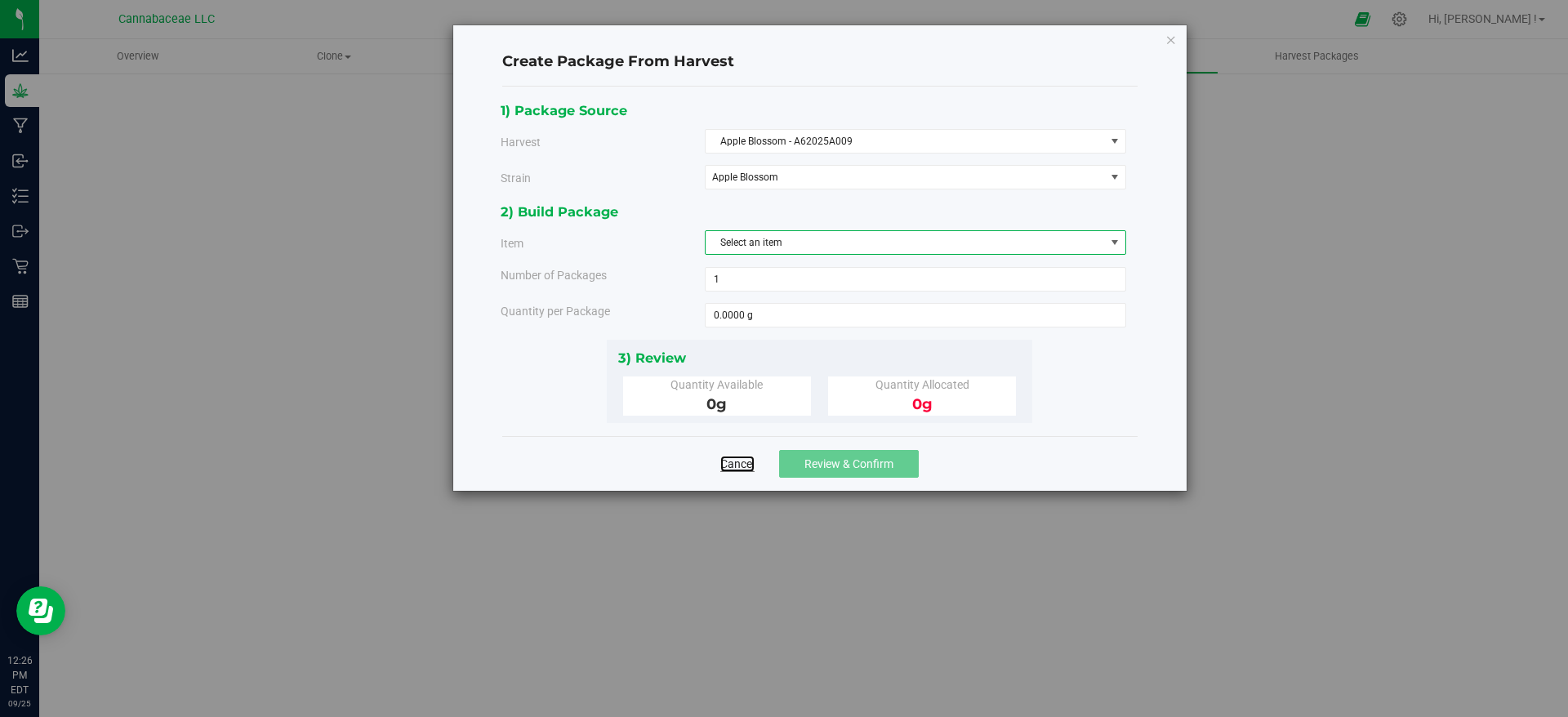
click at [736, 469] on link "Cancel" at bounding box center [737, 464] width 34 height 16
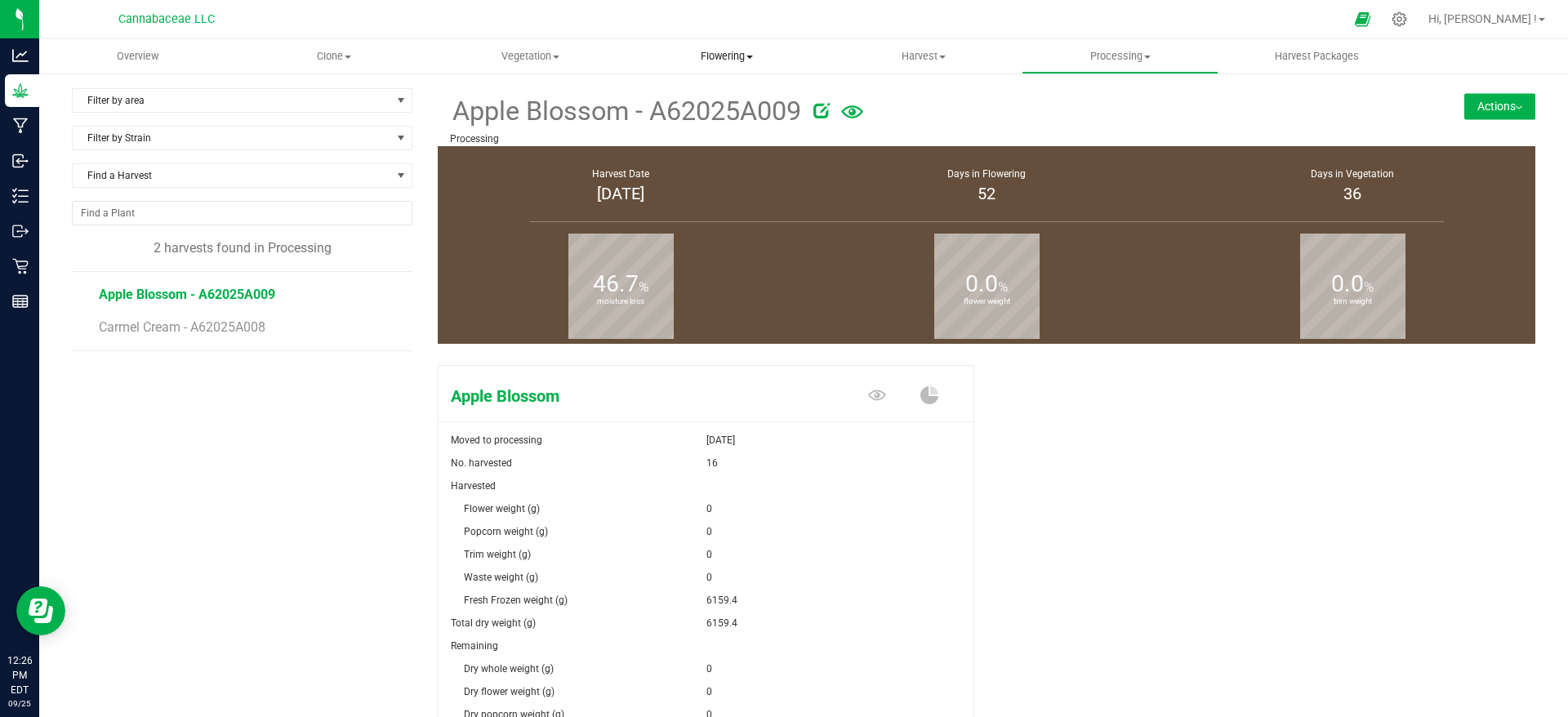
click at [735, 56] on span "Flowering" at bounding box center [727, 56] width 195 height 14
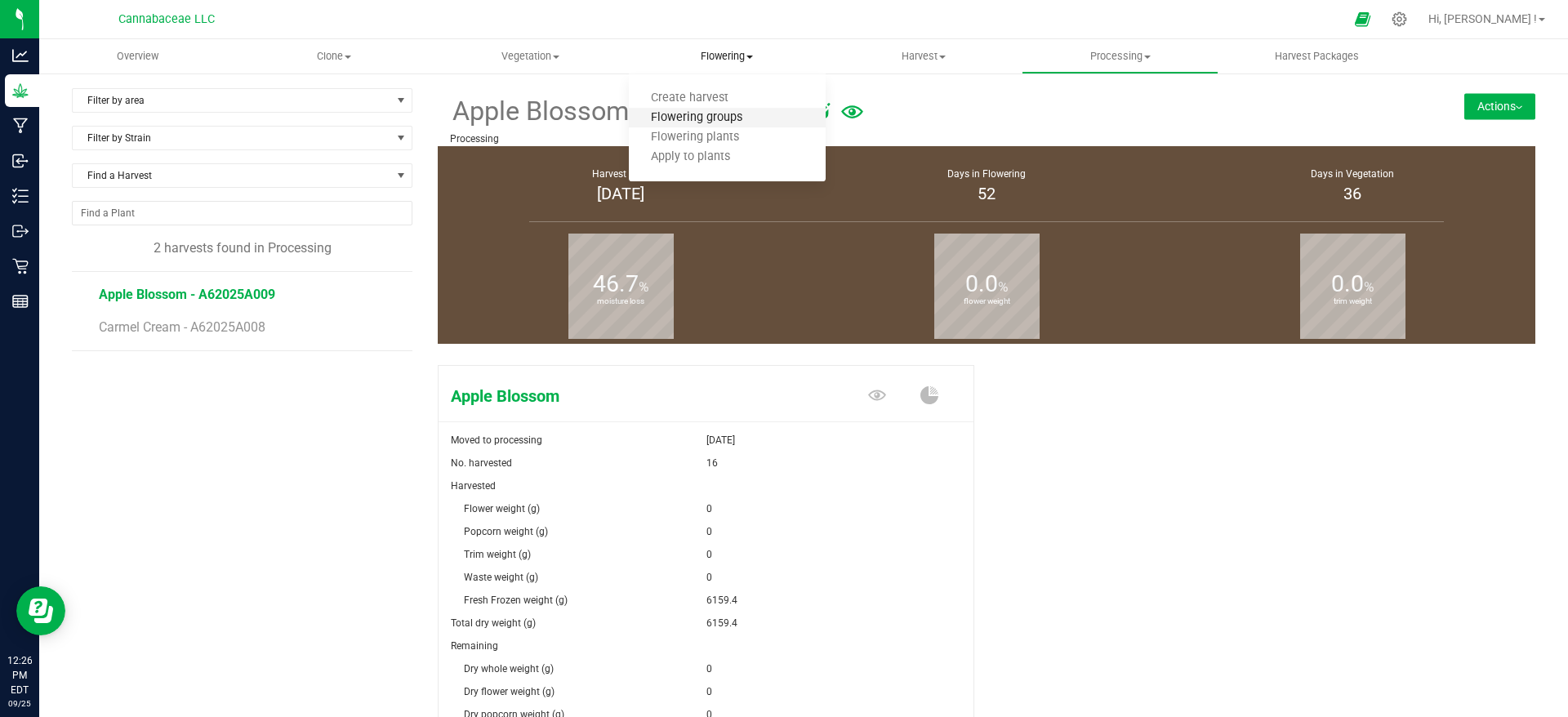
click at [725, 114] on span "Flowering groups" at bounding box center [697, 118] width 135 height 14
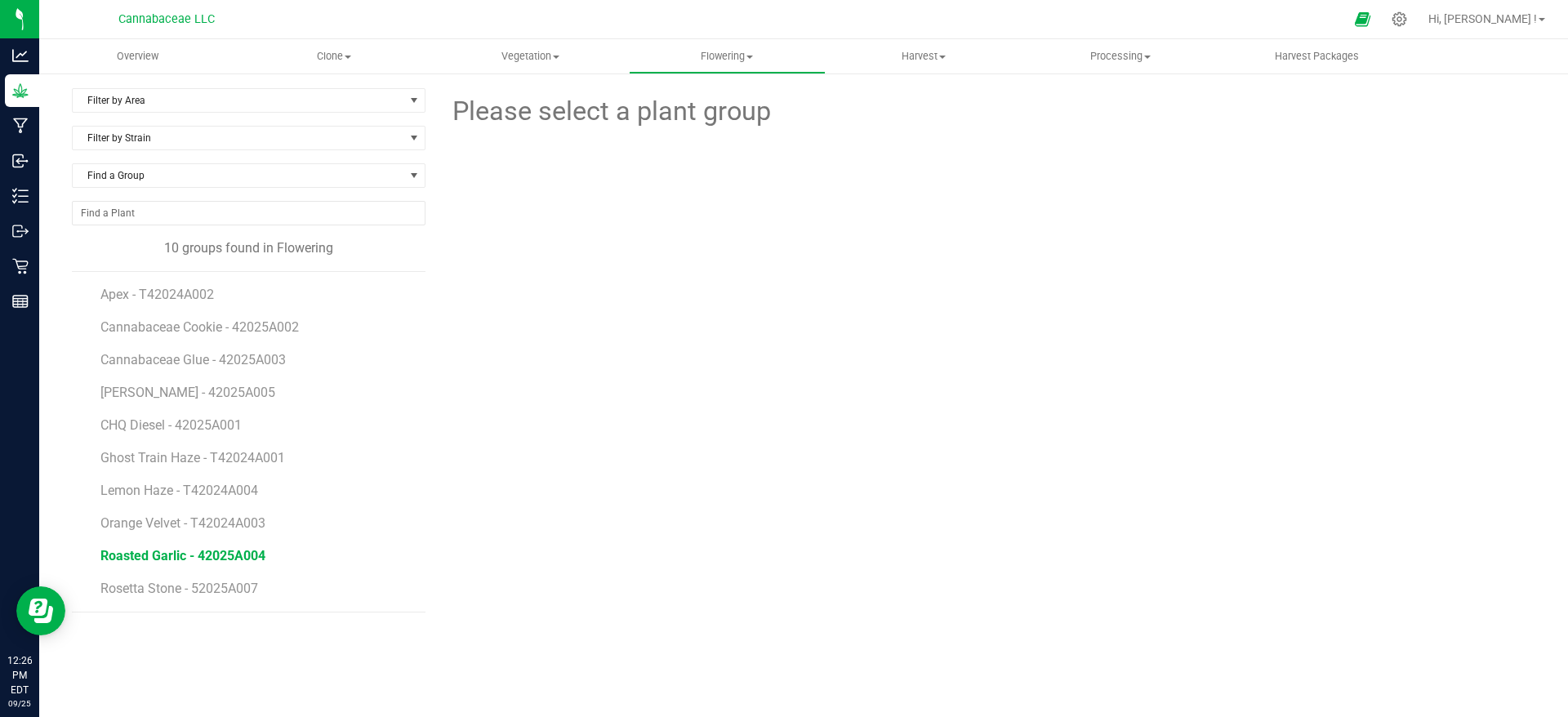
click at [228, 554] on span "Roasted Garlic - 42025A004" at bounding box center [183, 555] width 165 height 15
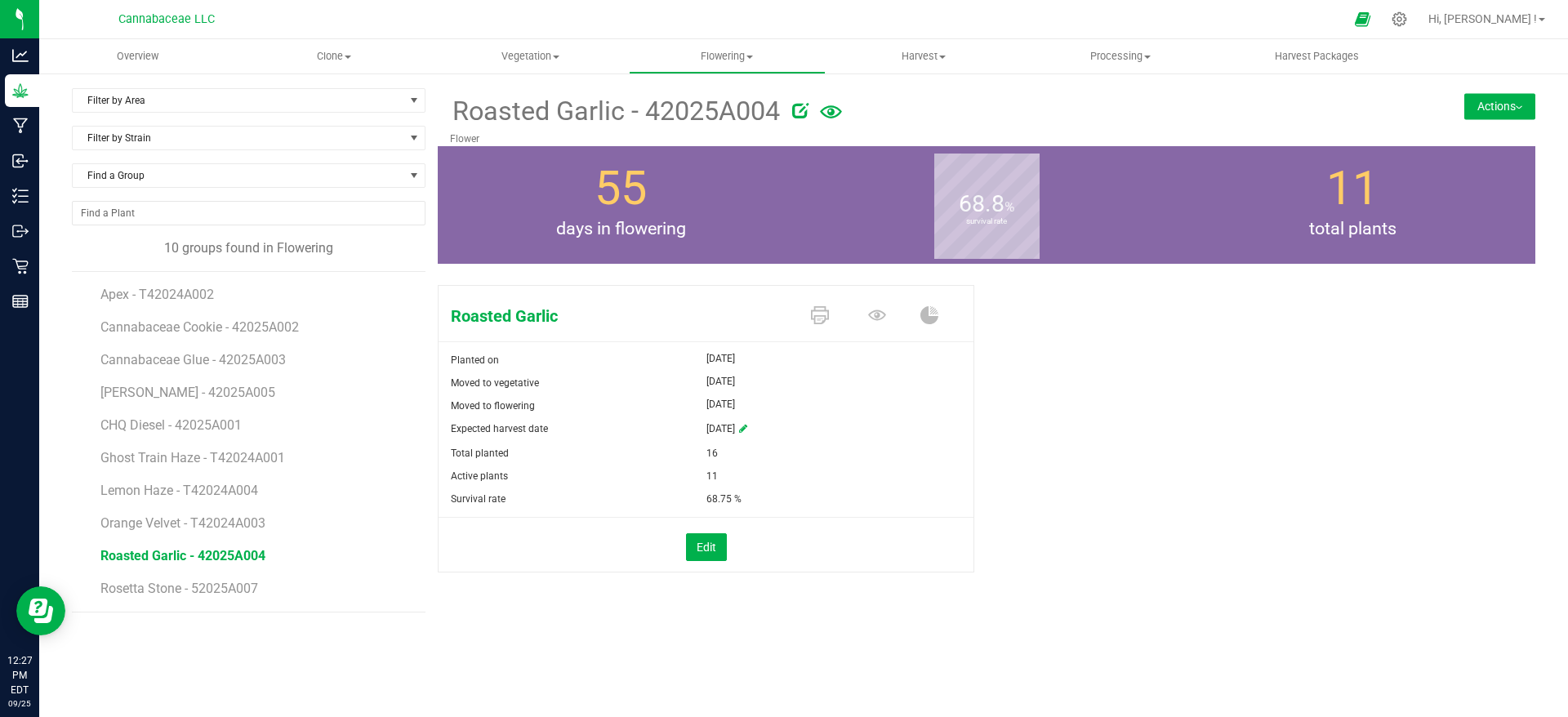
click at [1485, 104] on button "Actions" at bounding box center [1500, 106] width 71 height 26
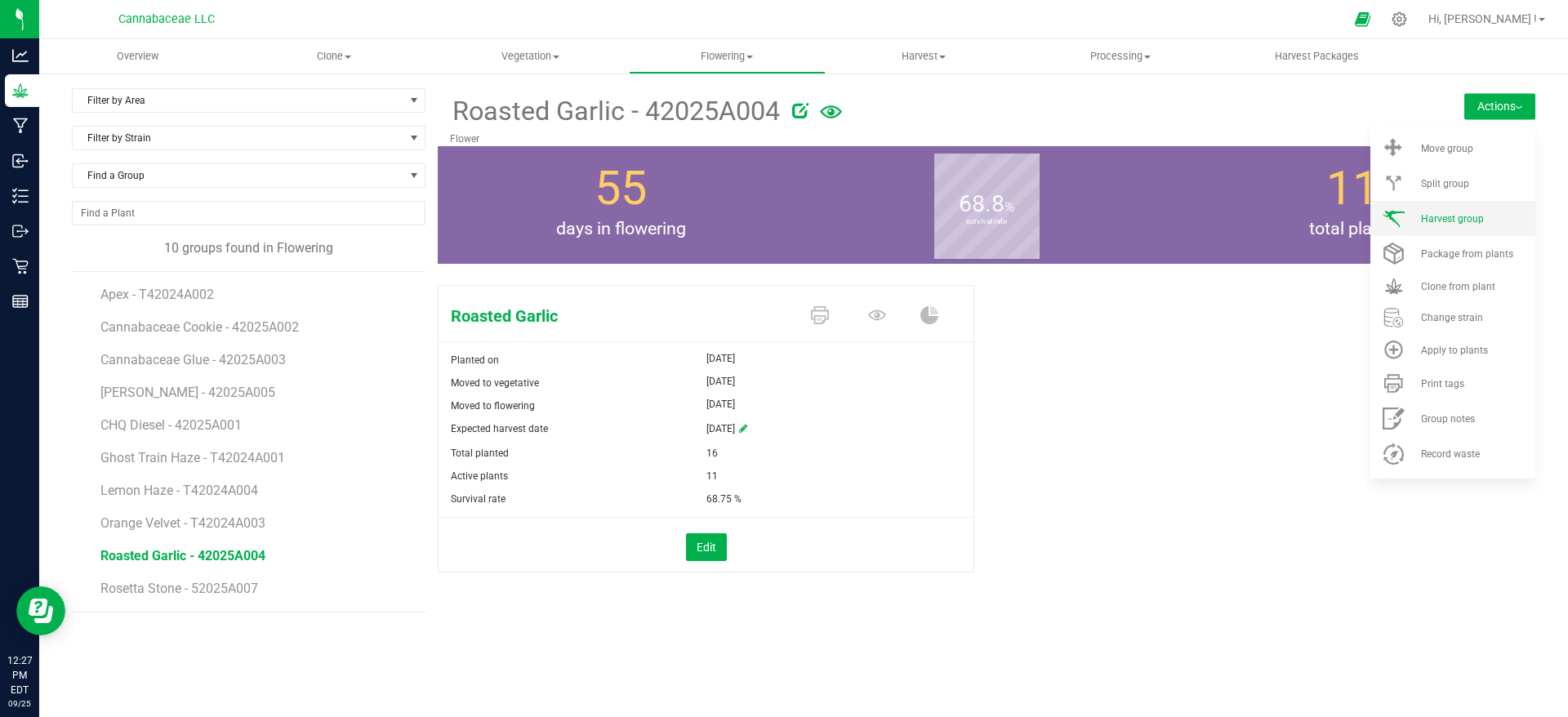
click at [1474, 207] on li "Harvest group" at bounding box center [1453, 219] width 165 height 35
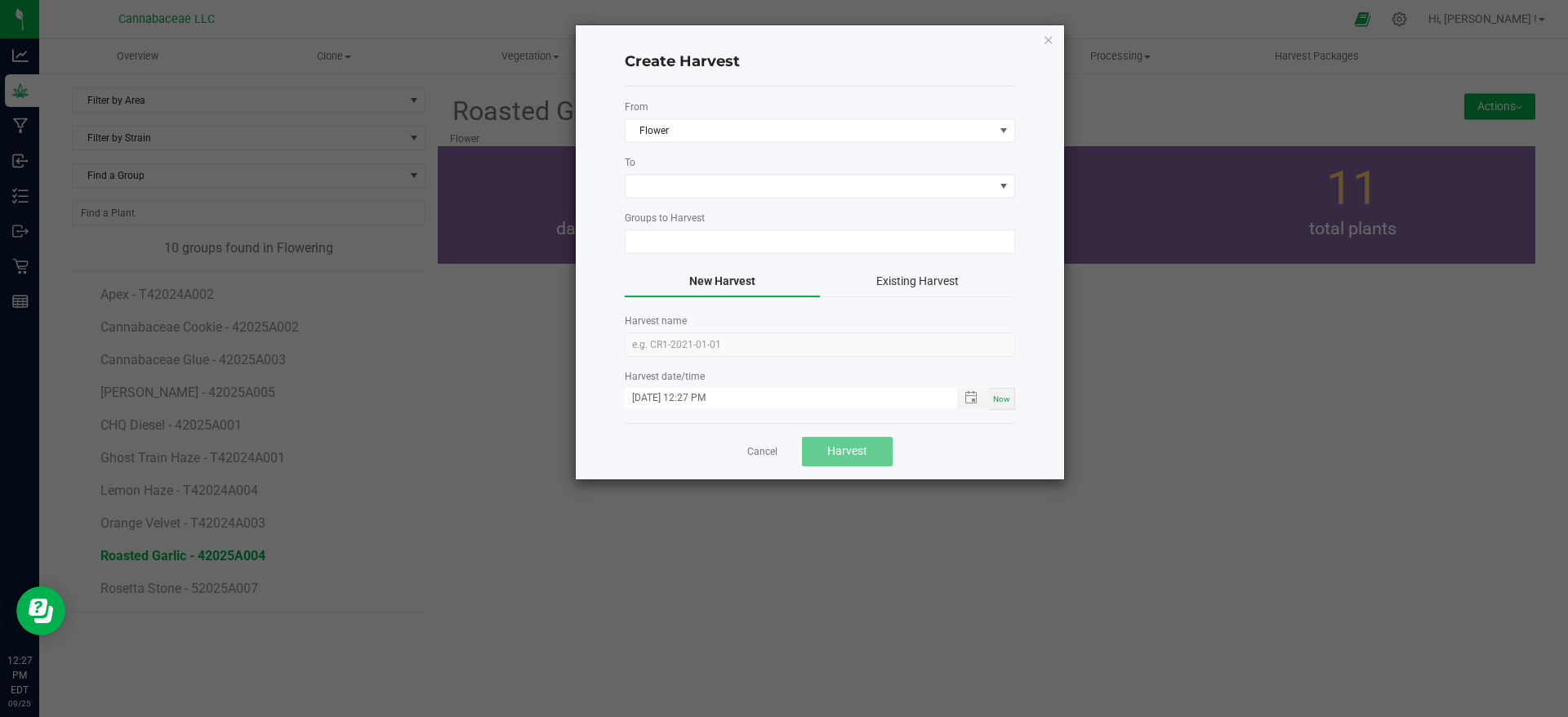
type input "Roasted Garlic - 42025A004"
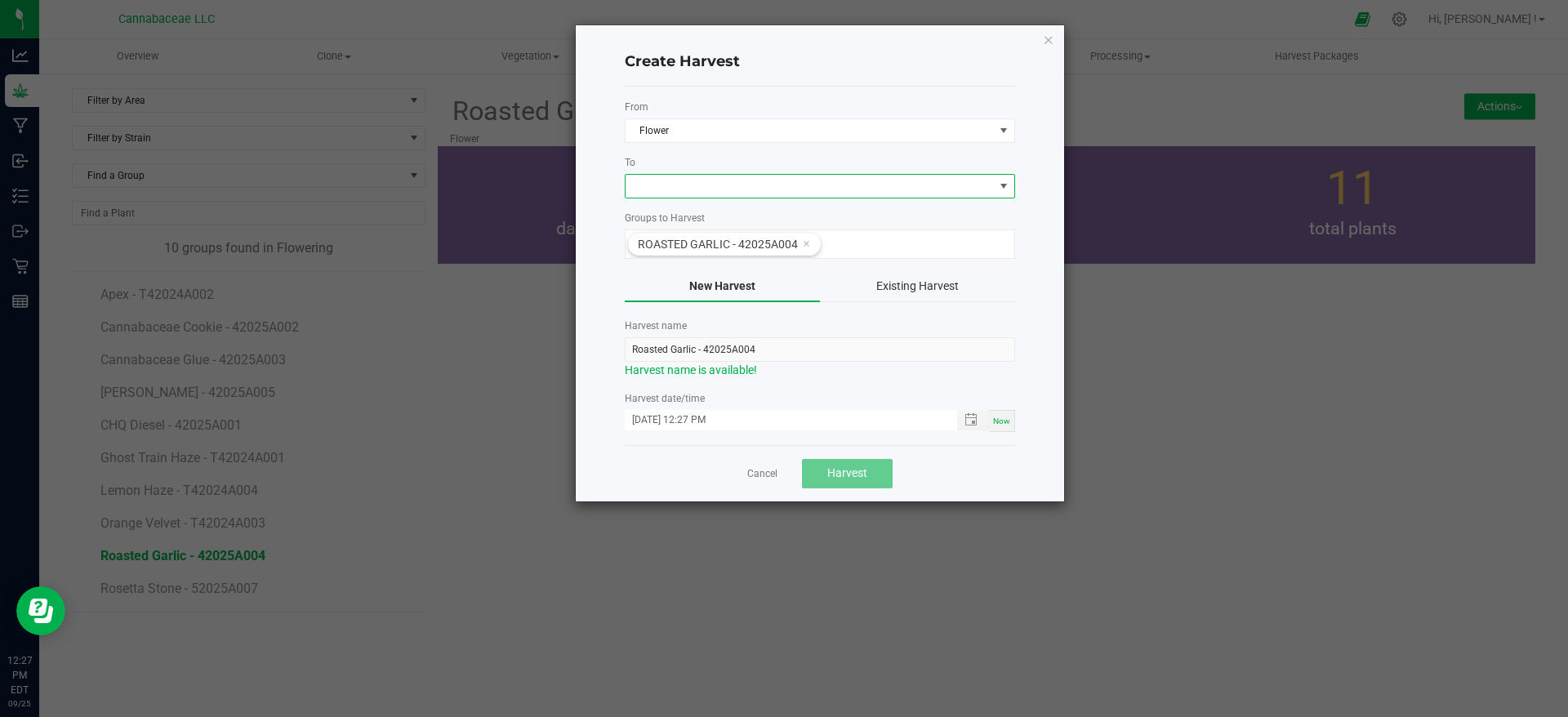
click at [866, 192] on span at bounding box center [810, 186] width 368 height 23
click at [799, 250] on li "Harvest" at bounding box center [820, 255] width 389 height 28
click at [970, 422] on span "Toggle popup" at bounding box center [972, 420] width 13 height 13
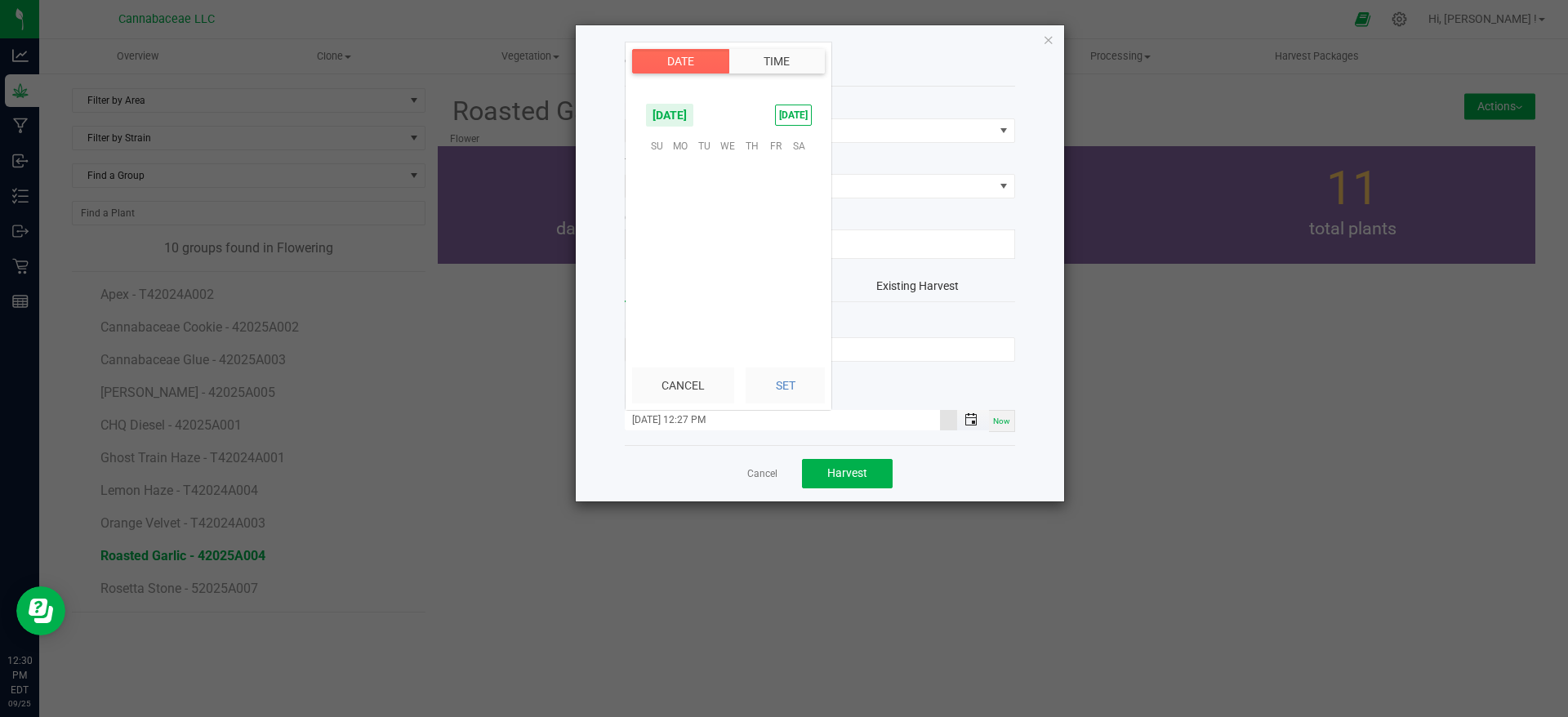
scroll to position [22, 0]
click at [657, 252] on span "21" at bounding box center [657, 246] width 24 height 25
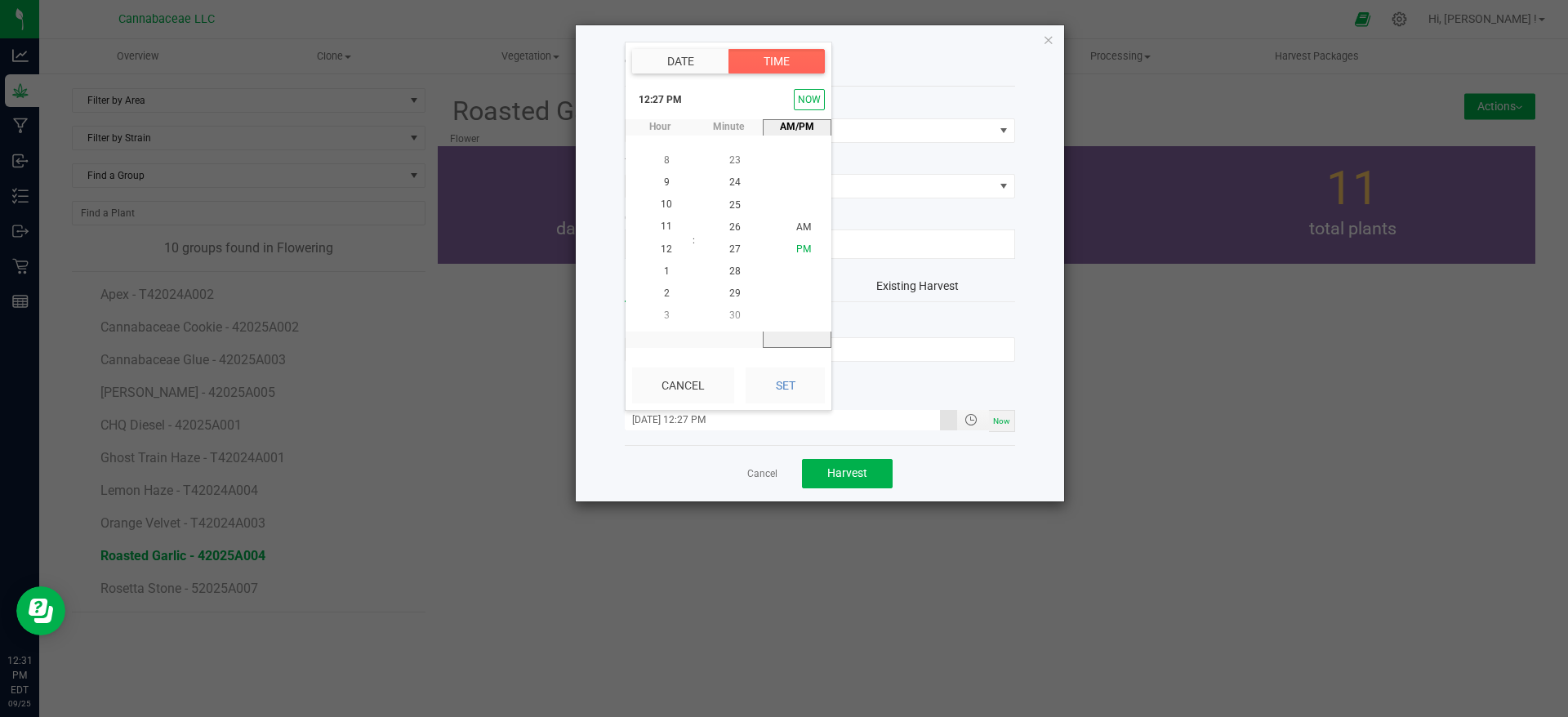
click at [797, 251] on span "PM" at bounding box center [803, 249] width 14 height 12
click at [661, 247] on li "6" at bounding box center [666, 249] width 40 height 22
click at [730, 291] on span "46" at bounding box center [735, 294] width 12 height 12
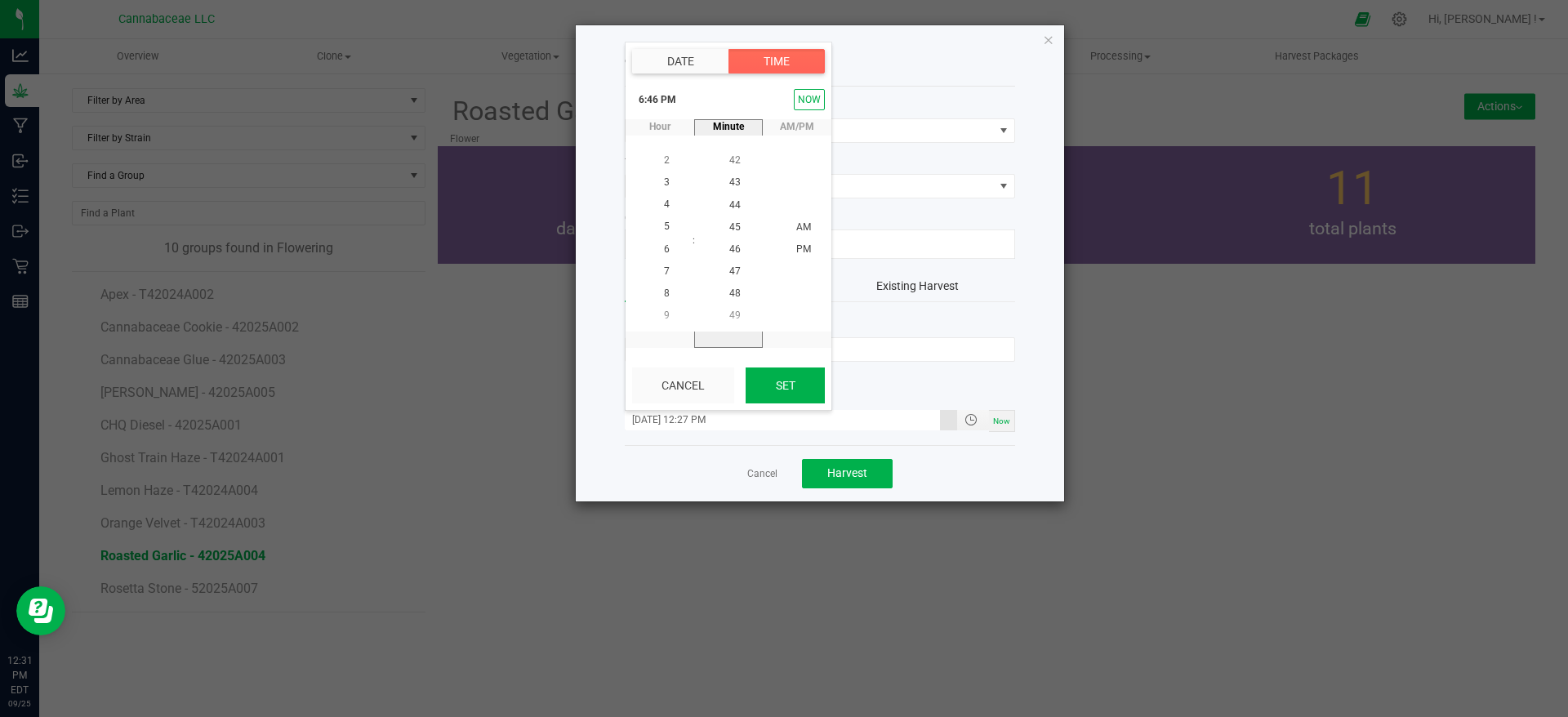
click at [797, 391] on button "Set" at bounding box center [785, 385] width 79 height 36
type input "[DATE] 6:46 PM"
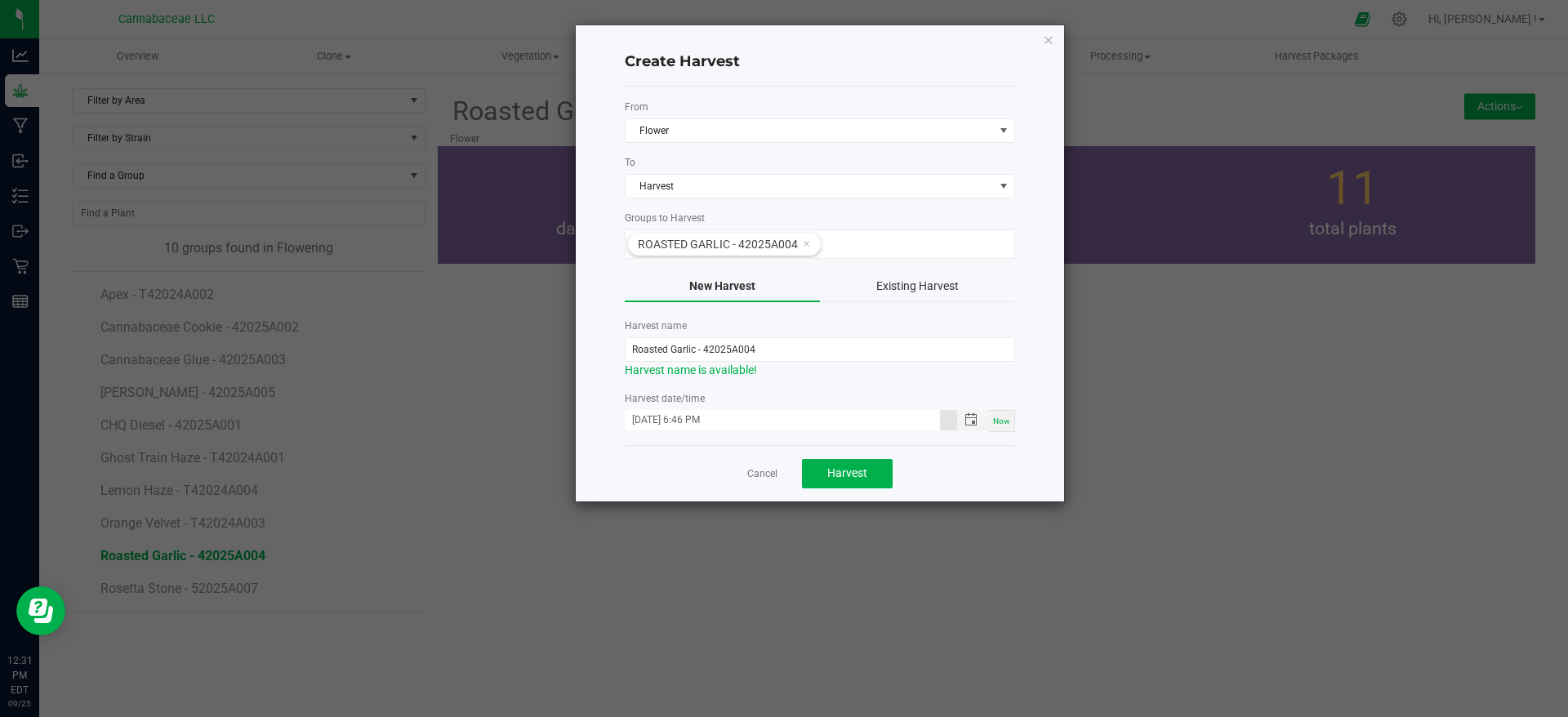
click at [992, 463] on div "Cancel Harvest" at bounding box center [820, 473] width 390 height 56
click at [875, 474] on button "Harvest" at bounding box center [847, 474] width 91 height 29
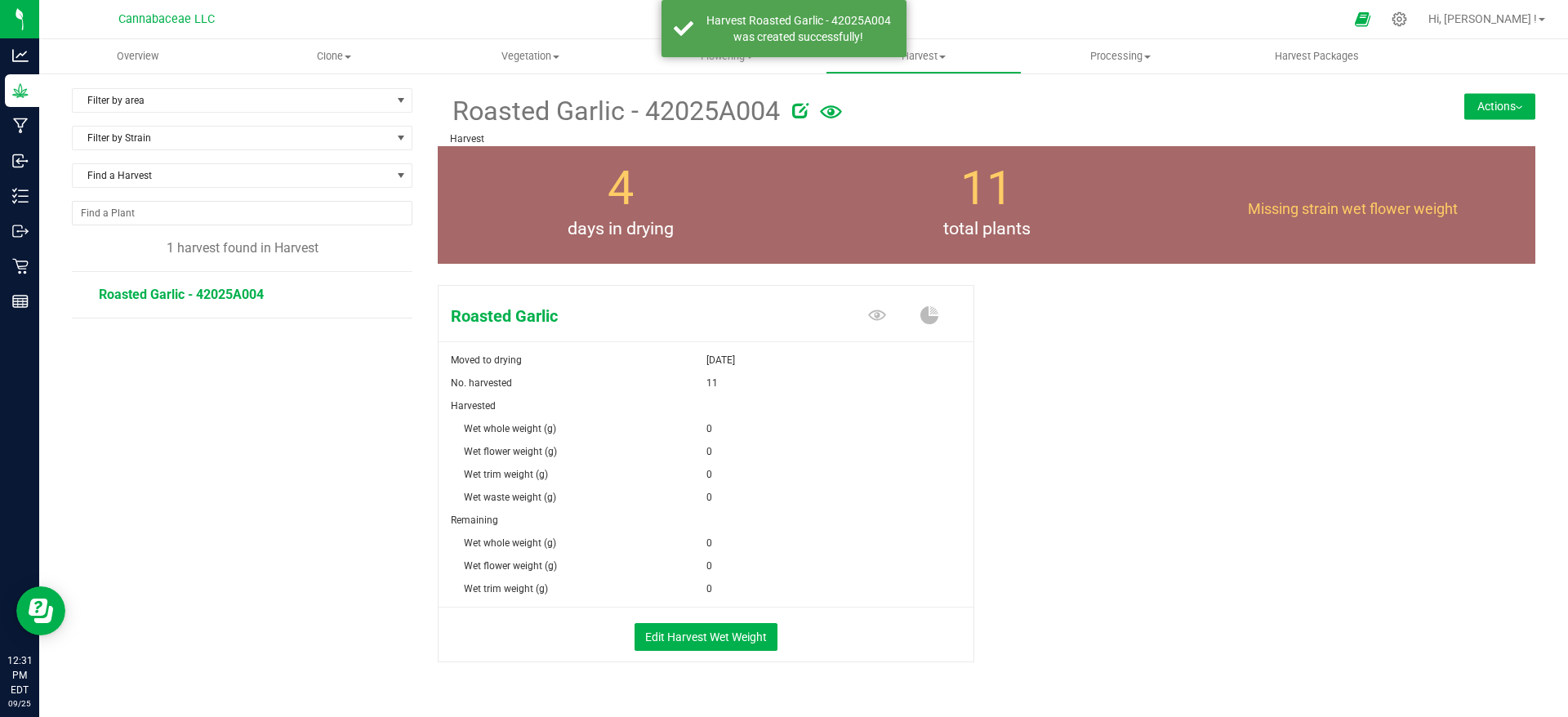
click at [1101, 433] on div "Roasted Garlic Moved to drying [DATE] No. harvested 11 Harvested Wet whole weig…" at bounding box center [986, 491] width 1098 height 425
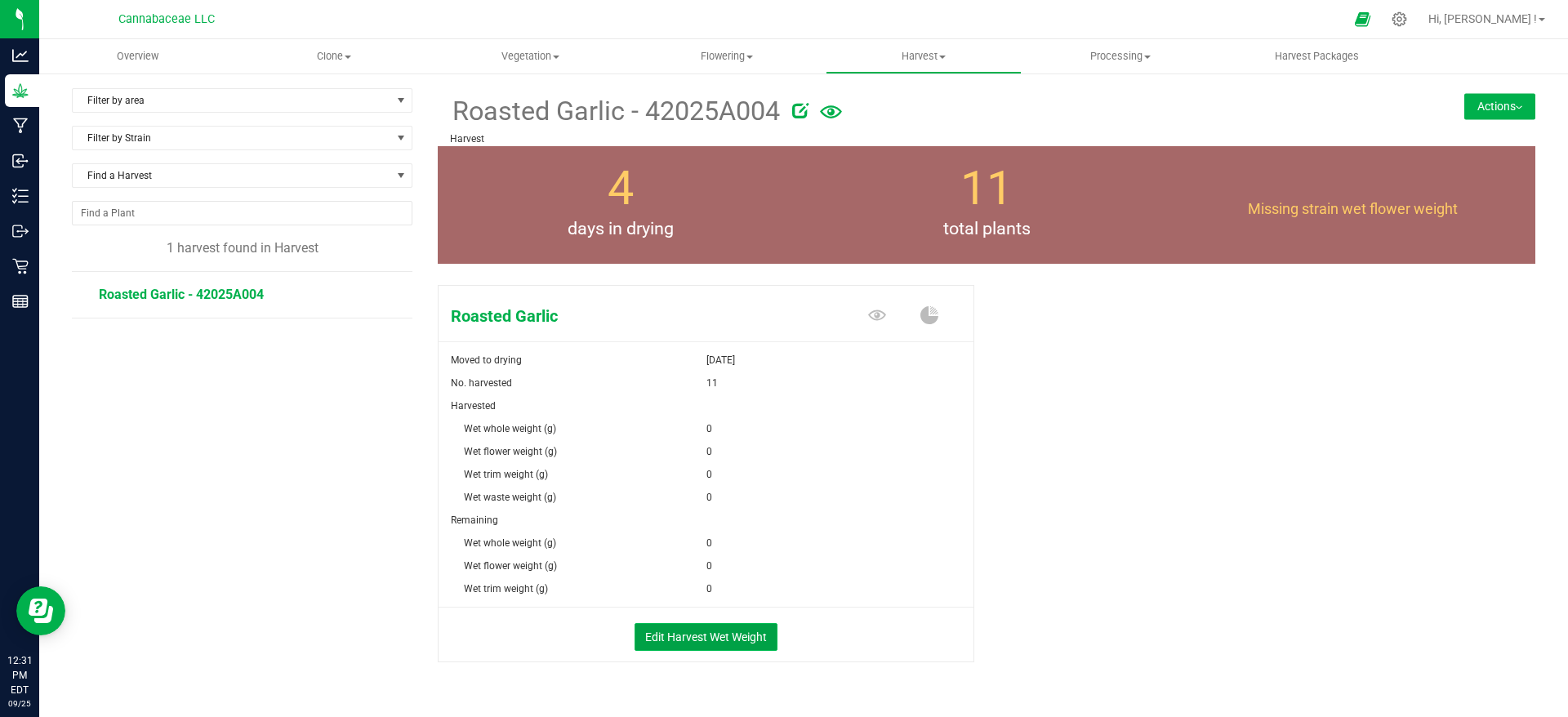
click at [763, 644] on button "Edit Harvest Wet Weight" at bounding box center [706, 637] width 143 height 28
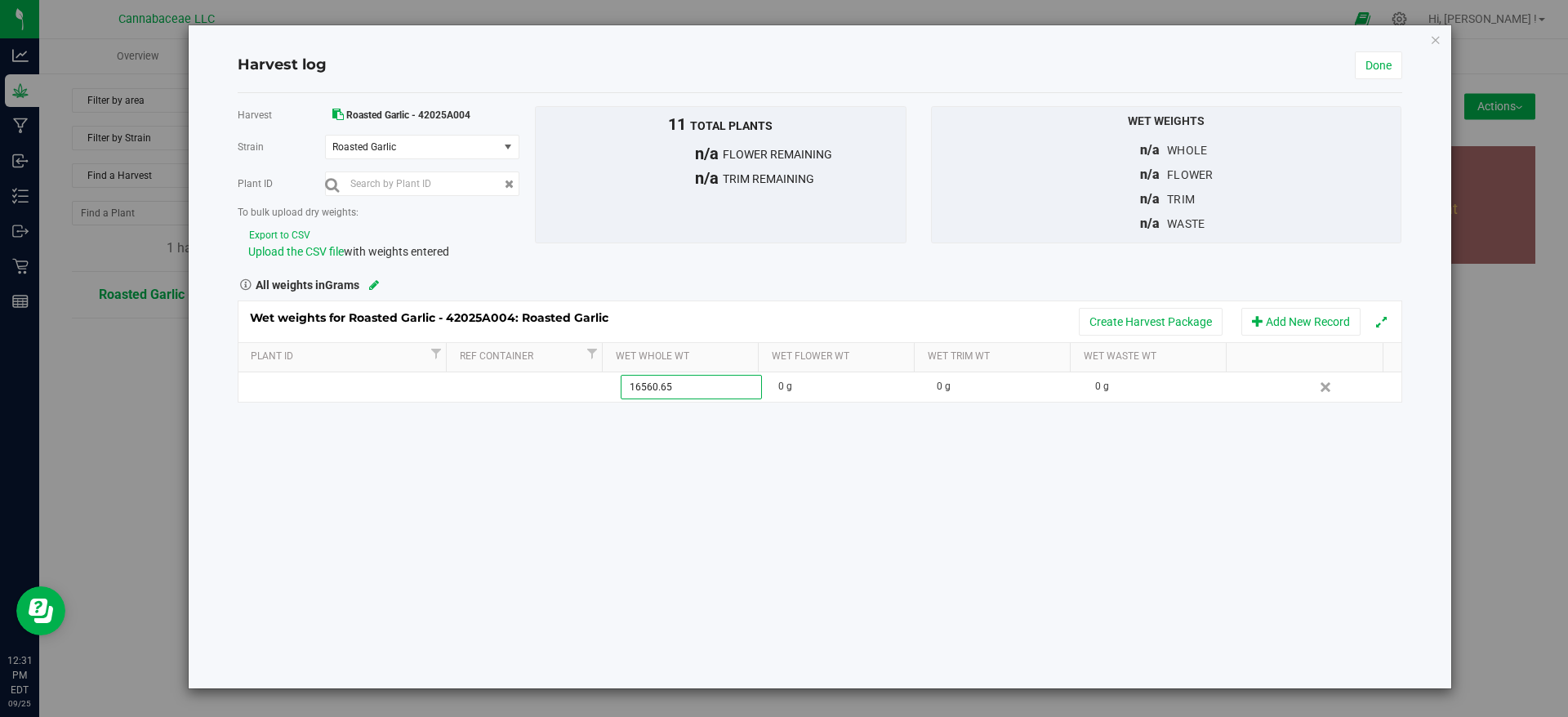
type input "16560.657"
click at [937, 551] on div "Harvest Roasted Garlic - 42025A004 [GEOGRAPHIC_DATA] Roasted Garlic Select stra…" at bounding box center [820, 391] width 1164 height 596
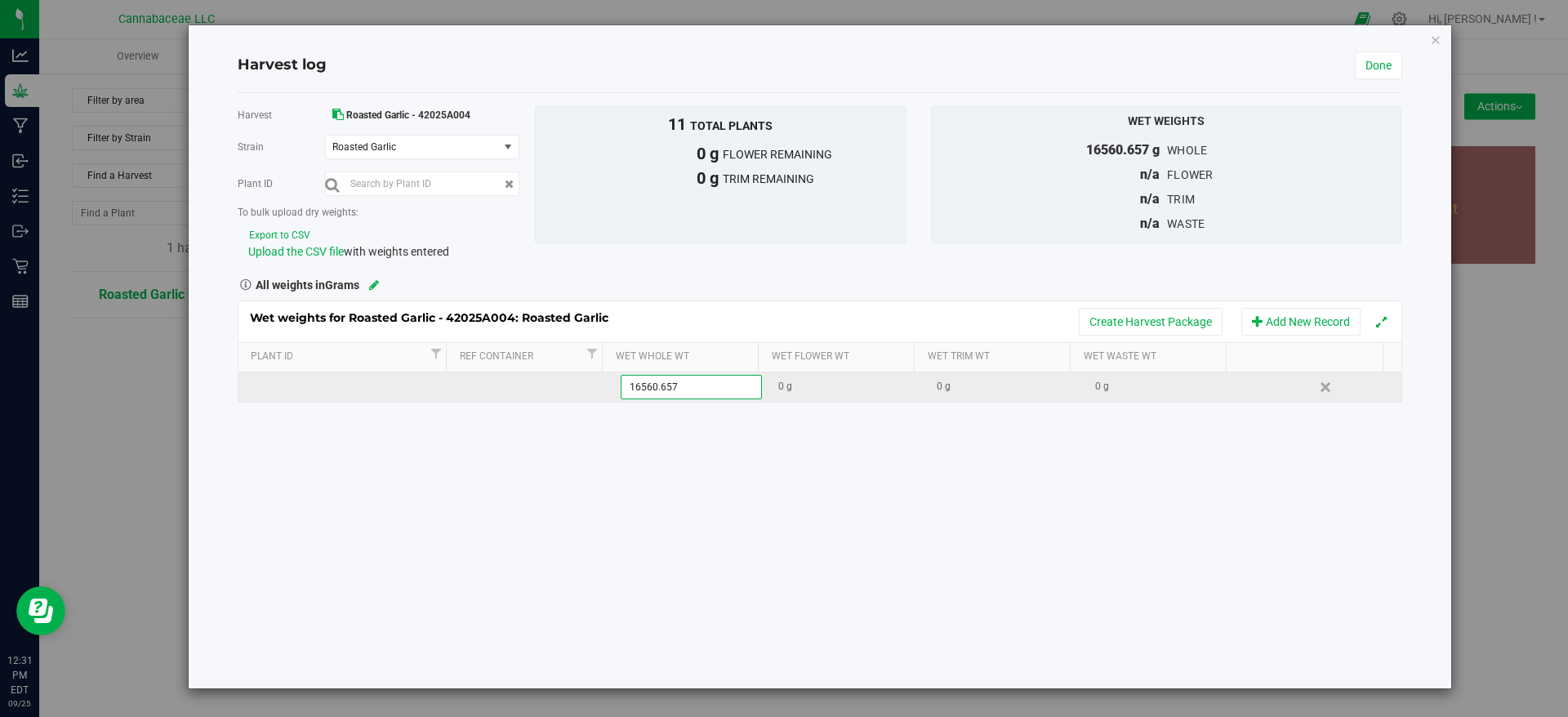
click at [1095, 385] on div "0 g" at bounding box center [1168, 386] width 146 height 15
click at [1161, 380] on span at bounding box center [1168, 387] width 141 height 24
paste input "721.2119"
type input "721.2119"
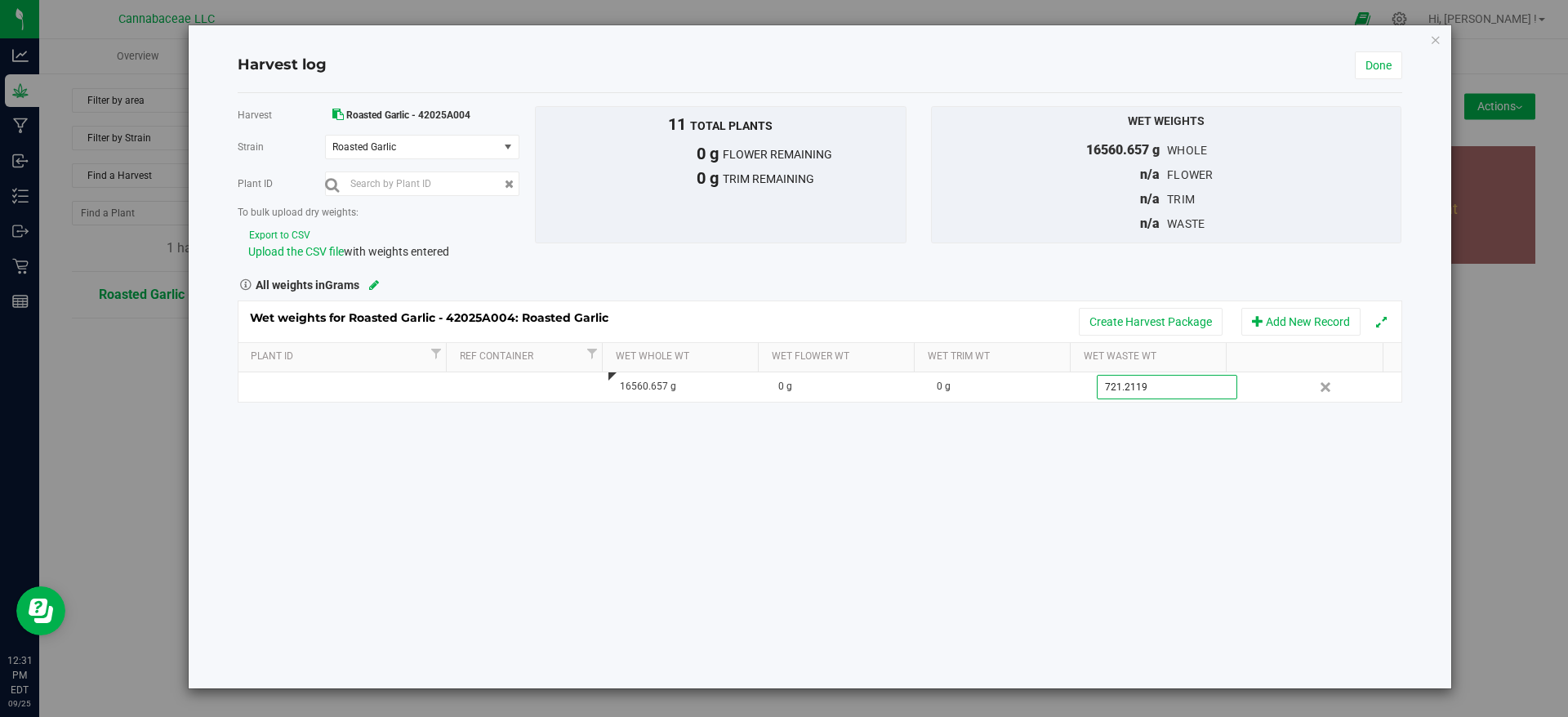
click at [1099, 500] on div "Harvest Roasted Garlic - 42025A004 [GEOGRAPHIC_DATA] Roasted Garlic Select stra…" at bounding box center [820, 391] width 1164 height 596
click at [1217, 416] on div "Harvest Roasted Garlic - 42025A004 [GEOGRAPHIC_DATA] Roasted Garlic Select stra…" at bounding box center [820, 391] width 1164 height 596
click at [1019, 523] on div "Harvest Roasted Garlic - 42025A004 [GEOGRAPHIC_DATA] Roasted Garlic Select stra…" at bounding box center [820, 391] width 1164 height 596
click at [1369, 64] on link "Done" at bounding box center [1379, 65] width 47 height 28
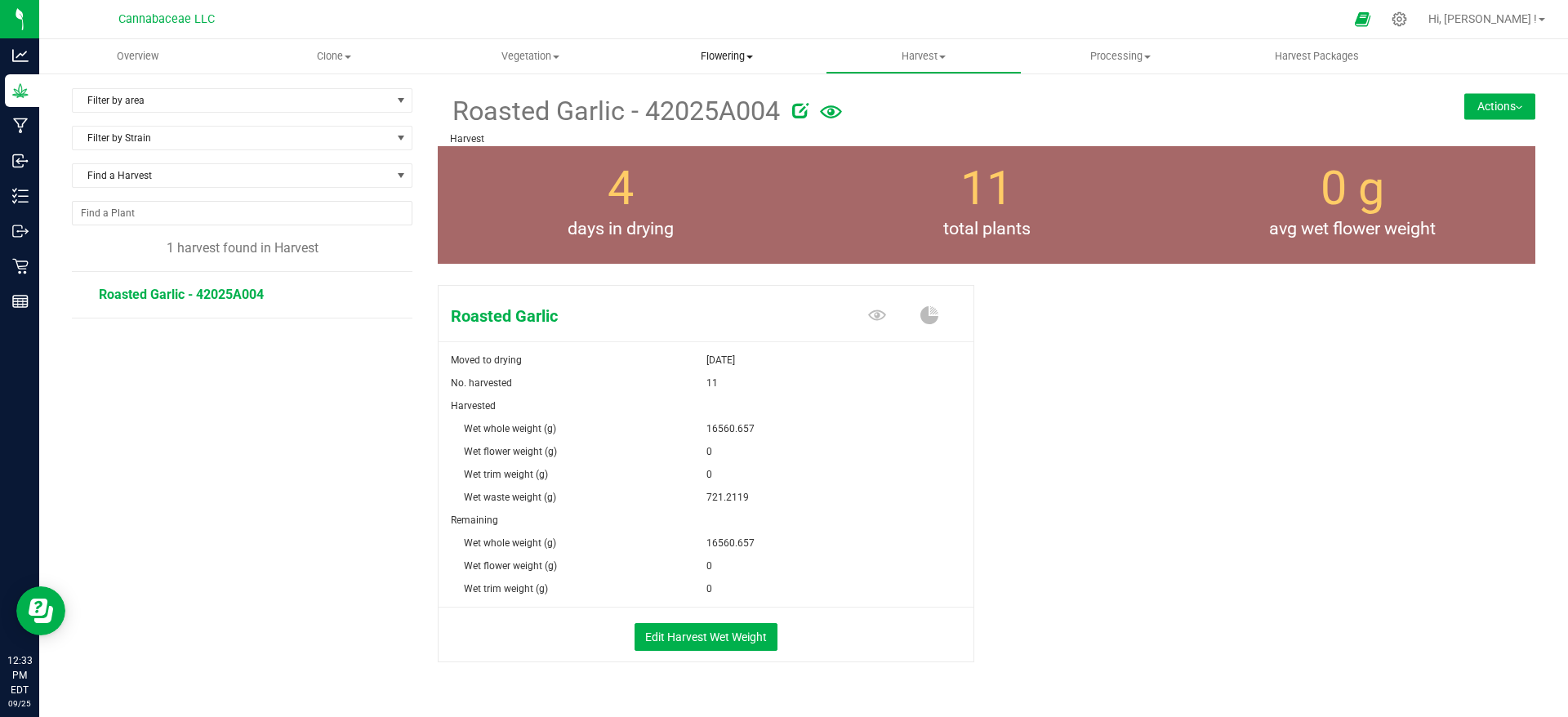
click at [720, 60] on span "Flowering" at bounding box center [727, 56] width 195 height 14
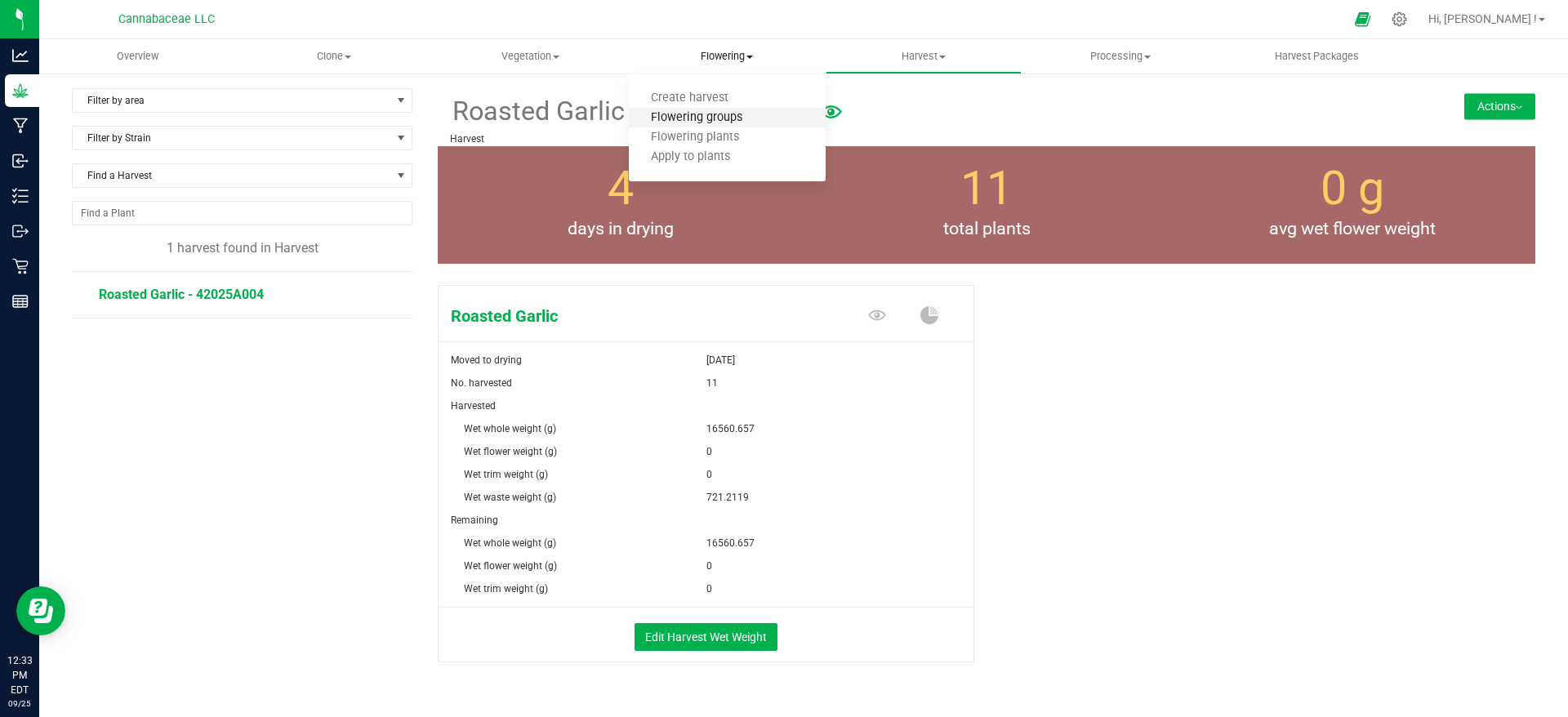
click at [732, 119] on span "Flowering groups" at bounding box center [697, 118] width 135 height 14
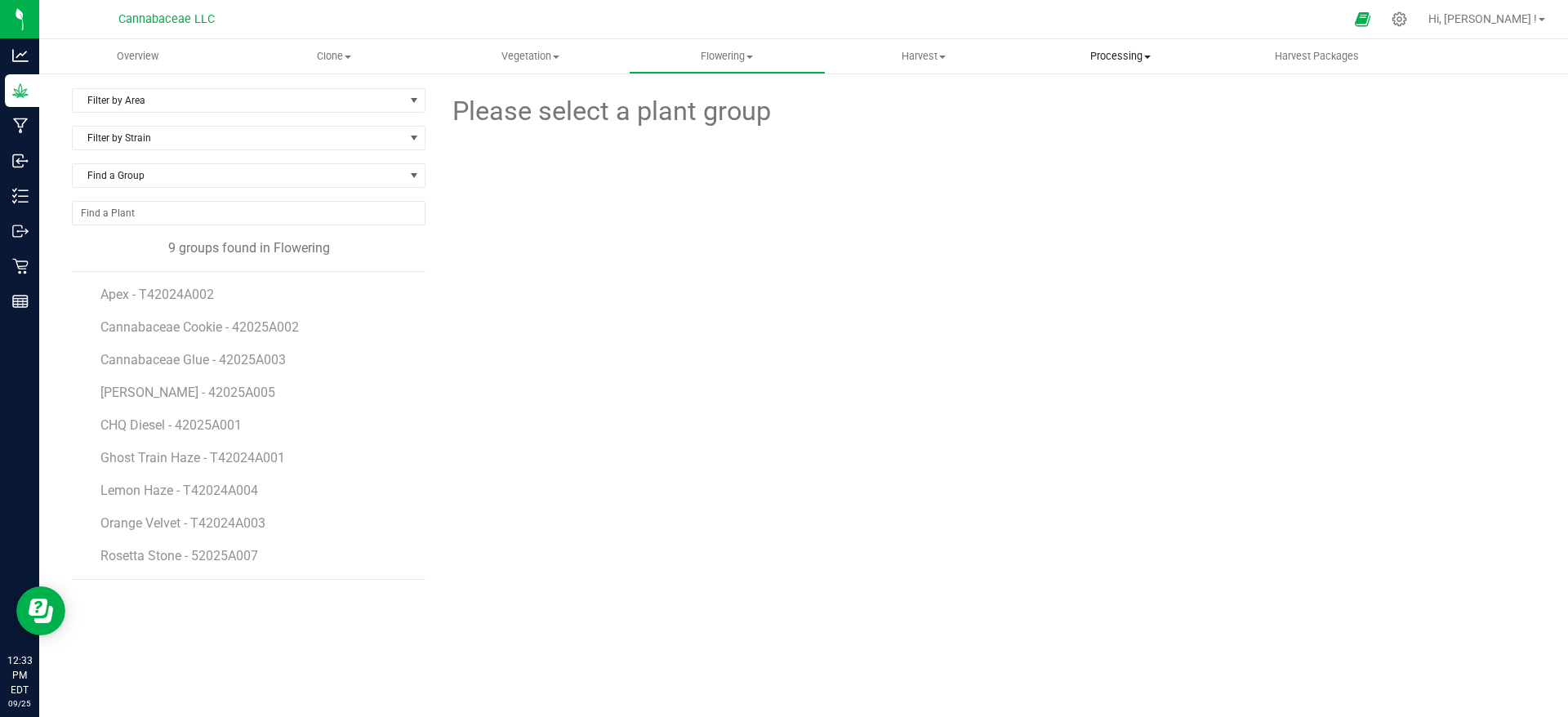
click at [1100, 65] on uib-tab-heading "Processing Create package Processing harvests Processing plants Completed harve…" at bounding box center [1120, 56] width 195 height 33
click at [1103, 98] on span "Create package" at bounding box center [1084, 98] width 127 height 14
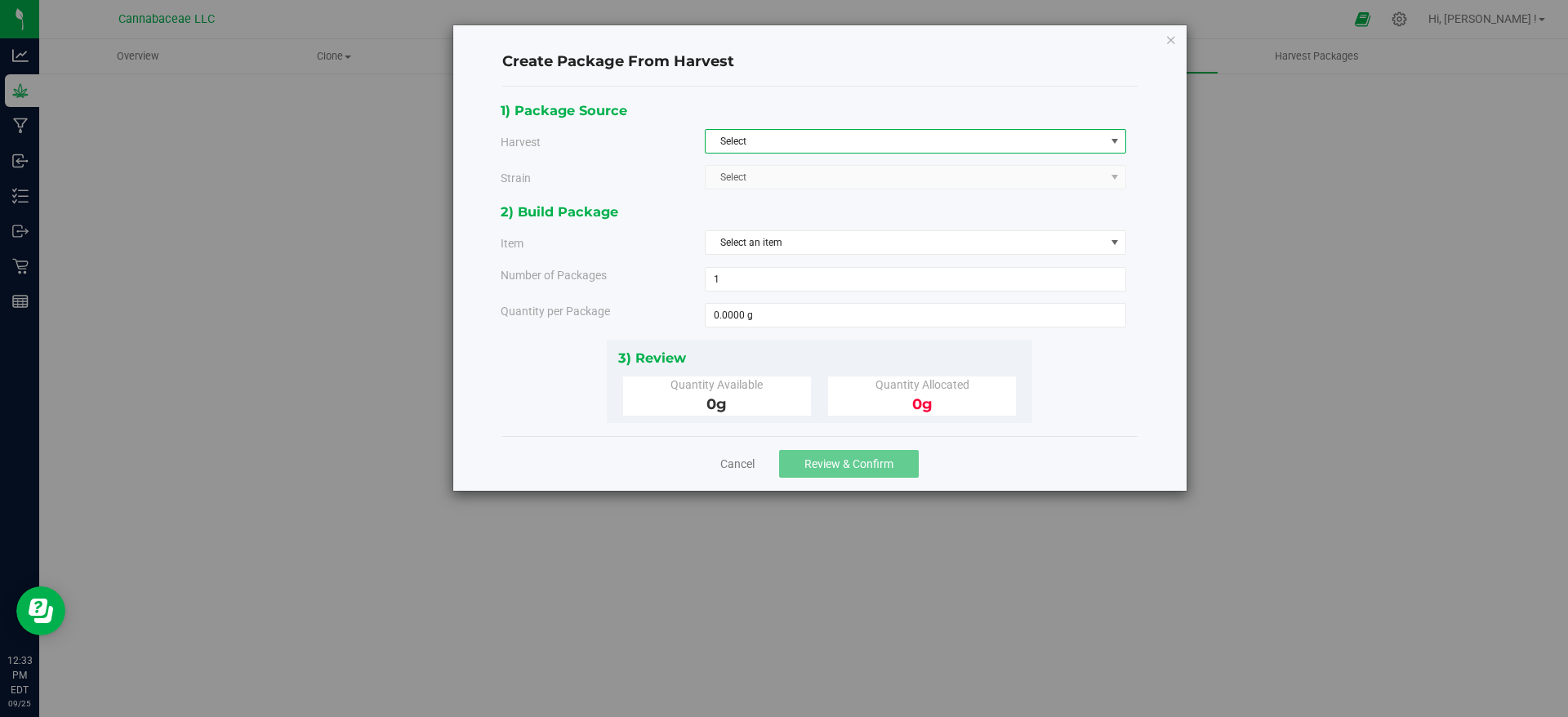
click at [1041, 146] on span "Select" at bounding box center [905, 141] width 400 height 23
click at [969, 164] on li "Apple Blossom - A62025A009" at bounding box center [915, 168] width 420 height 24
click at [735, 459] on link "Cancel" at bounding box center [737, 464] width 34 height 16
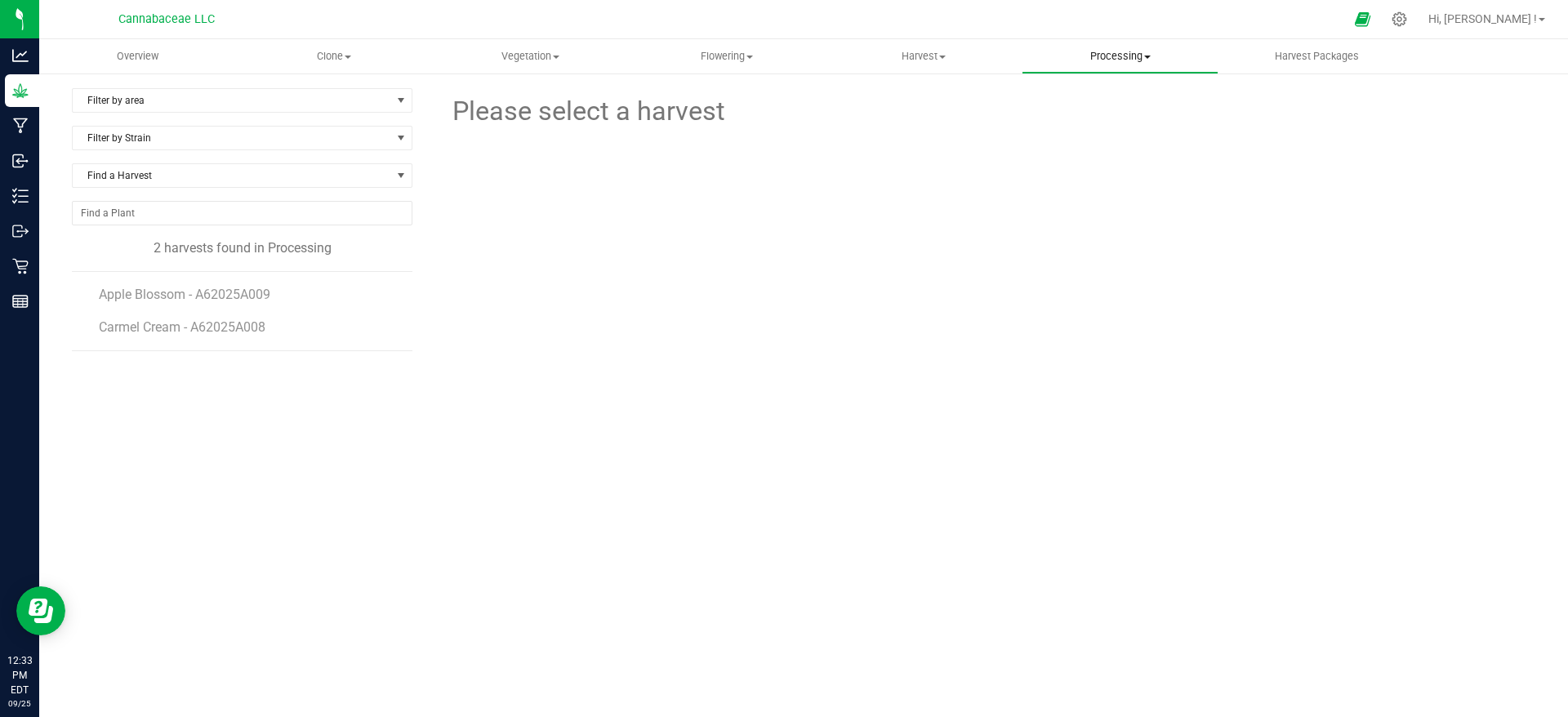
click at [1105, 50] on span "Processing" at bounding box center [1120, 56] width 195 height 14
click at [931, 57] on span "Harvest" at bounding box center [924, 56] width 195 height 14
click at [903, 99] on span "Harvests" at bounding box center [871, 98] width 91 height 14
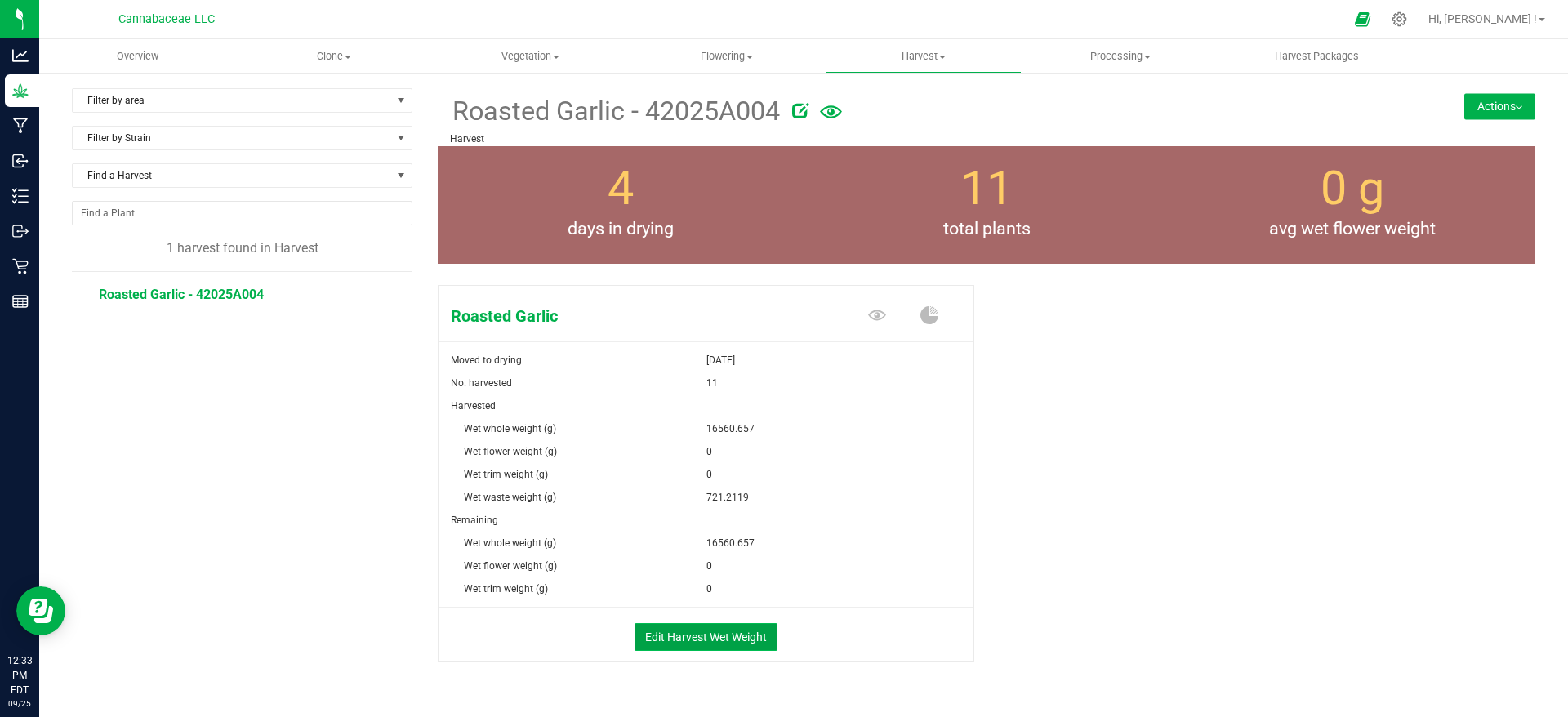
click at [649, 640] on button "Edit Harvest Wet Weight" at bounding box center [706, 637] width 143 height 28
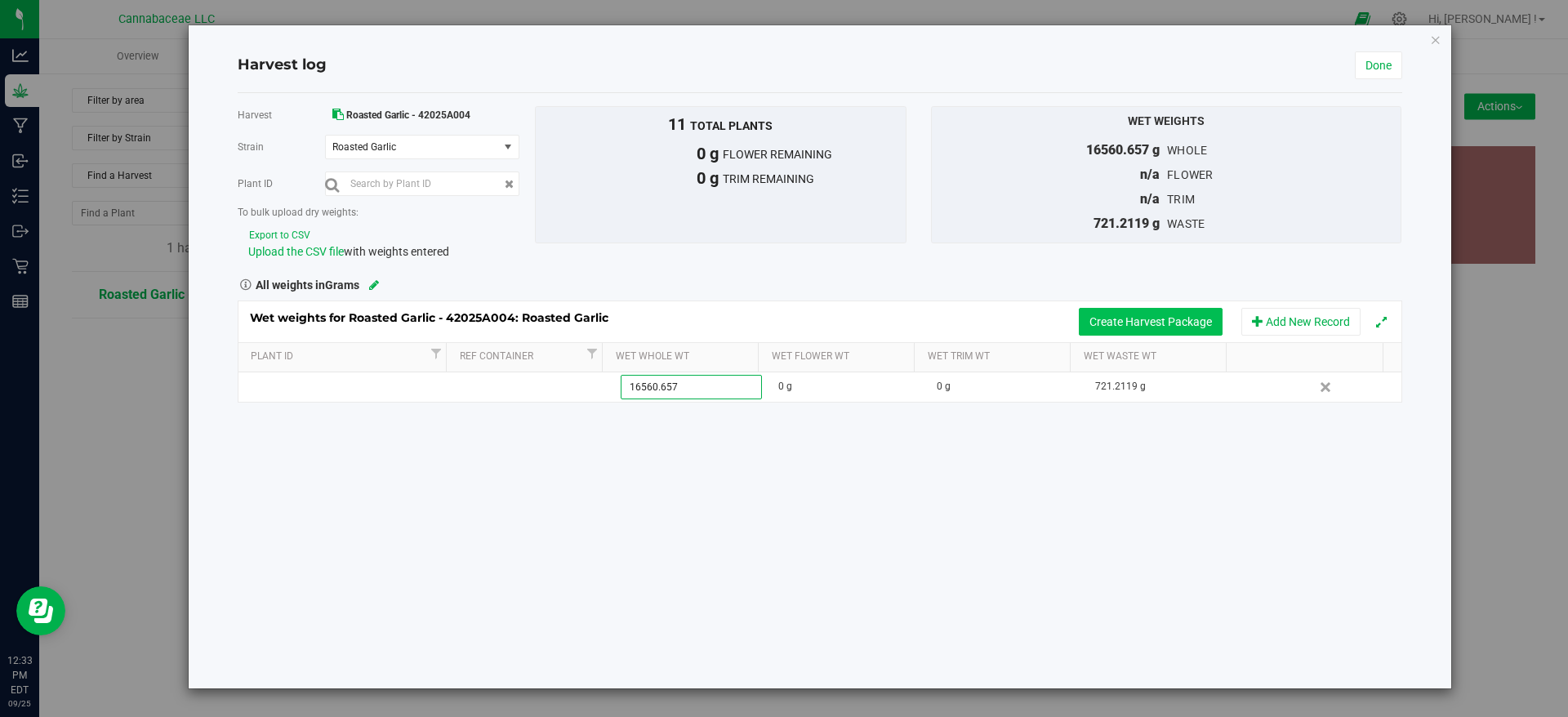
click at [1184, 324] on button "Create Harvest Package" at bounding box center [1150, 321] width 144 height 28
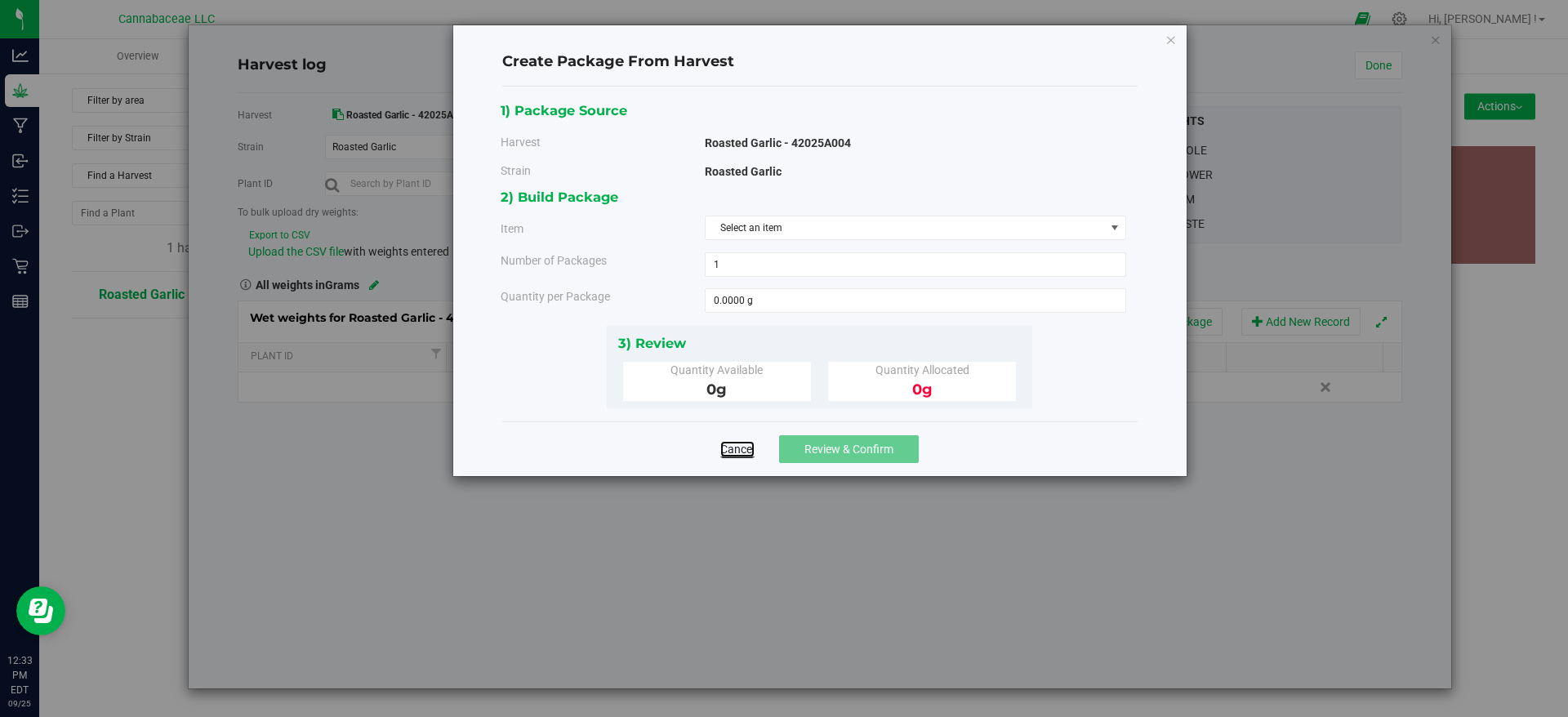
click at [737, 453] on link "Cancel" at bounding box center [737, 449] width 34 height 16
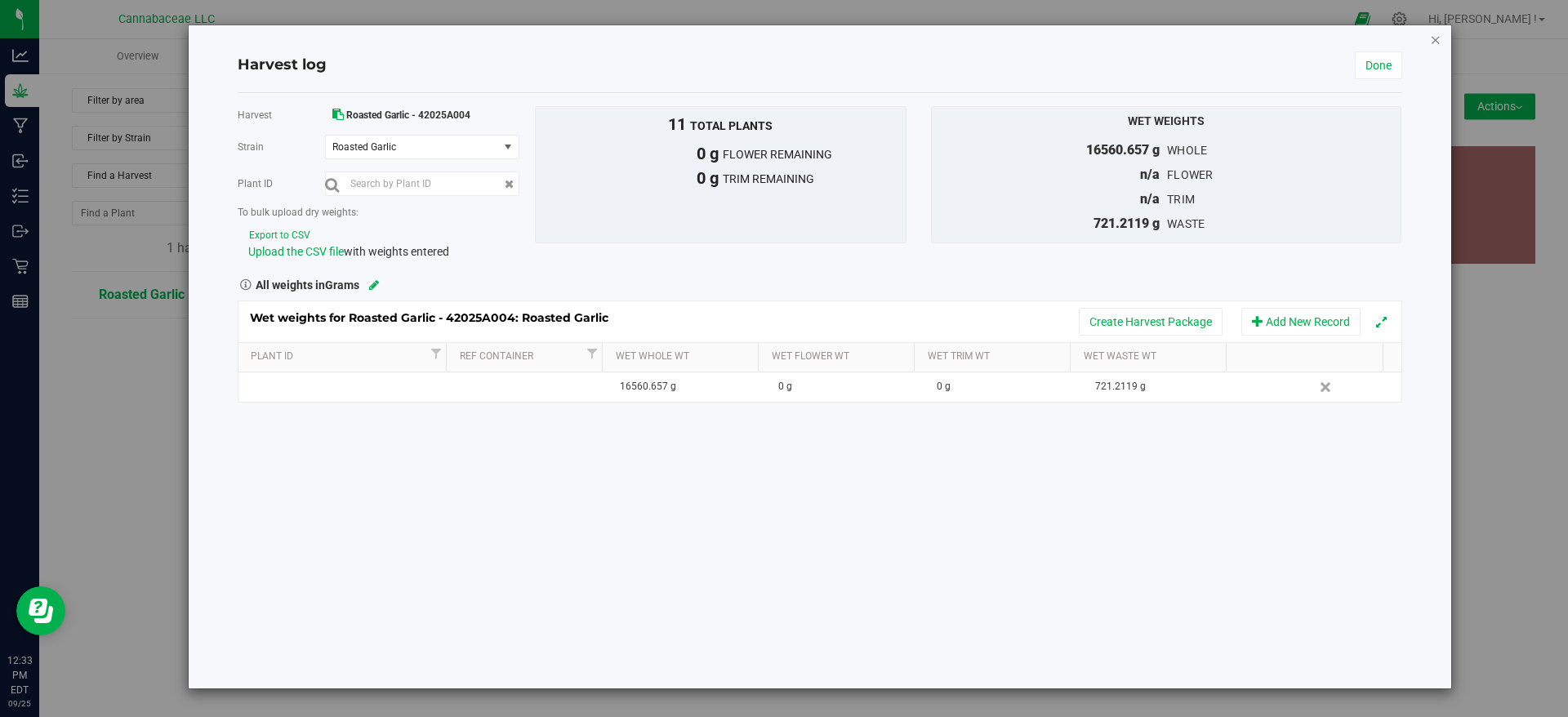
click at [1431, 38] on icon "button" at bounding box center [1436, 39] width 12 height 19
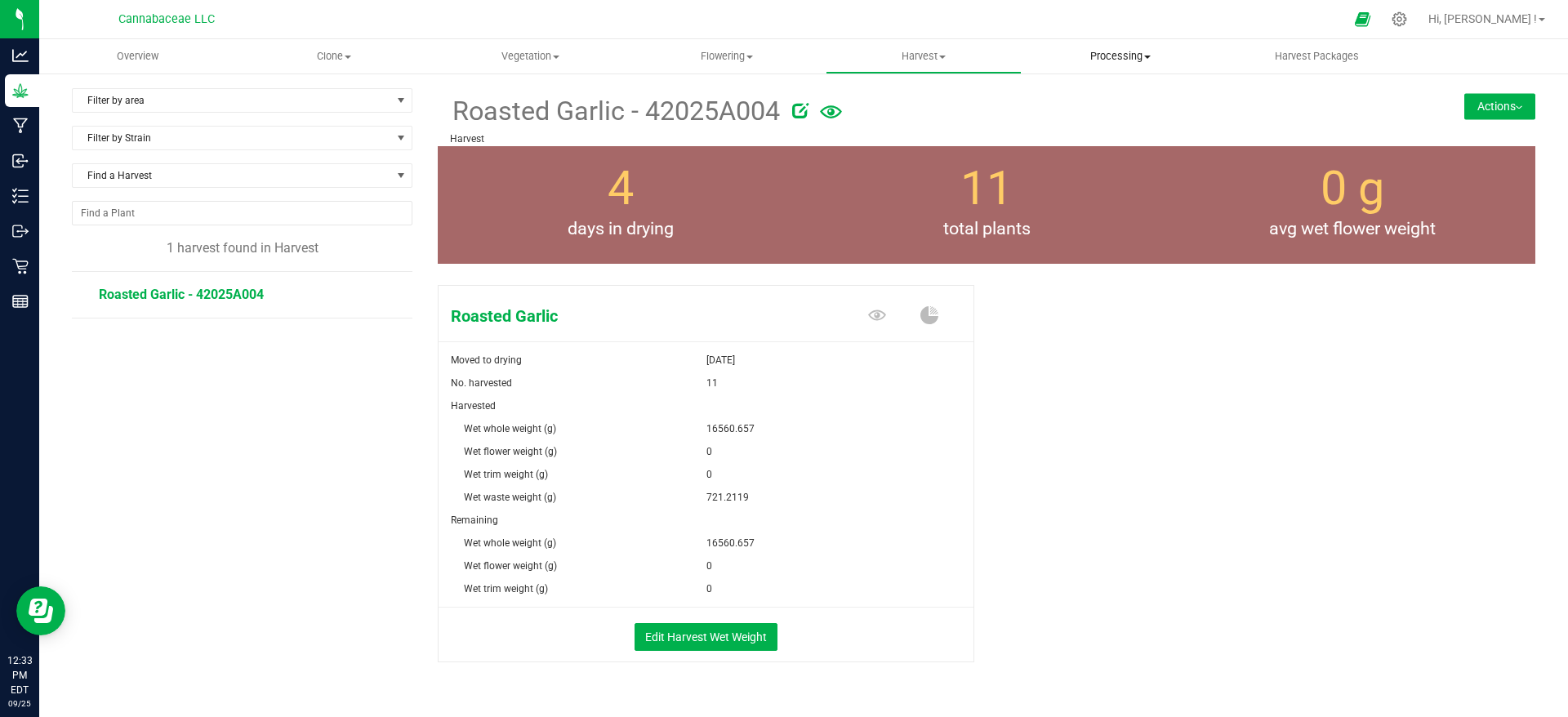
click at [1115, 50] on span "Processing" at bounding box center [1120, 56] width 195 height 14
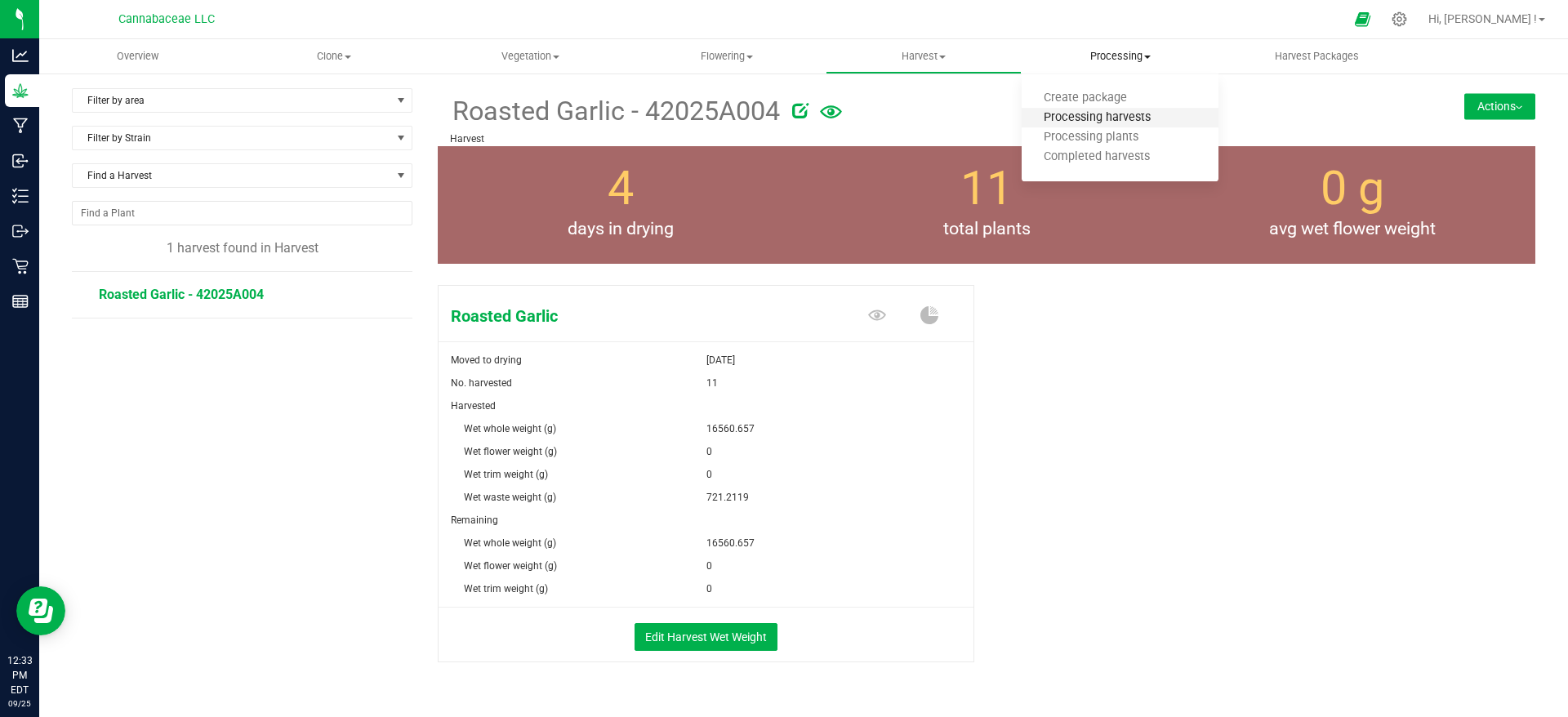
click at [1103, 122] on span "Processing harvests" at bounding box center [1097, 118] width 151 height 14
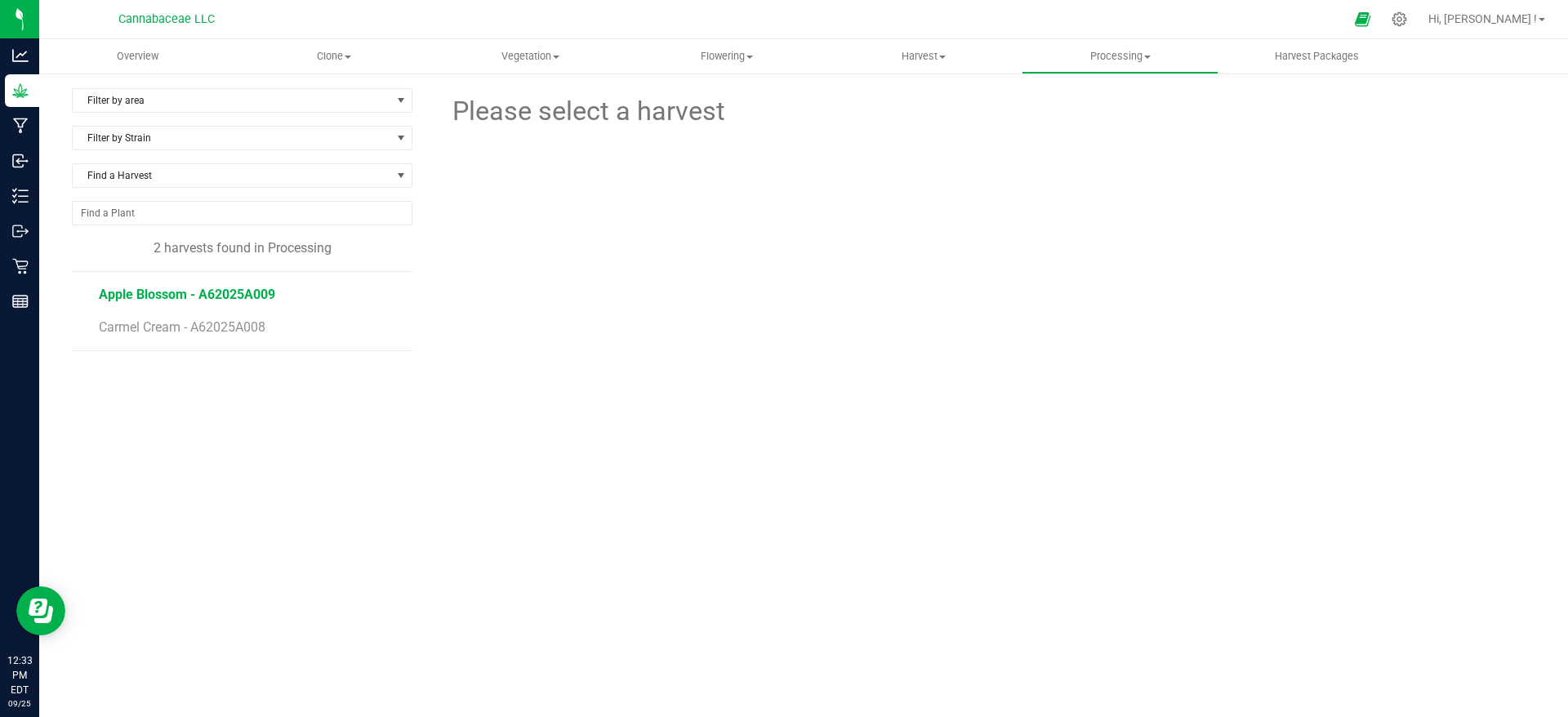
click at [260, 298] on span "Apple Blossom - A62025A009" at bounding box center [187, 295] width 177 height 15
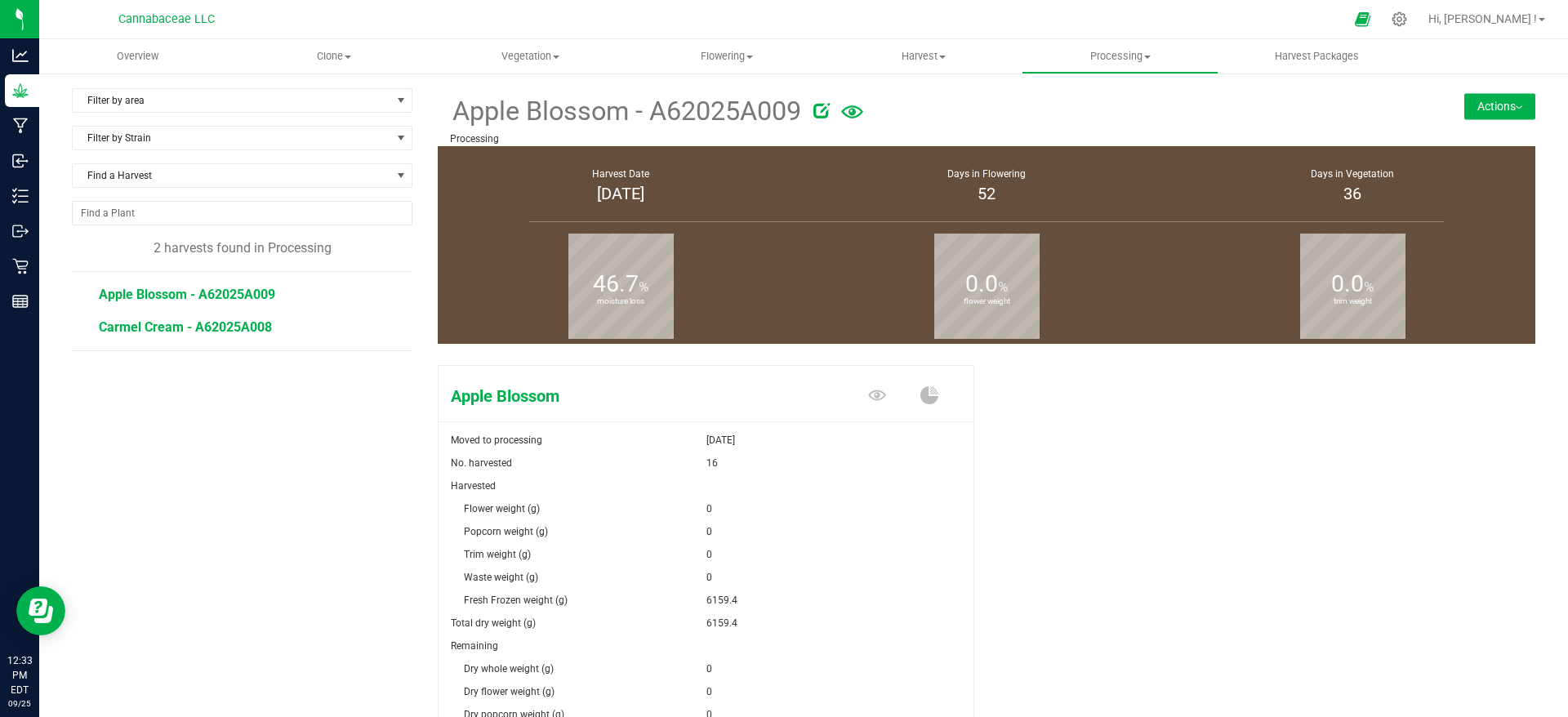
click at [252, 320] on span "Carmel Cream - A62025A008" at bounding box center [185, 327] width 173 height 15
click at [262, 298] on span "Apple Blossom - A62025A009" at bounding box center [187, 295] width 177 height 15
click at [257, 327] on span "Carmel Cream - A62025A008" at bounding box center [185, 327] width 173 height 15
click at [1486, 102] on button "Actions" at bounding box center [1500, 106] width 71 height 26
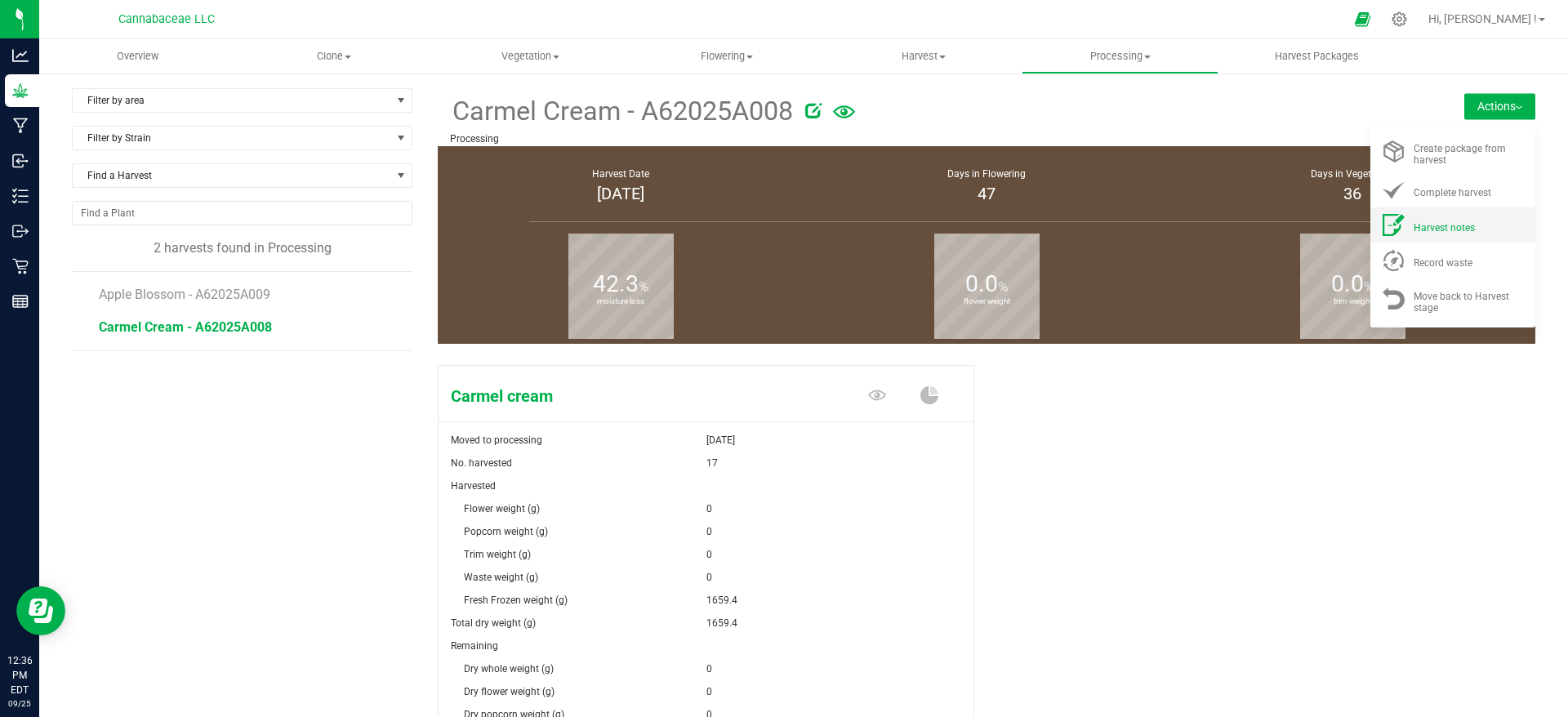
click at [1456, 232] on div "Harvest notes" at bounding box center [1469, 225] width 111 height 17
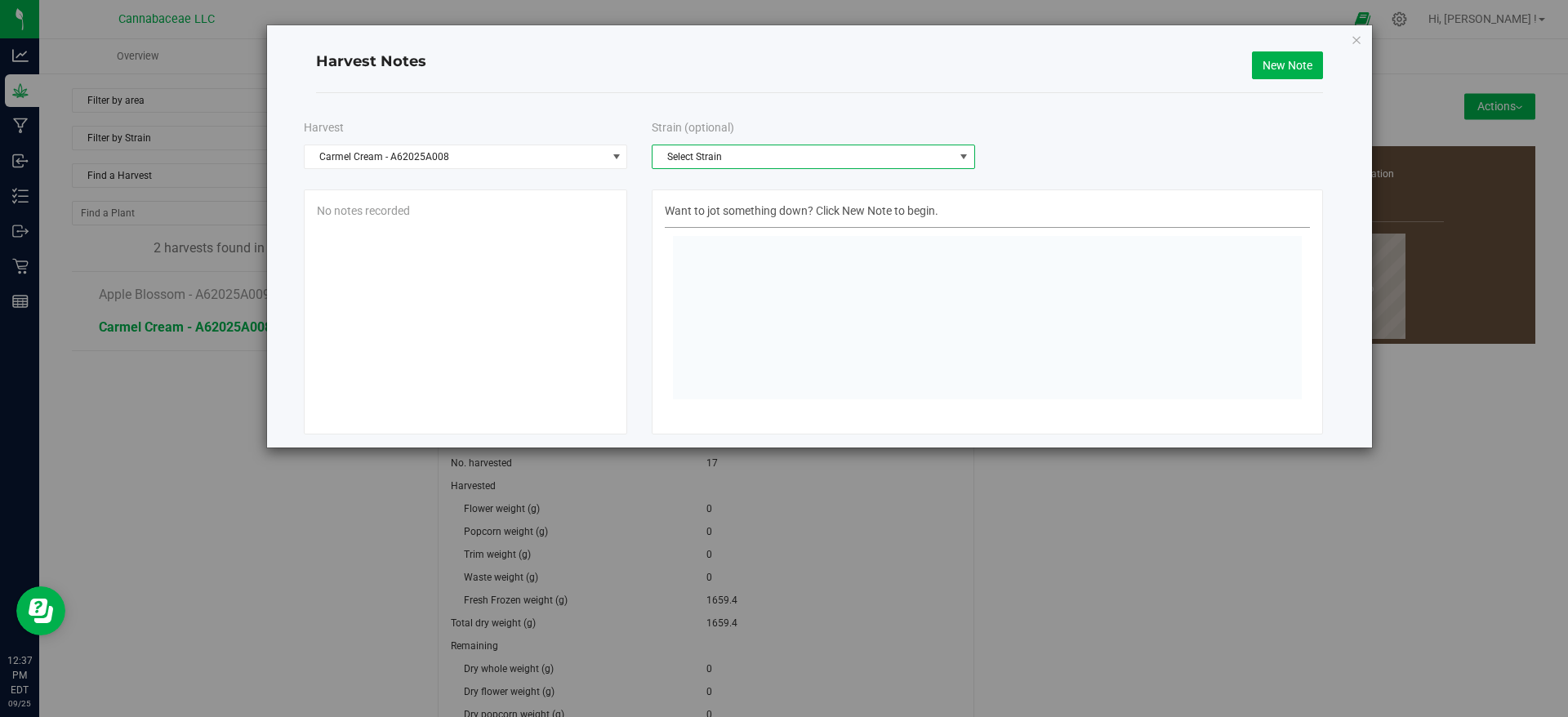
click at [754, 167] on span "Select Strain" at bounding box center [803, 157] width 301 height 23
click at [735, 212] on li "Carmel cream" at bounding box center [813, 209] width 321 height 24
click at [1356, 40] on icon "button" at bounding box center [1357, 39] width 12 height 19
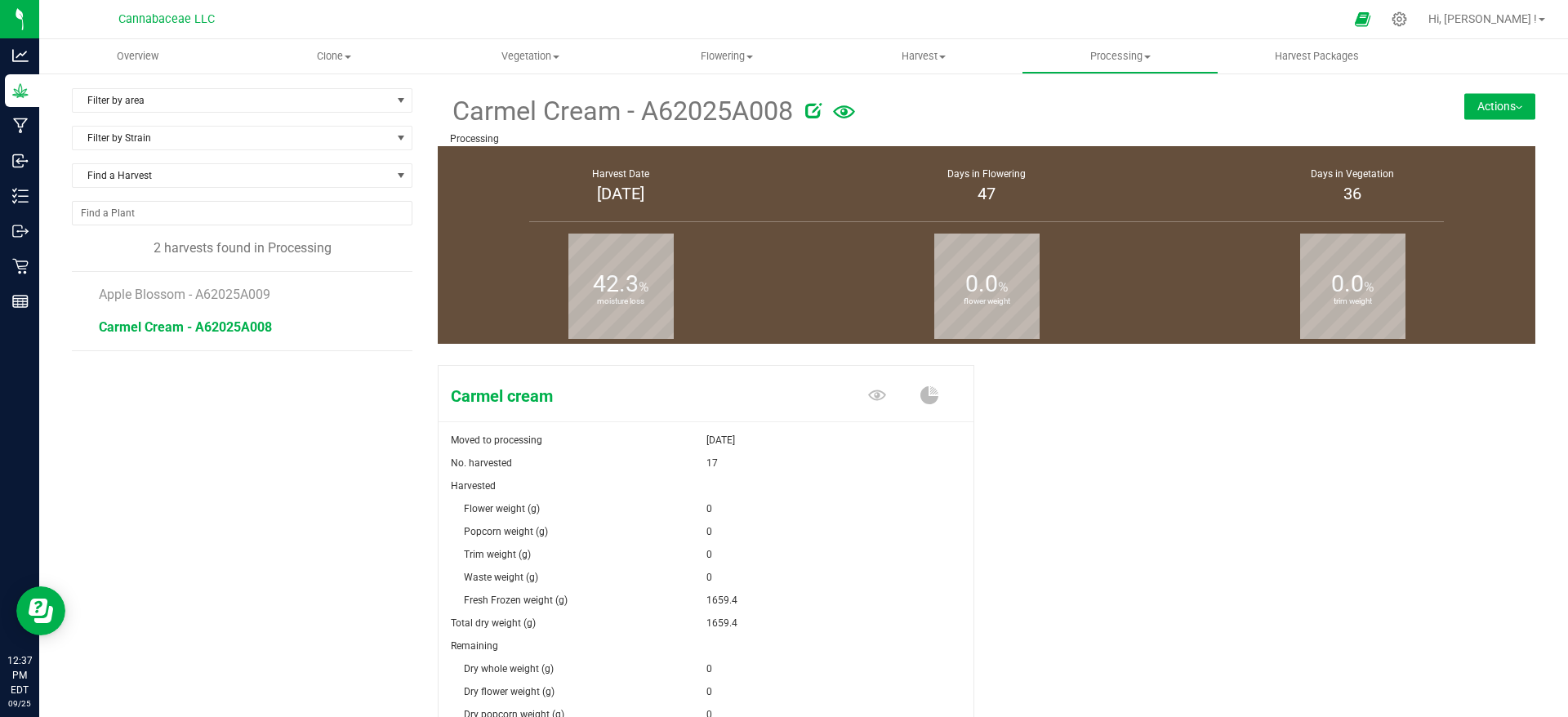
click at [1475, 111] on button "Actions" at bounding box center [1500, 106] width 71 height 26
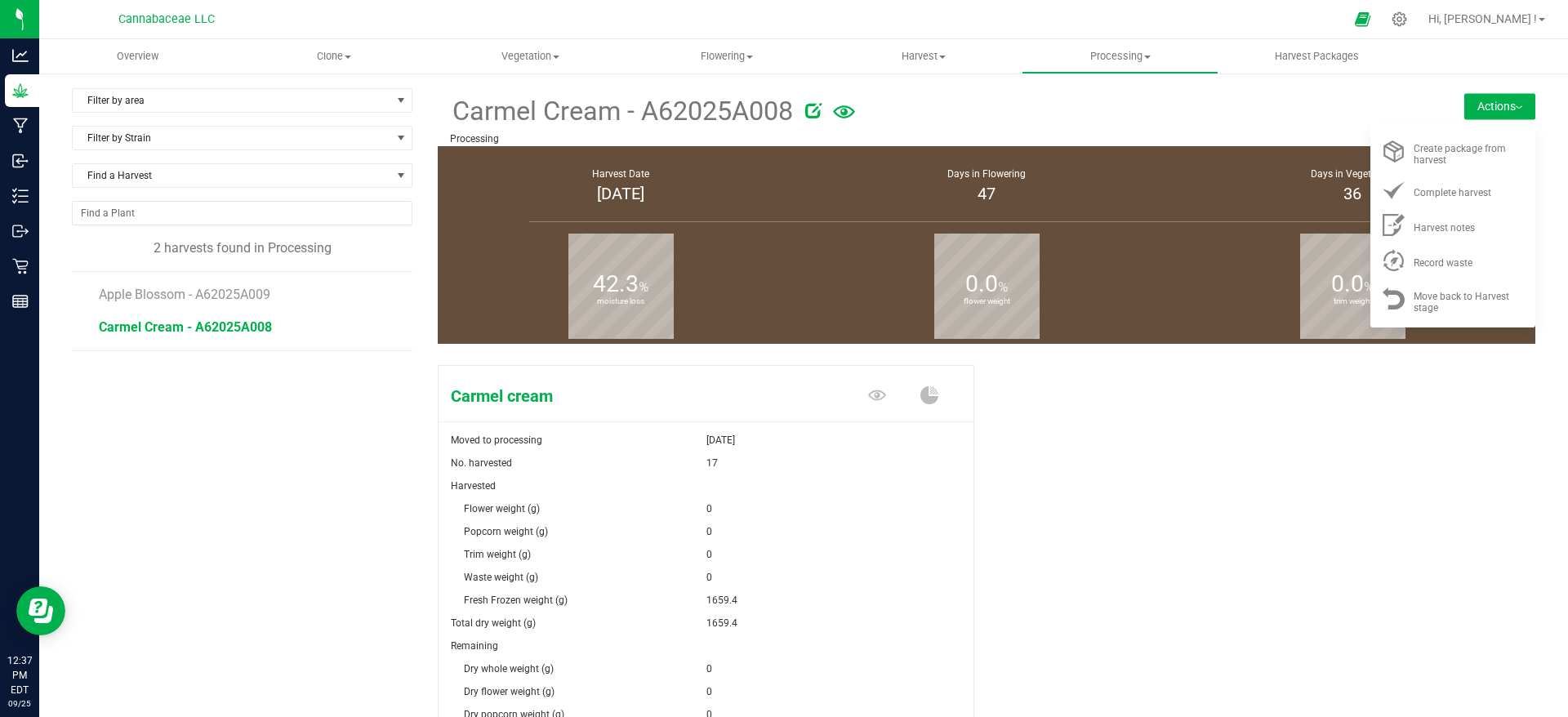
click at [1195, 107] on div at bounding box center [1078, 108] width 547 height 33
click at [1188, 98] on div at bounding box center [1078, 108] width 547 height 33
click at [1389, 375] on div "Carmel cream Moved to processing [DATE] No. harvested 17 Harvested Flower weigh…" at bounding box center [986, 628] width 1098 height 539
click at [1327, 51] on span "Harvest Packages" at bounding box center [1316, 56] width 128 height 14
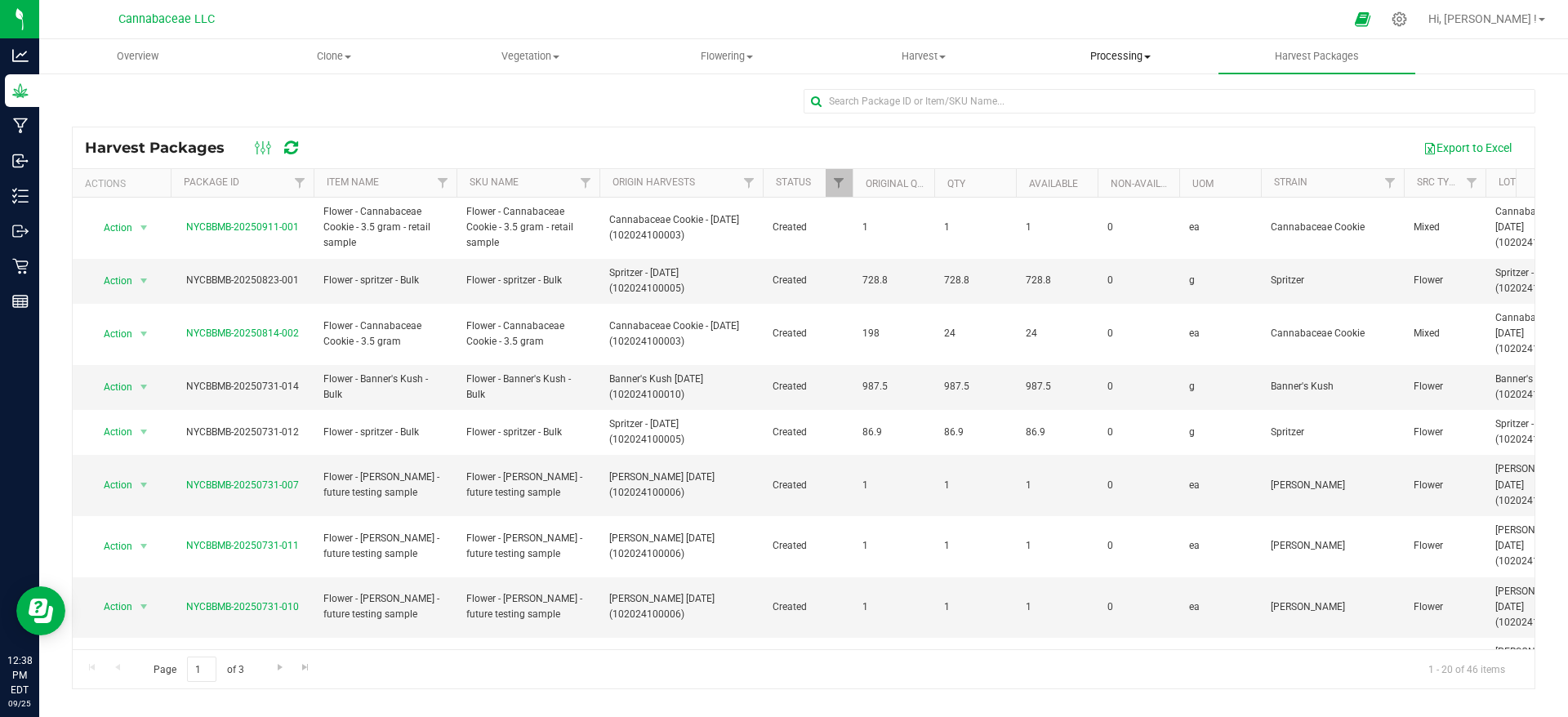
click at [1115, 59] on span "Processing" at bounding box center [1120, 56] width 195 height 14
click at [1100, 119] on span "Processing harvests" at bounding box center [1097, 118] width 151 height 14
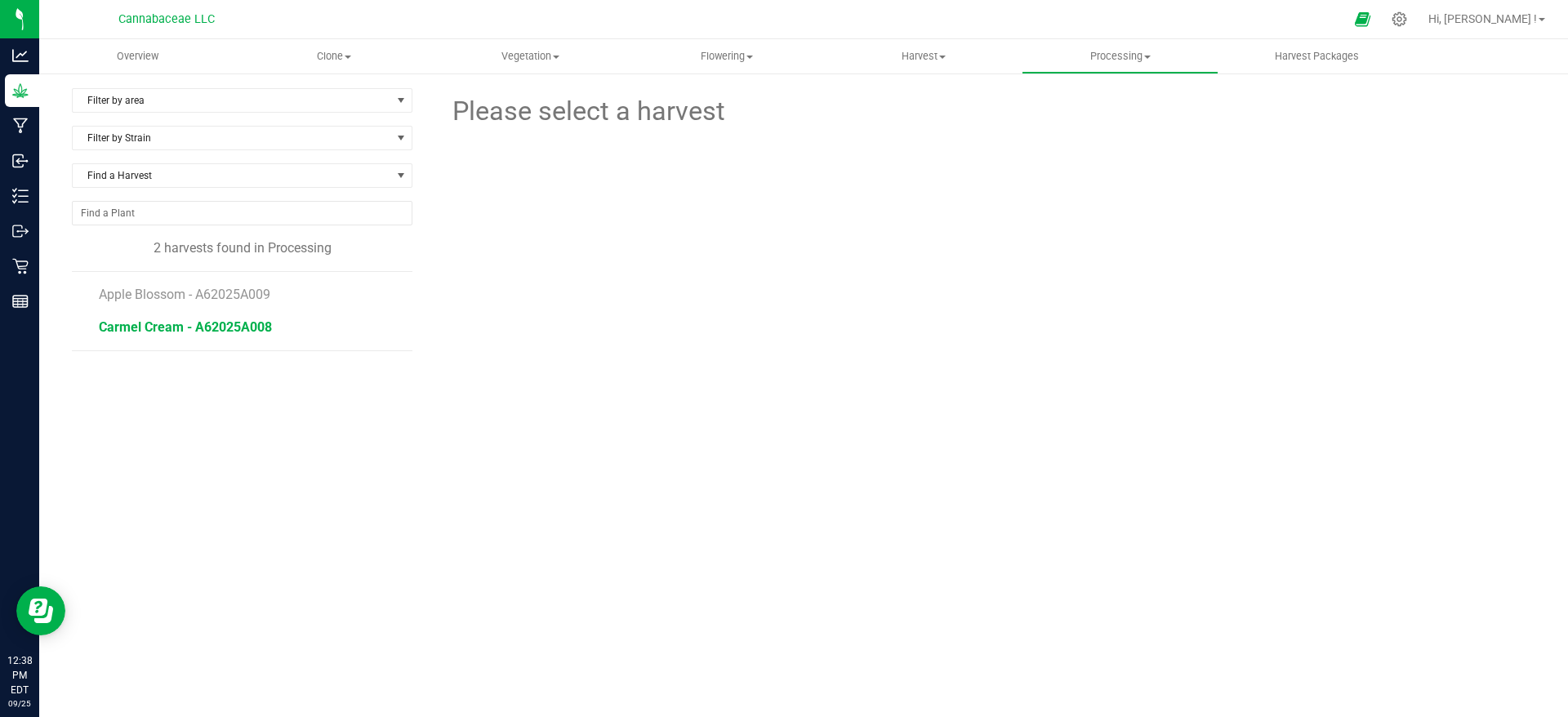
click at [225, 321] on span "Carmel Cream - A62025A008" at bounding box center [185, 327] width 173 height 15
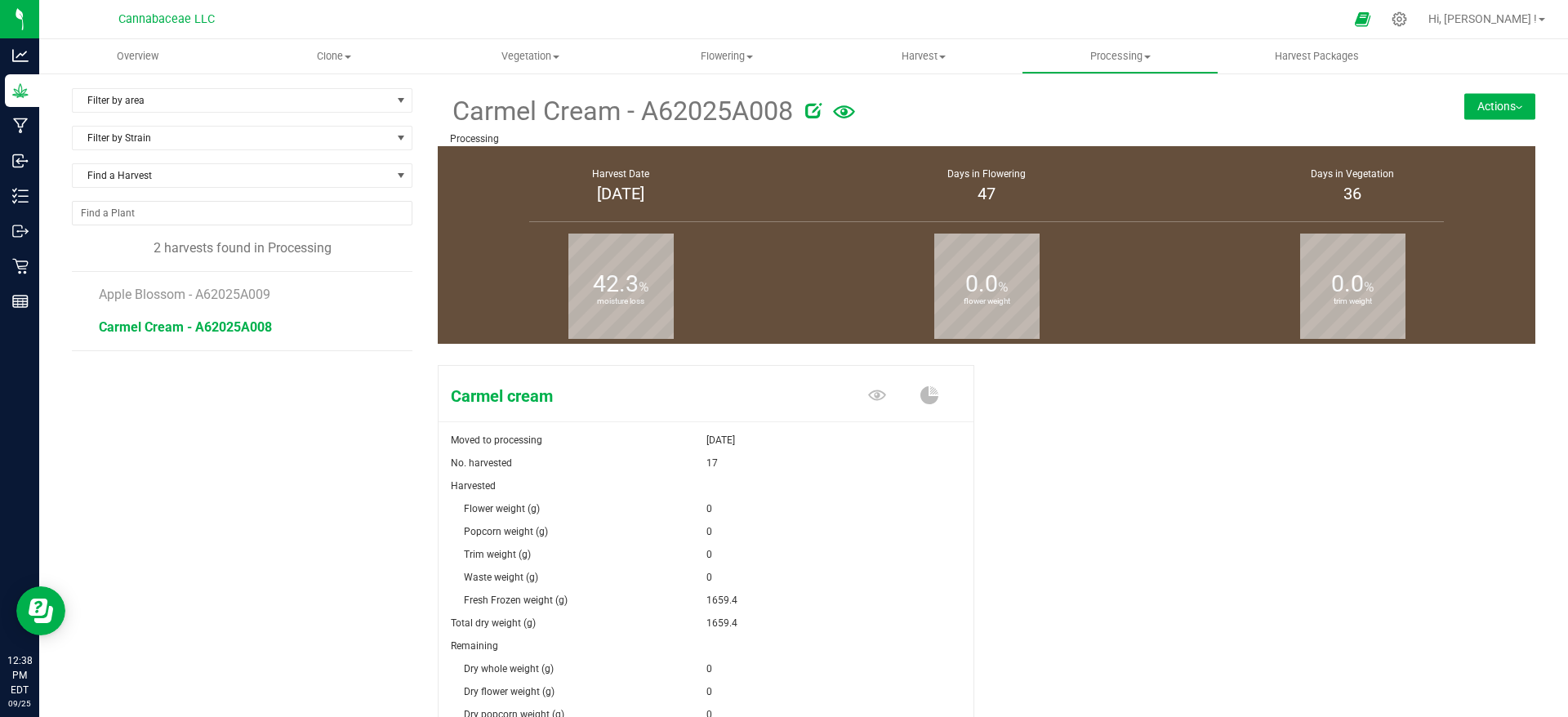
click at [1504, 112] on button "Actions" at bounding box center [1500, 106] width 71 height 26
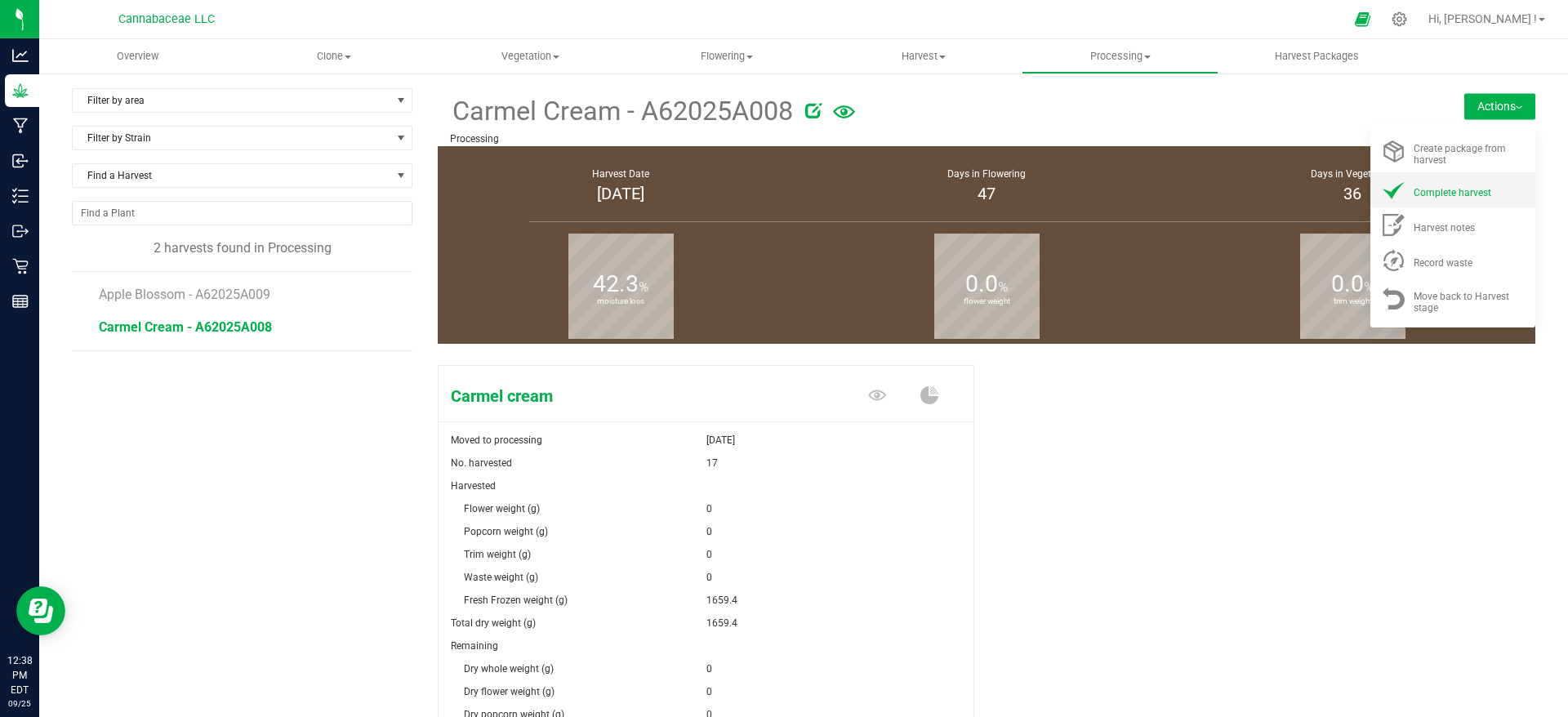
click at [1454, 192] on span "Complete harvest" at bounding box center [1452, 193] width 77 height 12
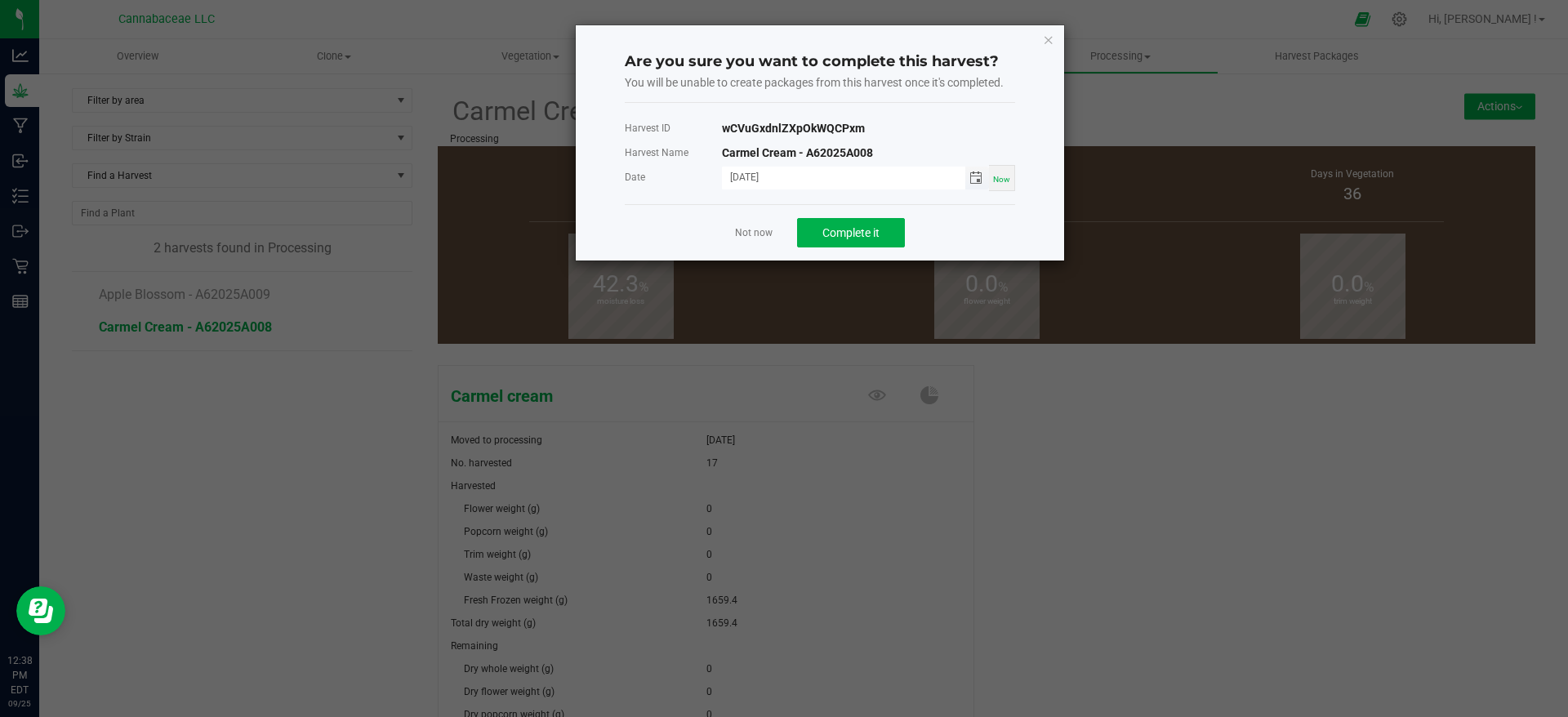
click at [975, 180] on span "Toggle calendar" at bounding box center [976, 178] width 13 height 13
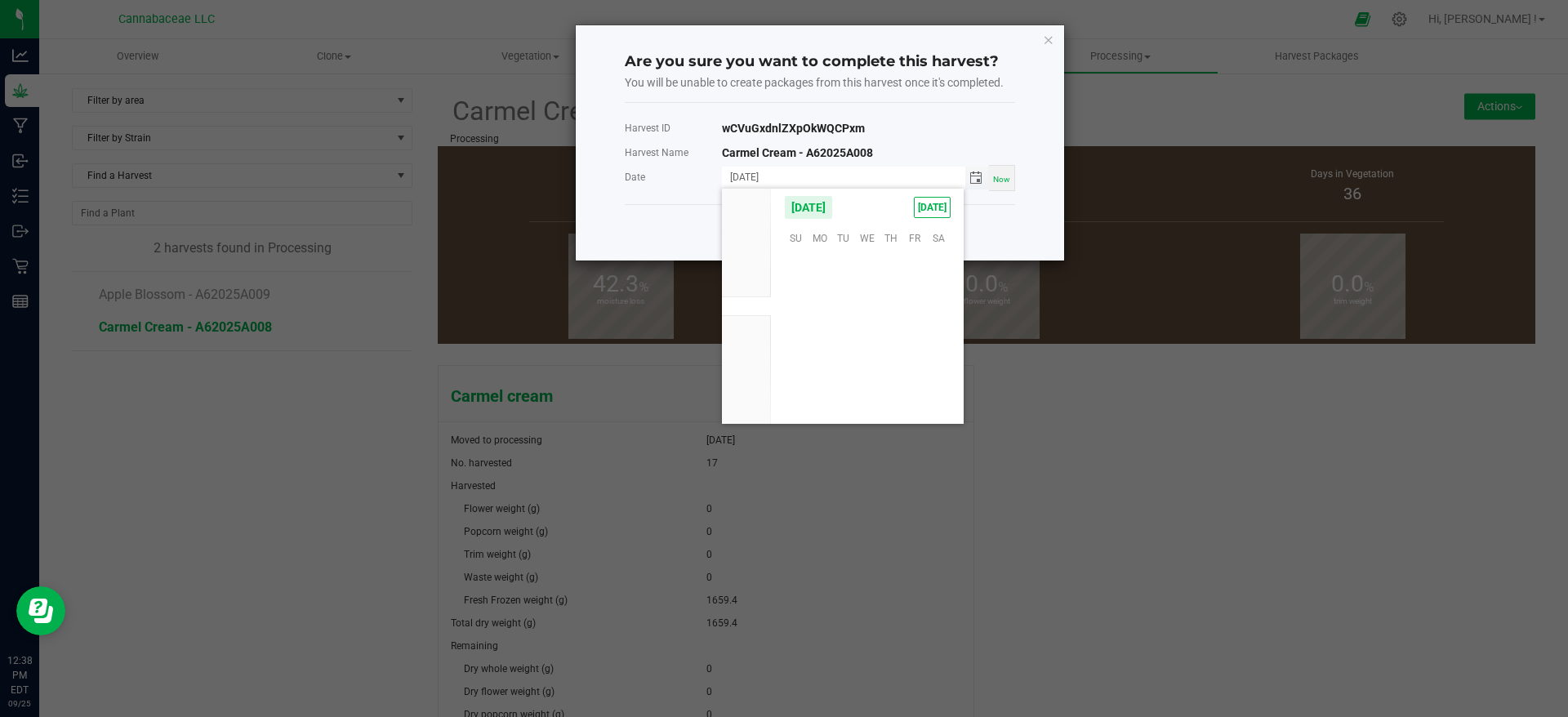
scroll to position [264957, 0]
click at [873, 313] on span "17" at bounding box center [866, 313] width 24 height 25
type input "[DATE]"
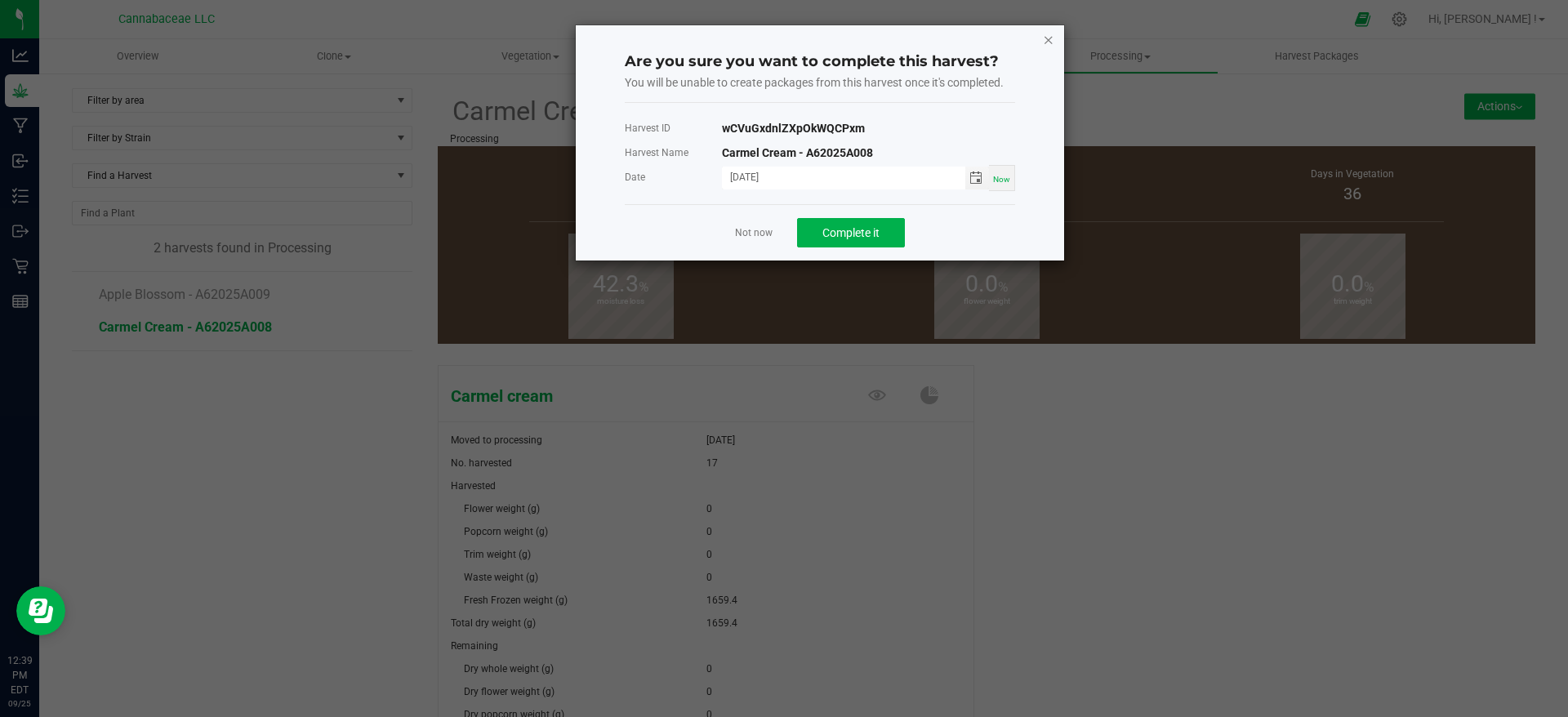
click at [1046, 41] on icon "button" at bounding box center [1049, 39] width 12 height 19
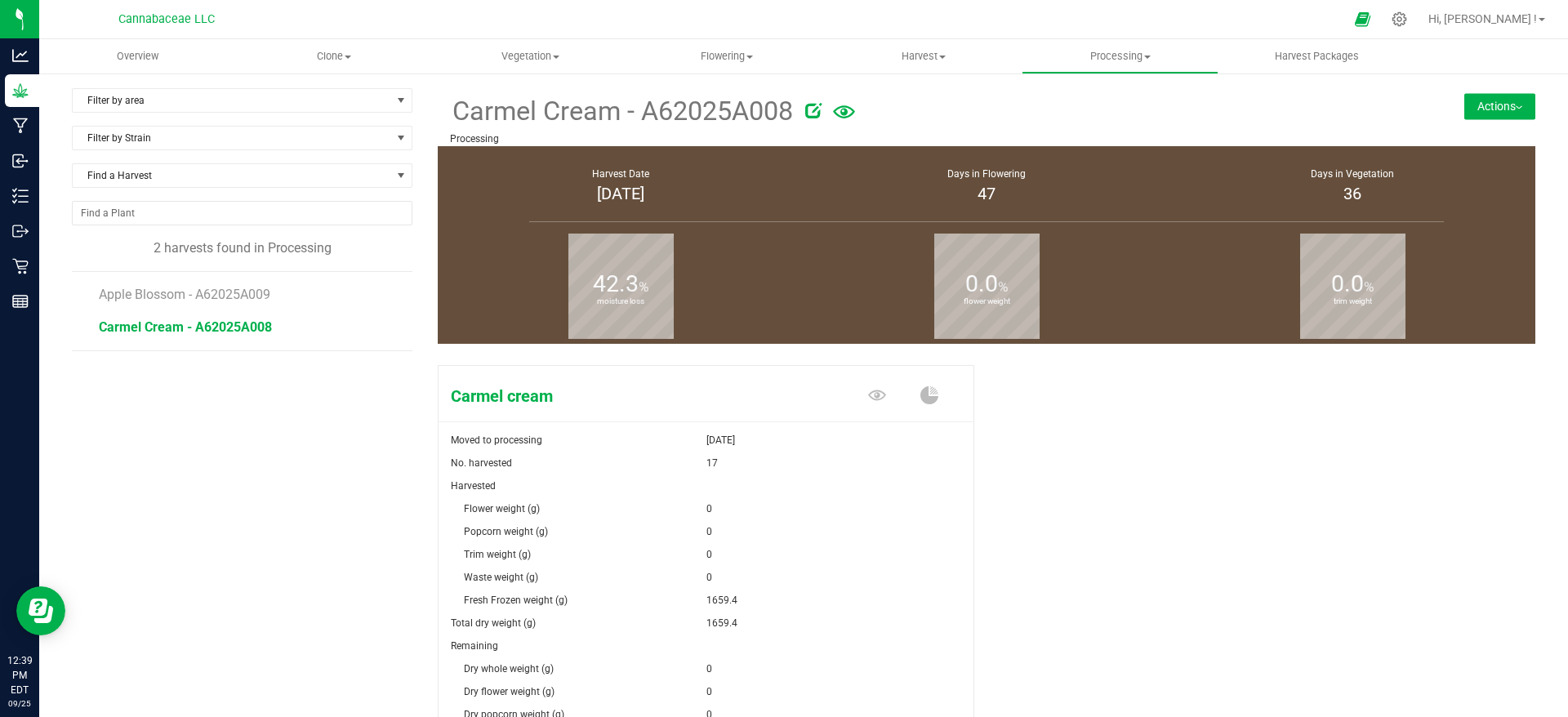
click at [1166, 457] on div "Carmel cream Moved to processing [DATE] No. harvested 17 Harvested Flower weigh…" at bounding box center [986, 628] width 1098 height 539
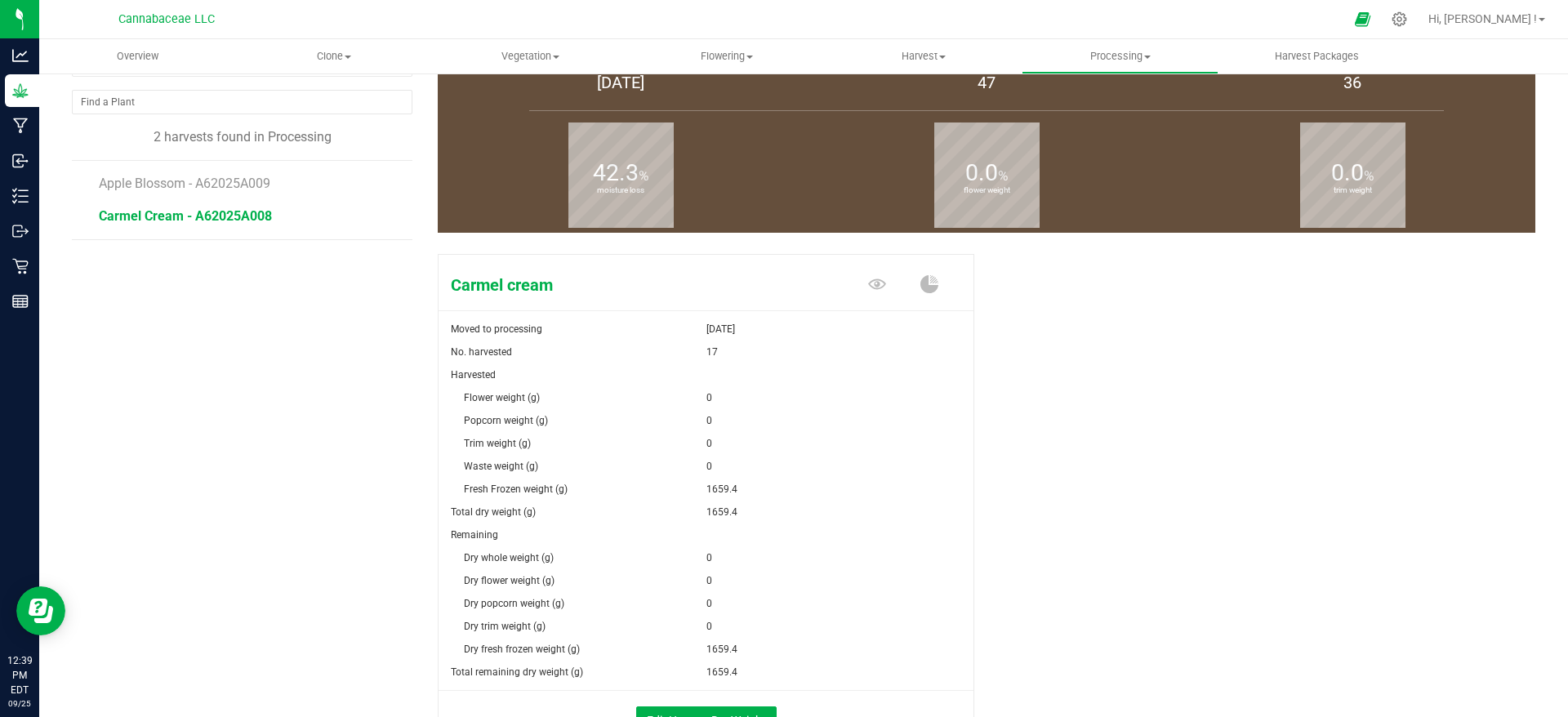
scroll to position [0, 0]
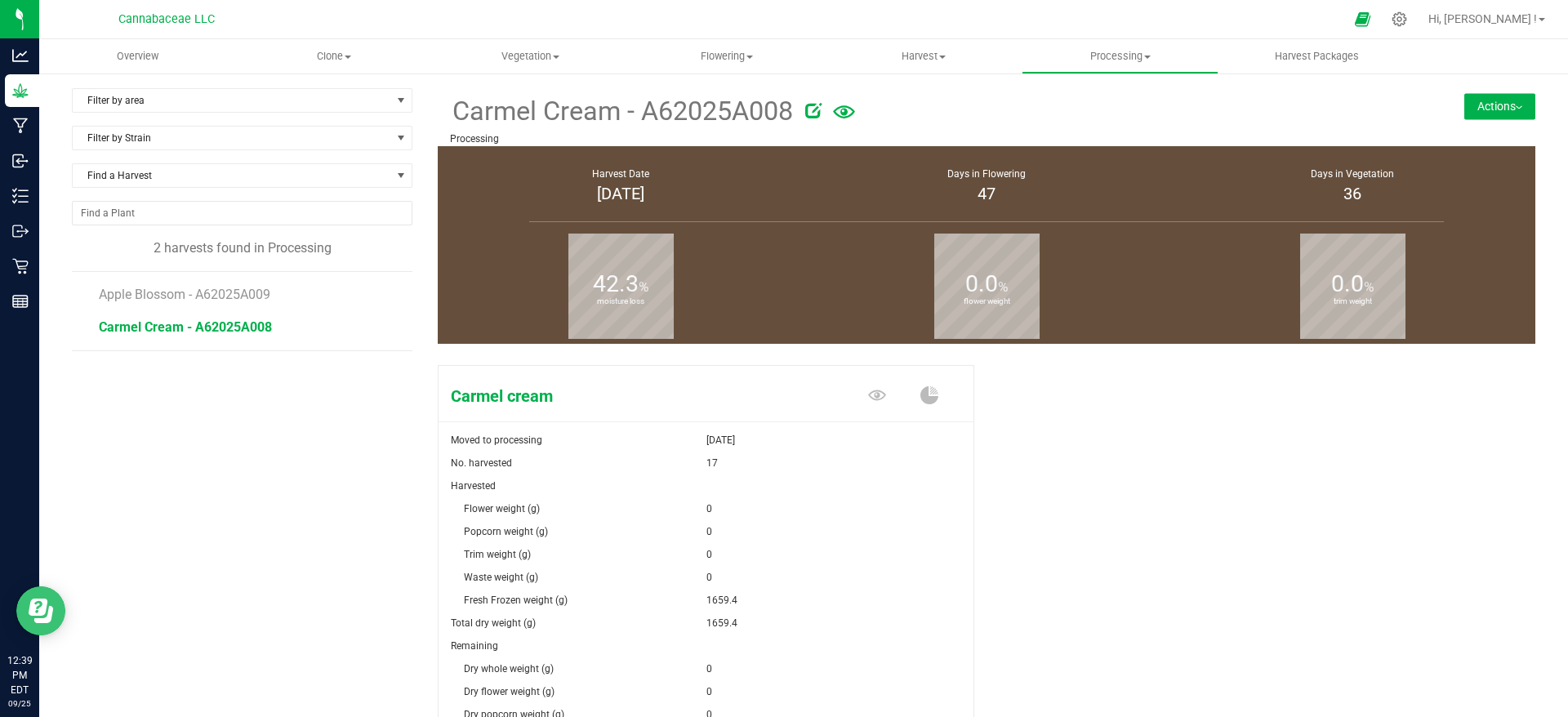
click at [49, 618] on icon "Open Resource Center" at bounding box center [44, 614] width 19 height 17
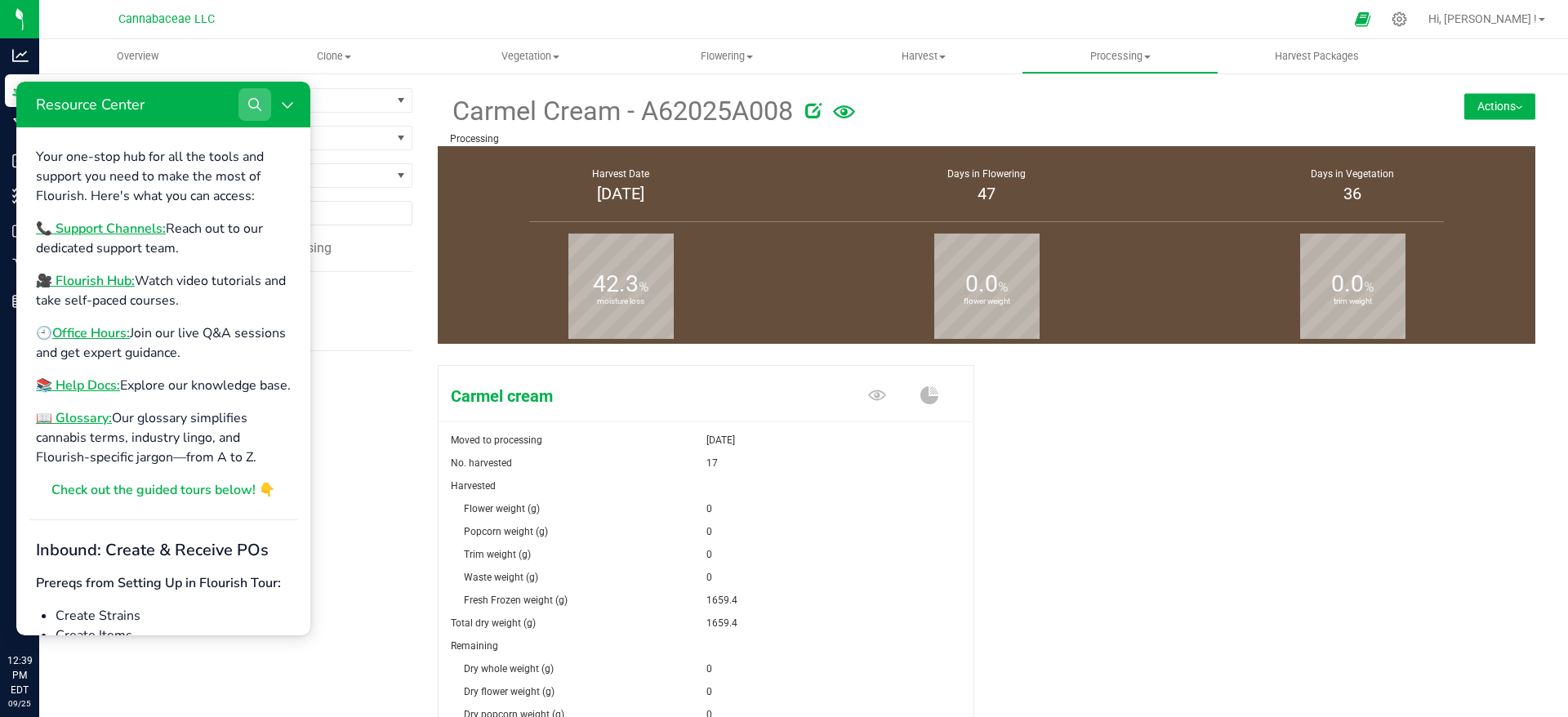
click at [249, 109] on icon "Search" at bounding box center [255, 104] width 13 height 13
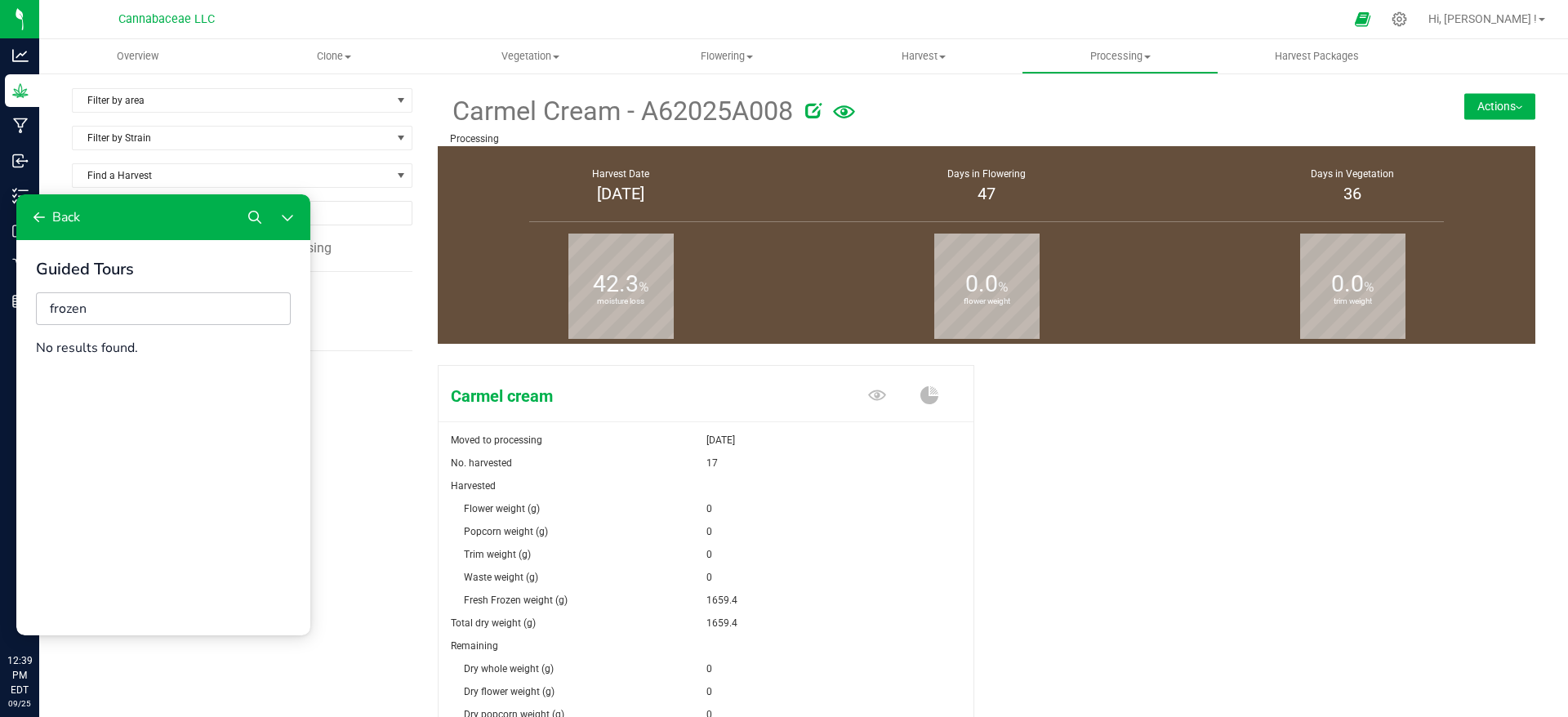
type input "frozen"
click at [58, 205] on button "Back" at bounding box center [55, 217] width 64 height 33
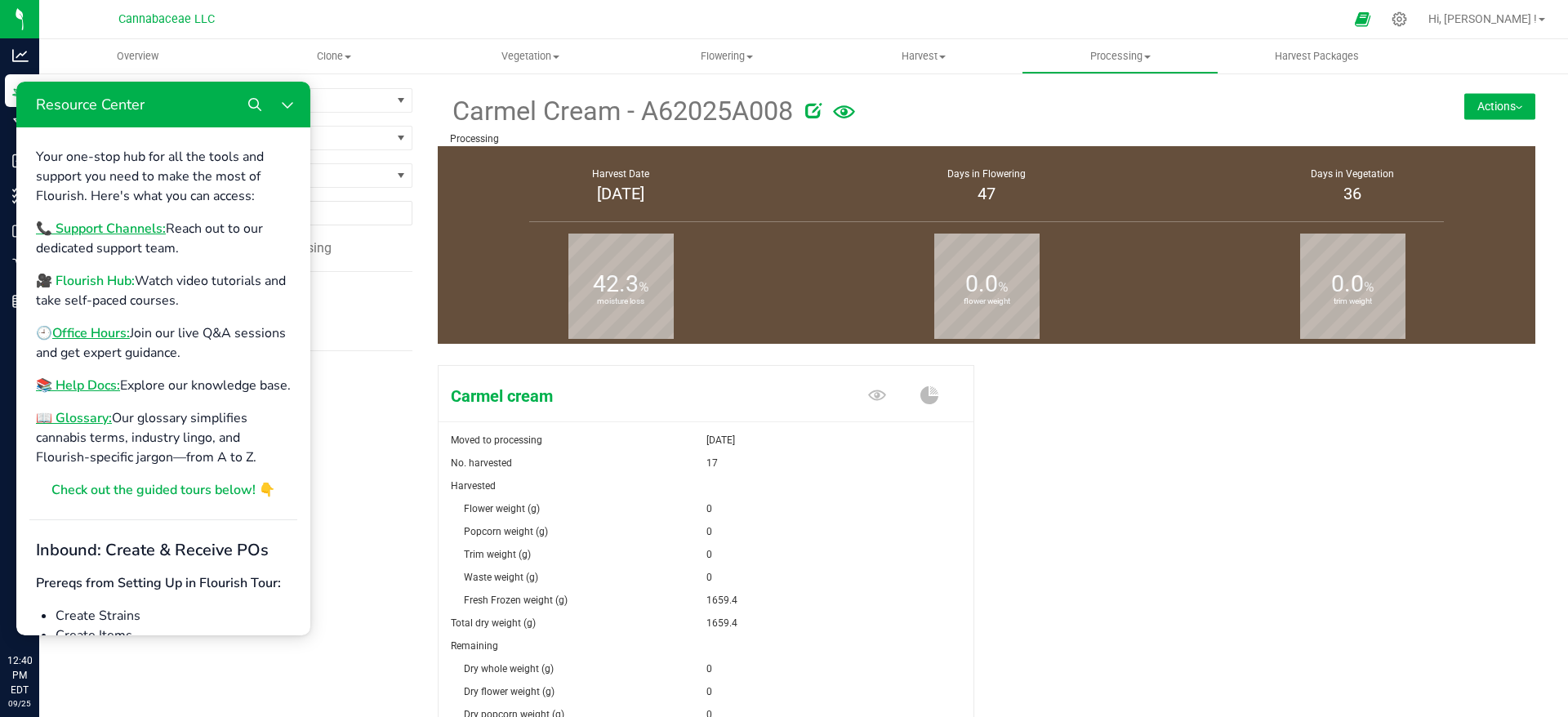
click at [60, 279] on b "🎥 Flourish Hub:" at bounding box center [85, 280] width 98 height 18
click at [109, 387] on b "📚 Help Docs:" at bounding box center [78, 385] width 84 height 18
click at [391, 472] on div "Filter by area Filter by area All Processing Filter by Strain Find a Harvest 2 …" at bounding box center [254, 493] width 366 height 810
click at [1412, 13] on div at bounding box center [1399, 19] width 23 height 17
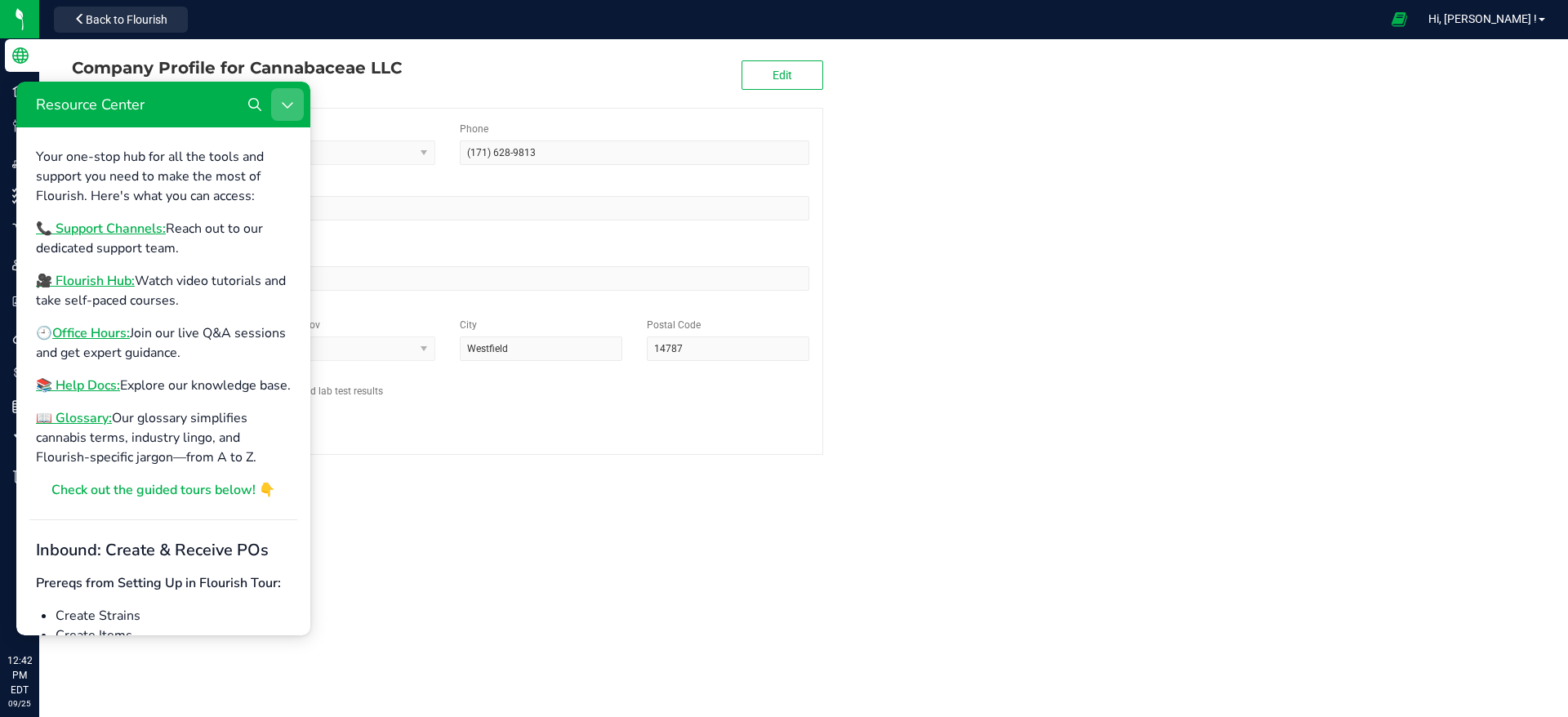
drag, startPoint x: 275, startPoint y: 99, endPoint x: 280, endPoint y: 205, distance: 106.1
click at [275, 99] on button "Close Resource Center" at bounding box center [287, 104] width 33 height 33
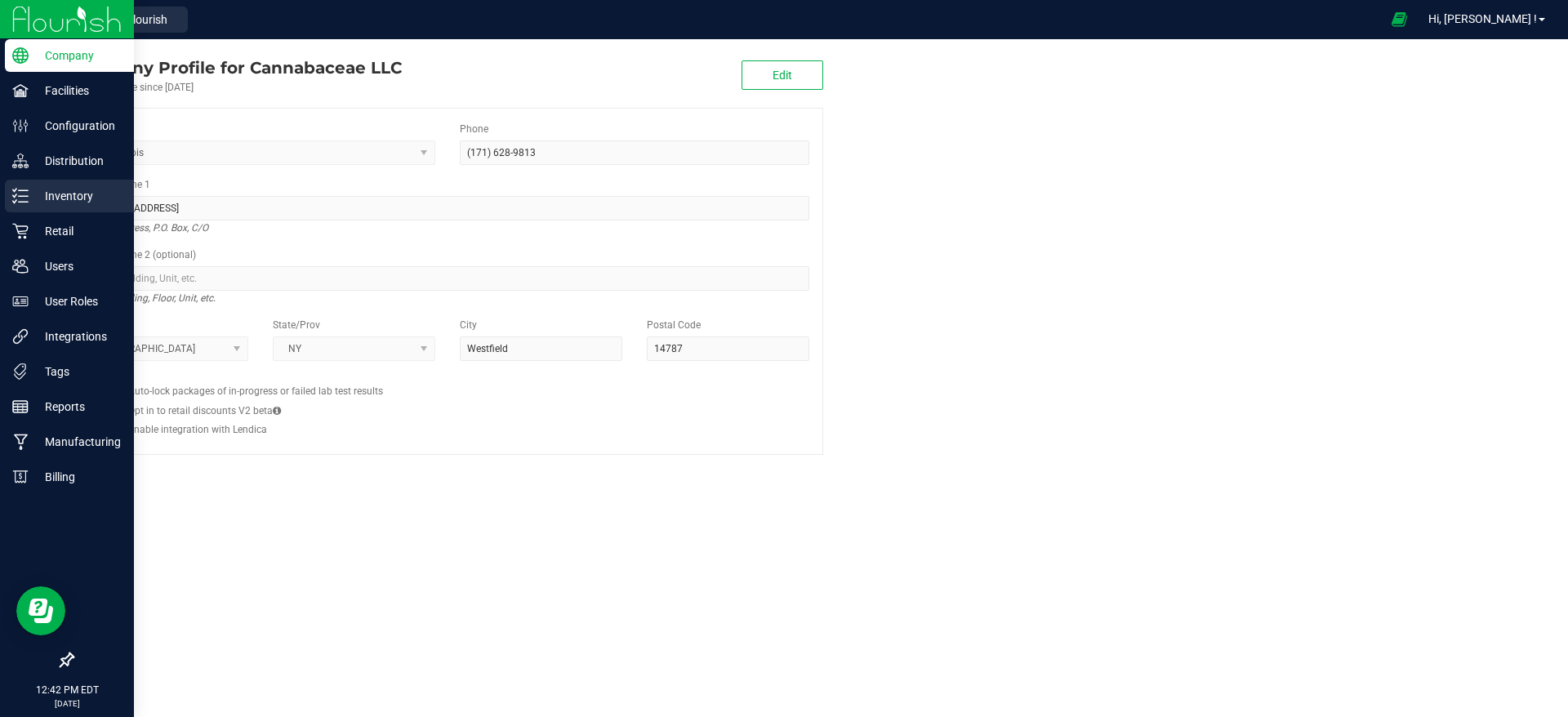
click at [40, 193] on p "Inventory" at bounding box center [77, 195] width 98 height 19
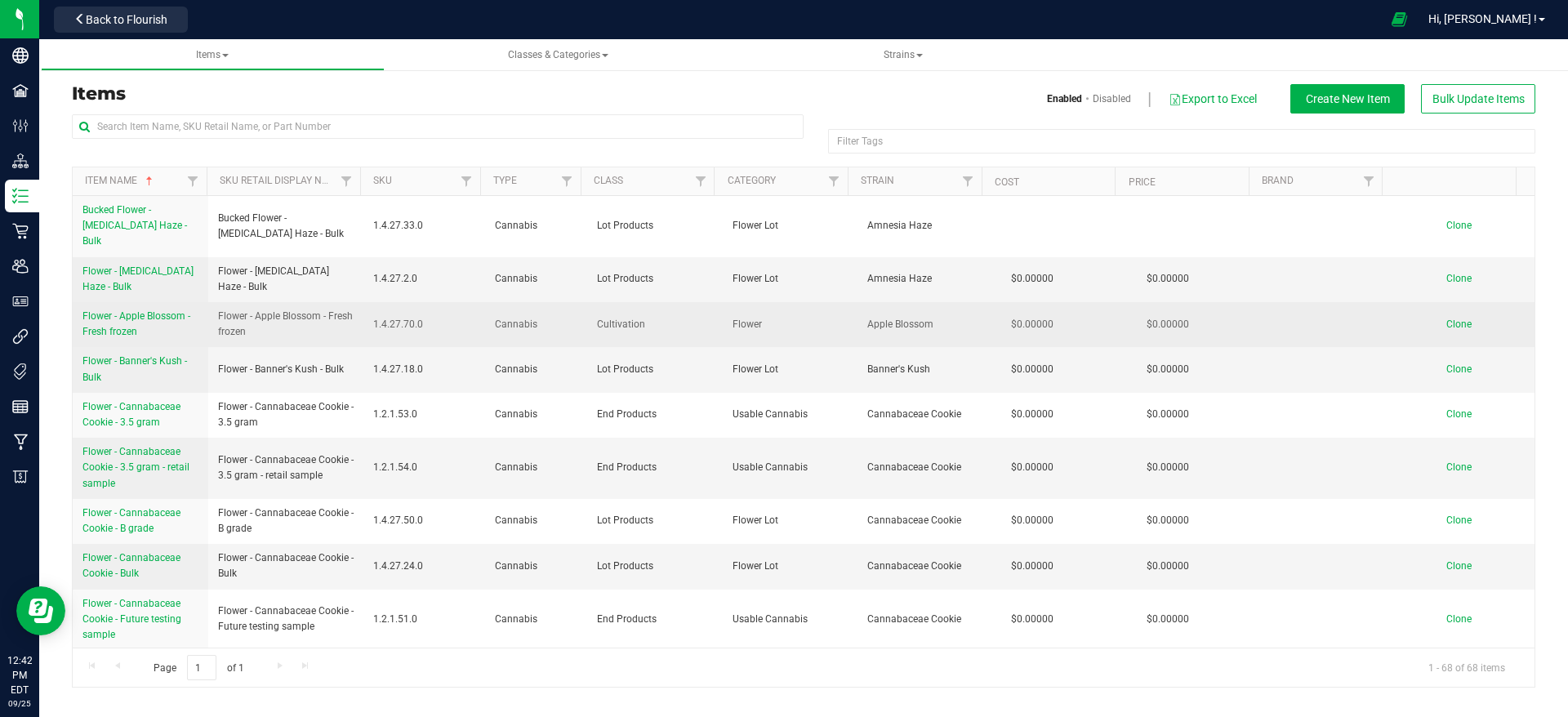
click at [180, 311] on span "Flower - Apple Blossom - Fresh frozen" at bounding box center [136, 324] width 108 height 27
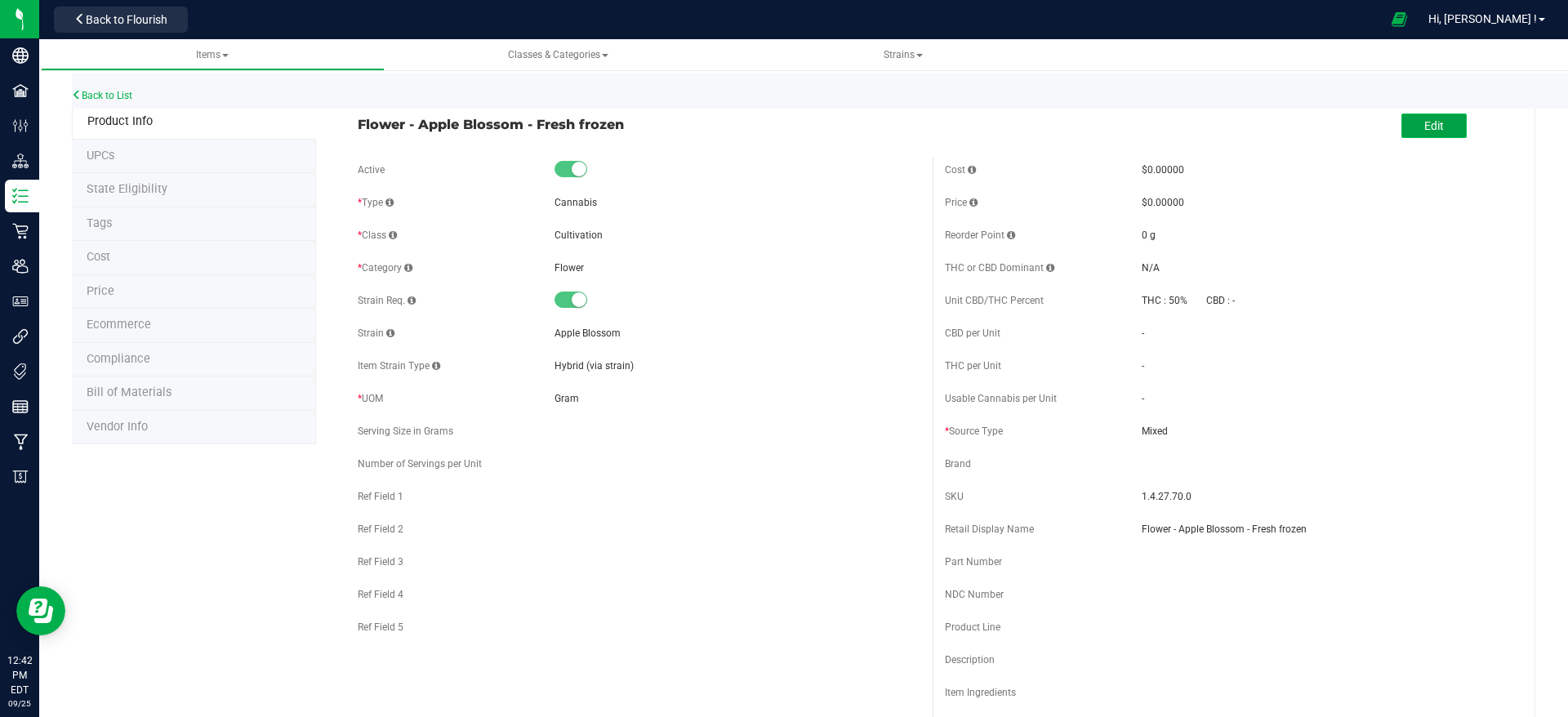
click at [1424, 130] on span "Edit" at bounding box center [1433, 126] width 19 height 13
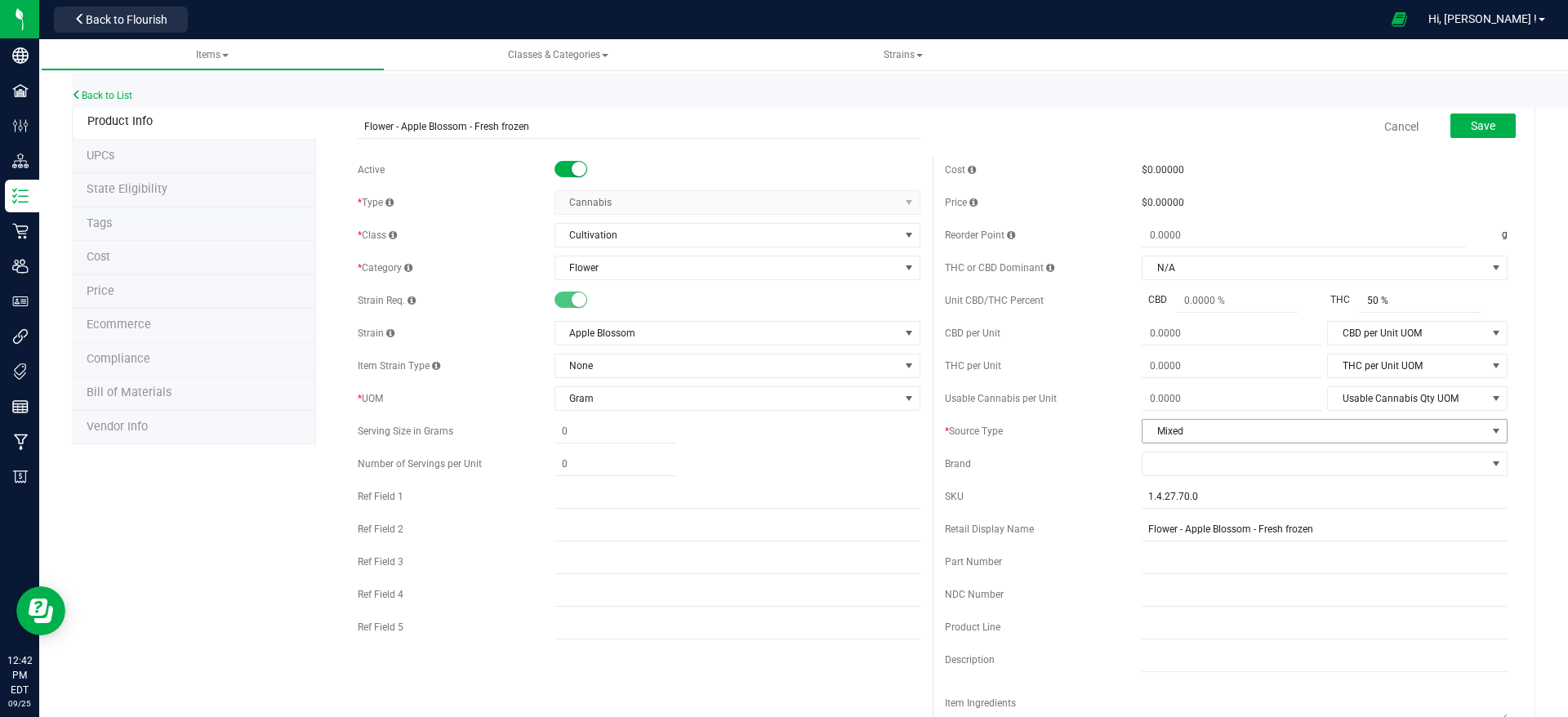
click at [1328, 430] on span "Mixed" at bounding box center [1314, 431] width 344 height 23
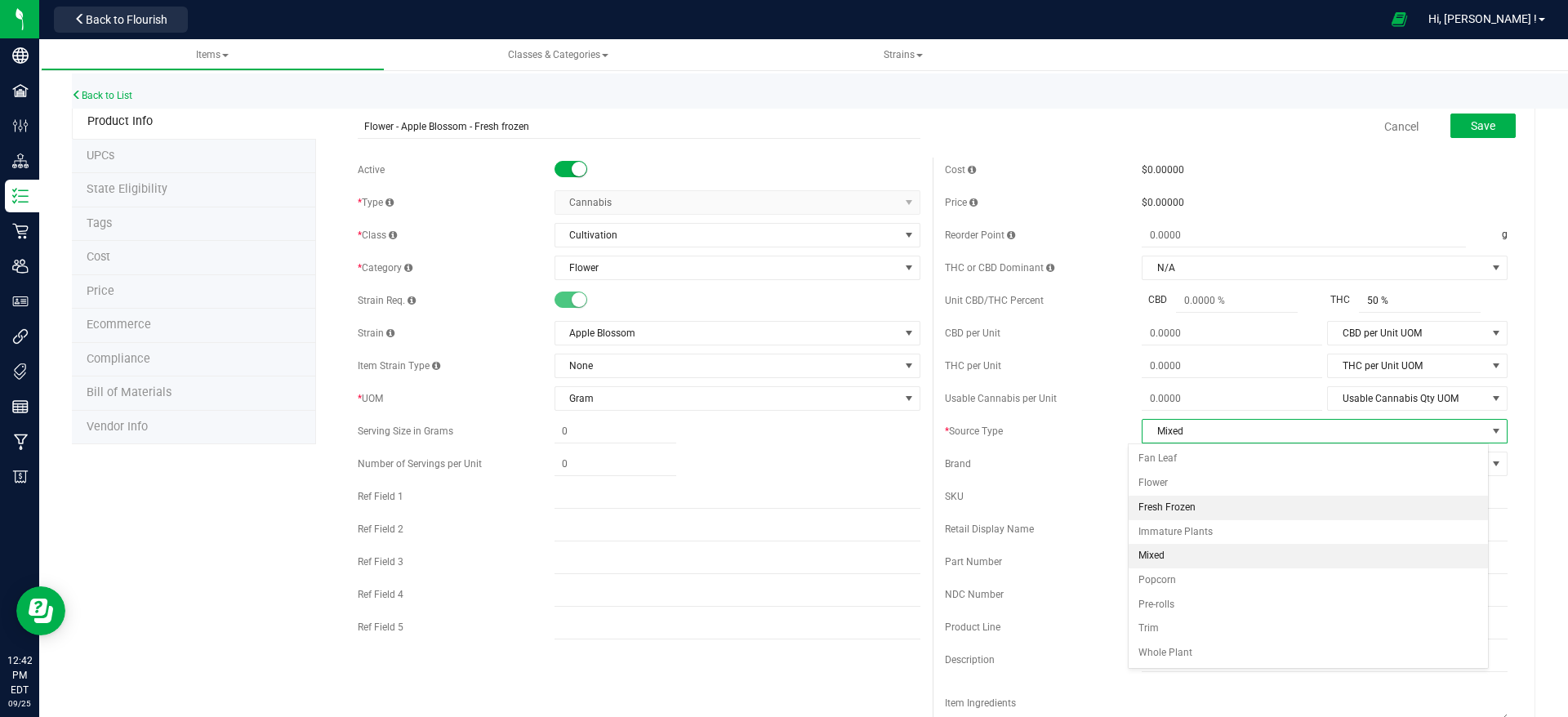
click at [1286, 507] on li "Fresh Frozen" at bounding box center [1308, 507] width 359 height 24
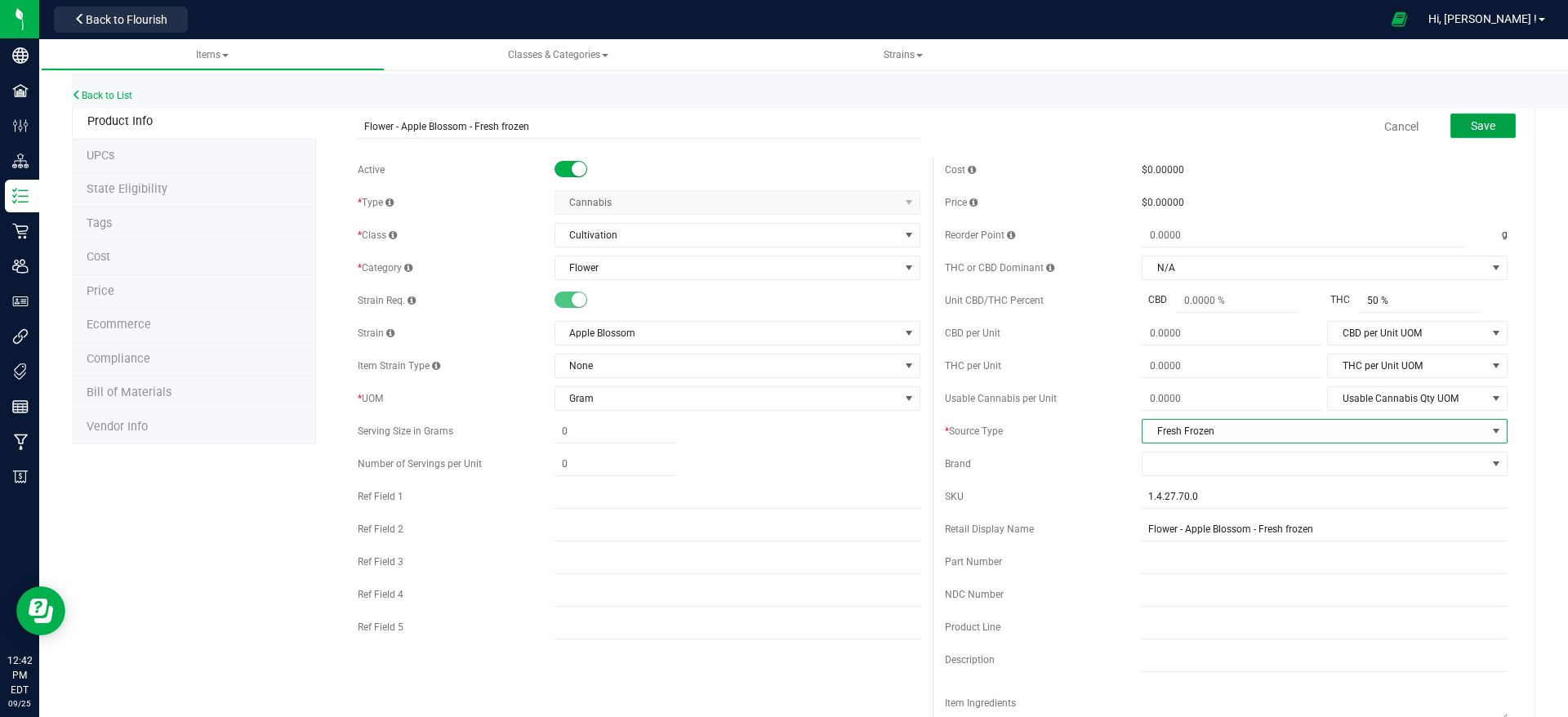
click at [1470, 124] on span "Save" at bounding box center [1482, 126] width 24 height 13
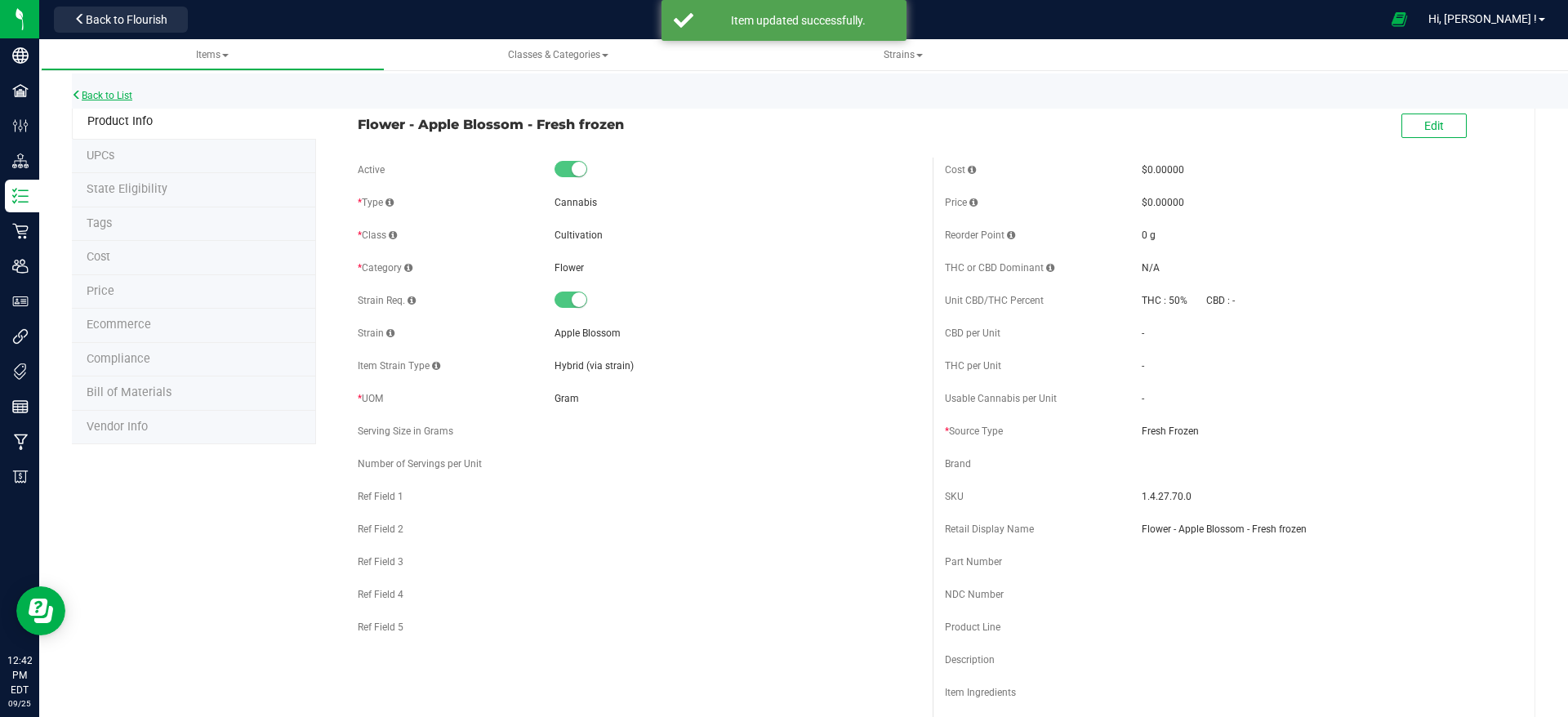
click at [94, 99] on link "Back to List" at bounding box center [102, 96] width 61 height 12
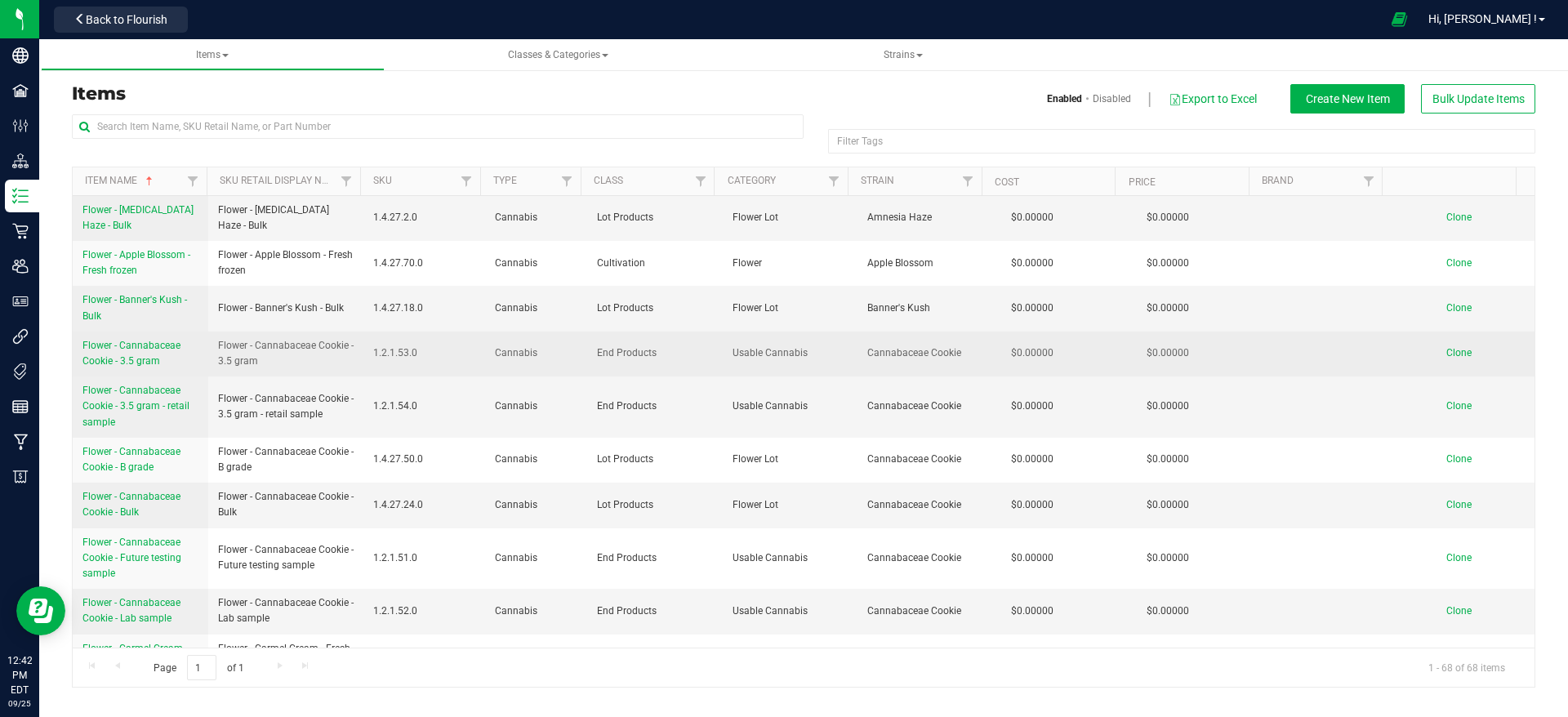
scroll to position [245, 0]
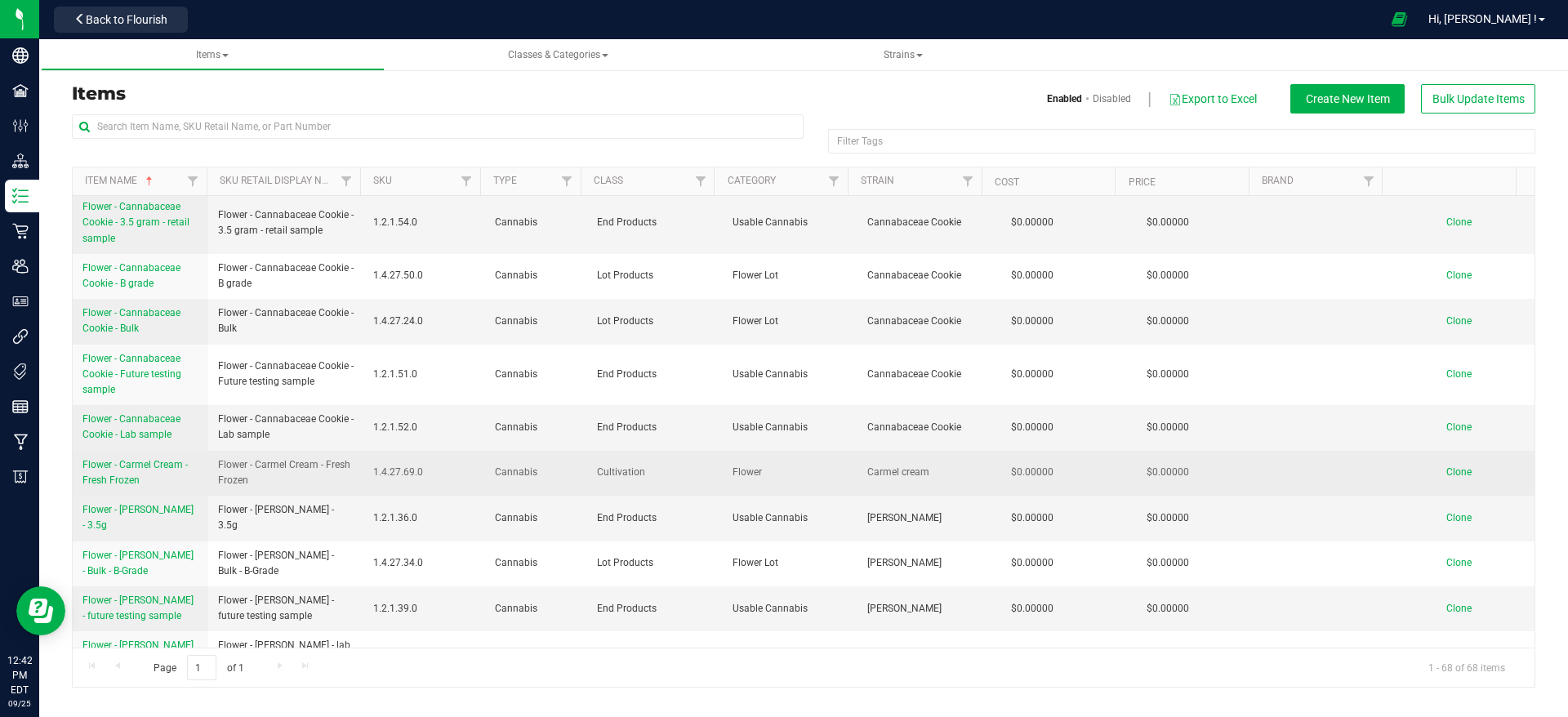
click at [177, 459] on span "Flower - Carmel Cream - Fresh Frozen" at bounding box center [135, 473] width 105 height 27
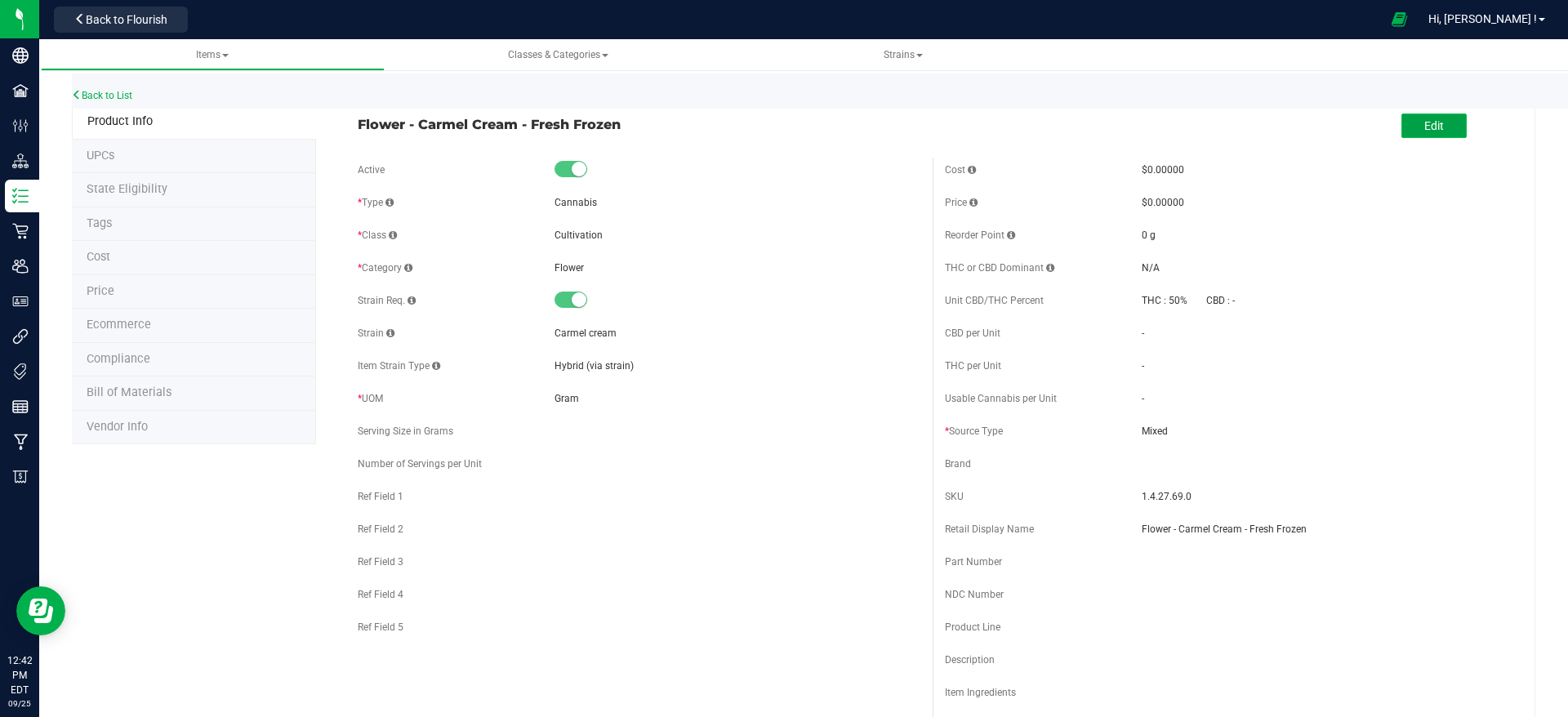
click at [1429, 132] on button "Edit" at bounding box center [1434, 125] width 66 height 24
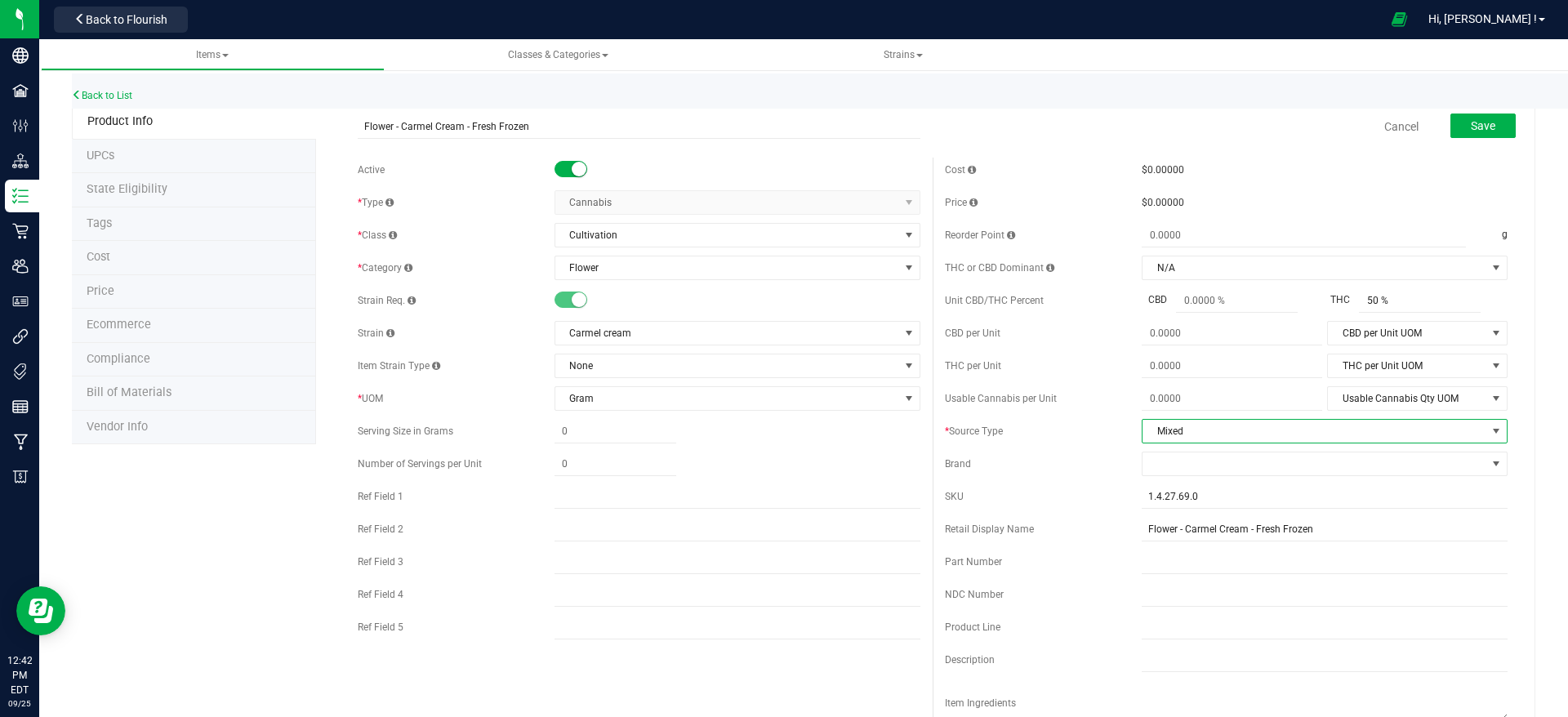
click at [1329, 429] on span "Mixed" at bounding box center [1314, 431] width 344 height 23
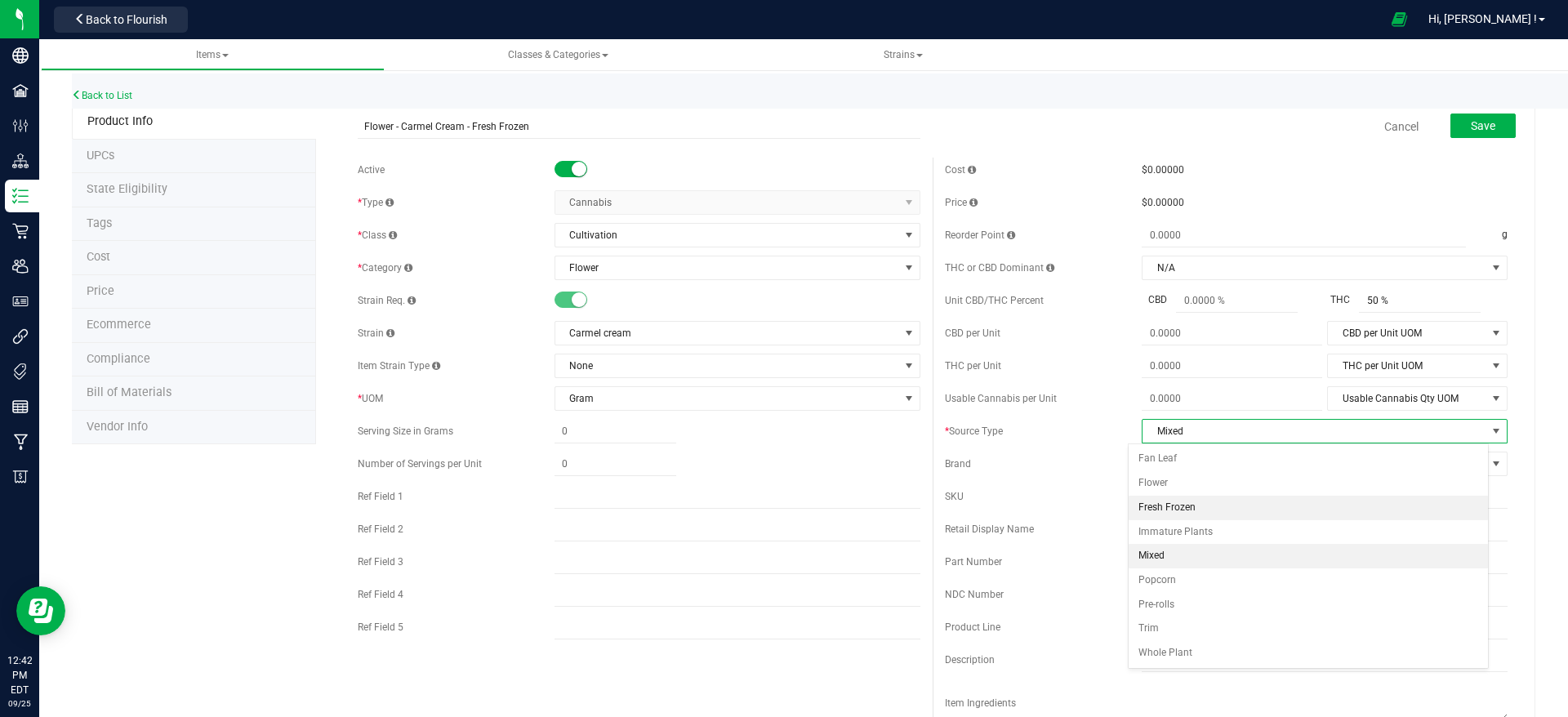
click at [1300, 503] on li "Fresh Frozen" at bounding box center [1308, 507] width 359 height 24
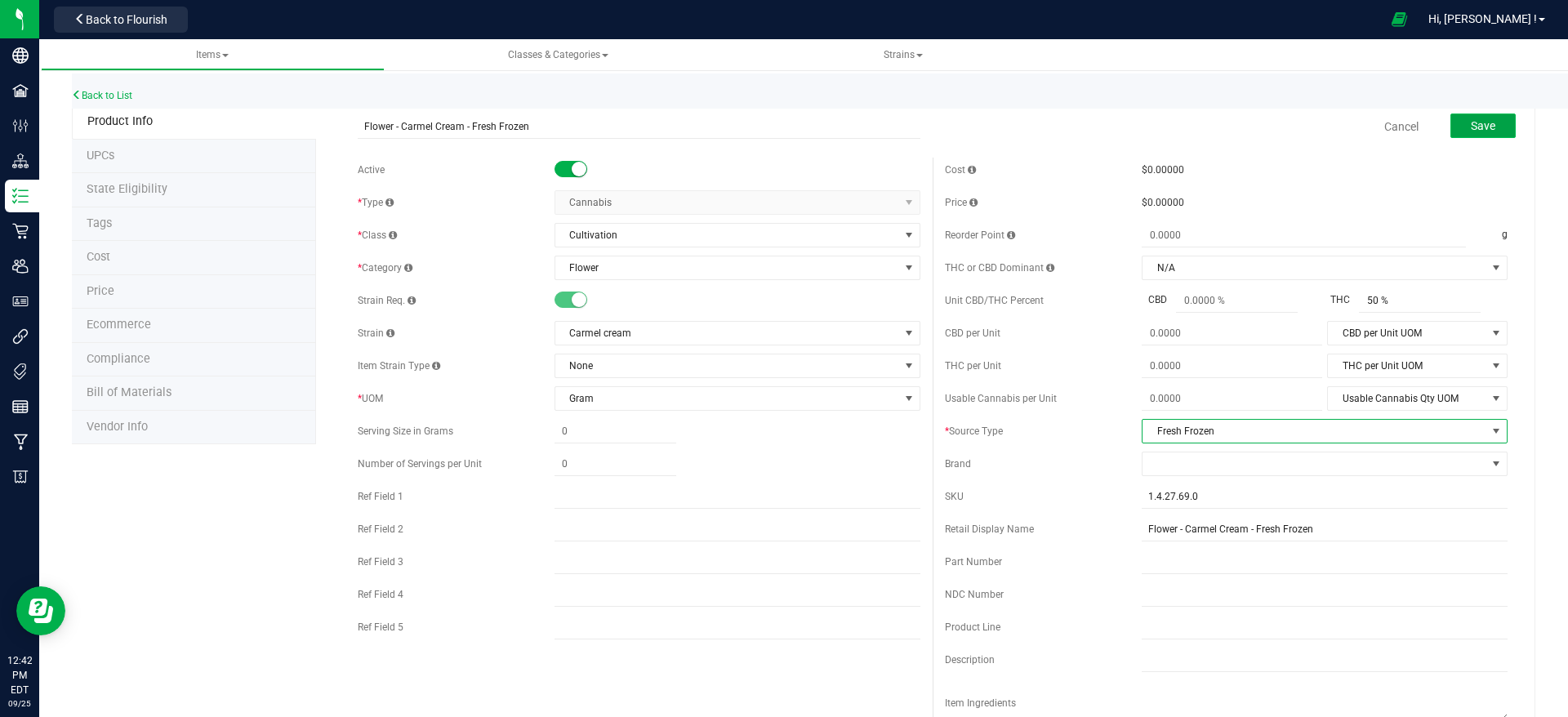
click at [1470, 128] on span "Save" at bounding box center [1482, 126] width 24 height 13
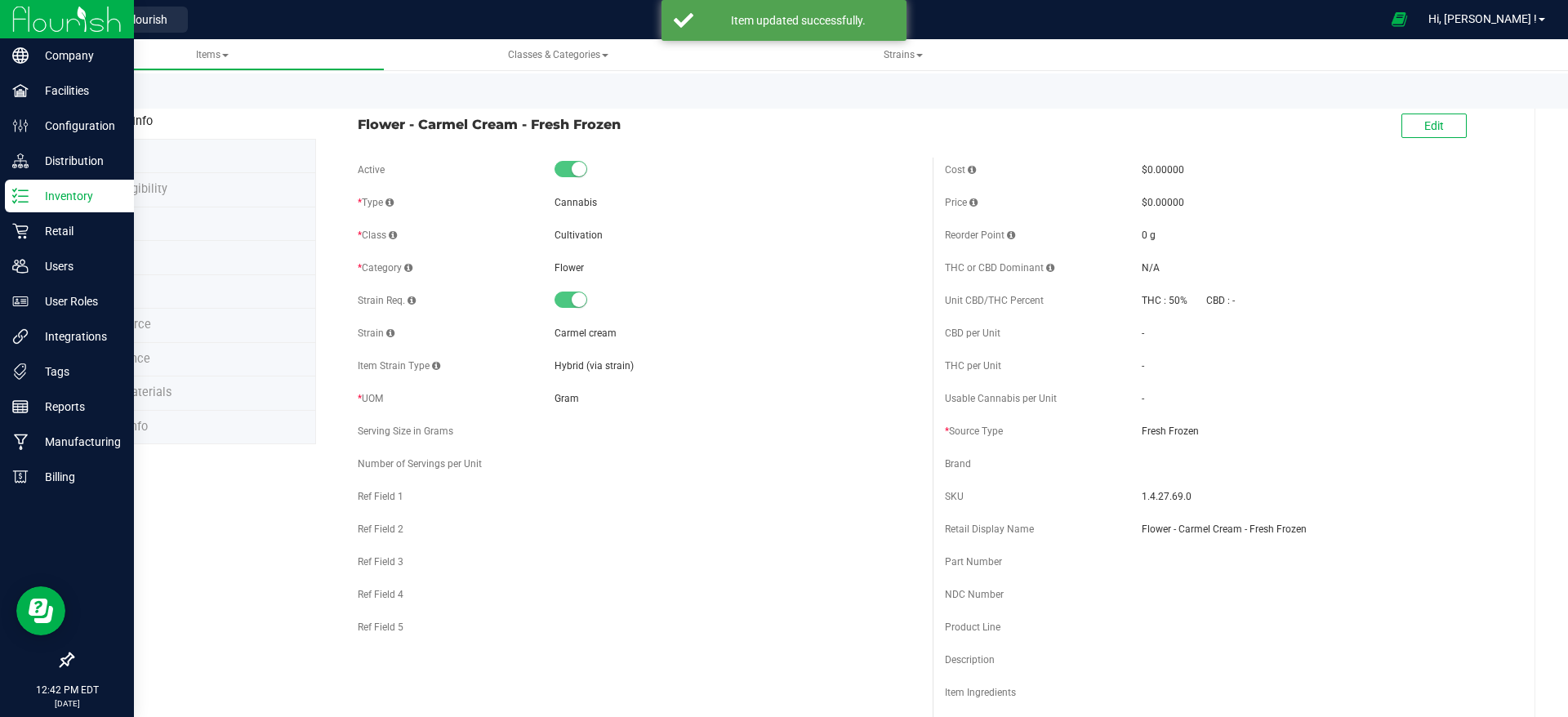
click at [51, 13] on img at bounding box center [67, 19] width 109 height 39
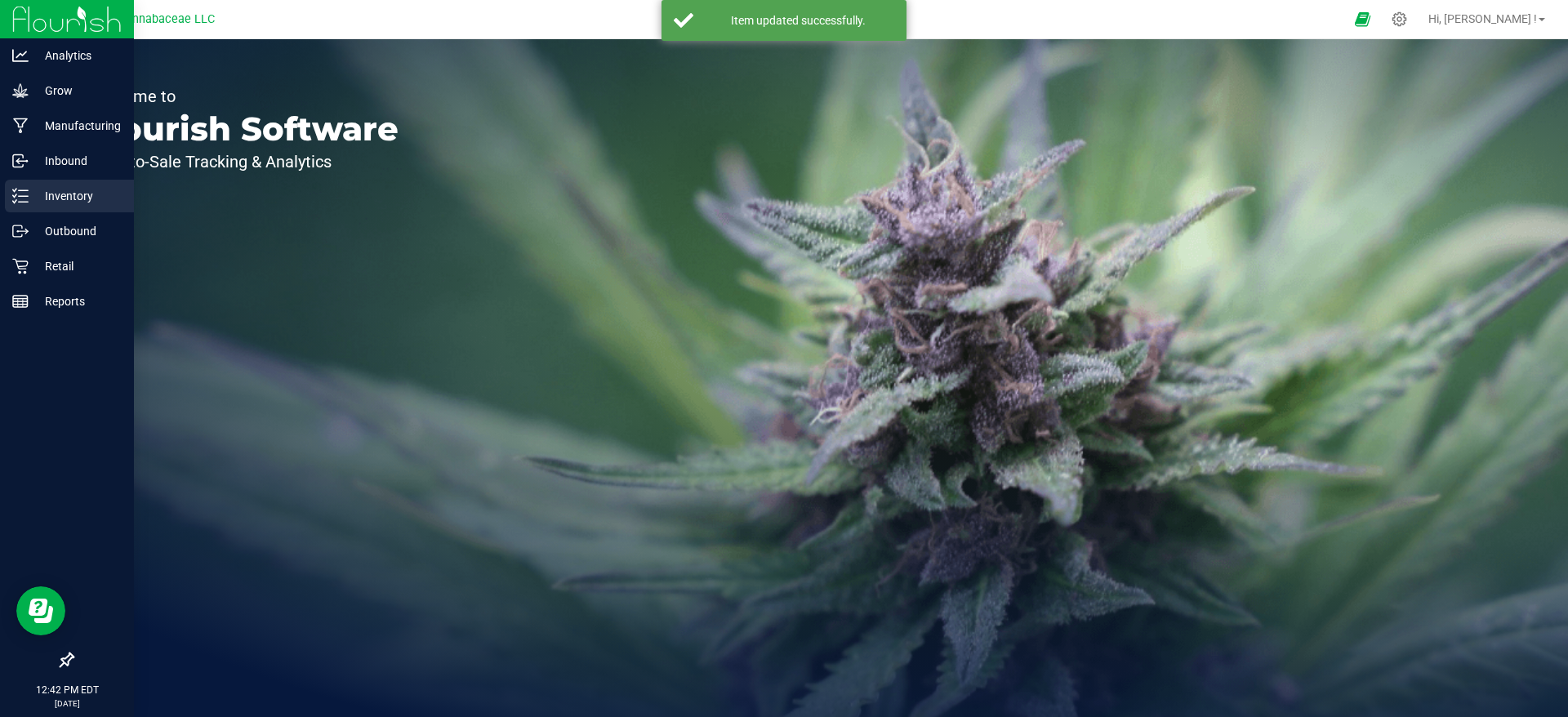
click at [30, 198] on p "Inventory" at bounding box center [77, 195] width 98 height 19
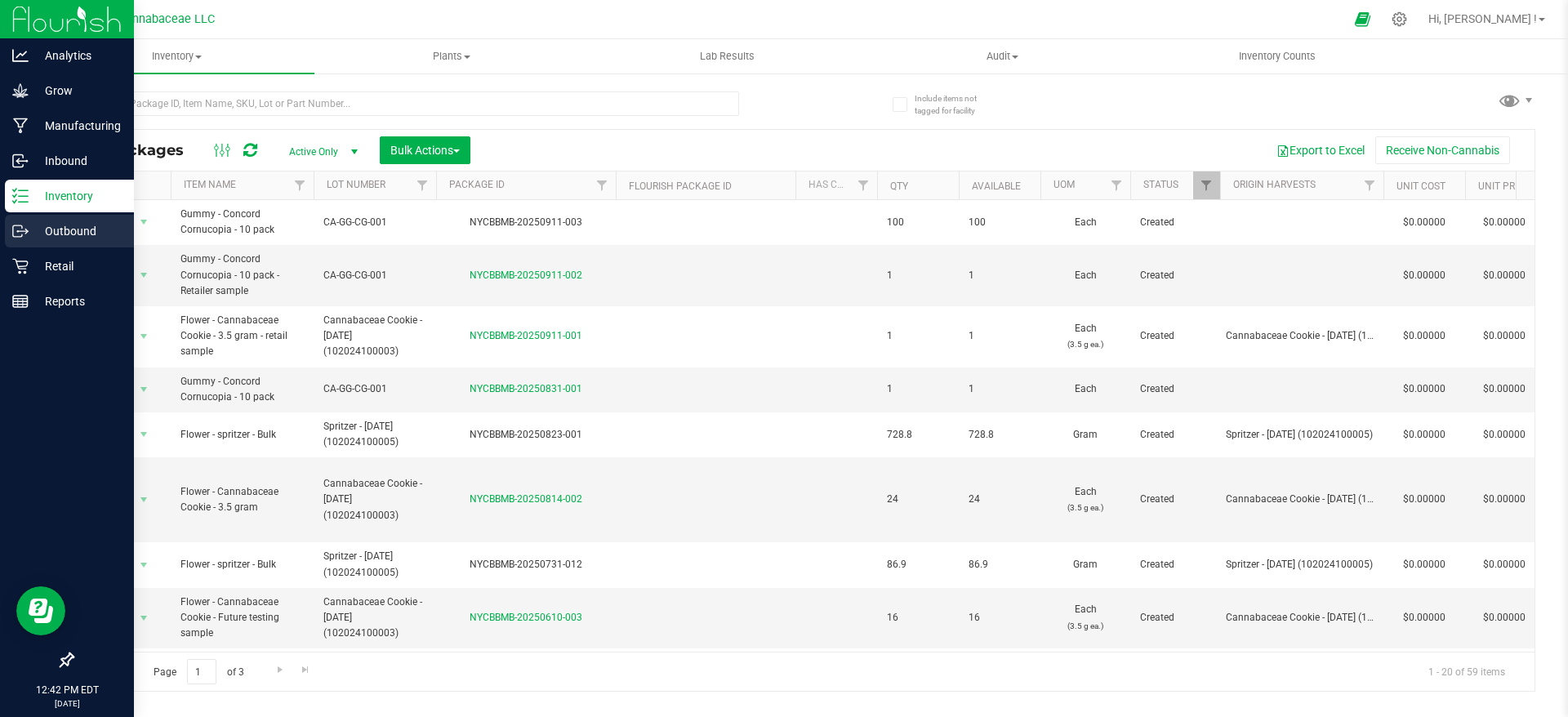
click at [36, 234] on p "Outbound" at bounding box center [77, 231] width 98 height 19
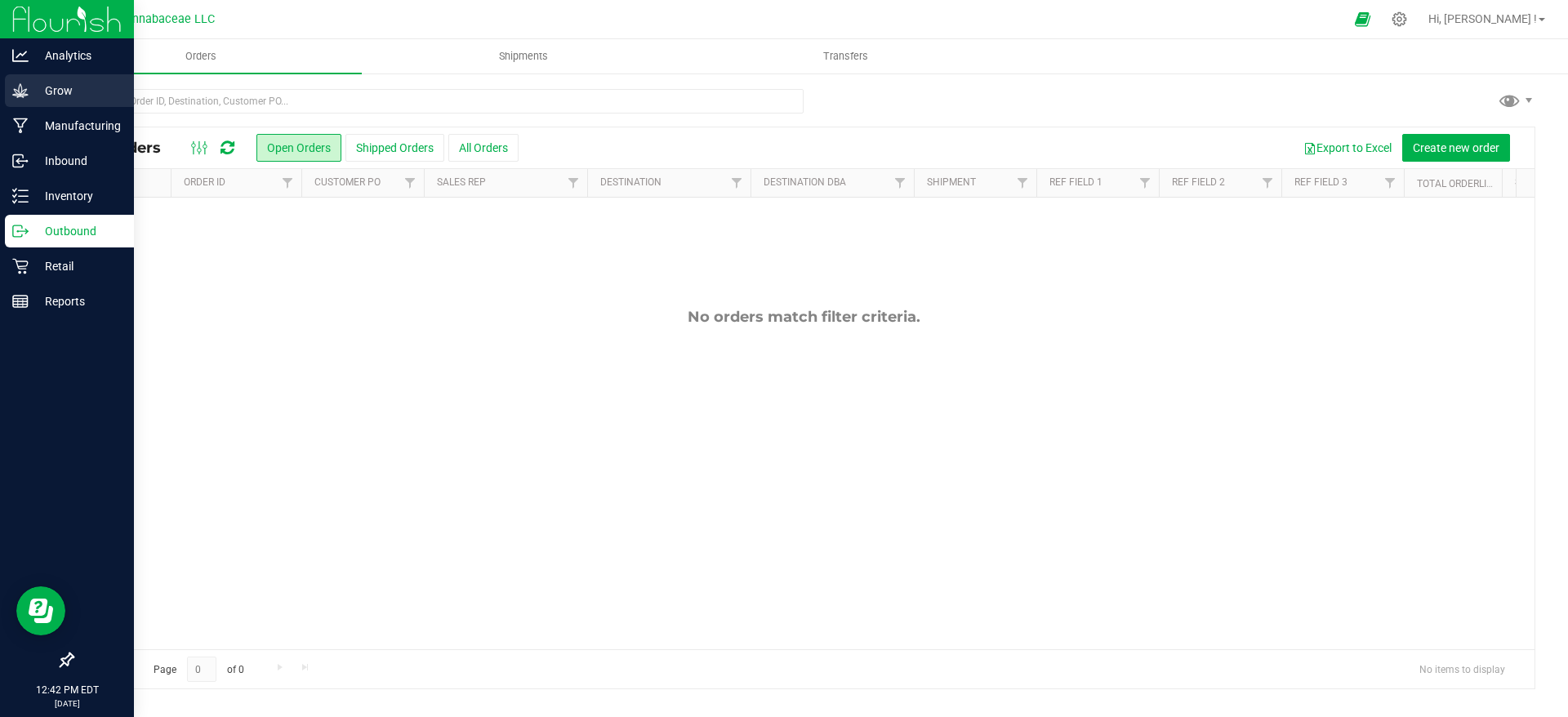
click at [56, 101] on div "Grow" at bounding box center [69, 90] width 129 height 33
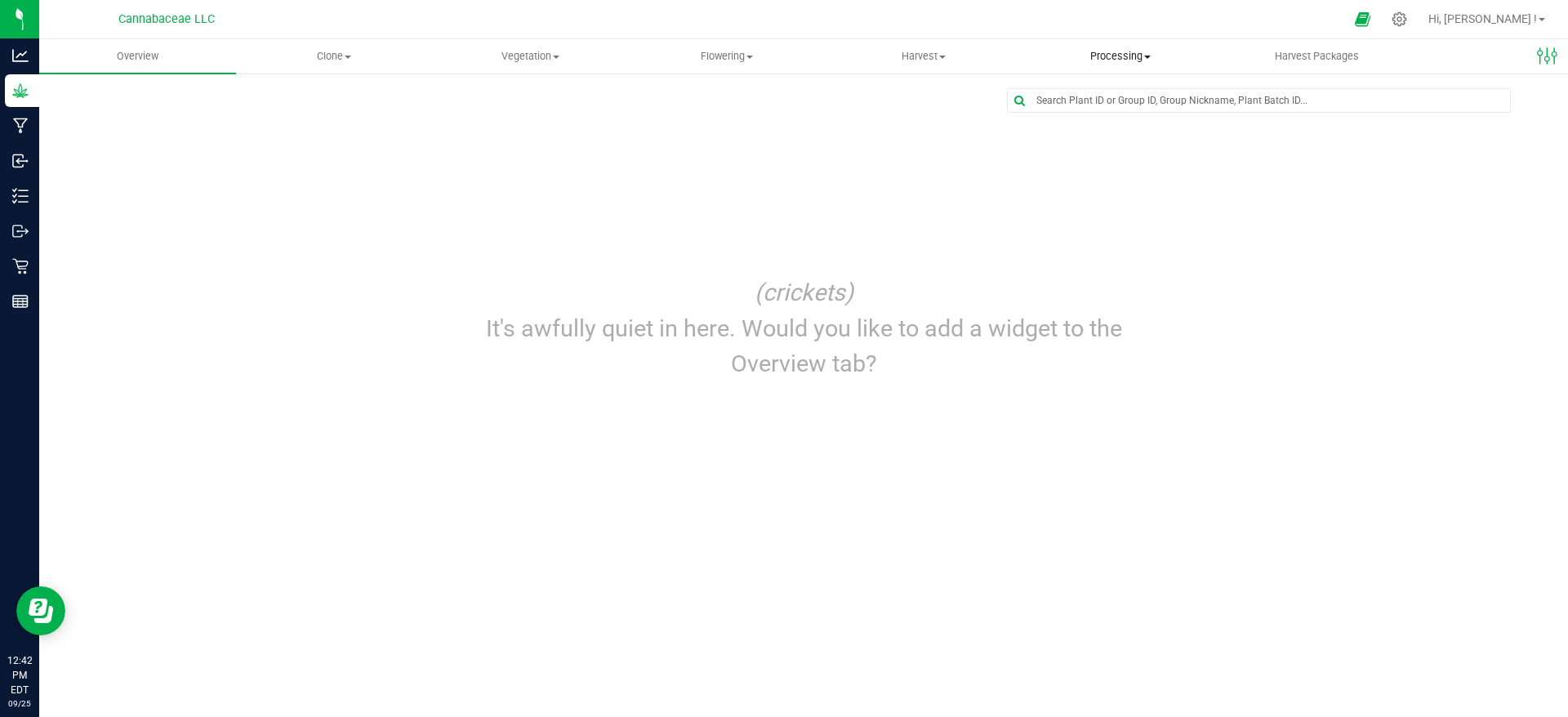
click at [1152, 55] on span "Processing" at bounding box center [1120, 56] width 195 height 14
click at [1109, 109] on li "Processing harvests" at bounding box center [1120, 118] width 197 height 19
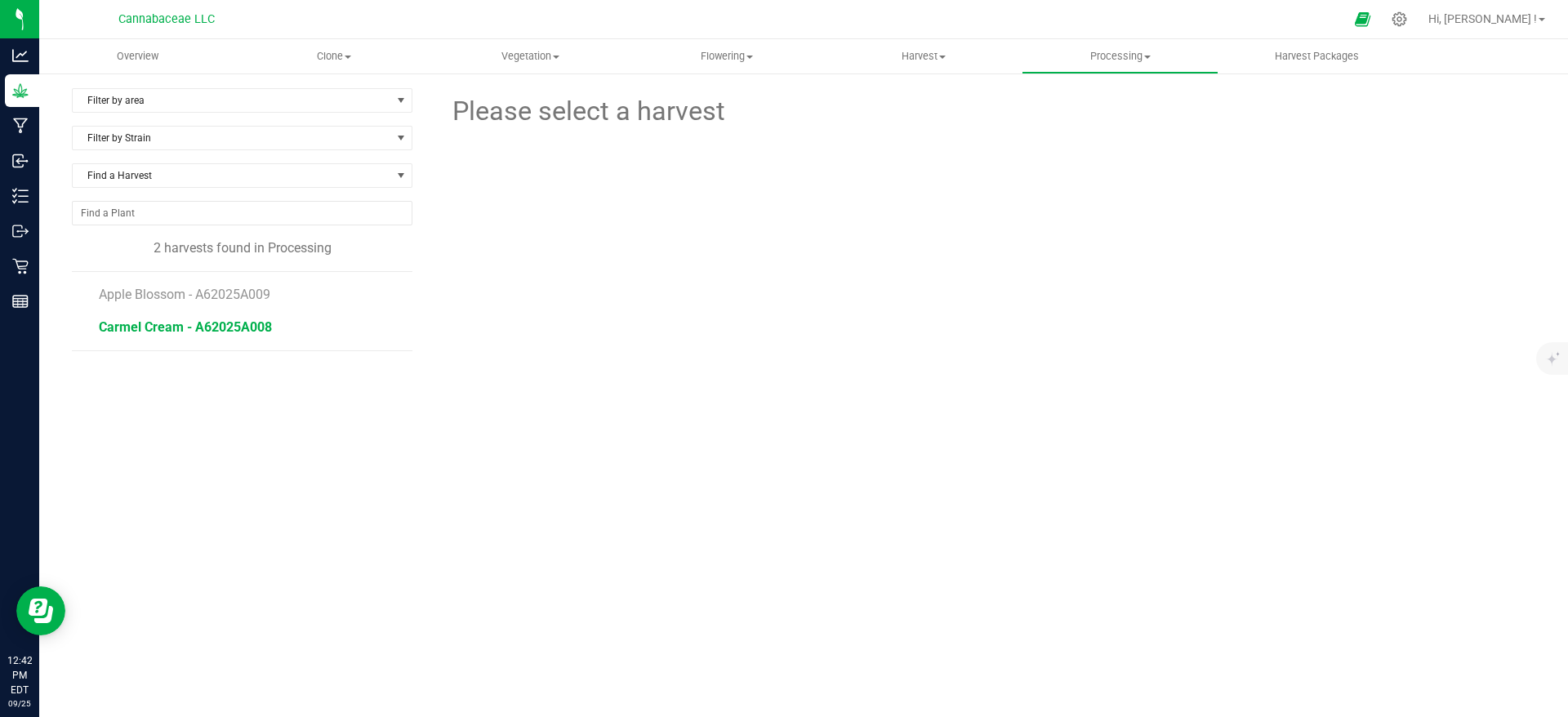
click at [188, 329] on span "Carmel Cream - A62025A008" at bounding box center [185, 327] width 173 height 15
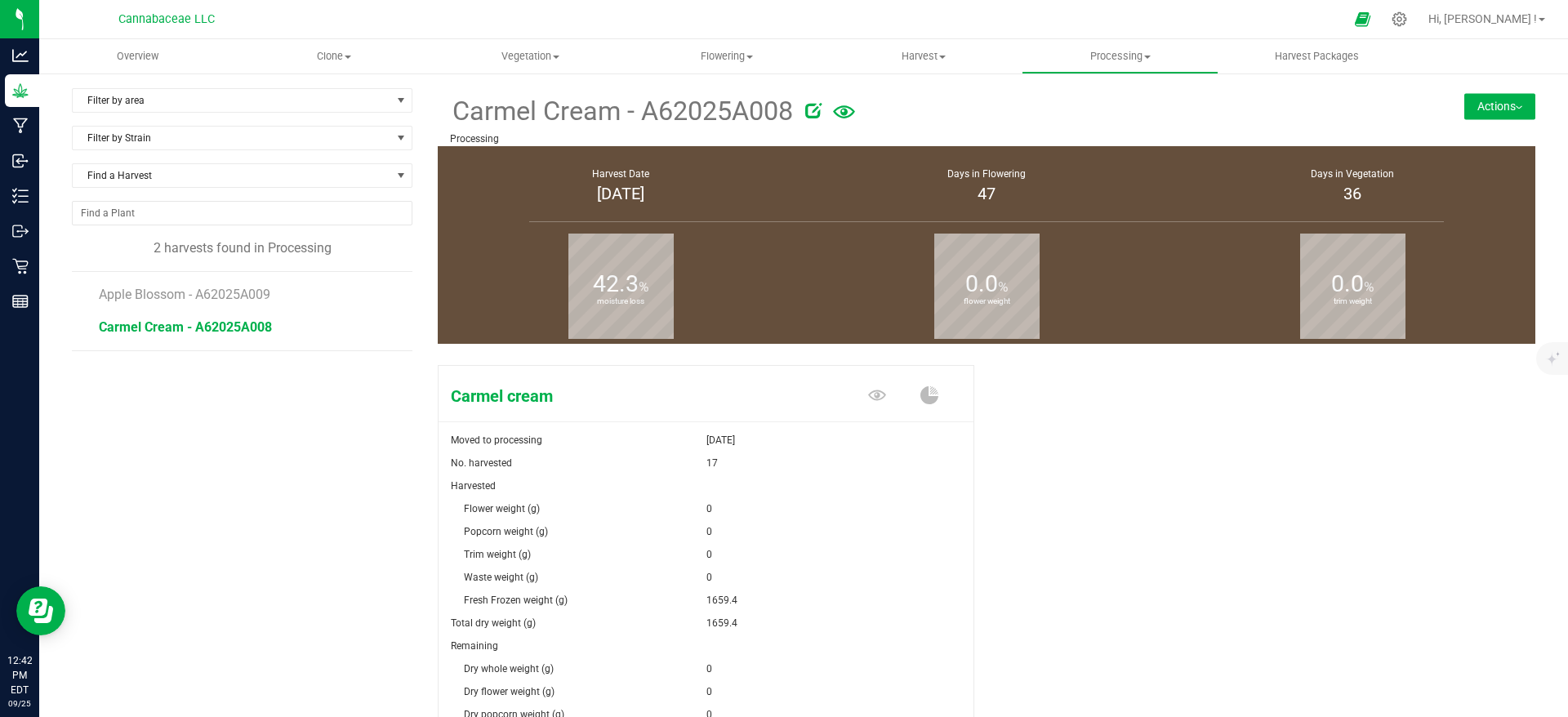
click at [1465, 109] on button "Actions" at bounding box center [1500, 106] width 71 height 26
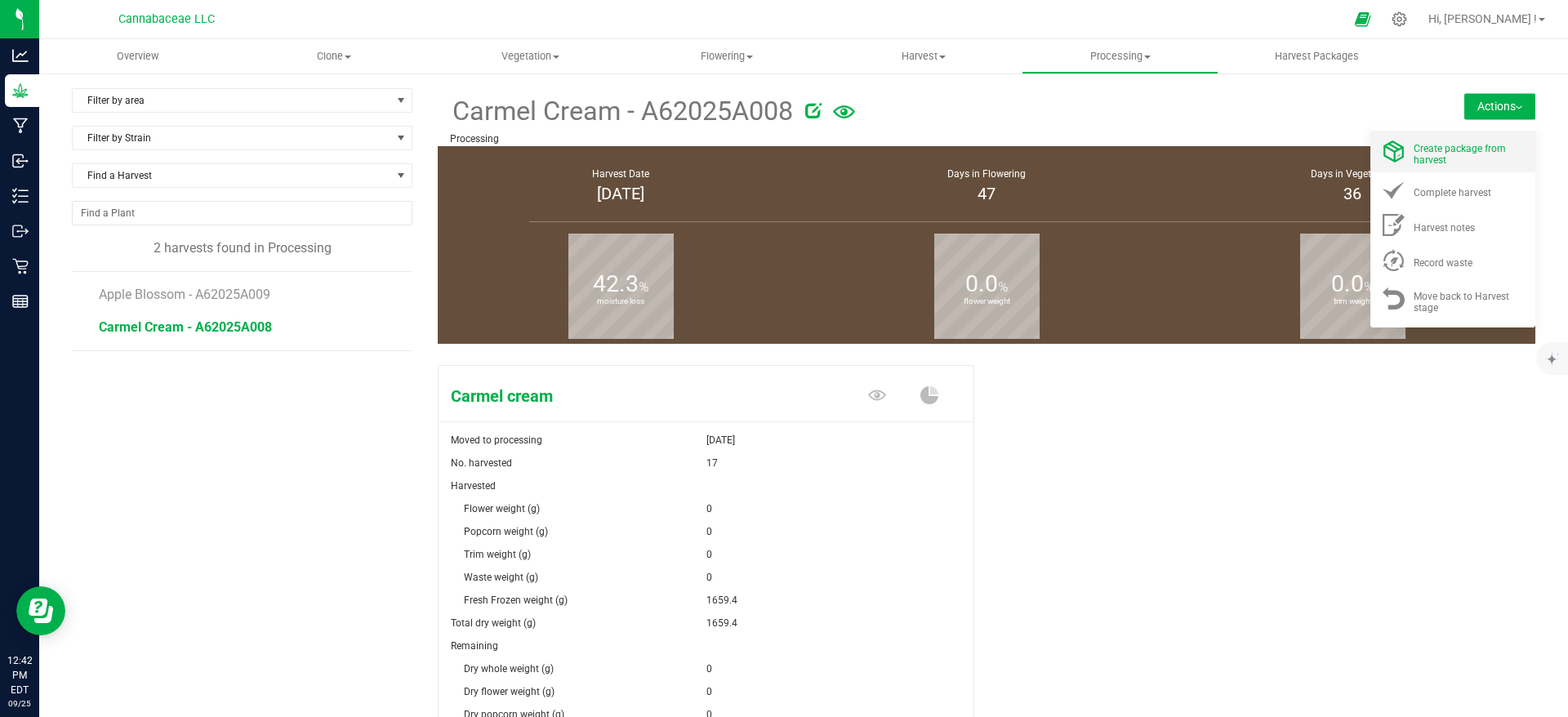
click at [1459, 144] on span "Create package from harvest" at bounding box center [1459, 154] width 93 height 23
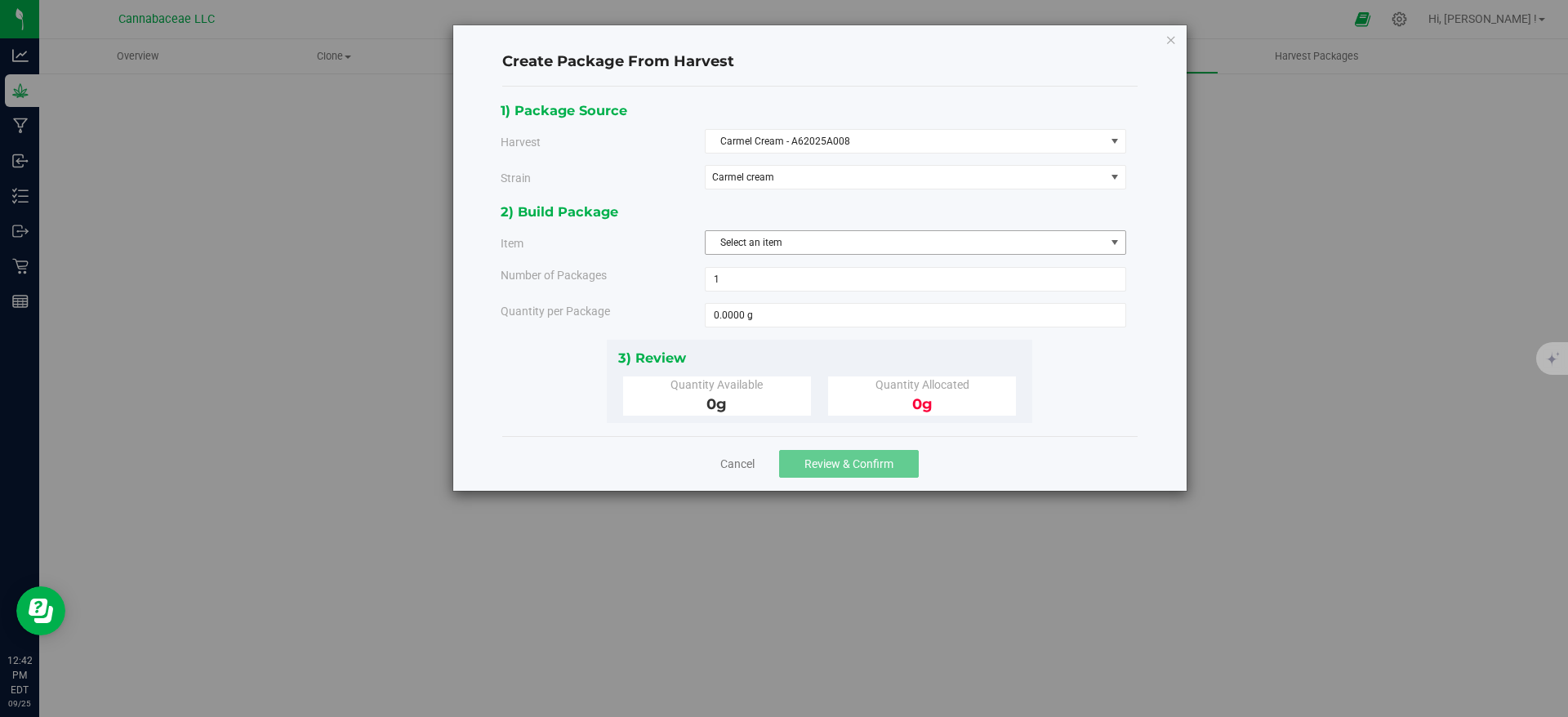
click at [812, 233] on span "Select an item" at bounding box center [905, 242] width 400 height 23
click at [824, 320] on span "Flower - Carmel Cream - Fresh Frozen" at bounding box center [797, 311] width 165 height 21
drag, startPoint x: 742, startPoint y: 316, endPoint x: 673, endPoint y: 321, distance: 69.2
click at [673, 321] on div "Quantity per Package" at bounding box center [813, 315] width 650 height 24
type input "728.7"
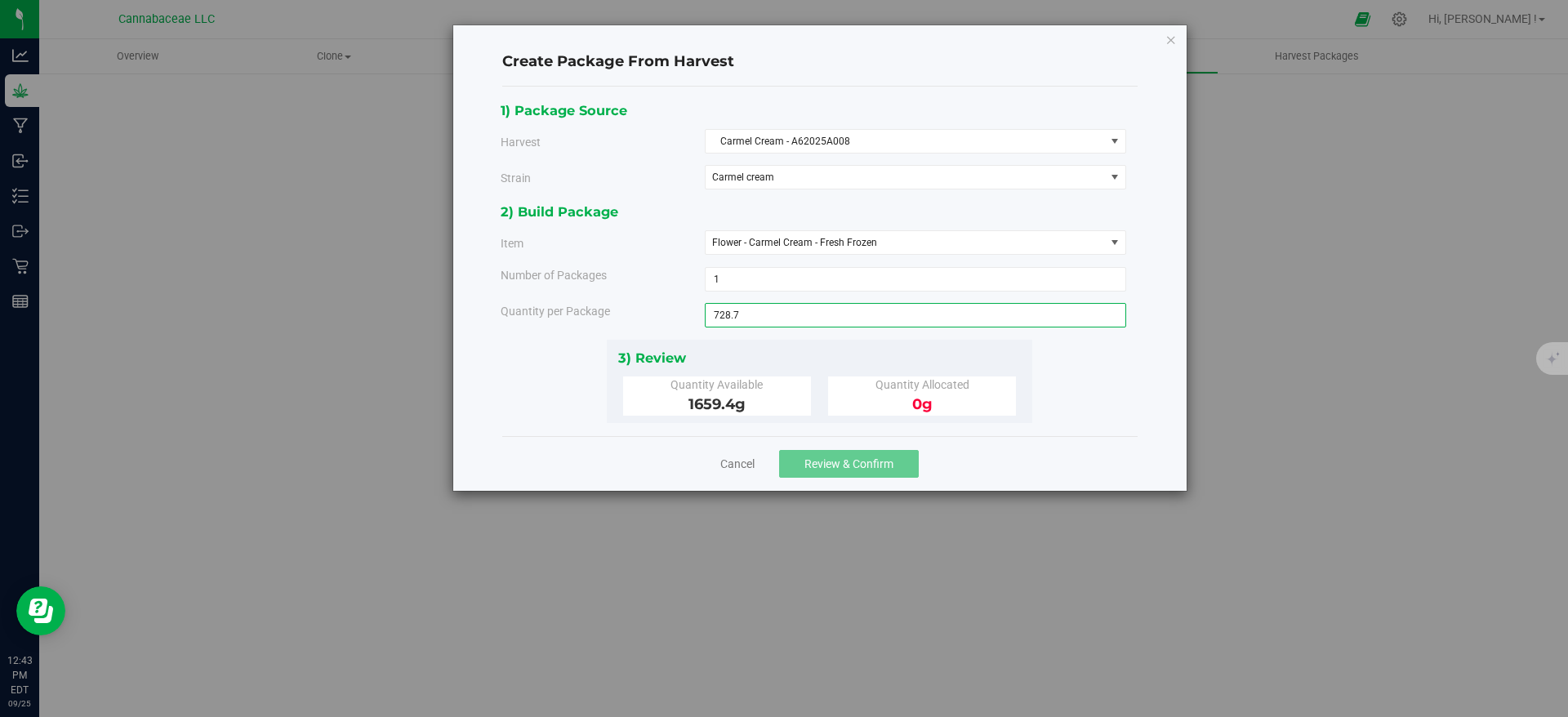
type input "728.7000 g"
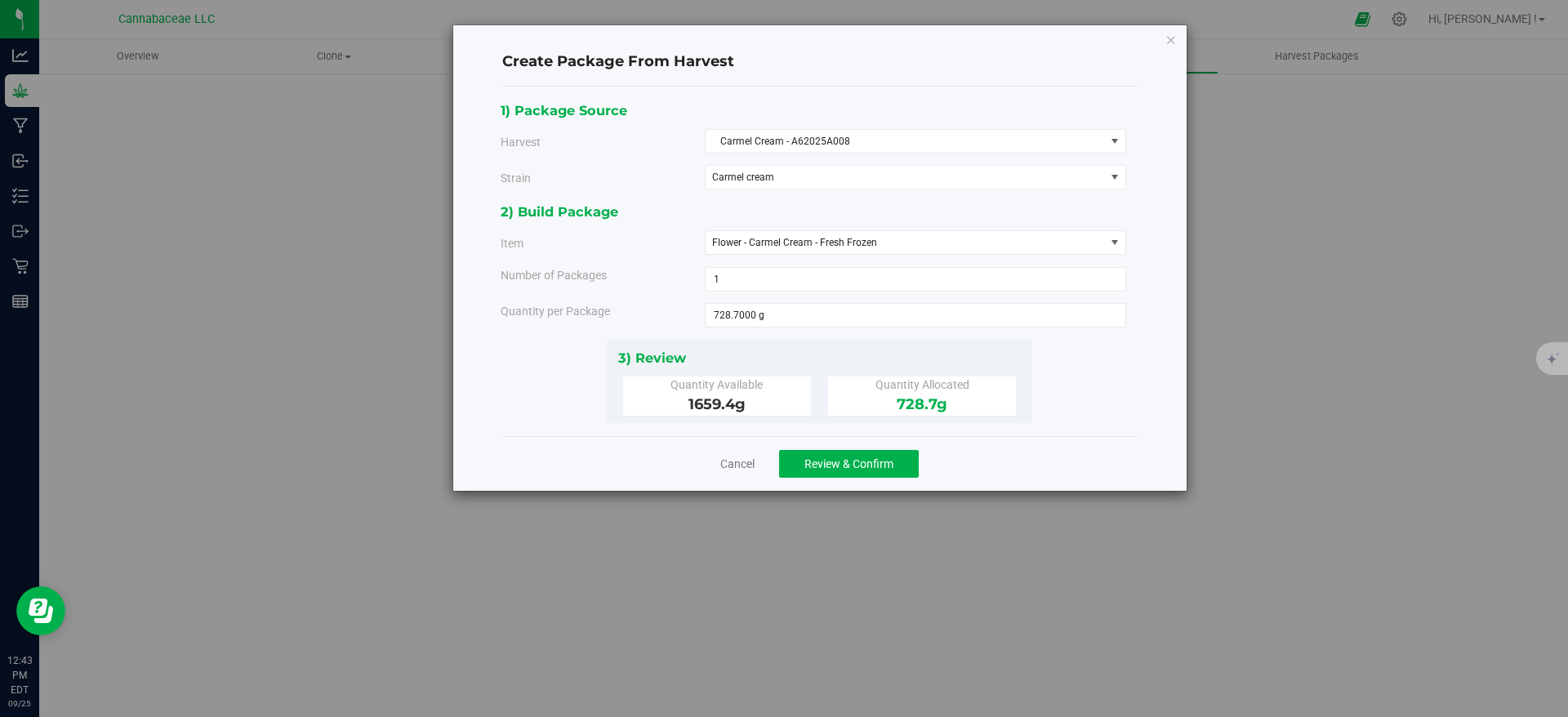
click at [1101, 383] on div "1) Package Source Harvest Carmel Cream - A62025A008 Select Apple Blossom - A620…" at bounding box center [819, 261] width 638 height 323
click at [896, 469] on button "Review & Confirm" at bounding box center [849, 464] width 140 height 28
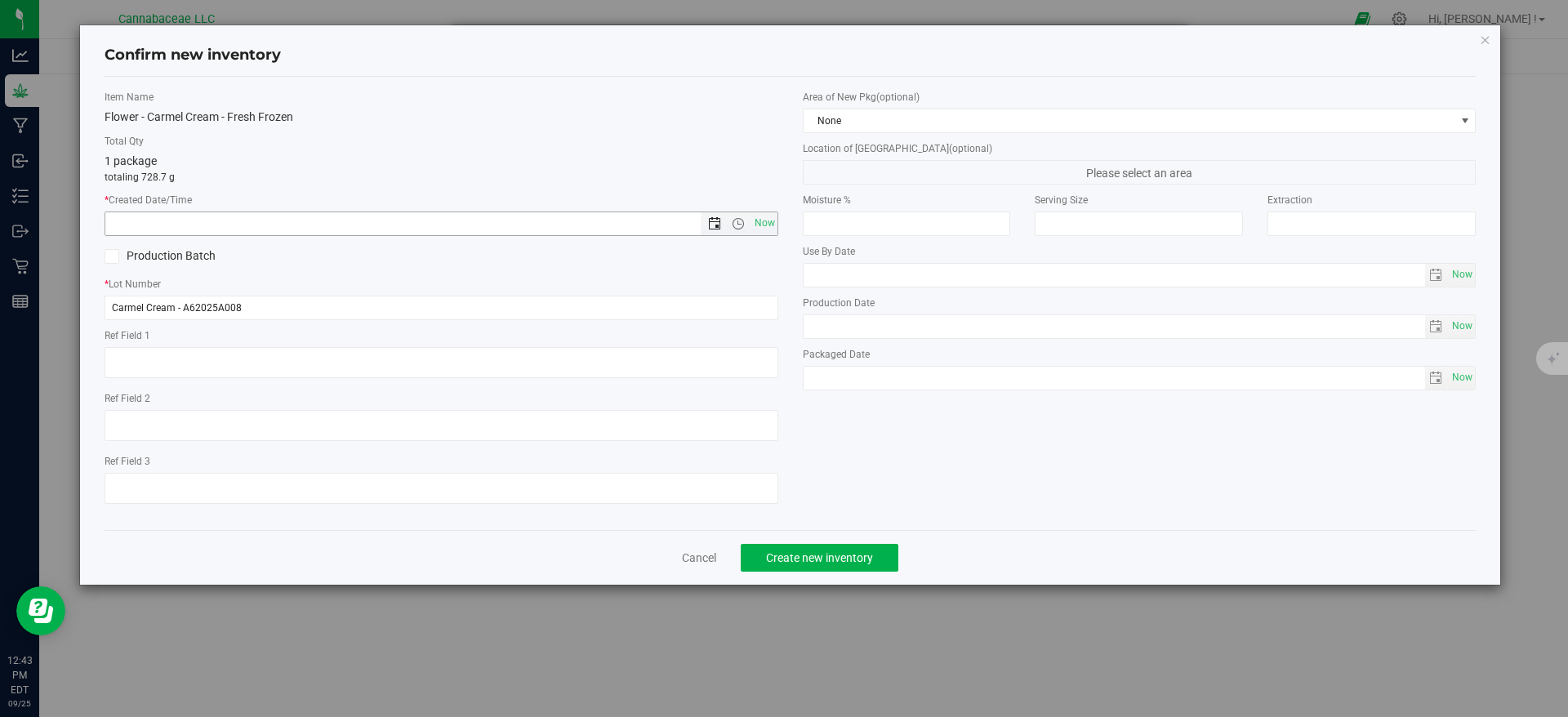
click at [718, 227] on span "Open the date view" at bounding box center [715, 224] width 13 height 13
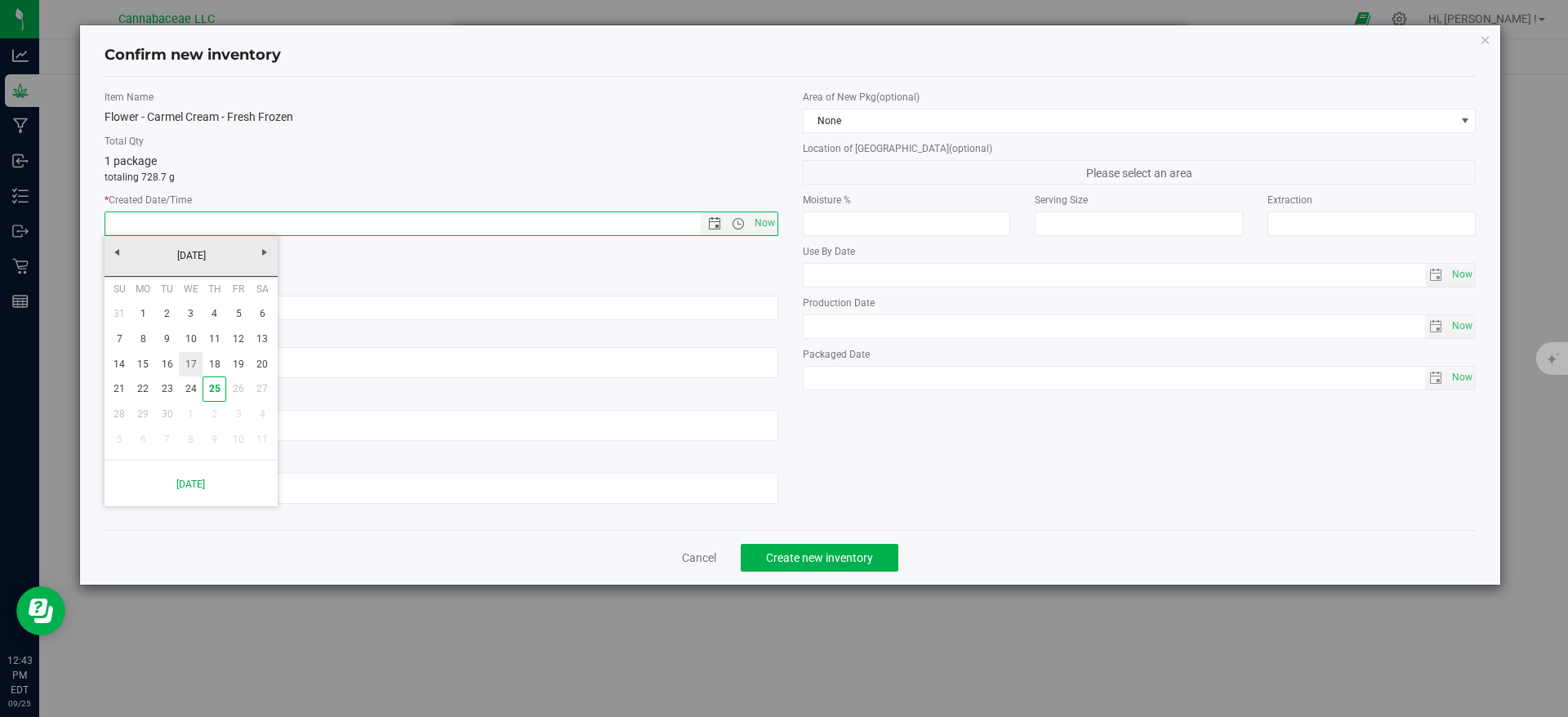
click at [198, 358] on link "17" at bounding box center [191, 364] width 24 height 25
type input "[DATE] 12:43 PM"
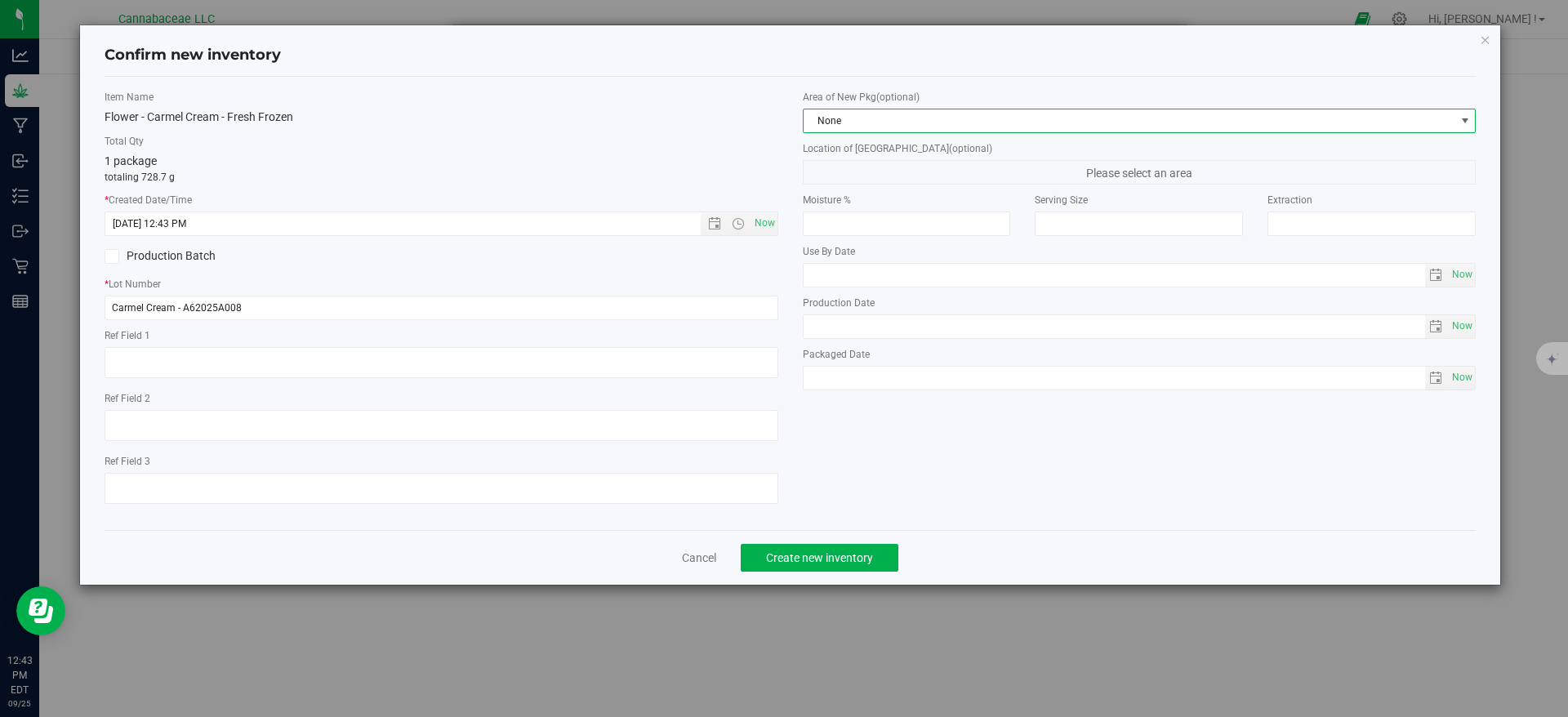
click at [969, 119] on span "None" at bounding box center [1129, 120] width 652 height 23
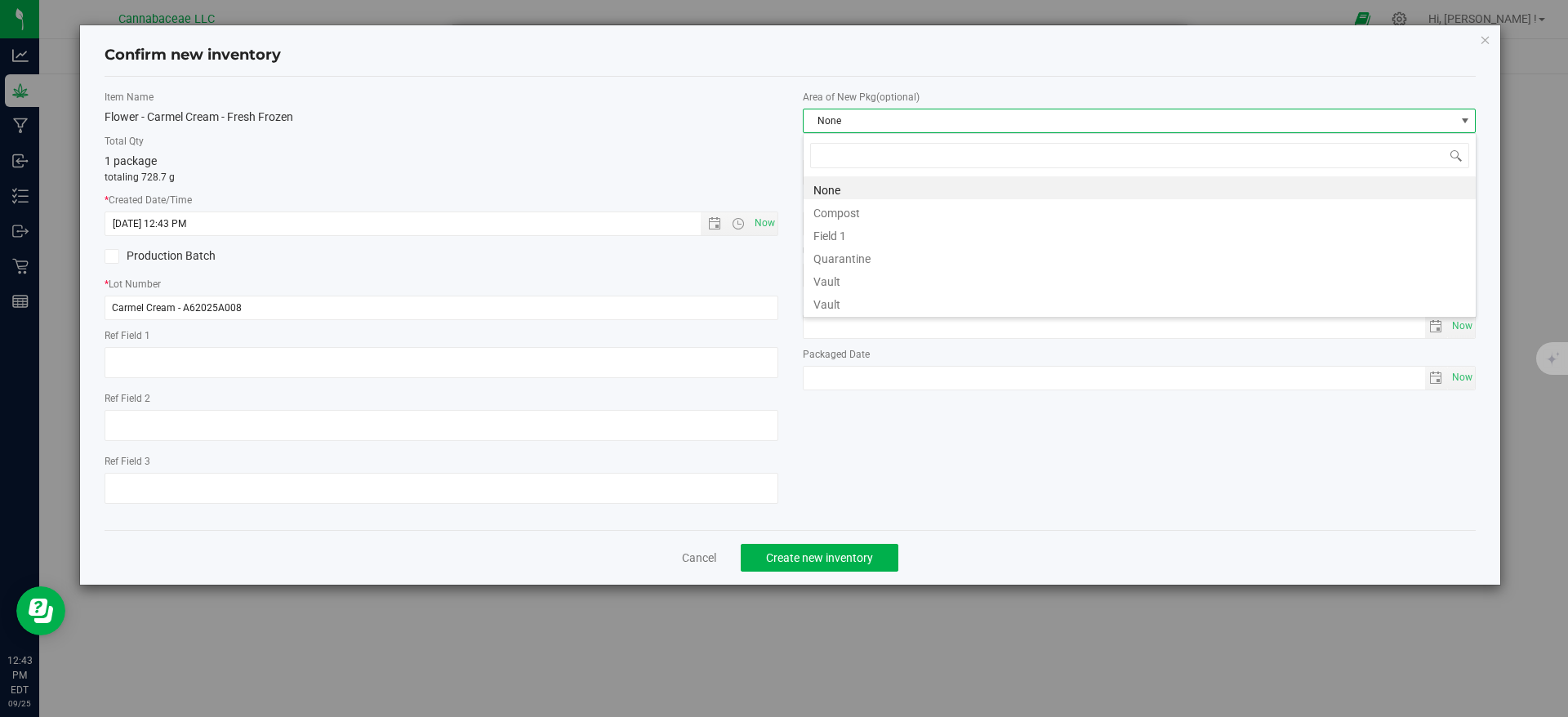
scroll to position [24, 674]
click at [847, 289] on li "Vault" at bounding box center [1139, 279] width 672 height 23
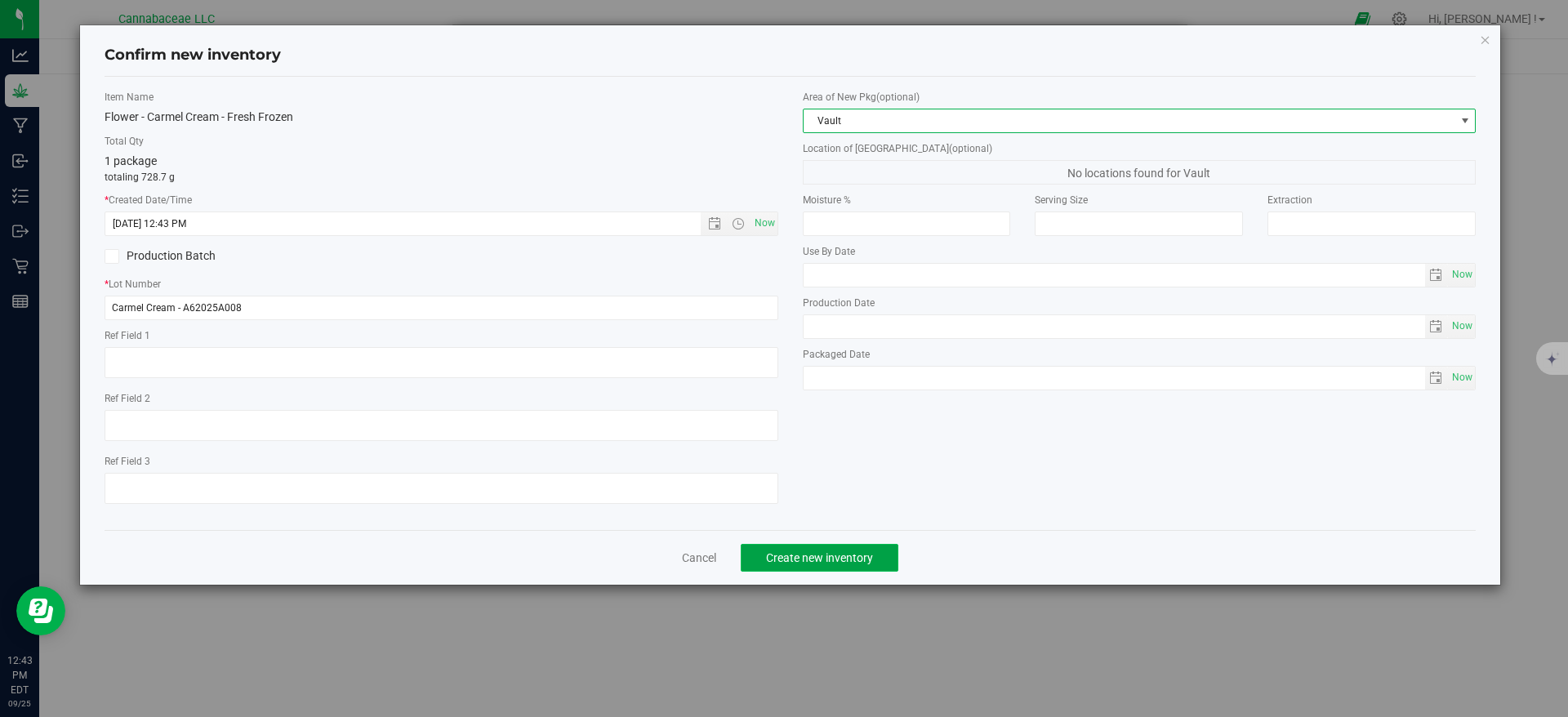
click at [869, 555] on span "Create new inventory" at bounding box center [819, 558] width 107 height 13
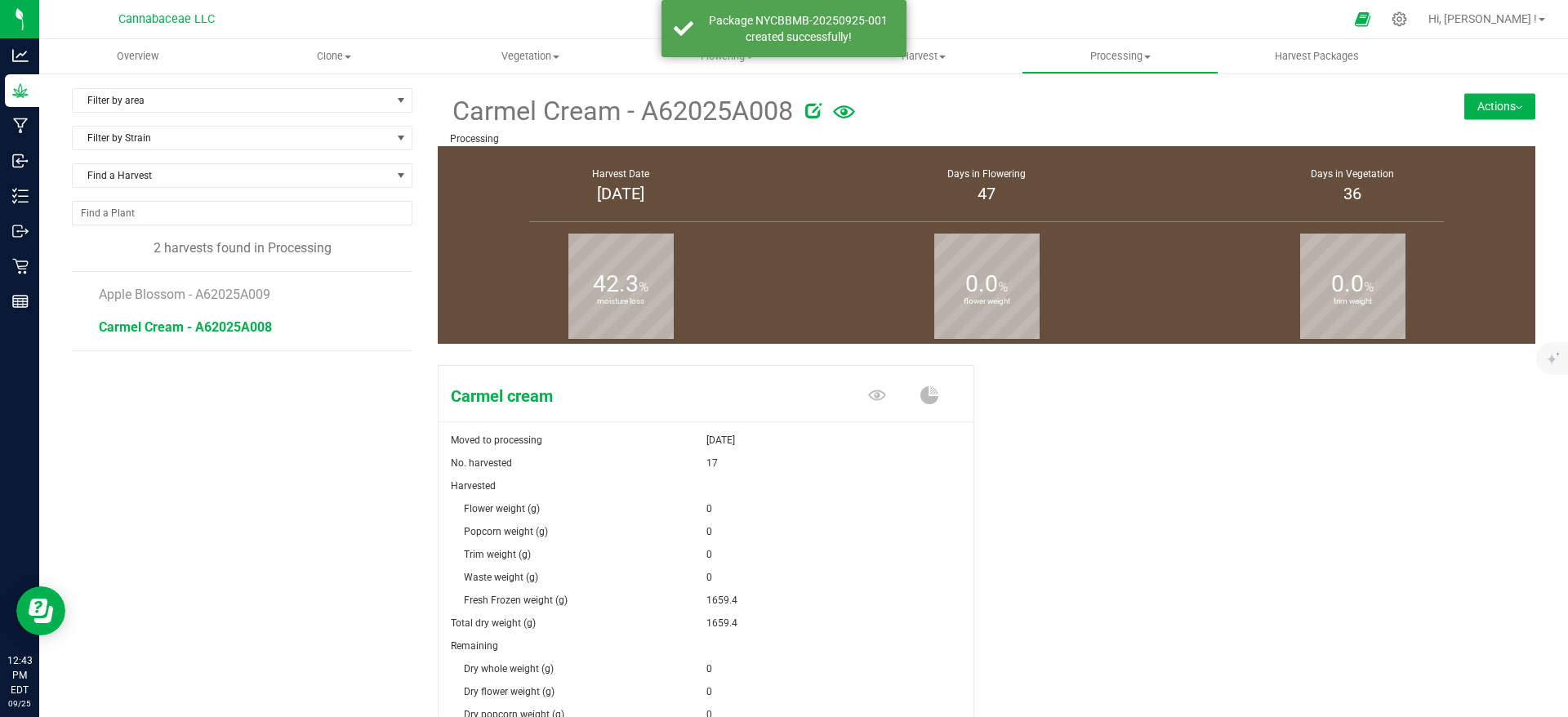
click at [1481, 109] on button "Actions" at bounding box center [1500, 106] width 71 height 26
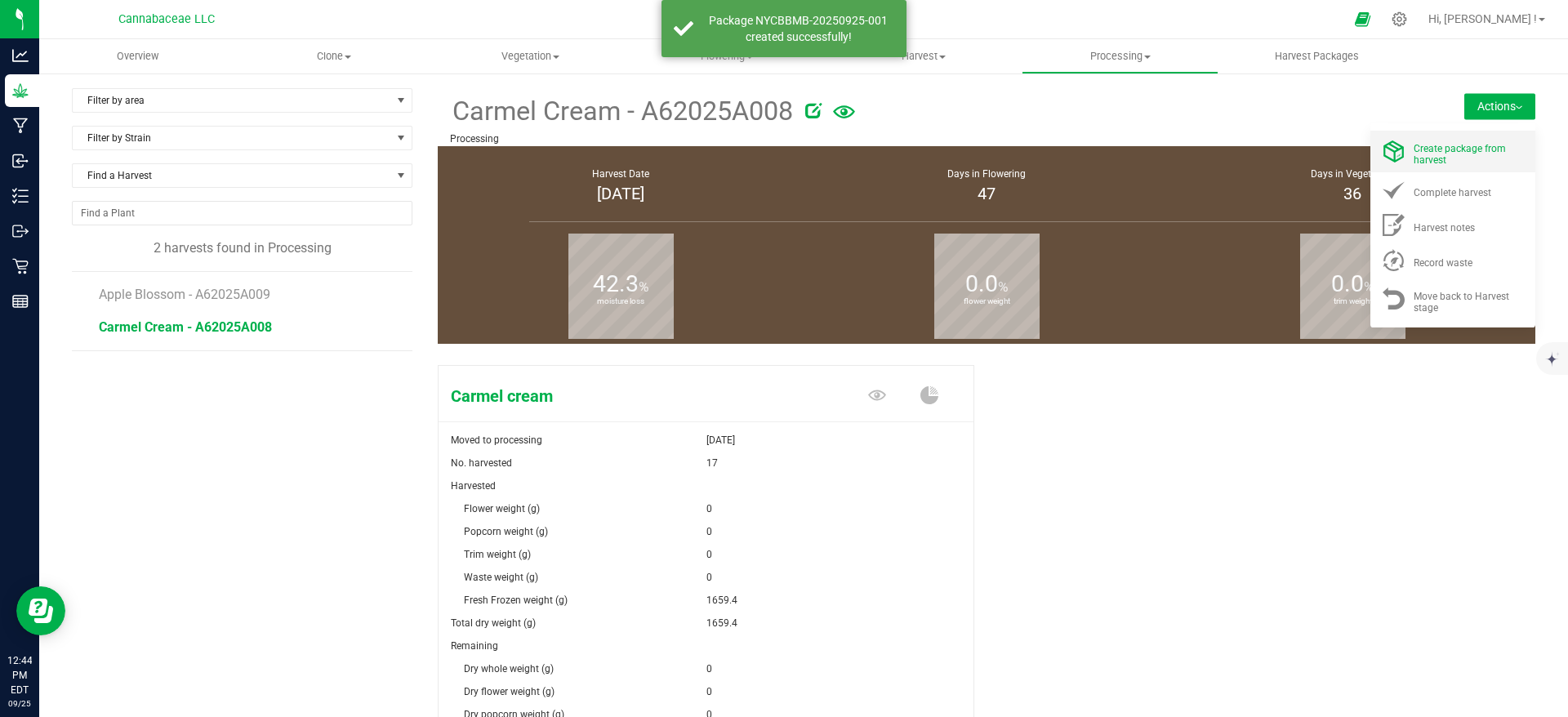
click at [1452, 157] on div "Create package from harvest" at bounding box center [1469, 151] width 111 height 29
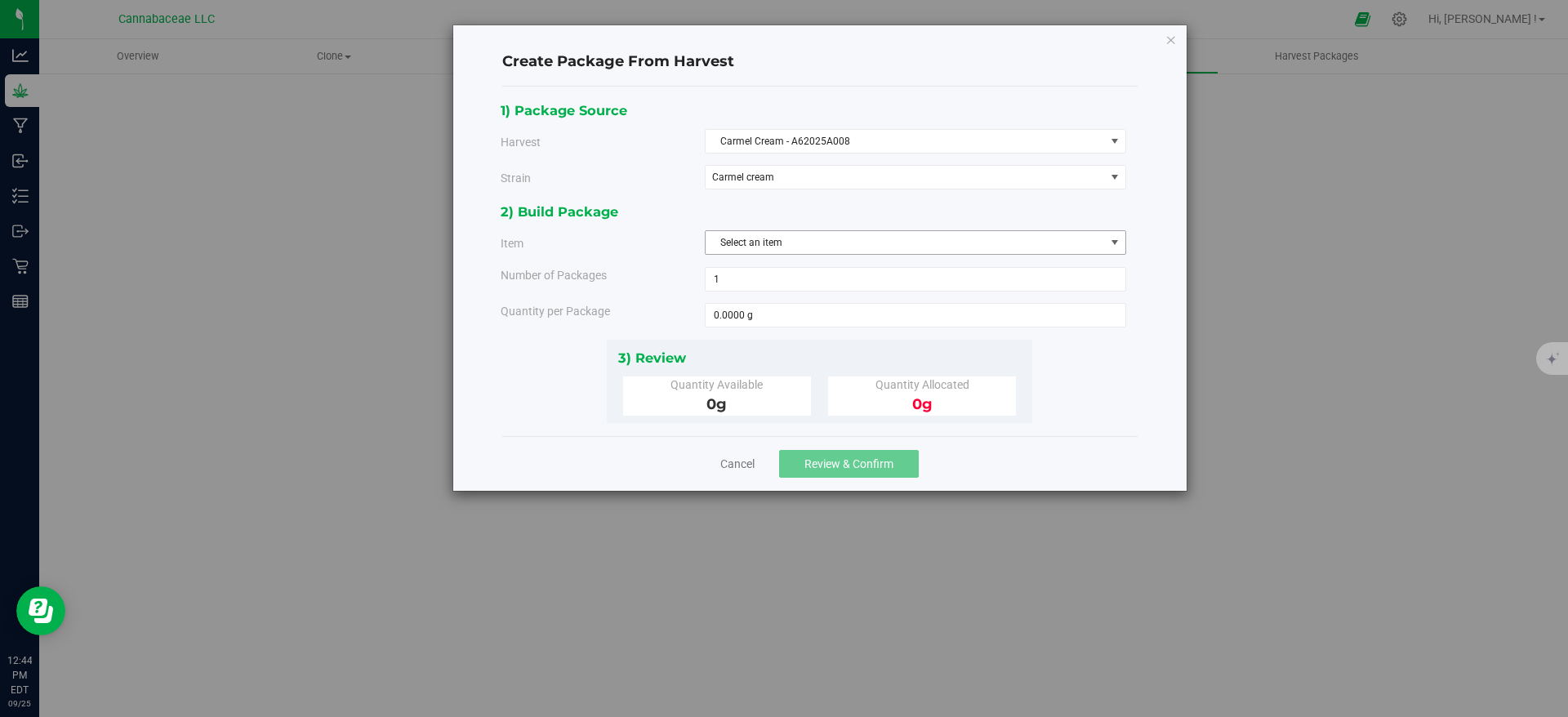
click at [908, 247] on span "Select an item" at bounding box center [905, 242] width 400 height 23
click at [878, 315] on span "Flower - Carmel Cream - Fresh Frozen" at bounding box center [797, 311] width 165 height 21
click at [857, 313] on span at bounding box center [915, 315] width 421 height 24
type input "643.8"
type input "643.8000 g"
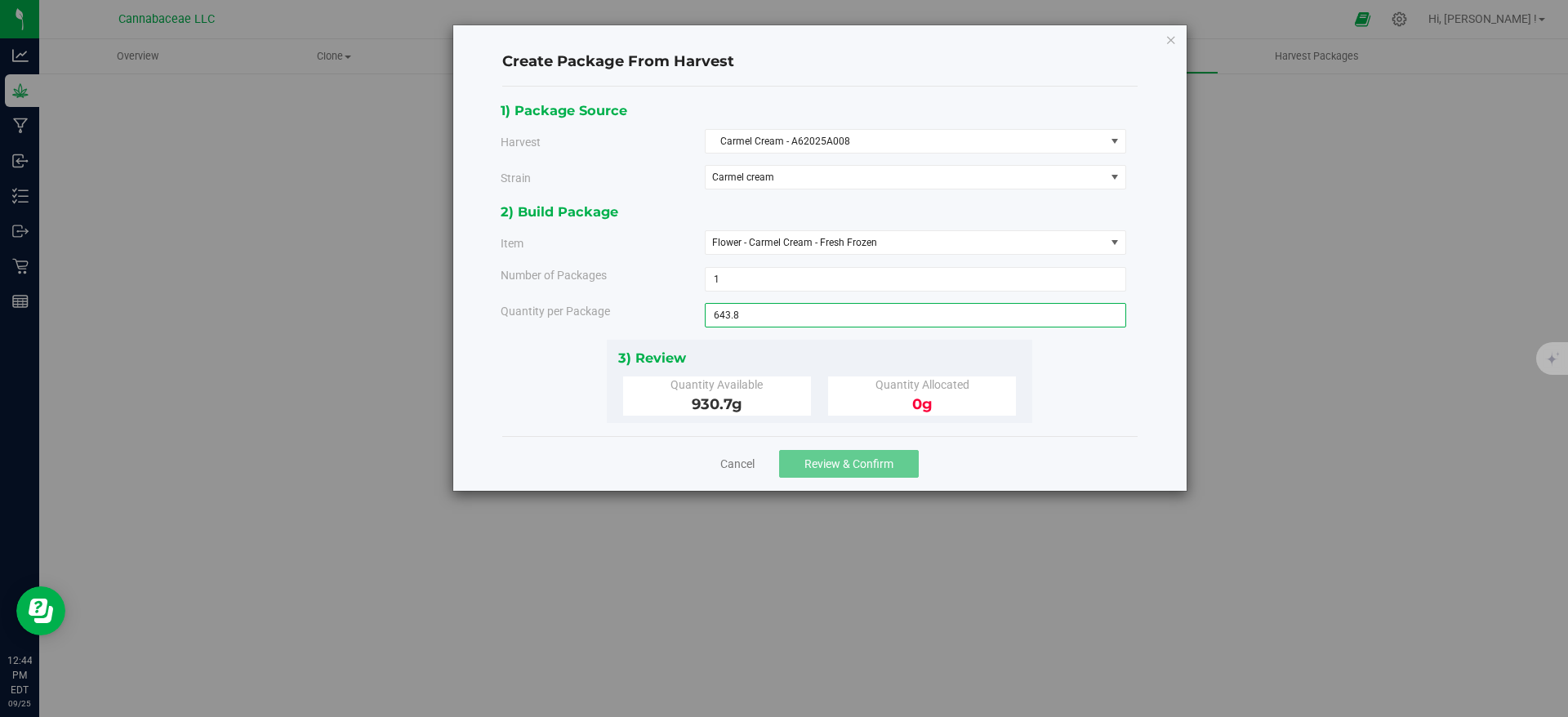
click at [1108, 380] on div "1) Package Source Harvest Carmel Cream - A62025A008 Select Apple Blossom - A620…" at bounding box center [819, 261] width 638 height 323
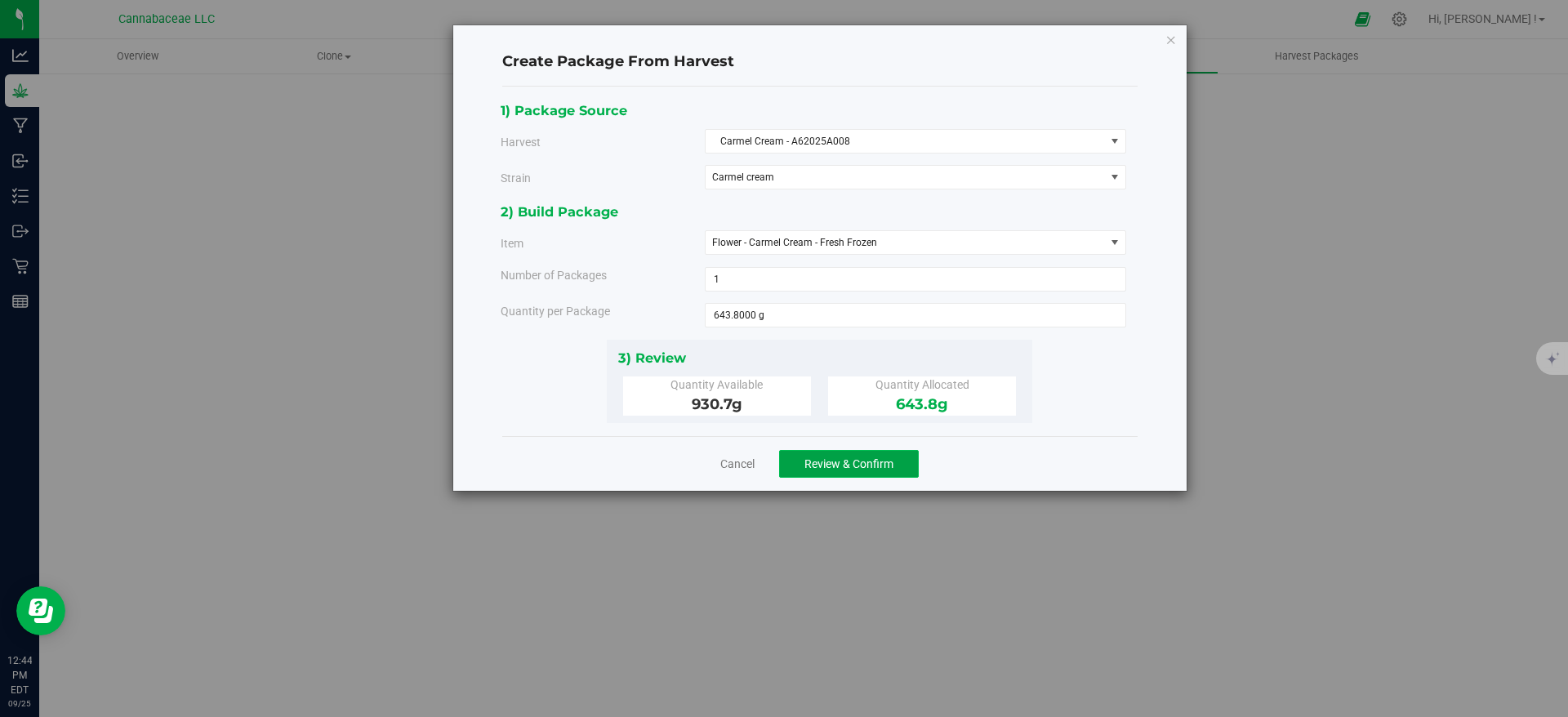
click at [856, 458] on span "Review & Confirm" at bounding box center [849, 465] width 89 height 13
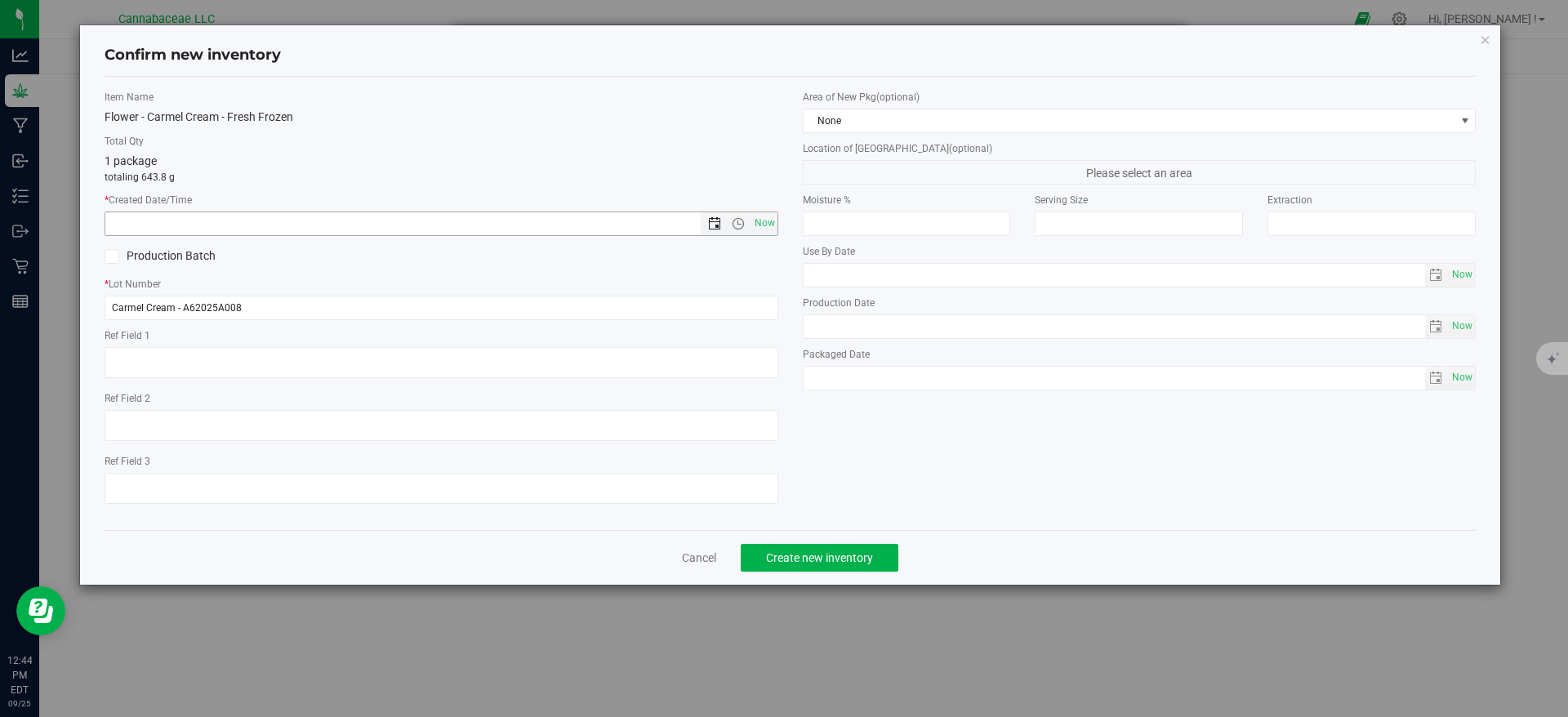
click at [722, 227] on span "Open the date view" at bounding box center [714, 224] width 28 height 13
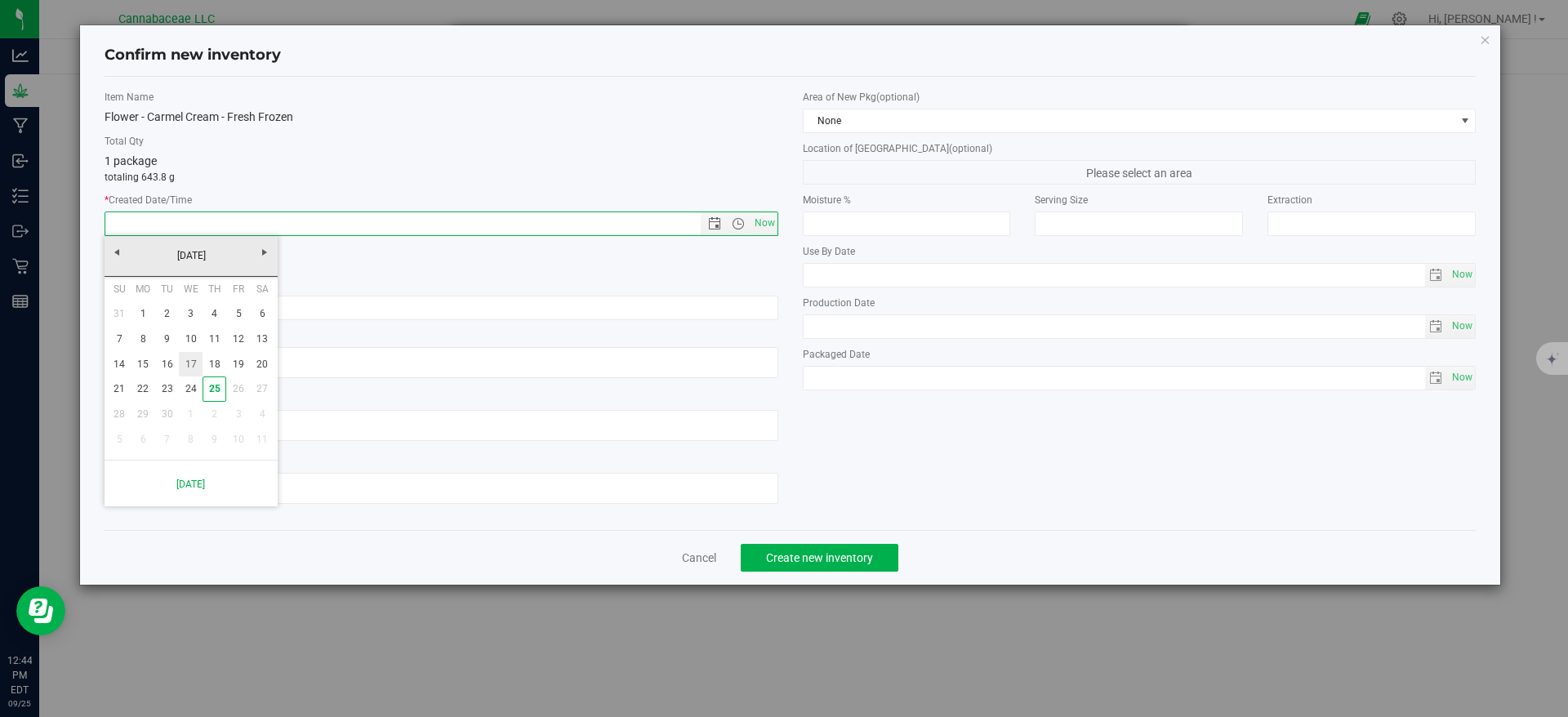
click at [193, 363] on link "17" at bounding box center [191, 364] width 24 height 25
type input "[DATE] 12:44 PM"
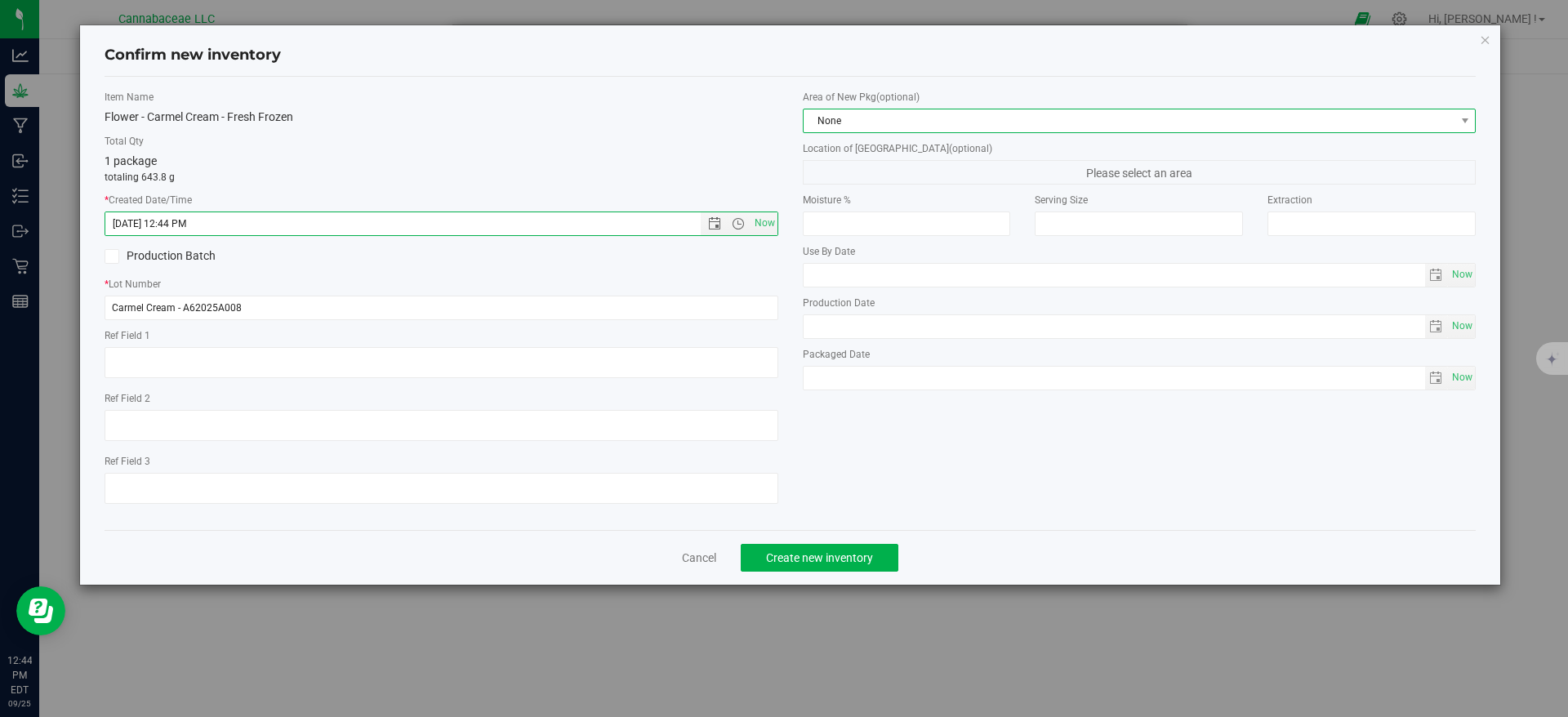
click at [1020, 122] on span "None" at bounding box center [1129, 120] width 652 height 23
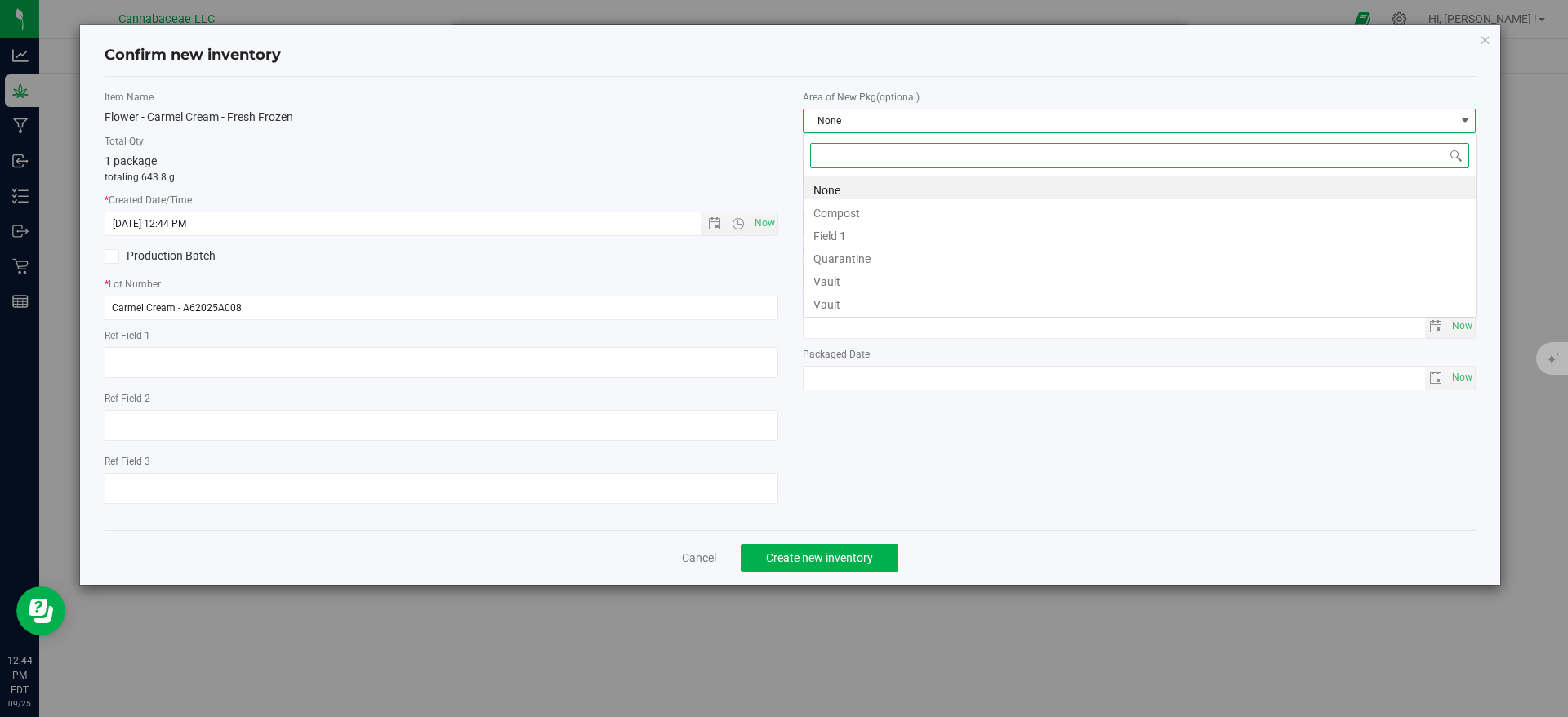
scroll to position [24, 674]
click at [849, 293] on li "Vault" at bounding box center [1139, 302] width 672 height 23
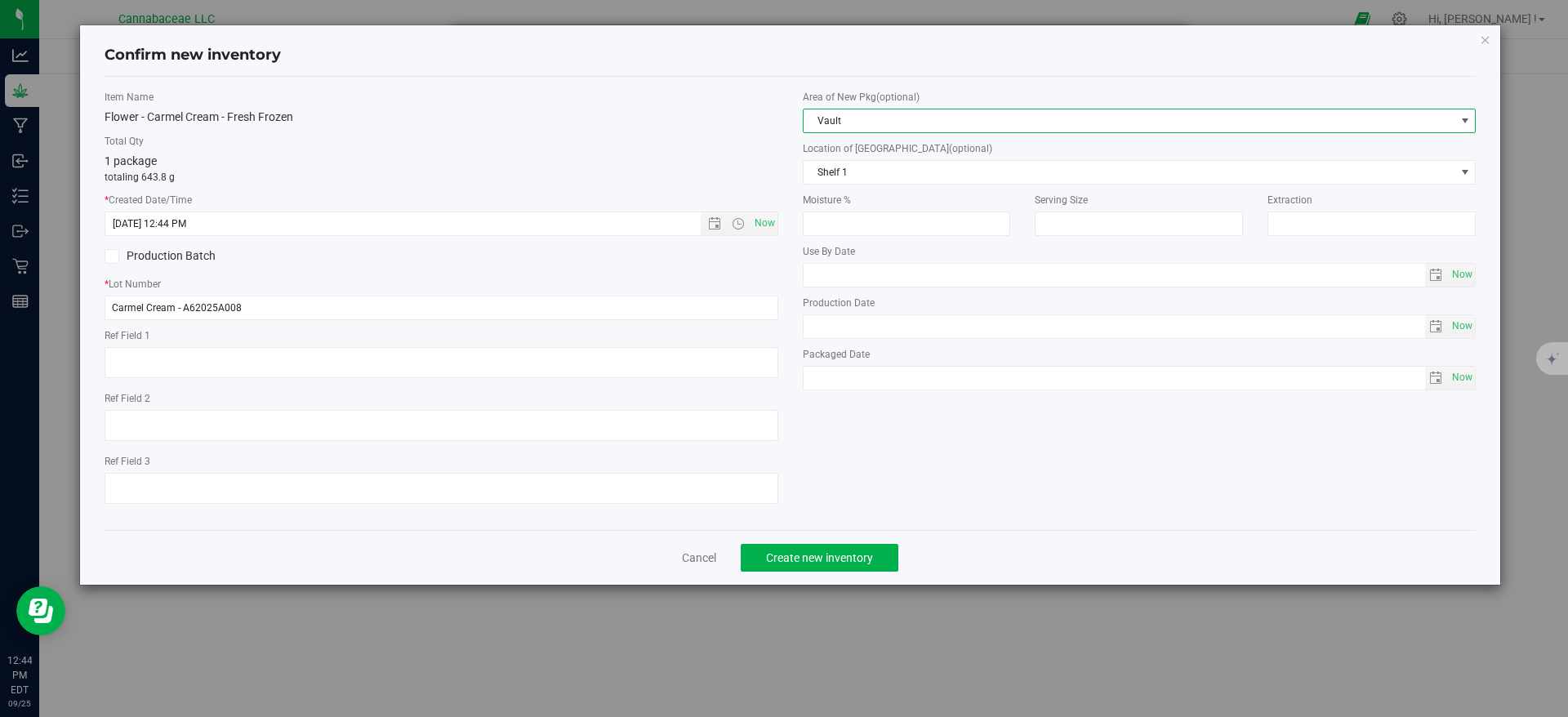
click at [852, 115] on span "Vault" at bounding box center [1129, 120] width 652 height 23
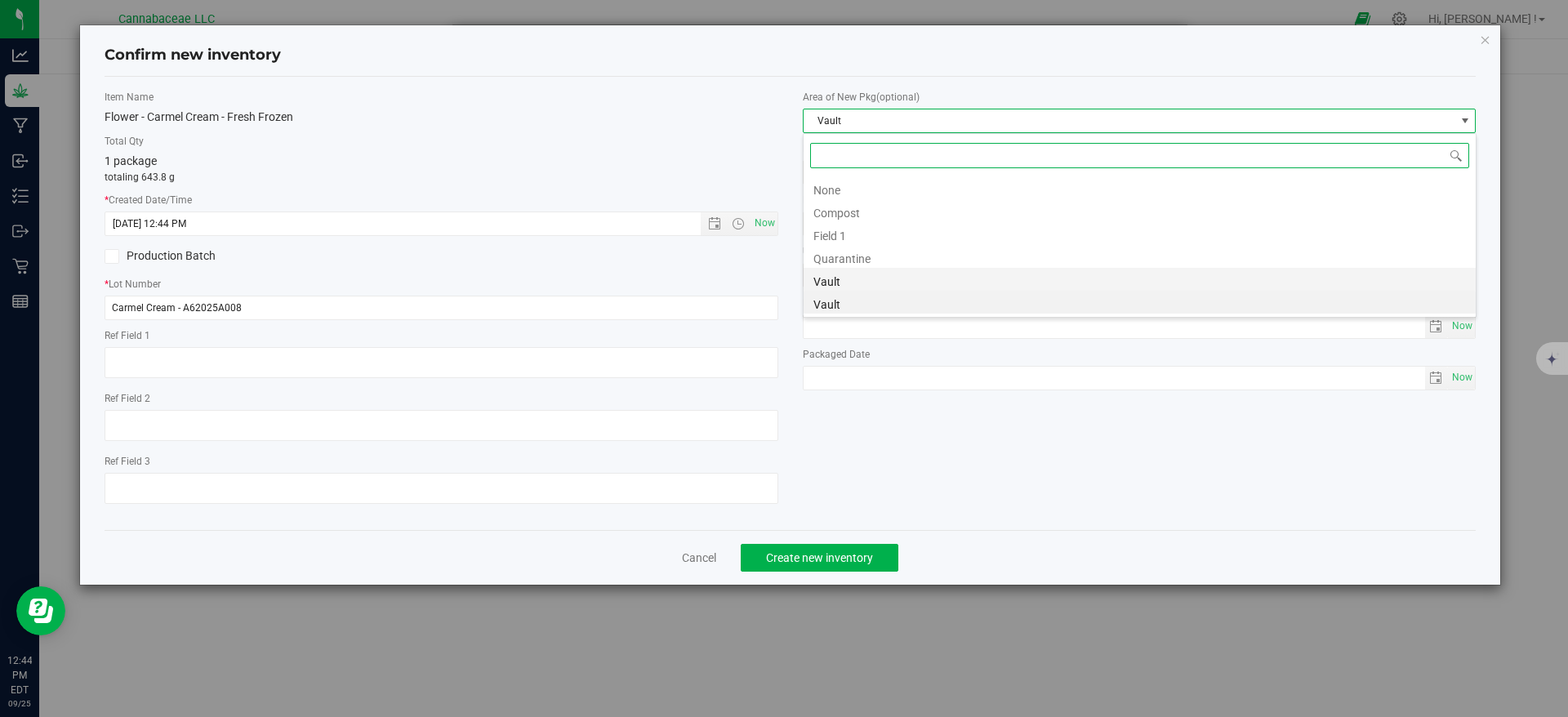
click at [834, 273] on li "Vault" at bounding box center [1139, 279] width 672 height 23
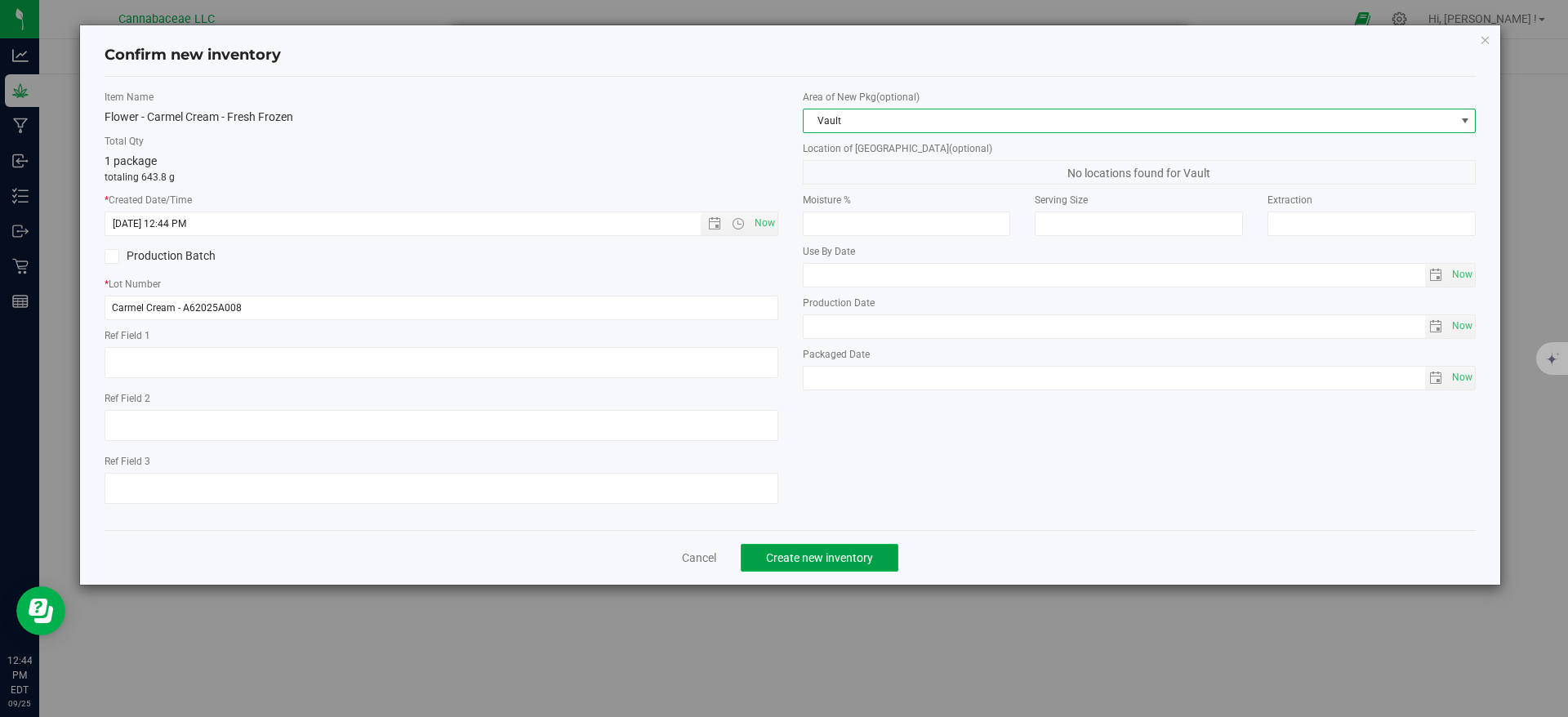
click at [823, 560] on span "Create new inventory" at bounding box center [819, 558] width 107 height 13
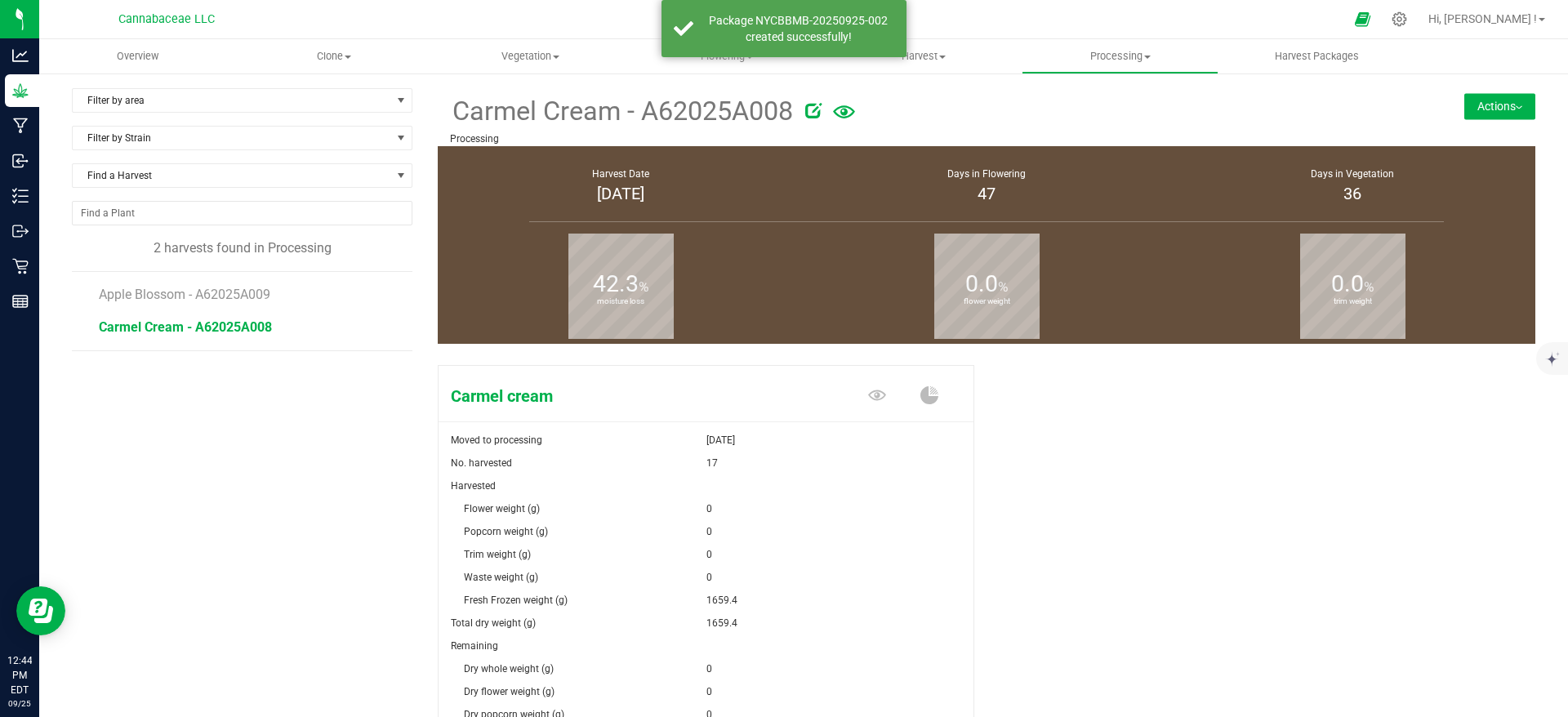
click at [1492, 109] on button "Actions" at bounding box center [1500, 106] width 71 height 26
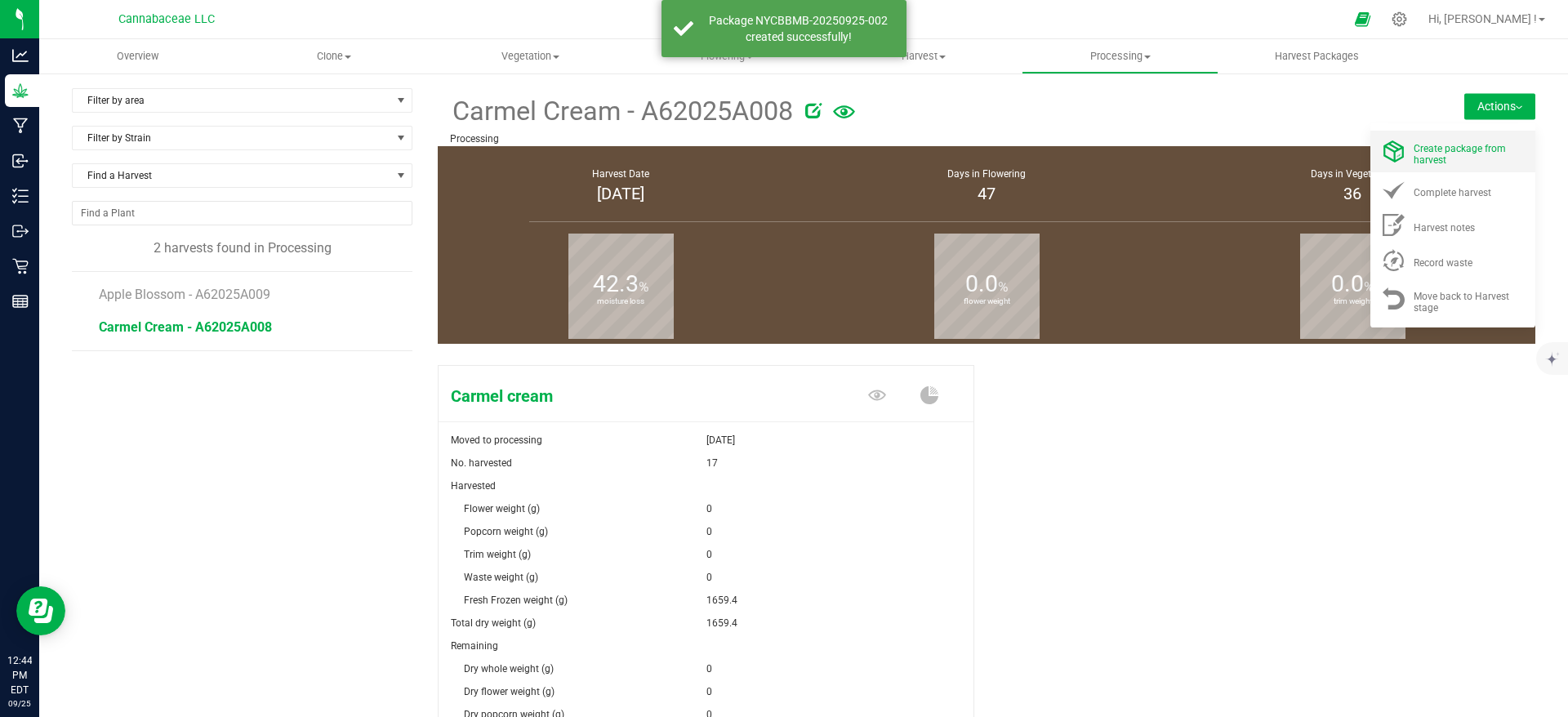
click at [1416, 160] on span "Create package from harvest" at bounding box center [1459, 154] width 93 height 23
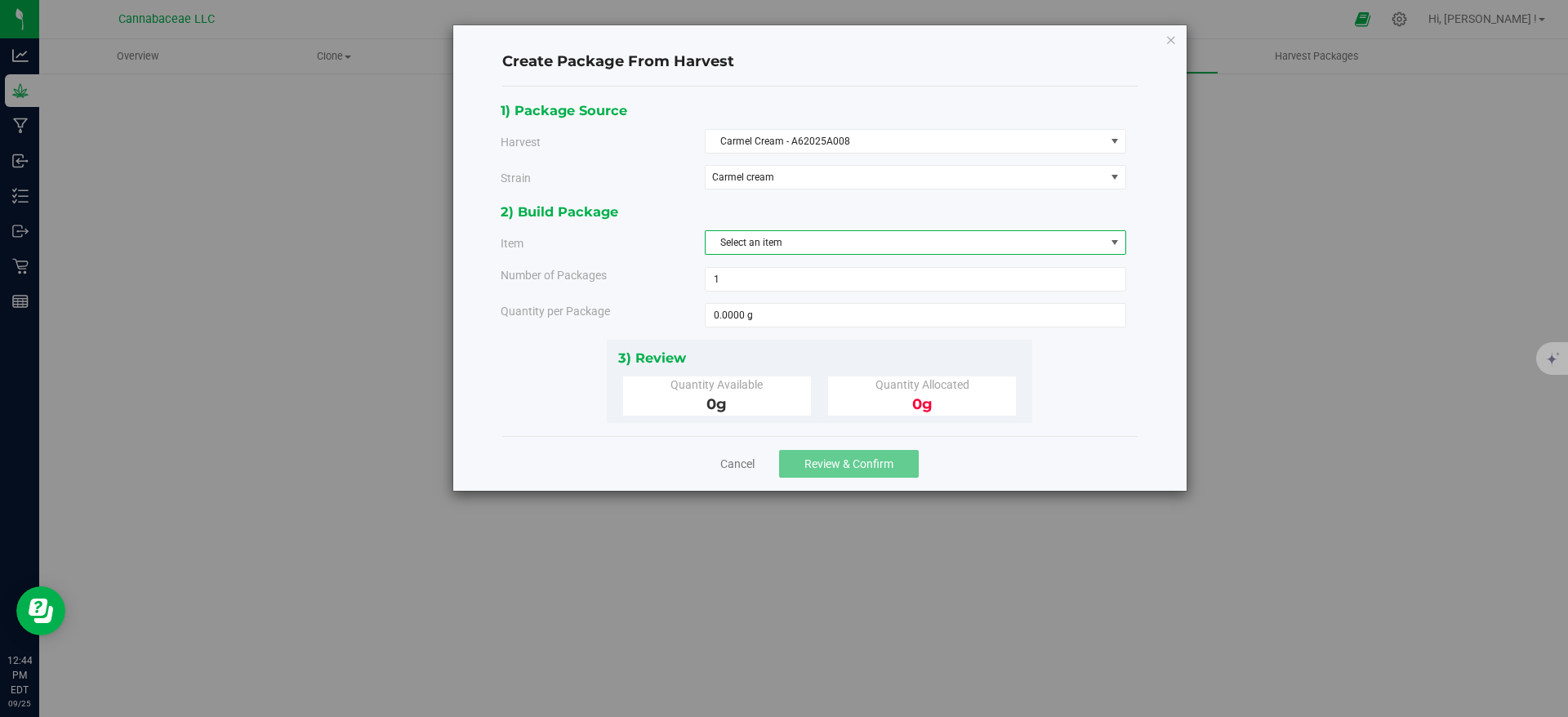
click at [794, 240] on span "Select an item" at bounding box center [905, 242] width 400 height 23
click at [815, 304] on span "Flower - Carmel Cream - Fresh Frozen" at bounding box center [797, 311] width 165 height 21
click at [797, 322] on span at bounding box center [915, 315] width 421 height 24
type input "286.9"
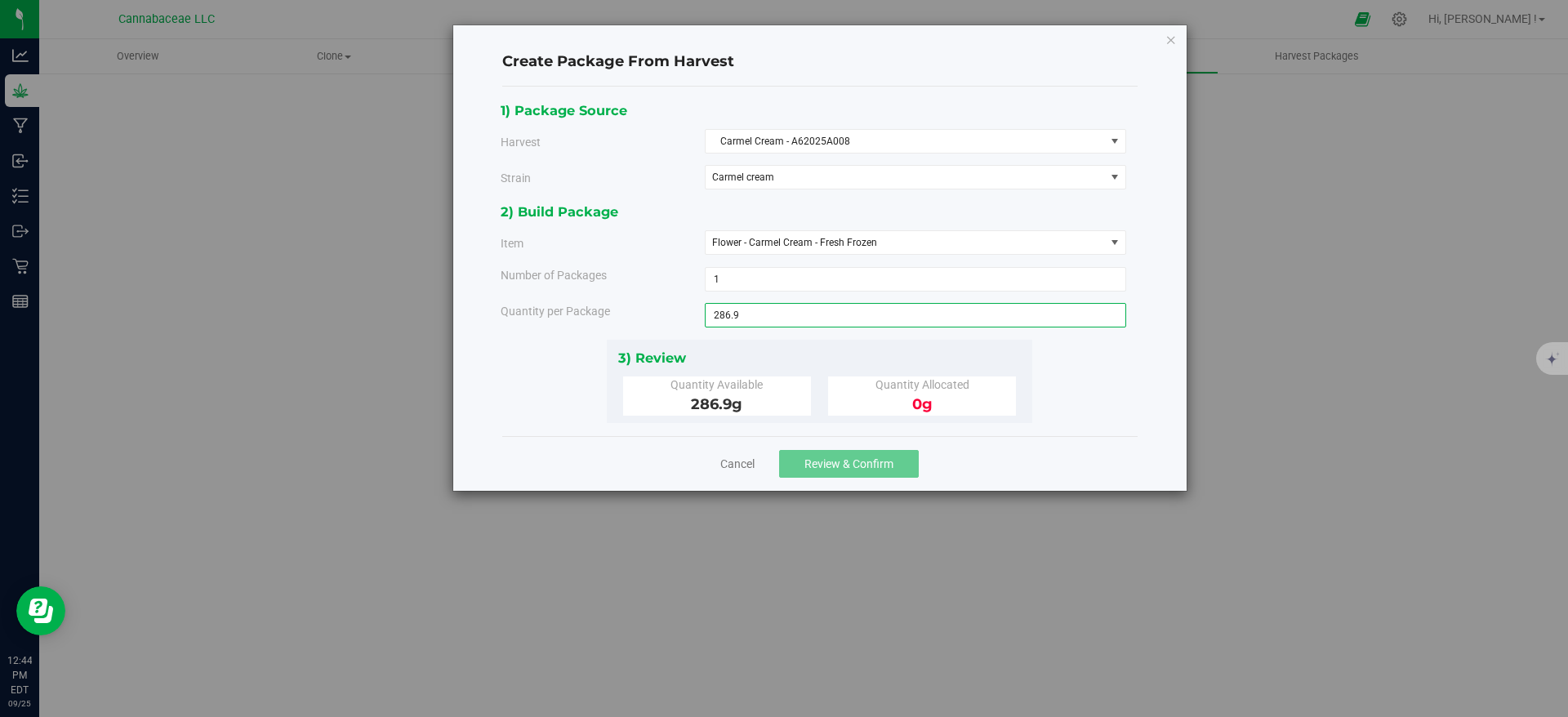
type input "286.9000 g"
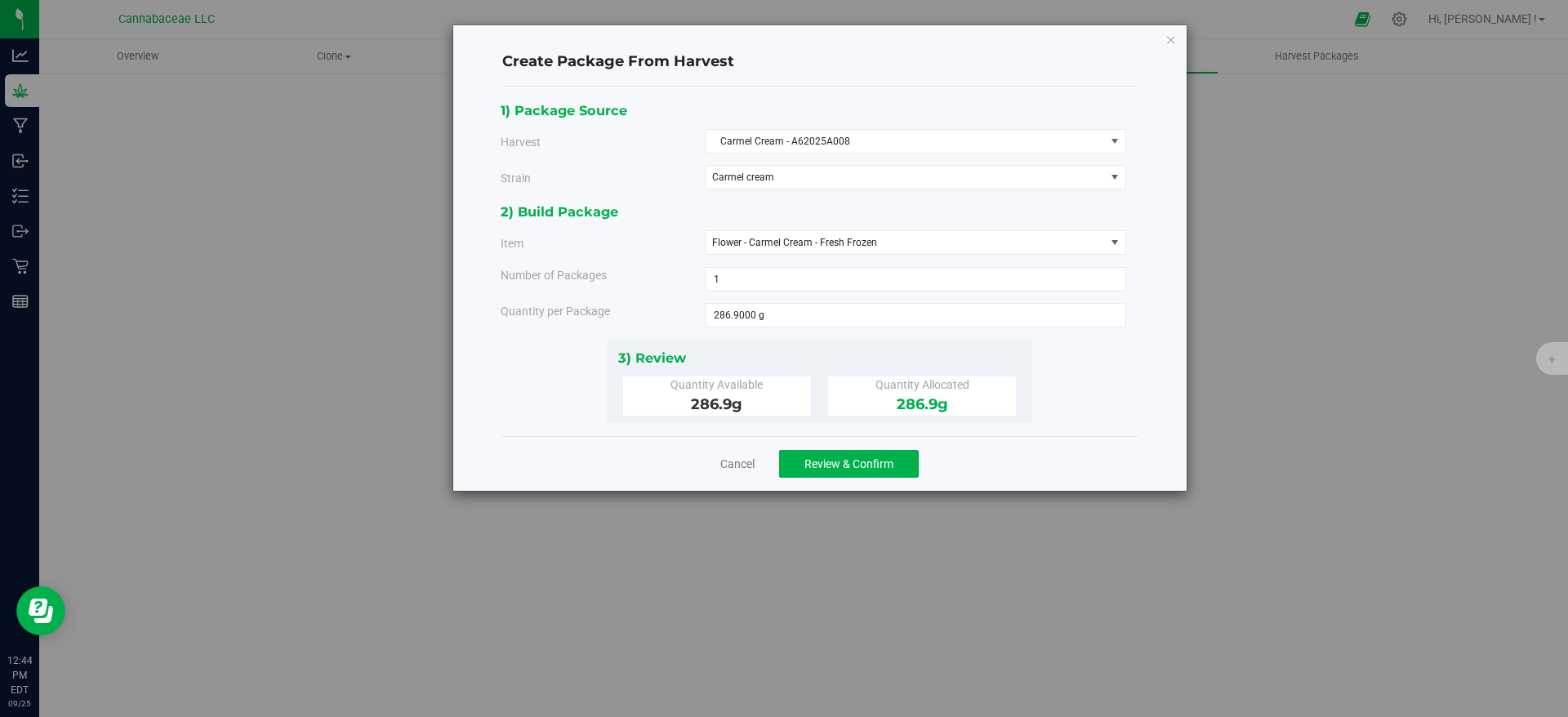
drag, startPoint x: 1082, startPoint y: 380, endPoint x: 1063, endPoint y: 385, distance: 19.6
click at [1080, 378] on div "1) Package Source Harvest Carmel Cream - A62025A008 Select Apple Blossom - A620…" at bounding box center [819, 261] width 638 height 323
click at [847, 465] on span "Review & Confirm" at bounding box center [849, 465] width 89 height 13
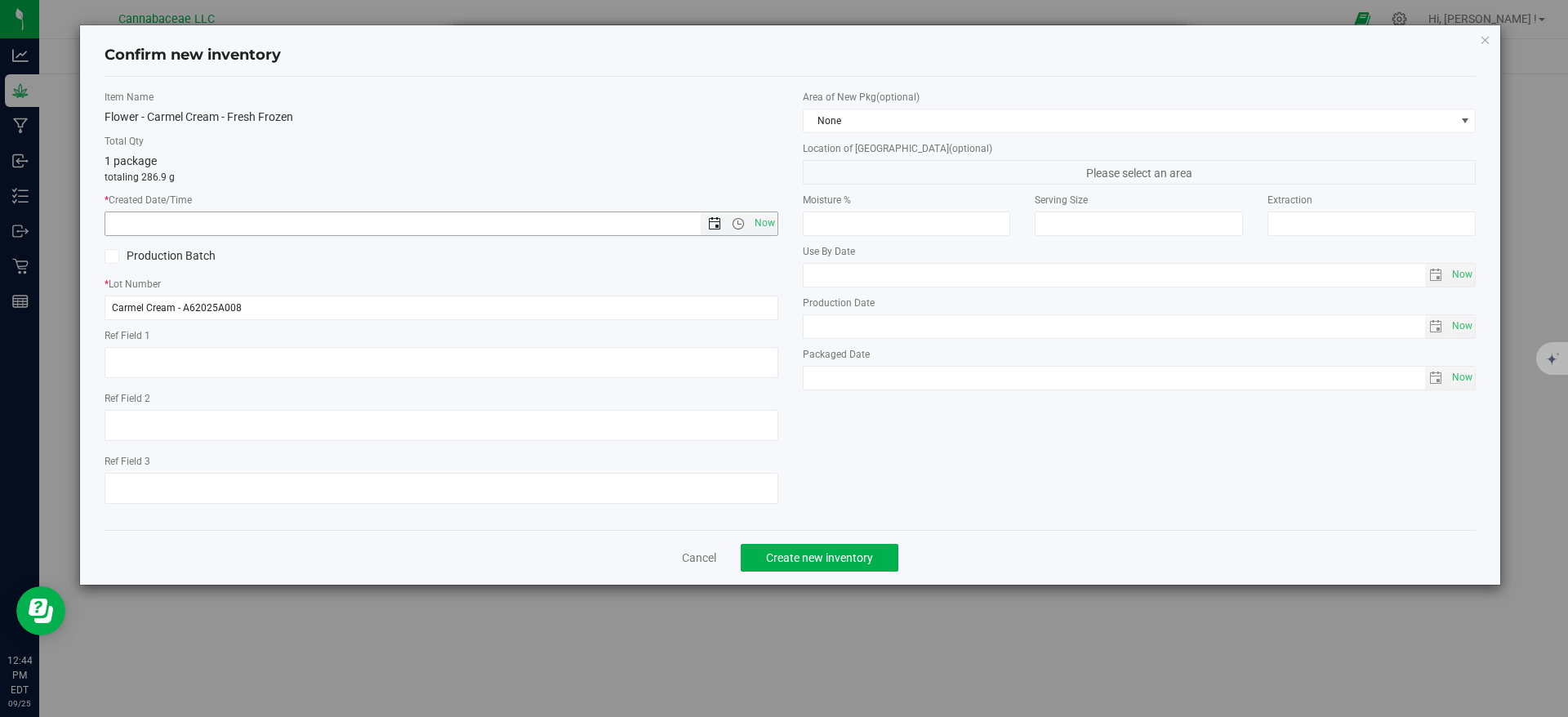
click at [712, 221] on span "Open the date view" at bounding box center [715, 224] width 13 height 13
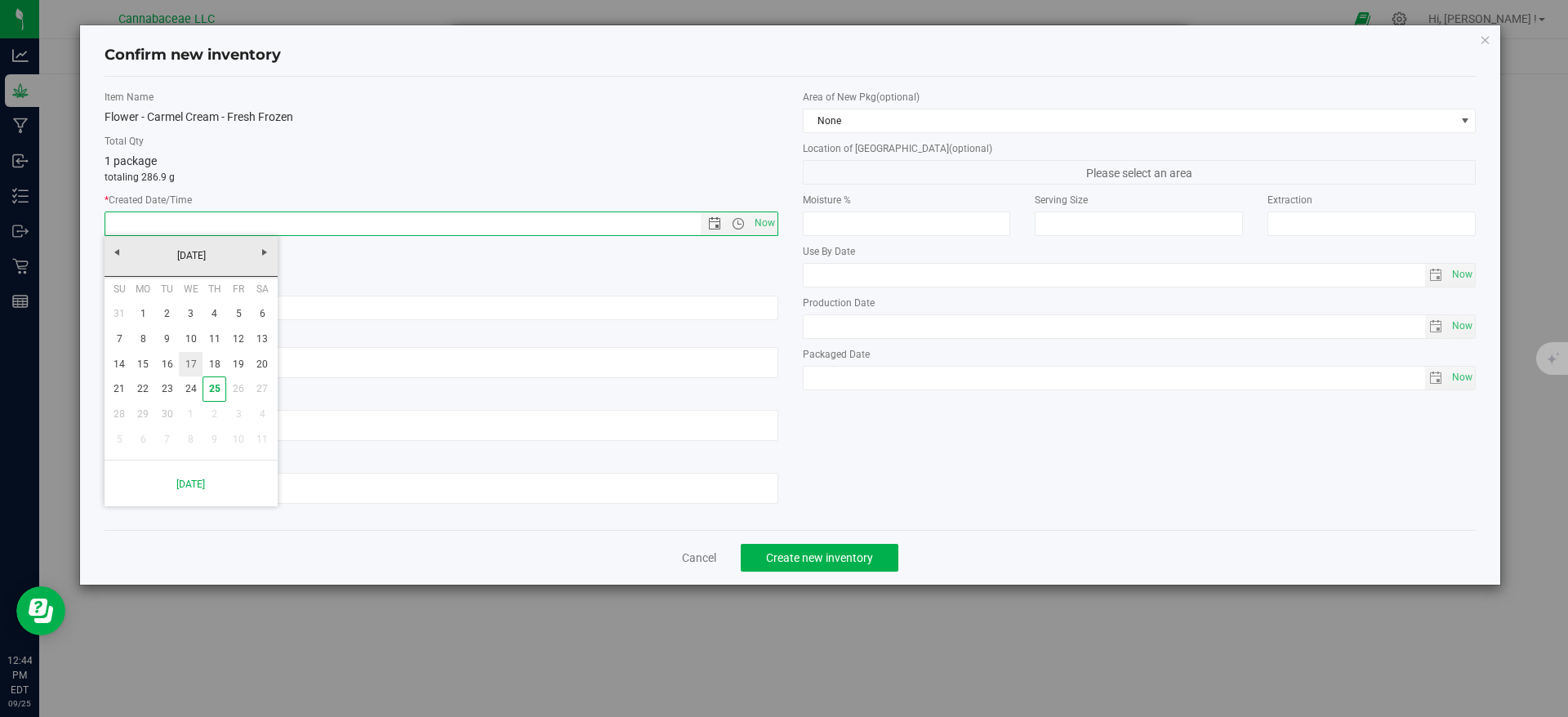
click at [192, 358] on link "17" at bounding box center [191, 364] width 24 height 25
type input "[DATE] 12:44 PM"
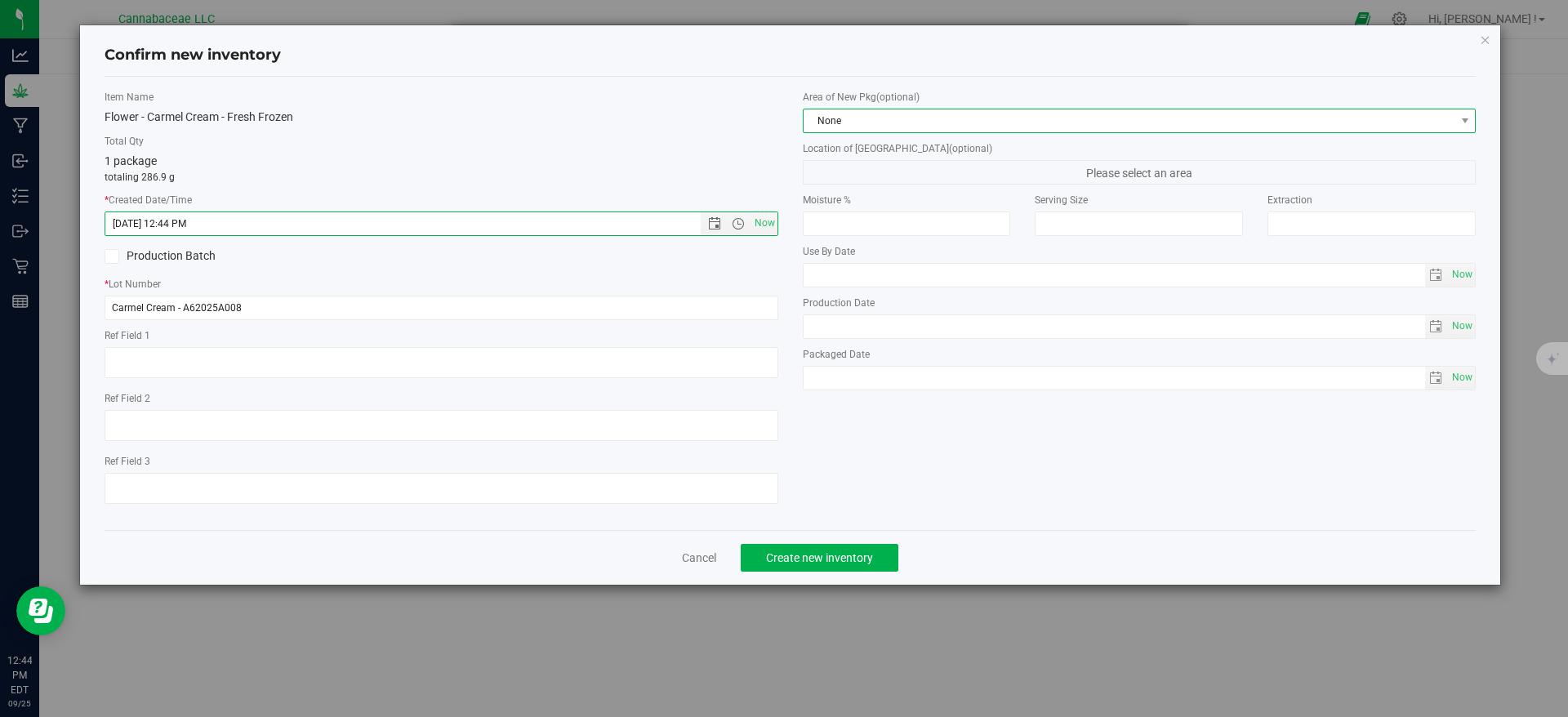
click at [964, 128] on span "None" at bounding box center [1129, 120] width 652 height 23
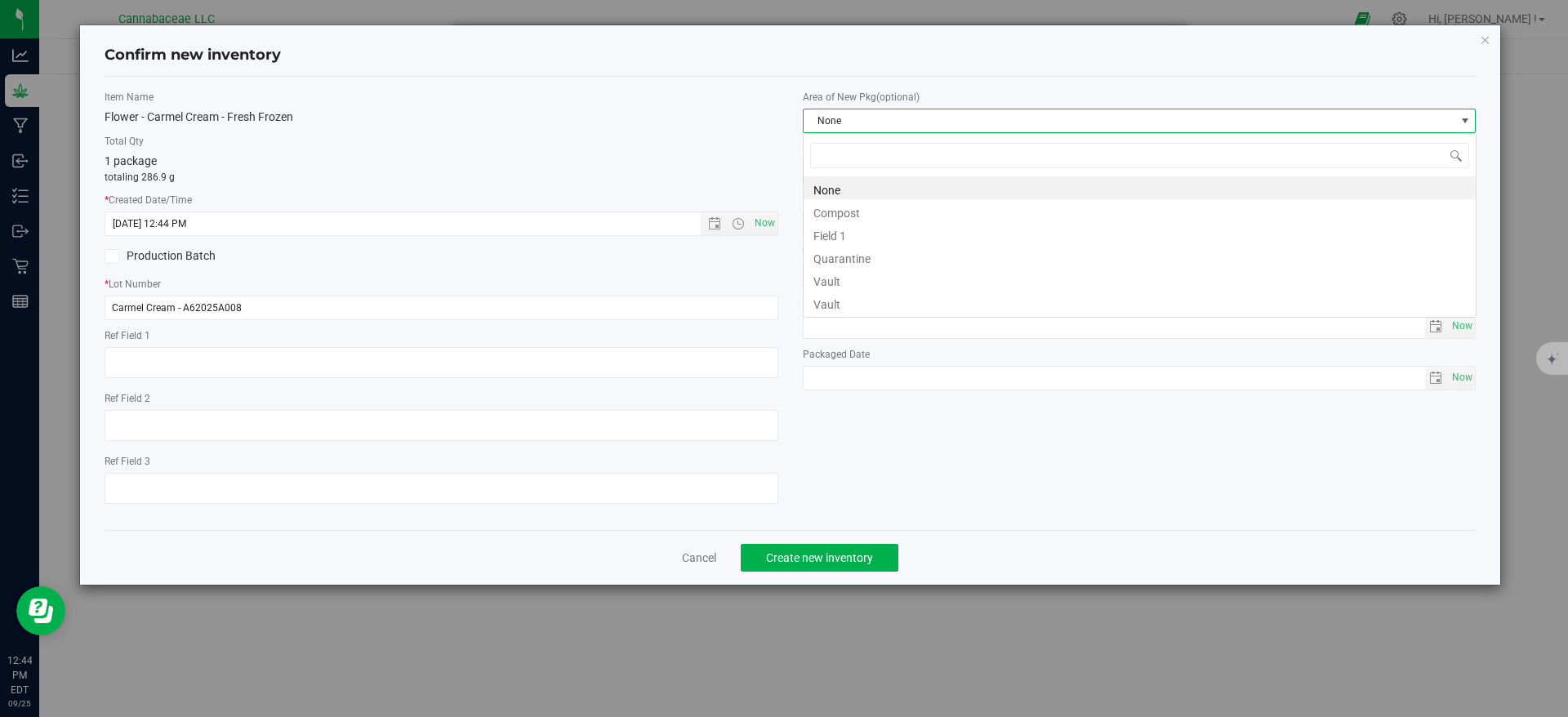
scroll to position [24, 674]
click at [888, 291] on li "Vault" at bounding box center [1139, 302] width 672 height 23
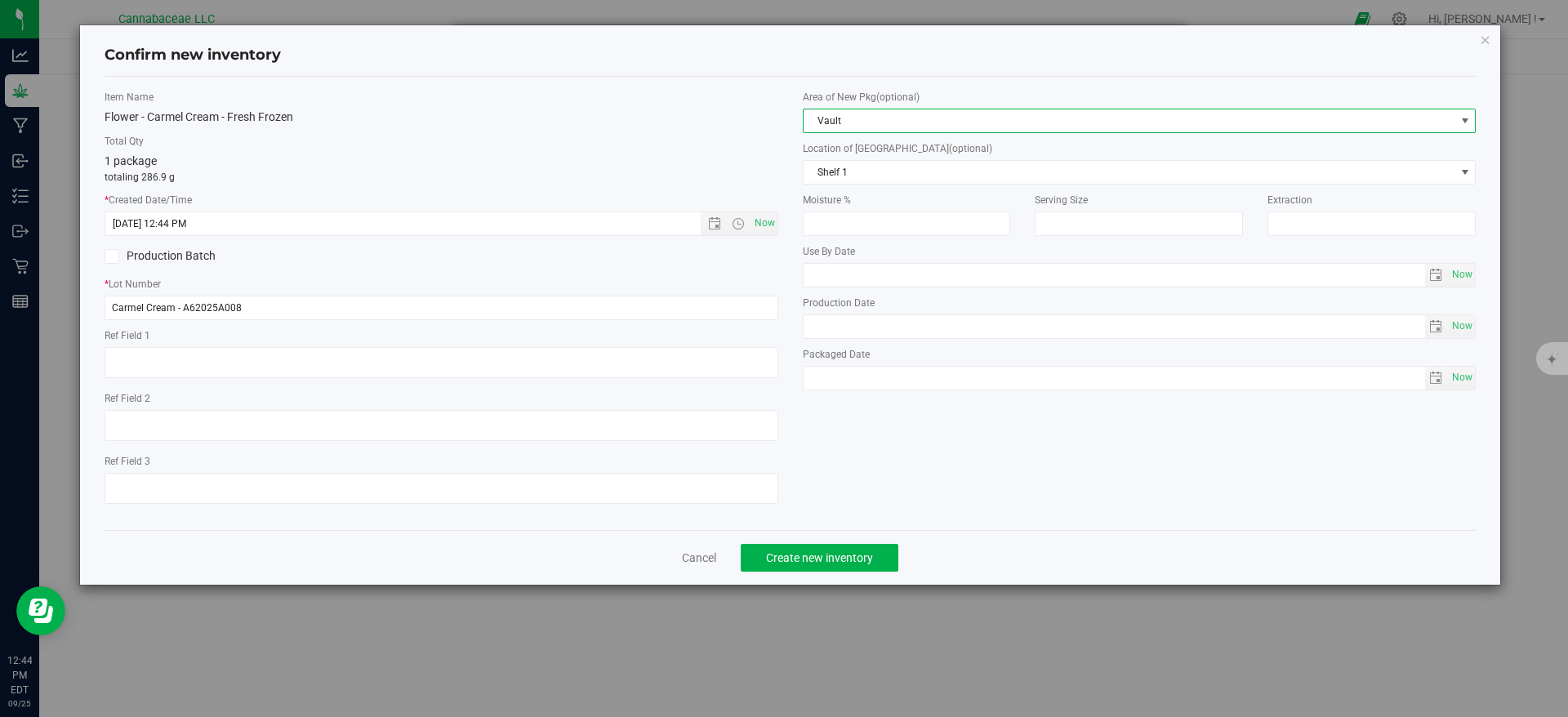
click at [897, 126] on span "Vault" at bounding box center [1129, 120] width 652 height 23
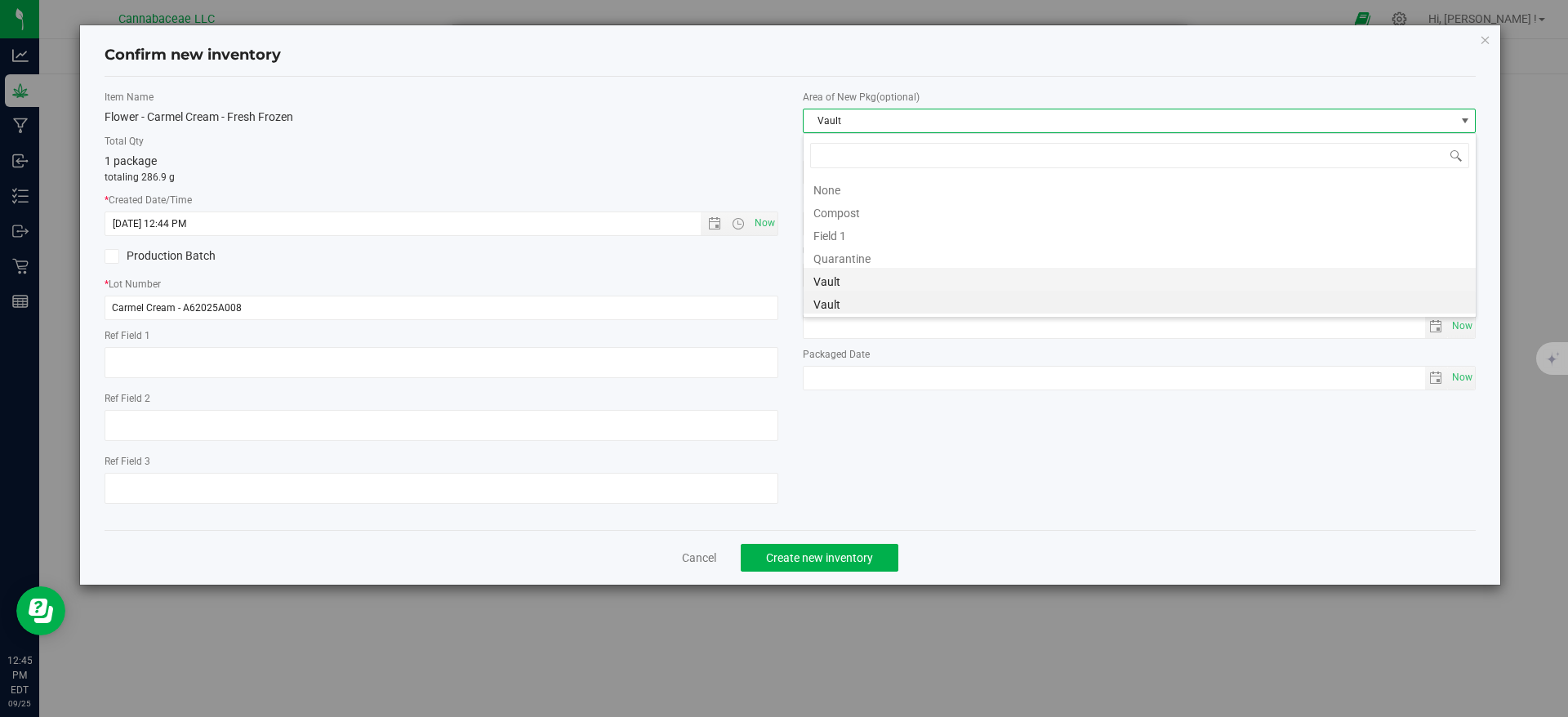
click at [853, 274] on li "Vault" at bounding box center [1139, 279] width 672 height 23
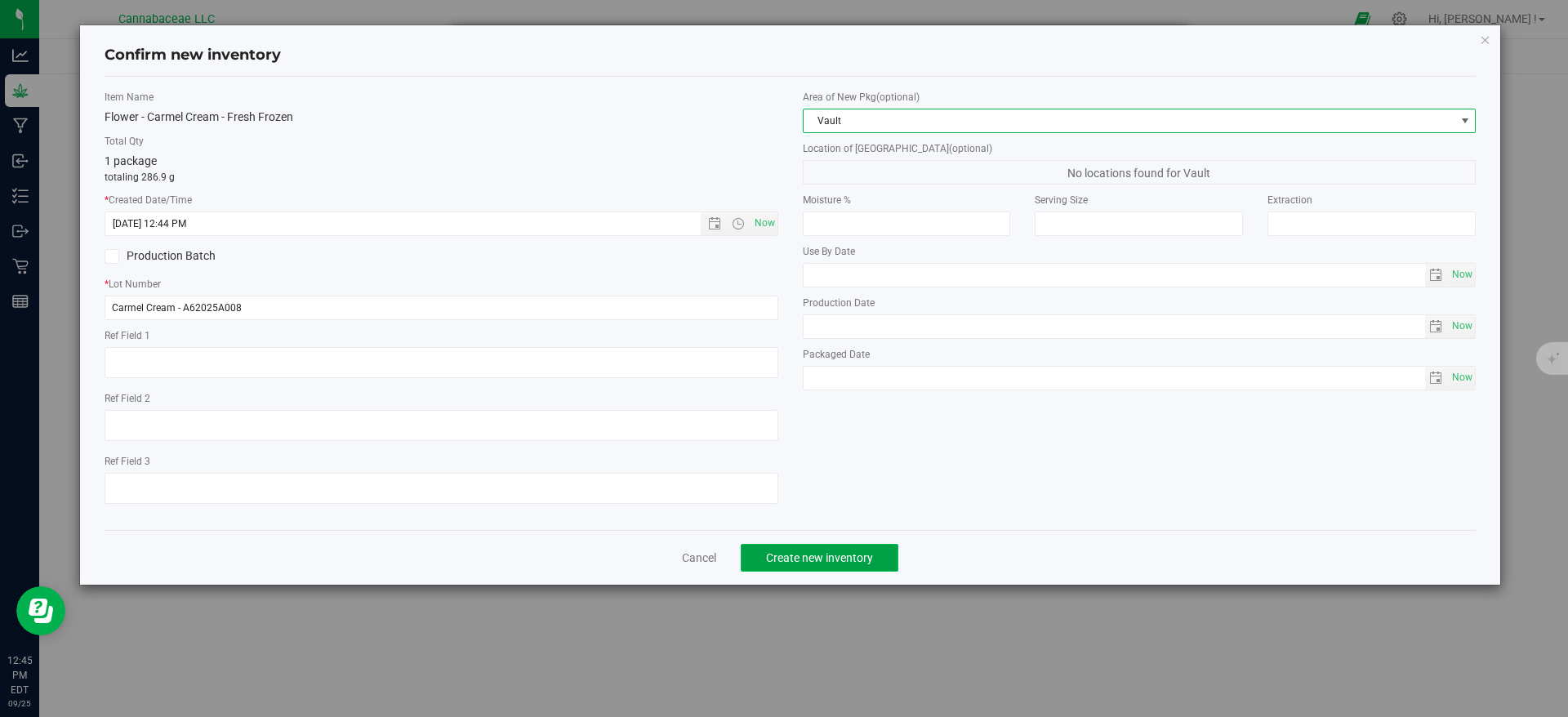
click at [853, 555] on span "Create new inventory" at bounding box center [819, 558] width 107 height 13
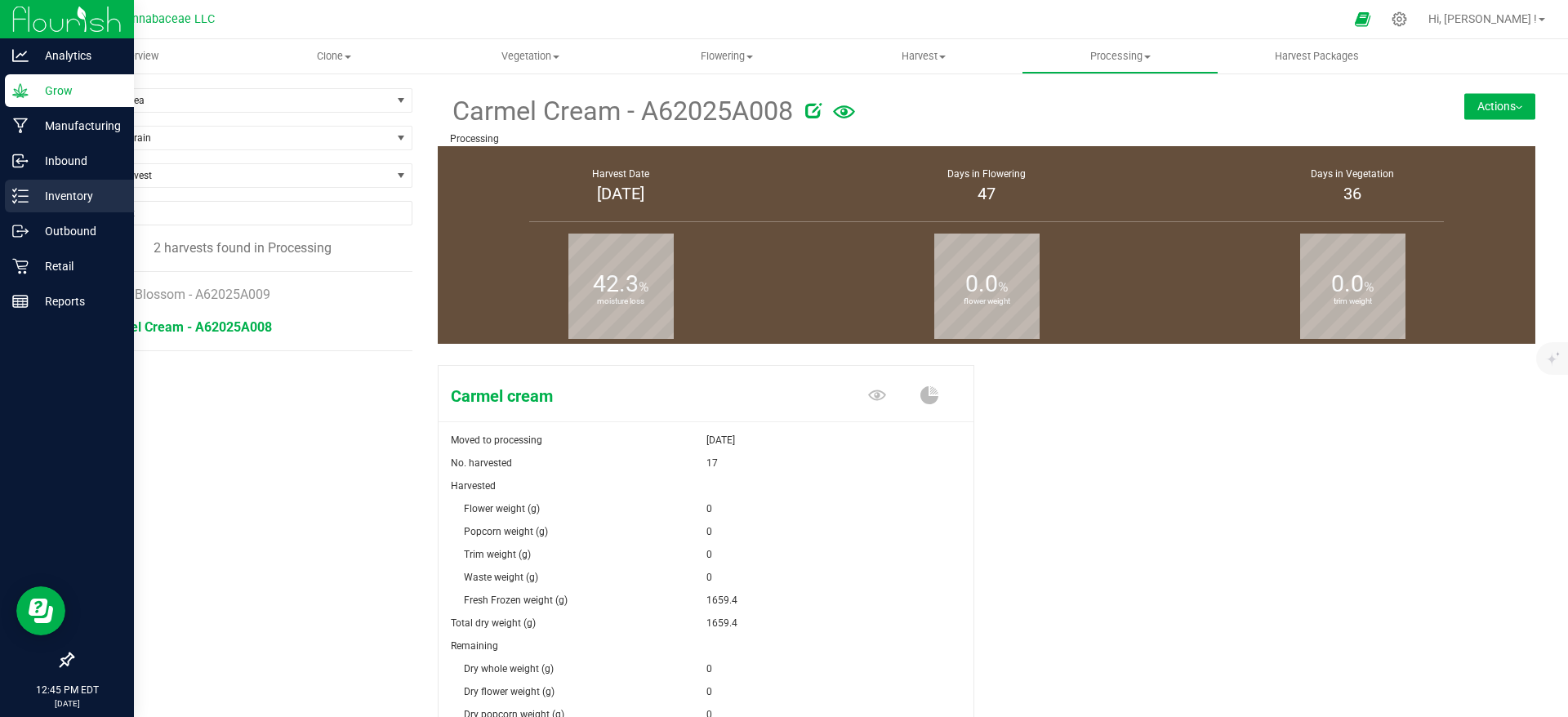
click at [24, 206] on div "Inventory" at bounding box center [69, 196] width 129 height 33
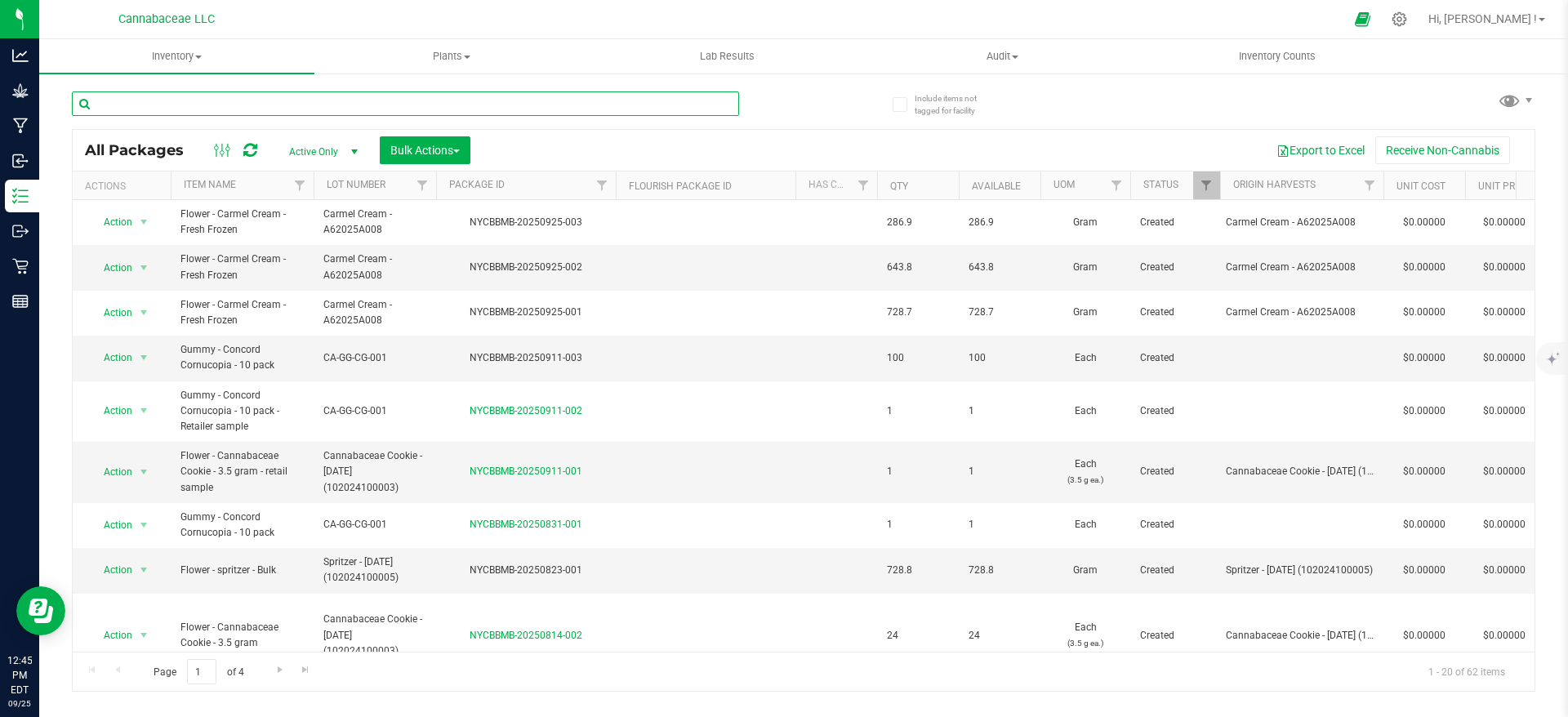
click at [261, 103] on input "text" at bounding box center [405, 104] width 667 height 24
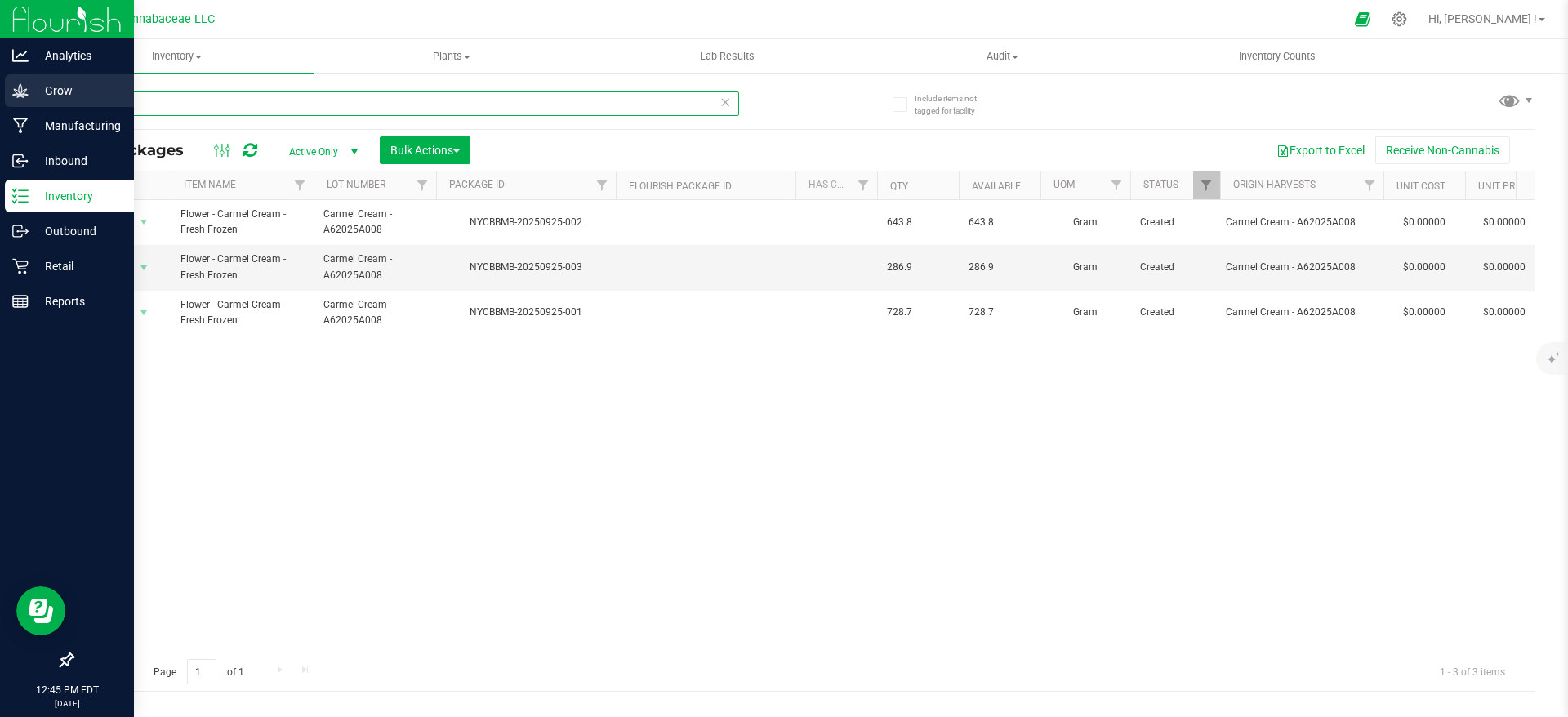
type input "fresh"
click at [100, 93] on p "Grow" at bounding box center [77, 90] width 98 height 19
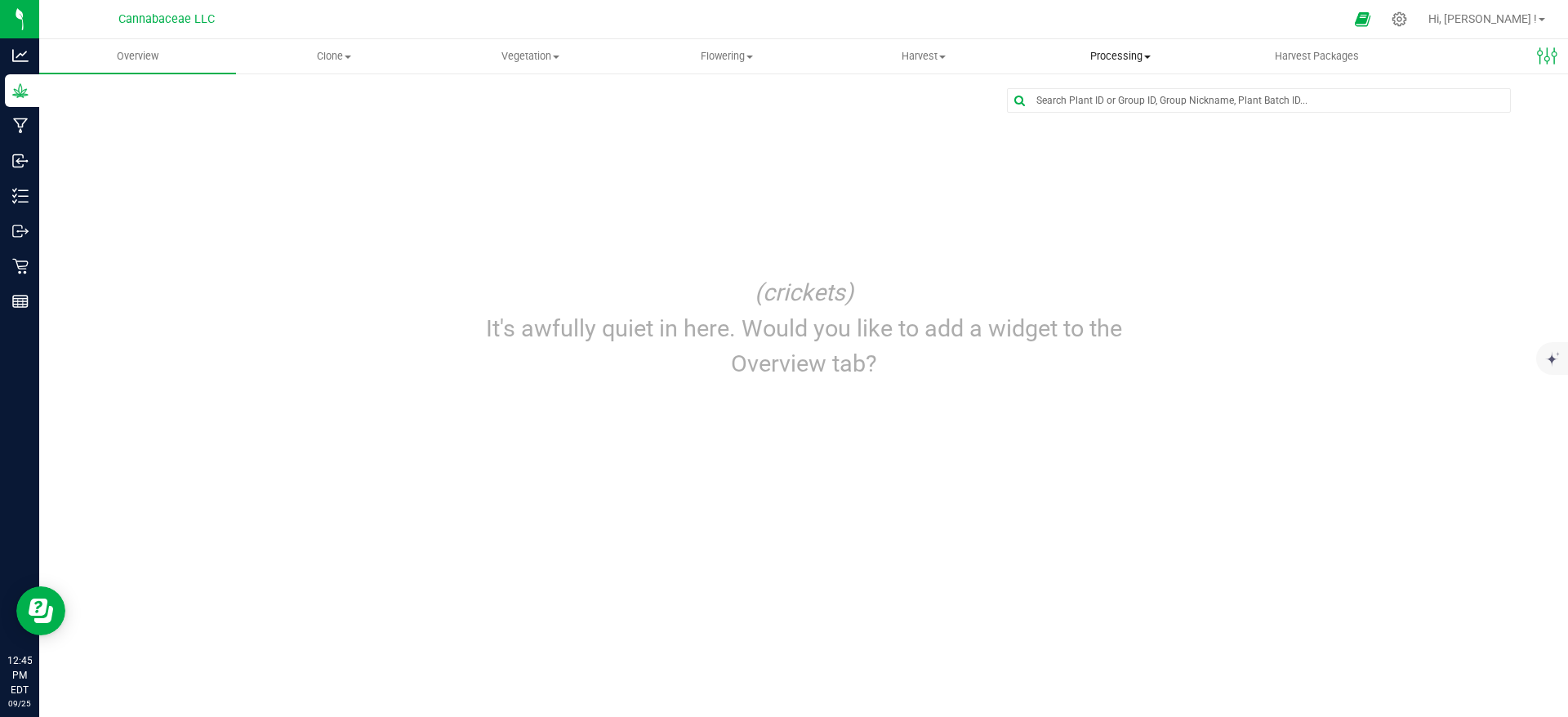
click at [1124, 46] on uib-tab-heading "Processing Create package Processing harvests Processing plants Completed harve…" at bounding box center [1120, 56] width 195 height 33
click at [1125, 119] on span "Processing harvests" at bounding box center [1097, 118] width 151 height 14
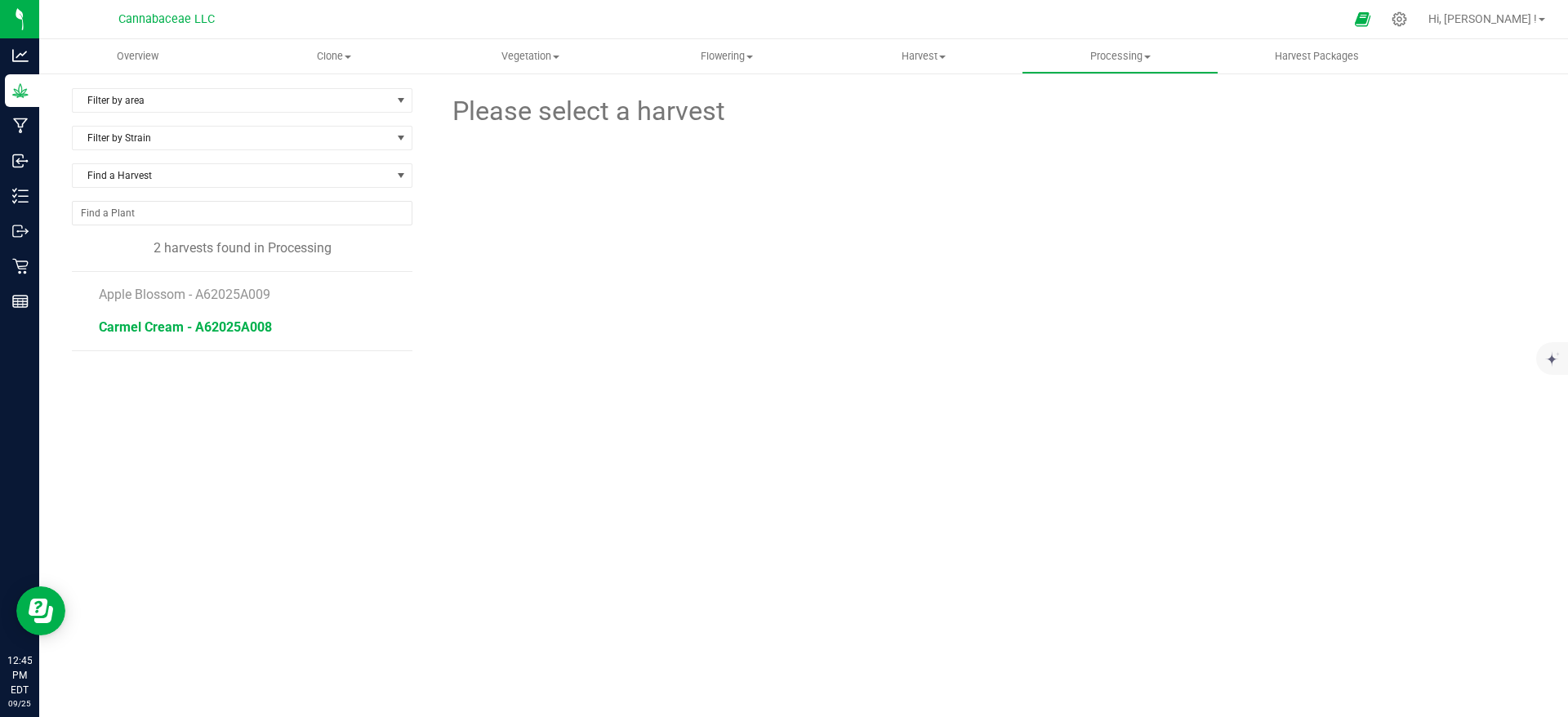
click at [232, 328] on span "Carmel Cream - A62025A008" at bounding box center [185, 327] width 173 height 15
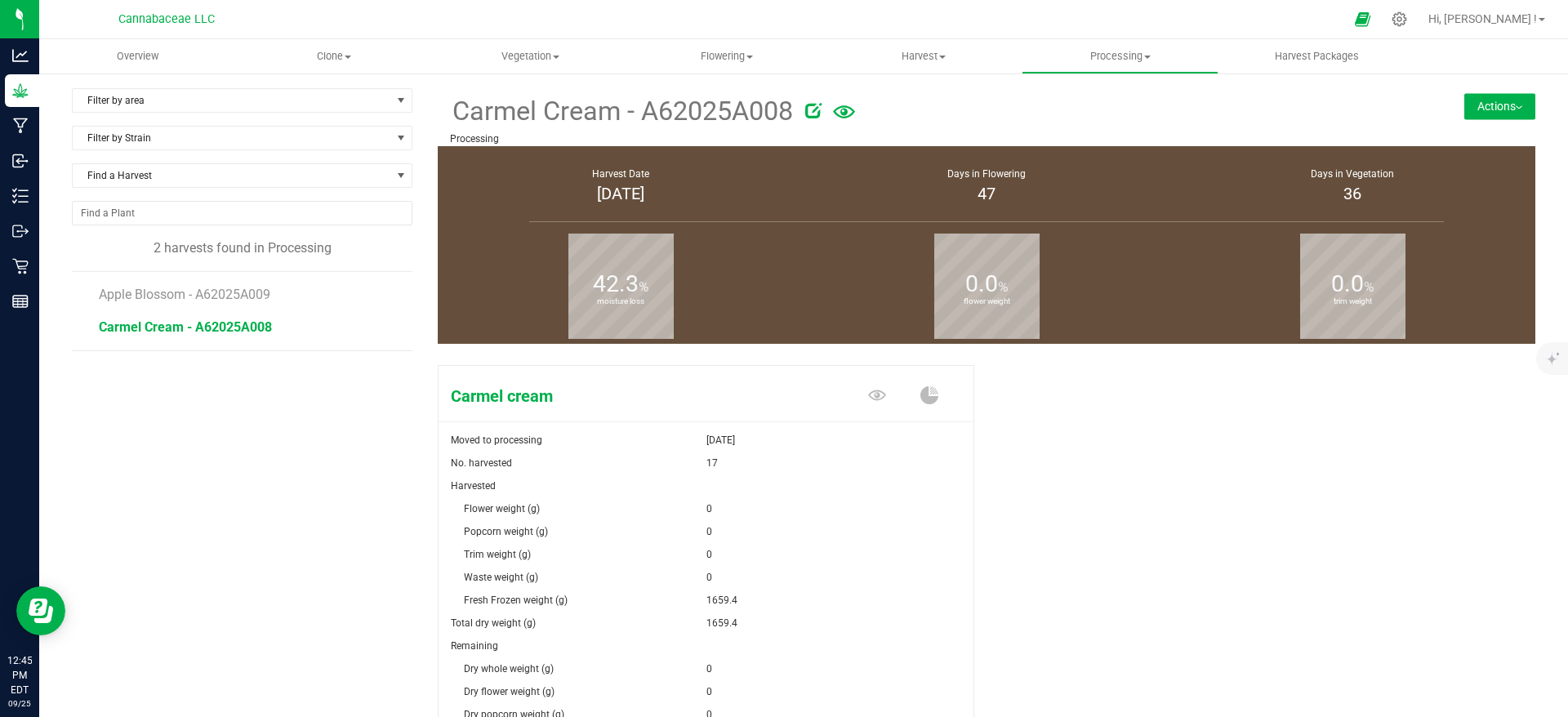
click at [1475, 113] on button "Actions" at bounding box center [1500, 106] width 71 height 26
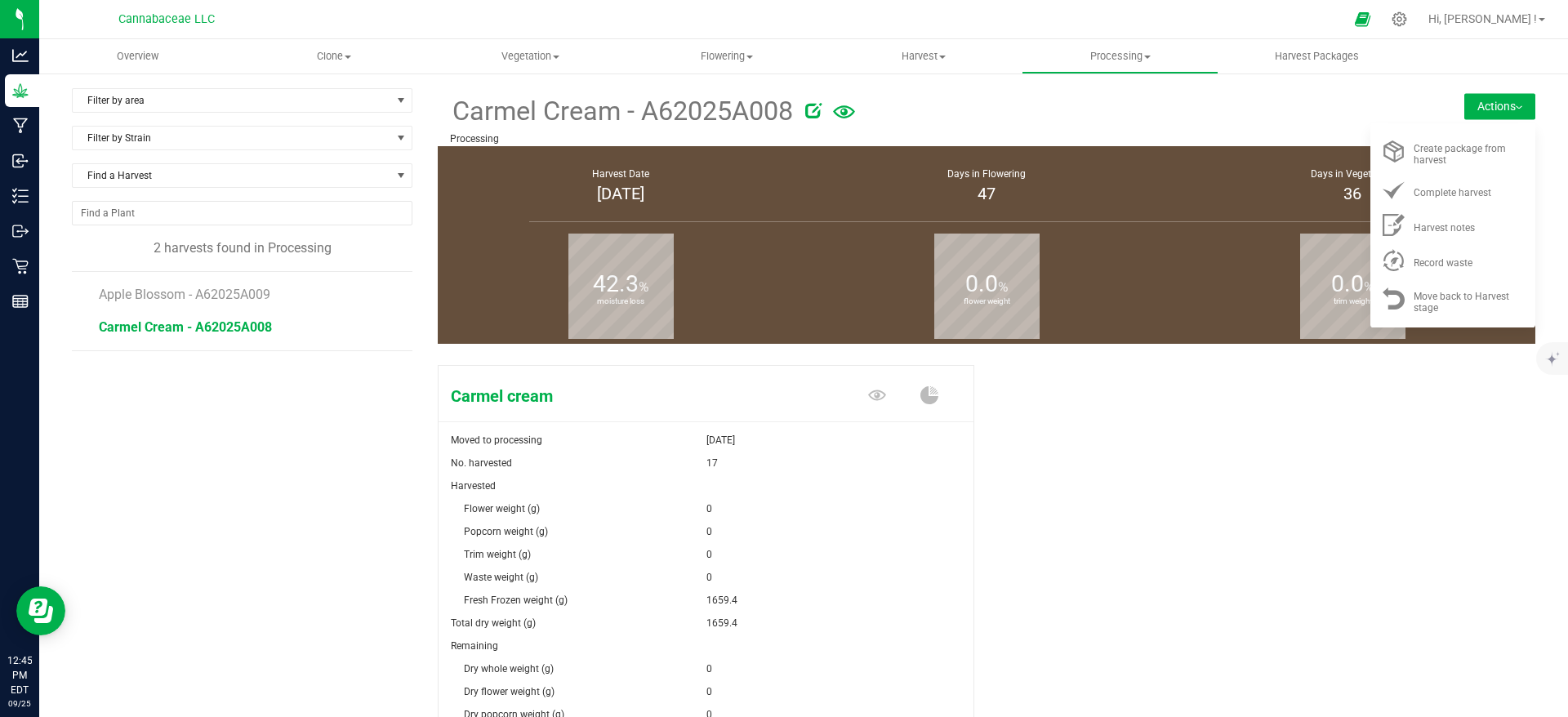
click at [1218, 129] on form at bounding box center [1067, 112] width 547 height 40
click at [1306, 109] on div at bounding box center [1078, 108] width 547 height 33
click at [1351, 452] on div "Carmel cream Moved to processing [DATE] No. harvested 17 Harvested Flower weigh…" at bounding box center [986, 628] width 1098 height 539
click at [1483, 101] on button "Actions" at bounding box center [1500, 106] width 71 height 26
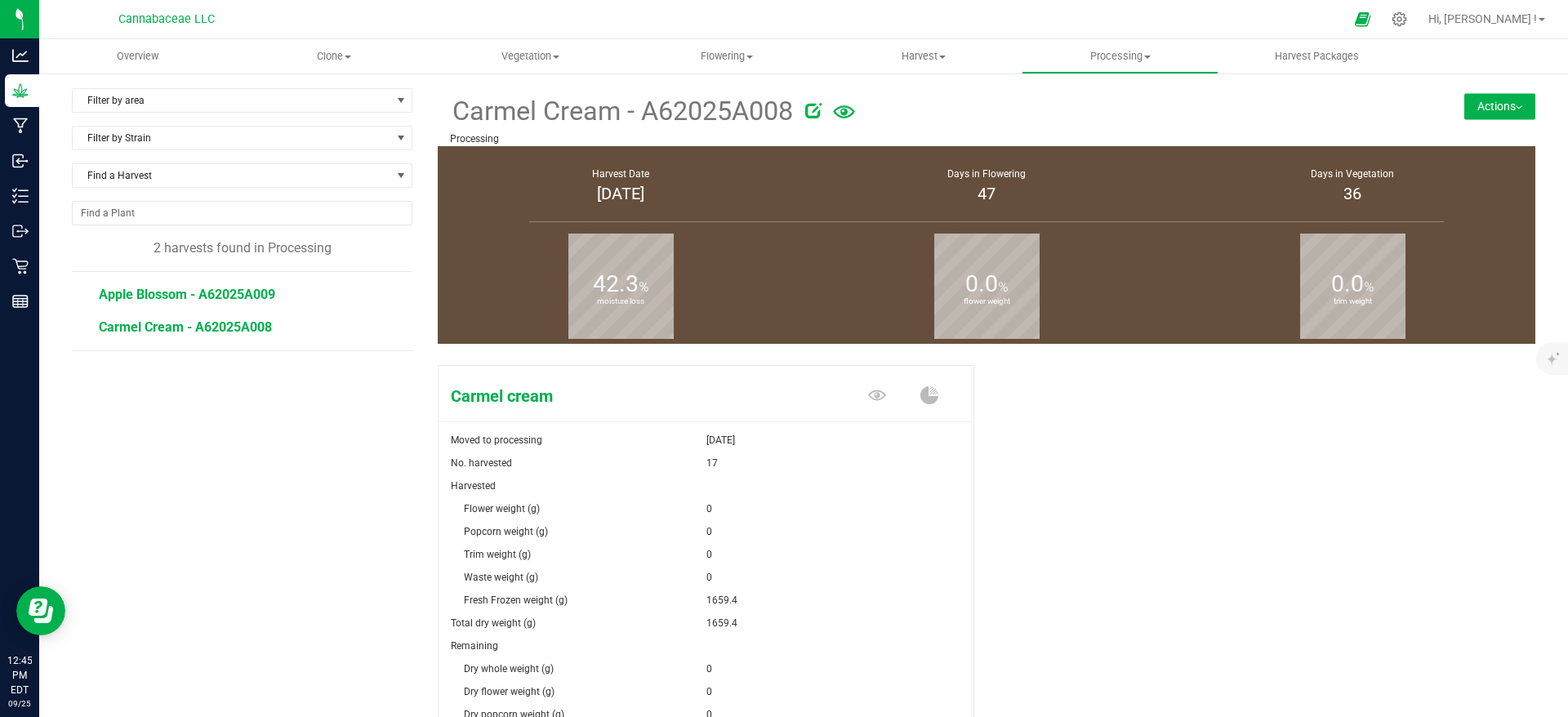
click at [167, 297] on span "Apple Blossom - A62025A009" at bounding box center [187, 295] width 177 height 15
click at [1465, 101] on button "Actions" at bounding box center [1500, 106] width 71 height 26
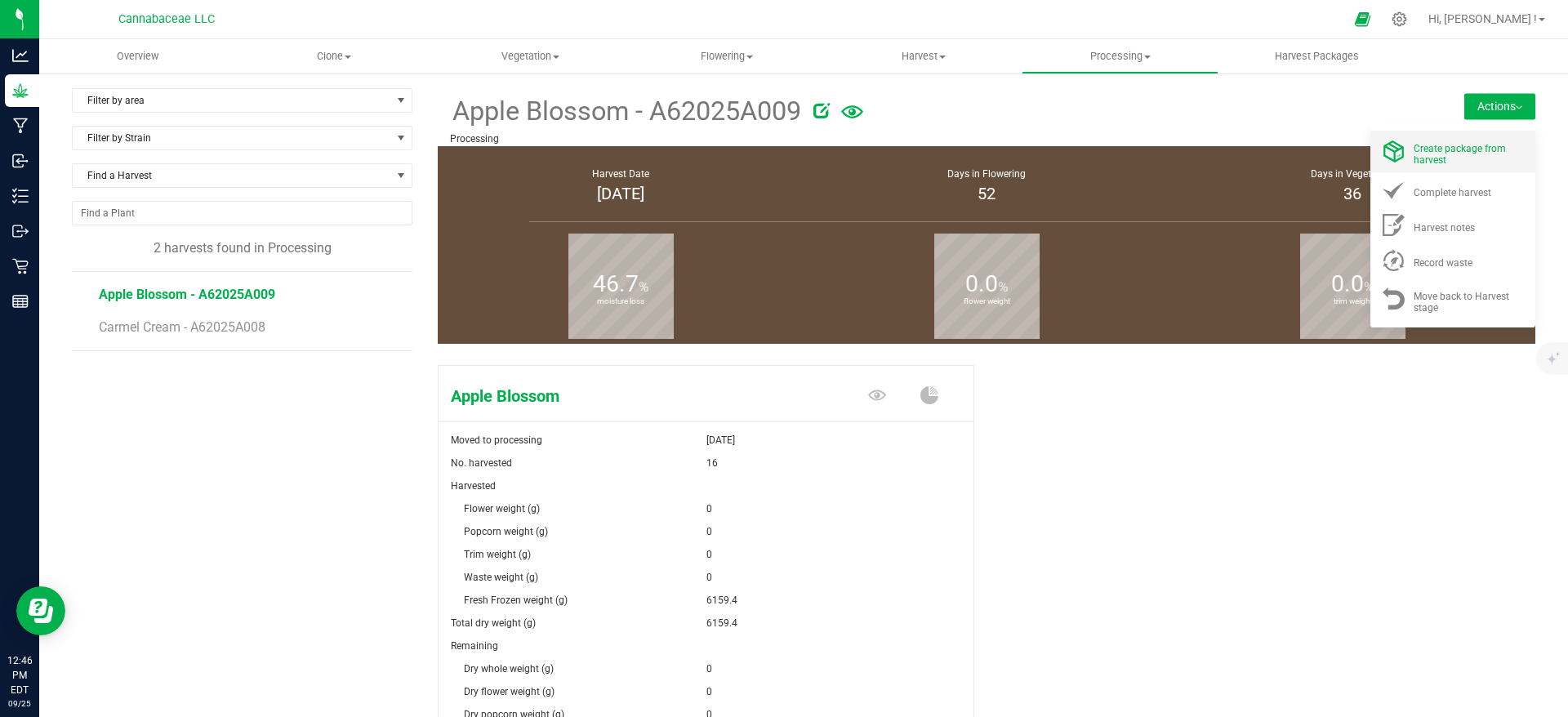
click at [1459, 146] on span "Create package from harvest" at bounding box center [1459, 154] width 93 height 23
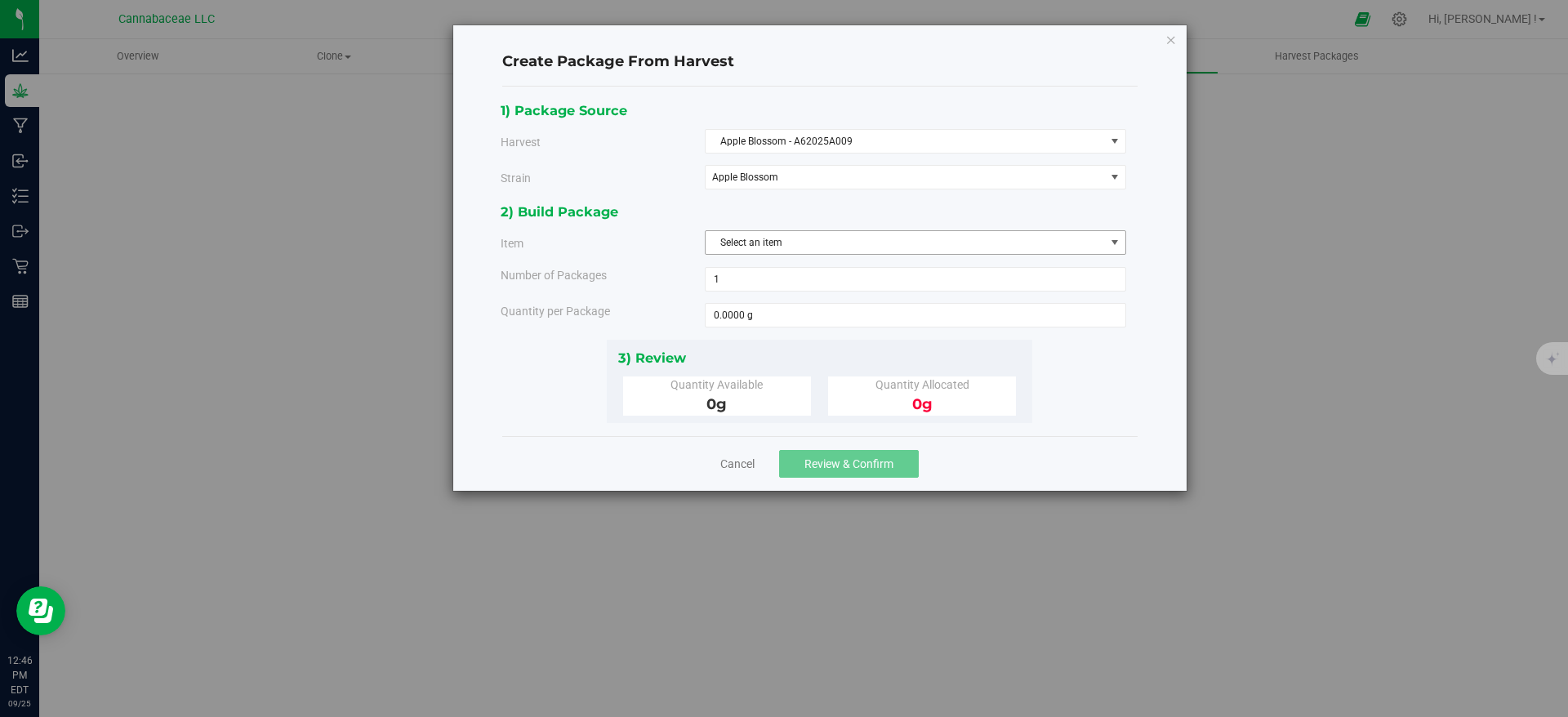
click at [787, 236] on span "Select an item" at bounding box center [905, 242] width 400 height 23
click at [814, 311] on span "Flower - Apple Blossom - Fresh frozen" at bounding box center [797, 311] width 165 height 21
click at [813, 311] on span at bounding box center [915, 315] width 421 height 24
type input "757.2"
type input "757.2000 g"
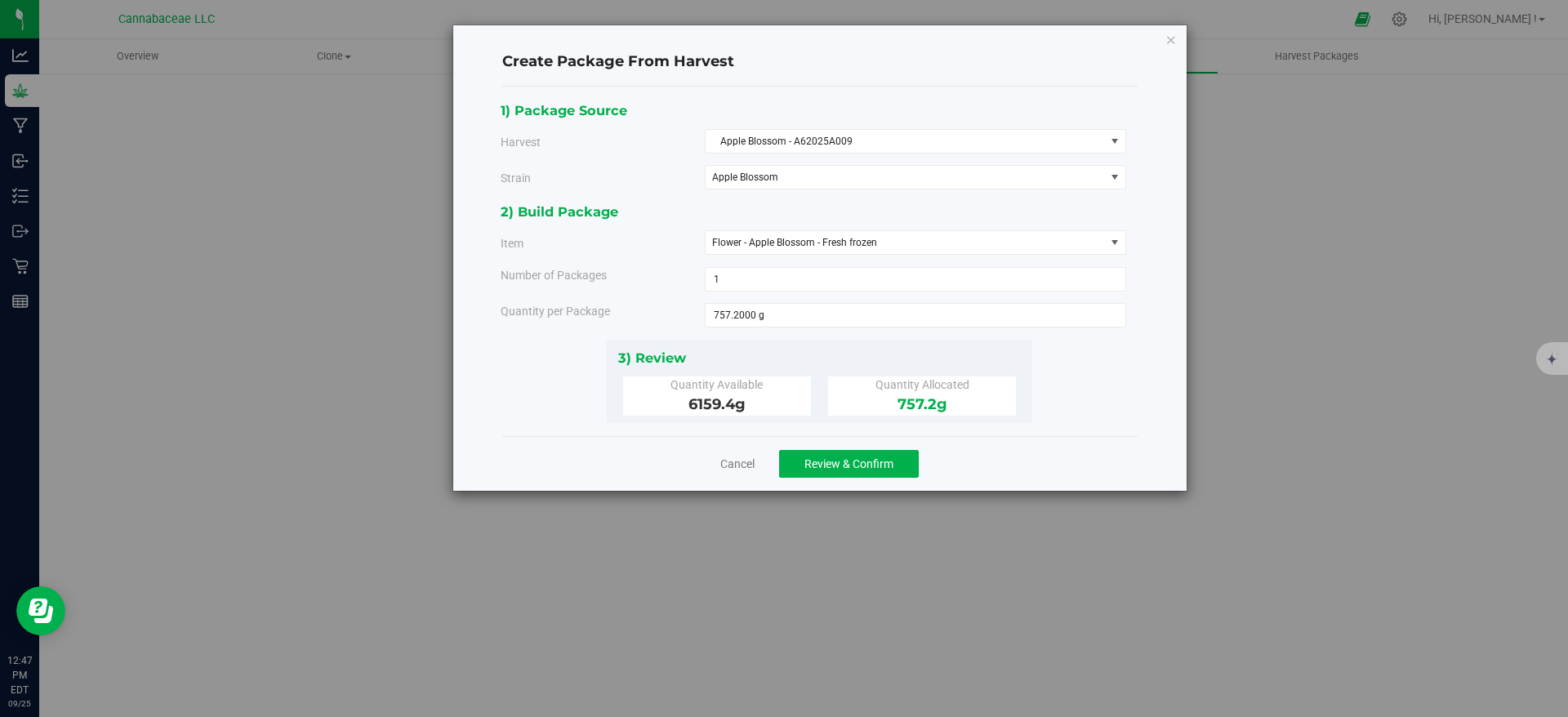
click at [1003, 462] on div "Cancel Review & Confirm" at bounding box center [819, 463] width 635 height 55
click at [886, 461] on span "Review & Confirm" at bounding box center [849, 465] width 89 height 13
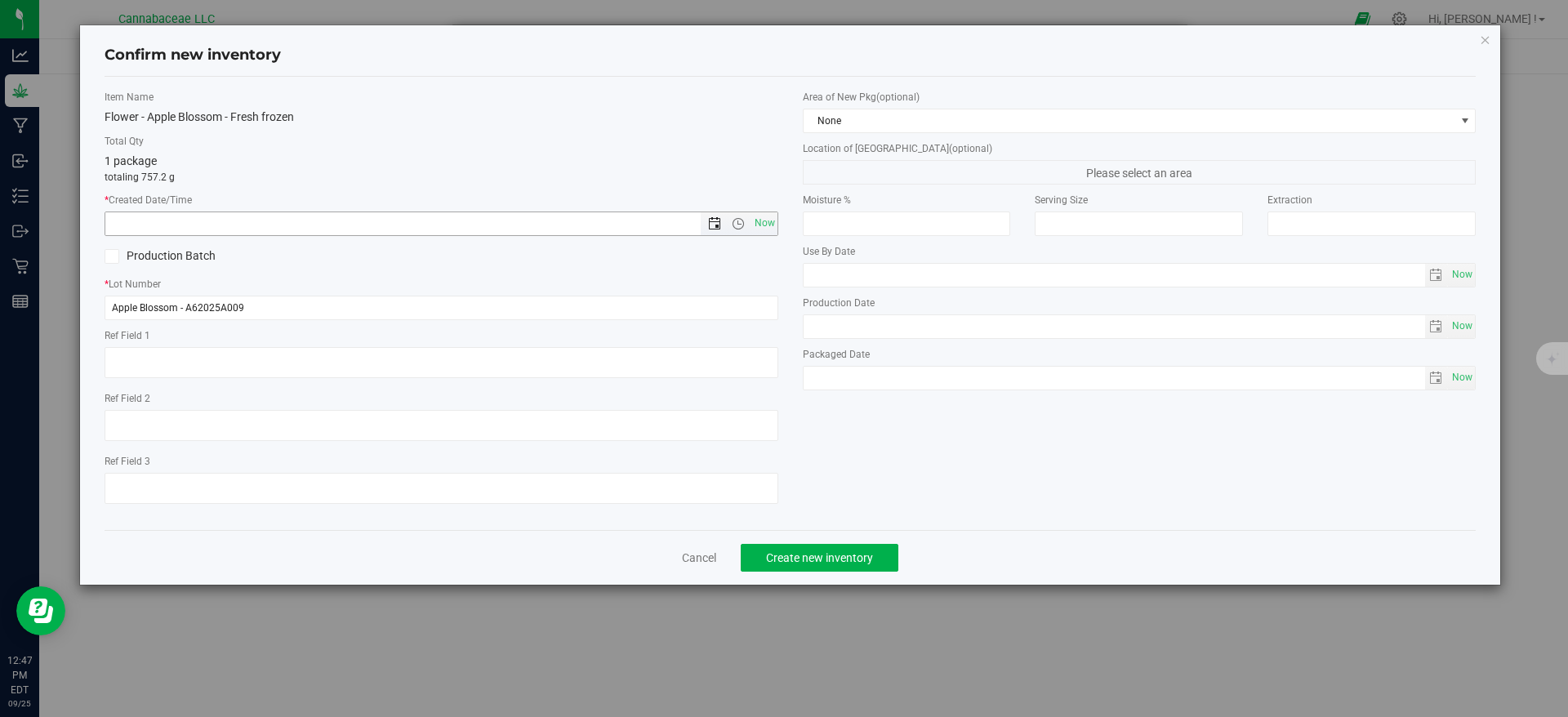
click at [717, 221] on span "Open the date view" at bounding box center [715, 224] width 13 height 13
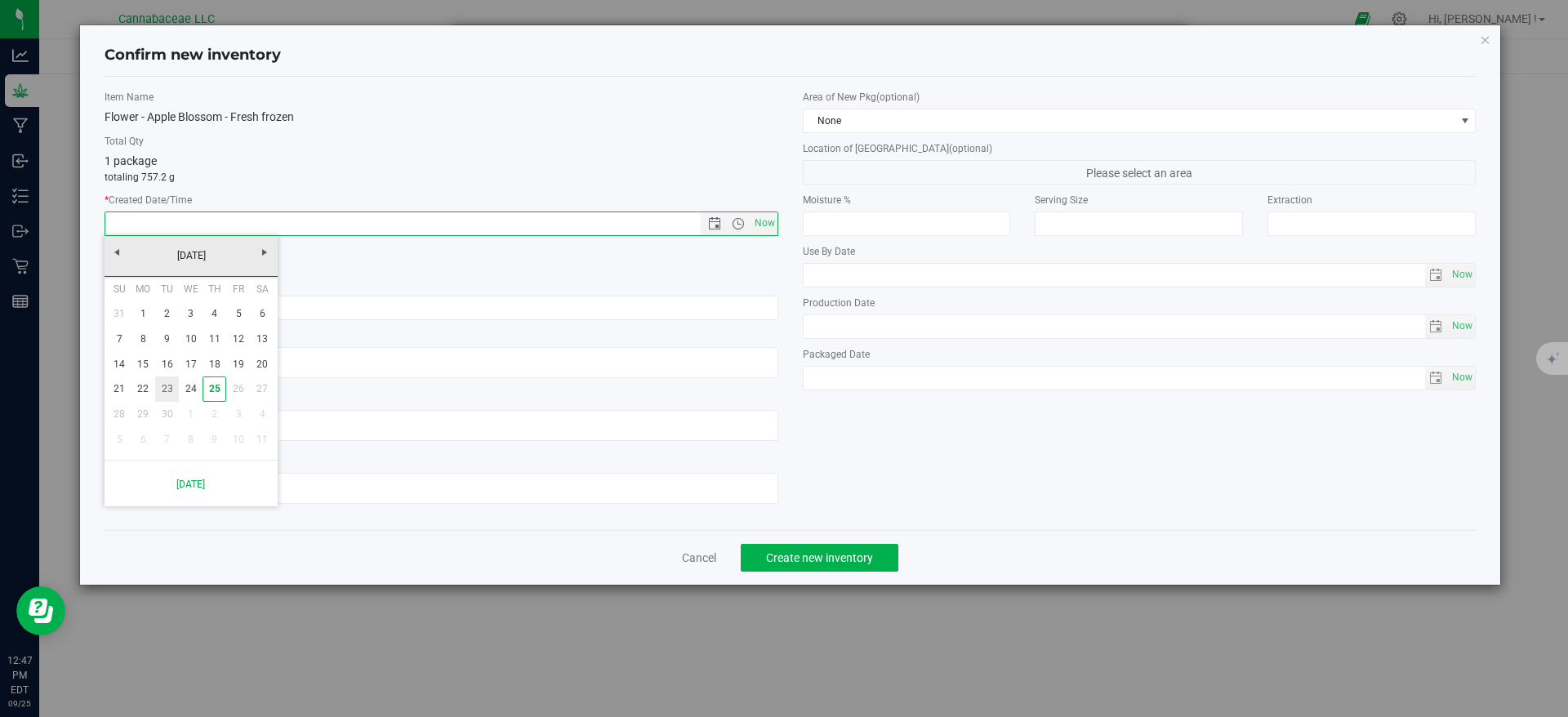
click at [166, 386] on link "23" at bounding box center [167, 390] width 24 height 25
type input "[DATE] 12:47 PM"
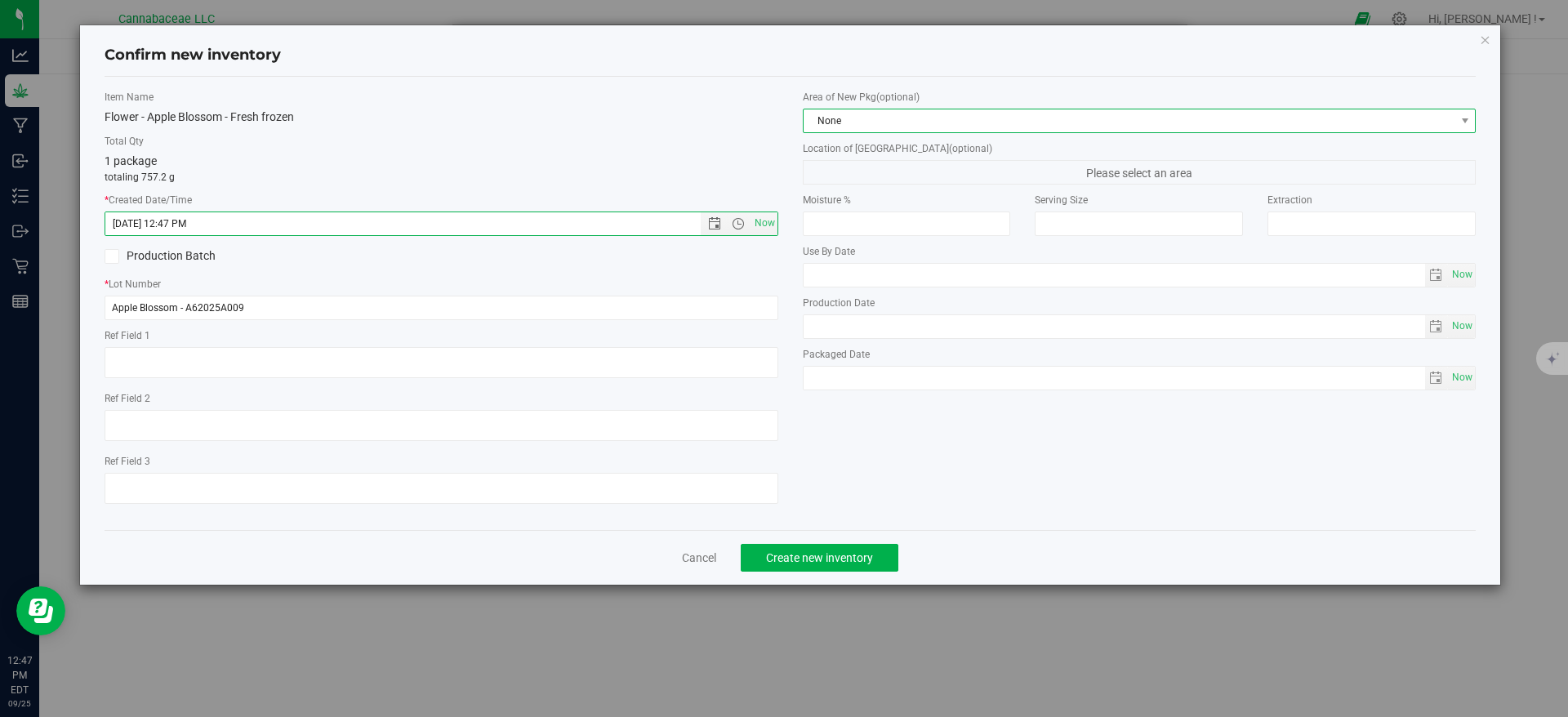
click at [896, 120] on span "None" at bounding box center [1129, 120] width 652 height 23
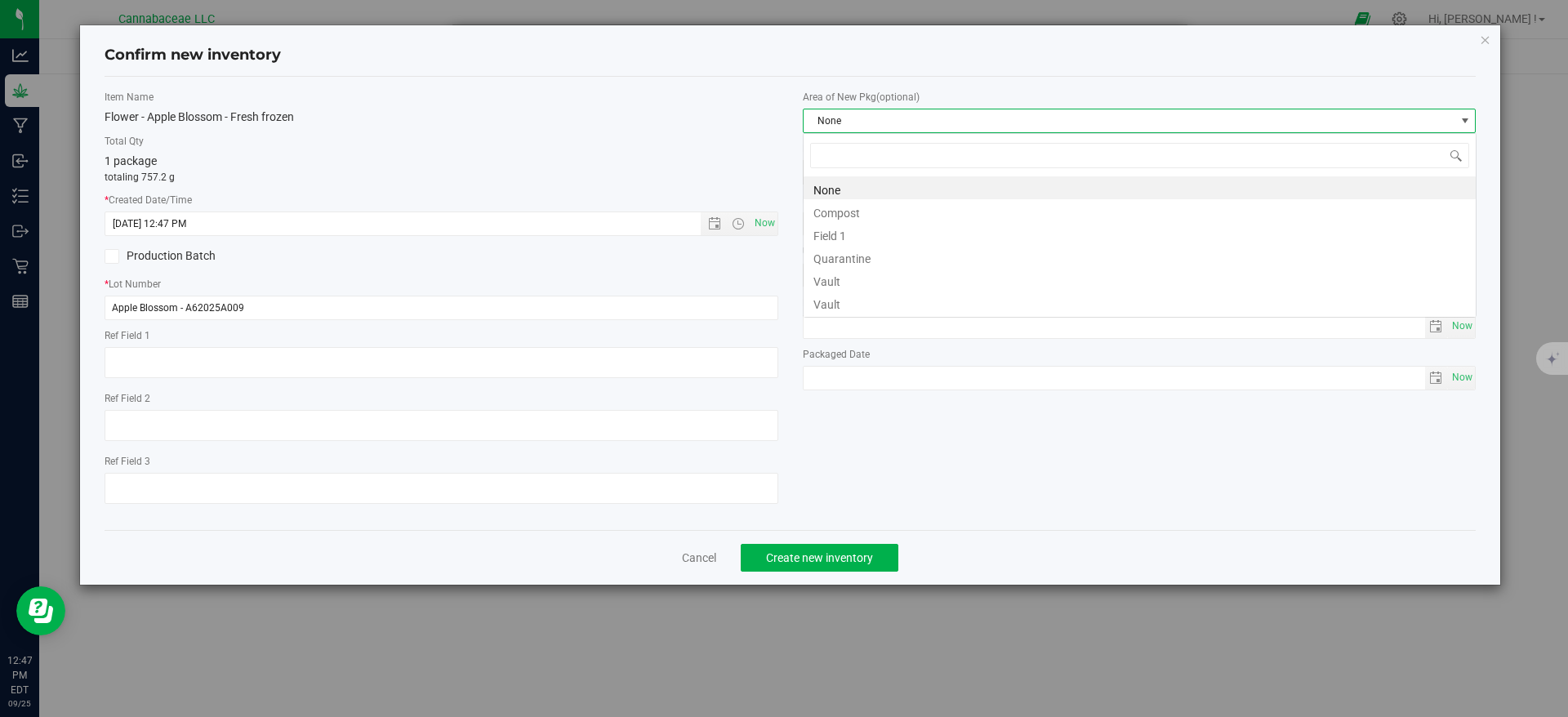
scroll to position [24, 674]
click at [840, 283] on li "Vault" at bounding box center [1139, 279] width 672 height 23
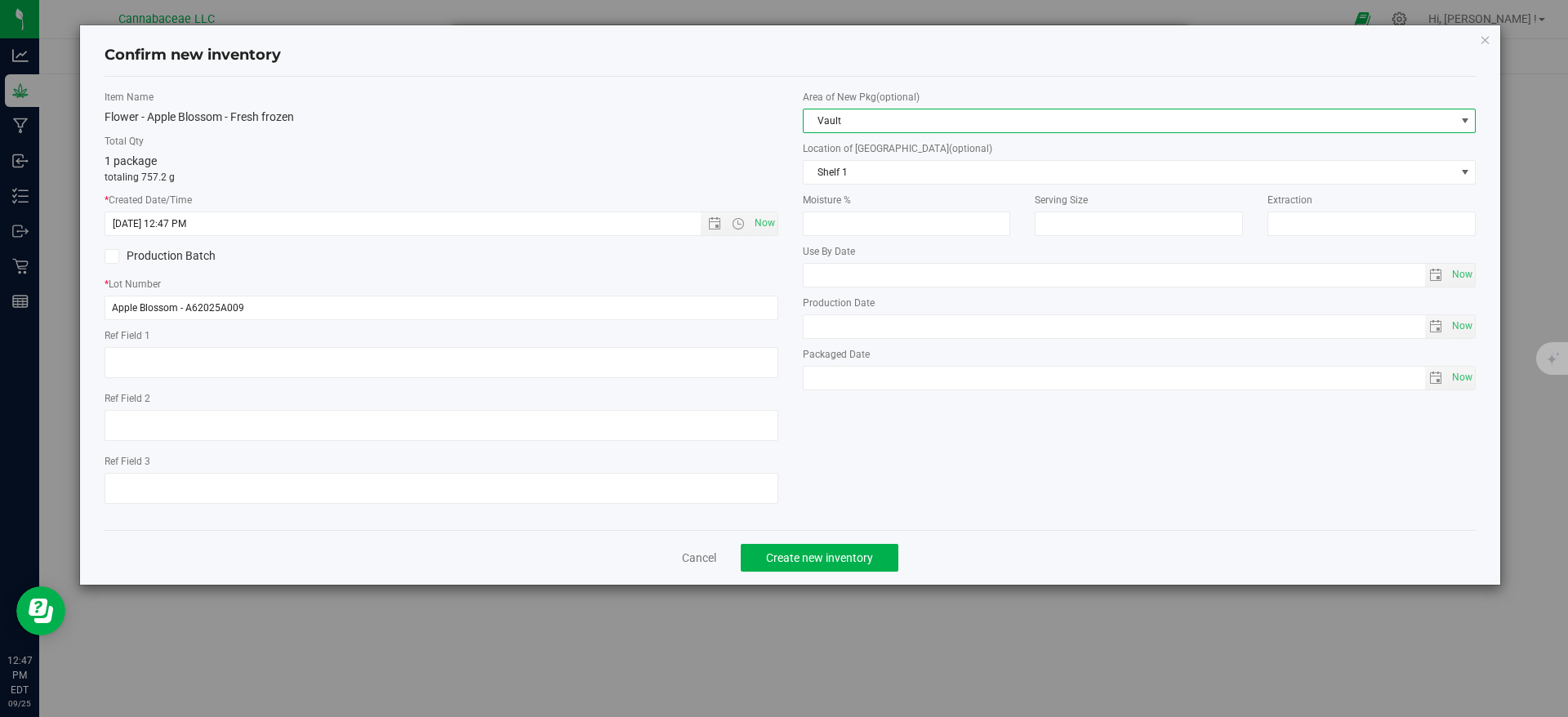
click at [850, 118] on span "Vault" at bounding box center [1129, 120] width 652 height 23
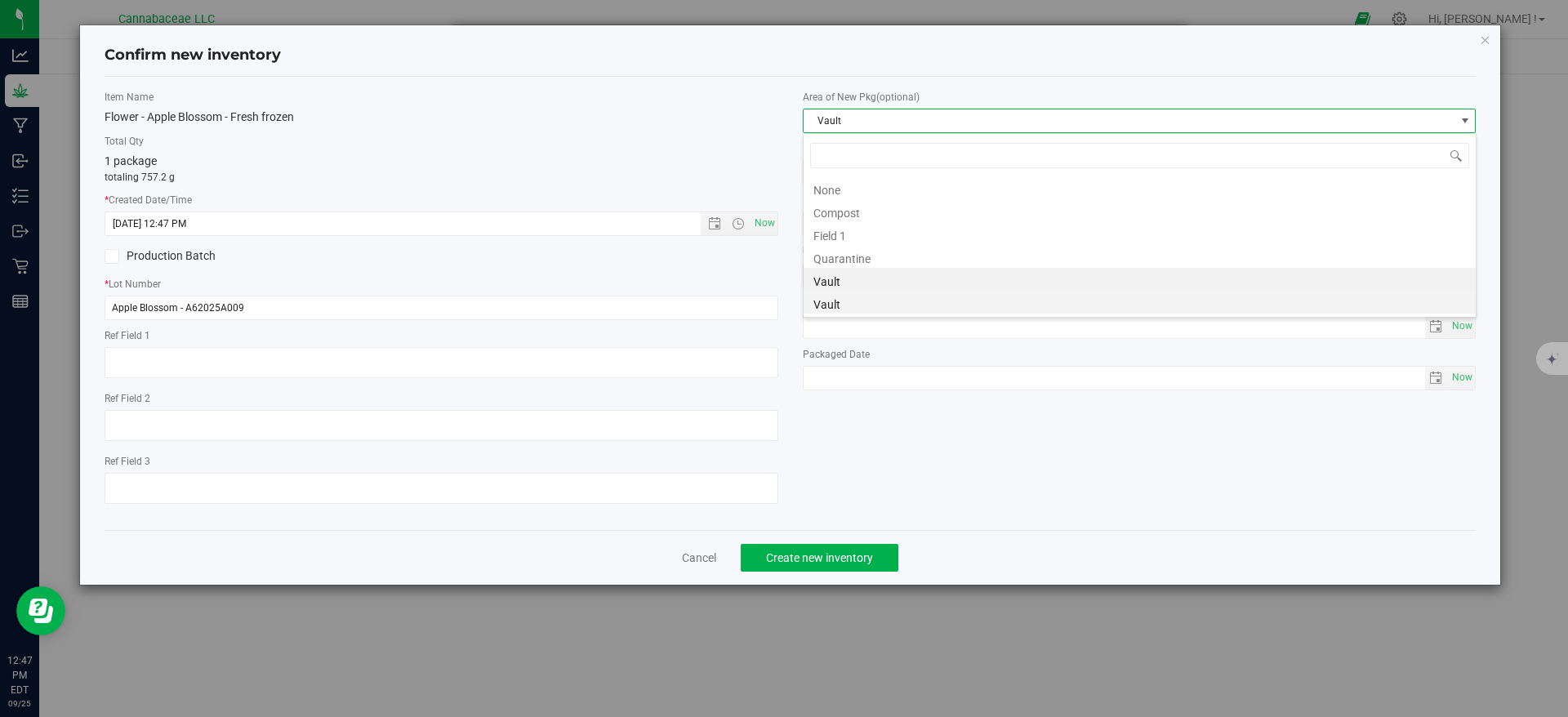
click at [834, 296] on li "Vault" at bounding box center [1139, 302] width 672 height 23
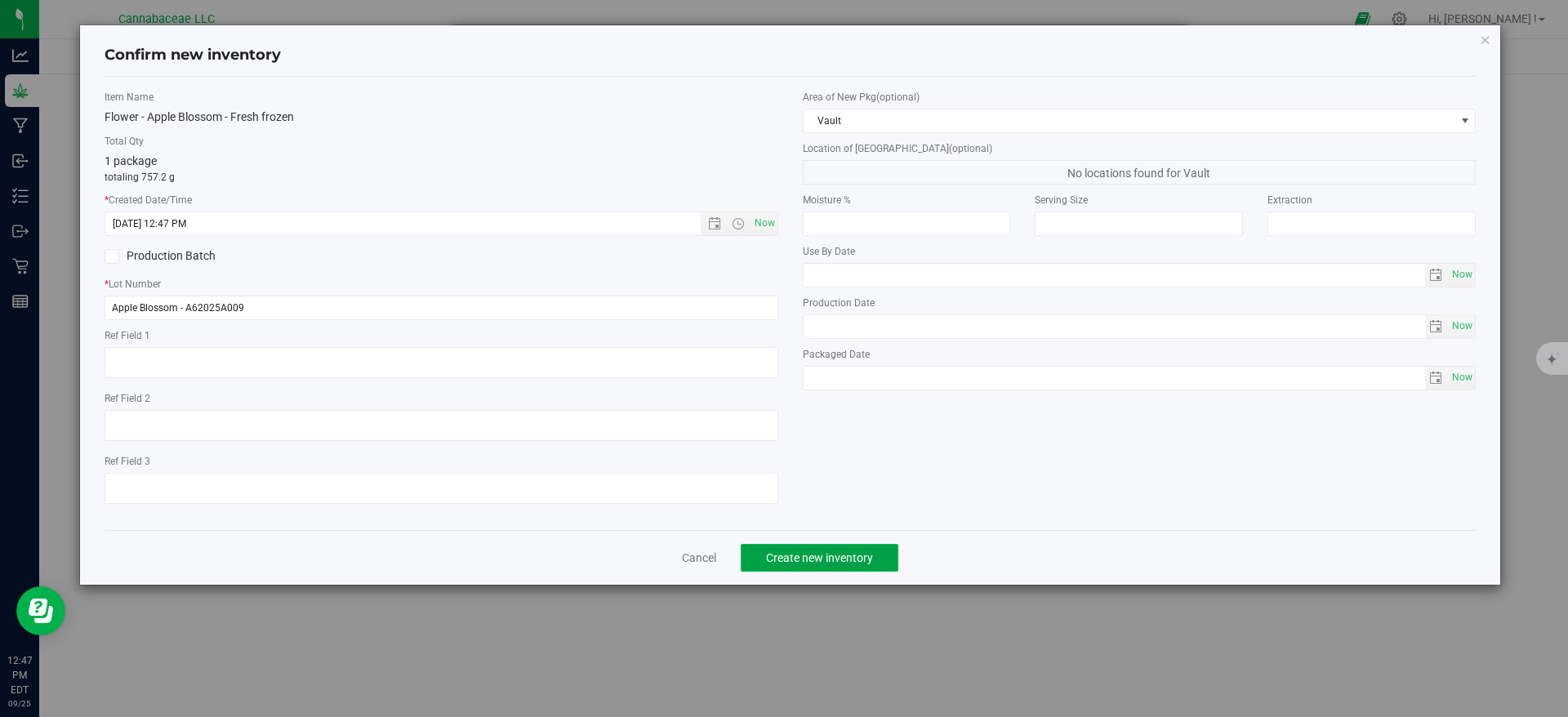
click at [876, 560] on button "Create new inventory" at bounding box center [819, 558] width 157 height 28
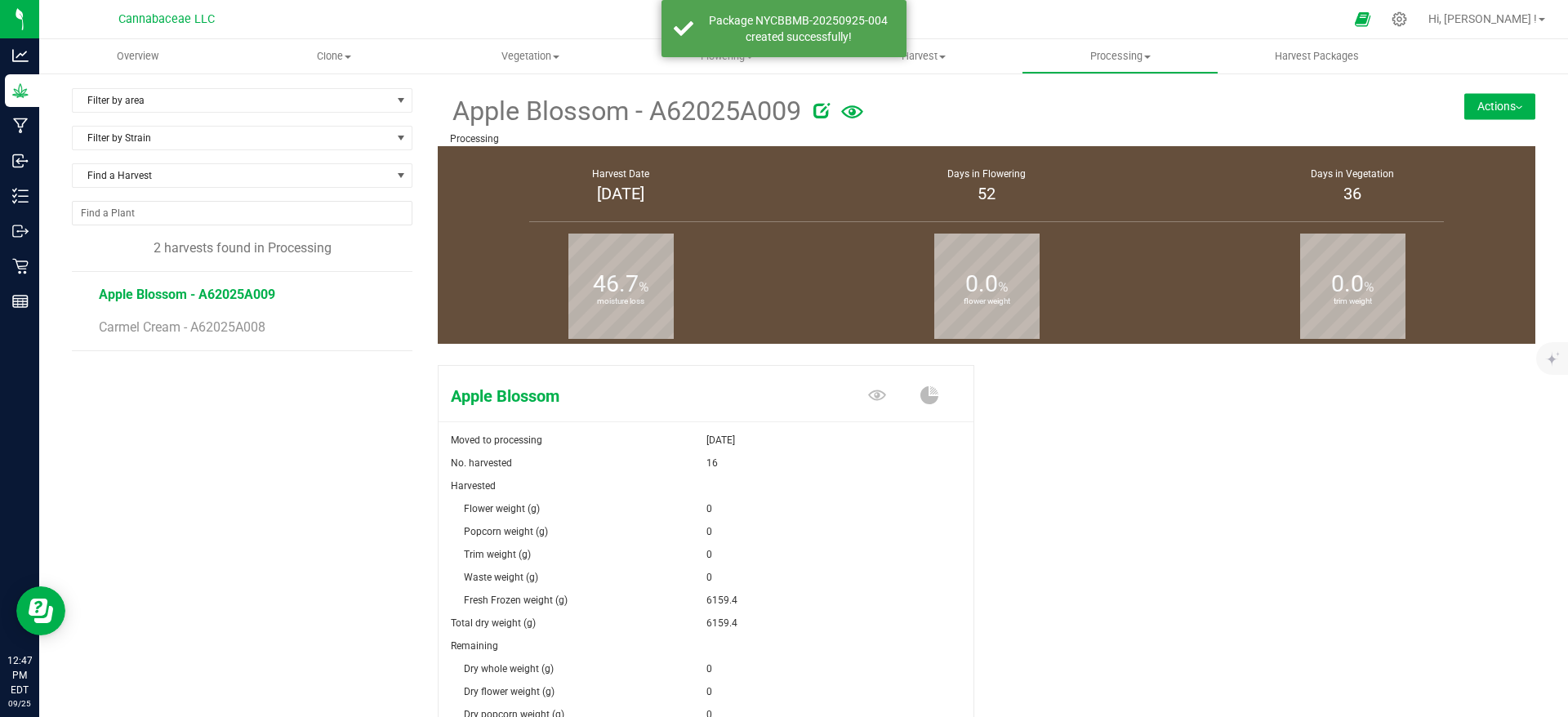
click at [1486, 98] on button "Actions" at bounding box center [1500, 106] width 71 height 26
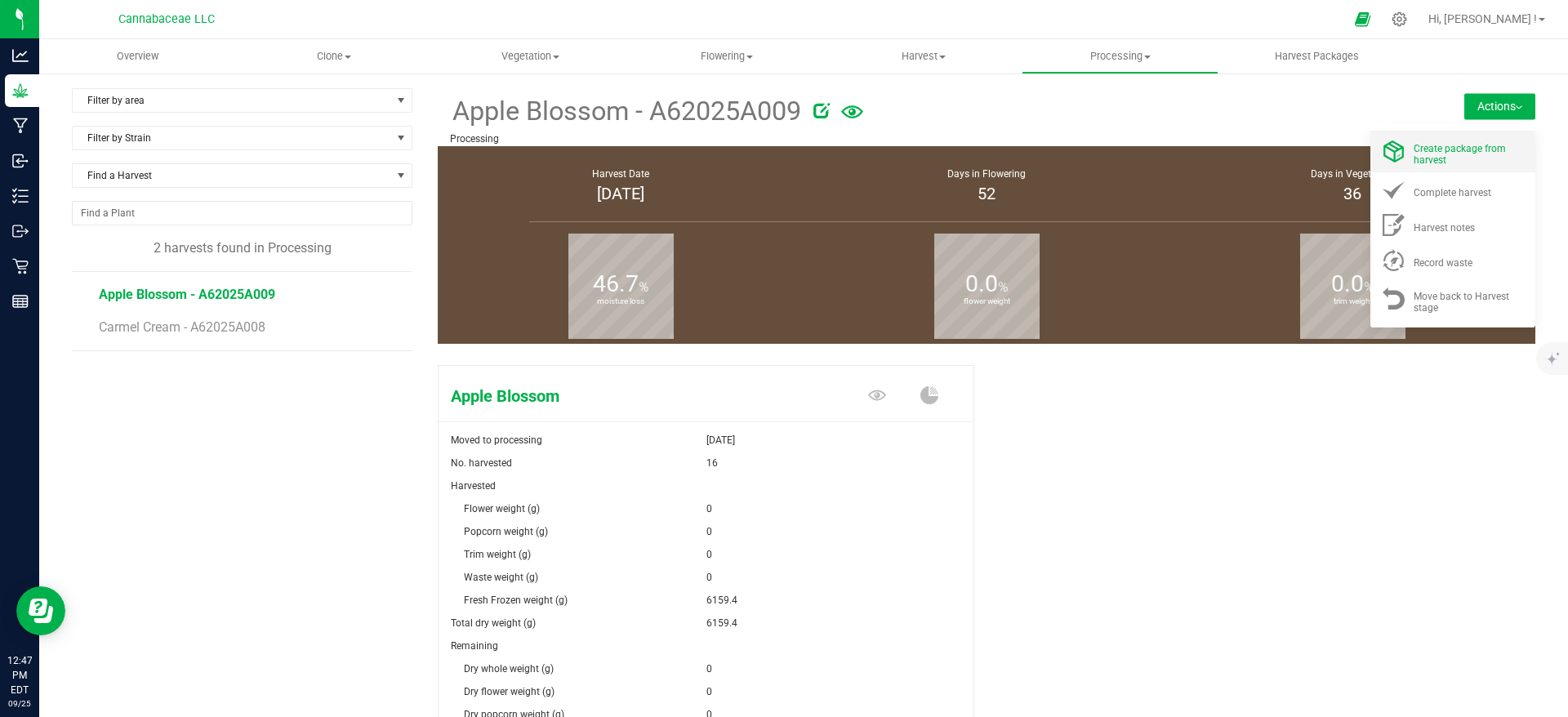
click at [1473, 159] on div "Create package from harvest" at bounding box center [1469, 151] width 111 height 29
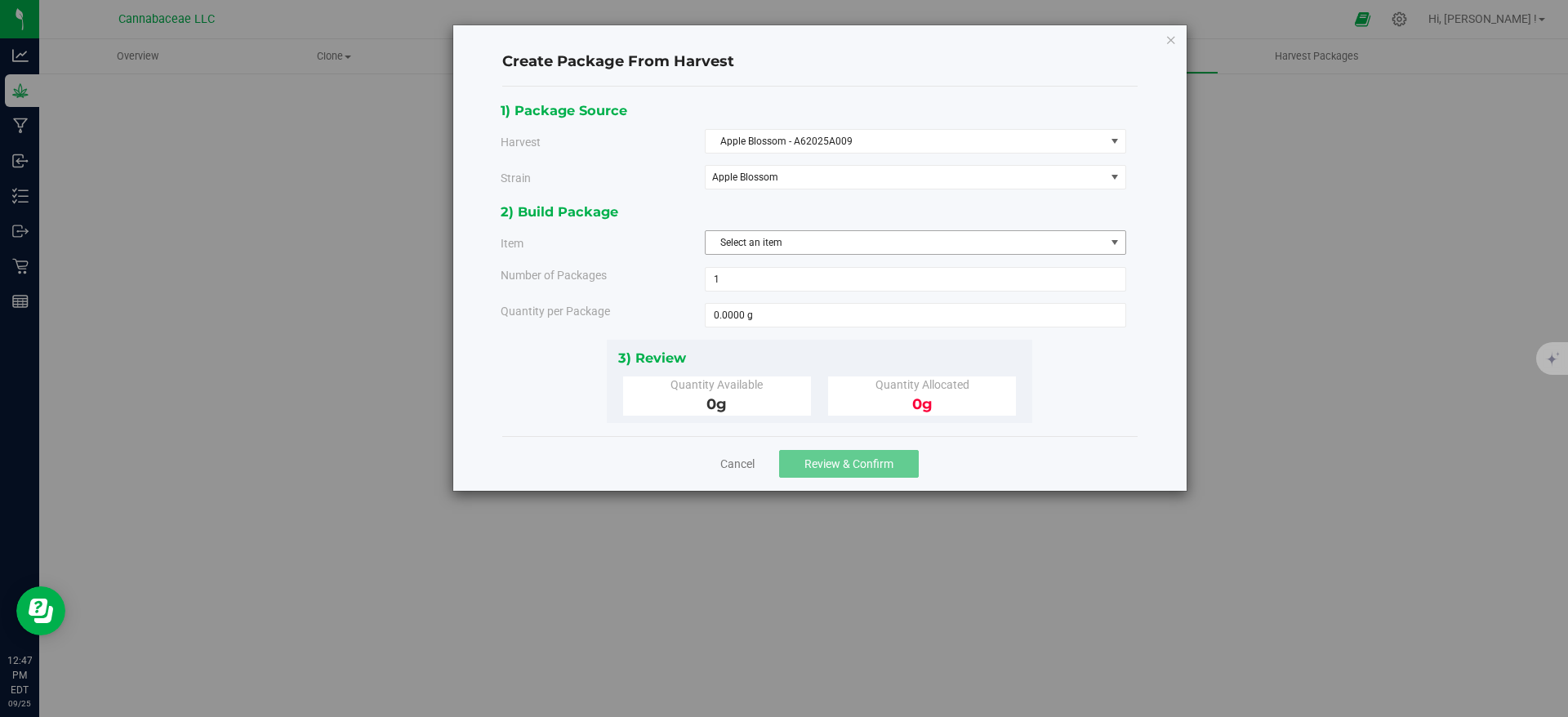
click at [836, 242] on span "Select an item" at bounding box center [905, 242] width 400 height 23
click at [829, 308] on span "Flower - Apple Blossom - Fresh frozen" at bounding box center [797, 311] width 165 height 21
click at [826, 282] on span "1 1" at bounding box center [915, 279] width 421 height 24
click at [823, 310] on span at bounding box center [915, 315] width 421 height 24
type input "678.9"
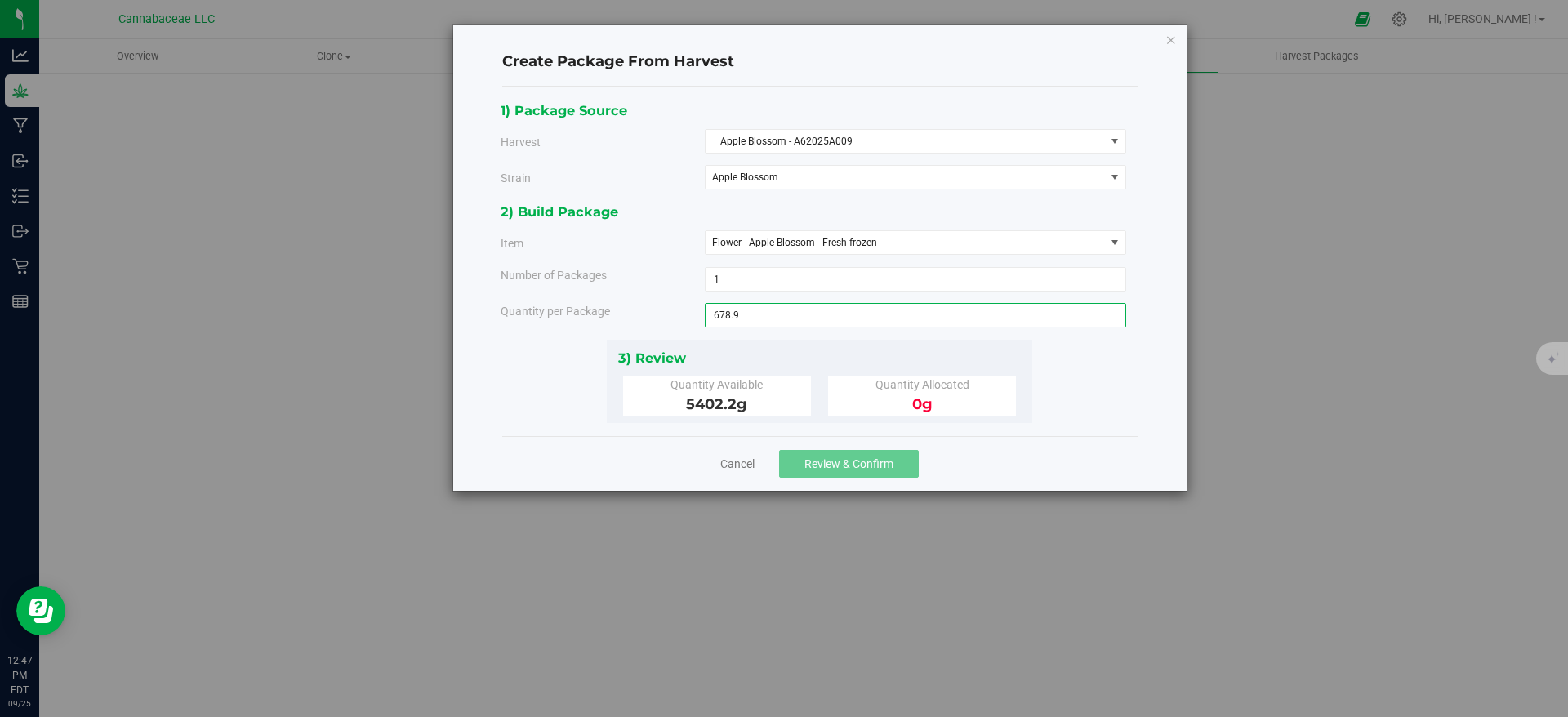
type input "678.9000 g"
click at [1131, 397] on div "1) Package Source Harvest Apple Blossom - A62025A009 Select Apple Blossom - A62…" at bounding box center [819, 261] width 638 height 323
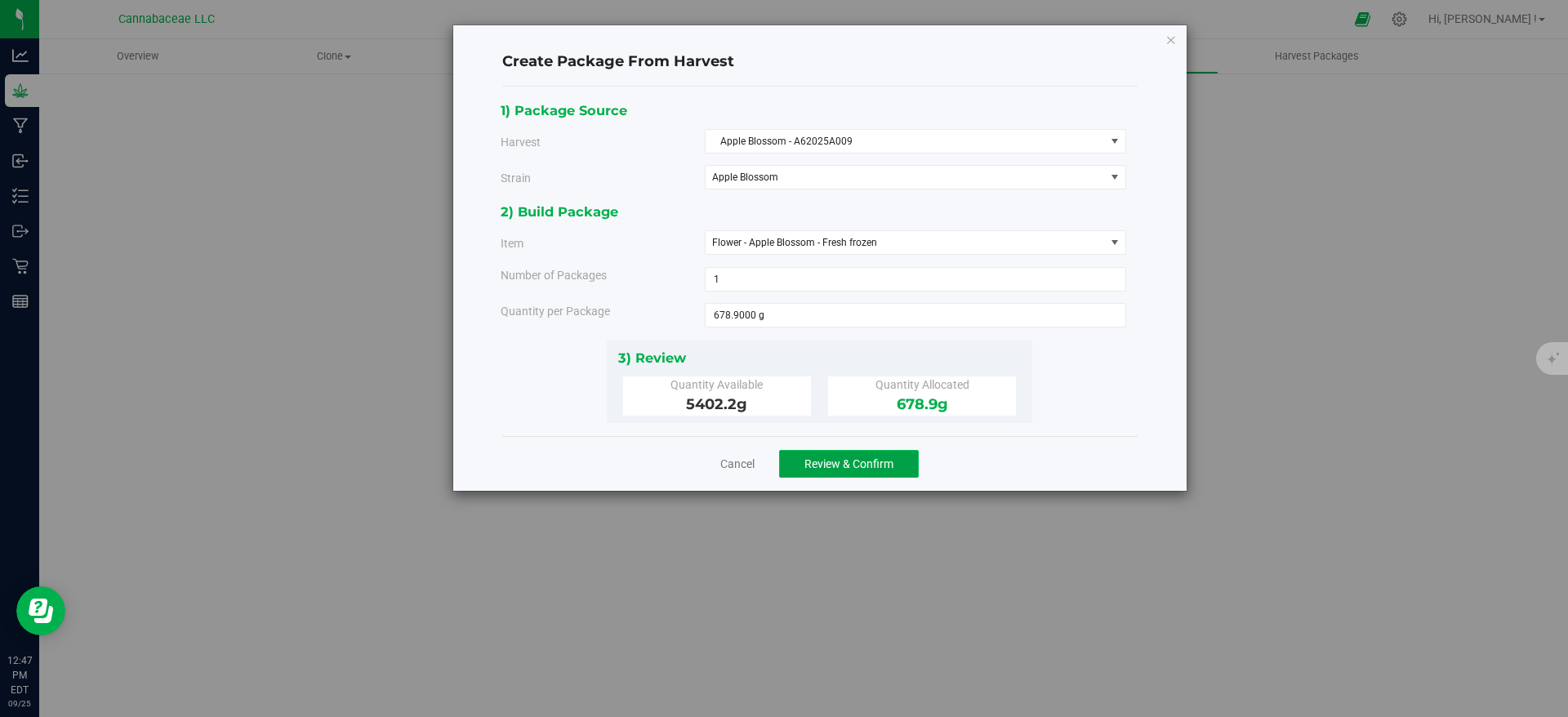
click at [886, 462] on span "Review & Confirm" at bounding box center [849, 465] width 89 height 13
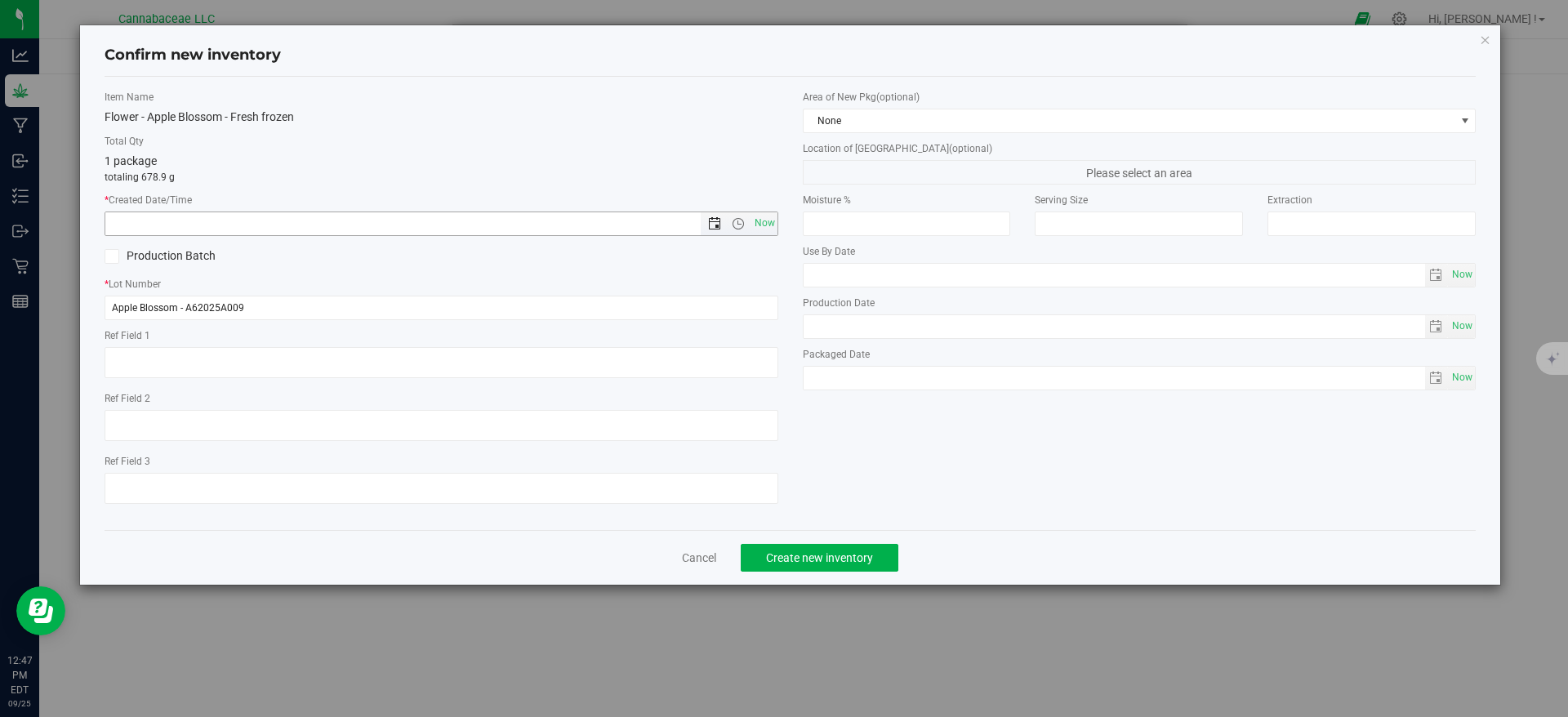
click at [712, 223] on span "Open the date view" at bounding box center [715, 224] width 13 height 13
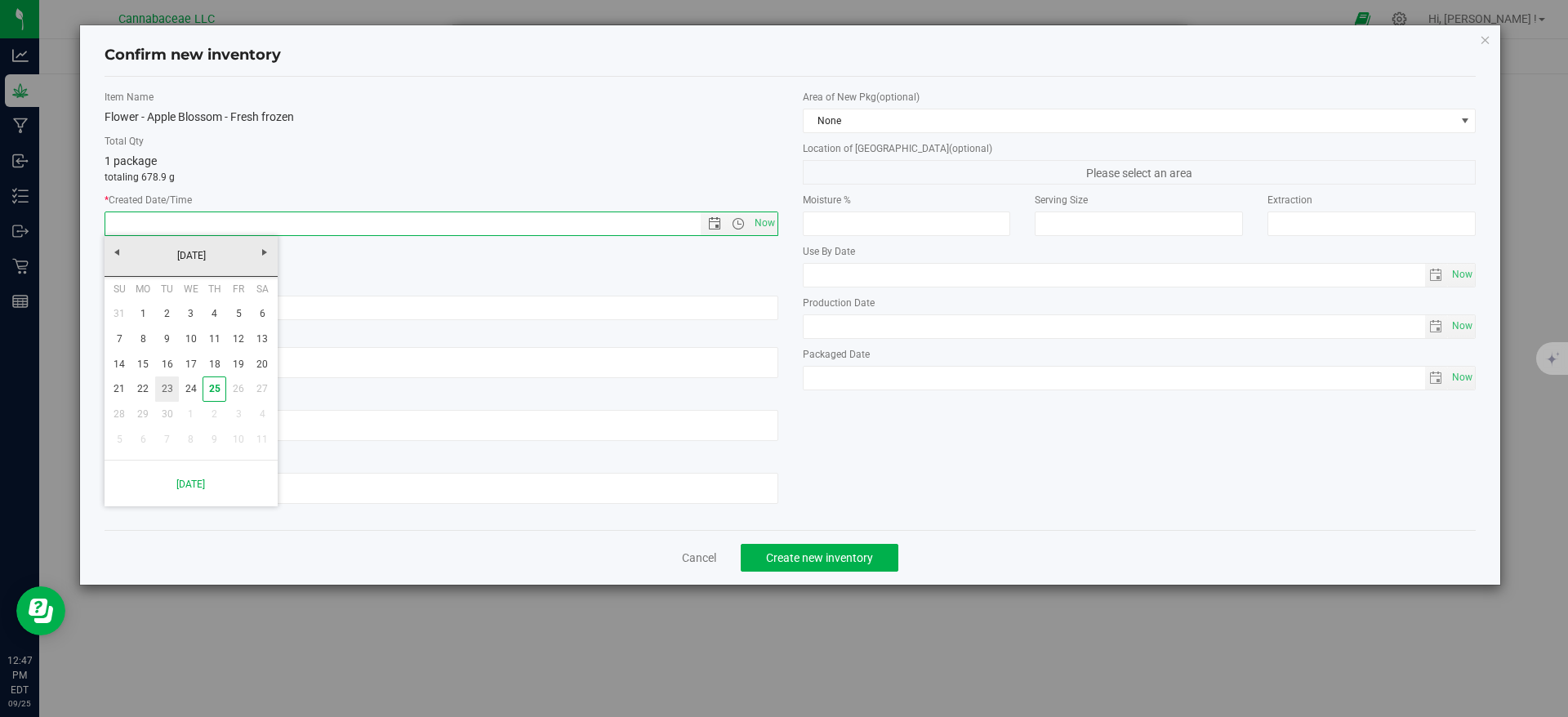
click at [167, 394] on link "23" at bounding box center [167, 390] width 24 height 25
type input "[DATE] 12:47 PM"
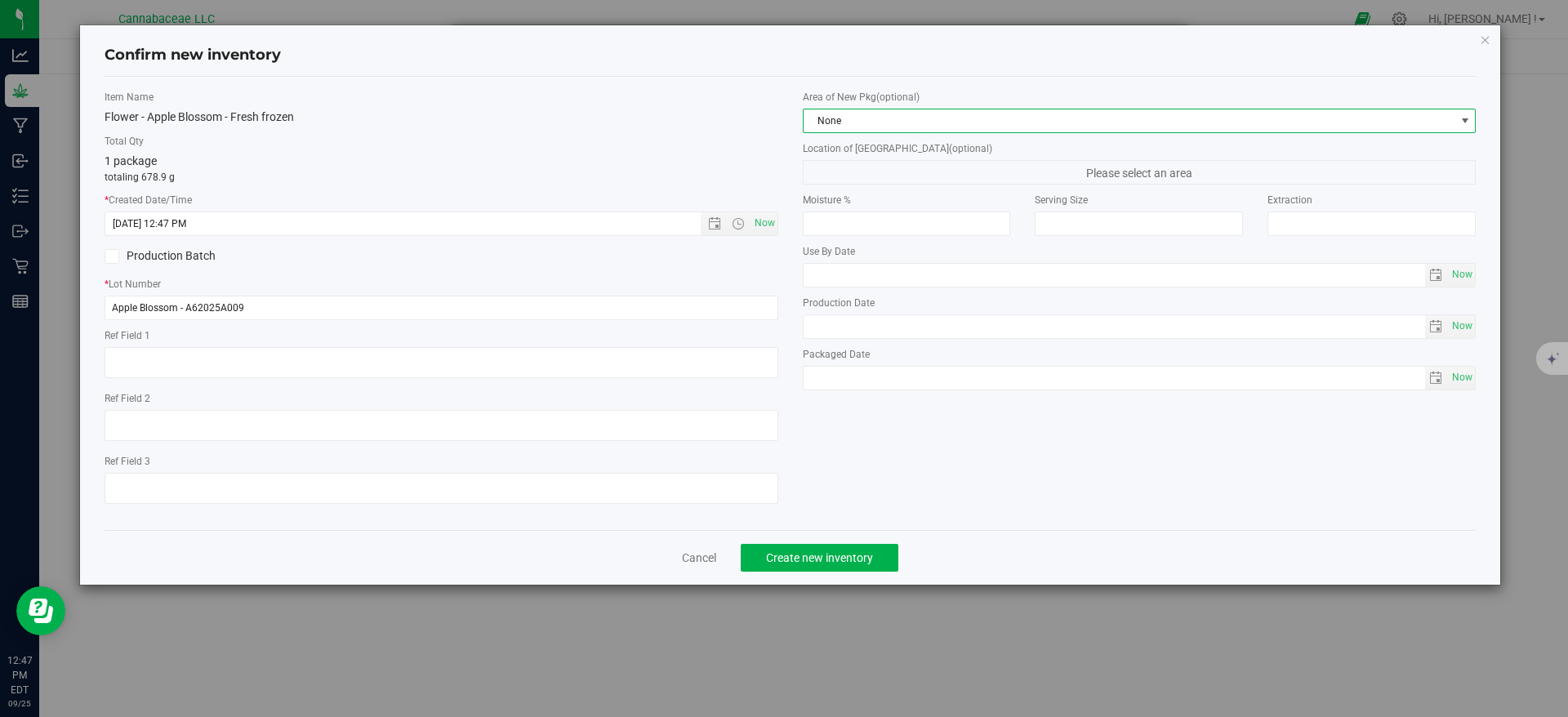
click at [924, 112] on span "None" at bounding box center [1129, 120] width 652 height 23
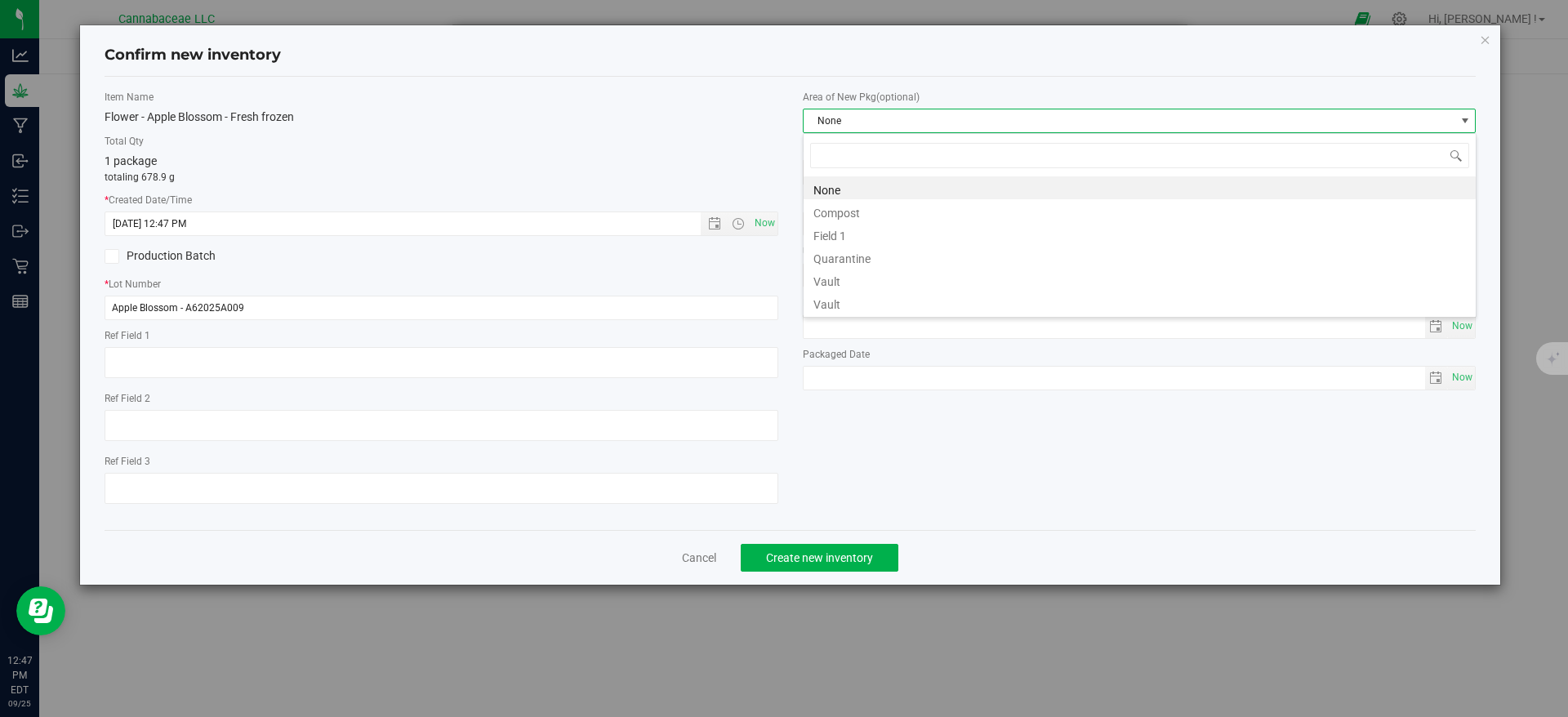
scroll to position [24, 674]
click at [869, 285] on li "Vault" at bounding box center [1139, 279] width 672 height 23
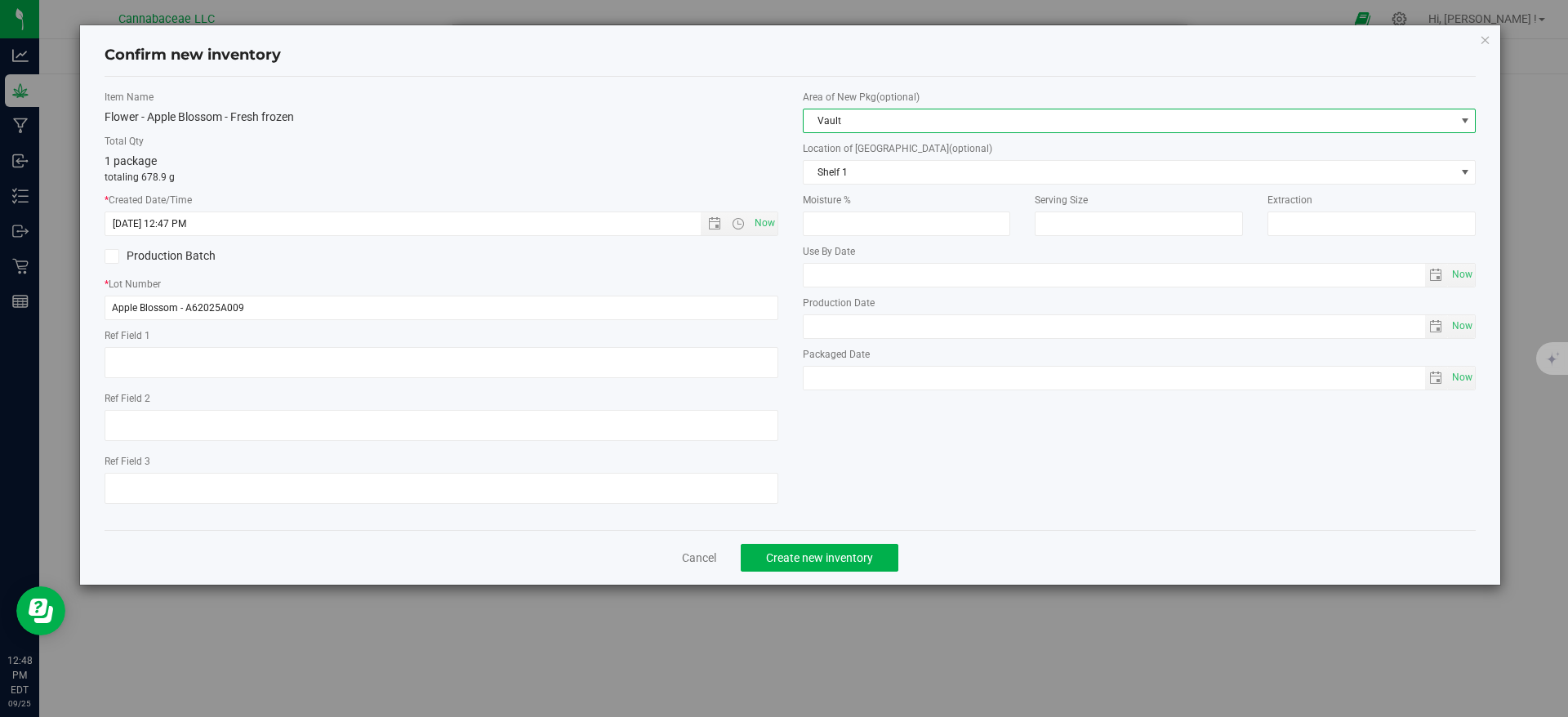
click at [833, 116] on span "Vault" at bounding box center [1129, 120] width 652 height 23
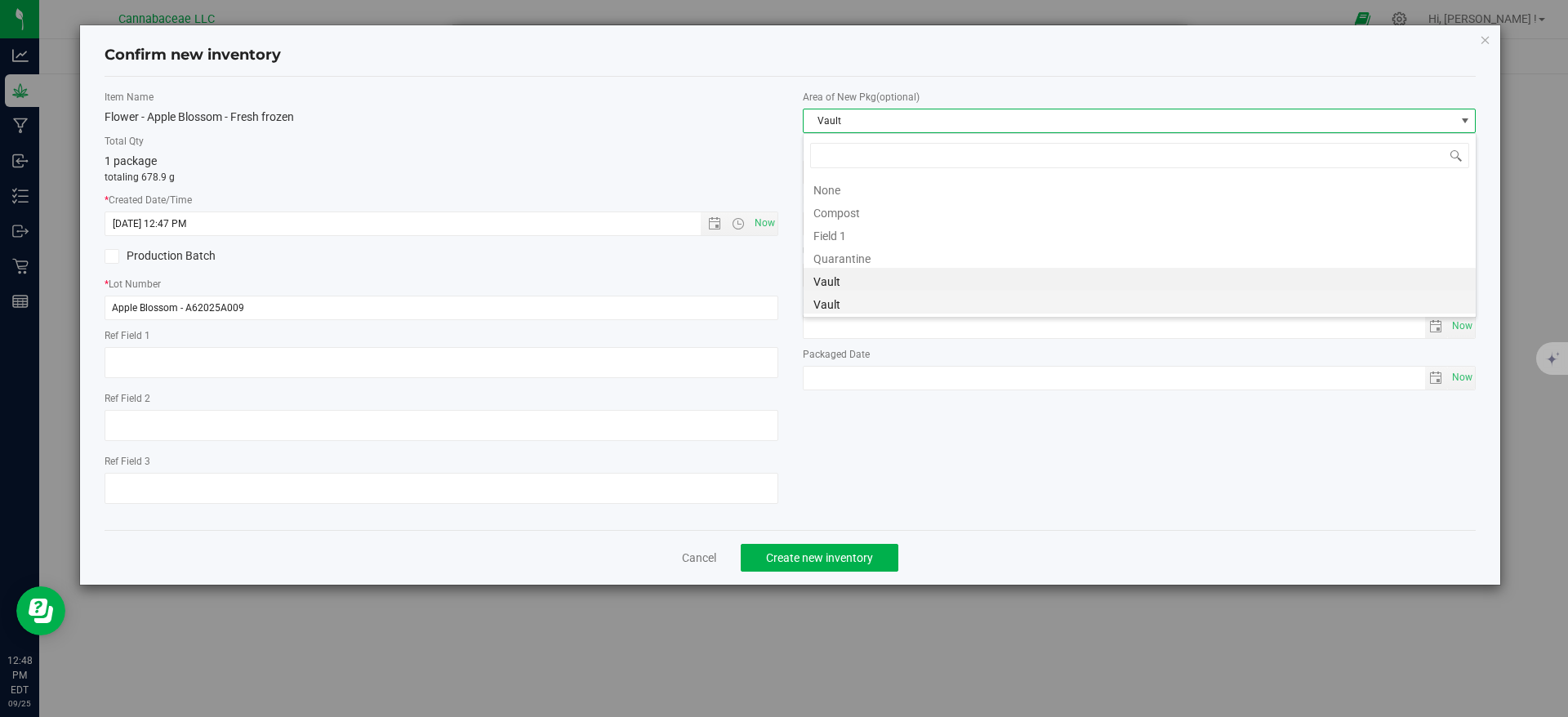
click at [842, 305] on li "Vault" at bounding box center [1139, 302] width 672 height 23
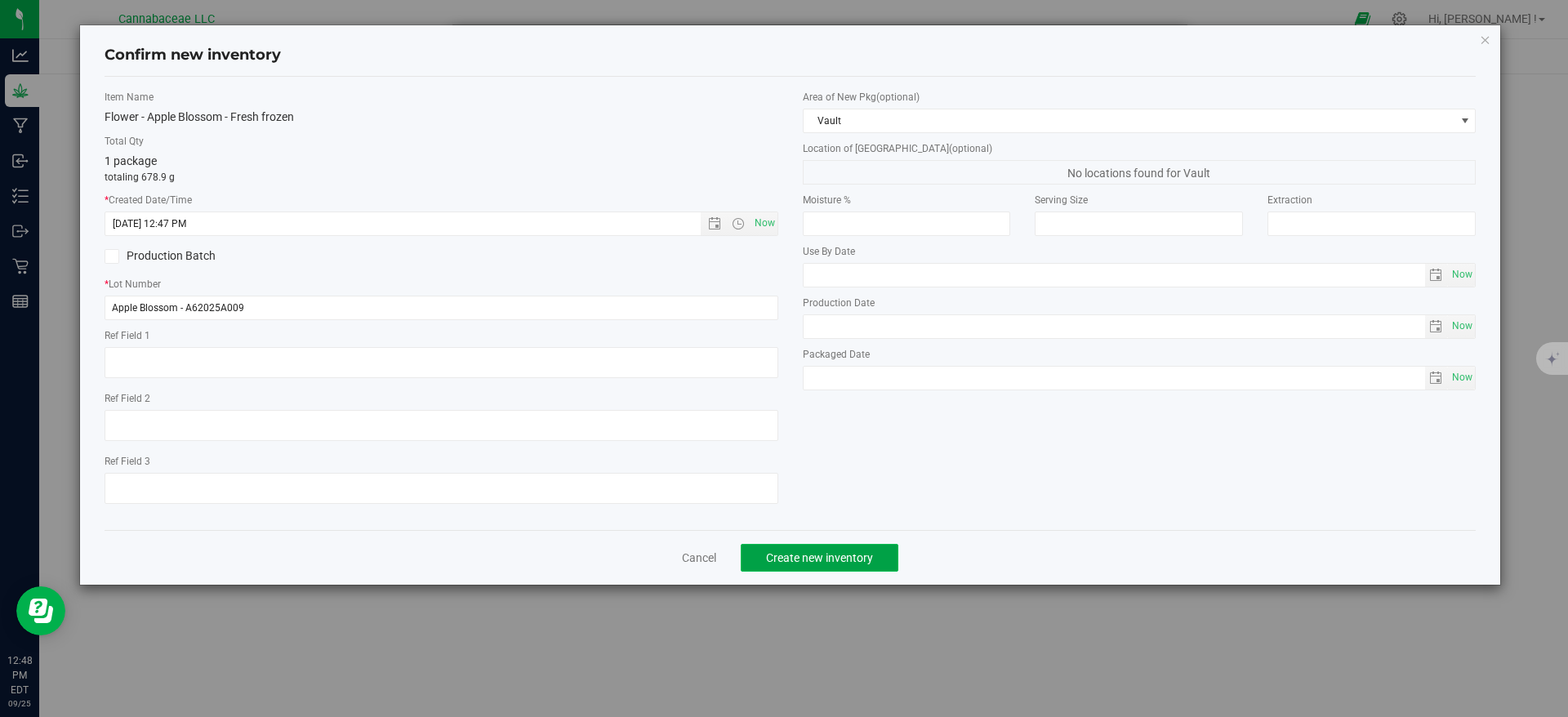
click at [832, 551] on span "Create new inventory" at bounding box center [819, 558] width 107 height 13
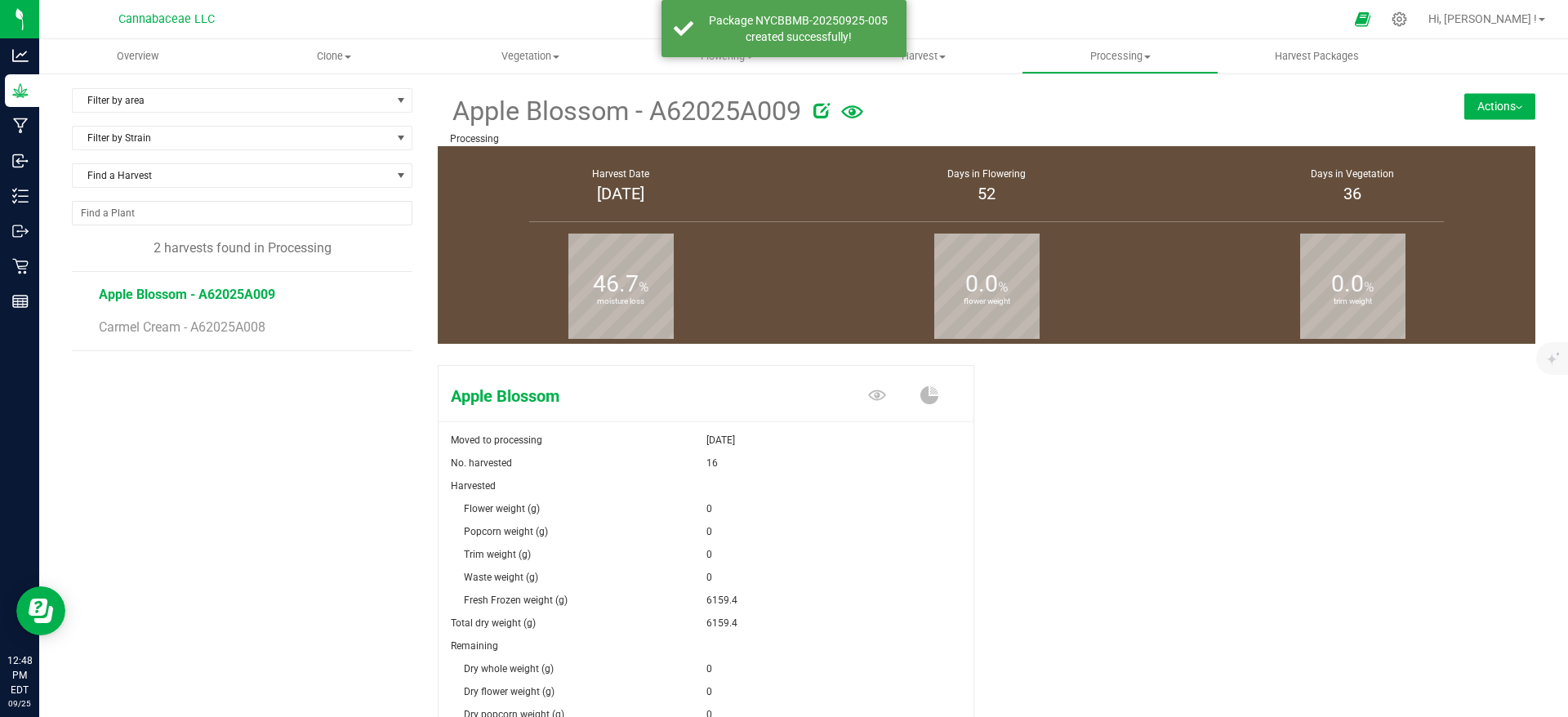
click at [1469, 109] on button "Actions" at bounding box center [1500, 106] width 71 height 26
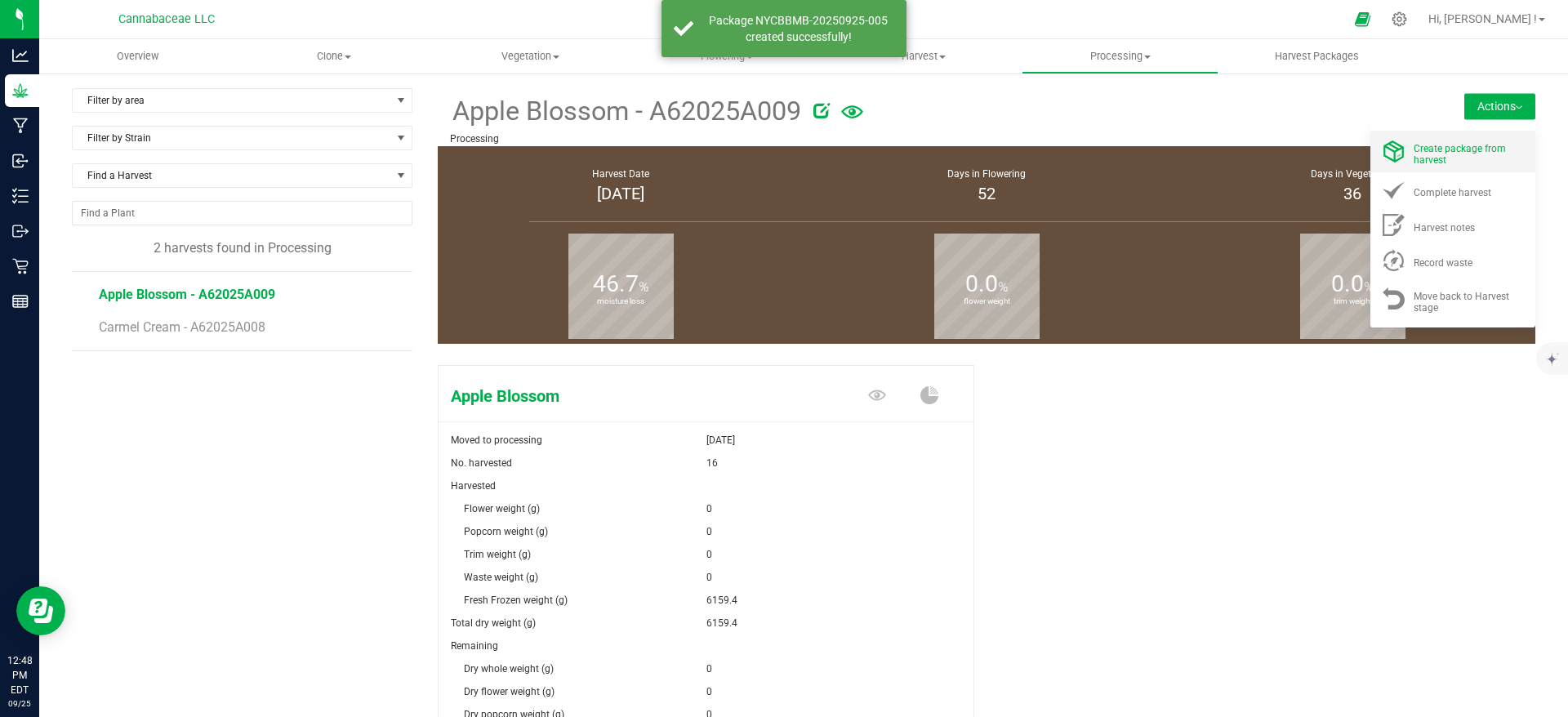
click at [1449, 154] on span "Create package from harvest" at bounding box center [1459, 154] width 93 height 23
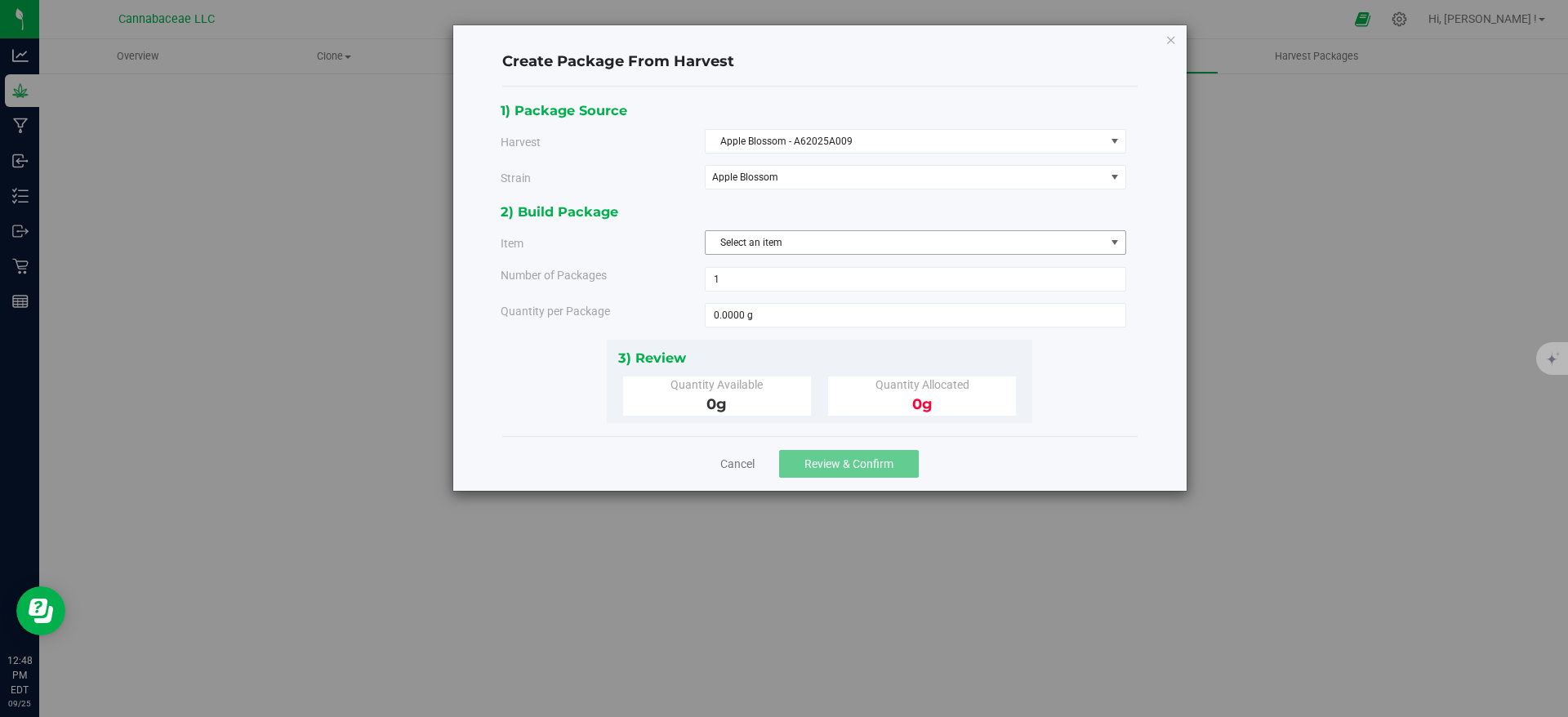
click at [802, 243] on span "Select an item" at bounding box center [905, 242] width 400 height 23
click at [813, 310] on span "Flower - Apple Blossom - Fresh frozen" at bounding box center [797, 311] width 165 height 21
click at [799, 321] on span at bounding box center [915, 315] width 421 height 24
type input "709.9"
type input "709.9000 g"
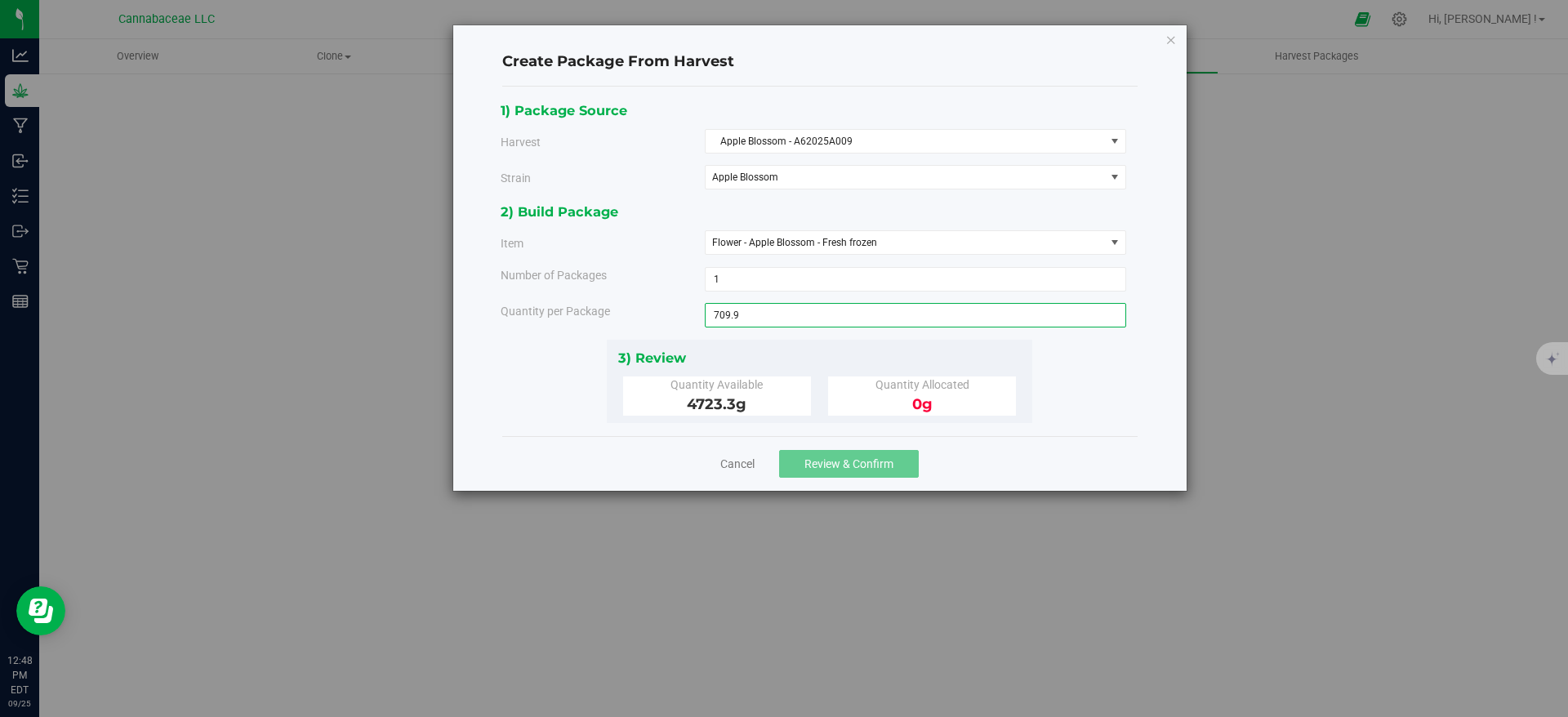
click at [1078, 380] on div "1) Package Source Harvest Apple Blossom - A62025A009 Select Apple Blossom - A62…" at bounding box center [819, 261] width 638 height 323
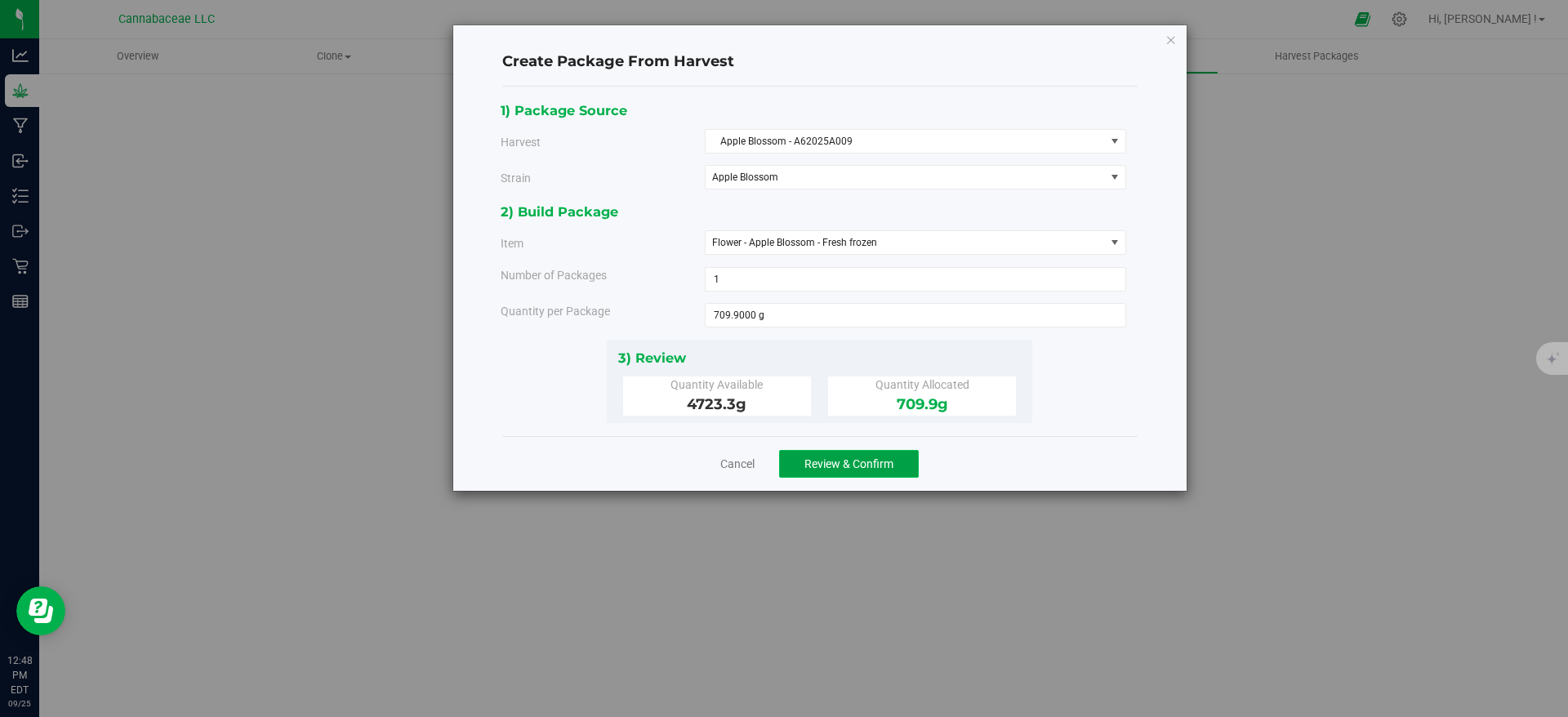
click at [900, 458] on button "Review & Confirm" at bounding box center [849, 464] width 140 height 28
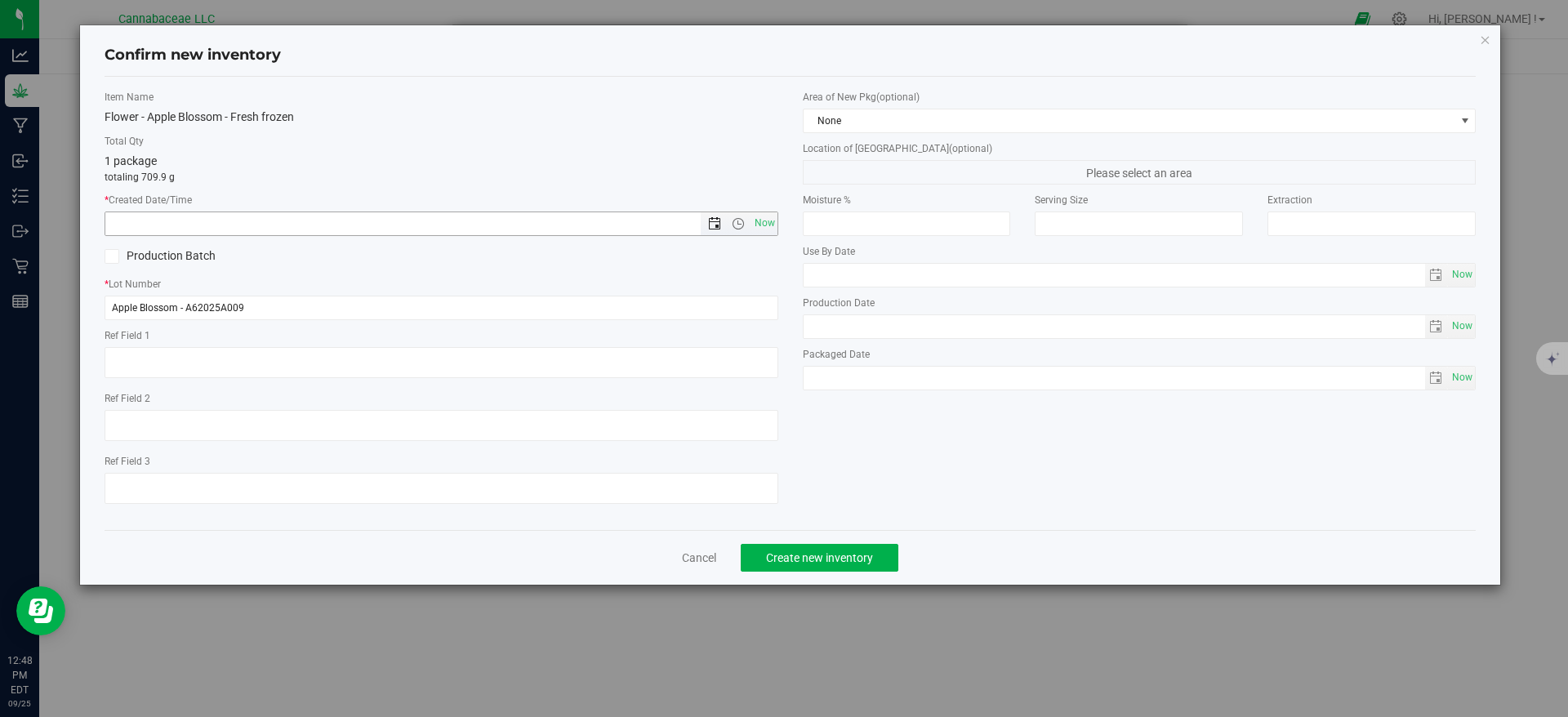
click at [720, 221] on span "Open the date view" at bounding box center [715, 224] width 13 height 13
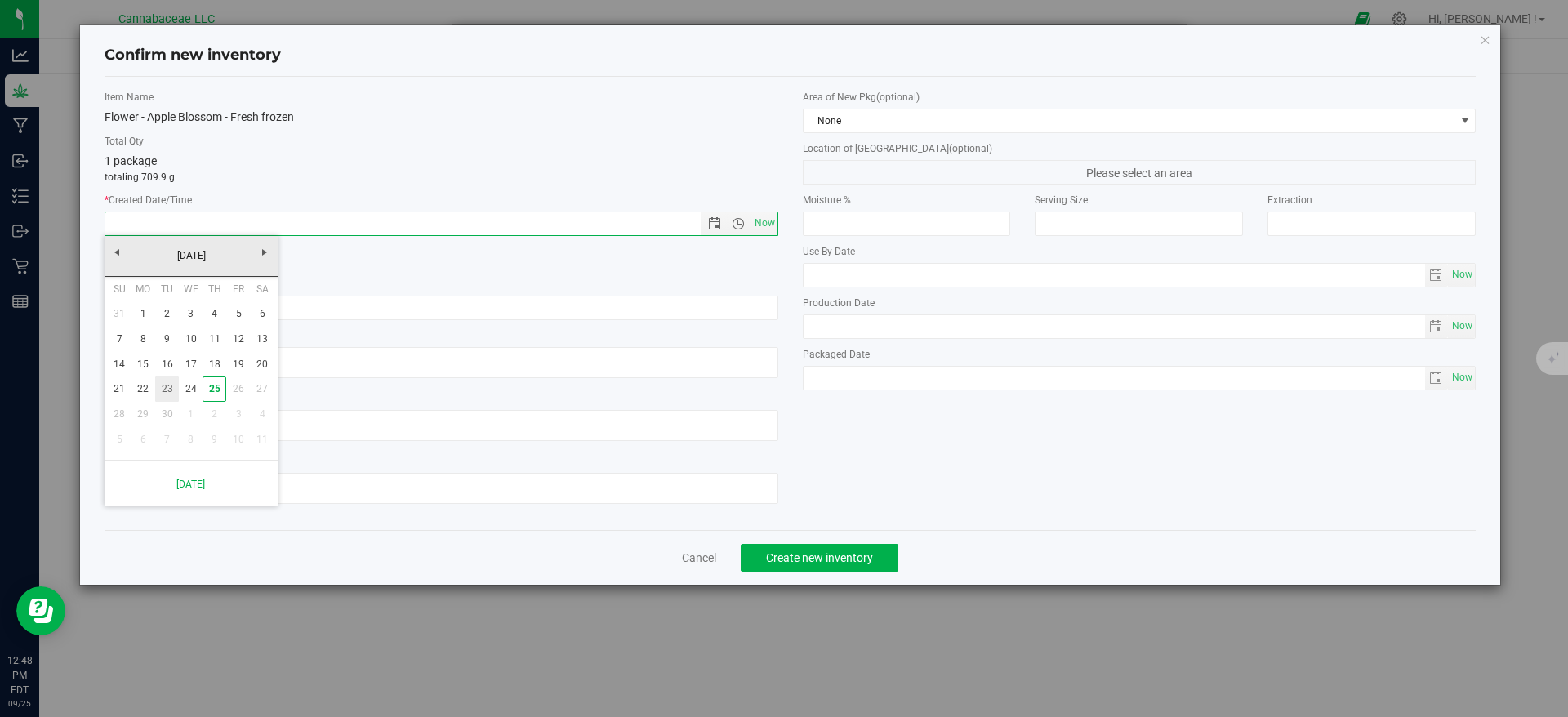
click at [169, 383] on link "23" at bounding box center [167, 390] width 24 height 25
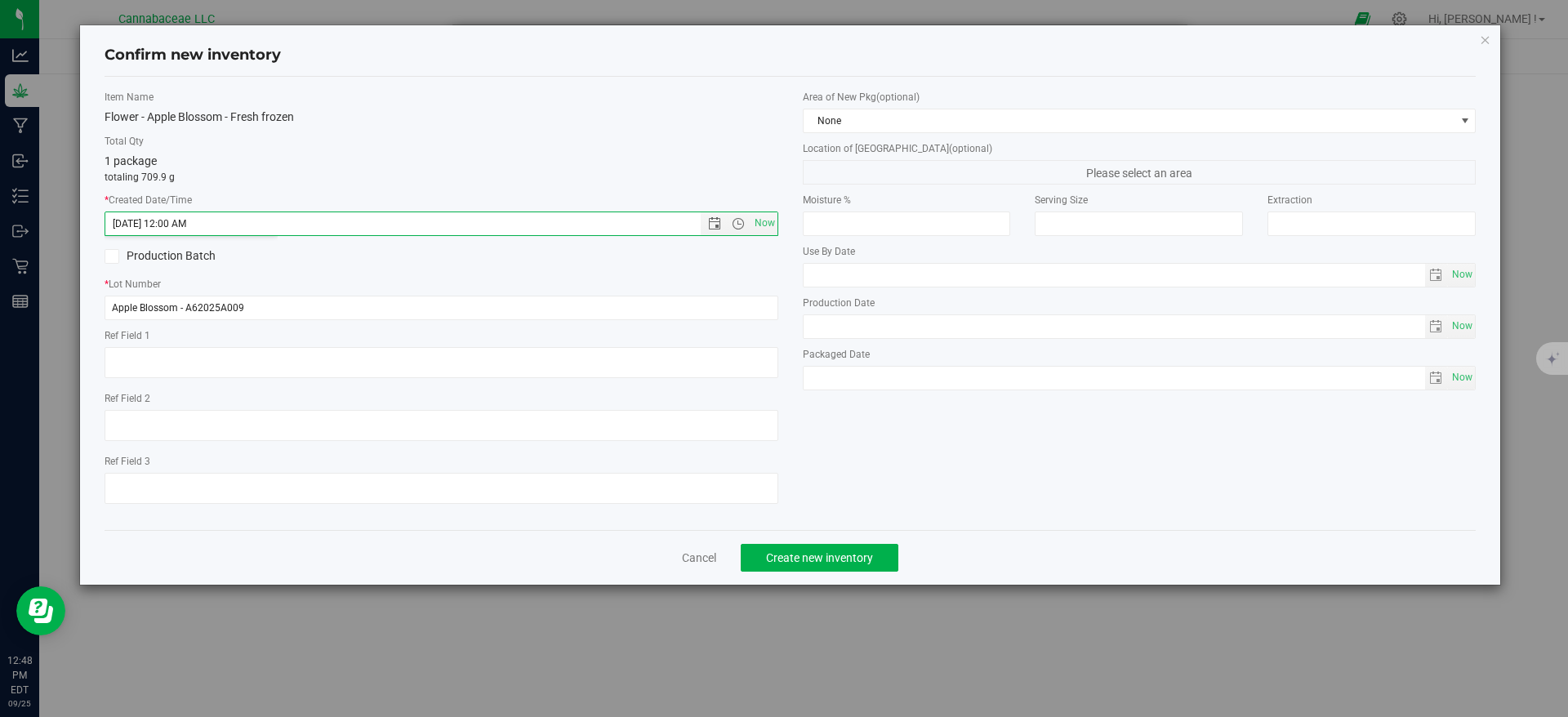
type input "[DATE] 12:48 PM"
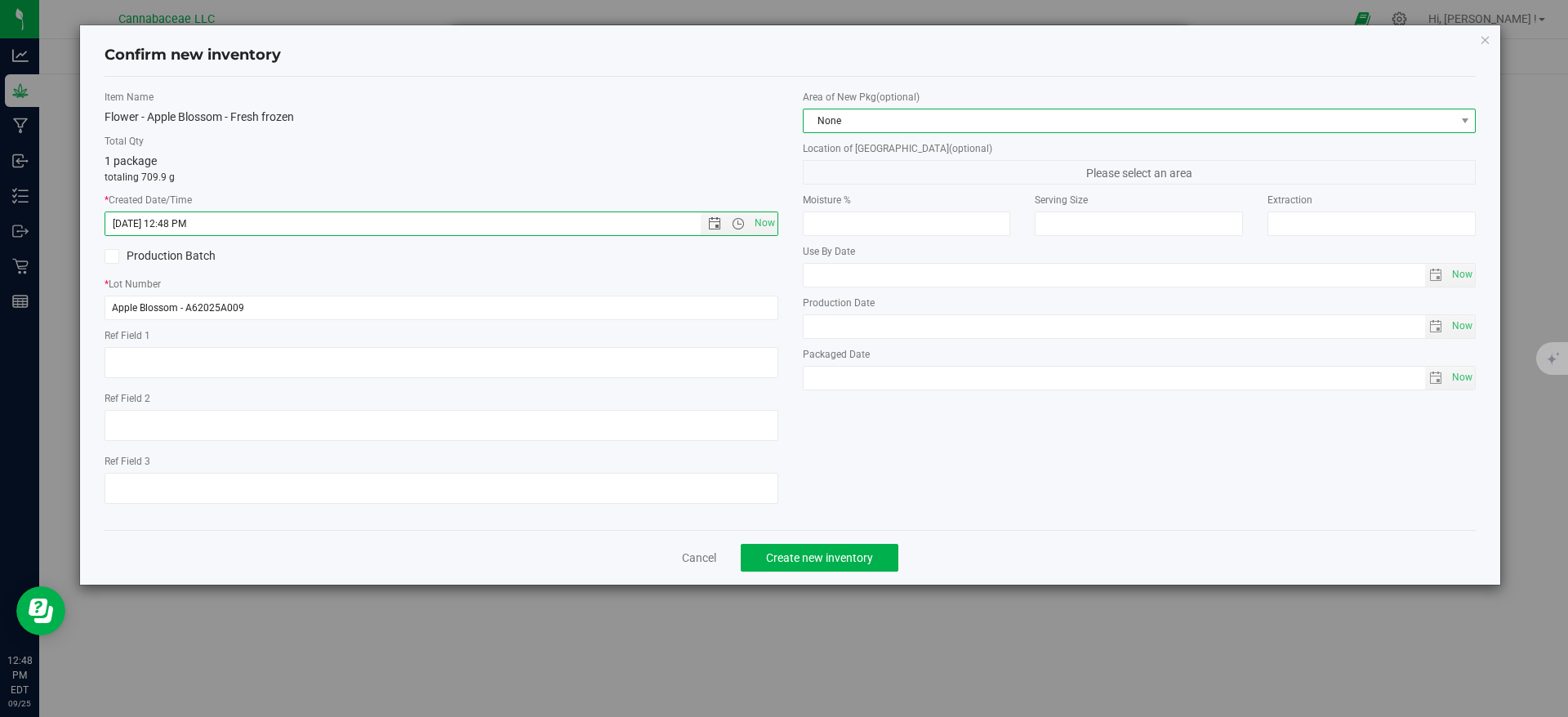
click at [855, 116] on span "None" at bounding box center [1129, 120] width 652 height 23
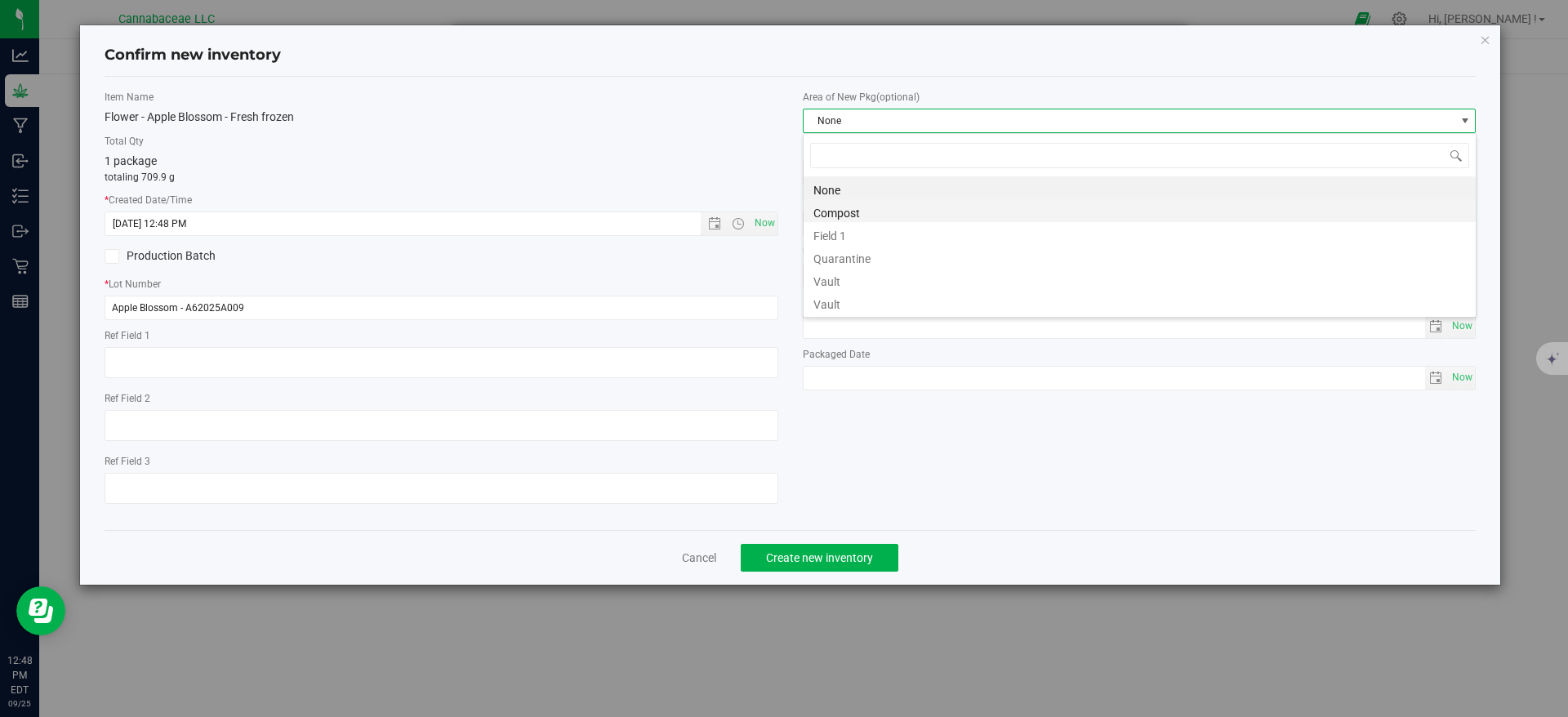
scroll to position [24, 674]
click at [848, 299] on li "Vault" at bounding box center [1139, 302] width 672 height 23
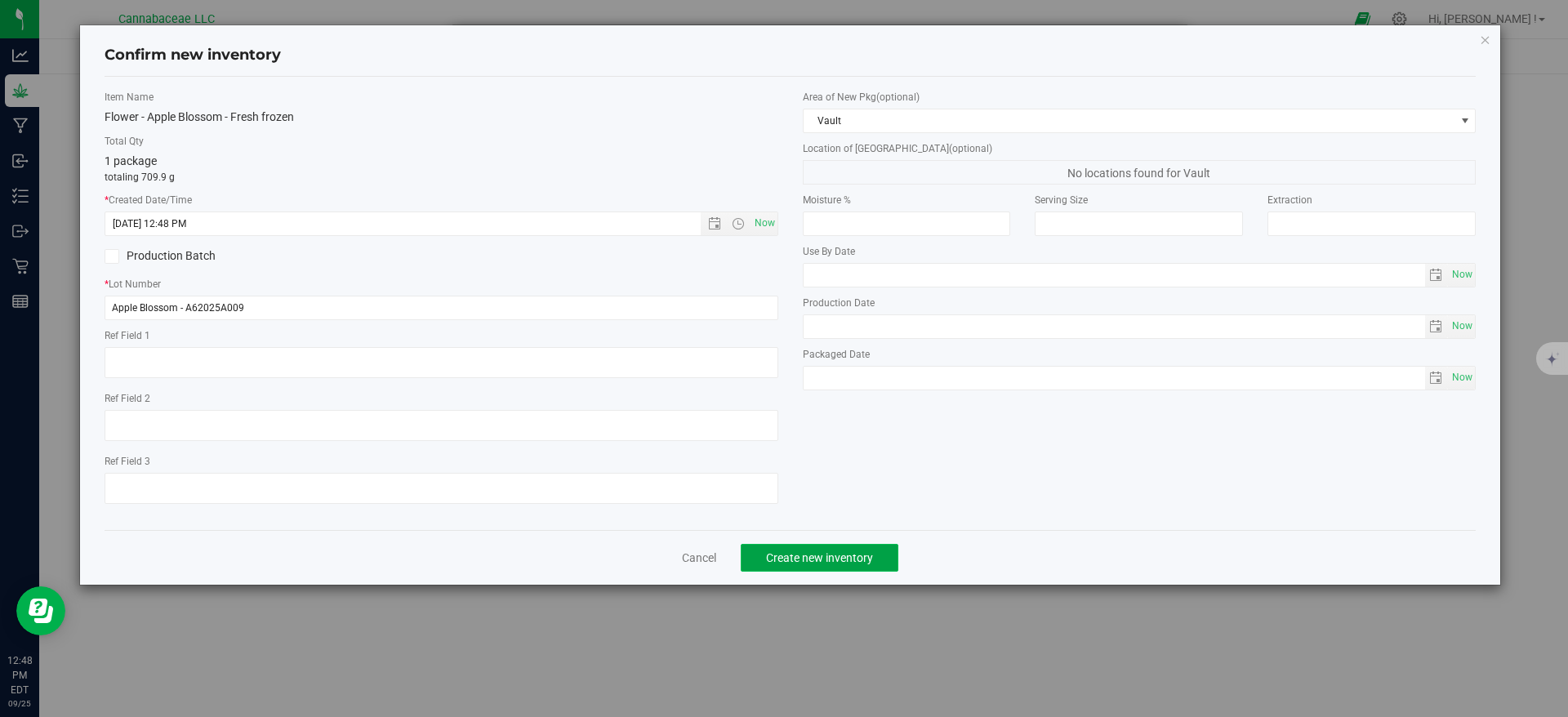
click at [866, 547] on button "Create new inventory" at bounding box center [819, 558] width 157 height 28
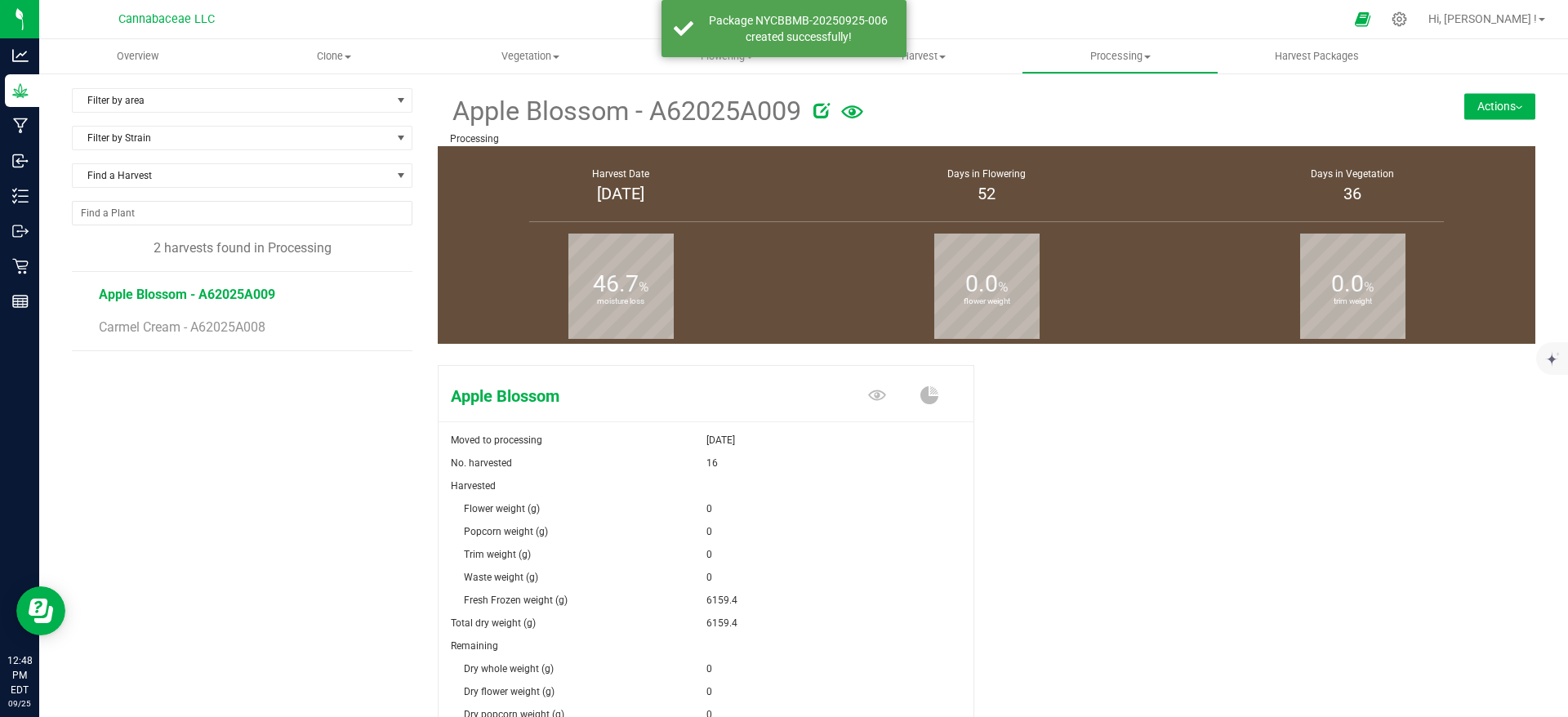
click at [1489, 110] on button "Actions" at bounding box center [1500, 106] width 71 height 26
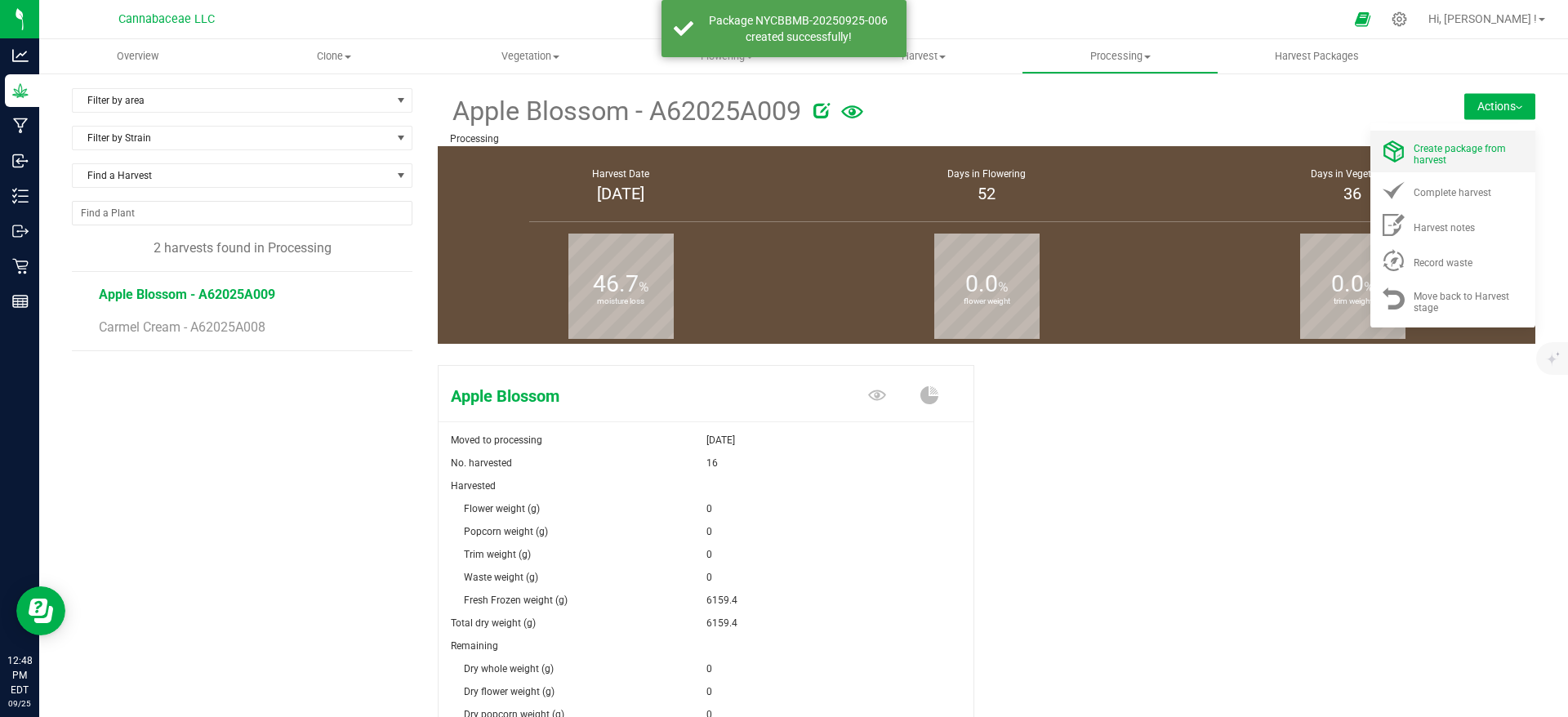
click at [1470, 147] on span "Create package from harvest" at bounding box center [1459, 154] width 93 height 23
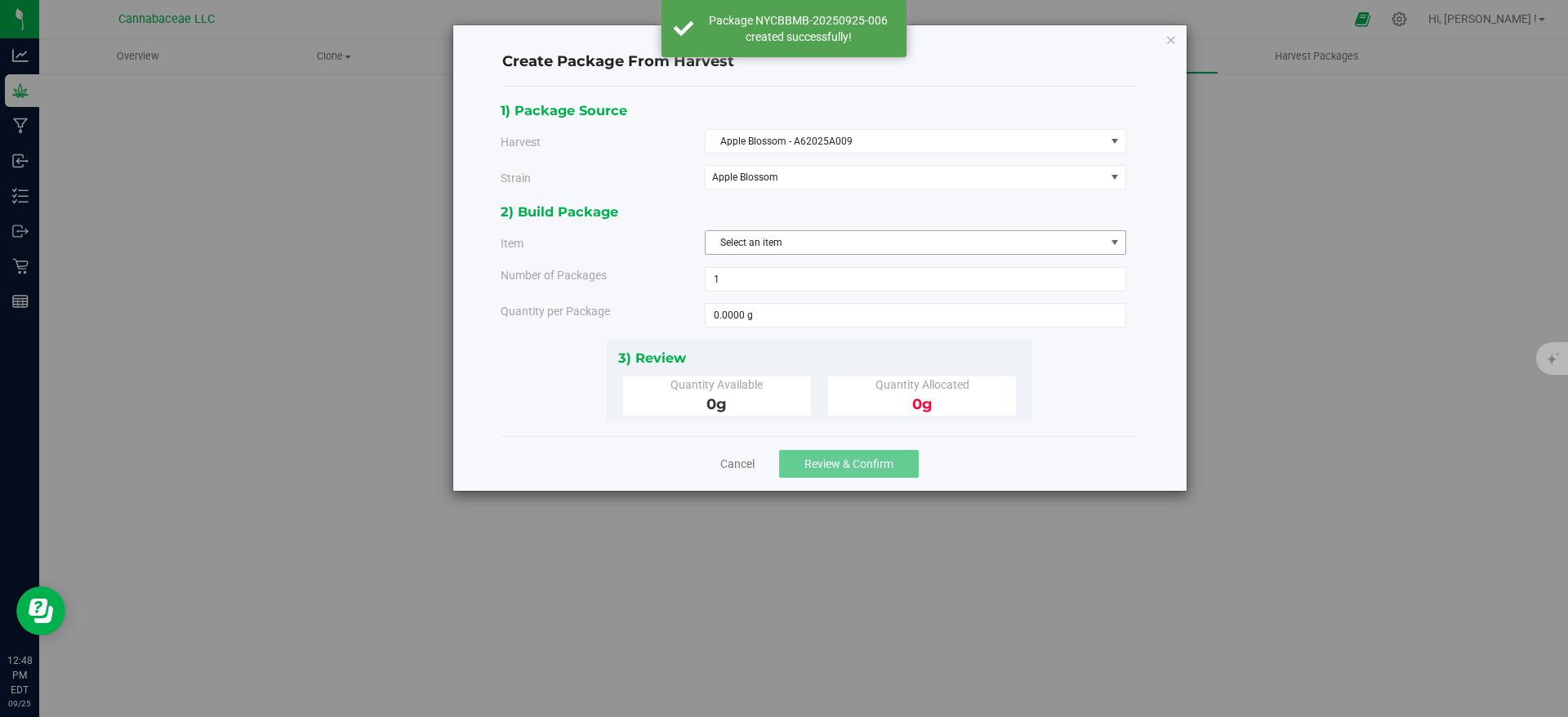
click at [780, 244] on span "Select an item" at bounding box center [905, 242] width 400 height 23
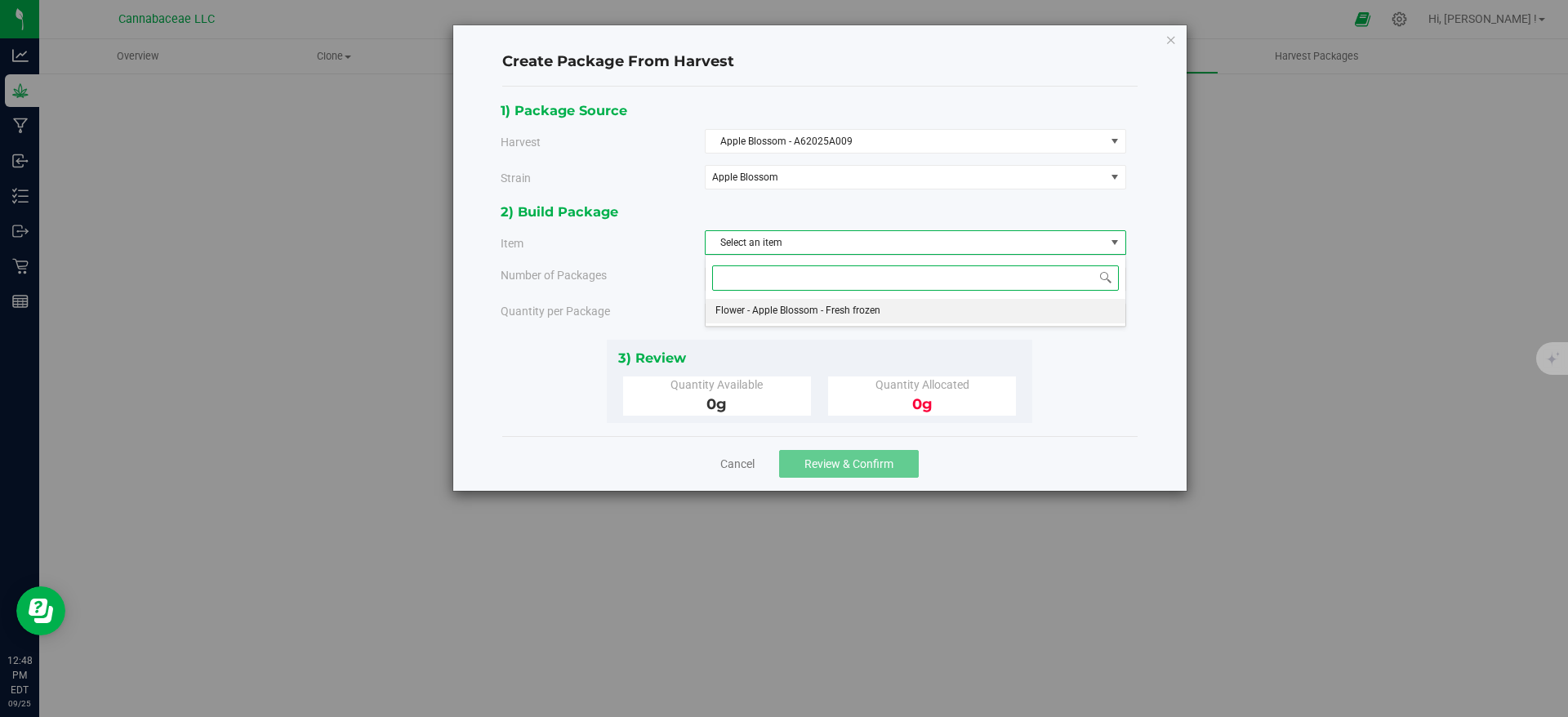
click at [775, 308] on span "Flower - Apple Blossom - Fresh frozen" at bounding box center [797, 311] width 165 height 21
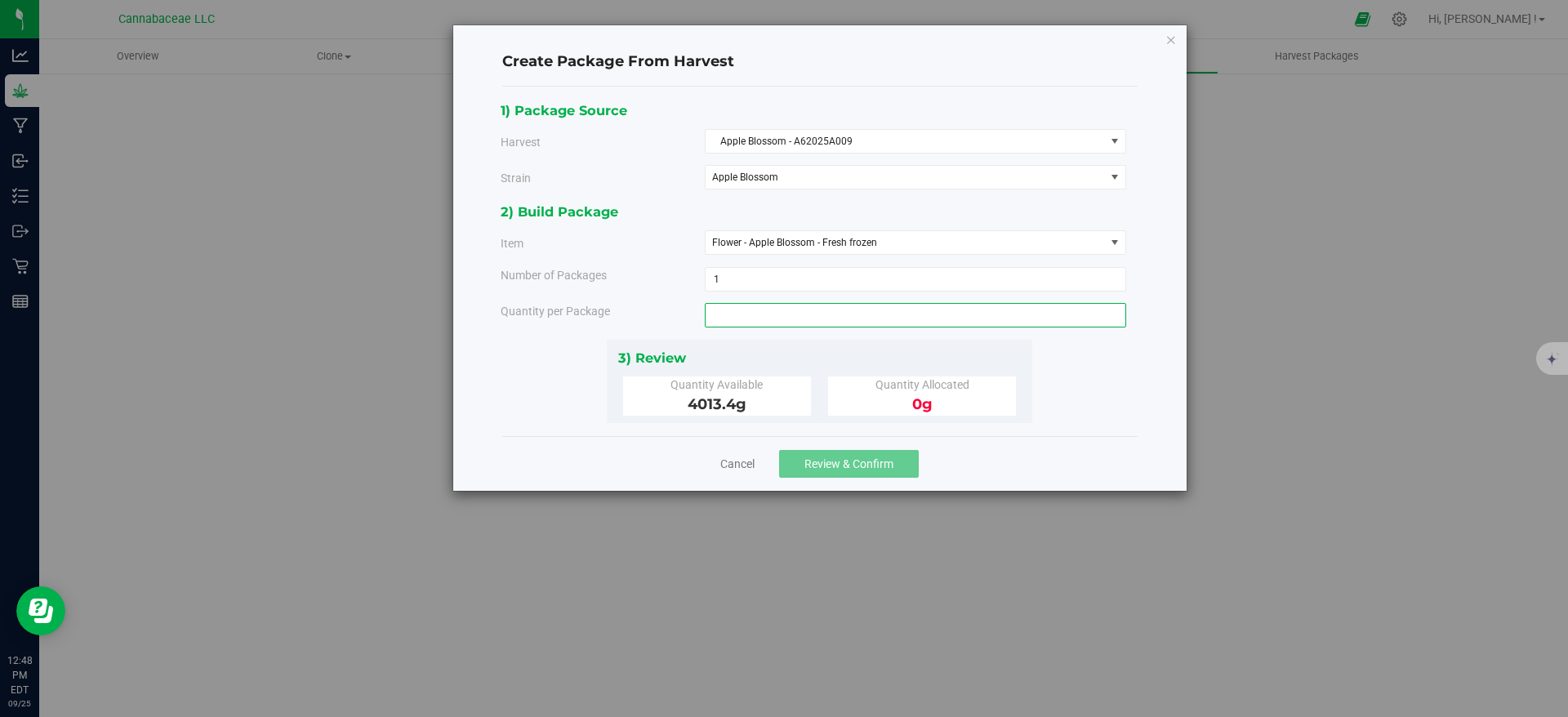
click at [770, 321] on span at bounding box center [915, 315] width 421 height 24
type input "715.2"
type input "715.2000 g"
click at [1083, 375] on div "1) Package Source Harvest Apple Blossom - A62025A009 Select Apple Blossom - A62…" at bounding box center [819, 261] width 638 height 323
click at [861, 465] on span "Review & Confirm" at bounding box center [849, 465] width 89 height 13
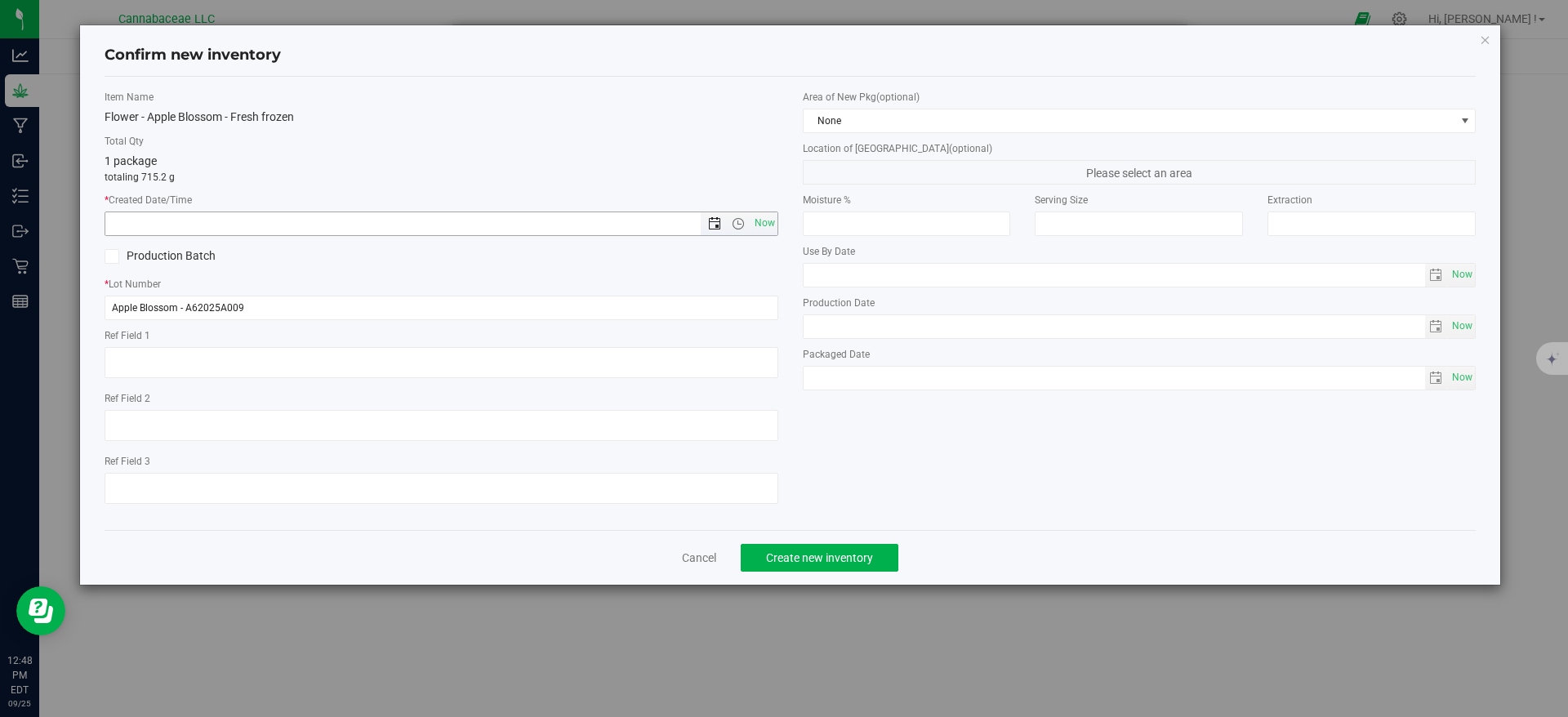
click at [713, 222] on span "Open the date view" at bounding box center [715, 224] width 13 height 13
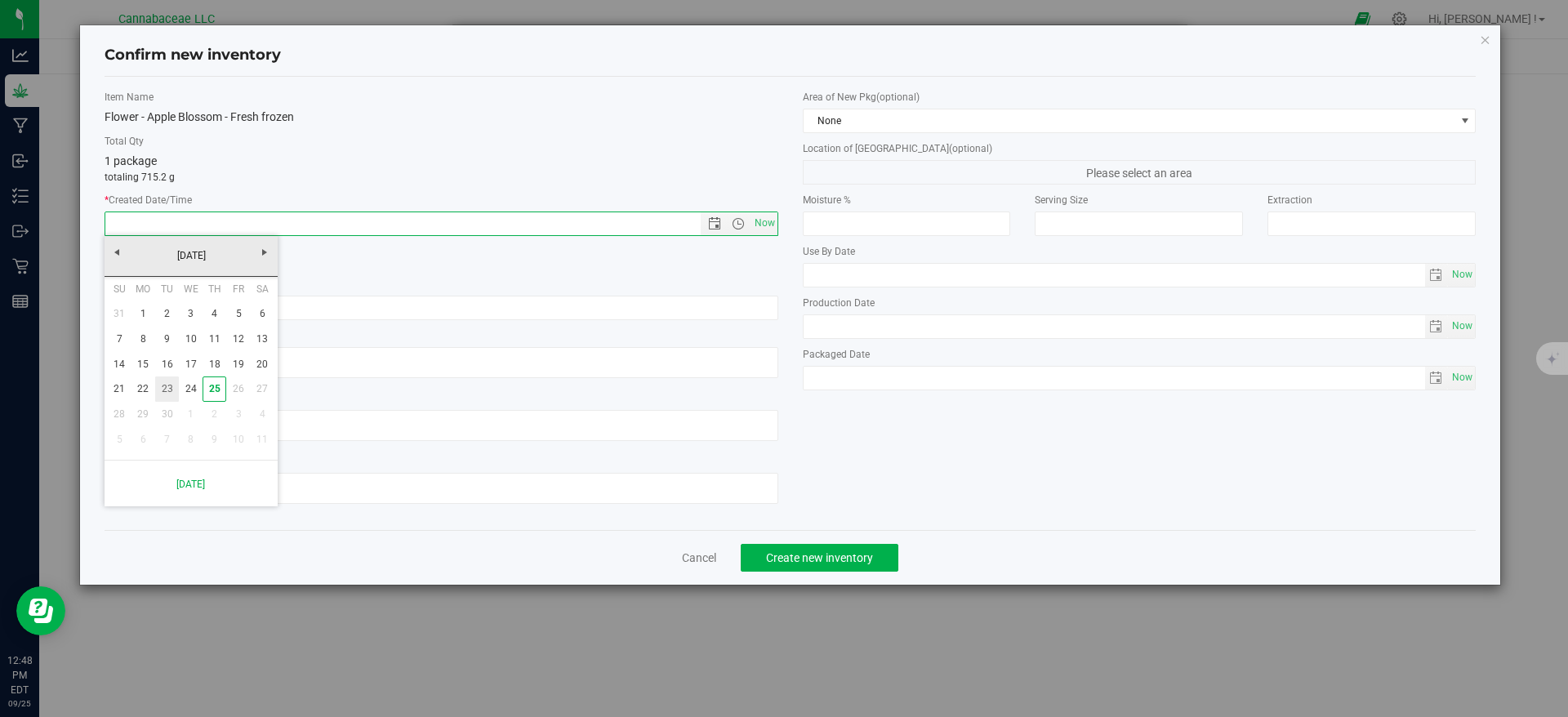
click at [168, 390] on link "23" at bounding box center [167, 390] width 24 height 25
type input "[DATE] 12:48 PM"
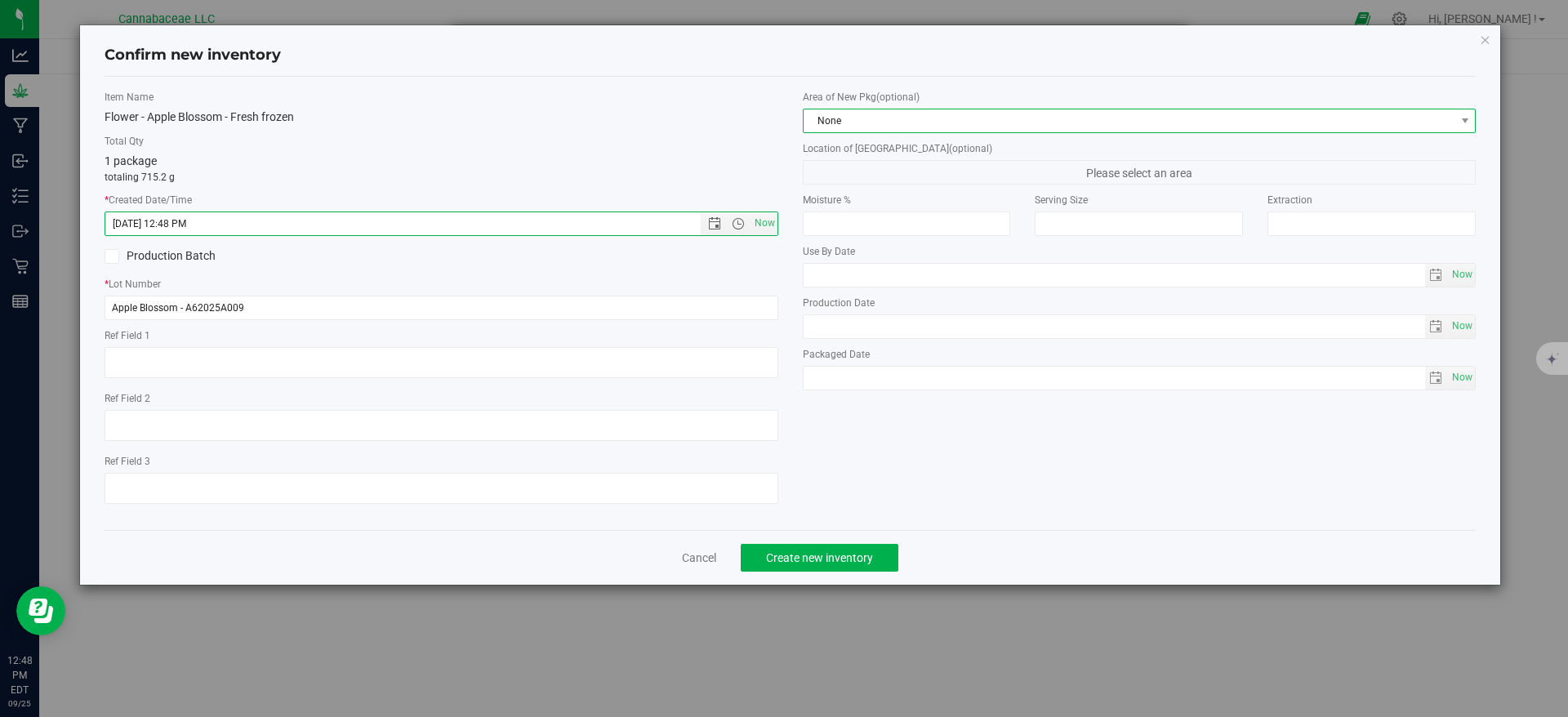
click at [1135, 120] on span "None" at bounding box center [1129, 120] width 652 height 23
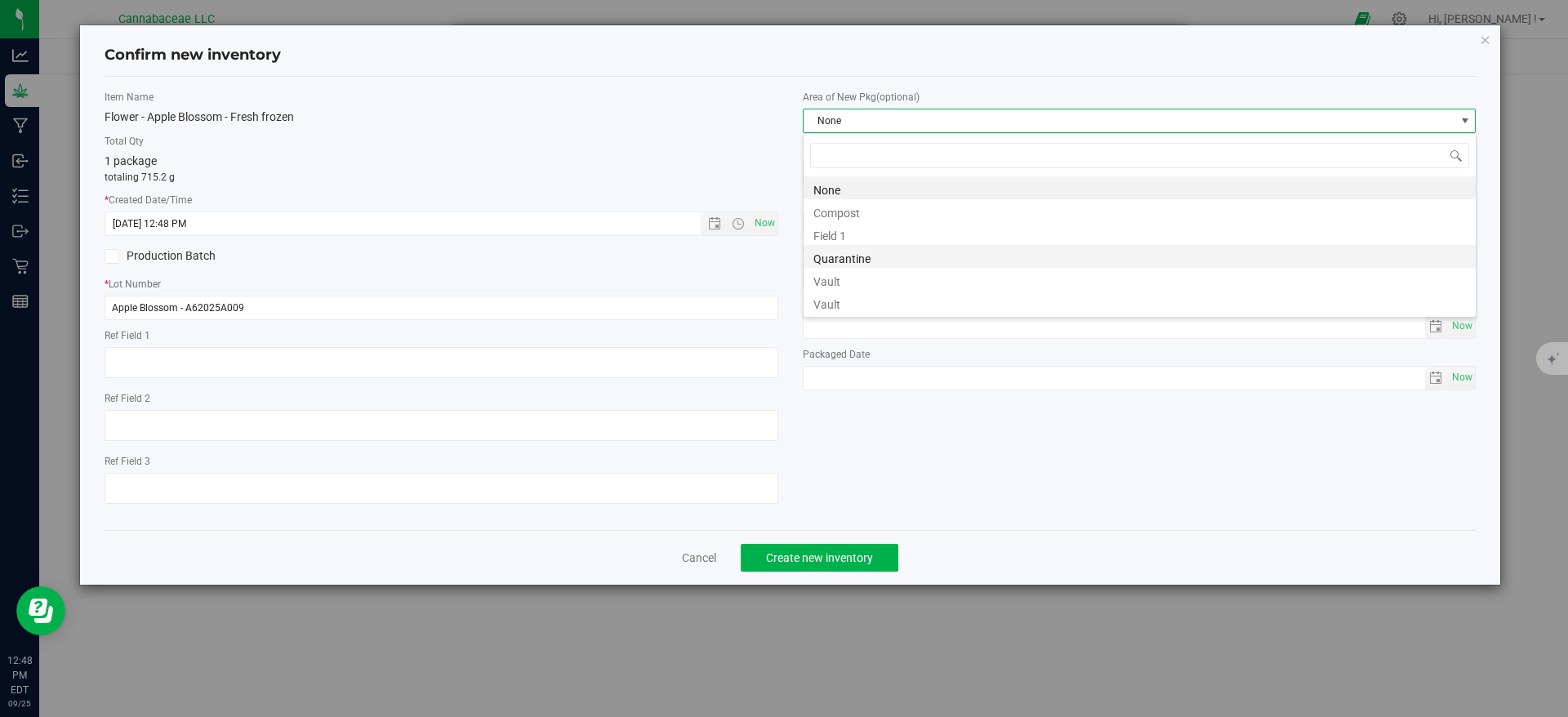
scroll to position [24, 674]
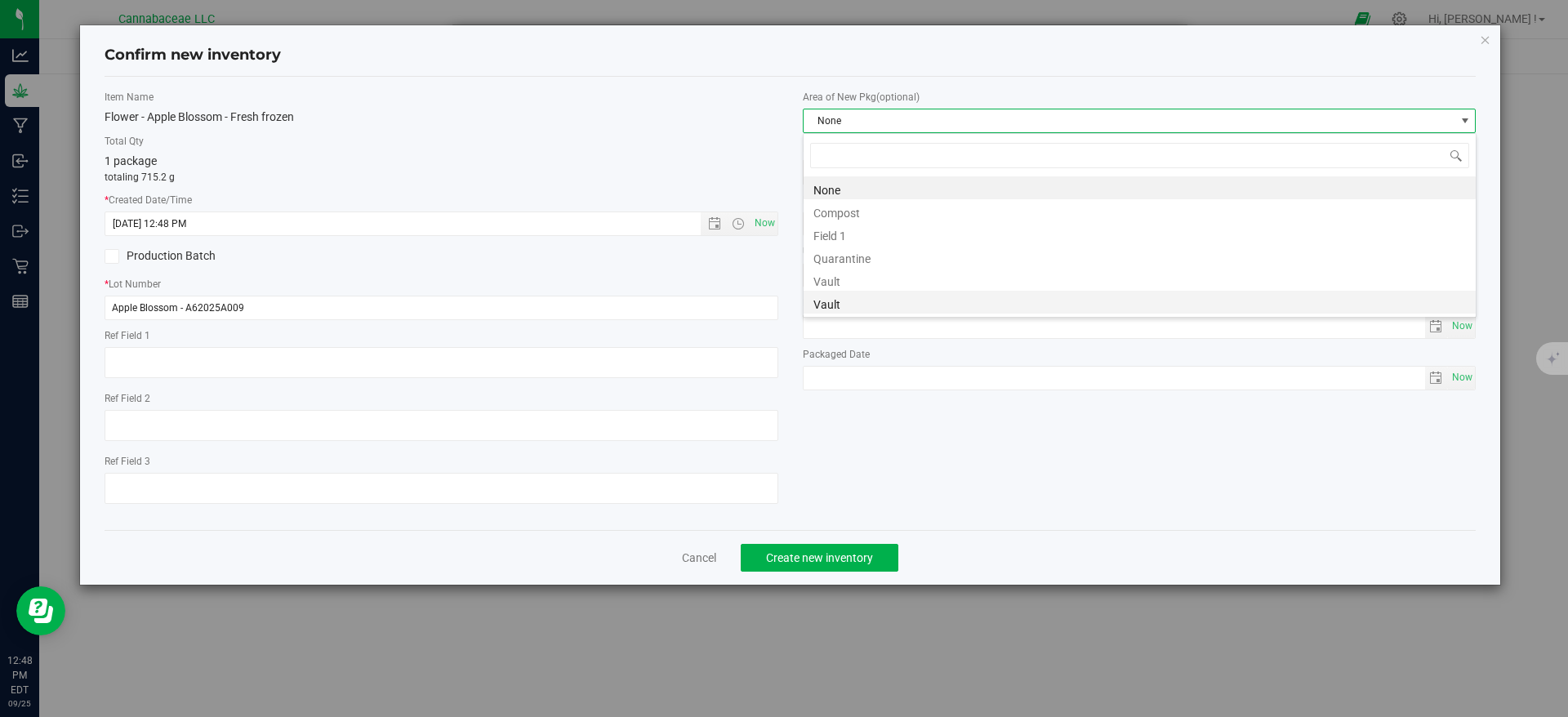
click at [914, 300] on li "Vault" at bounding box center [1139, 302] width 672 height 23
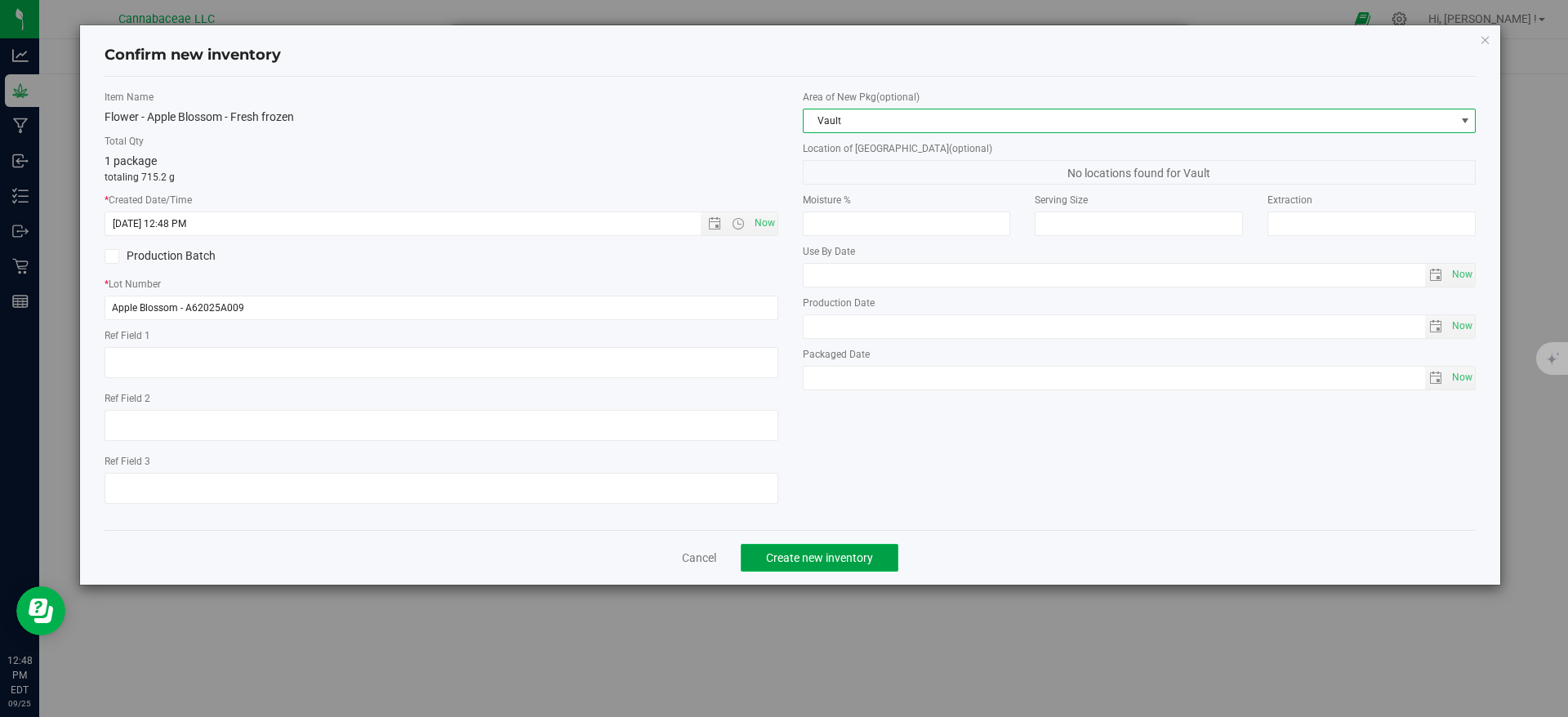
click at [856, 557] on span "Create new inventory" at bounding box center [819, 558] width 107 height 13
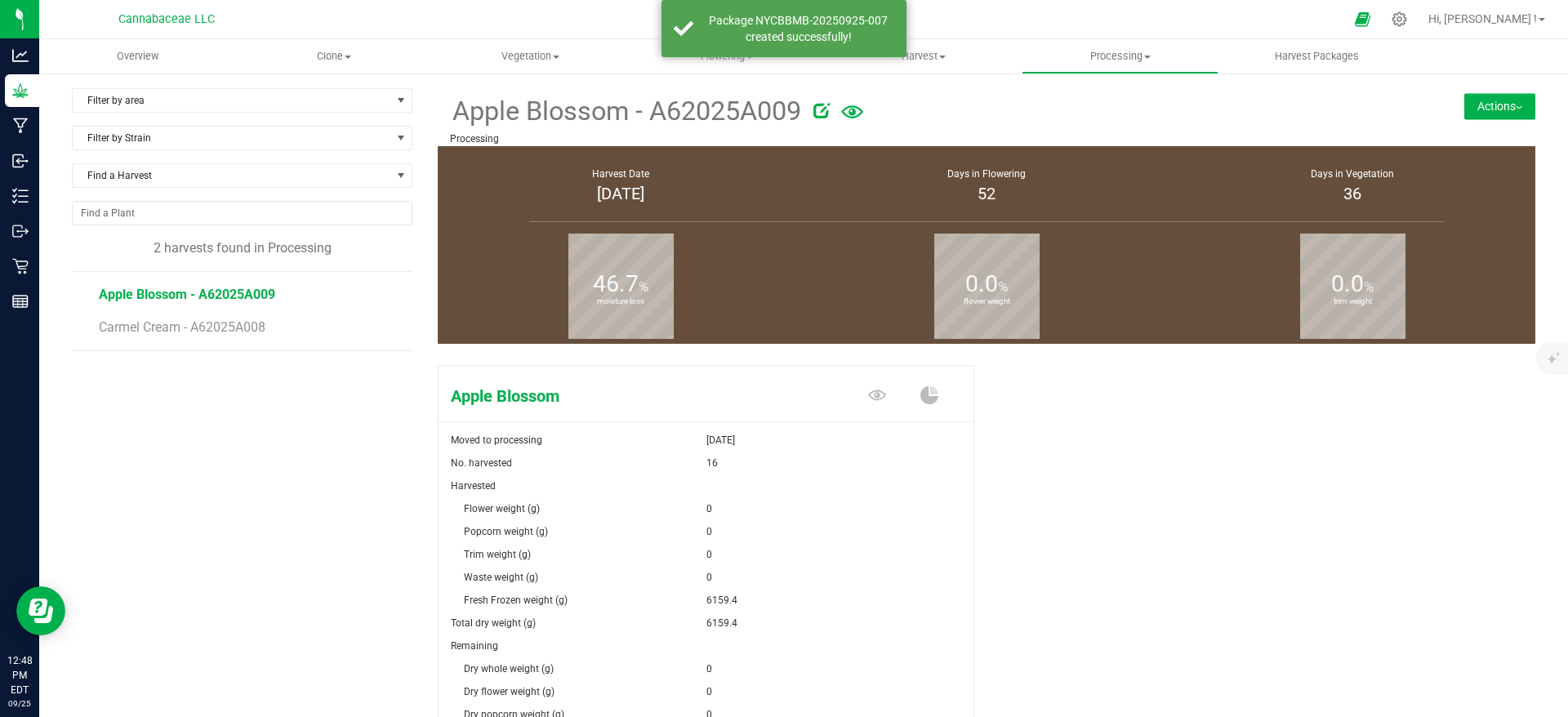
click at [1478, 107] on button "Actions" at bounding box center [1500, 106] width 71 height 26
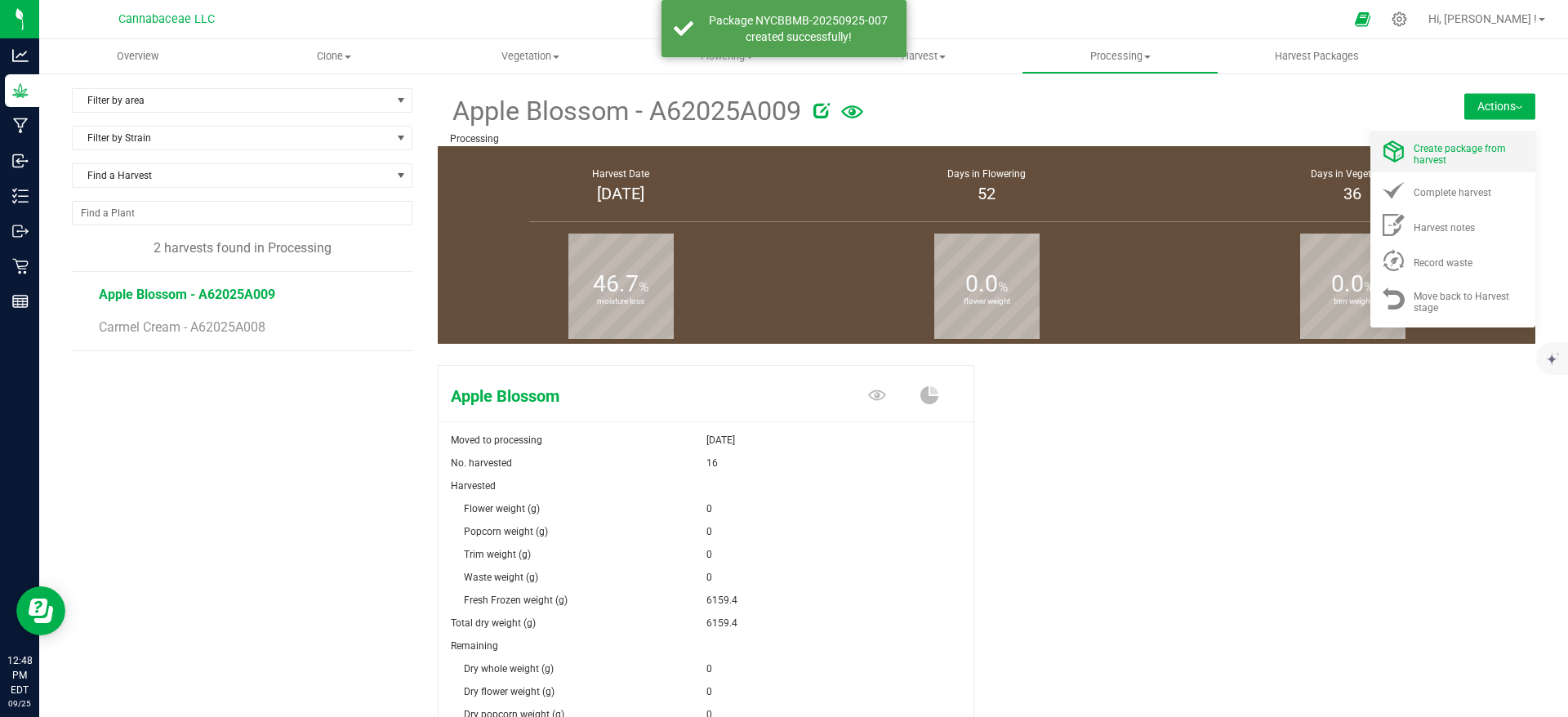
click at [1463, 164] on div "Create package from harvest" at bounding box center [1469, 151] width 111 height 29
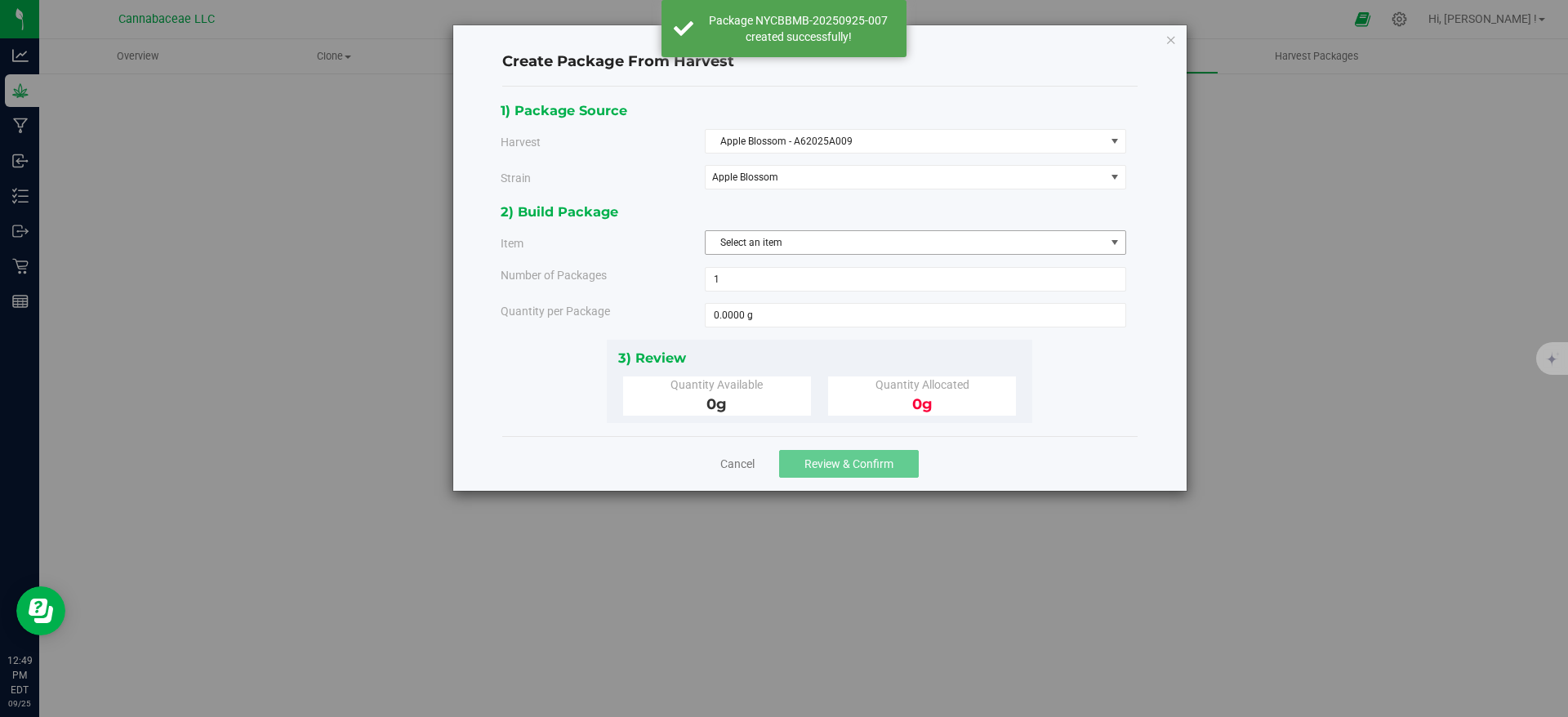
click at [780, 235] on span "Select an item" at bounding box center [905, 242] width 400 height 23
click at [802, 315] on span "Flower - Apple Blossom - Fresh frozen" at bounding box center [797, 311] width 165 height 21
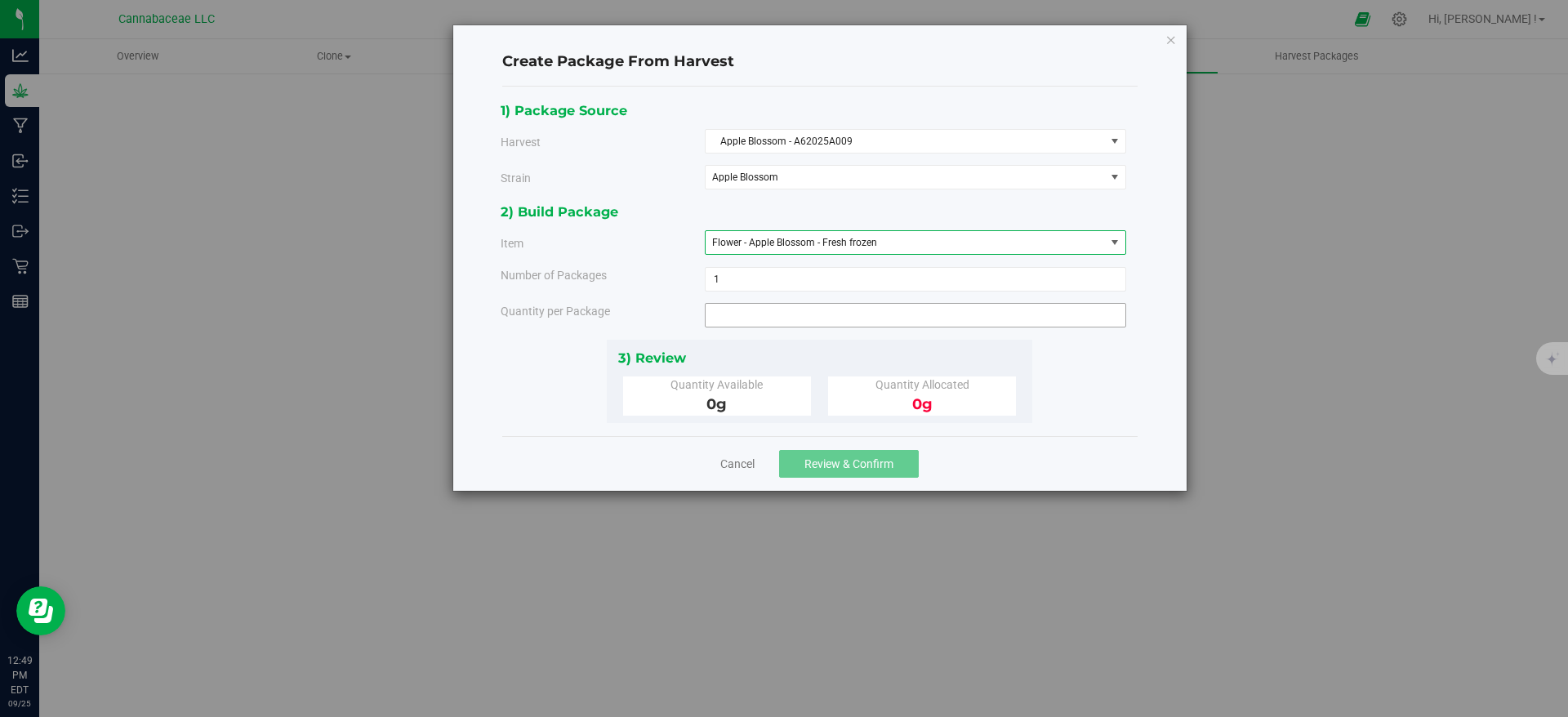
click at [790, 310] on span at bounding box center [915, 315] width 421 height 24
type input "581.8"
type input "581.8000 g"
click at [1055, 361] on div "1) Package Source Harvest Apple Blossom - A62025A009 Select Apple Blossom - A62…" at bounding box center [819, 261] width 638 height 323
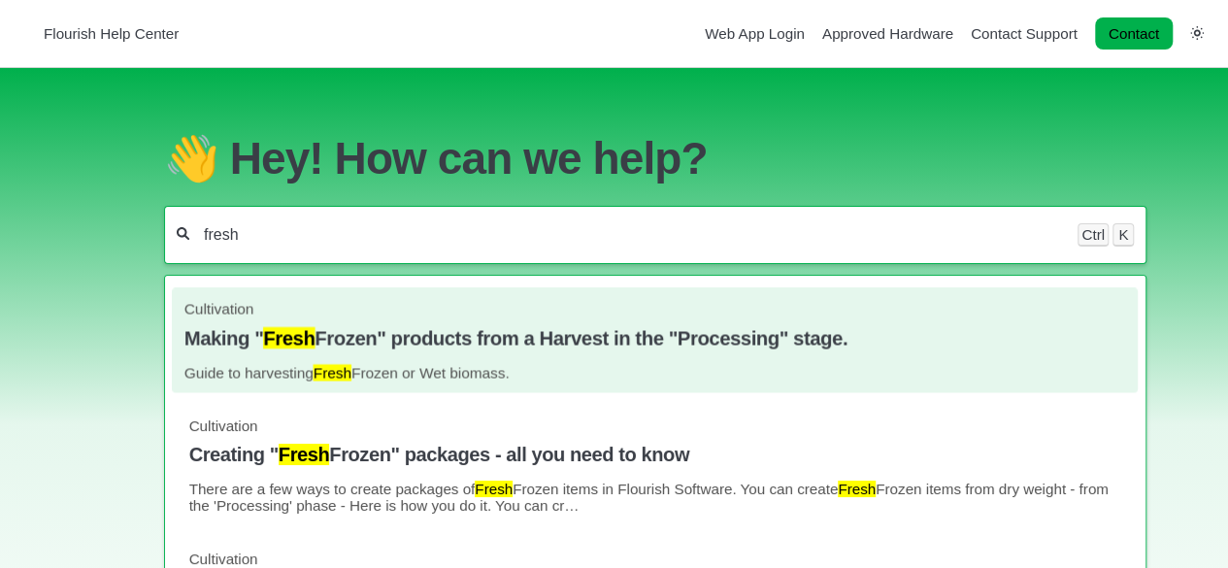
type input "fresh"
click at [532, 332] on h4 "Making " Fresh Frozen" products from a Harvest in the "Processing" stage." at bounding box center [654, 338] width 941 height 22
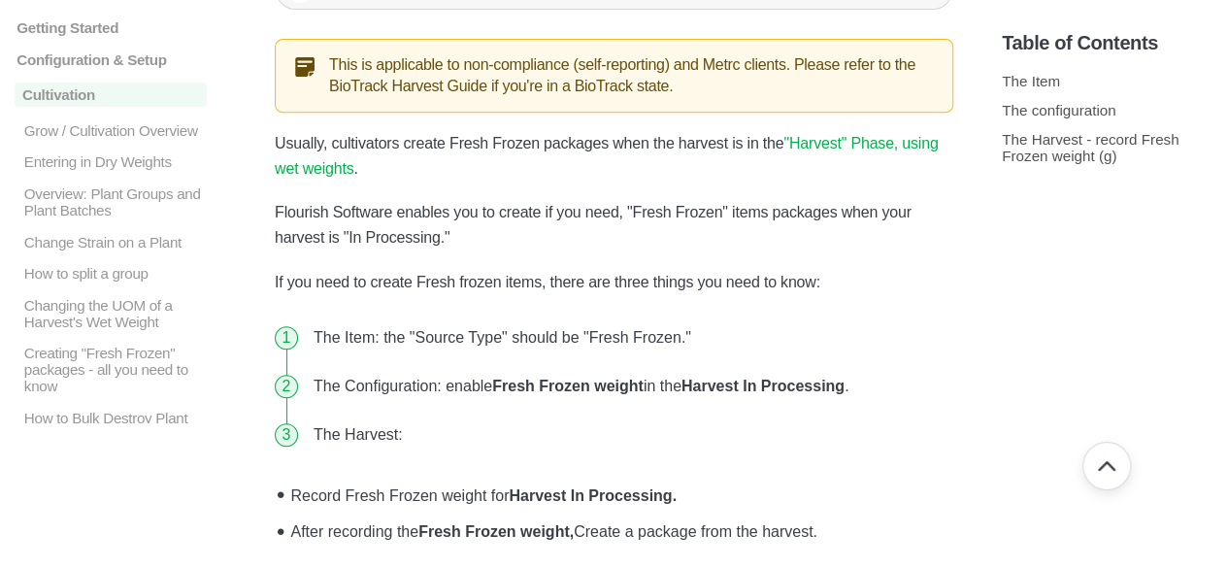
scroll to position [485, 0]
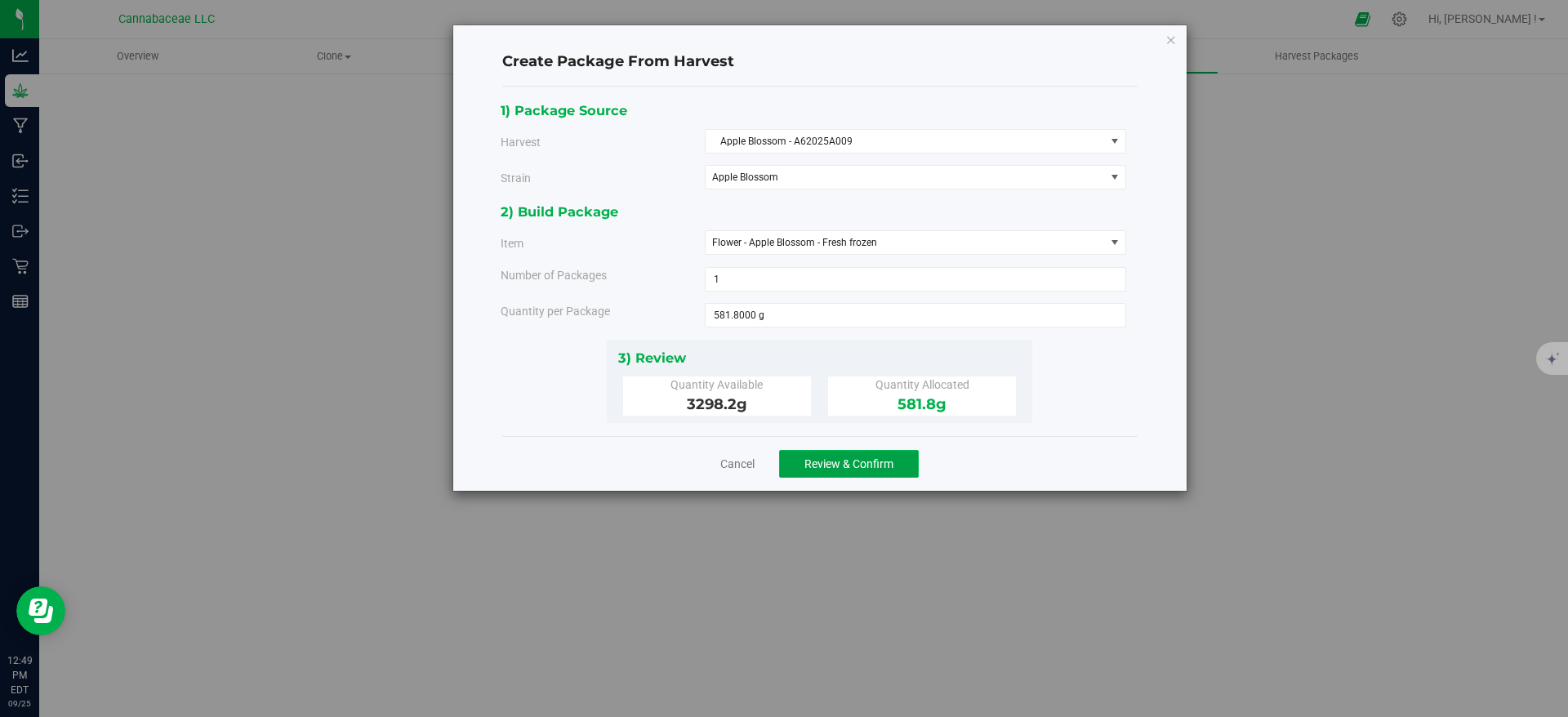
click at [824, 463] on span "Review & Confirm" at bounding box center [849, 465] width 89 height 13
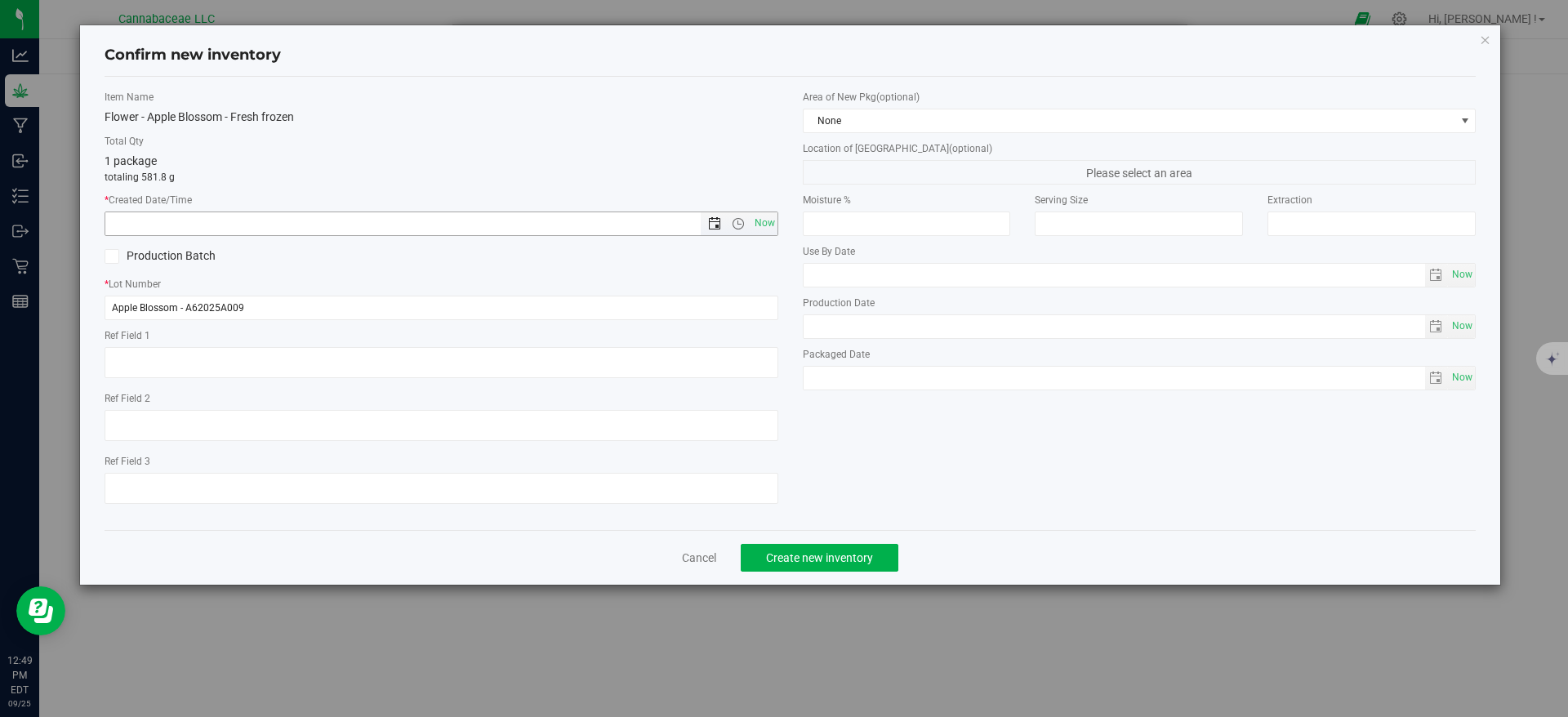
click at [712, 221] on span "Open the date view" at bounding box center [715, 224] width 13 height 13
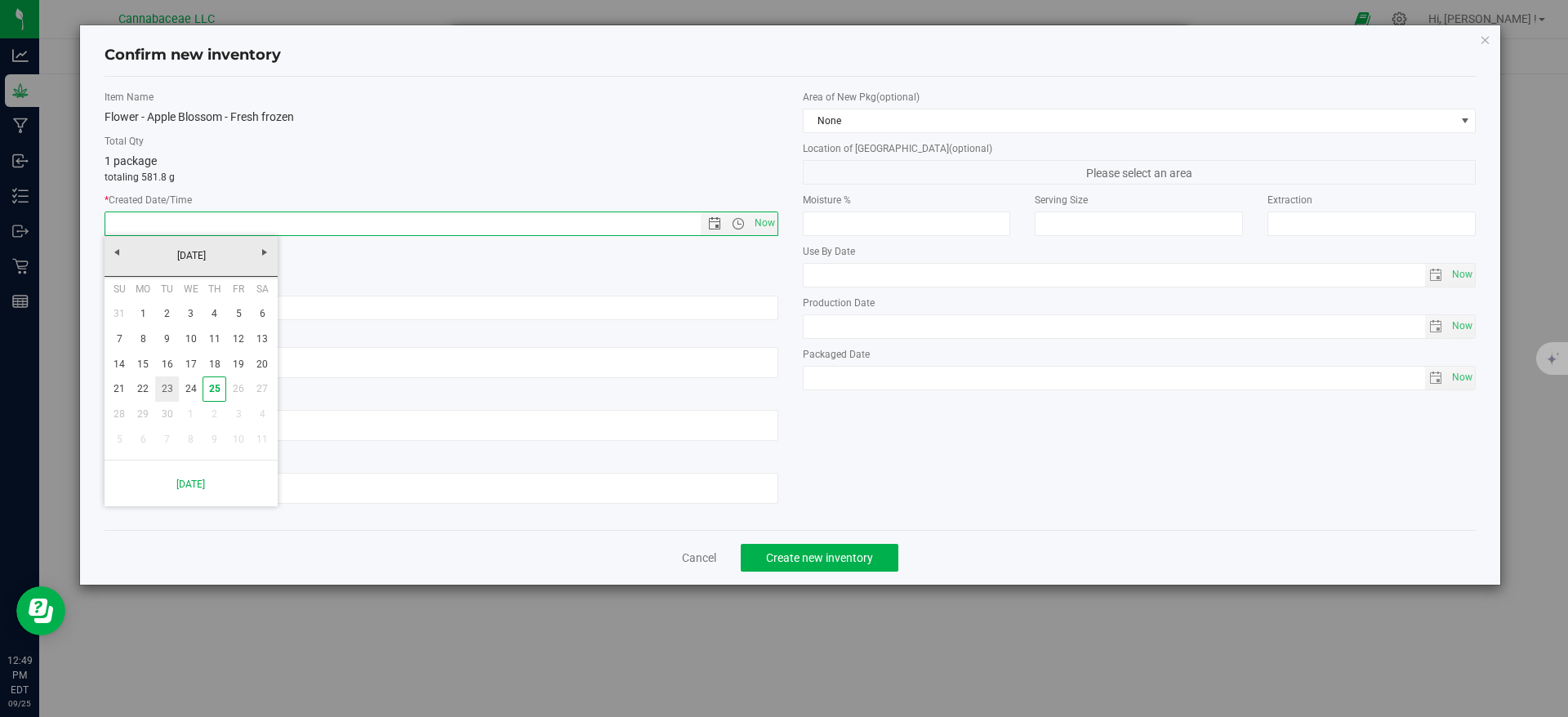
click at [172, 387] on link "23" at bounding box center [167, 390] width 24 height 25
type input "9/23/2025 12:49 PM"
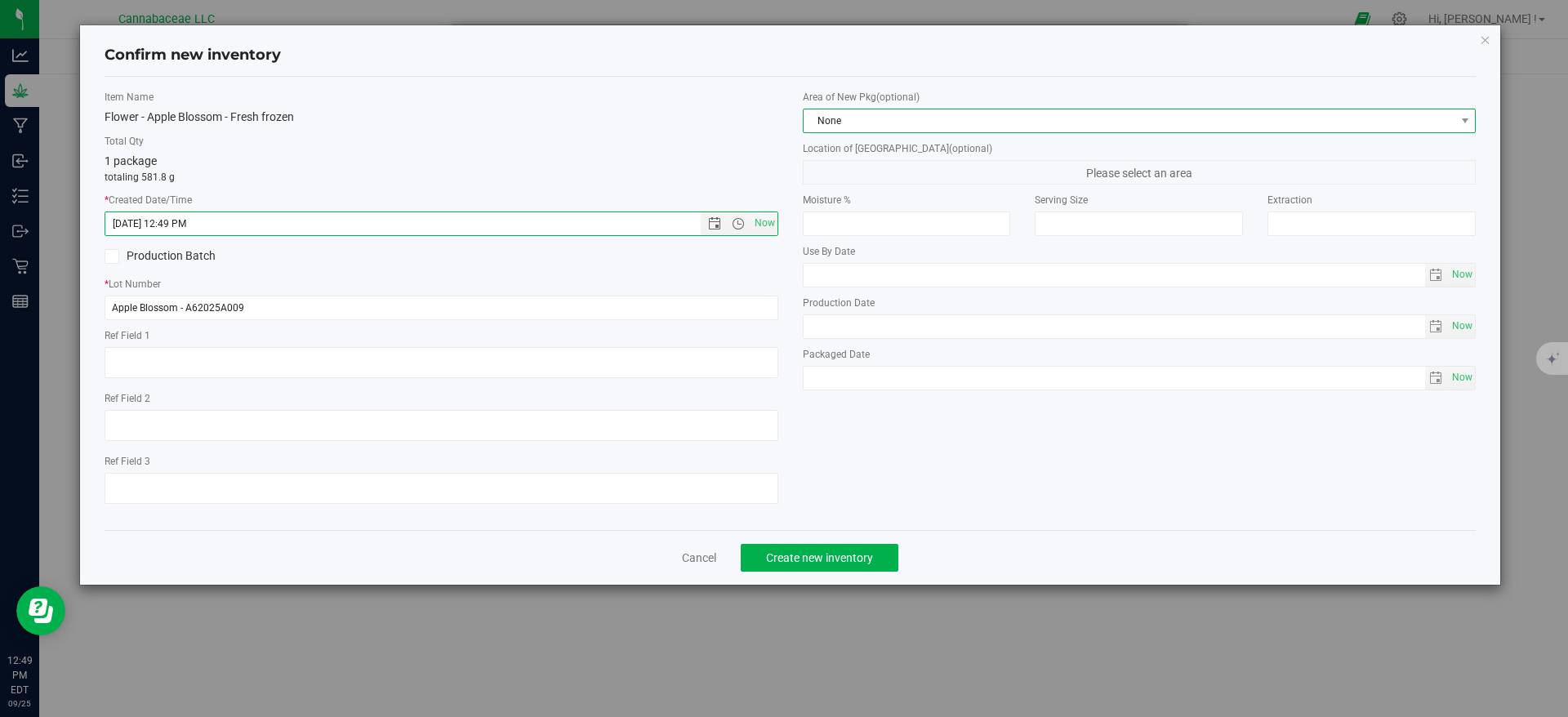
click at [844, 119] on span "None" at bounding box center [1129, 120] width 652 height 23
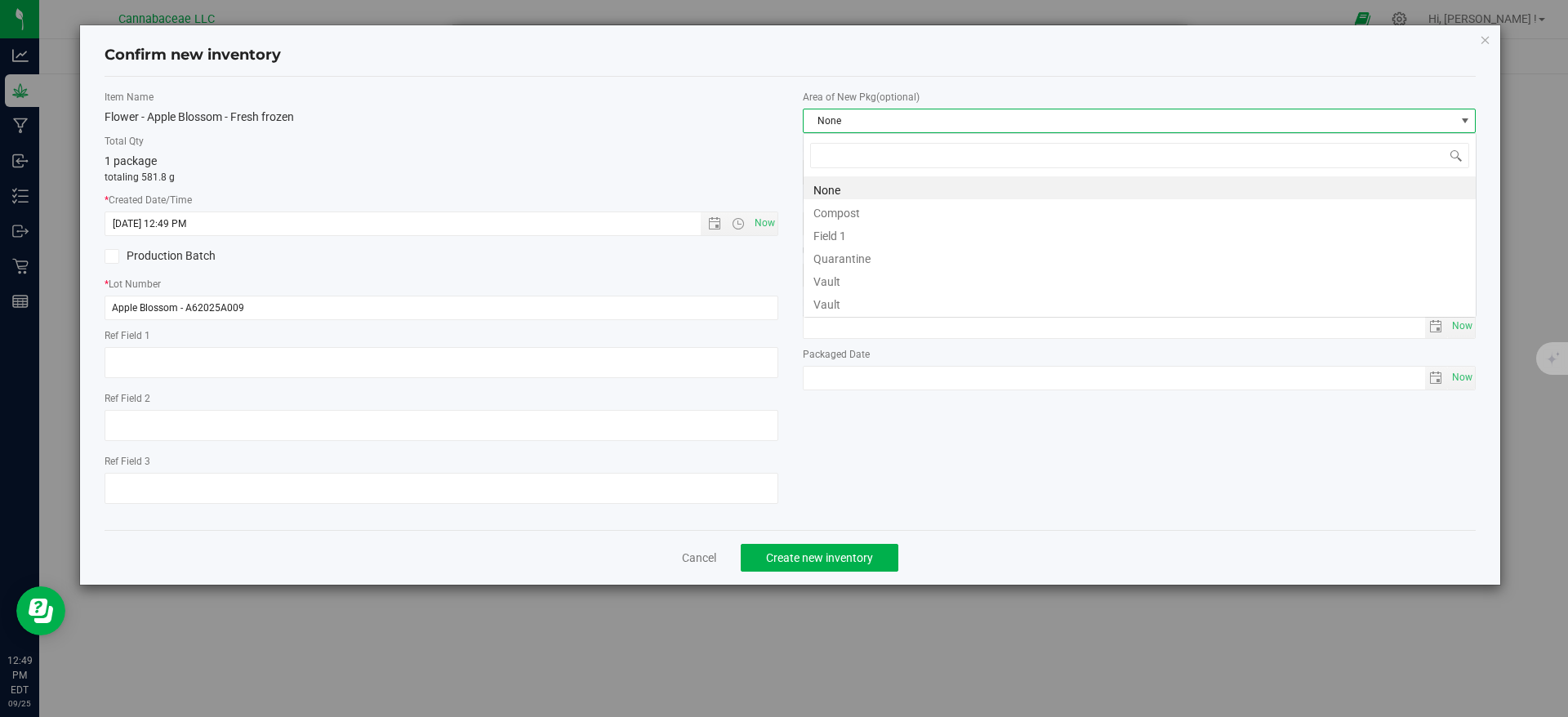
scroll to position [24, 674]
click at [876, 297] on li "Vault" at bounding box center [1139, 302] width 672 height 23
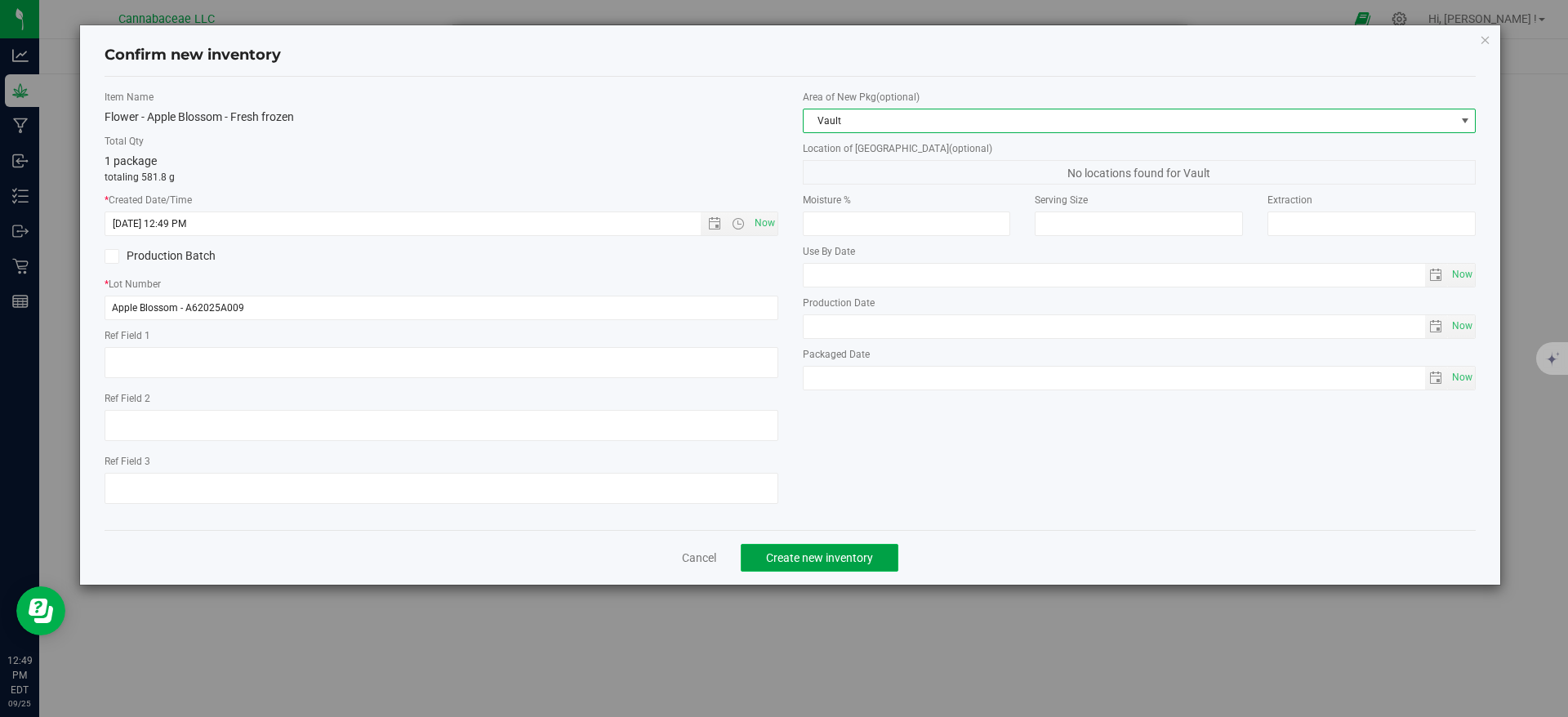
click at [869, 556] on span "Create new inventory" at bounding box center [819, 558] width 107 height 13
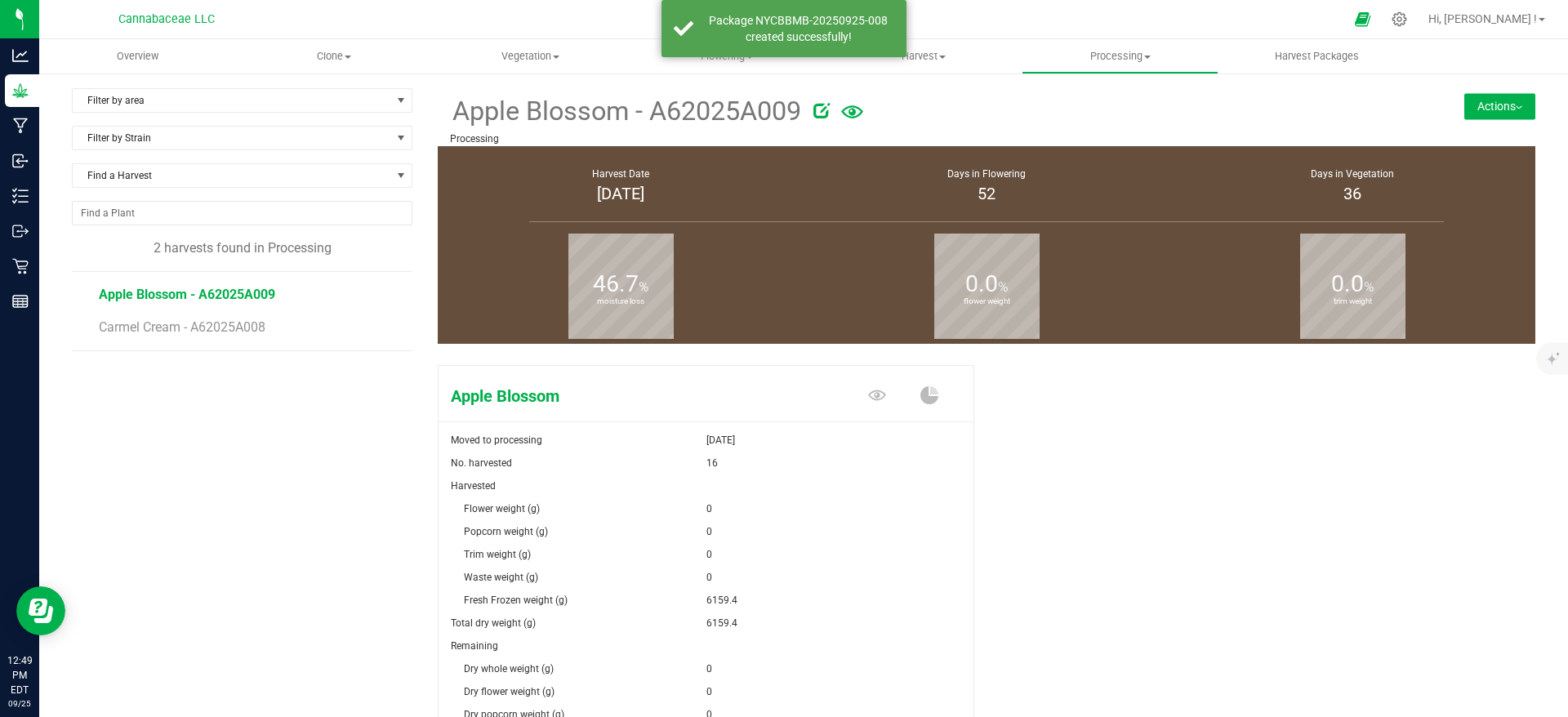
click at [1465, 99] on button "Actions" at bounding box center [1500, 106] width 71 height 26
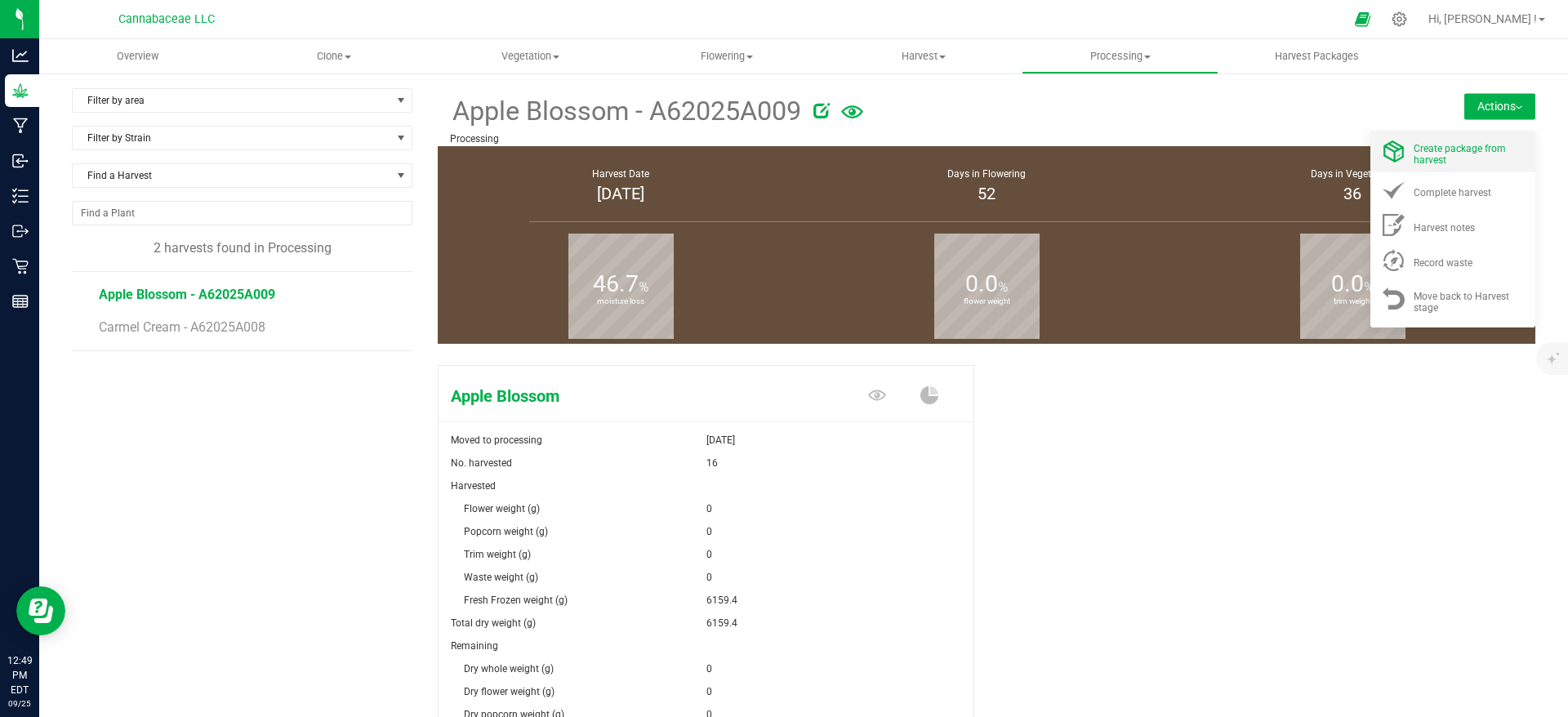
click at [1442, 159] on div "Create package from harvest" at bounding box center [1469, 151] width 111 height 29
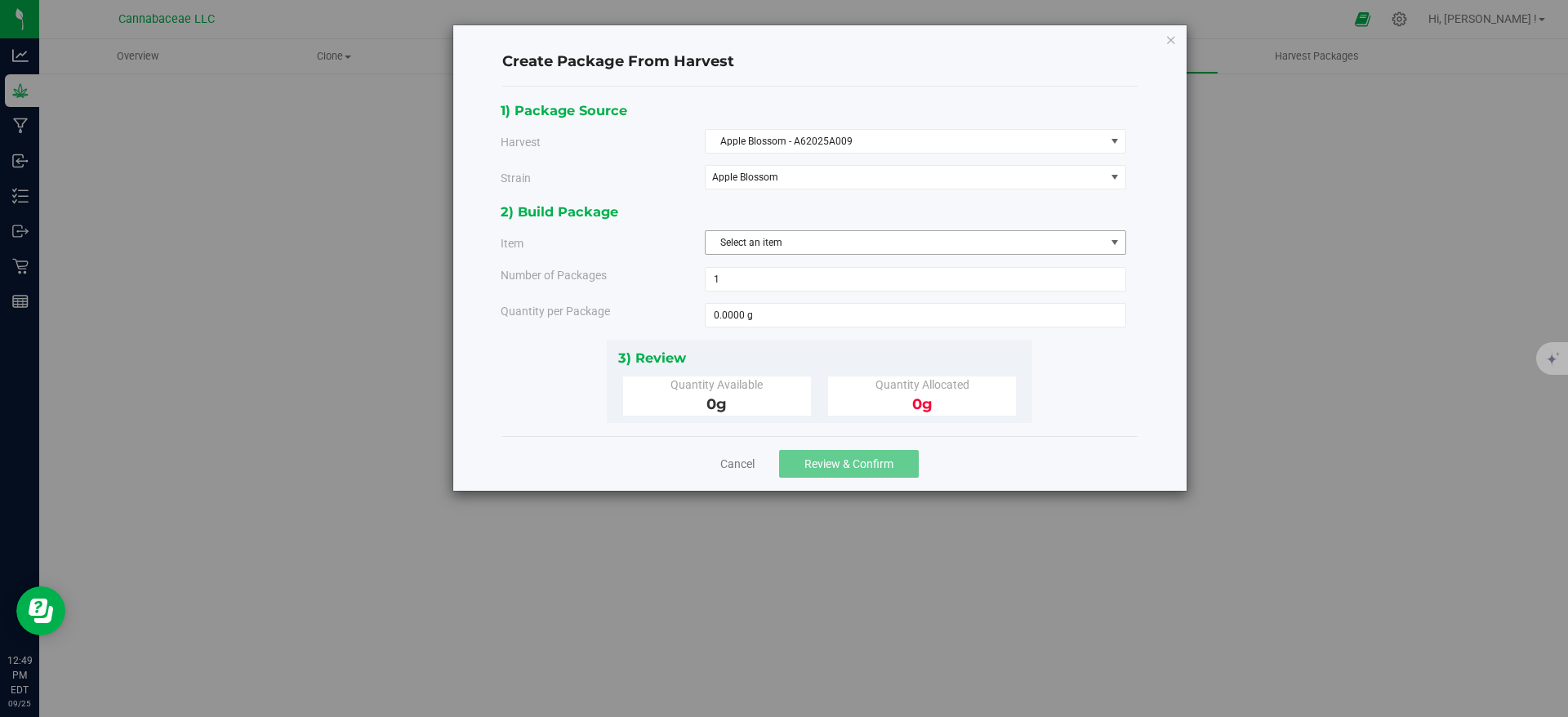
click at [776, 242] on span "Select an item" at bounding box center [905, 242] width 400 height 23
click at [781, 315] on span "Flower - Apple Blossom - Fresh frozen" at bounding box center [797, 311] width 165 height 21
click at [763, 316] on span at bounding box center [915, 315] width 421 height 24
type input "566.6"
type input "566.6000 g"
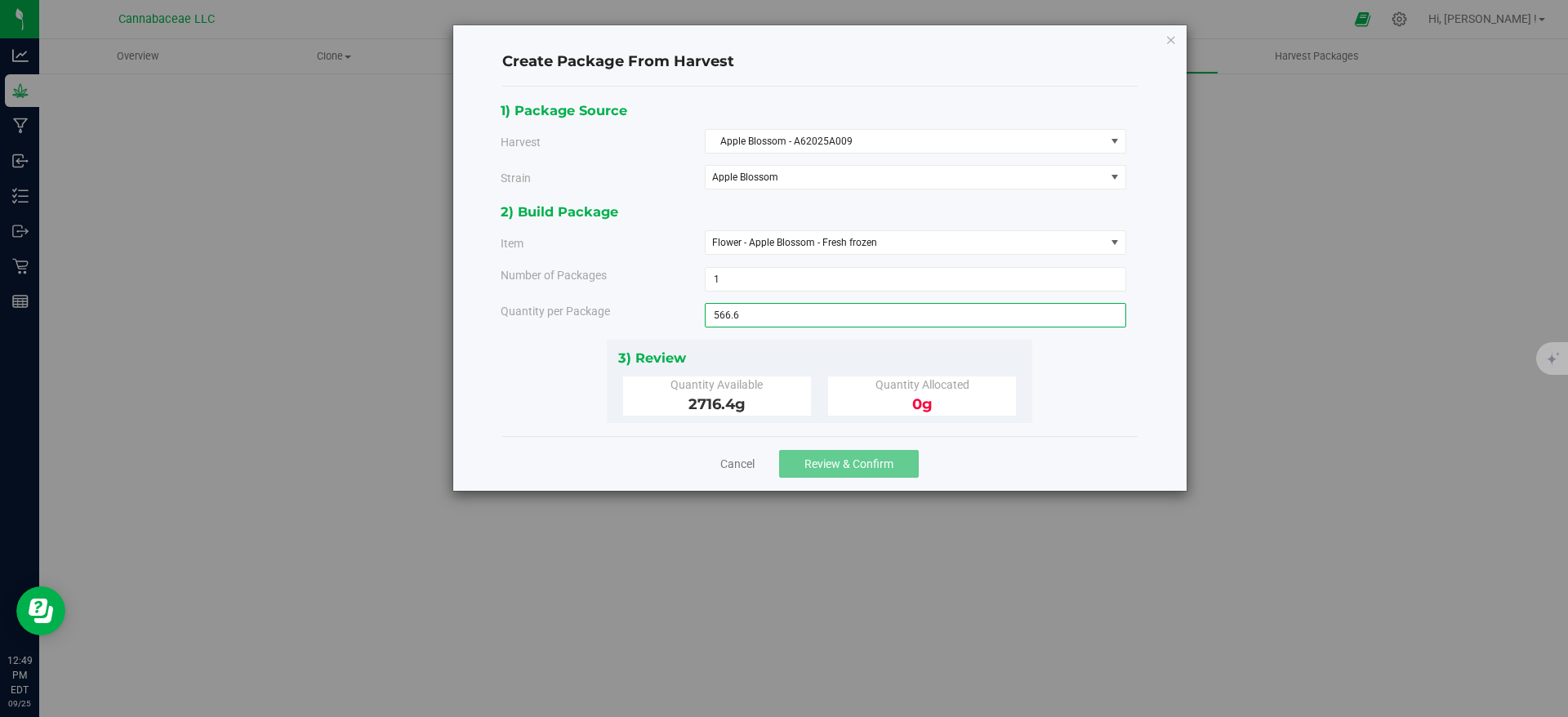
click at [1088, 401] on div "1) Package Source Harvest Apple Blossom - A62025A009 Select Apple Blossom - A62…" at bounding box center [819, 261] width 638 height 323
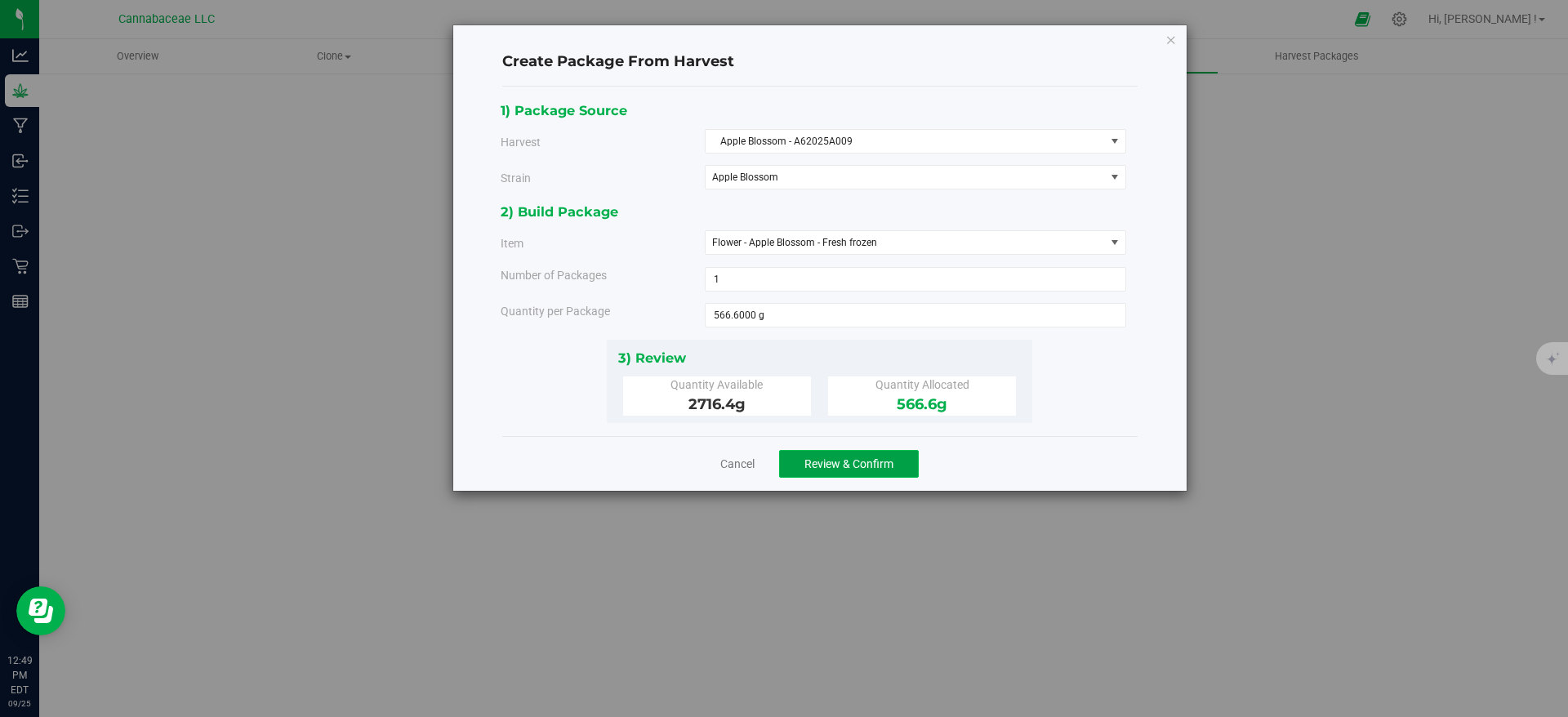
click at [813, 459] on span "Review & Confirm" at bounding box center [849, 465] width 89 height 13
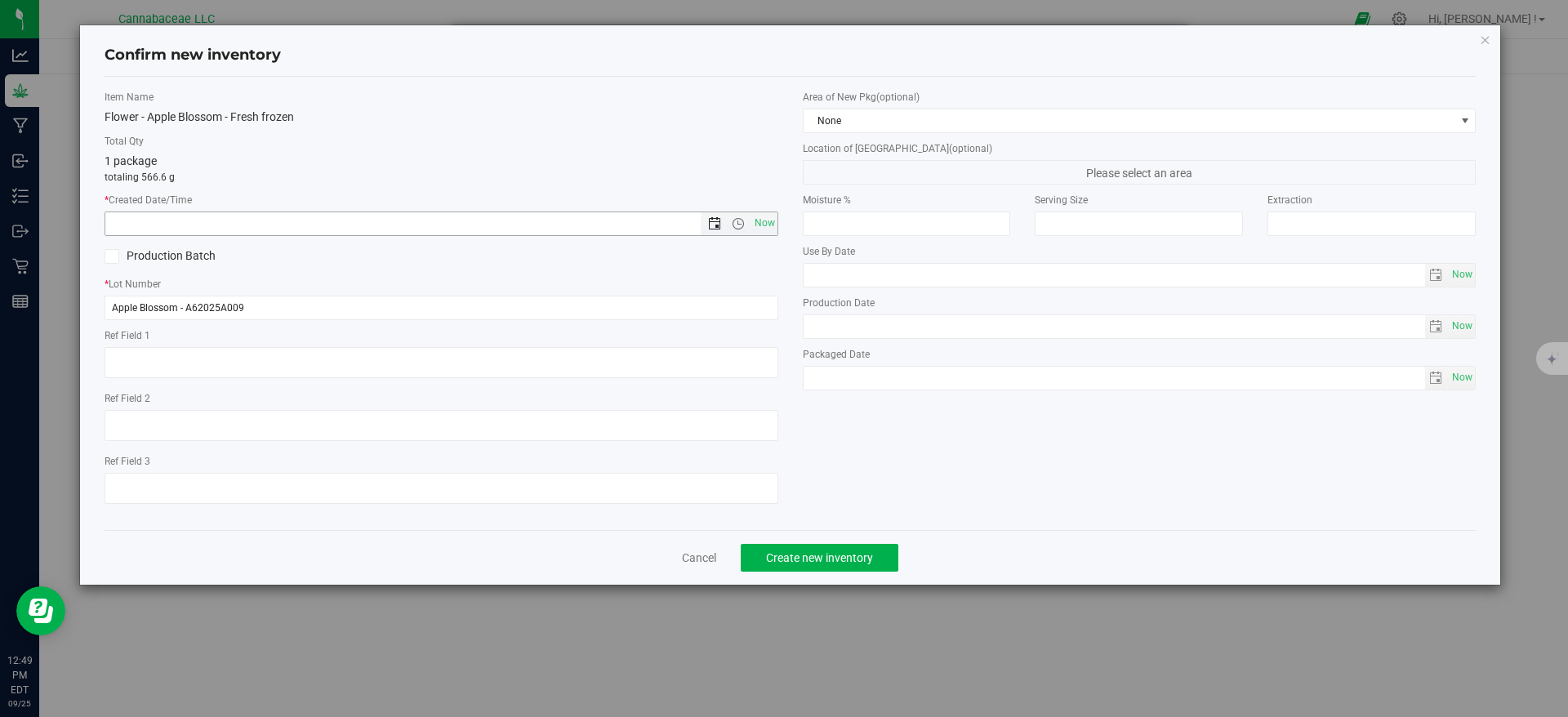
click at [712, 221] on span "Open the date view" at bounding box center [715, 224] width 13 height 13
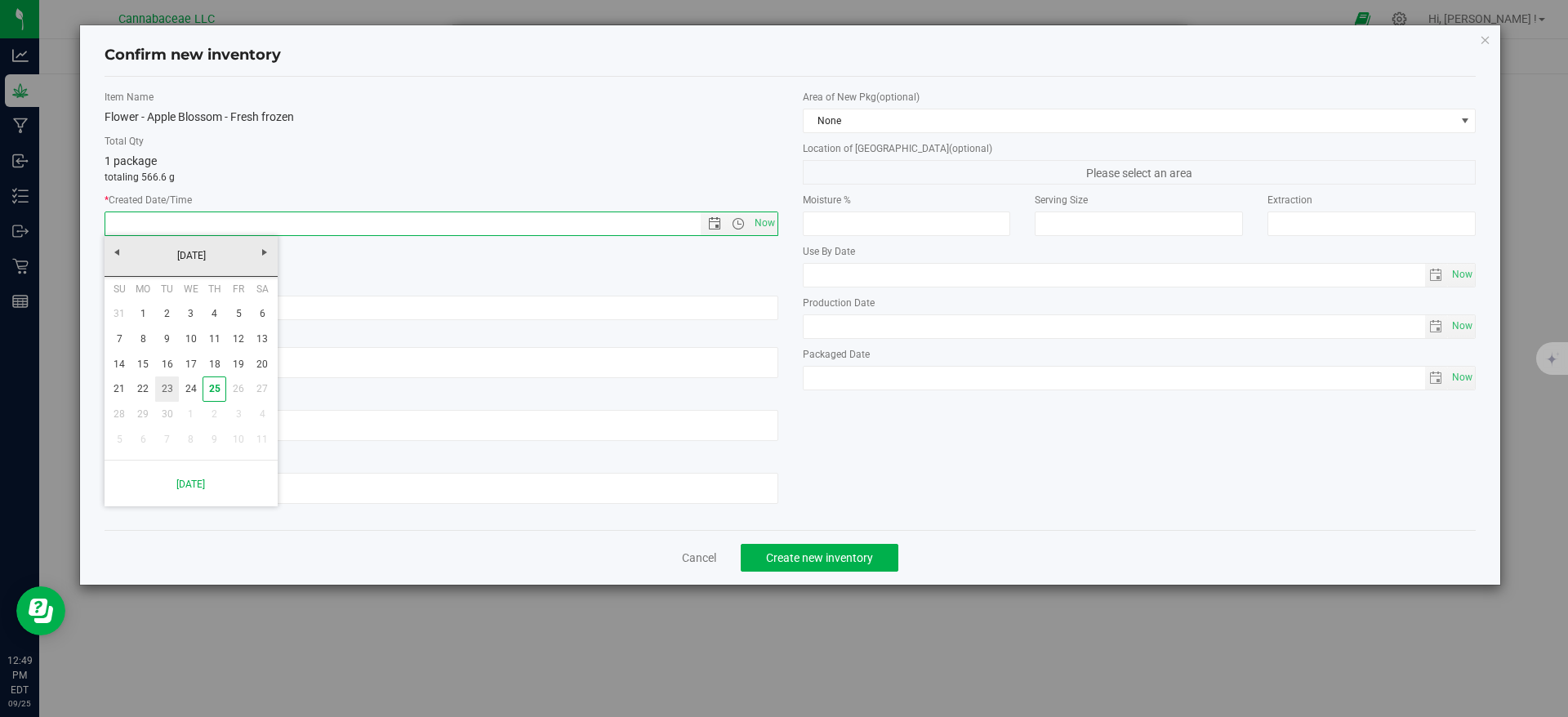
click at [172, 384] on link "23" at bounding box center [167, 390] width 24 height 25
type input "9/23/2025 12:49 PM"
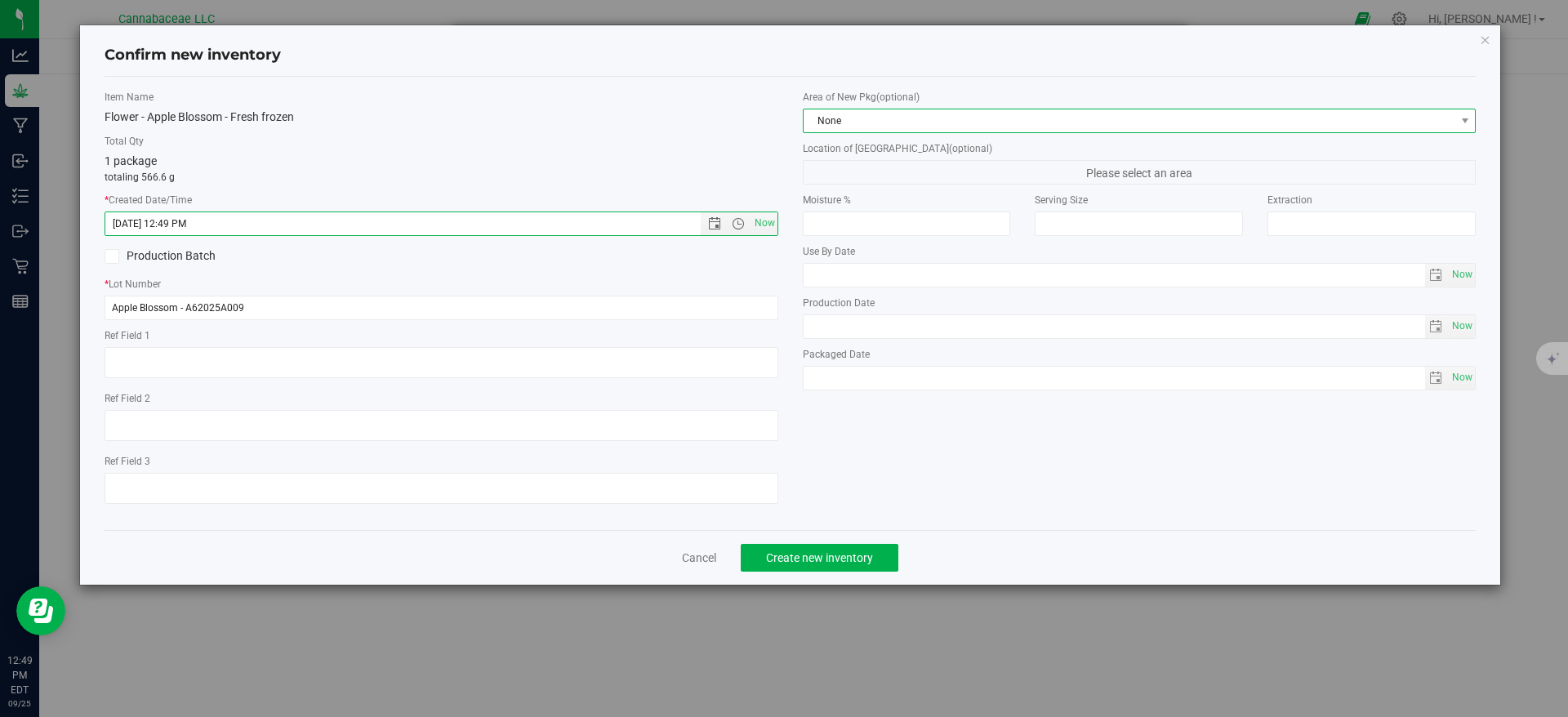
click at [870, 120] on span "None" at bounding box center [1129, 120] width 652 height 23
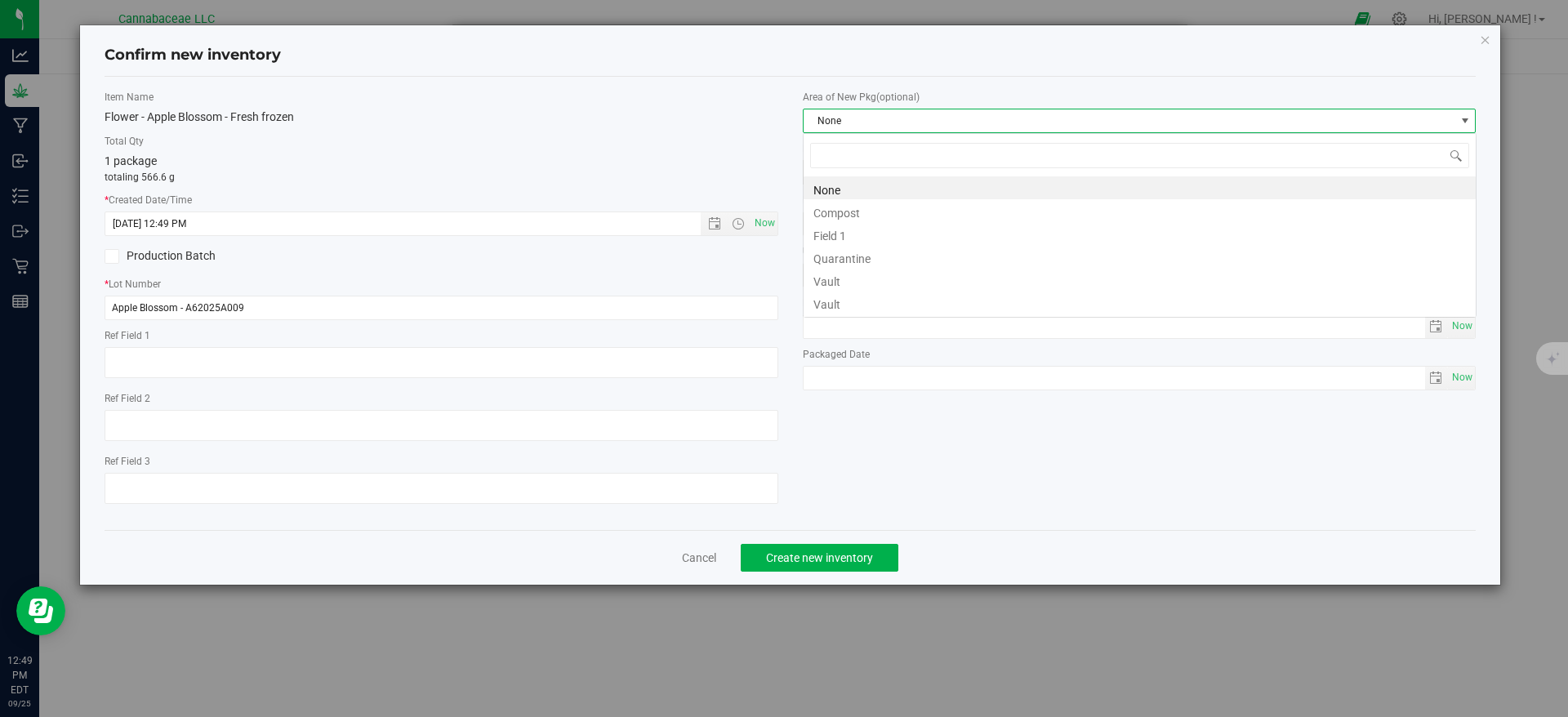
scroll to position [24, 674]
click at [848, 294] on li "Vault" at bounding box center [1139, 302] width 672 height 23
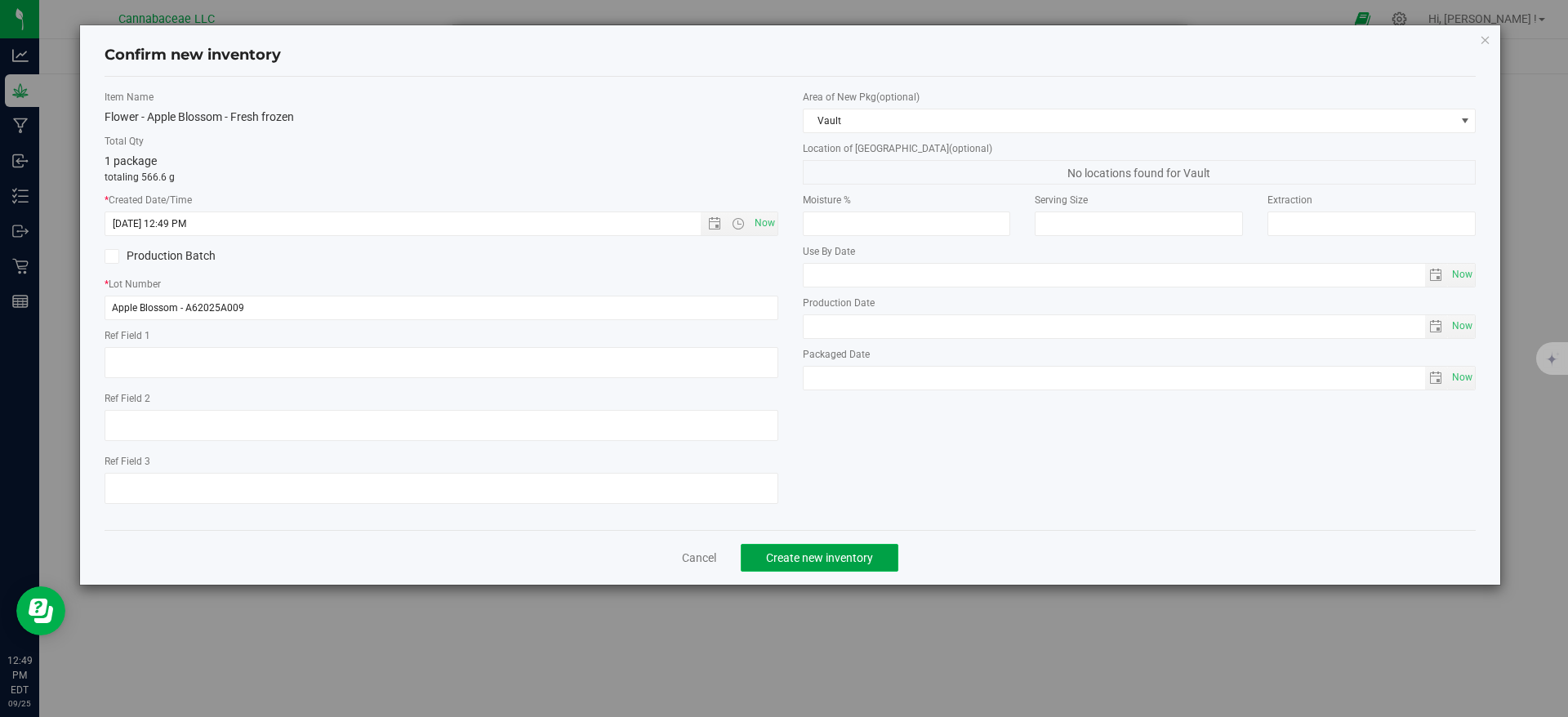
click at [877, 561] on button "Create new inventory" at bounding box center [819, 558] width 157 height 28
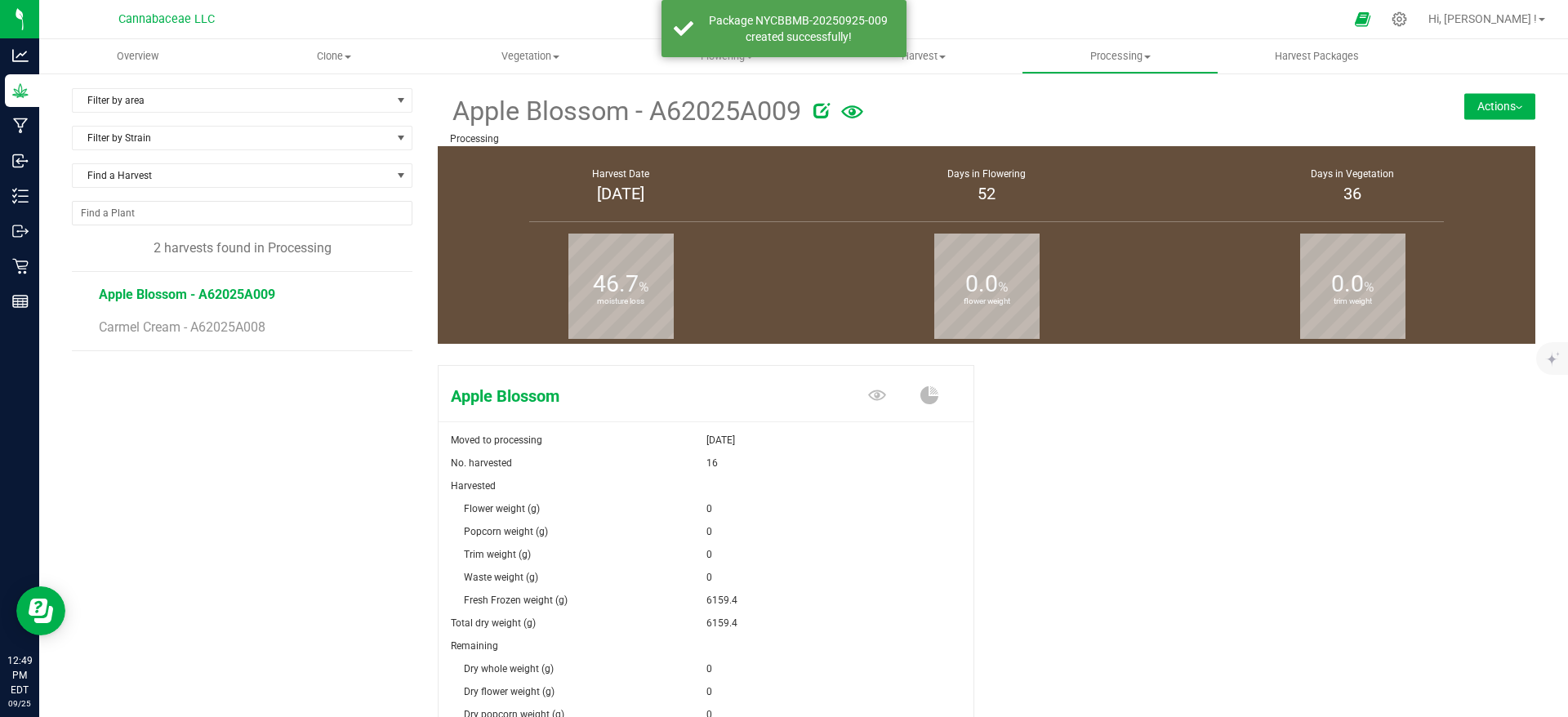
click at [1488, 105] on button "Actions" at bounding box center [1500, 106] width 71 height 26
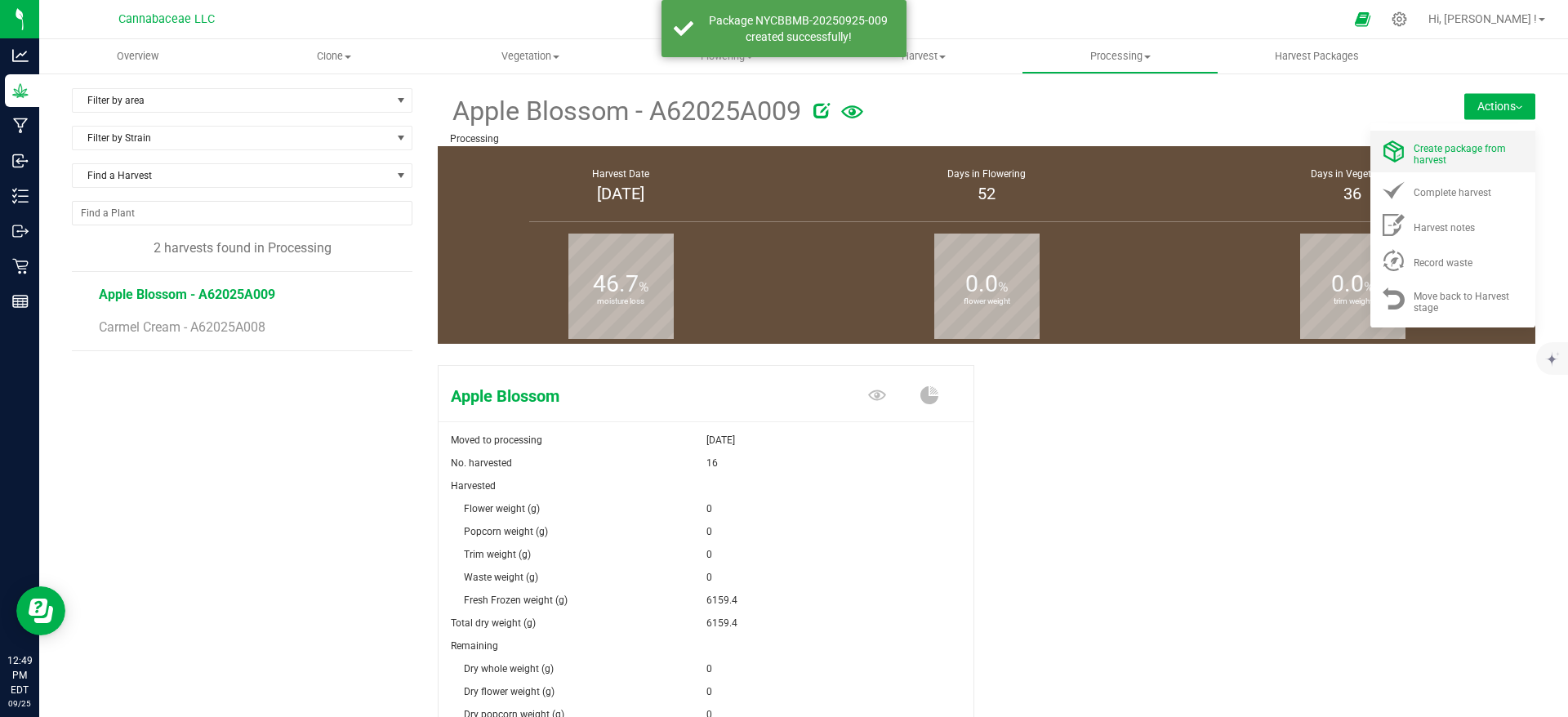
click at [1455, 161] on div "Create package from harvest" at bounding box center [1469, 151] width 111 height 29
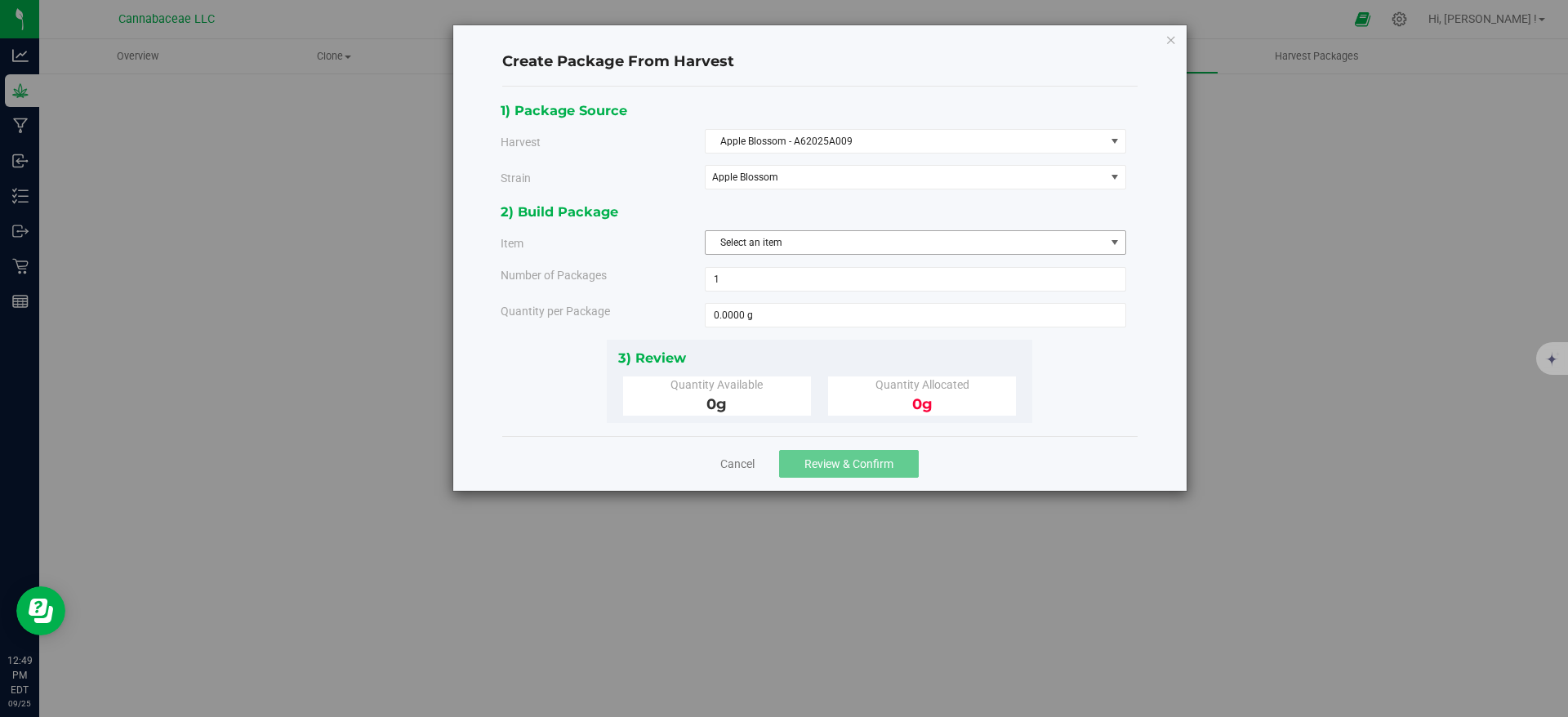
click at [797, 240] on span "Select an item" at bounding box center [905, 242] width 400 height 23
click at [813, 312] on span "Flower - Apple Blossom - Fresh frozen" at bounding box center [797, 311] width 165 height 21
click at [767, 311] on span at bounding box center [915, 315] width 421 height 24
type input "682.9"
type input "682.9000 g"
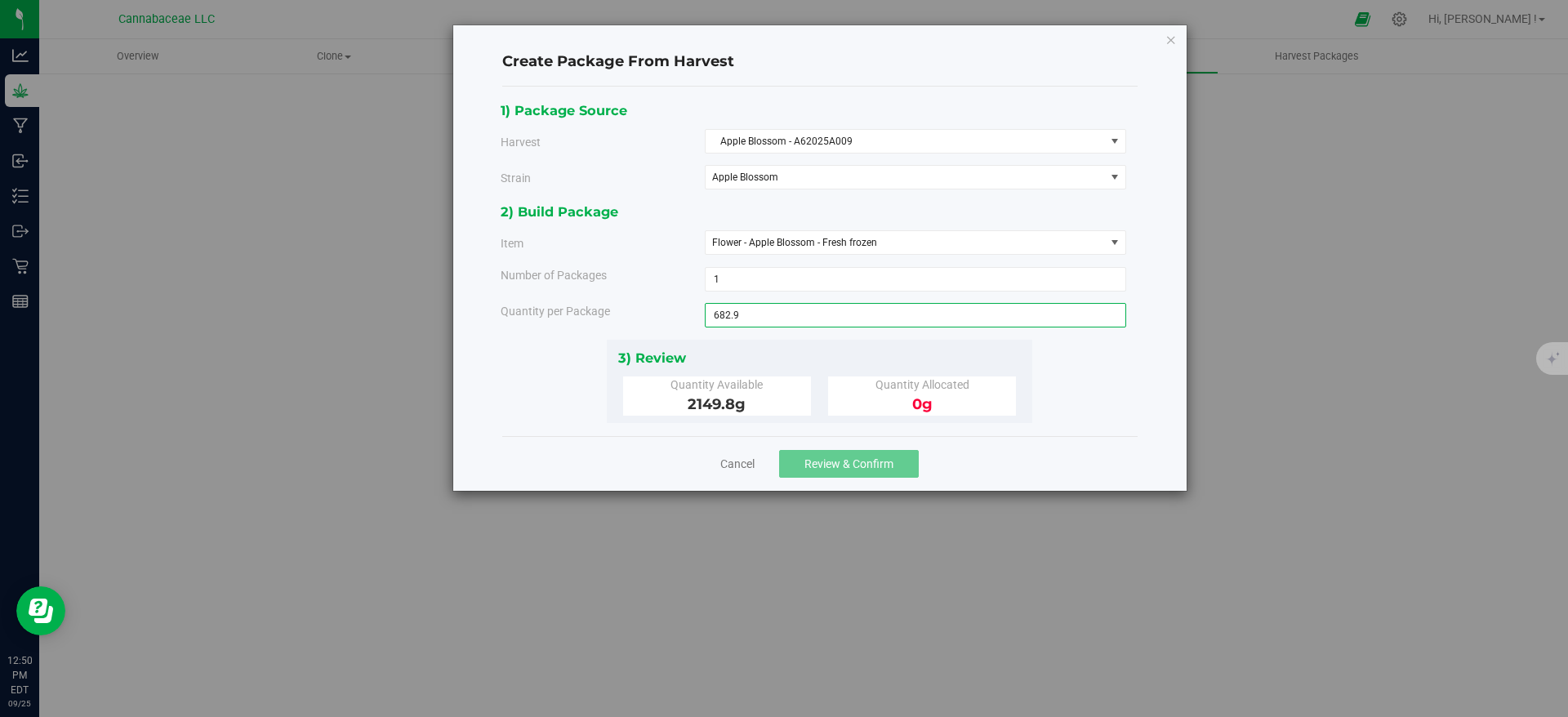
click at [1061, 396] on div "1) Package Source Harvest Apple Blossom - A62025A009 Select Apple Blossom - A62…" at bounding box center [819, 261] width 638 height 323
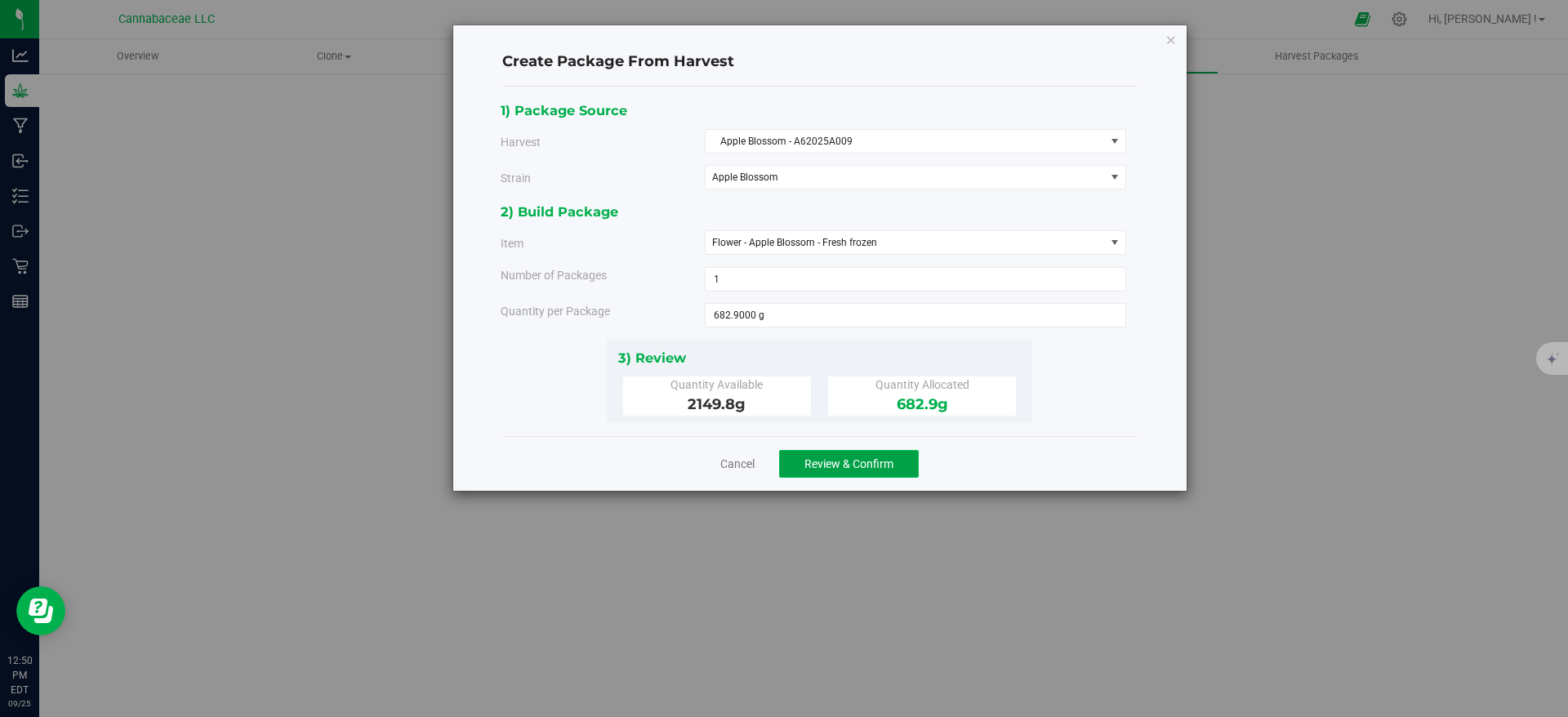
click at [873, 463] on span "Review & Confirm" at bounding box center [849, 465] width 89 height 13
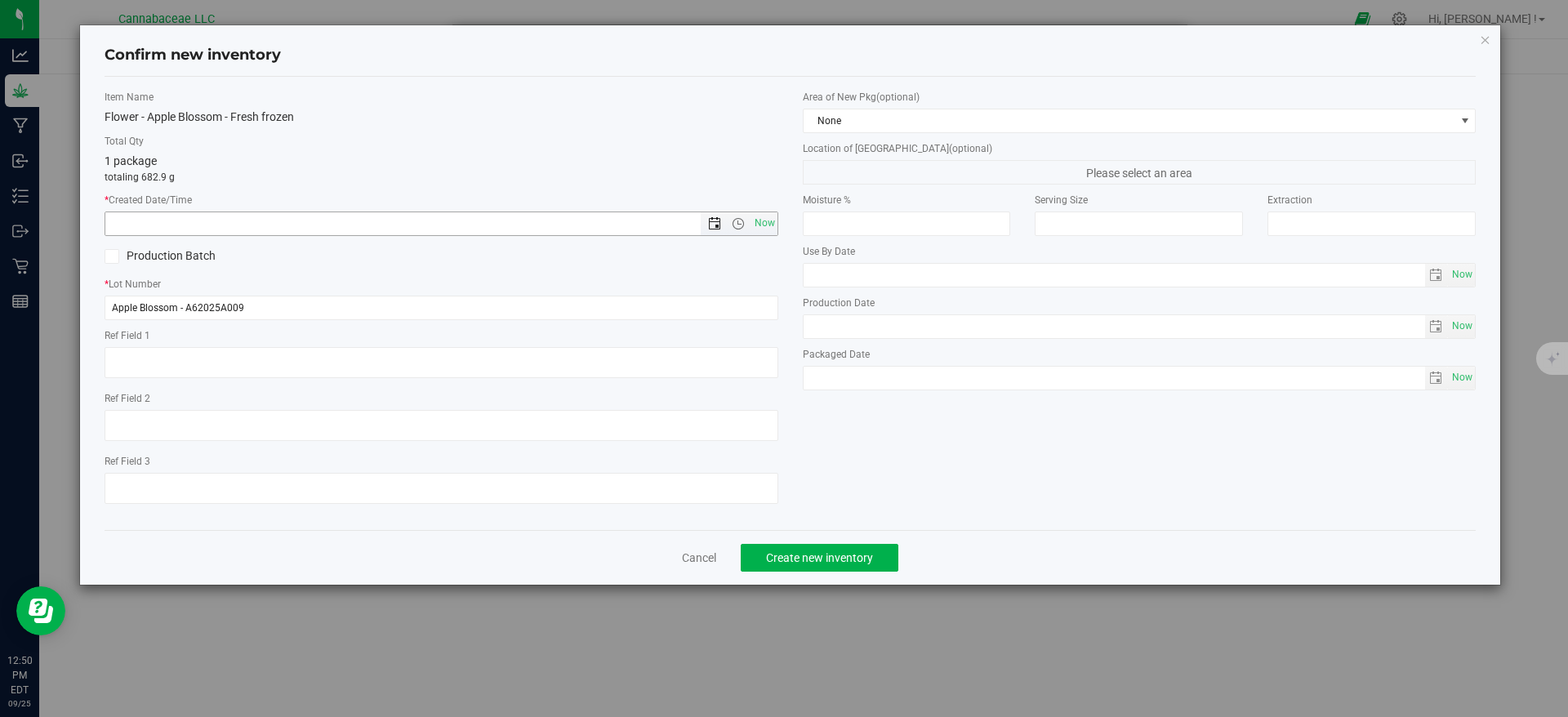
click at [718, 224] on span "Open the date view" at bounding box center [715, 224] width 13 height 13
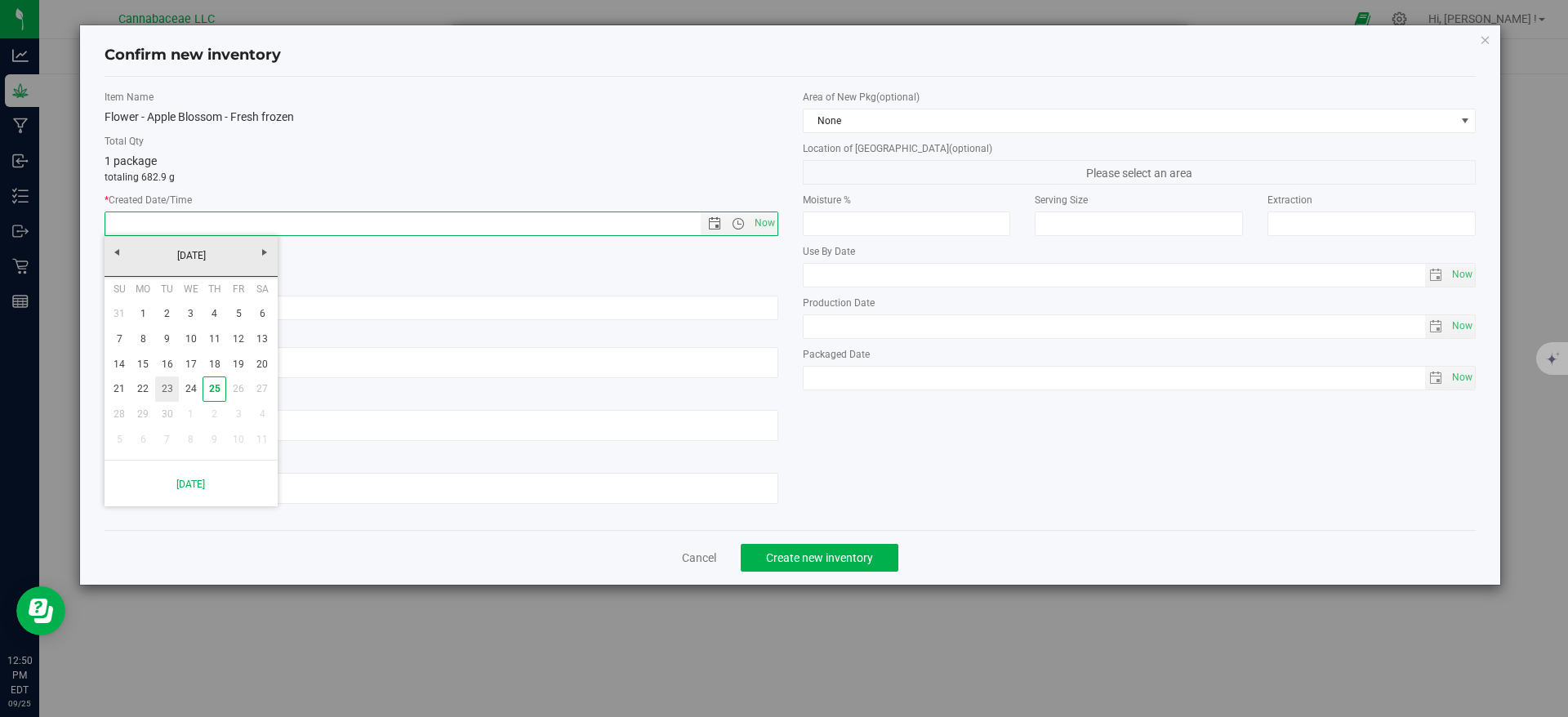
click at [164, 391] on link "23" at bounding box center [167, 390] width 24 height 25
type input "9/23/2025 12:50 PM"
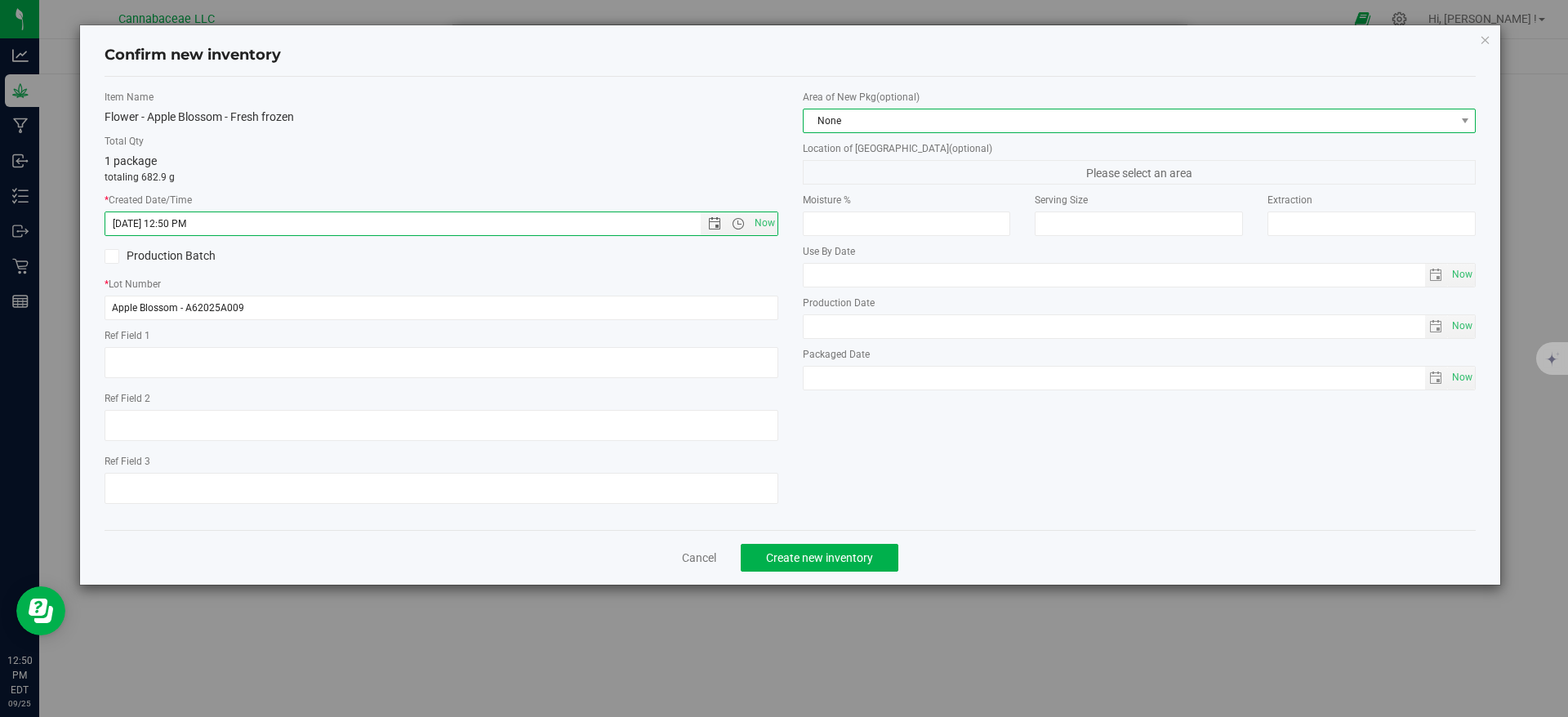
click at [930, 115] on span "None" at bounding box center [1129, 120] width 652 height 23
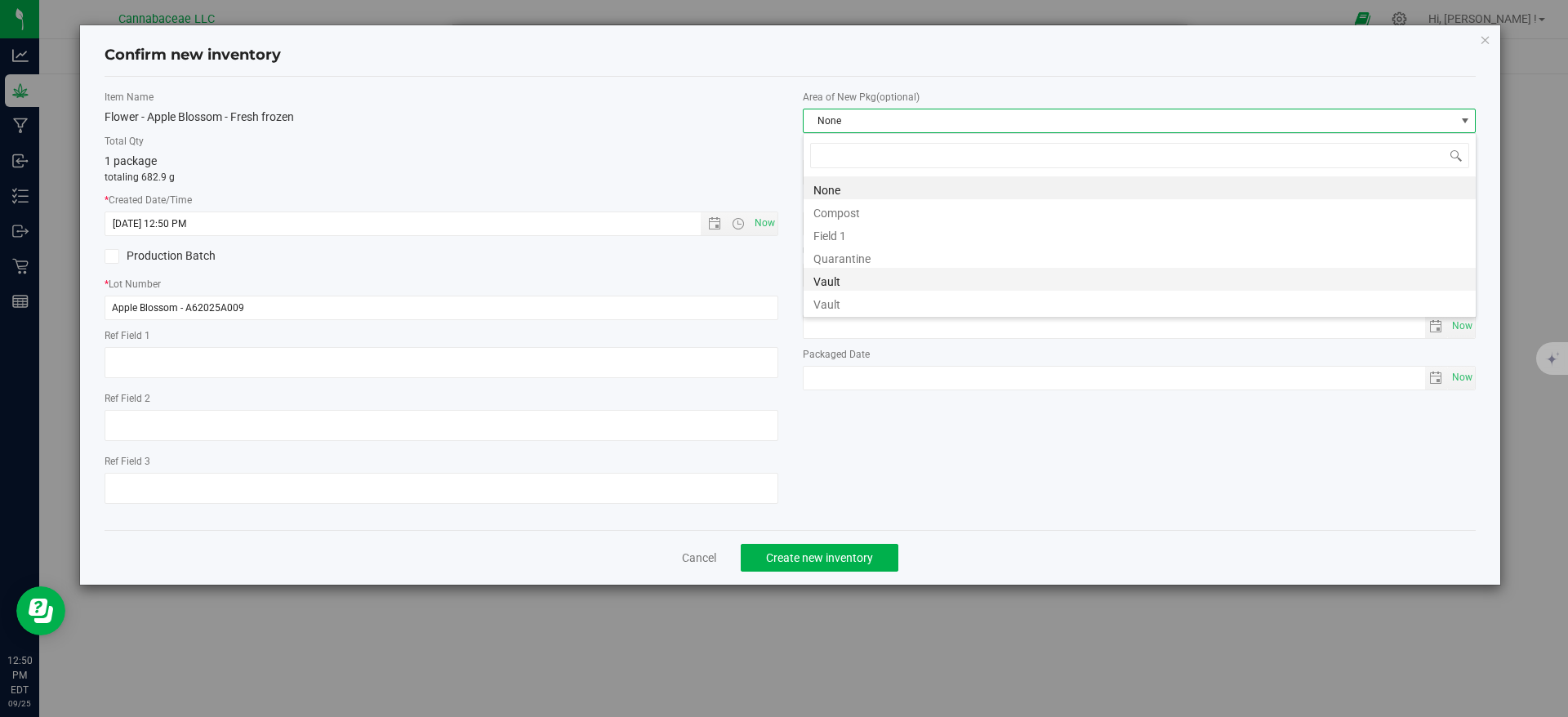
scroll to position [24, 674]
drag, startPoint x: 893, startPoint y: 311, endPoint x: 885, endPoint y: 343, distance: 33.0
click at [892, 311] on li "Vault" at bounding box center [1139, 302] width 672 height 23
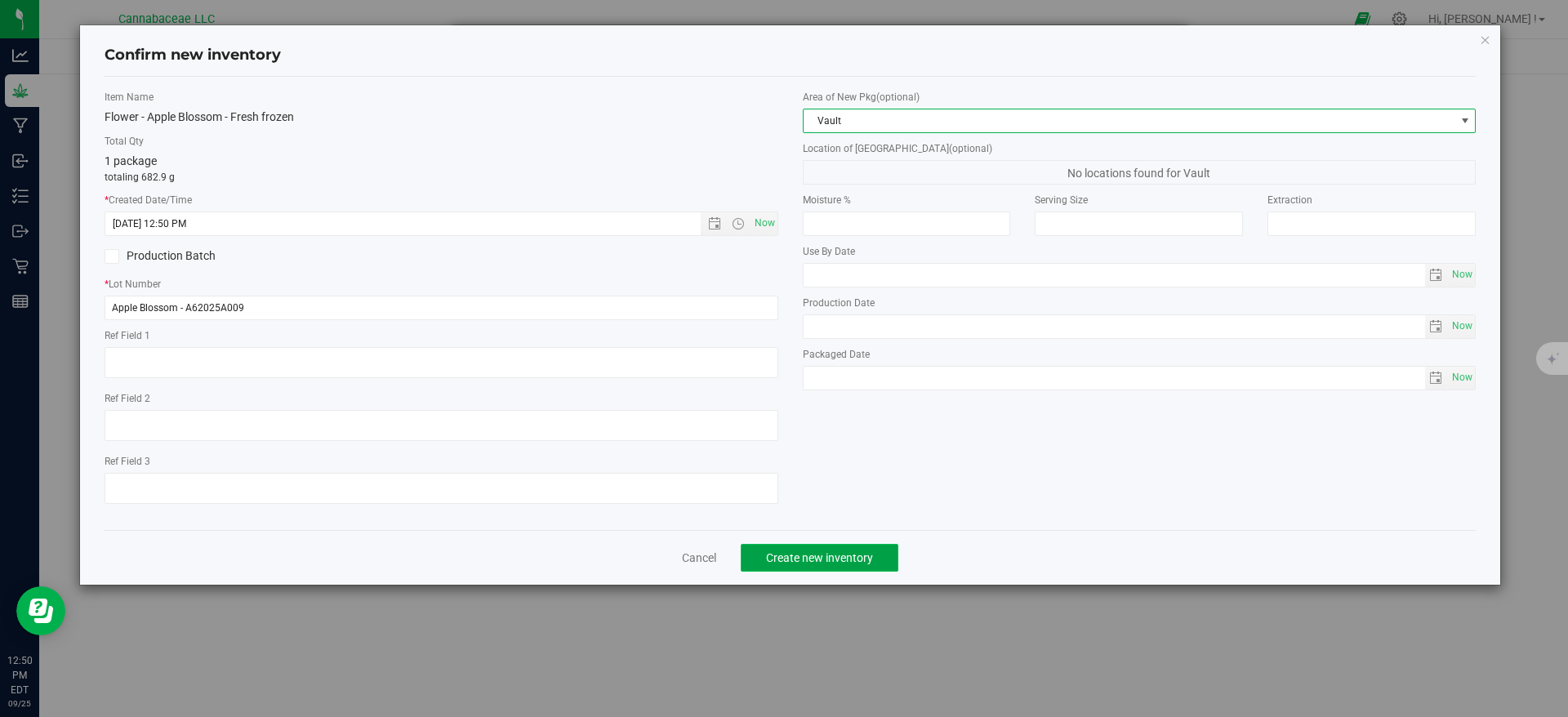
click at [845, 560] on span "Create new inventory" at bounding box center [819, 558] width 107 height 13
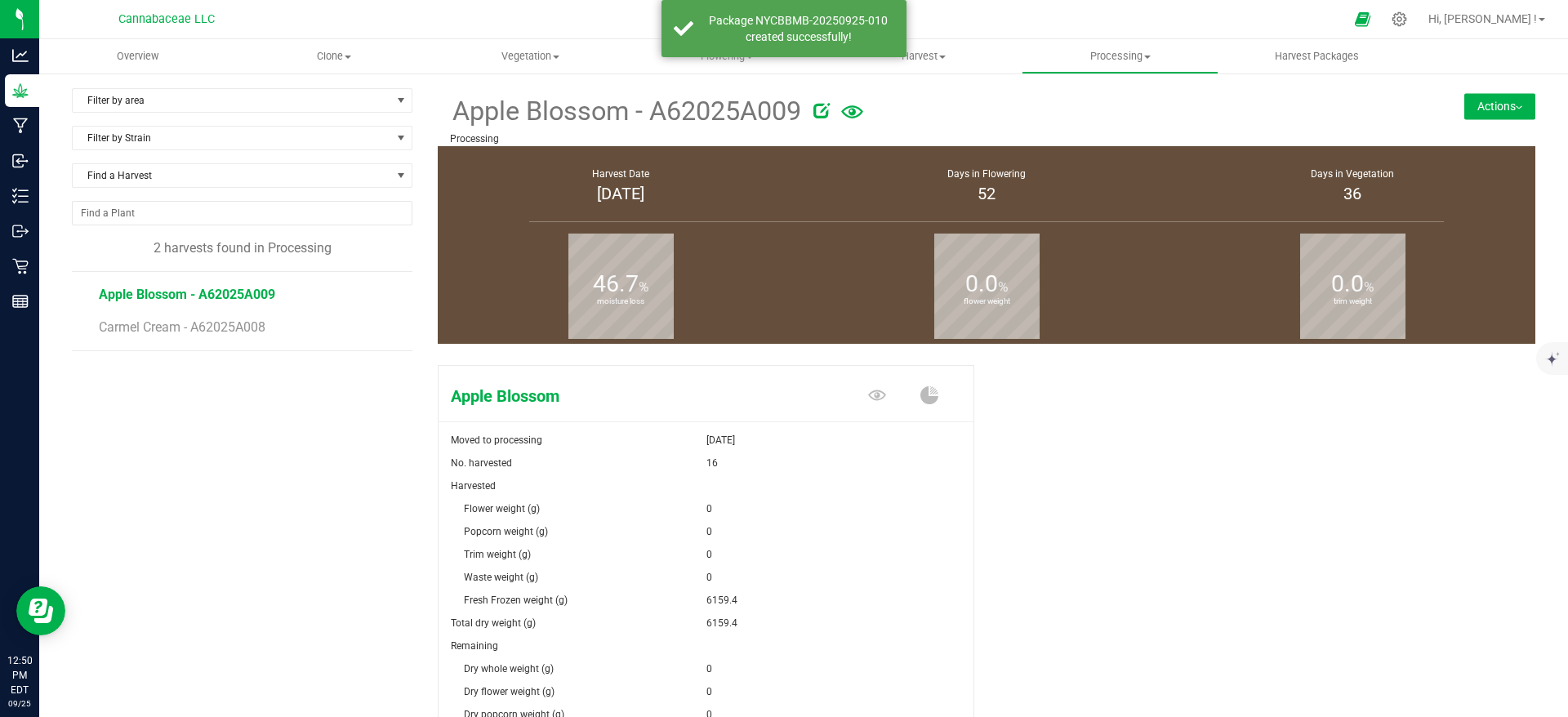
click at [1465, 108] on button "Actions" at bounding box center [1500, 106] width 71 height 26
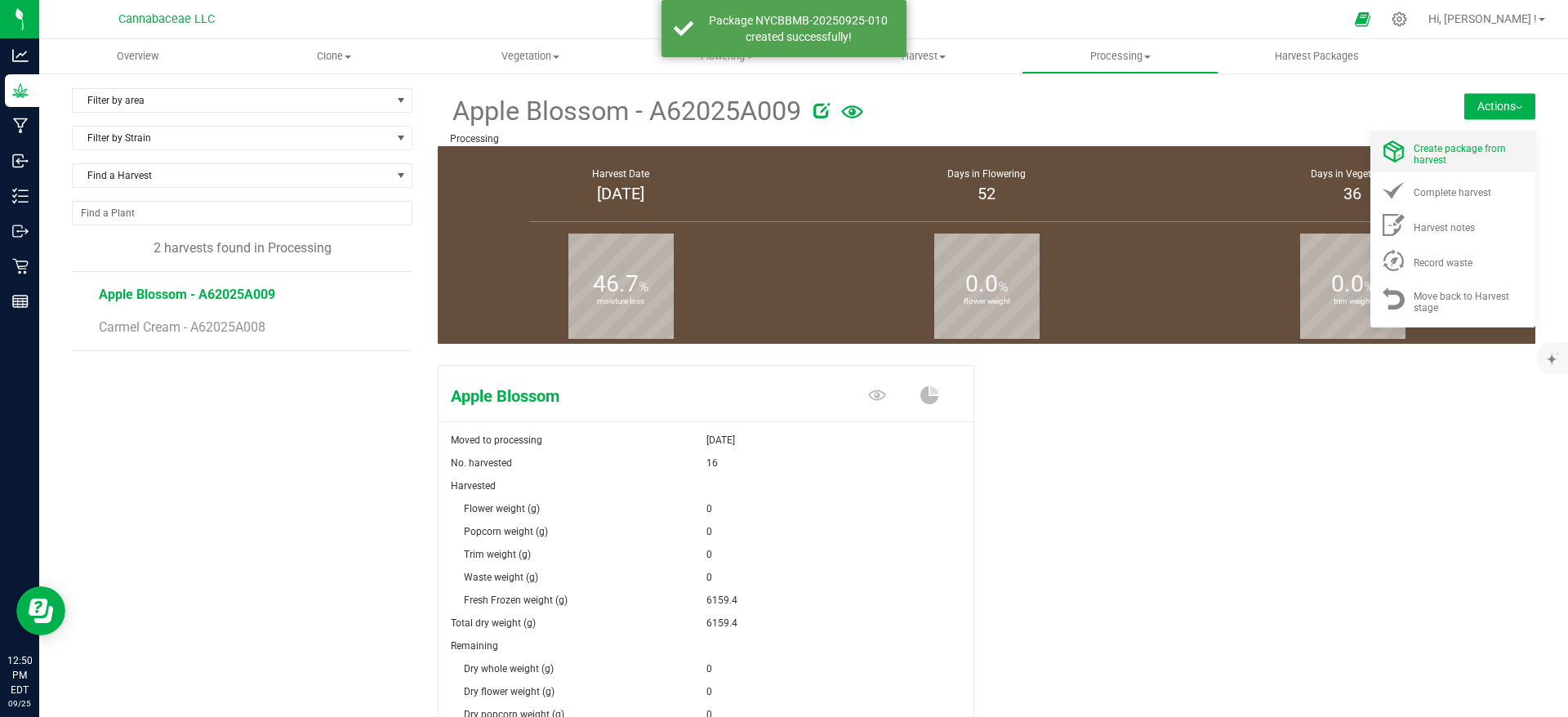
click at [1445, 156] on div "Create package from harvest" at bounding box center [1469, 151] width 111 height 29
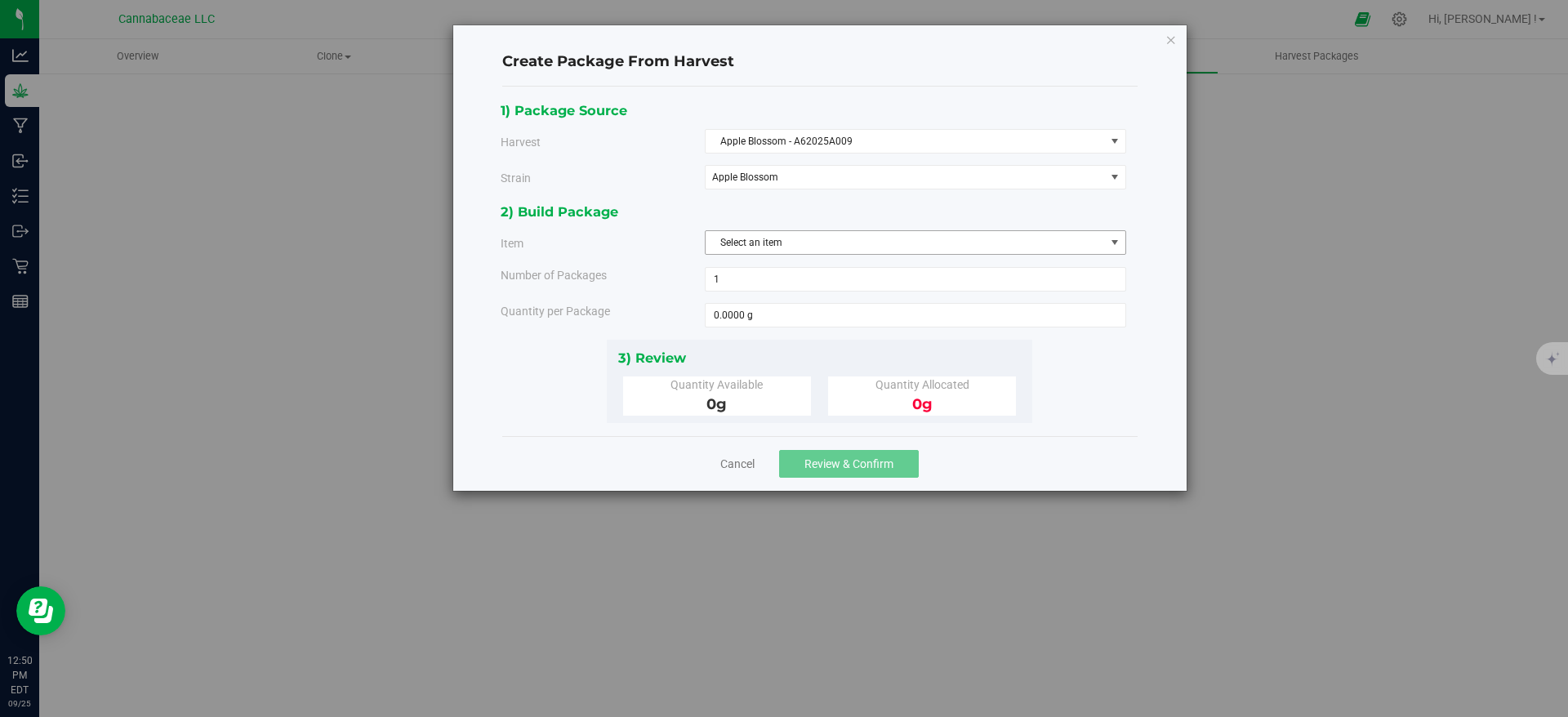
click at [831, 238] on span "Select an item" at bounding box center [905, 242] width 400 height 23
click at [824, 309] on span "Flower - Apple Blossom - Fresh frozen" at bounding box center [797, 311] width 165 height 21
click at [780, 316] on span at bounding box center [915, 315] width 421 height 24
type input "664.7"
type input "664.7000 g"
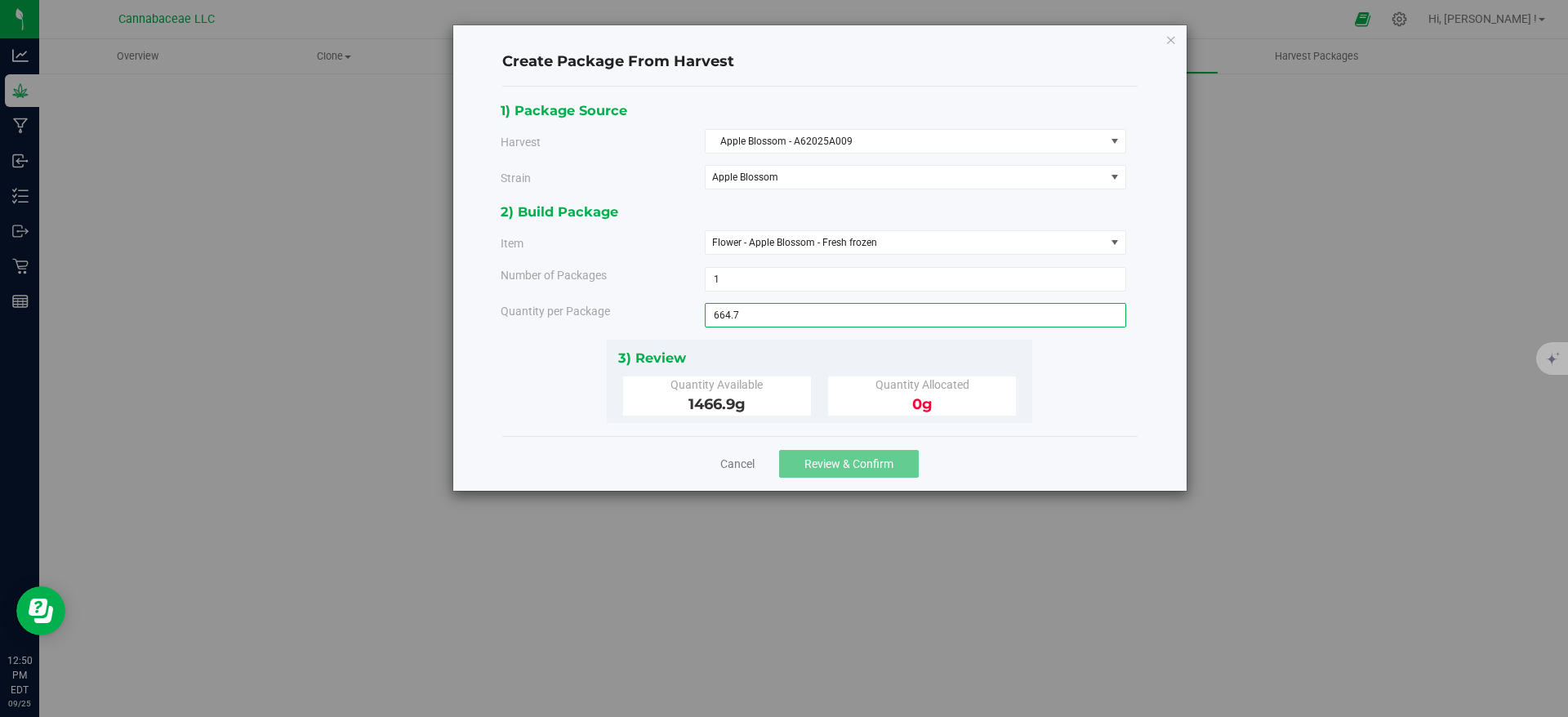
click at [1120, 379] on div "1) Package Source Harvest Apple Blossom - A62025A009 Select Apple Blossom - A62…" at bounding box center [819, 261] width 638 height 323
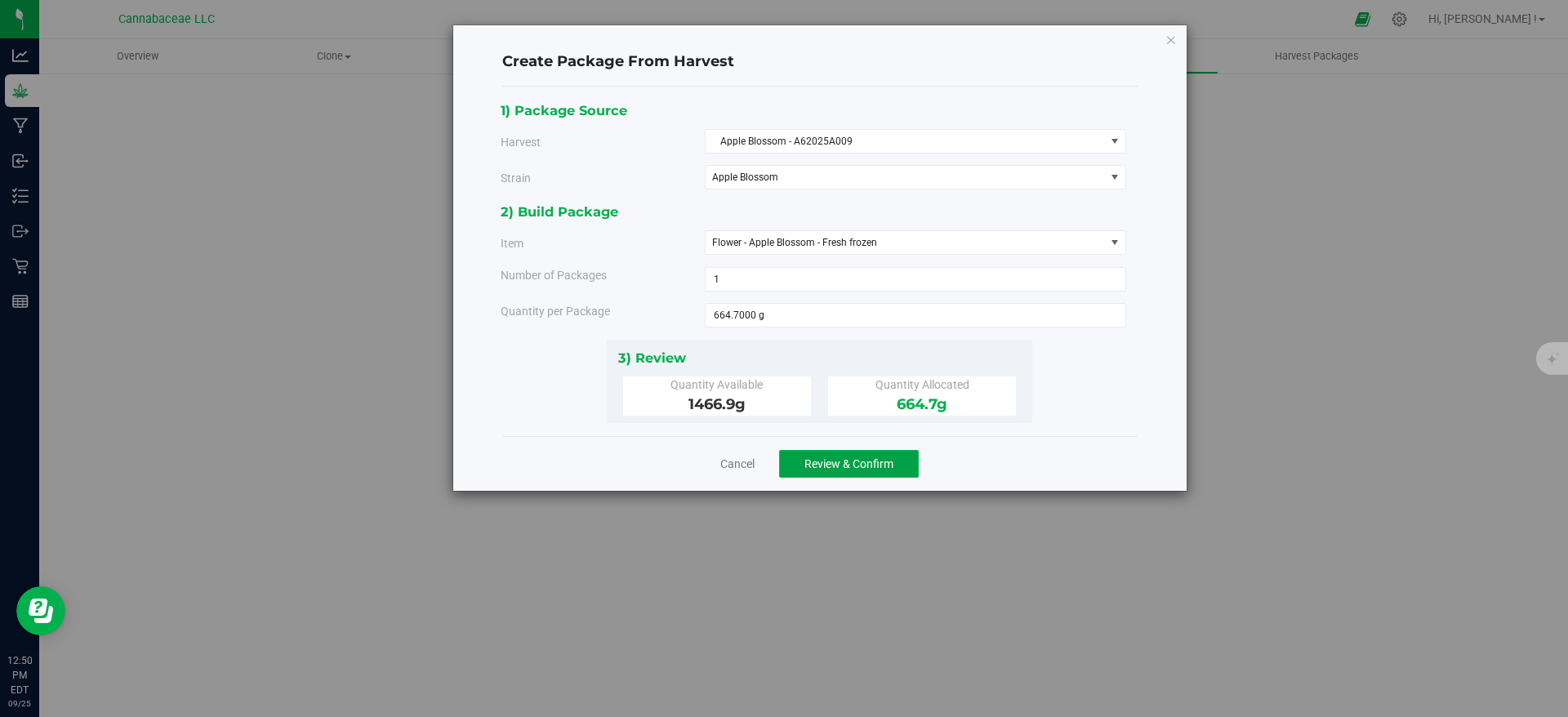
click at [878, 458] on span "Review & Confirm" at bounding box center [849, 465] width 89 height 13
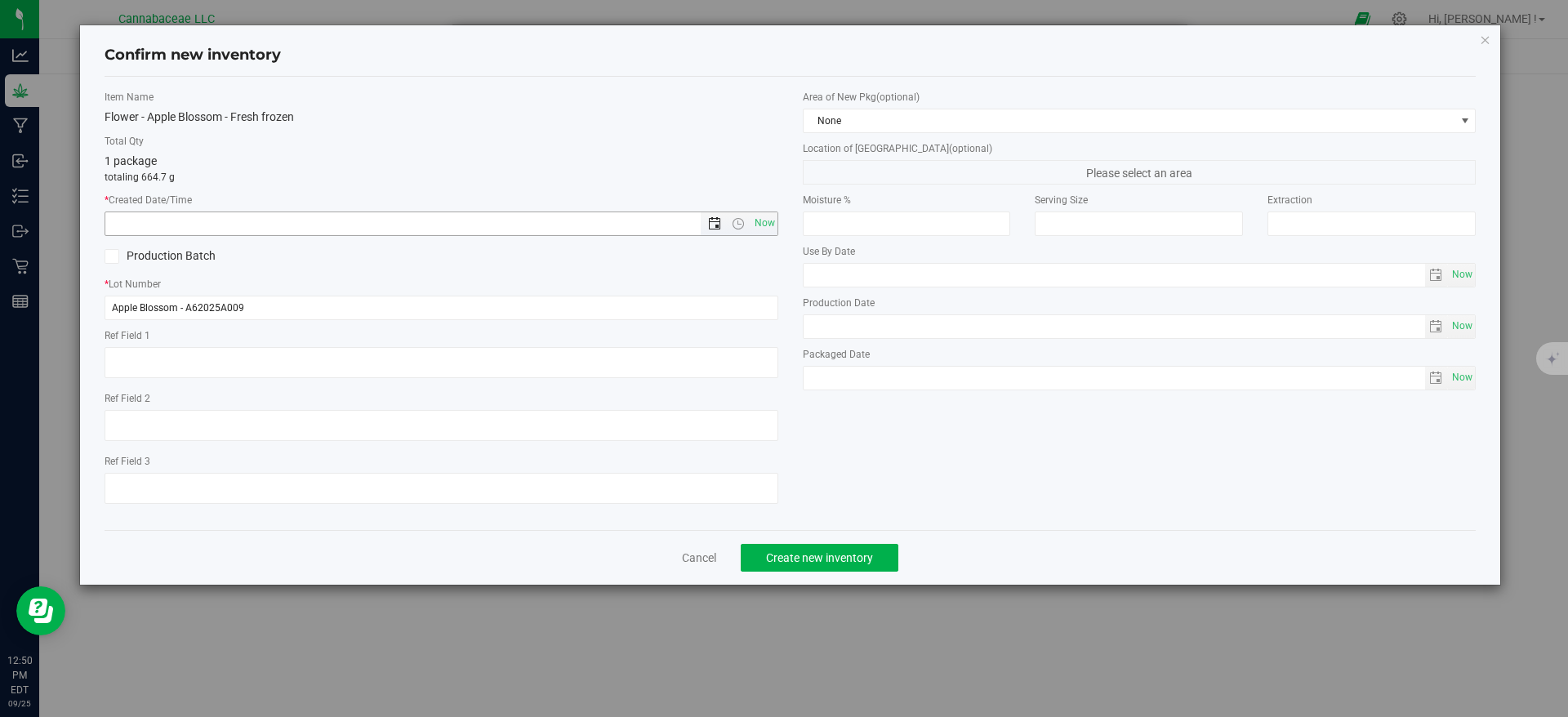
click at [712, 224] on span "Open the date view" at bounding box center [715, 224] width 13 height 13
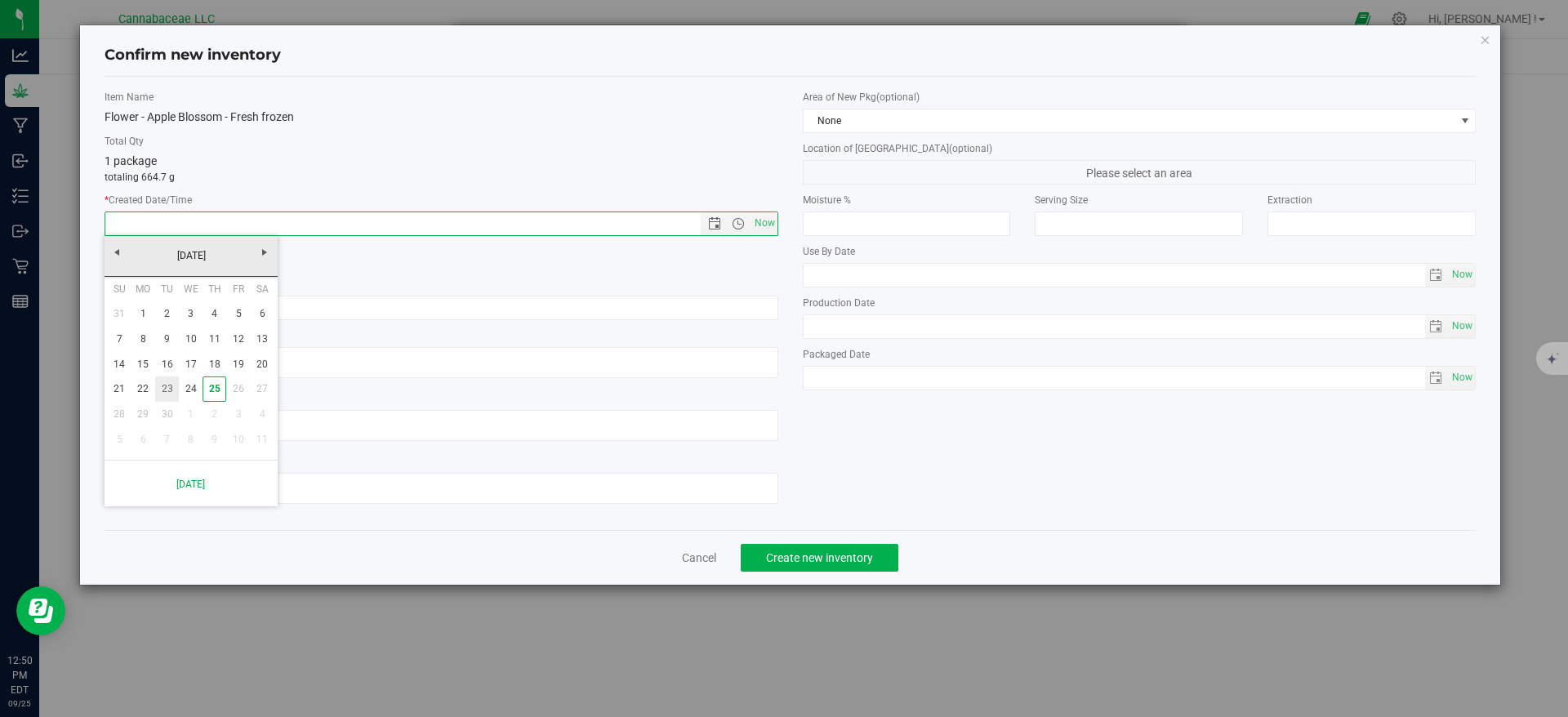
click at [169, 390] on link "23" at bounding box center [167, 390] width 24 height 25
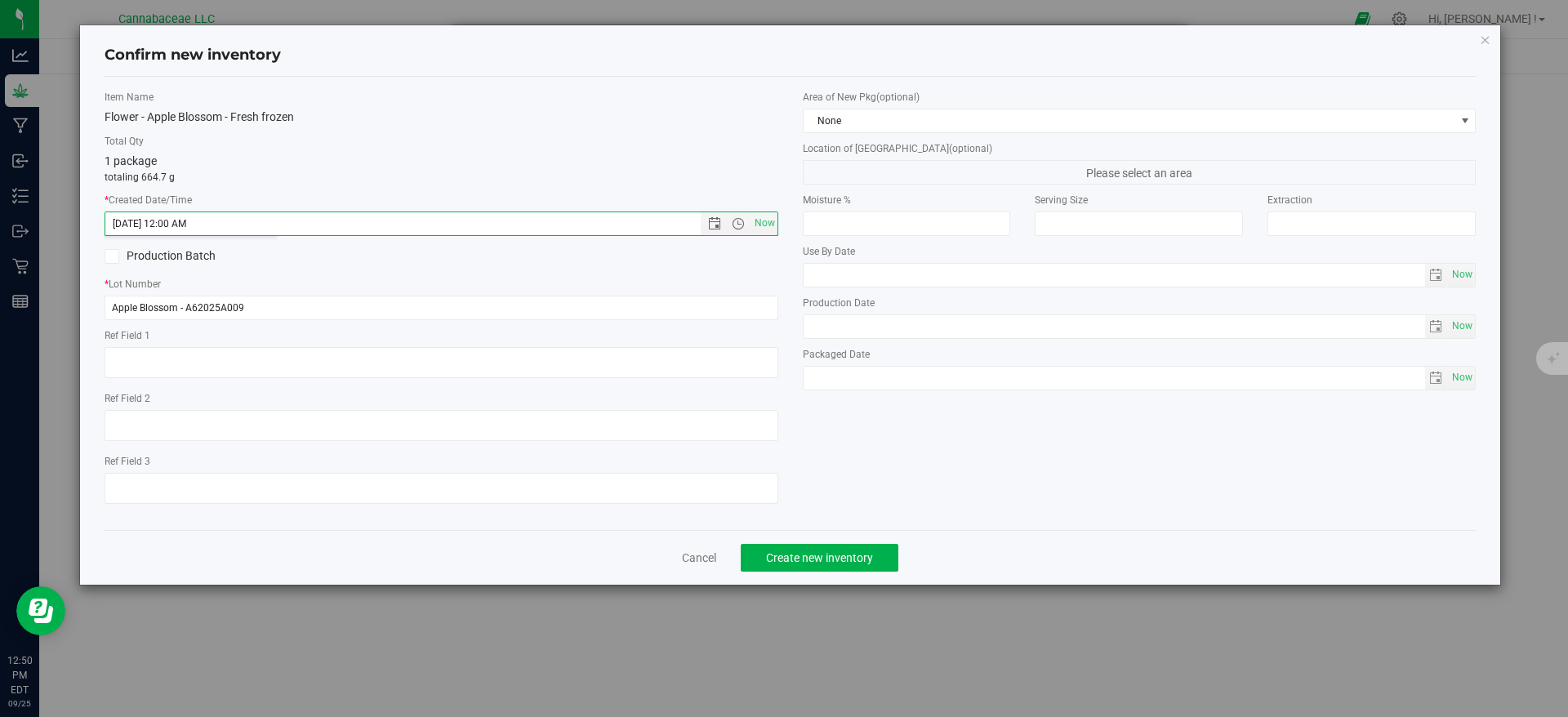
type input "9/23/2025 12:50 PM"
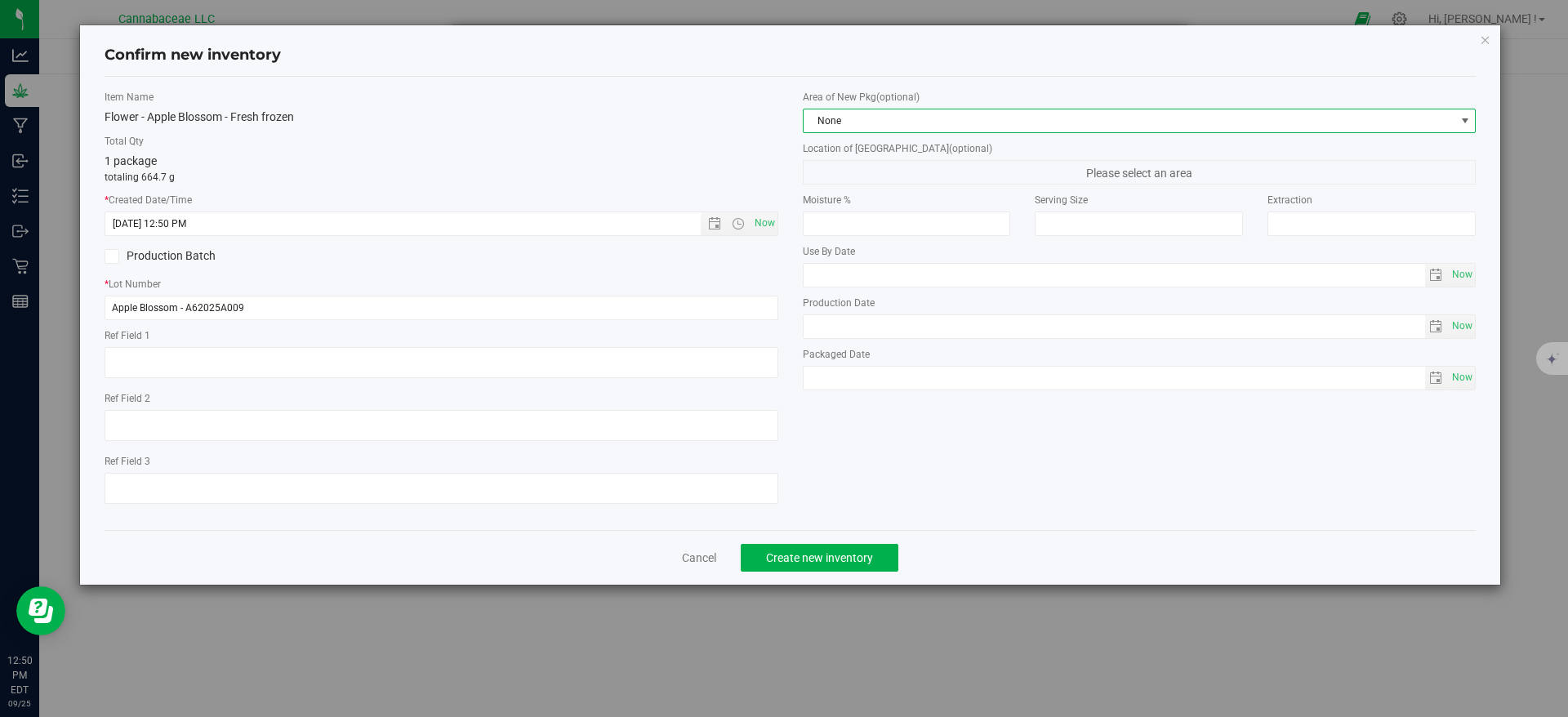
click at [997, 123] on span "None" at bounding box center [1129, 120] width 652 height 23
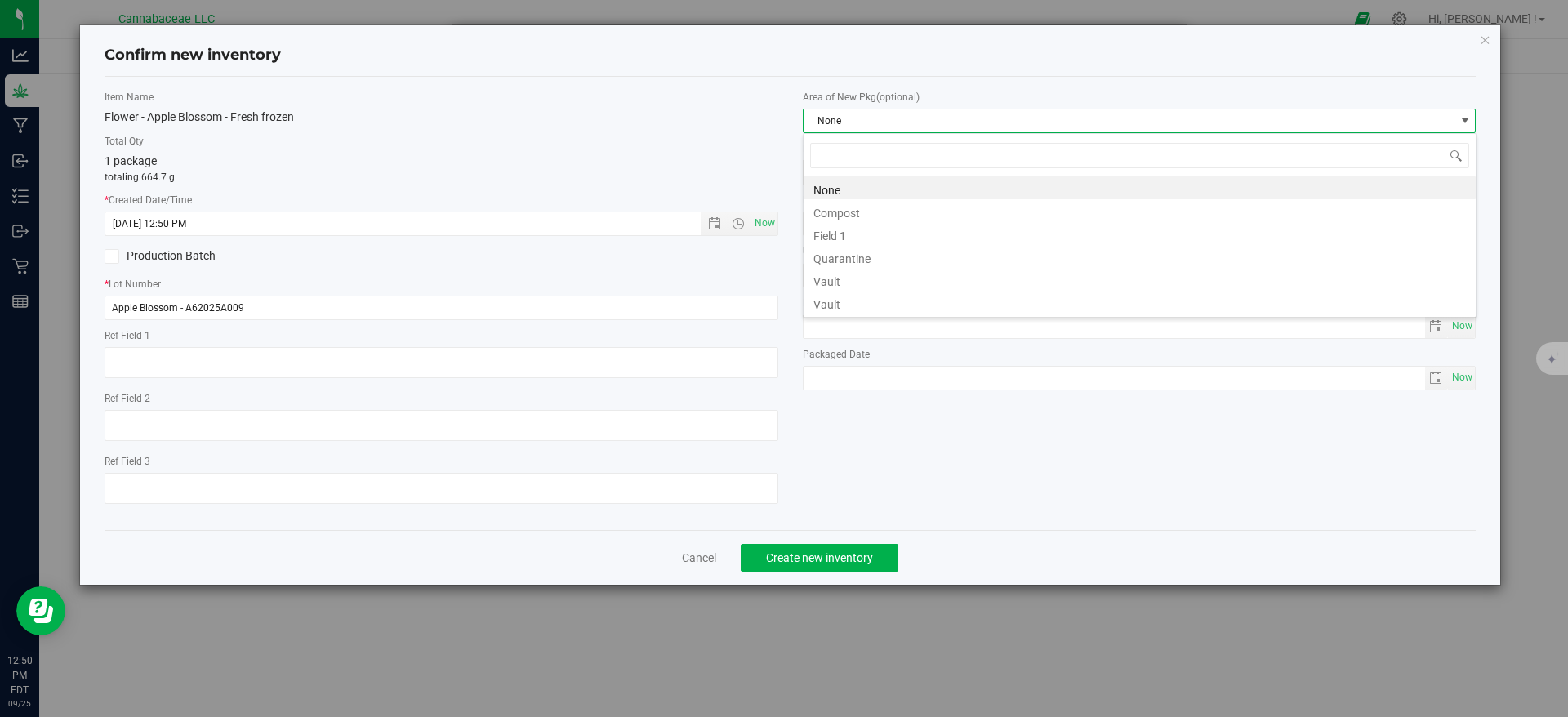
scroll to position [24, 674]
click at [914, 295] on li "Vault" at bounding box center [1139, 302] width 672 height 23
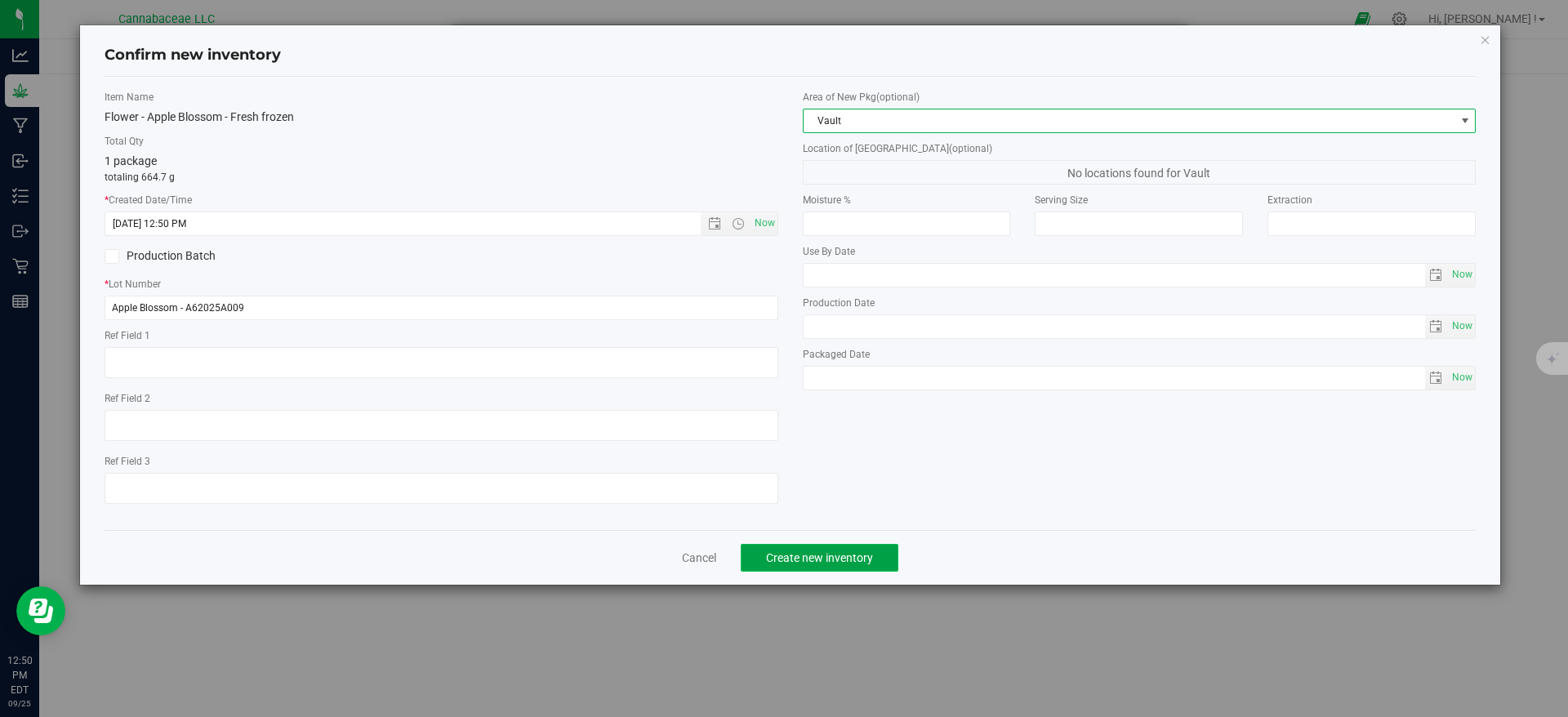
click at [847, 552] on span "Create new inventory" at bounding box center [819, 558] width 107 height 13
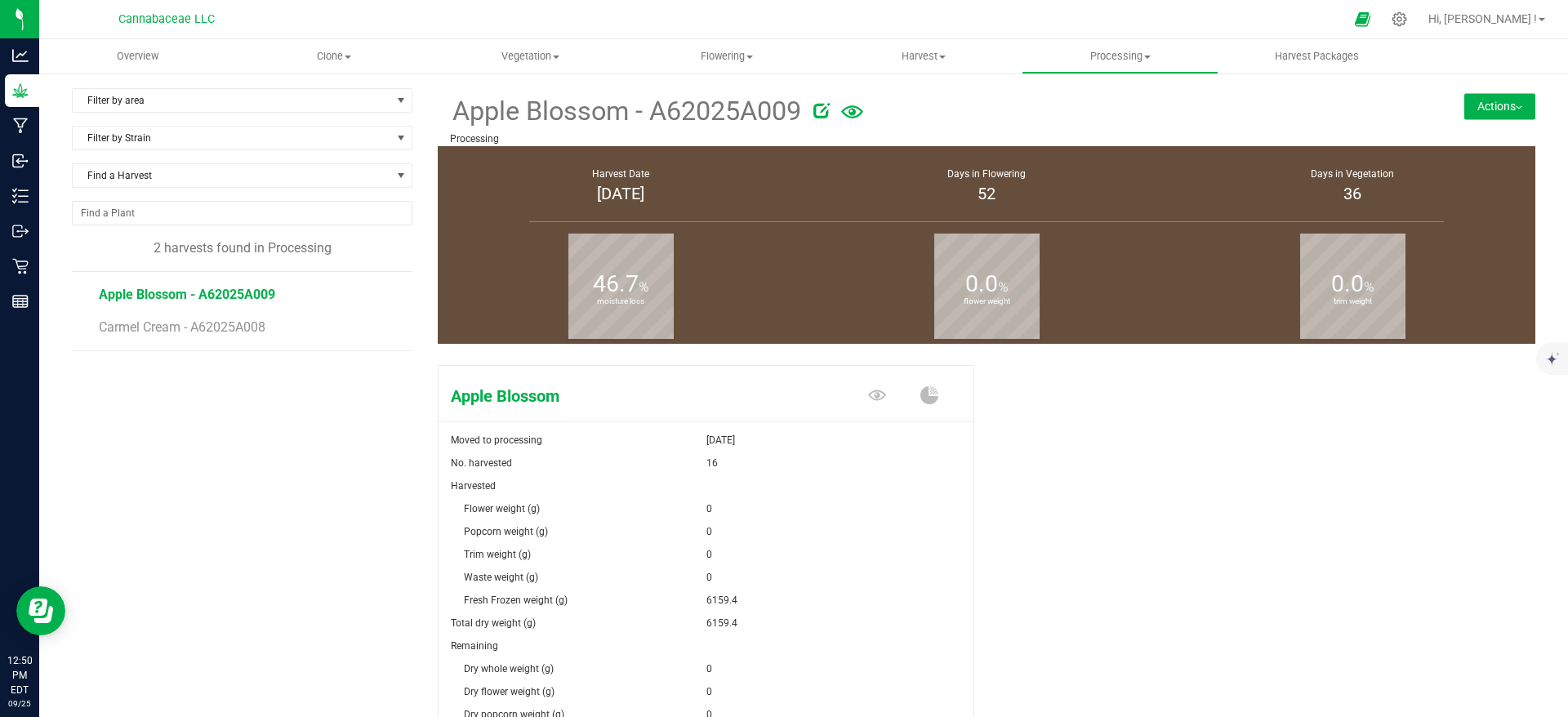
click at [1475, 103] on button "Actions" at bounding box center [1500, 106] width 71 height 26
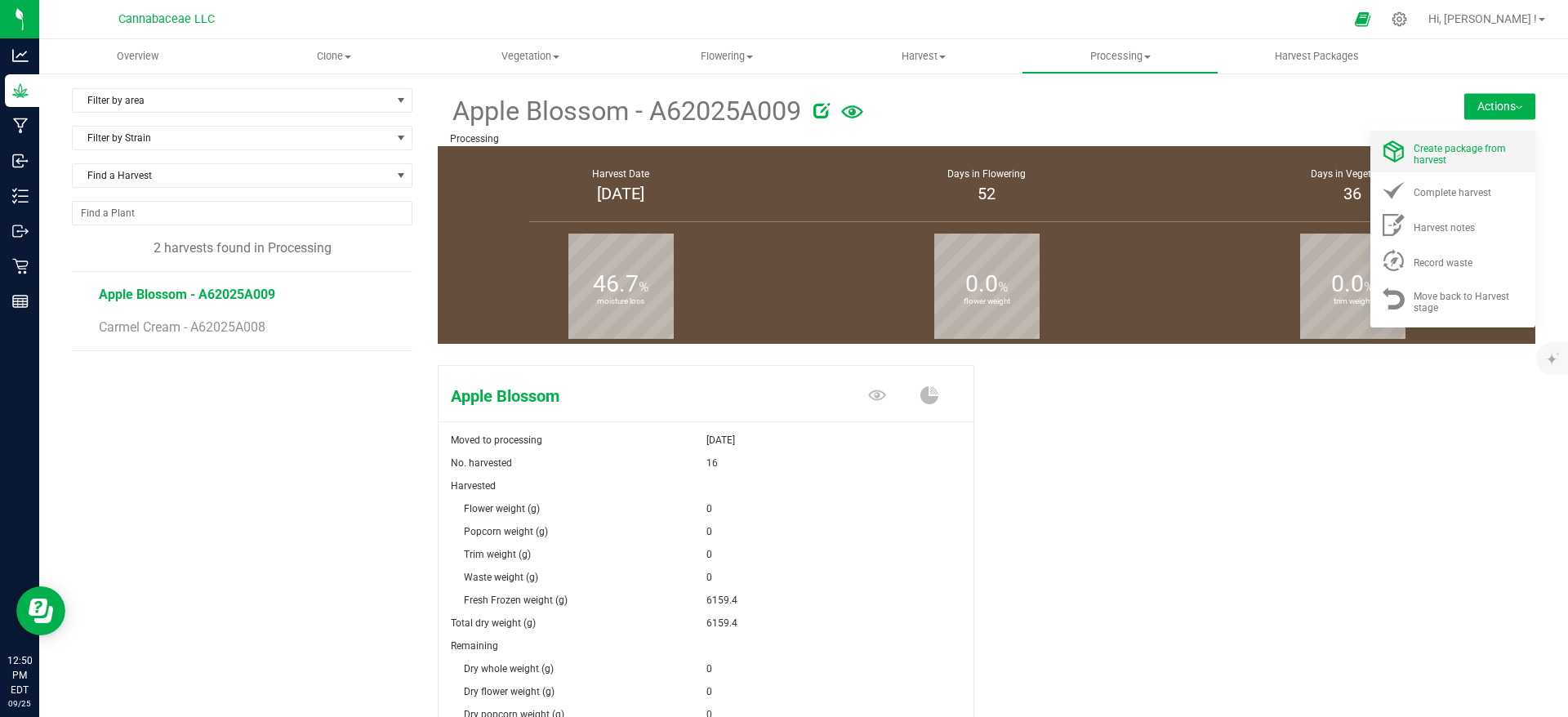
click at [1461, 161] on div "Create package from harvest" at bounding box center [1469, 151] width 111 height 29
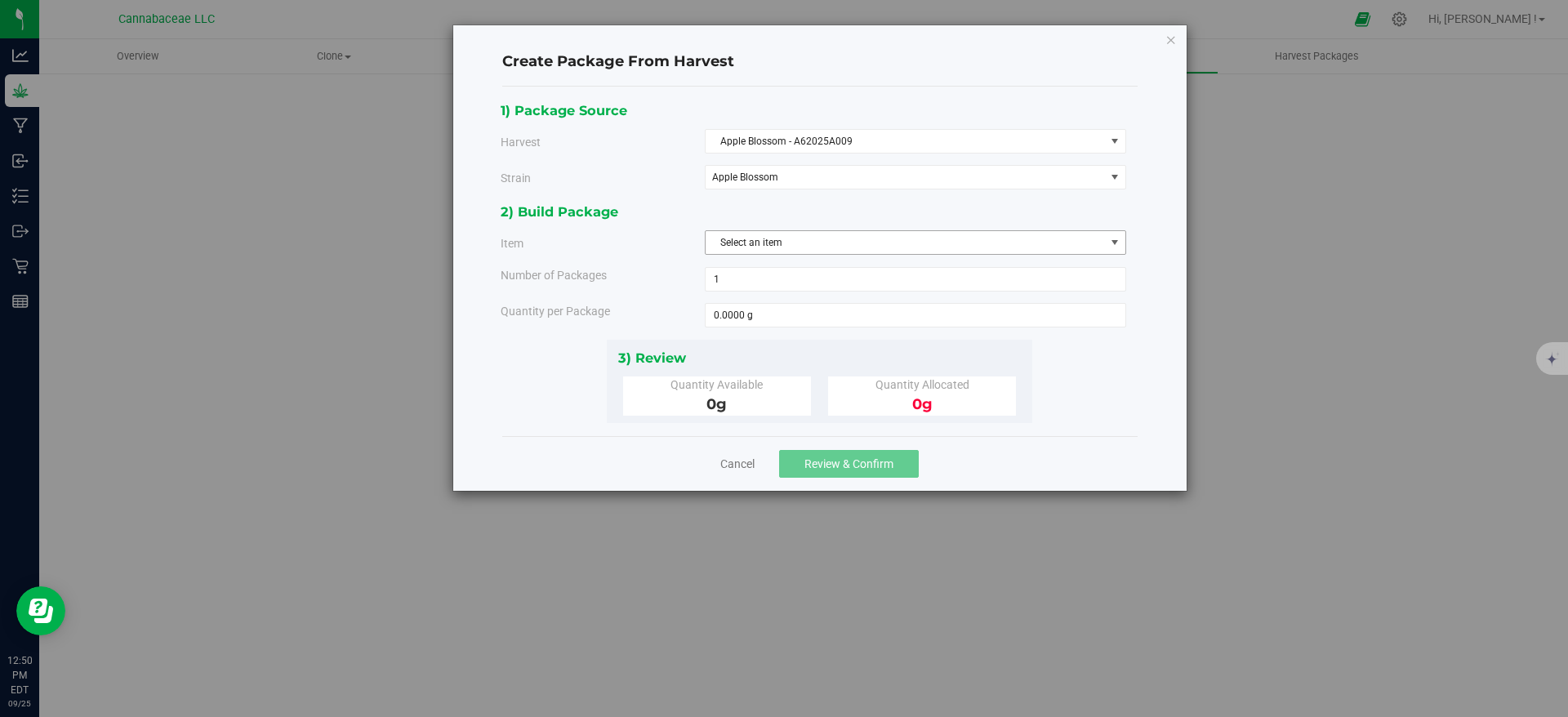
click at [808, 242] on span "Select an item" at bounding box center [905, 242] width 400 height 23
click at [825, 308] on span "Flower - Apple Blossom - Fresh frozen" at bounding box center [797, 311] width 165 height 21
click at [763, 324] on span at bounding box center [915, 315] width 421 height 24
type input "601"
type input "601.0000 g"
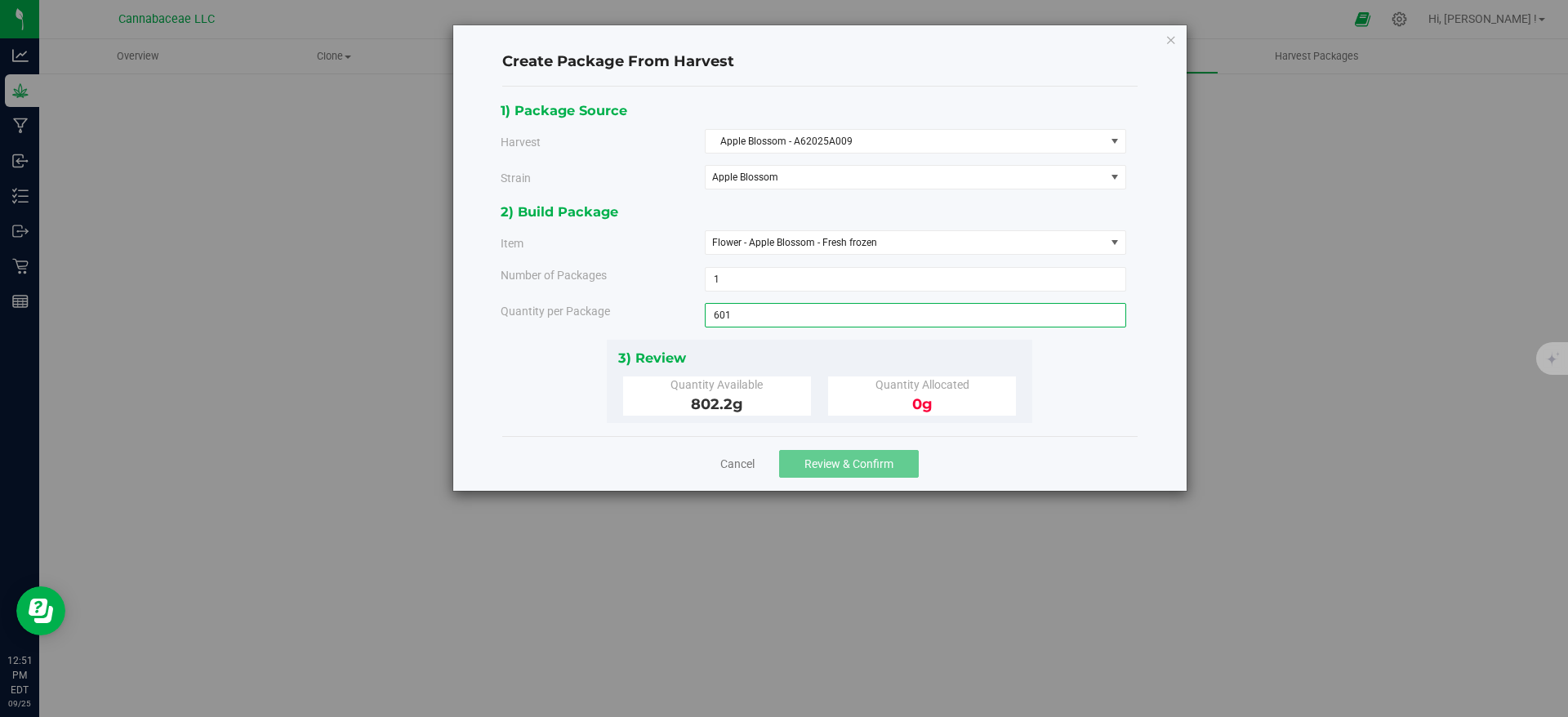
click at [1089, 404] on div "1) Package Source Harvest Apple Blossom - A62025A009 Select Apple Blossom - A62…" at bounding box center [819, 261] width 638 height 323
click at [877, 462] on span "Review & Confirm" at bounding box center [849, 465] width 89 height 13
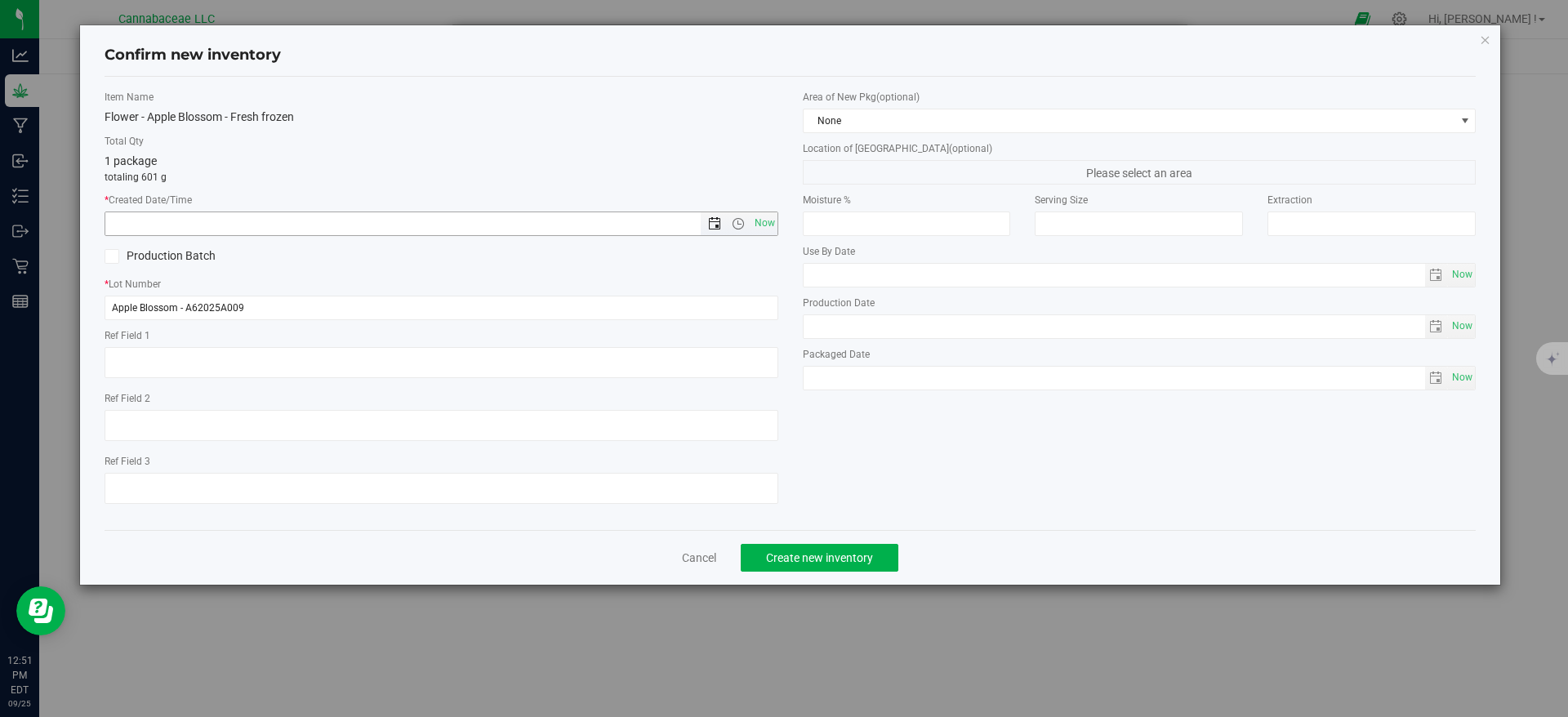
click at [707, 217] on span "Open the date view" at bounding box center [714, 224] width 28 height 13
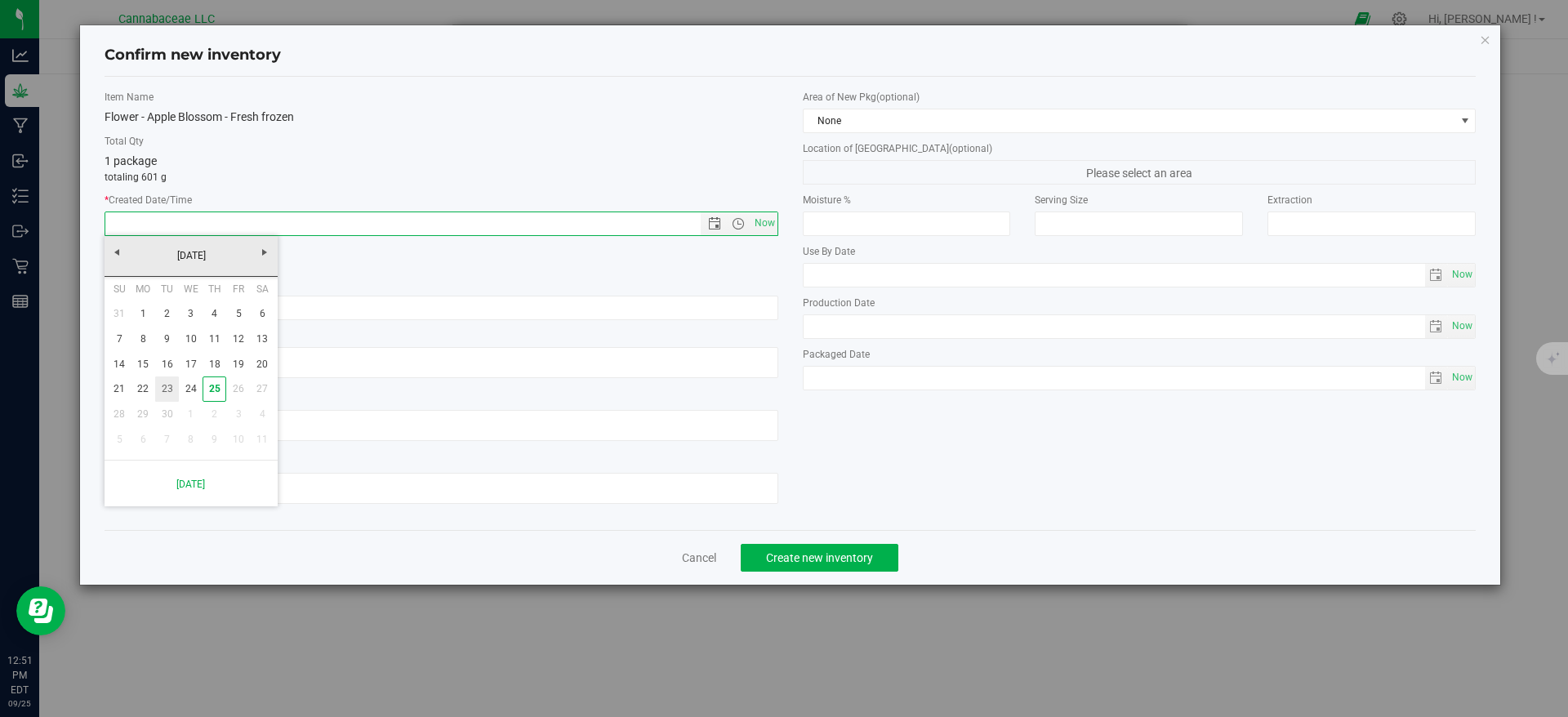
click at [170, 385] on link "23" at bounding box center [167, 390] width 24 height 25
type input "9/23/2025 12:51 PM"
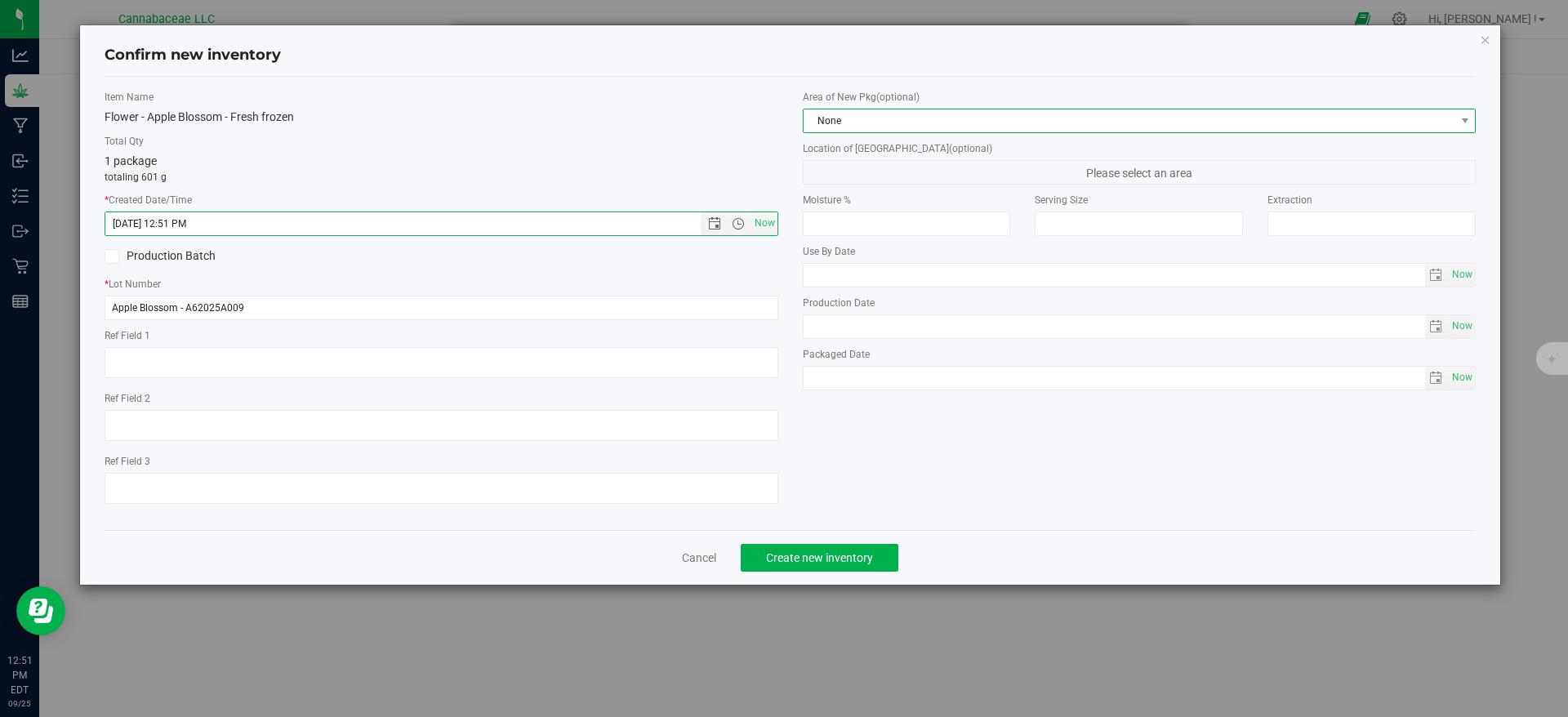
click at [902, 128] on span "None" at bounding box center [1129, 120] width 652 height 23
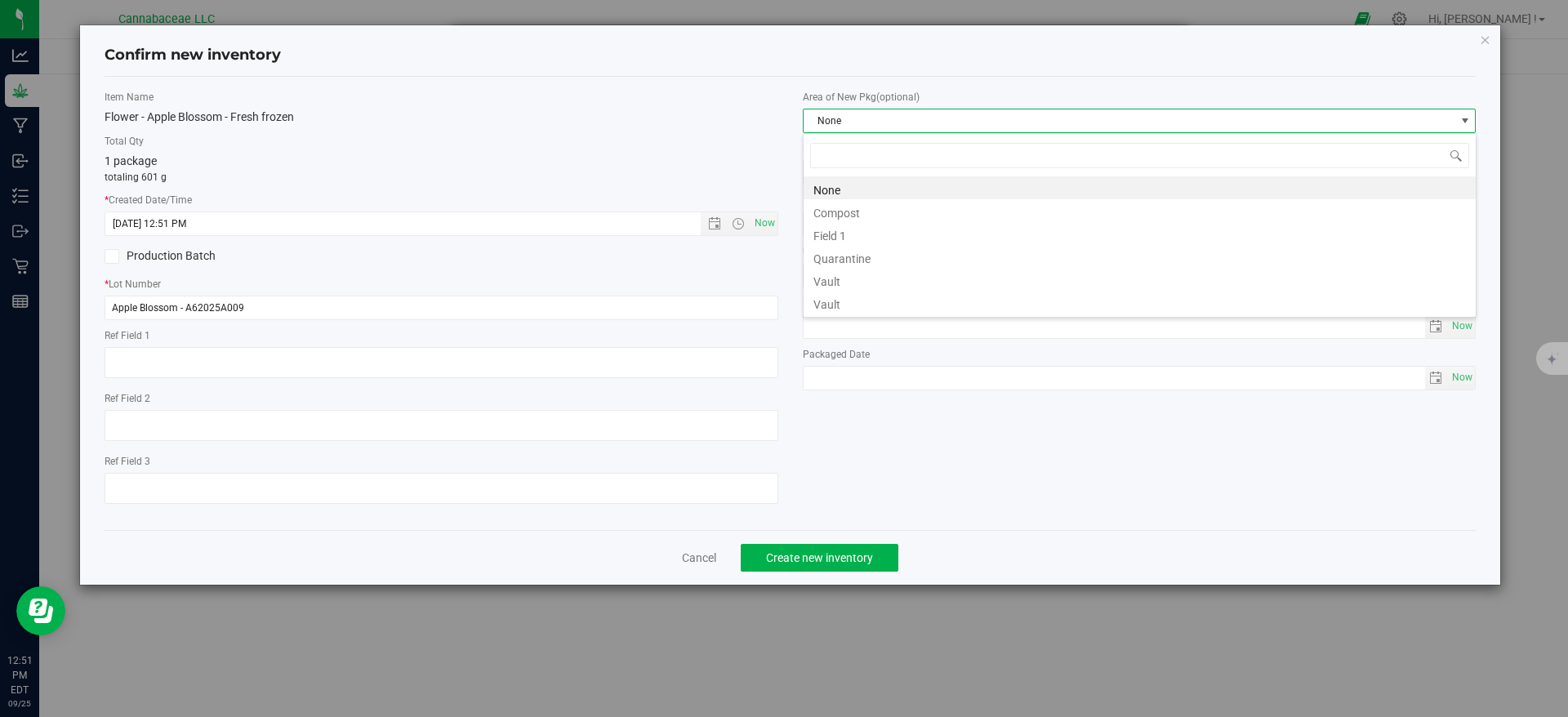
scroll to position [24, 674]
click at [881, 294] on li "Vault" at bounding box center [1139, 302] width 672 height 23
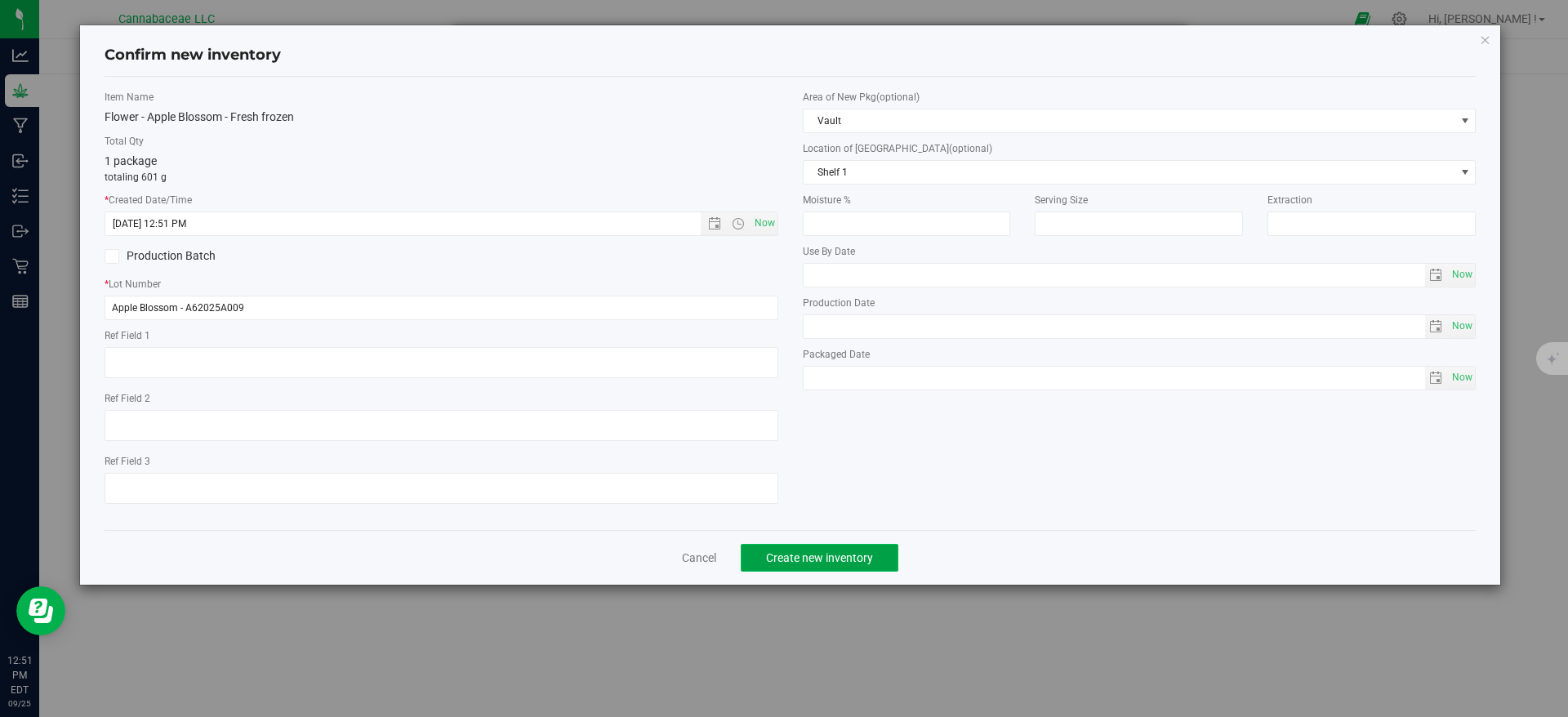
click at [888, 564] on button "Create new inventory" at bounding box center [819, 558] width 157 height 28
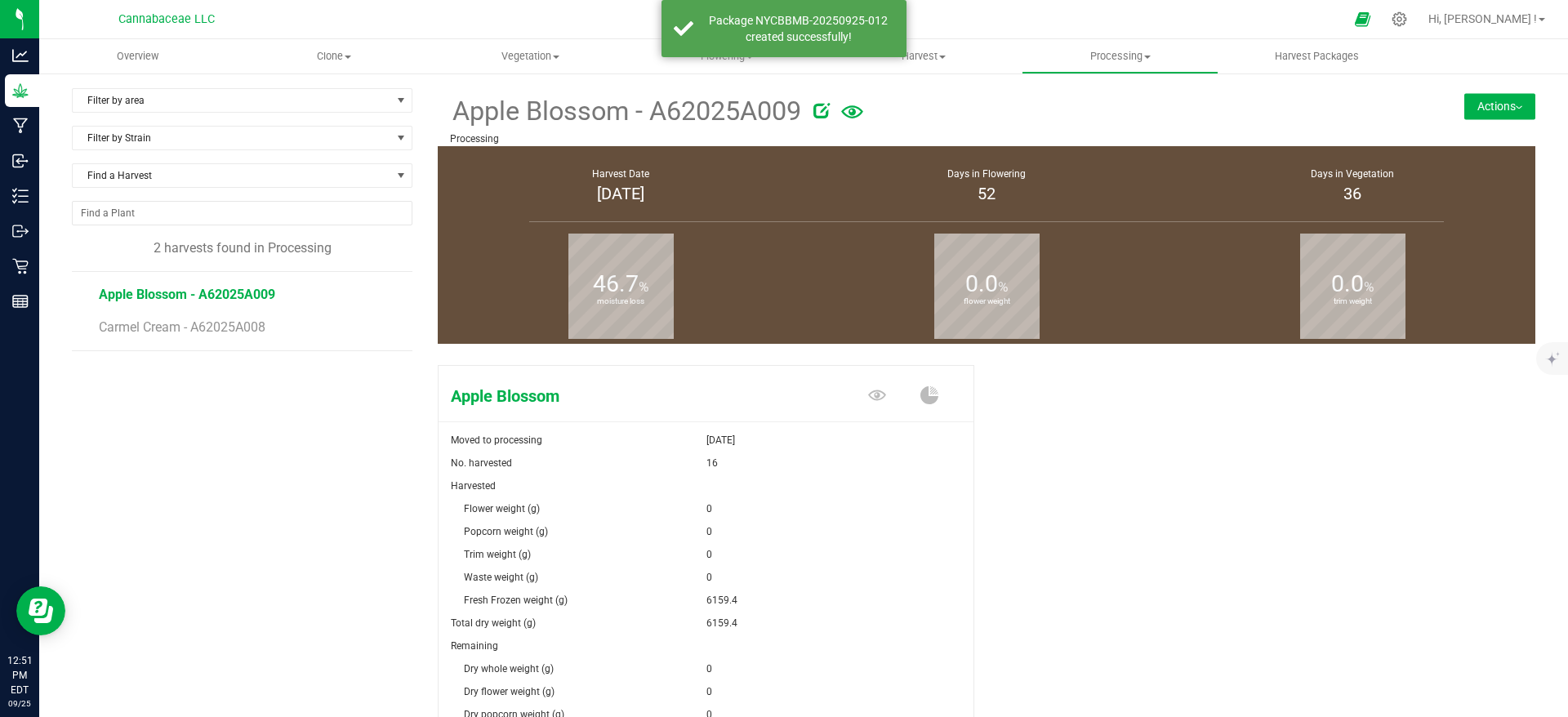
click at [1465, 102] on button "Actions" at bounding box center [1500, 106] width 71 height 26
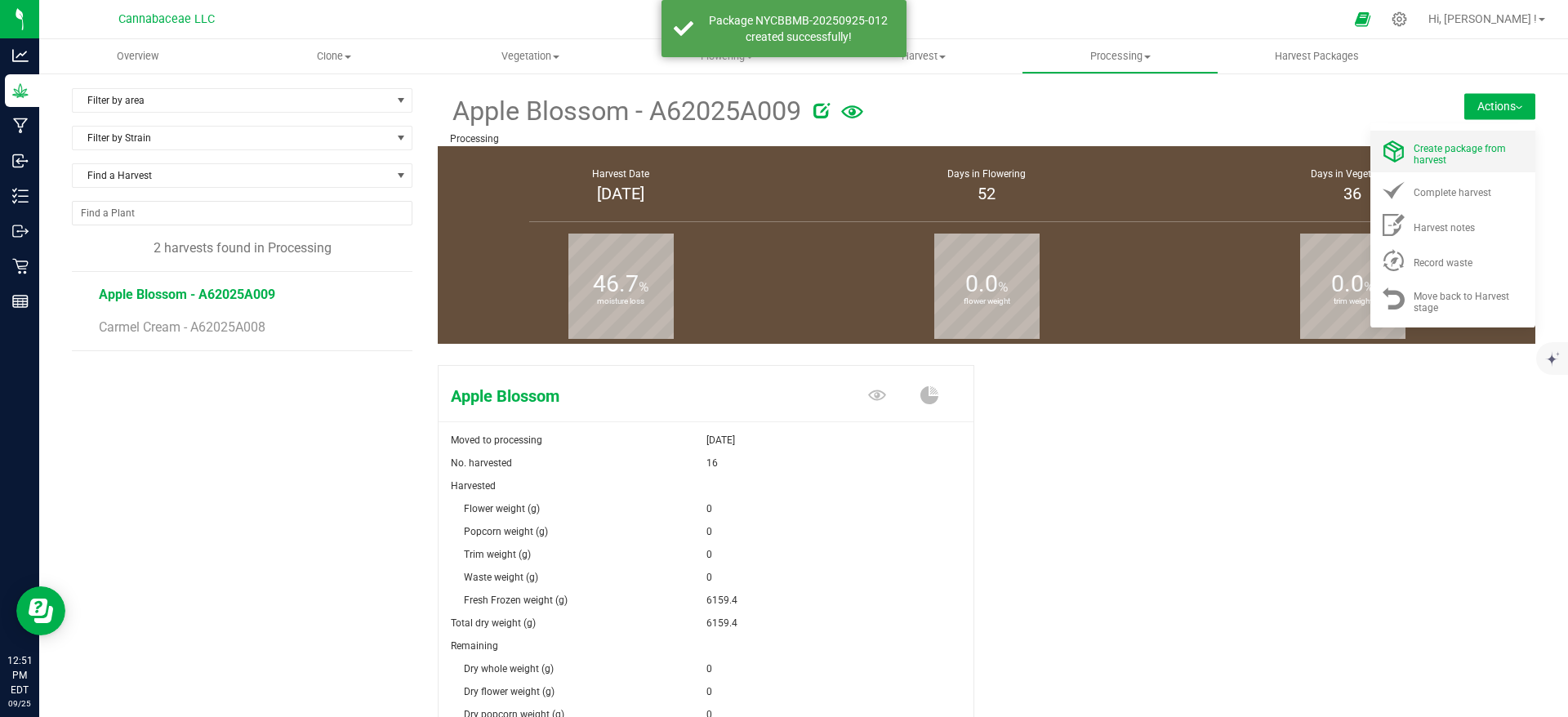
click at [1454, 143] on span "Create package from harvest" at bounding box center [1459, 154] width 93 height 23
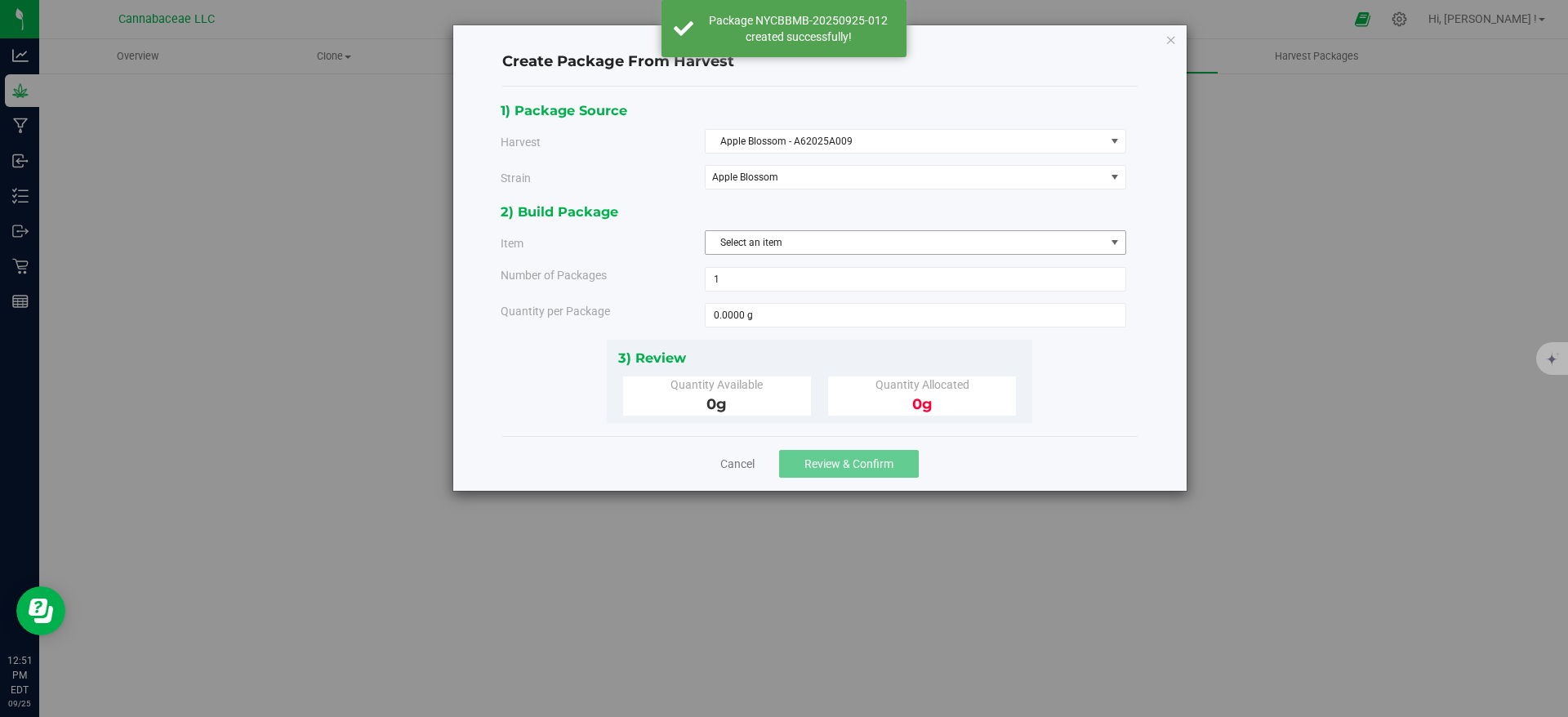
click at [781, 242] on span "Select an item" at bounding box center [905, 242] width 400 height 23
click at [796, 305] on span "Flower - Apple Blossom - Fresh frozen" at bounding box center [797, 311] width 165 height 21
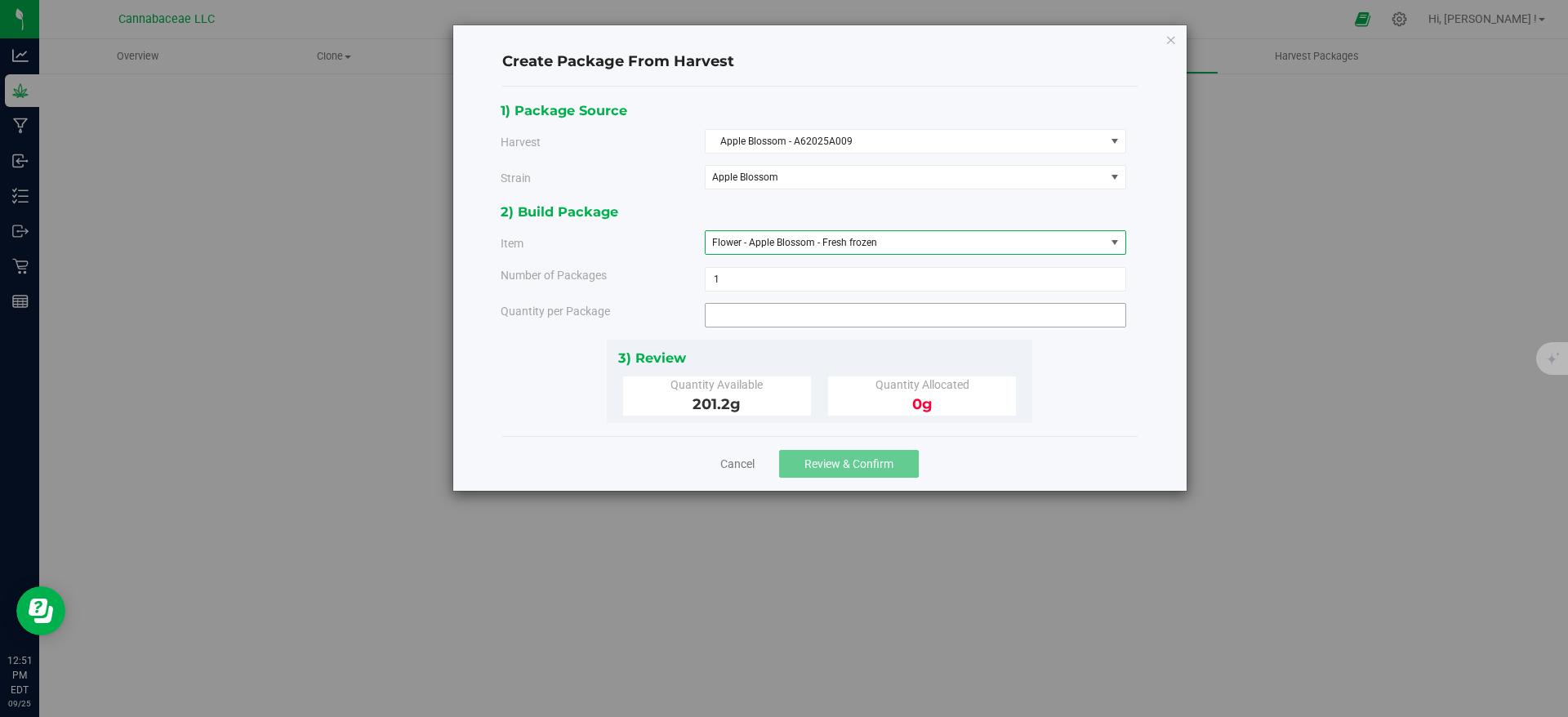
click at [788, 318] on span at bounding box center [915, 315] width 421 height 24
type input "201.2"
type input "201.2000 g"
click at [1120, 393] on div "1) Package Source Harvest Apple Blossom - A62025A009 Select Apple Blossom - A62…" at bounding box center [819, 261] width 638 height 323
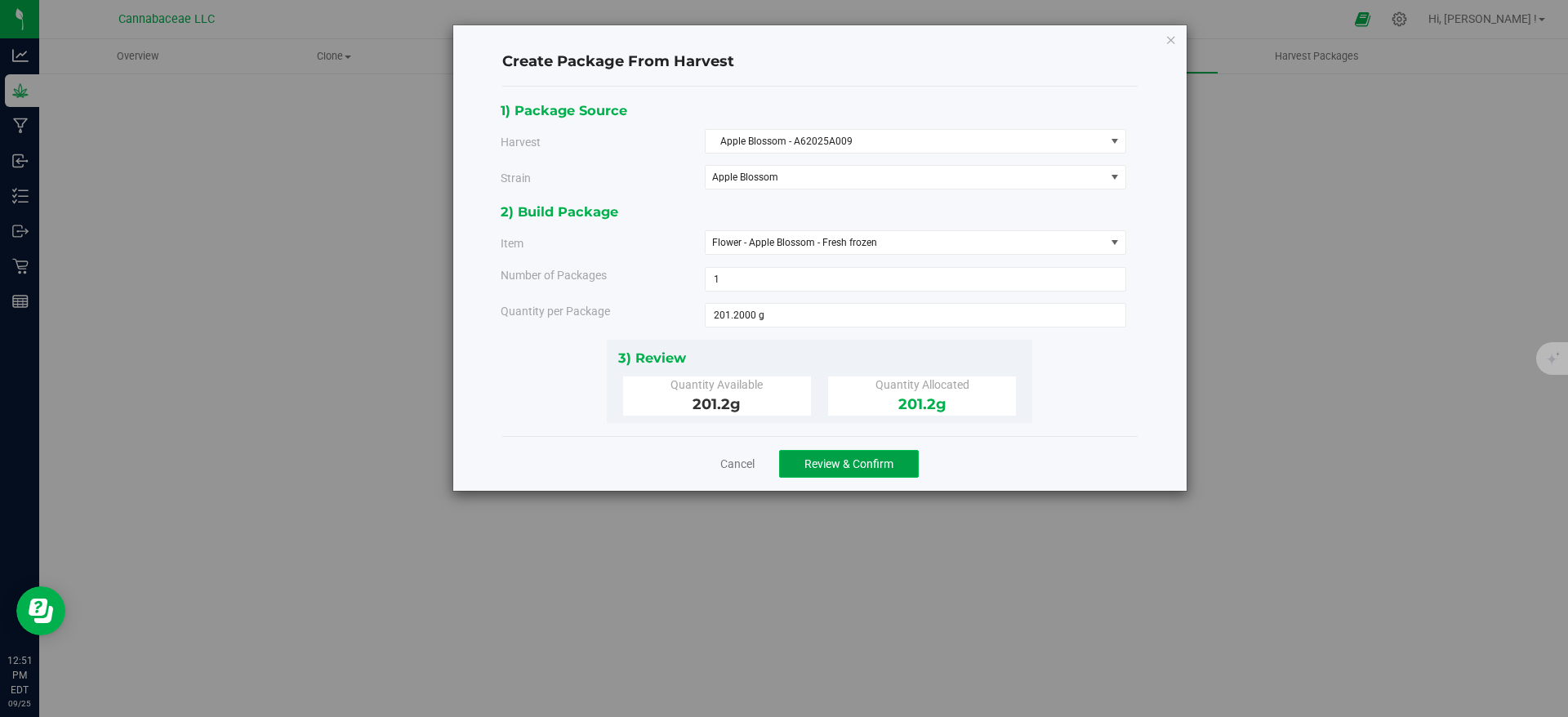
click at [856, 459] on span "Review & Confirm" at bounding box center [849, 465] width 89 height 13
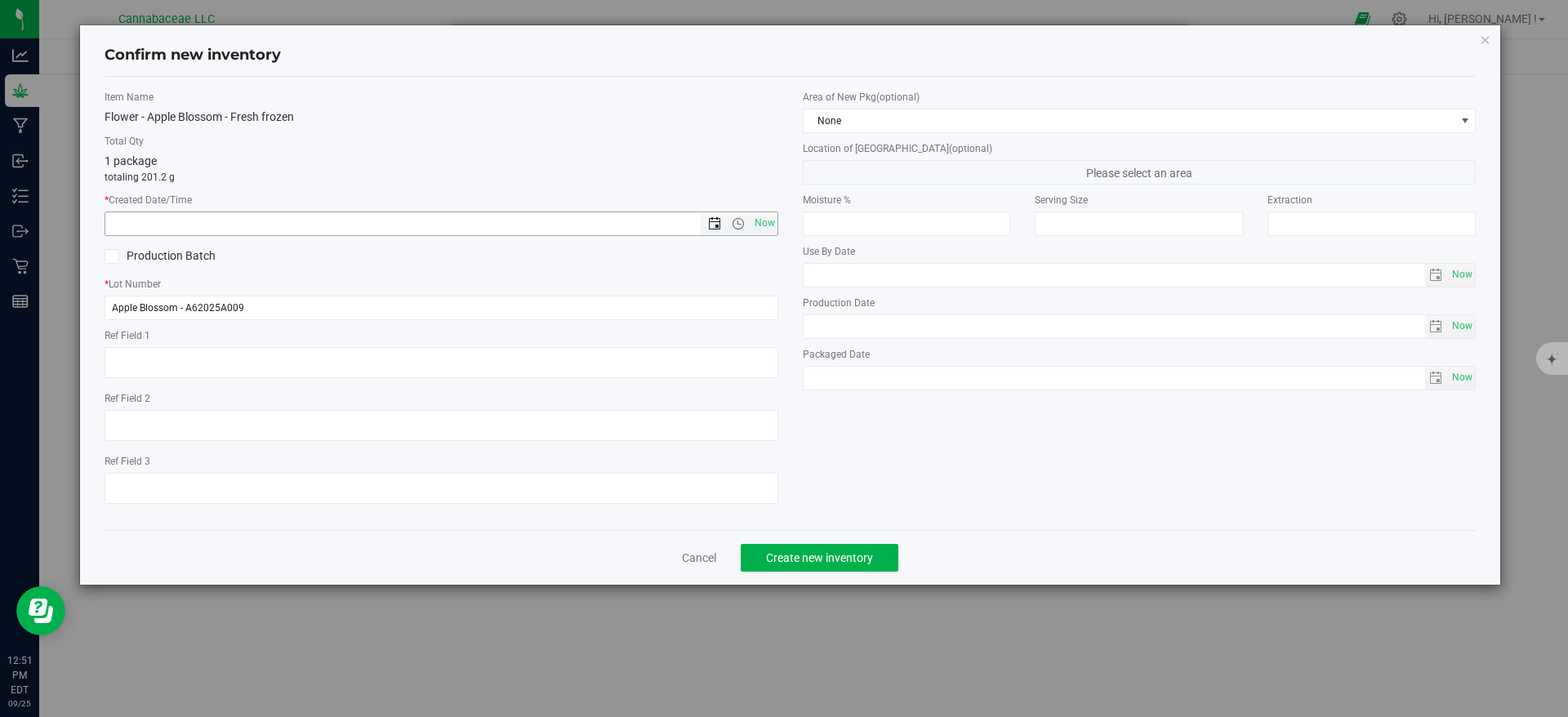
click at [706, 218] on span "Open the date view" at bounding box center [714, 224] width 28 height 13
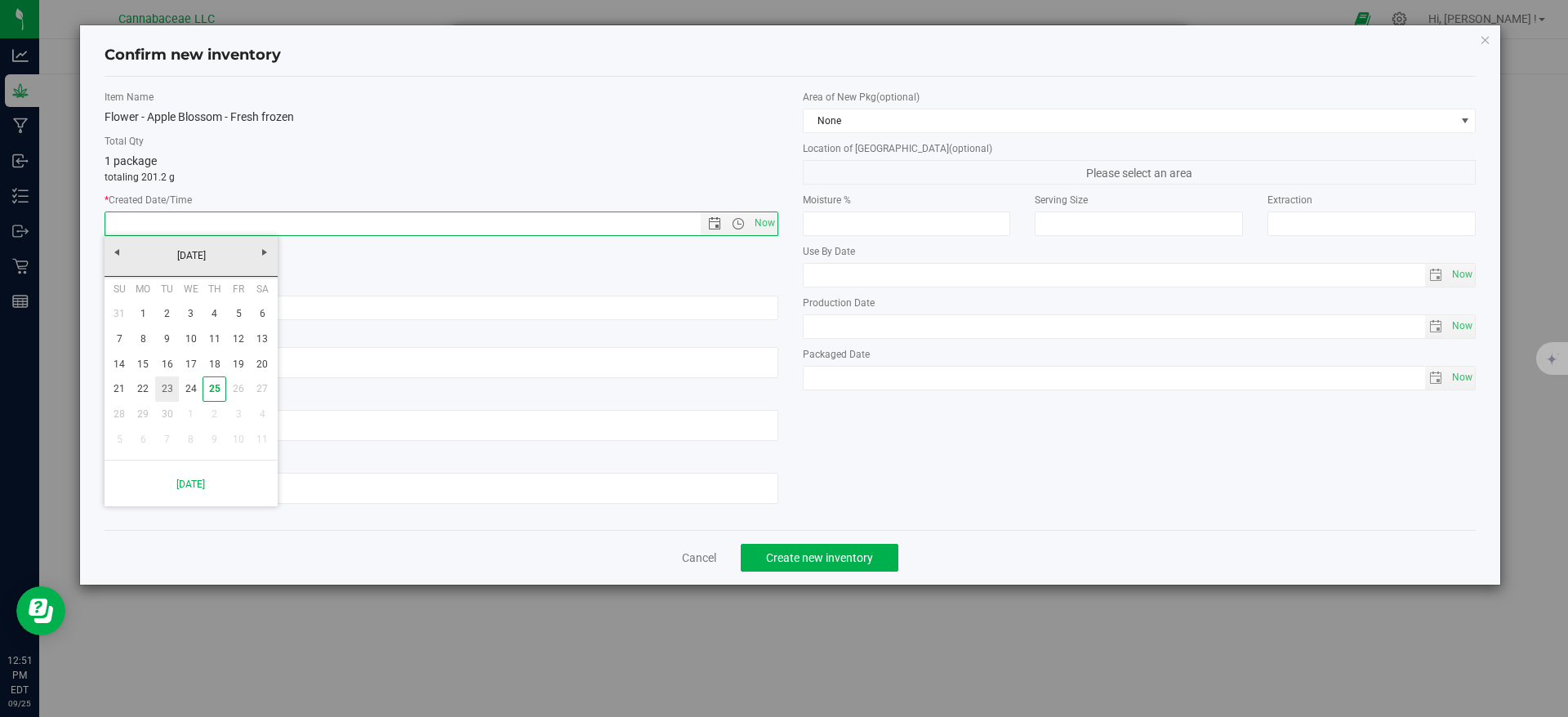
click at [167, 389] on link "23" at bounding box center [167, 390] width 24 height 25
type input "9/23/2025 12:51 PM"
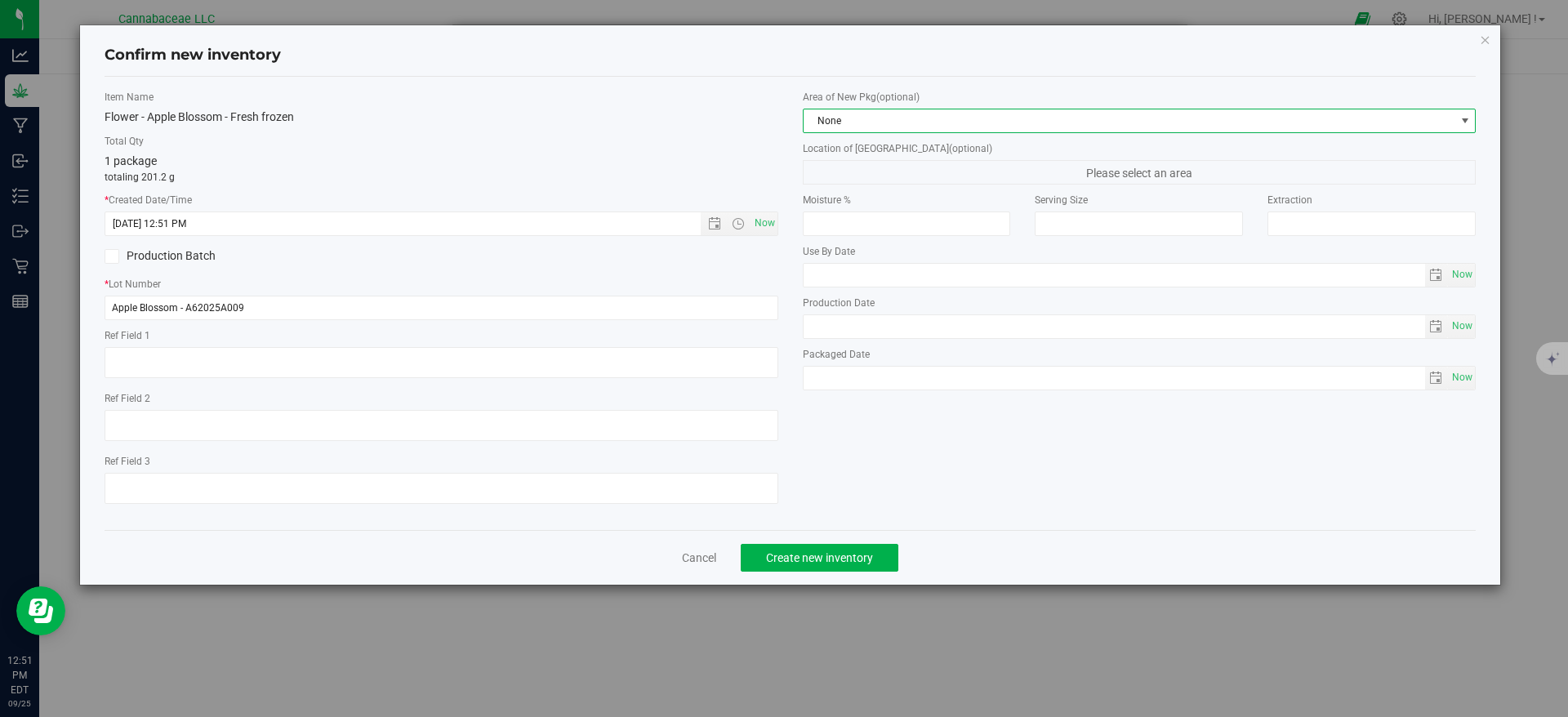
click at [1068, 122] on span "None" at bounding box center [1129, 120] width 652 height 23
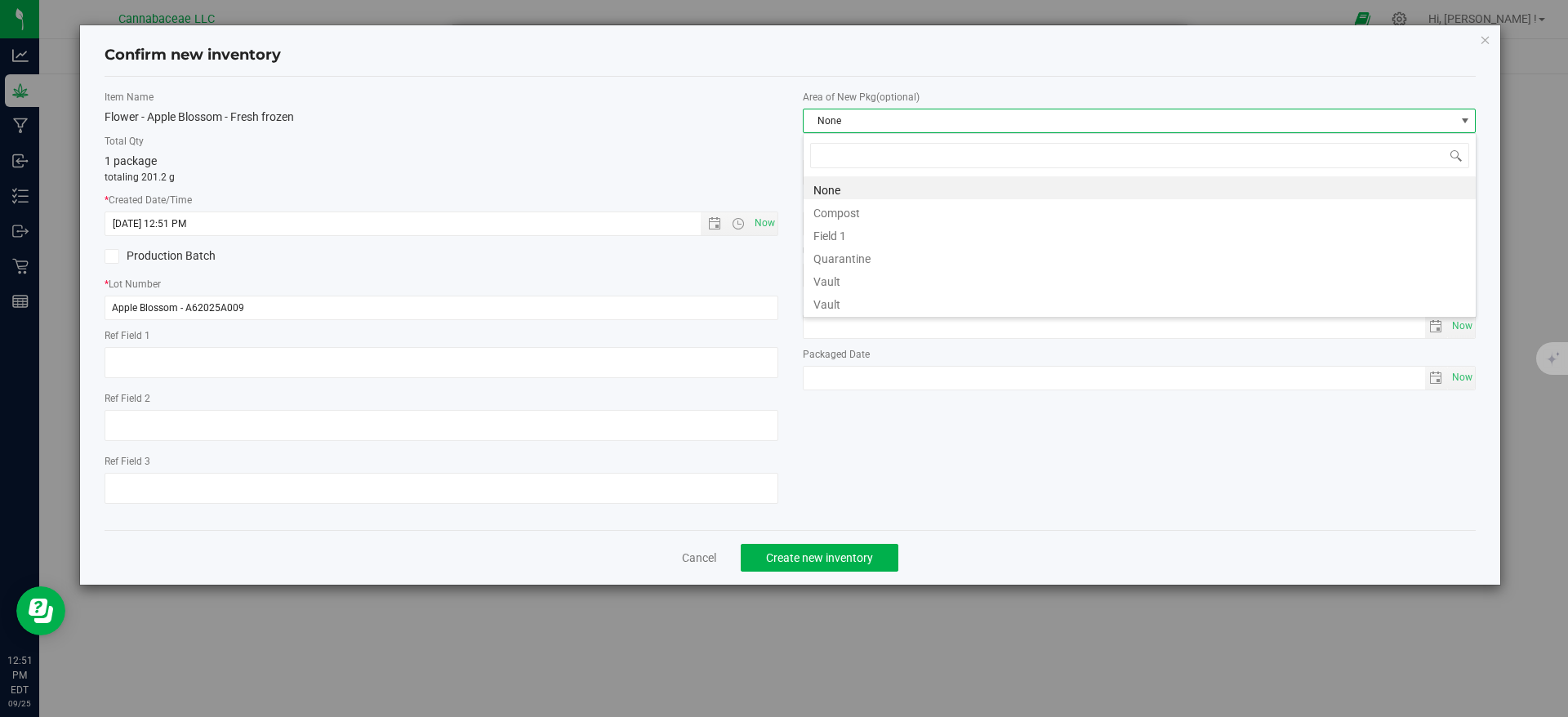
scroll to position [24, 674]
click at [944, 304] on li "Vault" at bounding box center [1139, 302] width 672 height 23
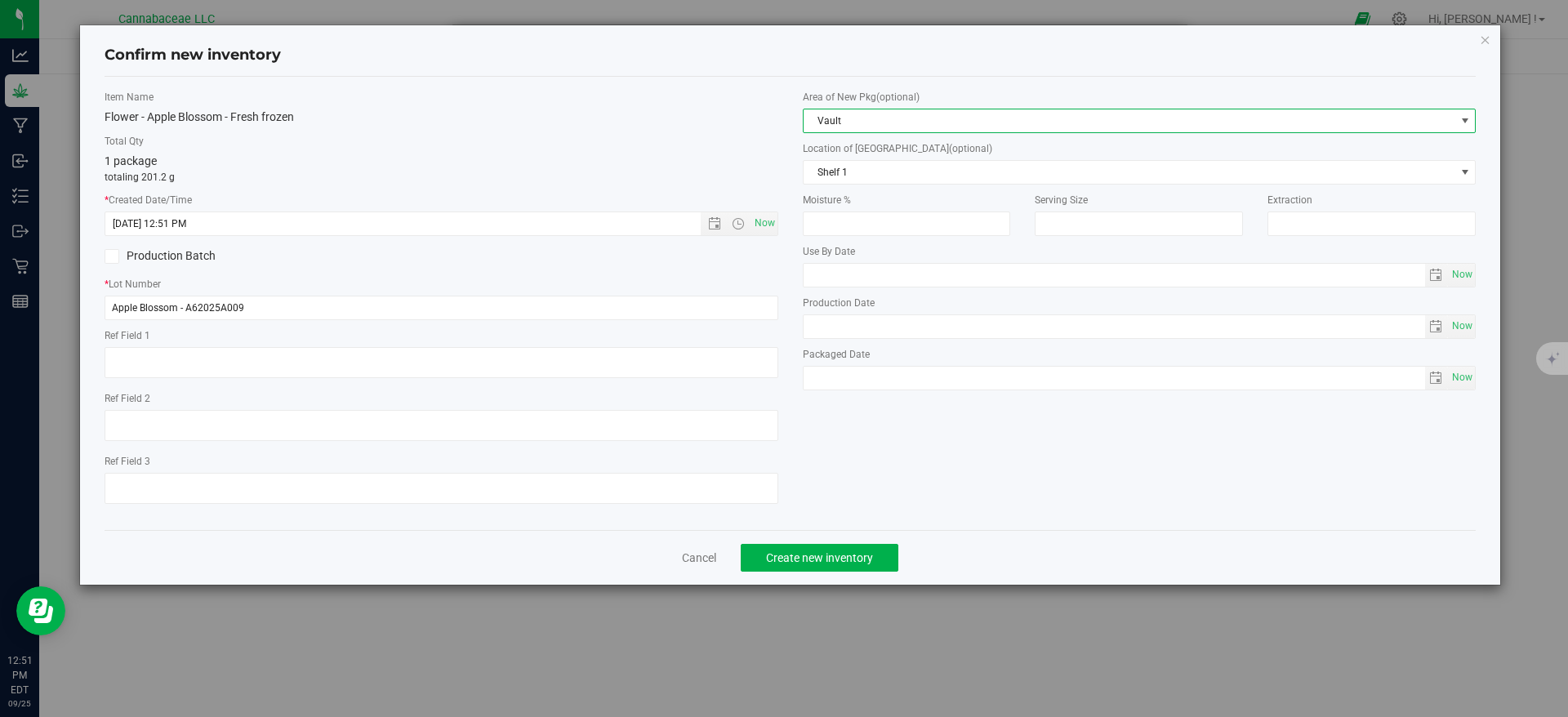
click at [960, 537] on div "Cancel Create new inventory" at bounding box center [790, 557] width 1372 height 55
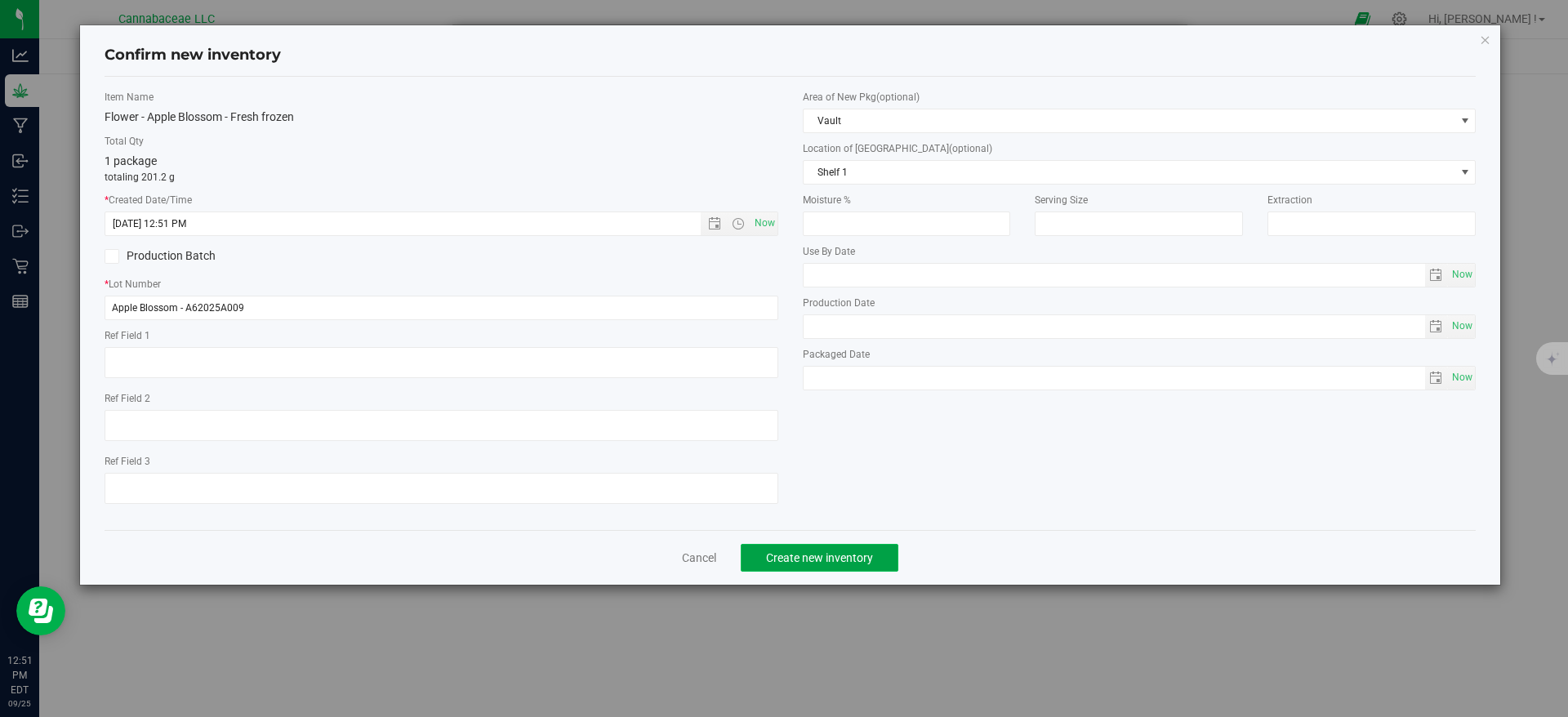
click at [872, 559] on span "Create new inventory" at bounding box center [819, 558] width 107 height 13
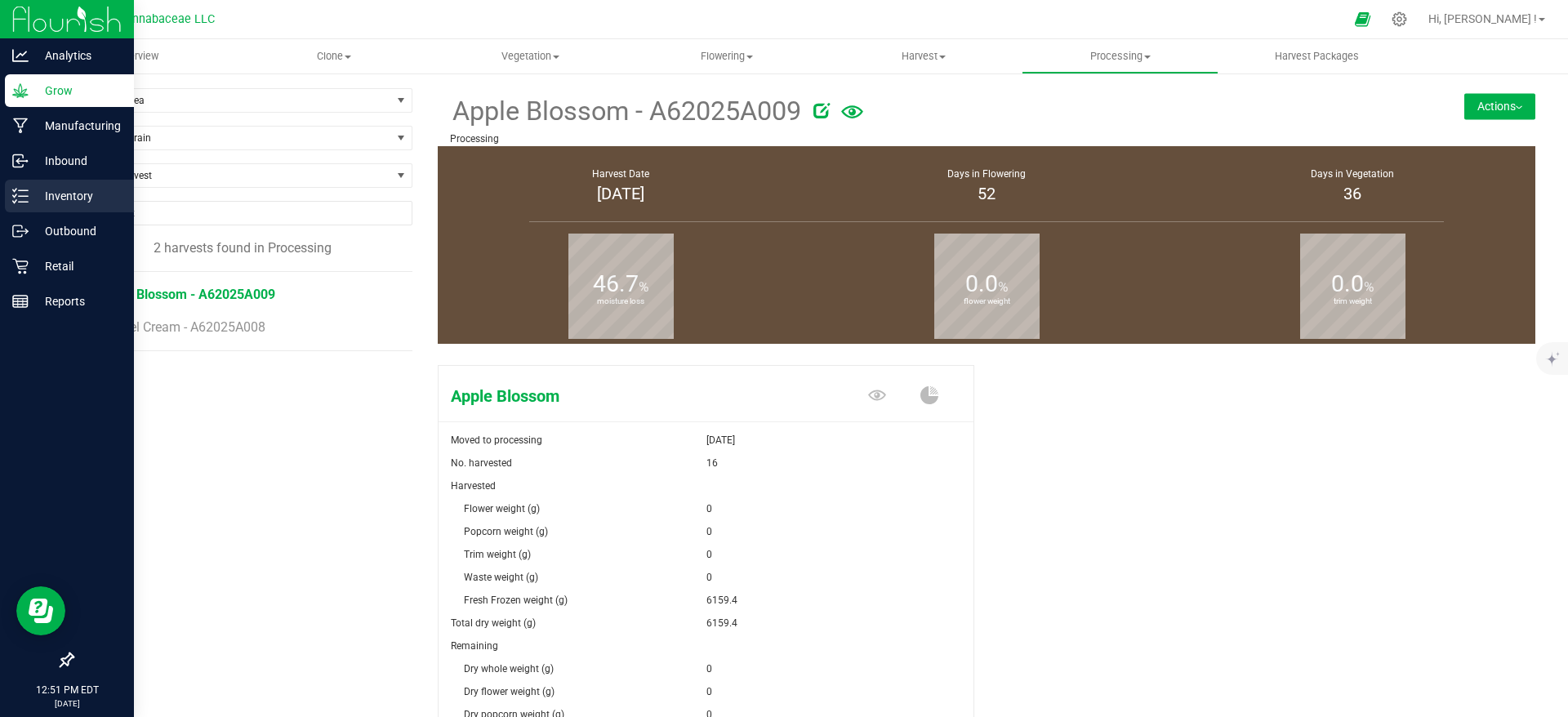
click at [35, 189] on p "Inventory" at bounding box center [77, 195] width 98 height 19
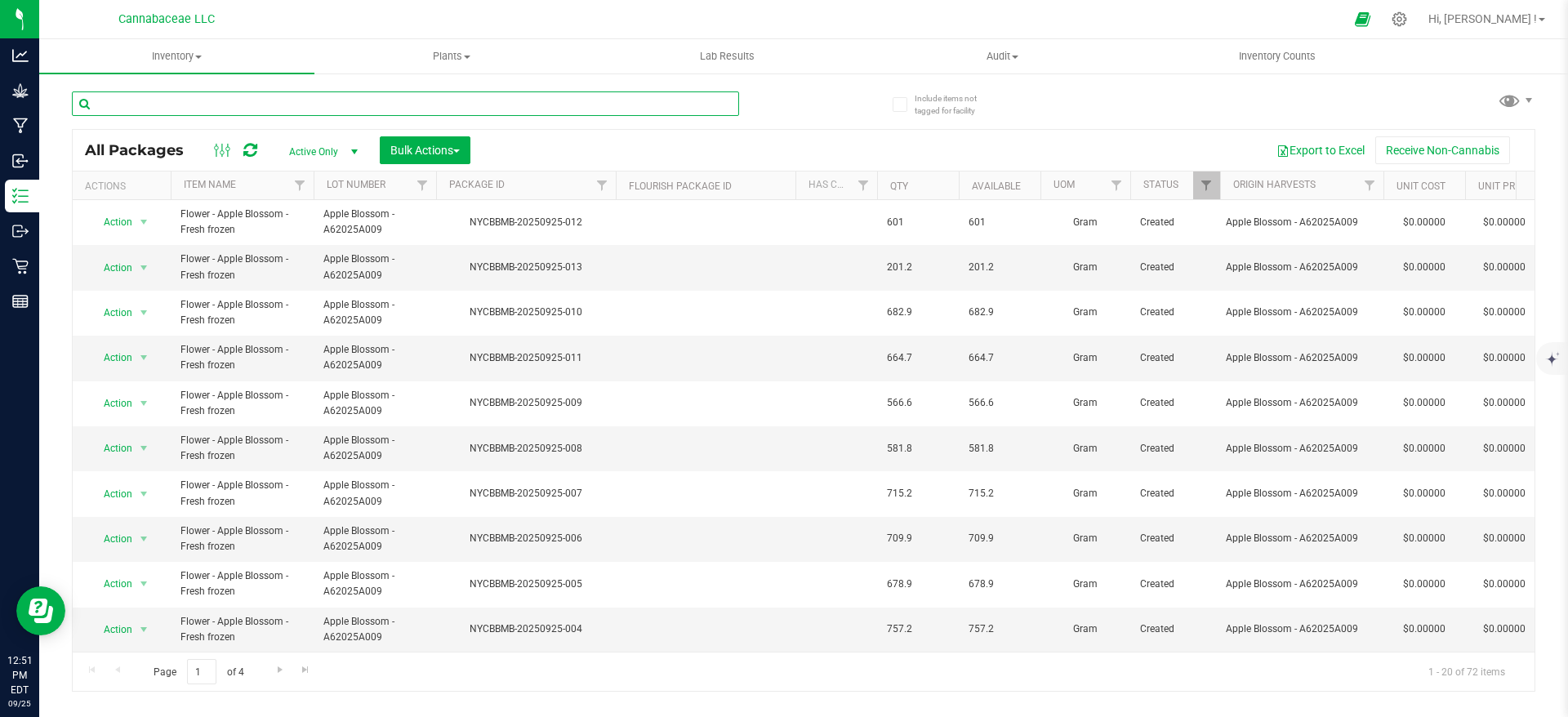
click at [470, 104] on input "text" at bounding box center [405, 104] width 667 height 24
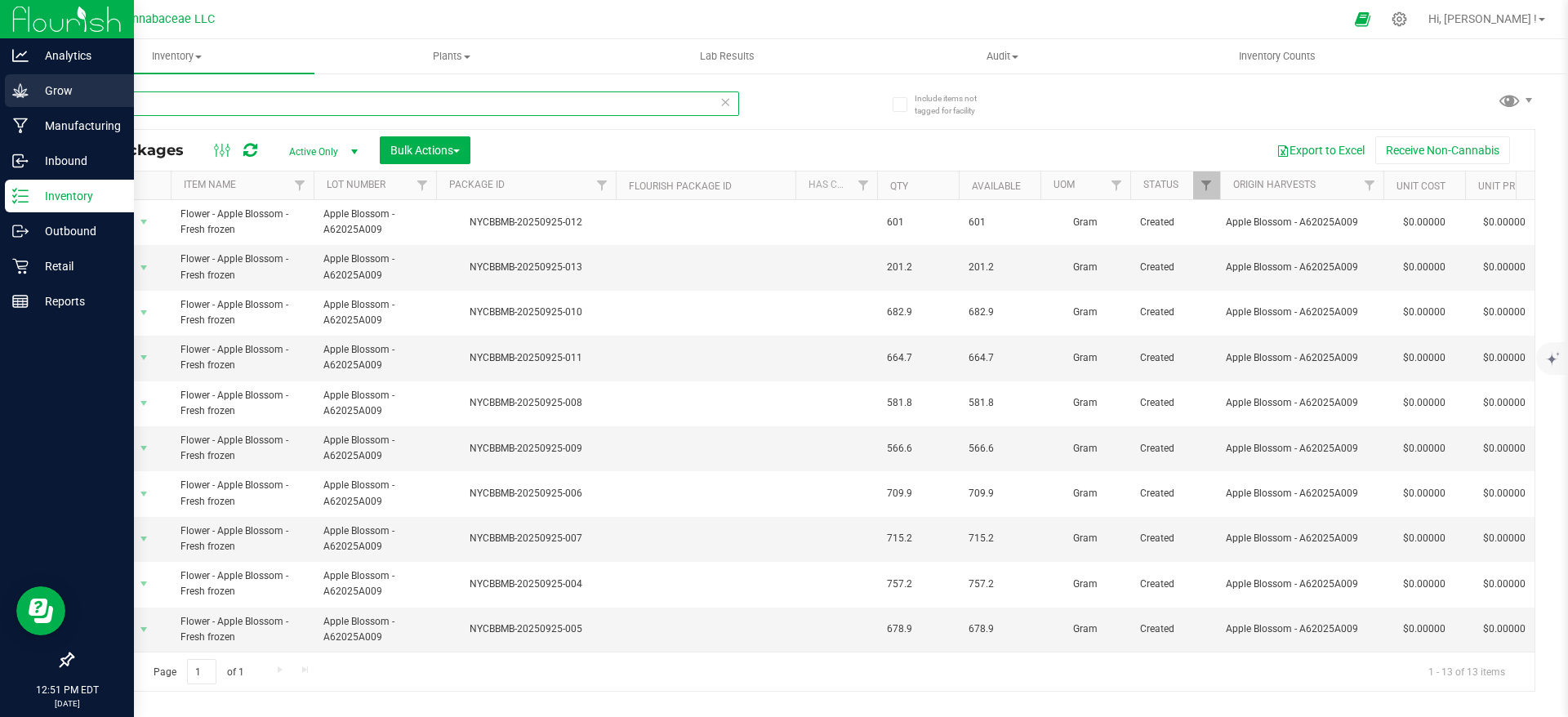
type input "fresh"
click at [42, 98] on p "Grow" at bounding box center [77, 90] width 98 height 19
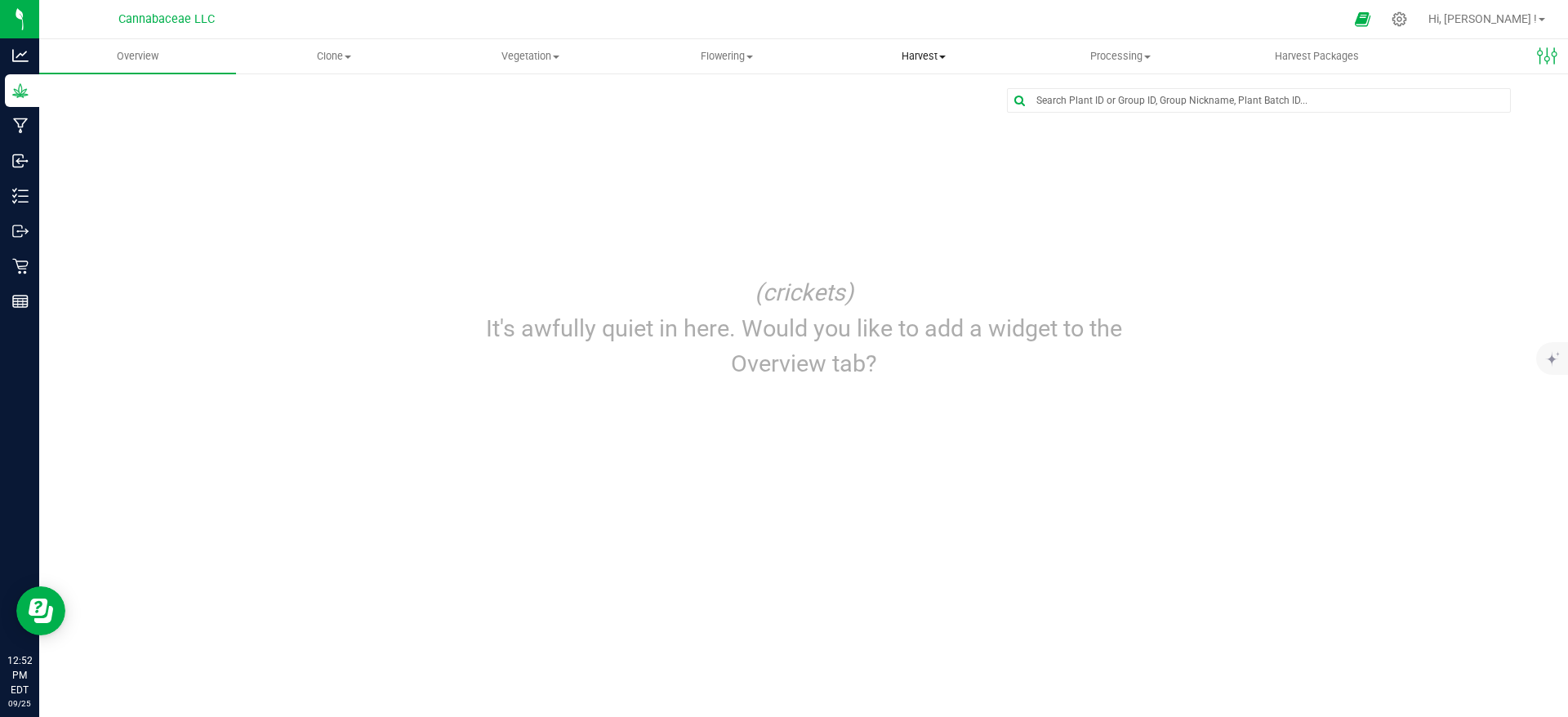
click at [929, 60] on span "Harvest" at bounding box center [924, 56] width 195 height 14
click at [908, 97] on span "Harvests" at bounding box center [871, 98] width 91 height 14
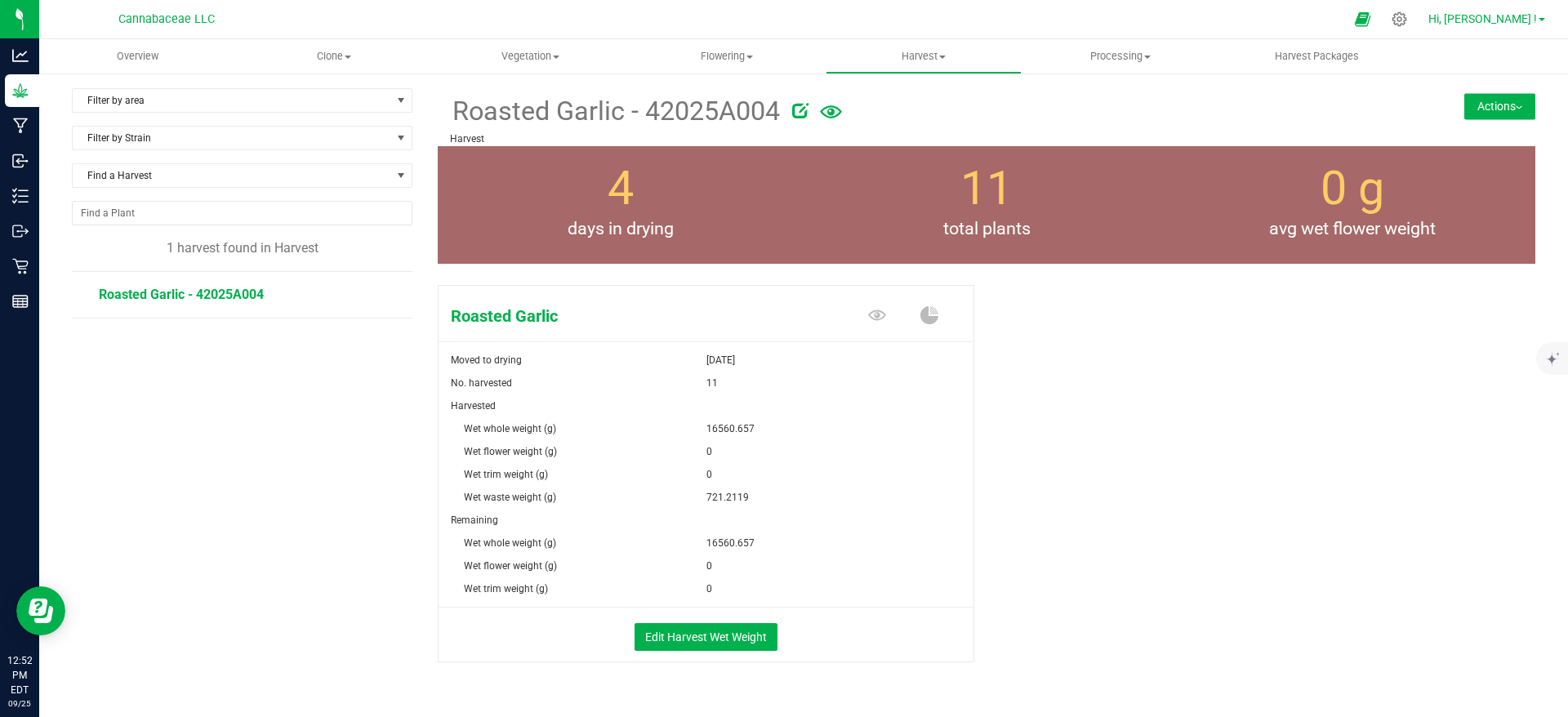
click at [1491, 19] on span "Hi, [PERSON_NAME] !" at bounding box center [1482, 19] width 109 height 13
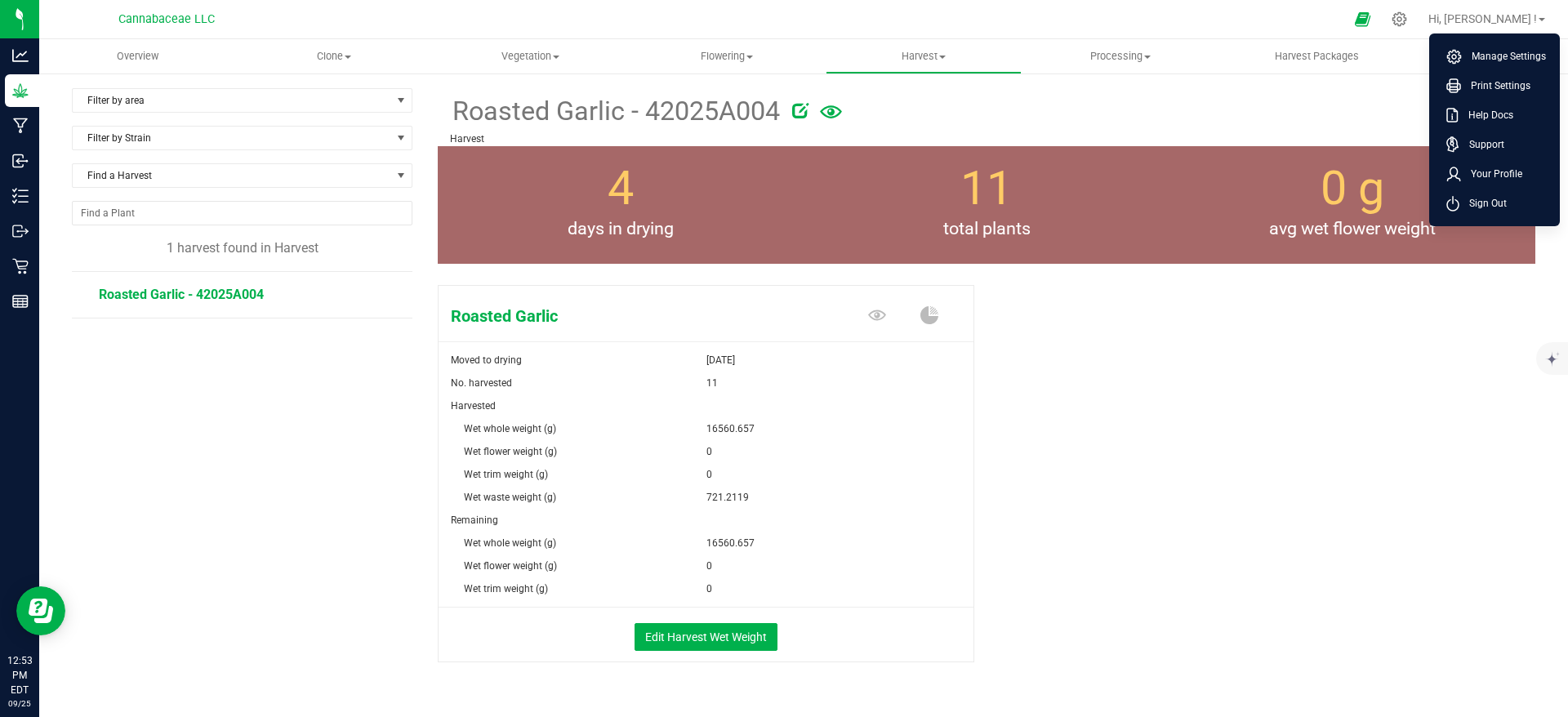
click at [1391, 445] on div "Roasted Garlic Moved to drying Sep 21, 2025 No. harvested 11 Harvested Wet whol…" at bounding box center [986, 491] width 1098 height 425
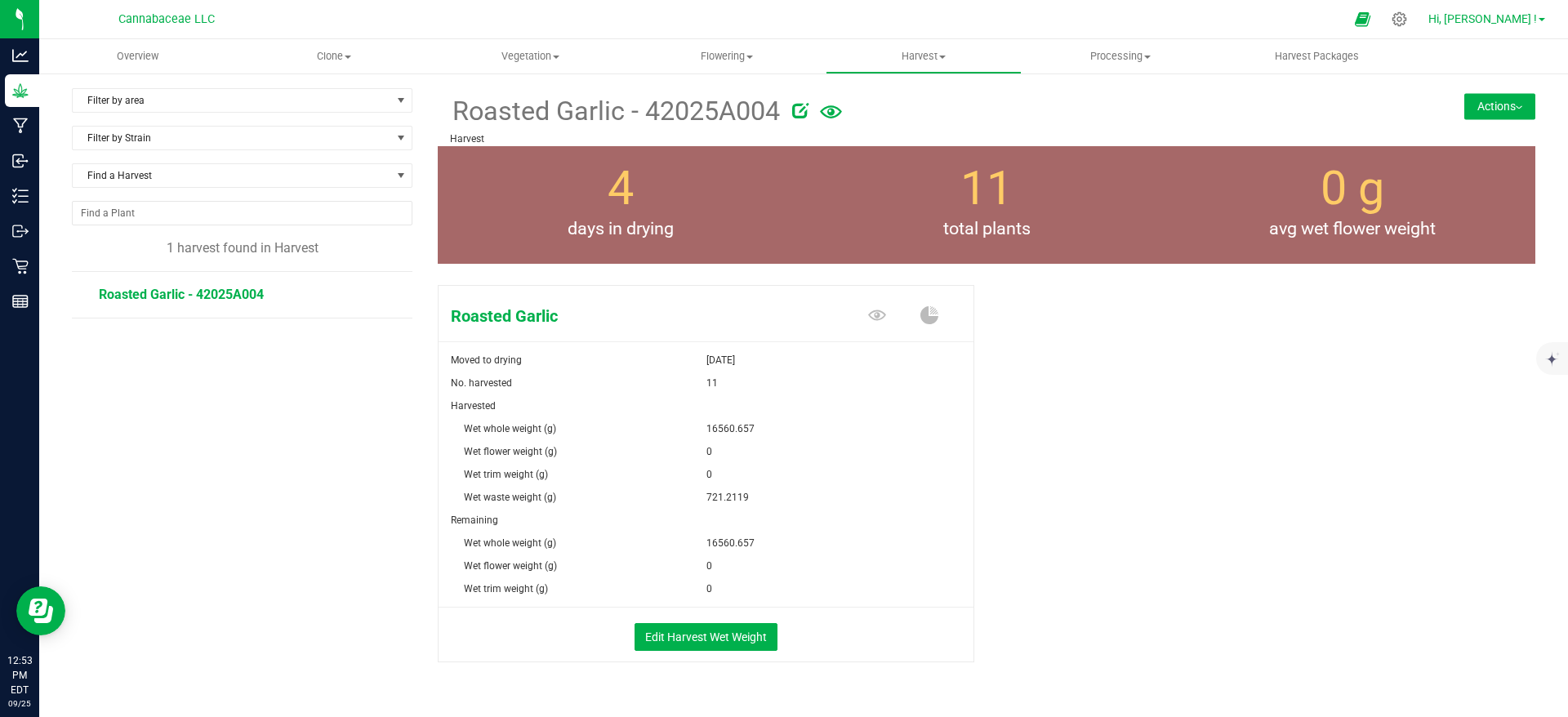
click at [1491, 19] on span "Hi, [PERSON_NAME] !" at bounding box center [1482, 19] width 109 height 13
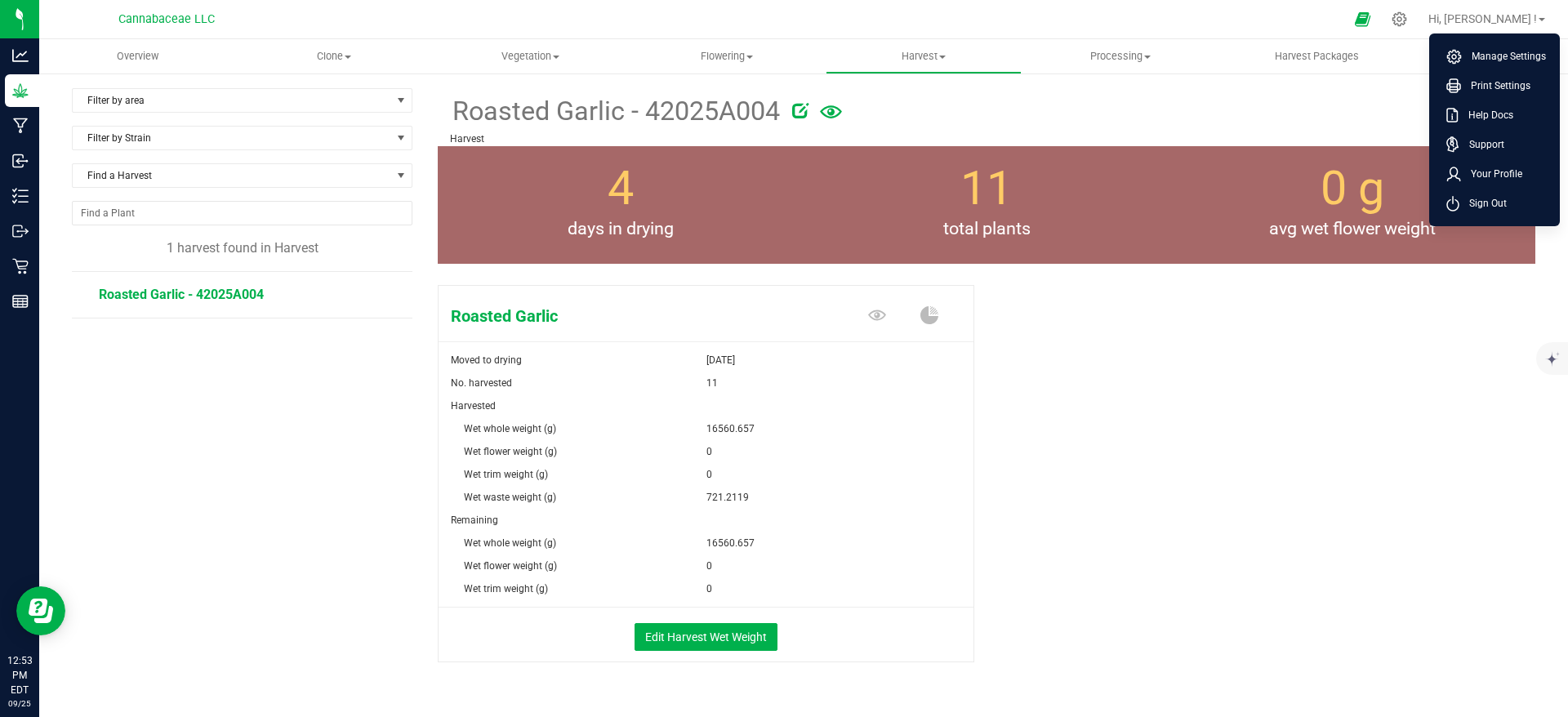
click at [1183, 102] on div at bounding box center [1073, 108] width 560 height 33
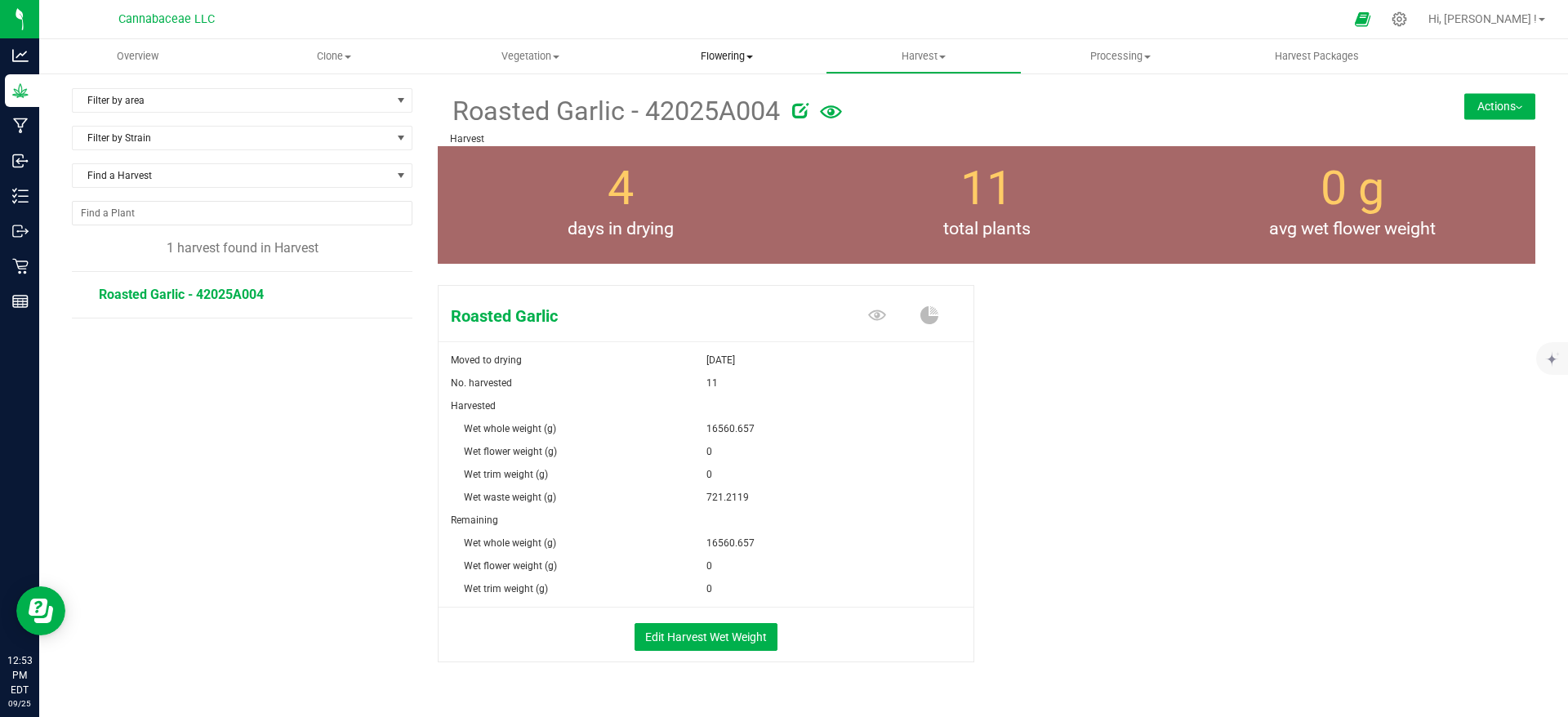
click at [710, 50] on span "Flowering" at bounding box center [727, 56] width 195 height 14
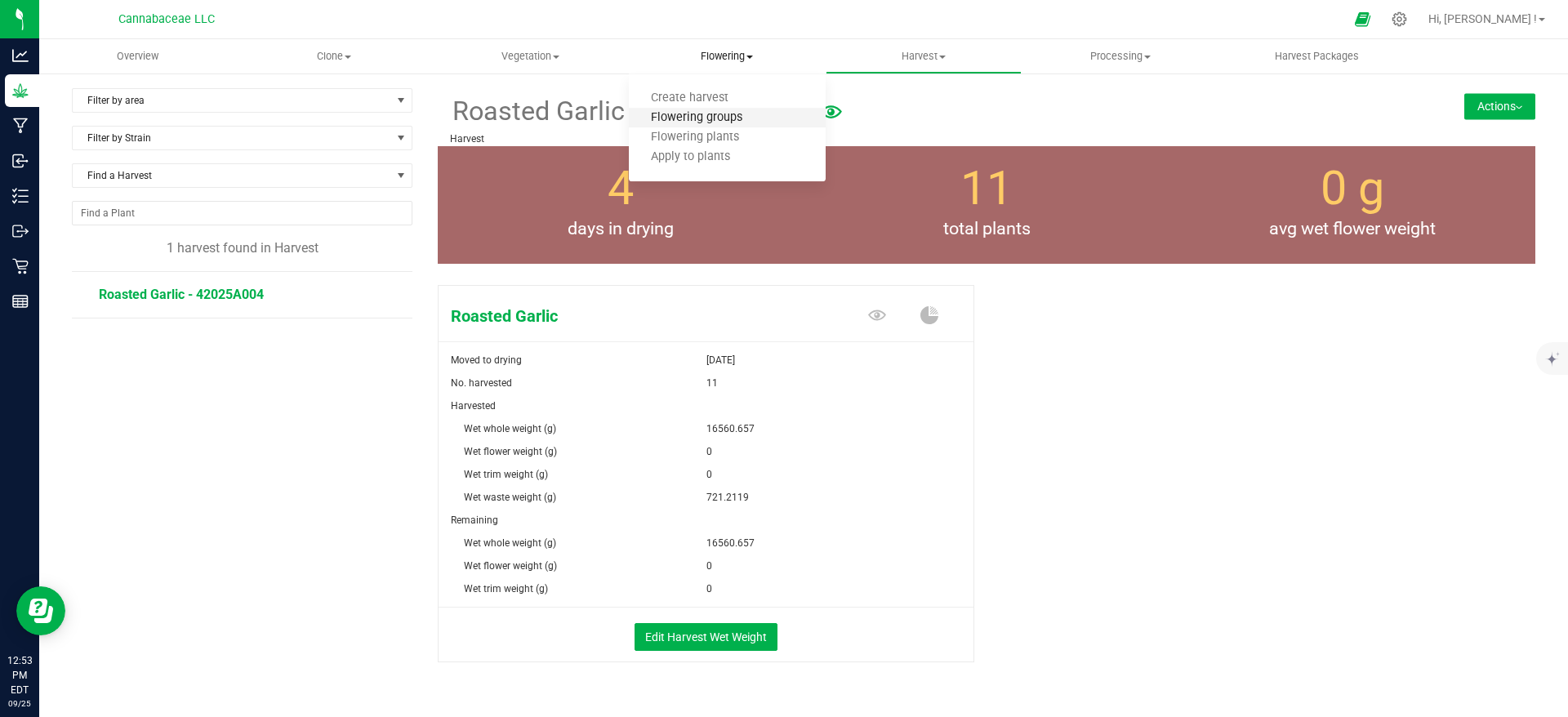
click at [707, 111] on span "Flowering groups" at bounding box center [697, 118] width 135 height 14
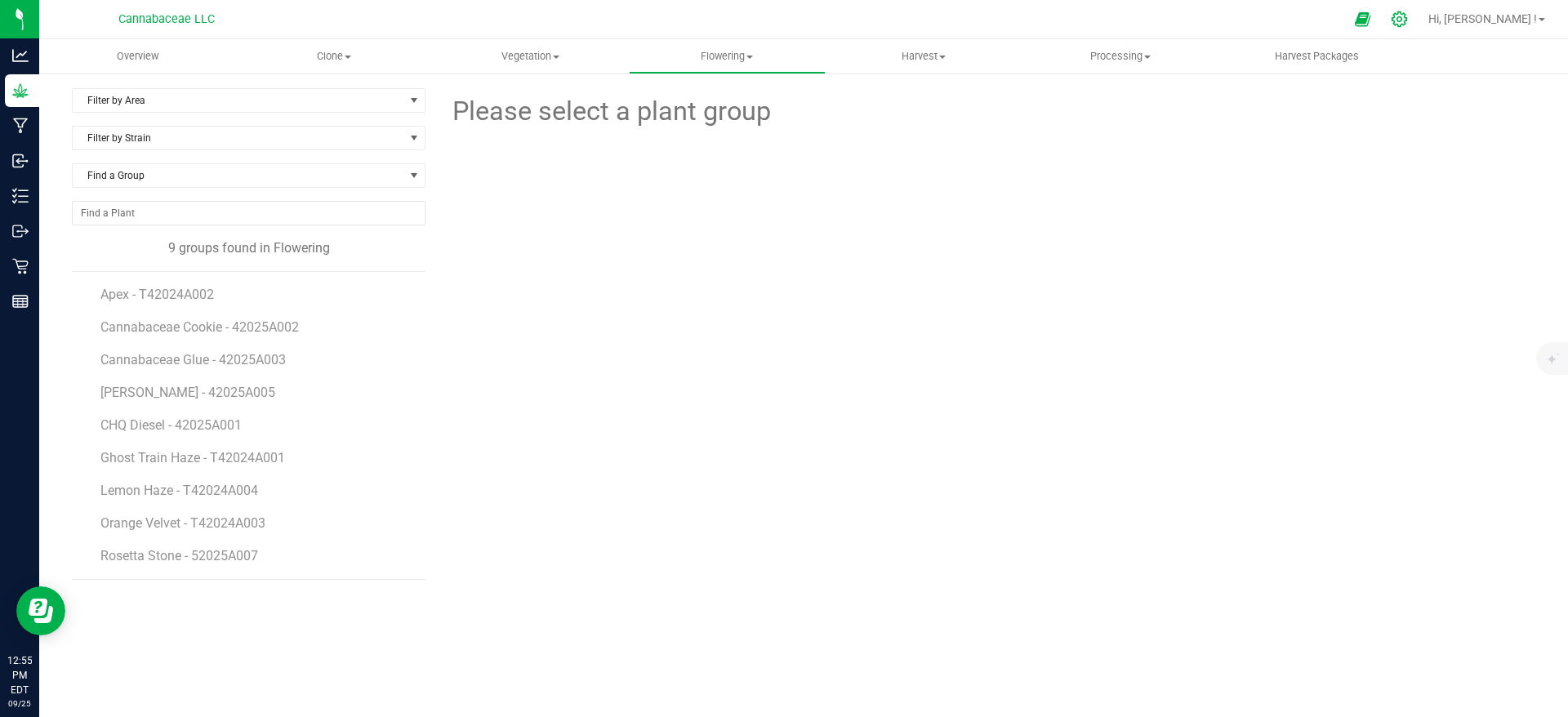
click at [1408, 23] on icon at bounding box center [1399, 19] width 17 height 17
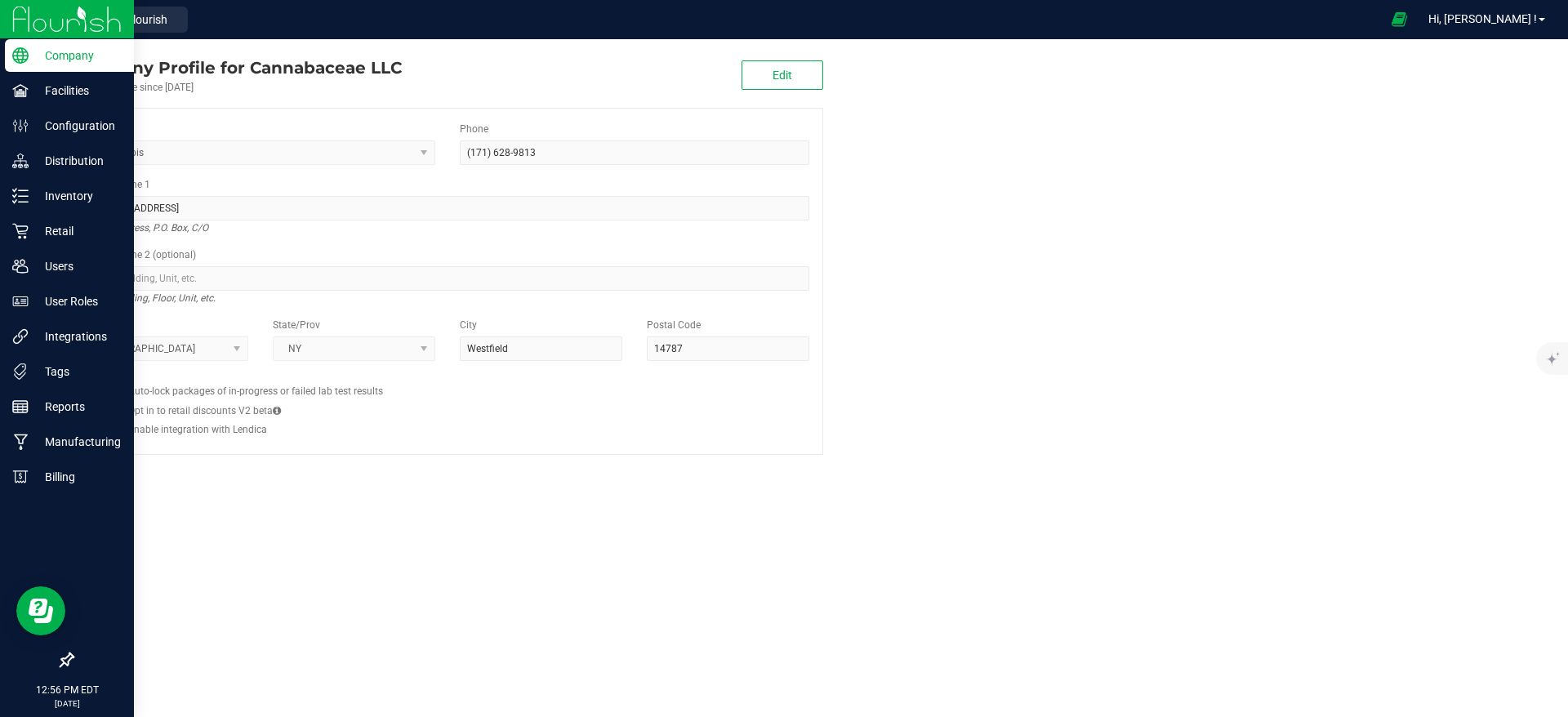
click at [34, 23] on img at bounding box center [67, 19] width 109 height 39
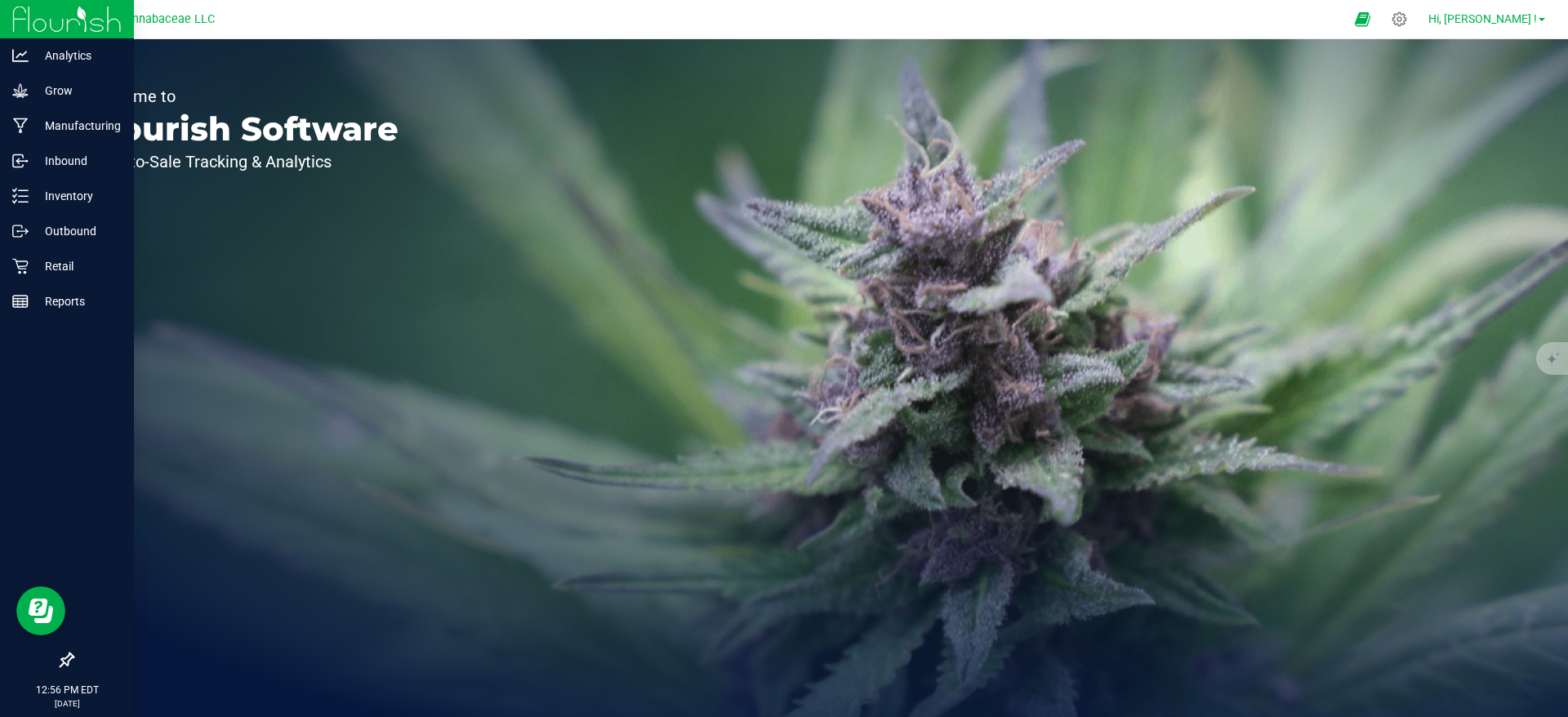
click at [1517, 24] on span "Hi, [PERSON_NAME] !" at bounding box center [1482, 19] width 109 height 13
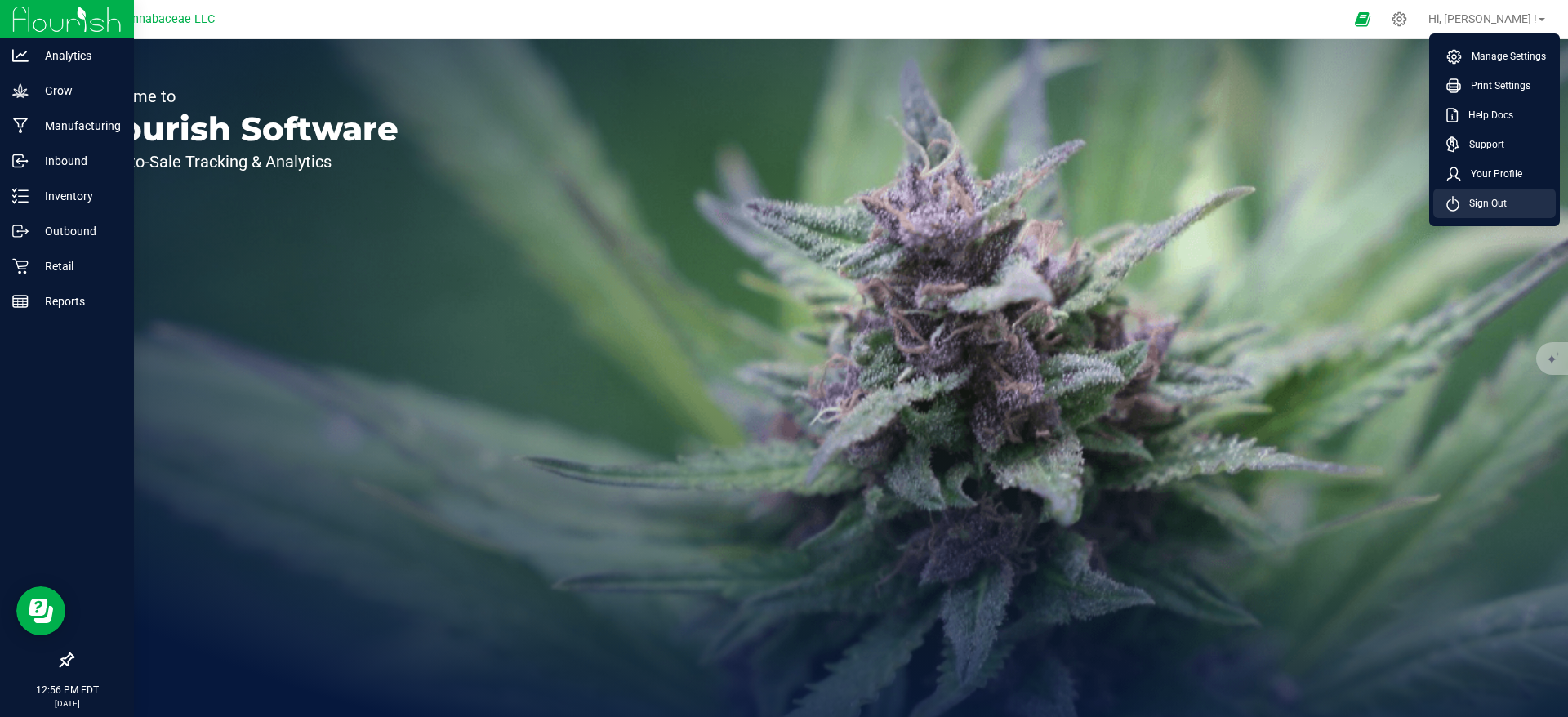
click at [1496, 197] on span "Sign Out" at bounding box center [1483, 203] width 47 height 16
